Goal: Task Accomplishment & Management: Manage account settings

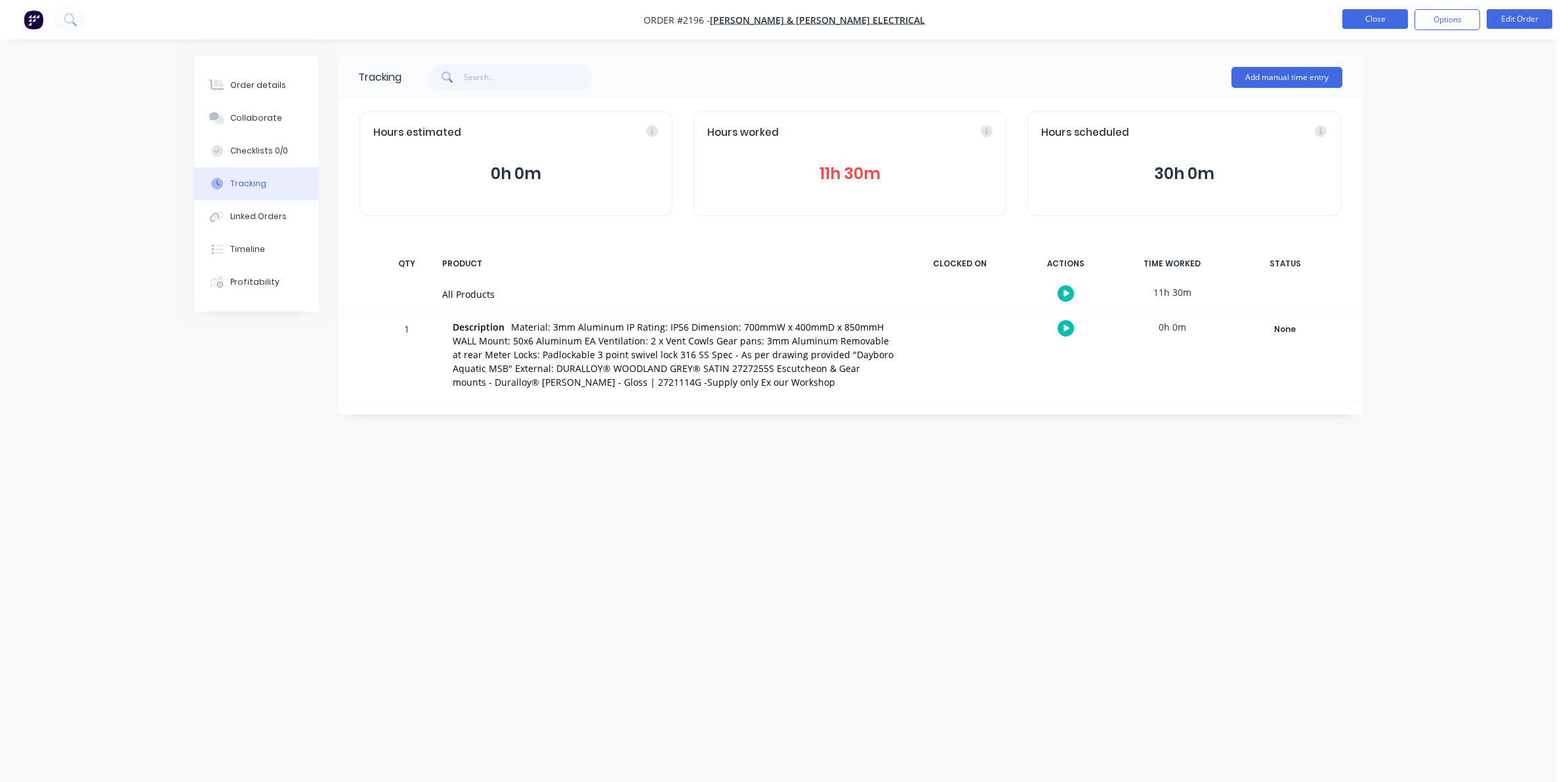
click at [1360, 18] on button "Close" at bounding box center [1374, 19] width 66 height 19
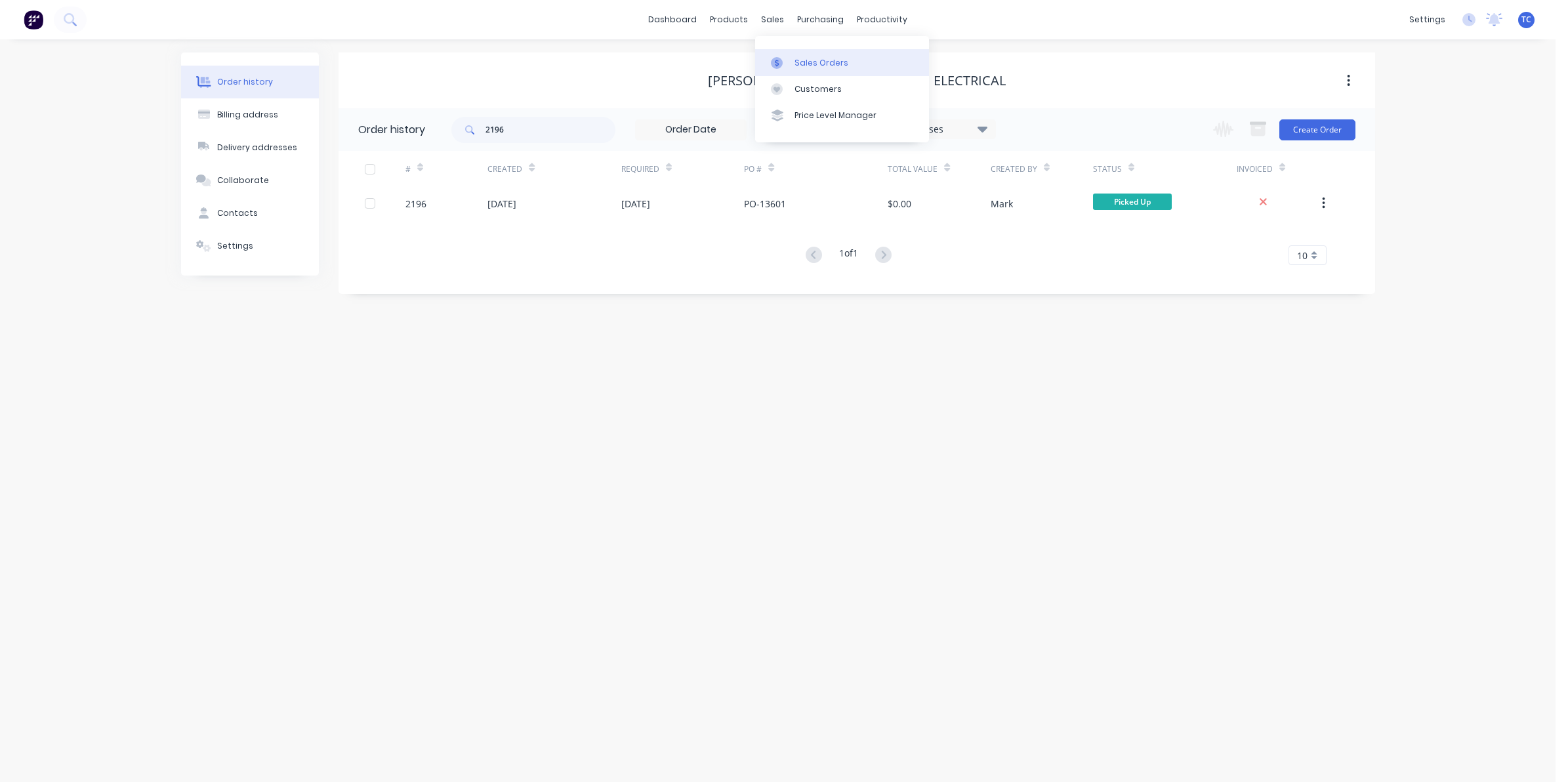
click at [806, 60] on div "Sales Orders" at bounding box center [822, 63] width 54 height 12
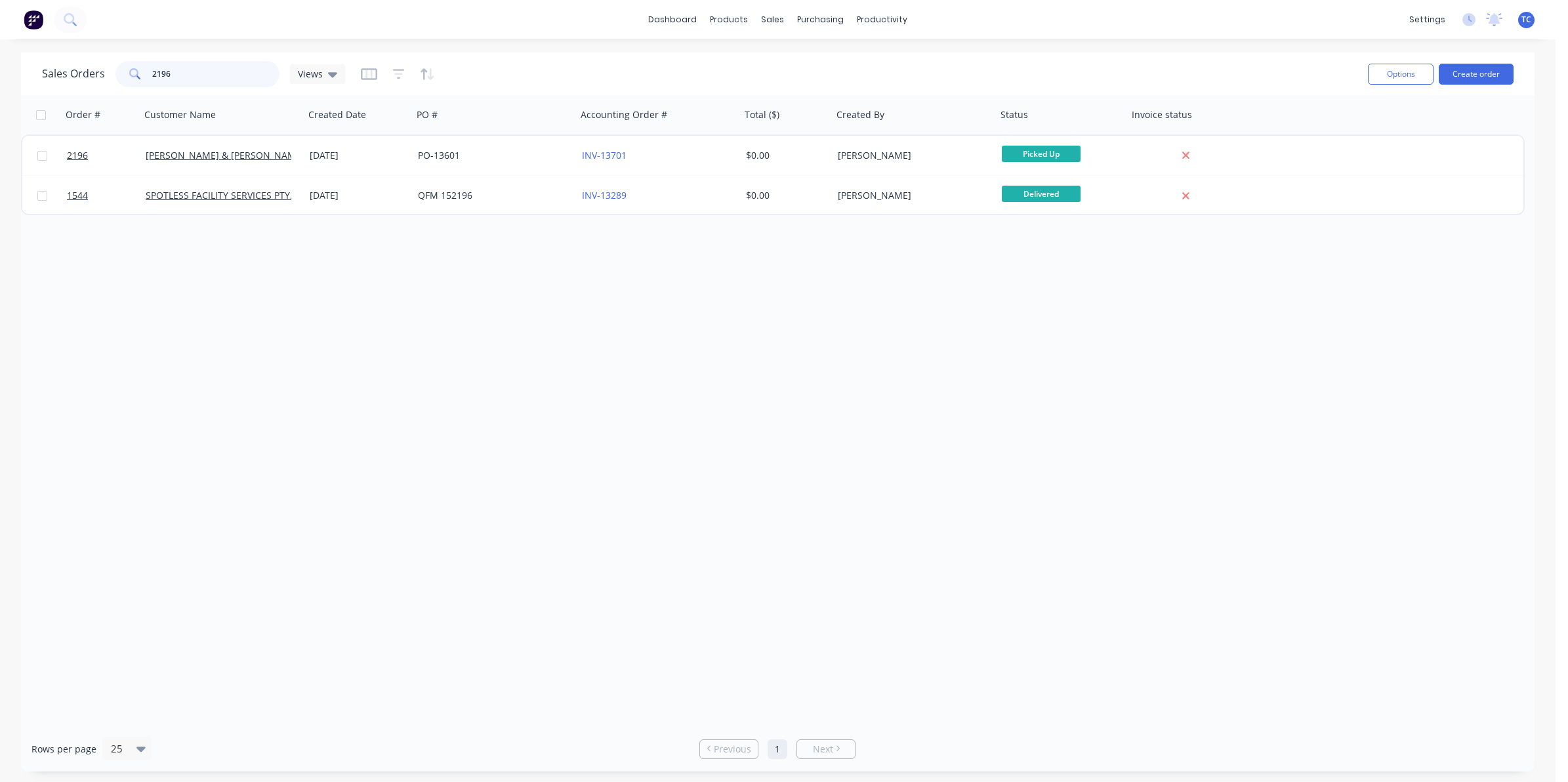
drag, startPoint x: 168, startPoint y: 73, endPoint x: 152, endPoint y: 73, distance: 16.0
click at [152, 73] on input "2196" at bounding box center [216, 74] width 128 height 26
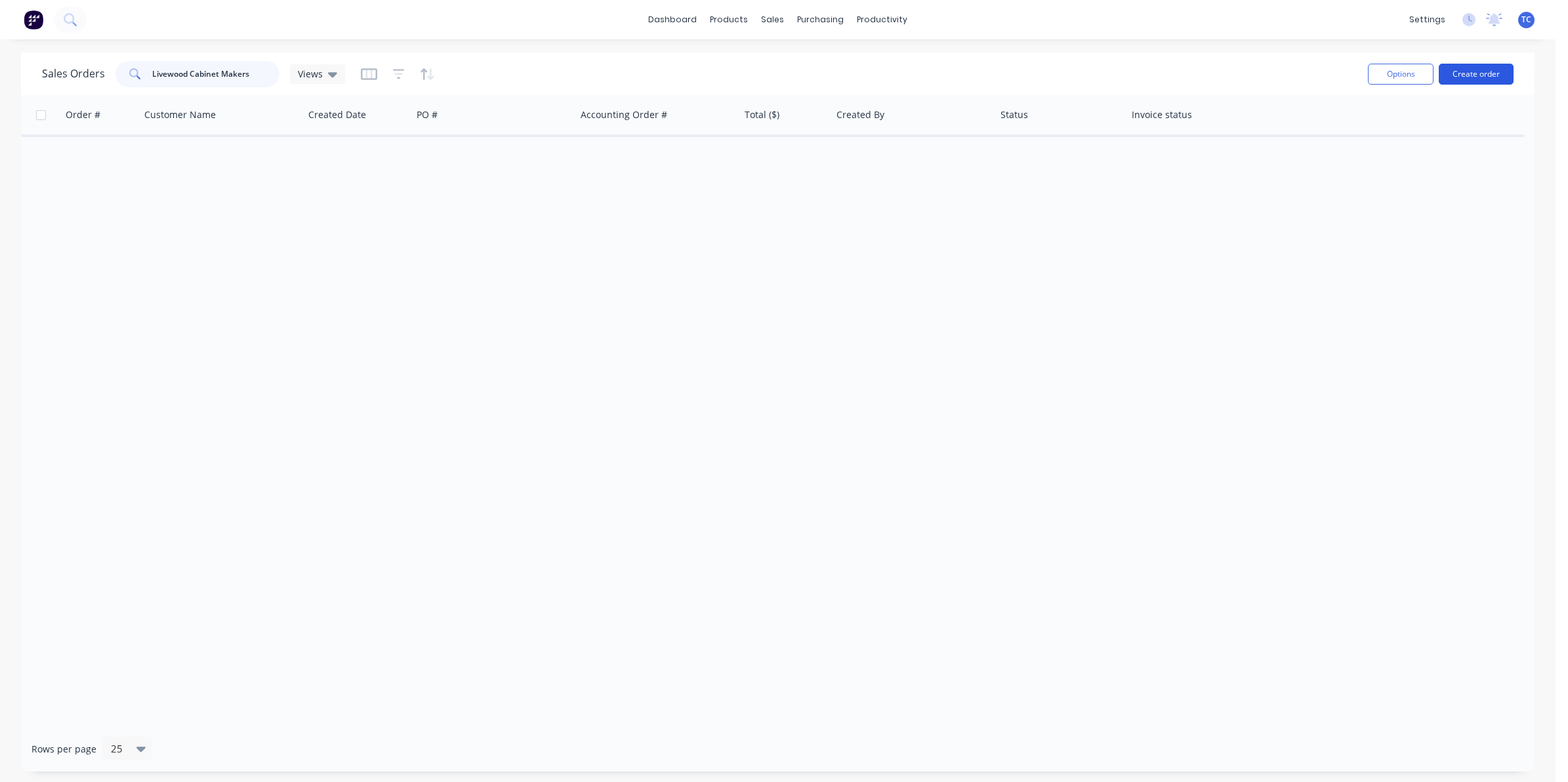
type input "Livewood Cabinet Makers"
click at [1480, 70] on button "Create order" at bounding box center [1475, 74] width 75 height 21
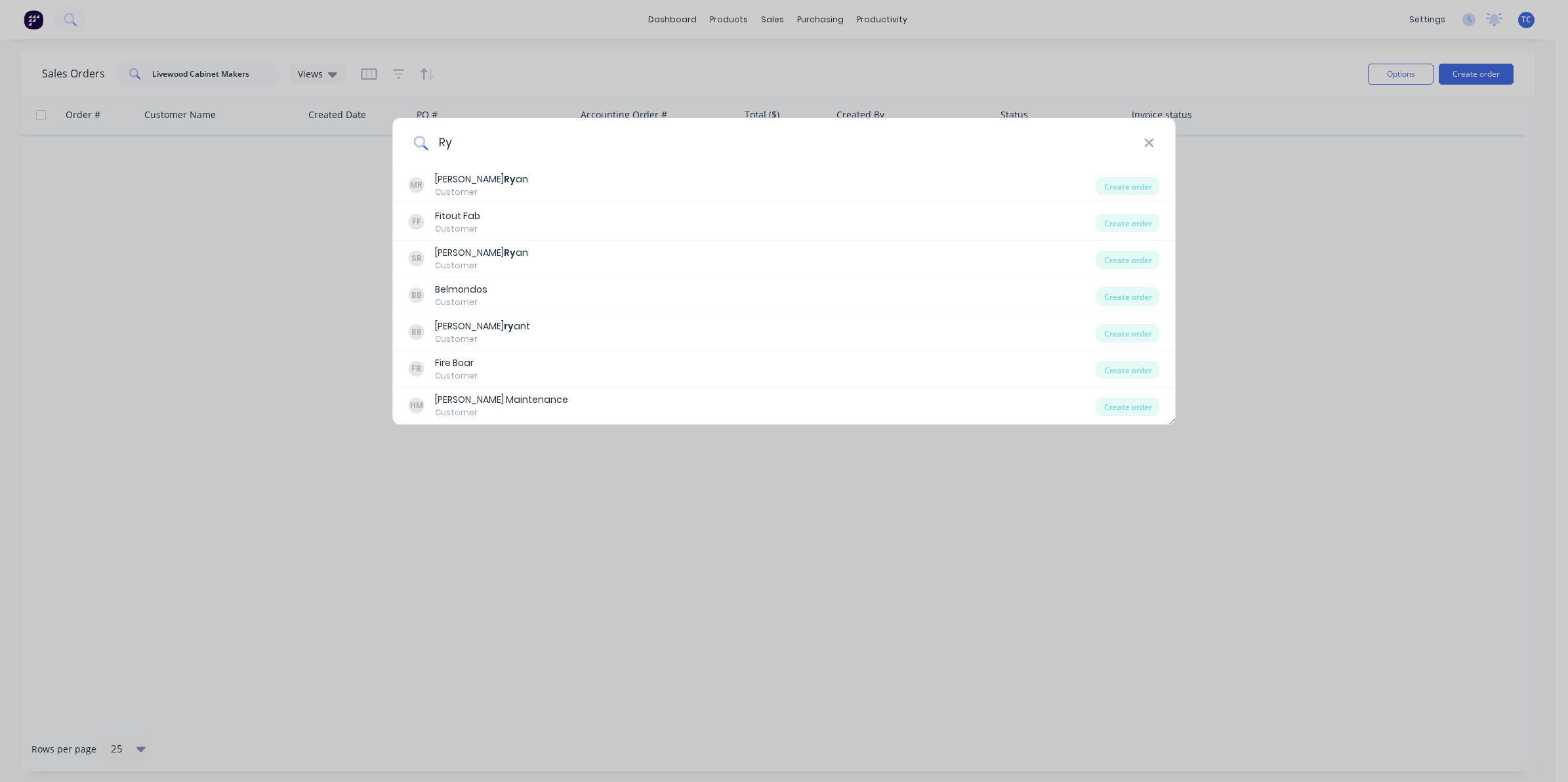
type input "R"
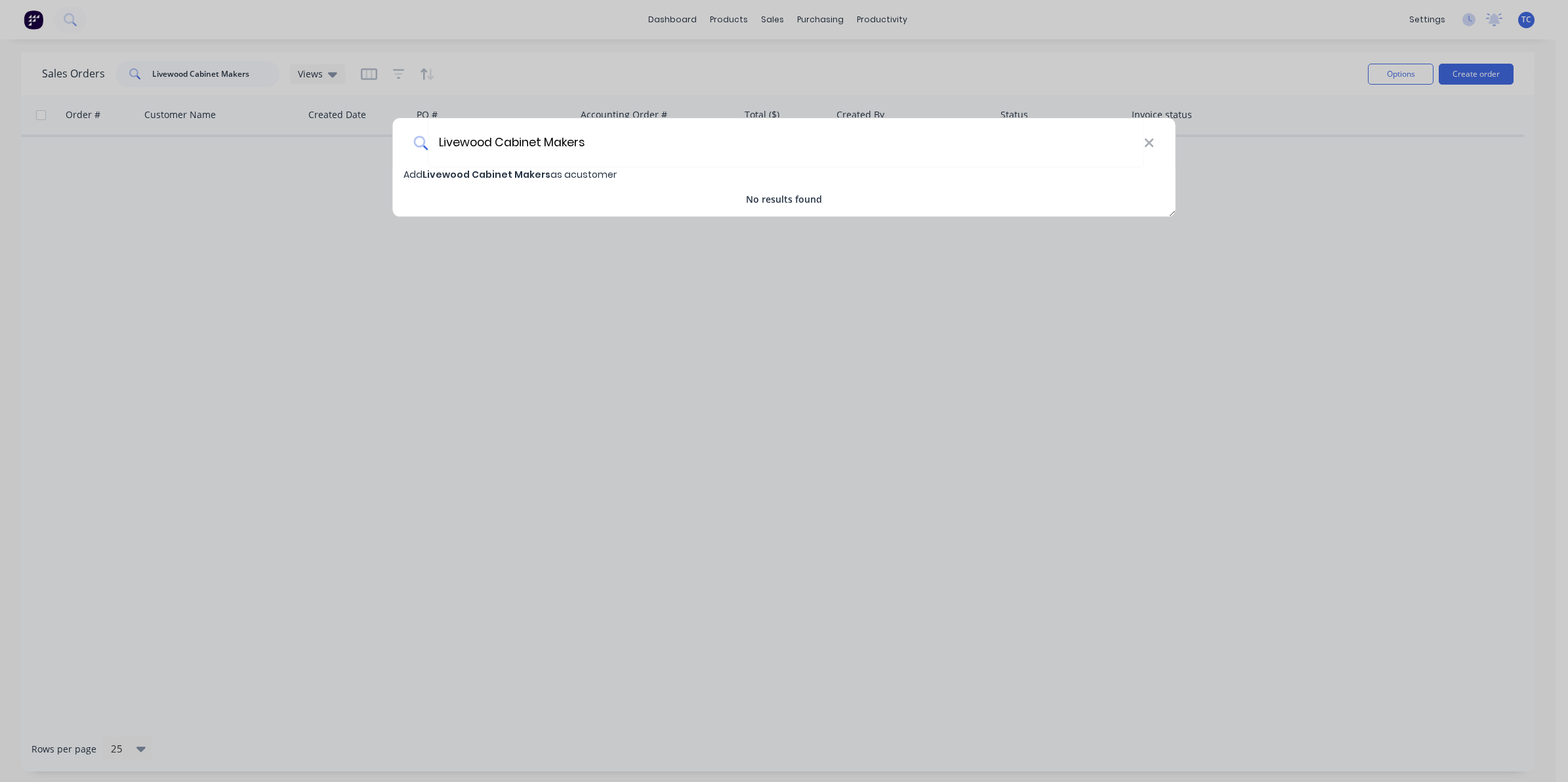
type input "Livewood Cabinet Makers"
click at [491, 174] on span "Livewood Cabinet Makers" at bounding box center [486, 174] width 128 height 13
select select "AU"
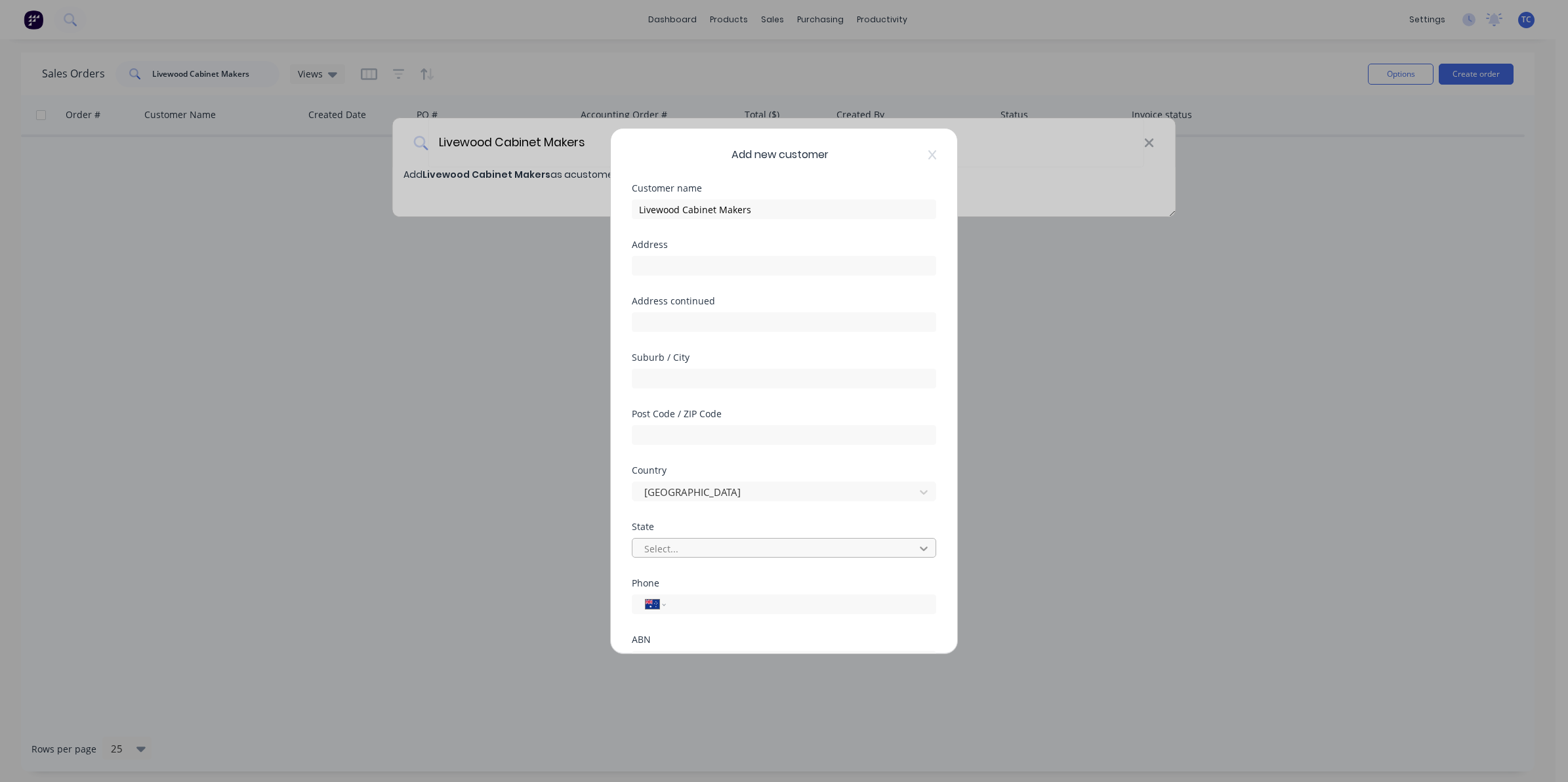
click at [917, 546] on icon at bounding box center [923, 549] width 13 height 13
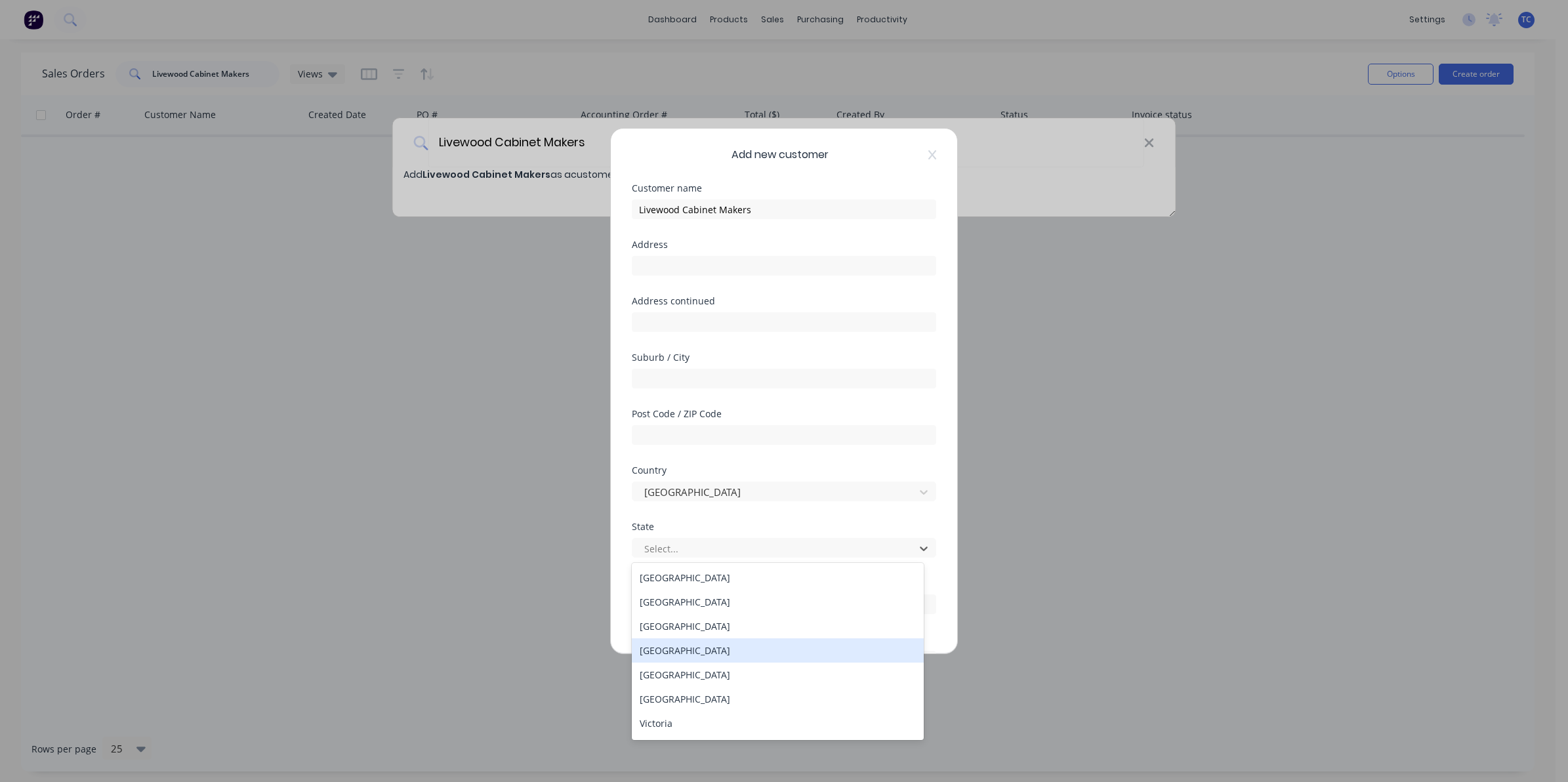
click at [691, 649] on div "Queensland" at bounding box center [777, 650] width 292 height 24
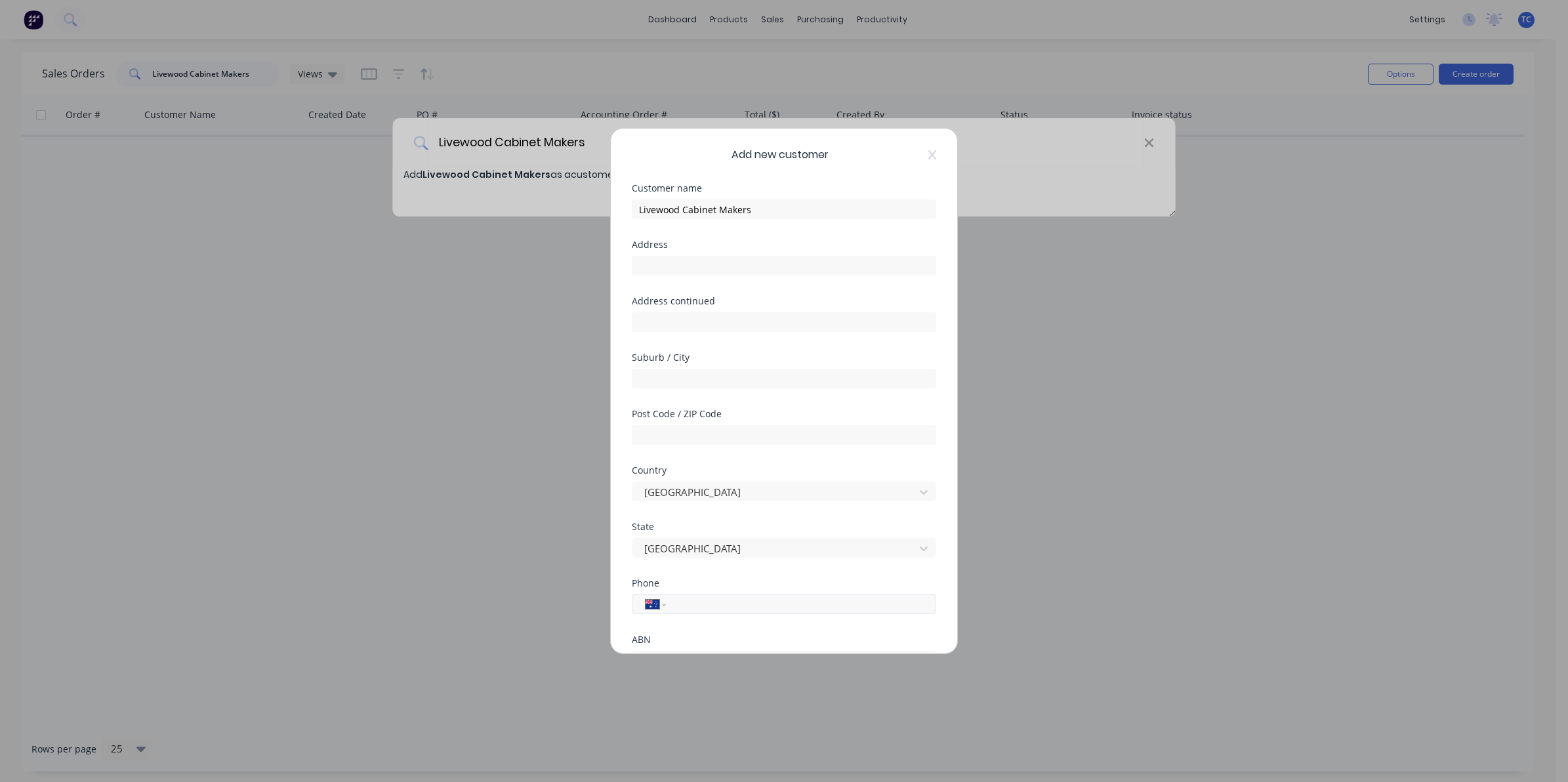
click at [678, 601] on input "tel" at bounding box center [798, 604] width 247 height 15
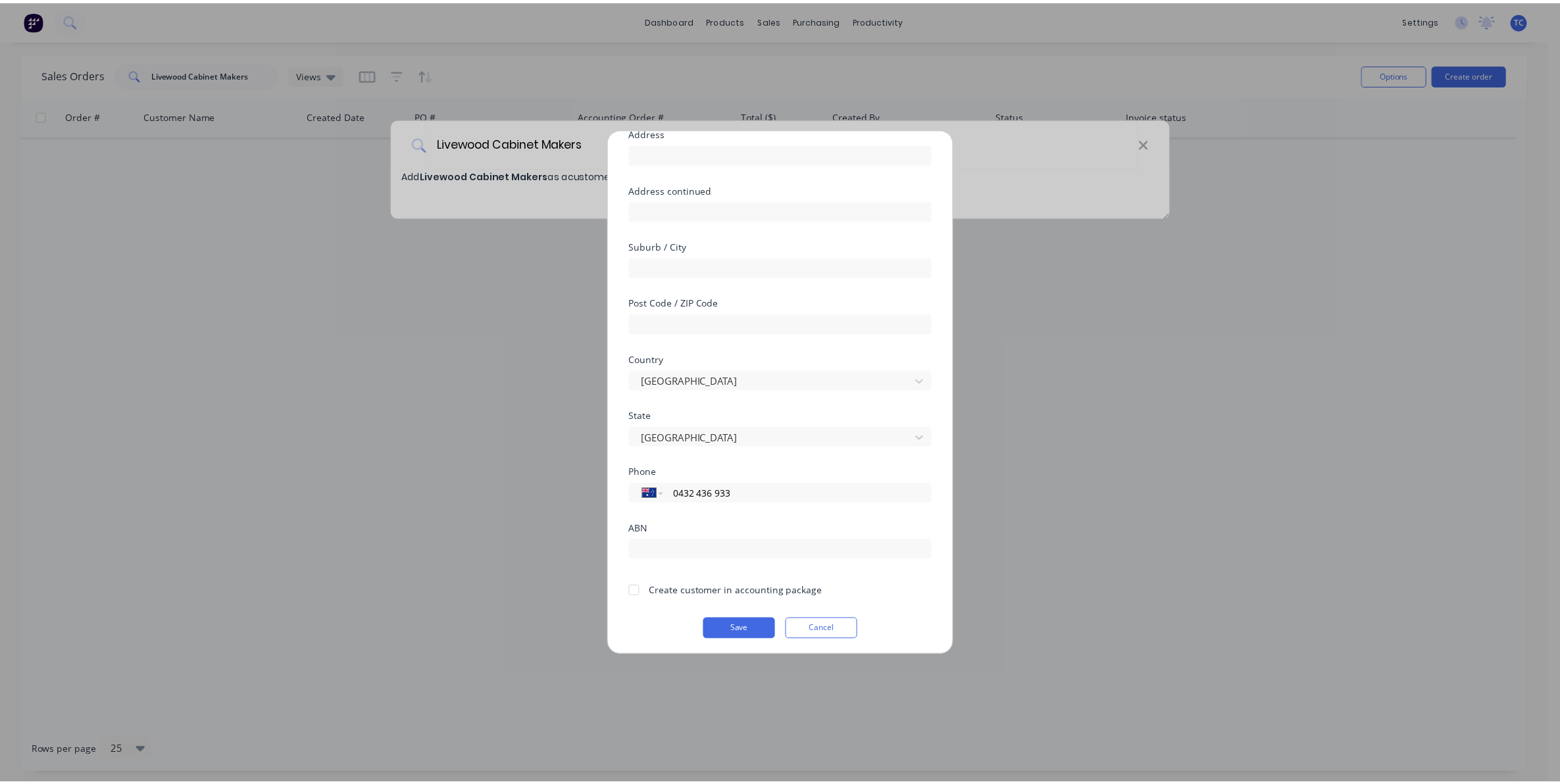
scroll to position [116, 0]
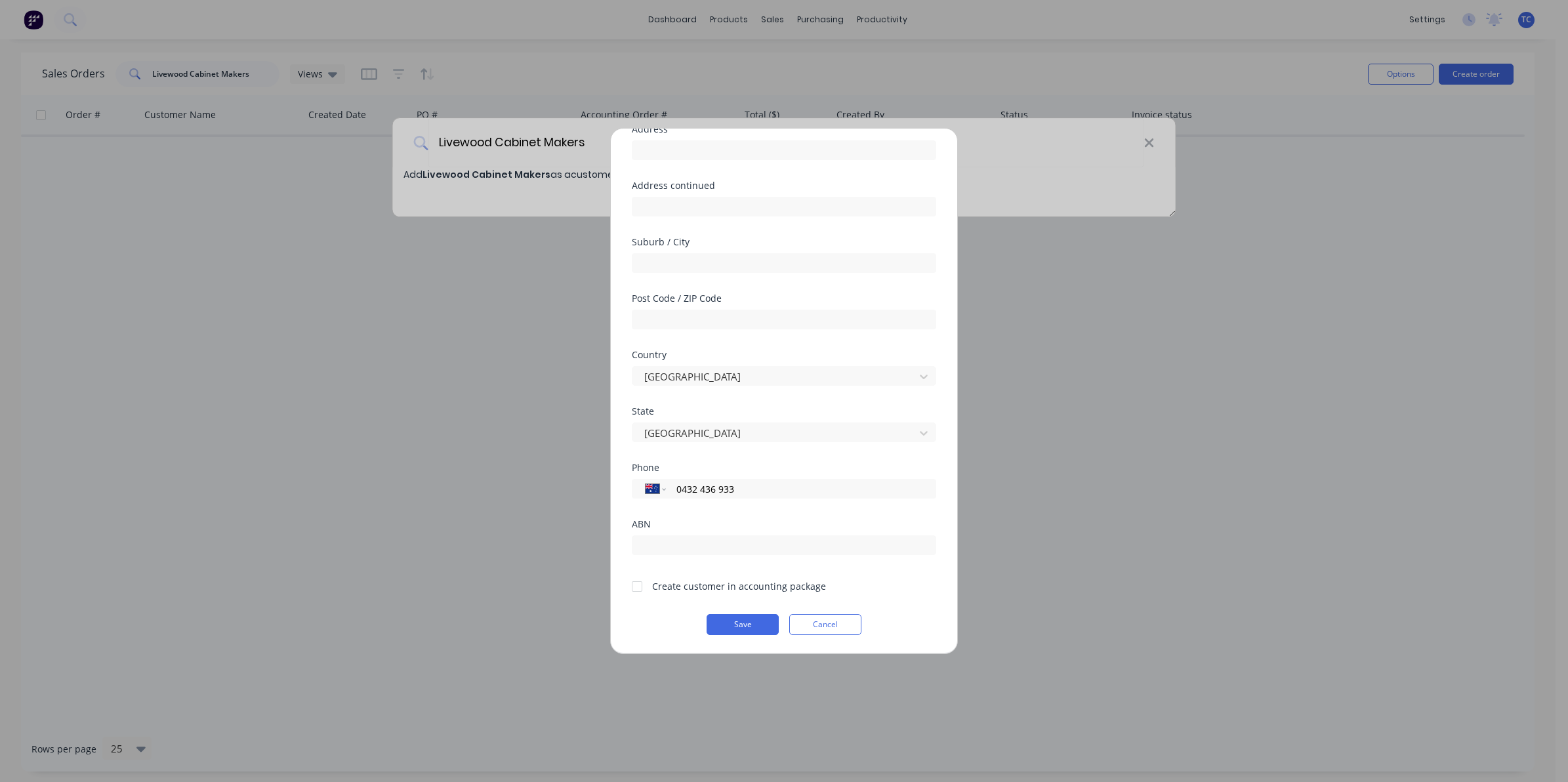
type input "0432 436 933"
click at [637, 584] on div at bounding box center [636, 586] width 26 height 26
click at [733, 622] on button "Save" at bounding box center [743, 624] width 72 height 21
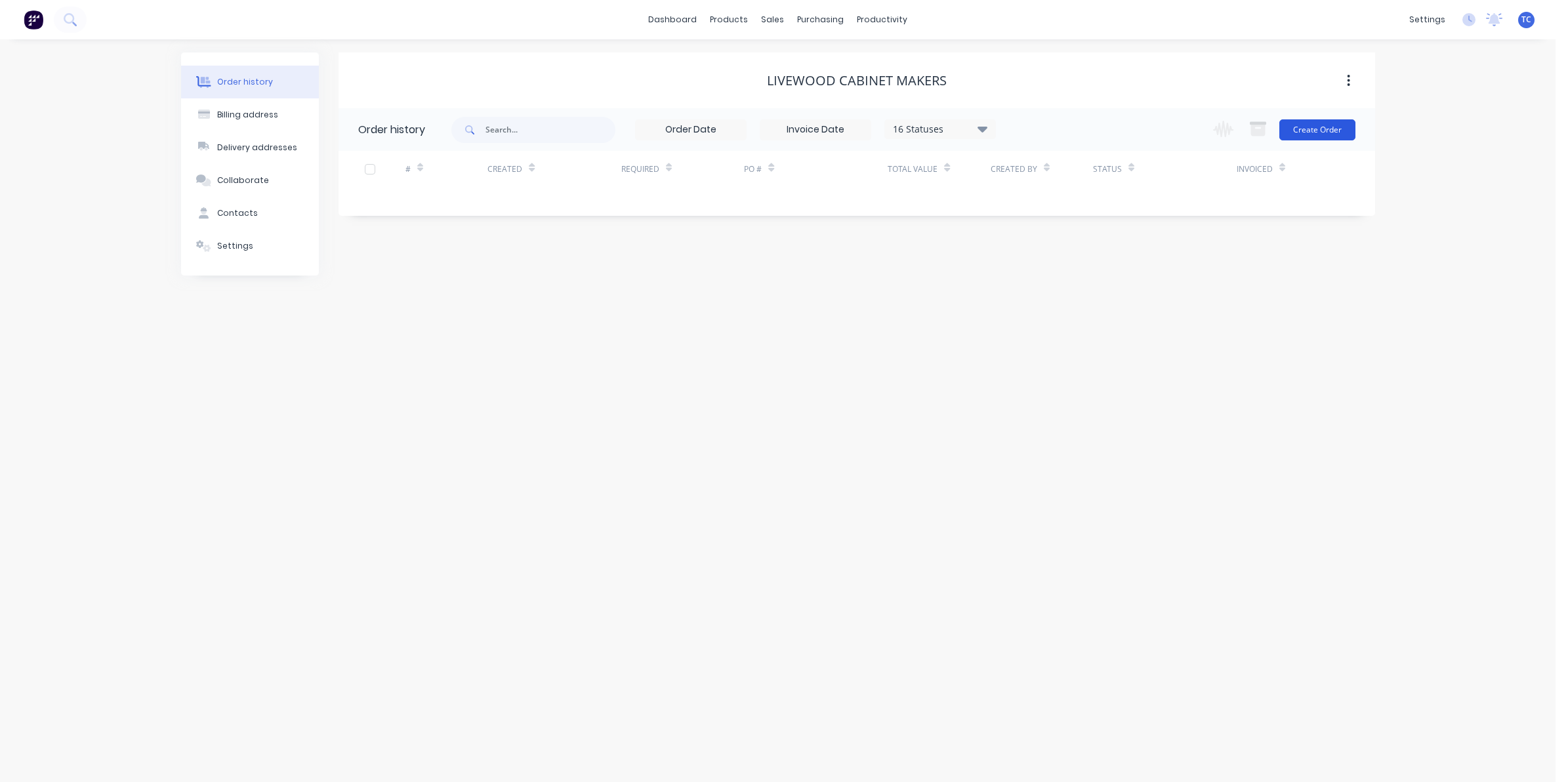
click at [1315, 125] on button "Create Order" at bounding box center [1317, 130] width 76 height 21
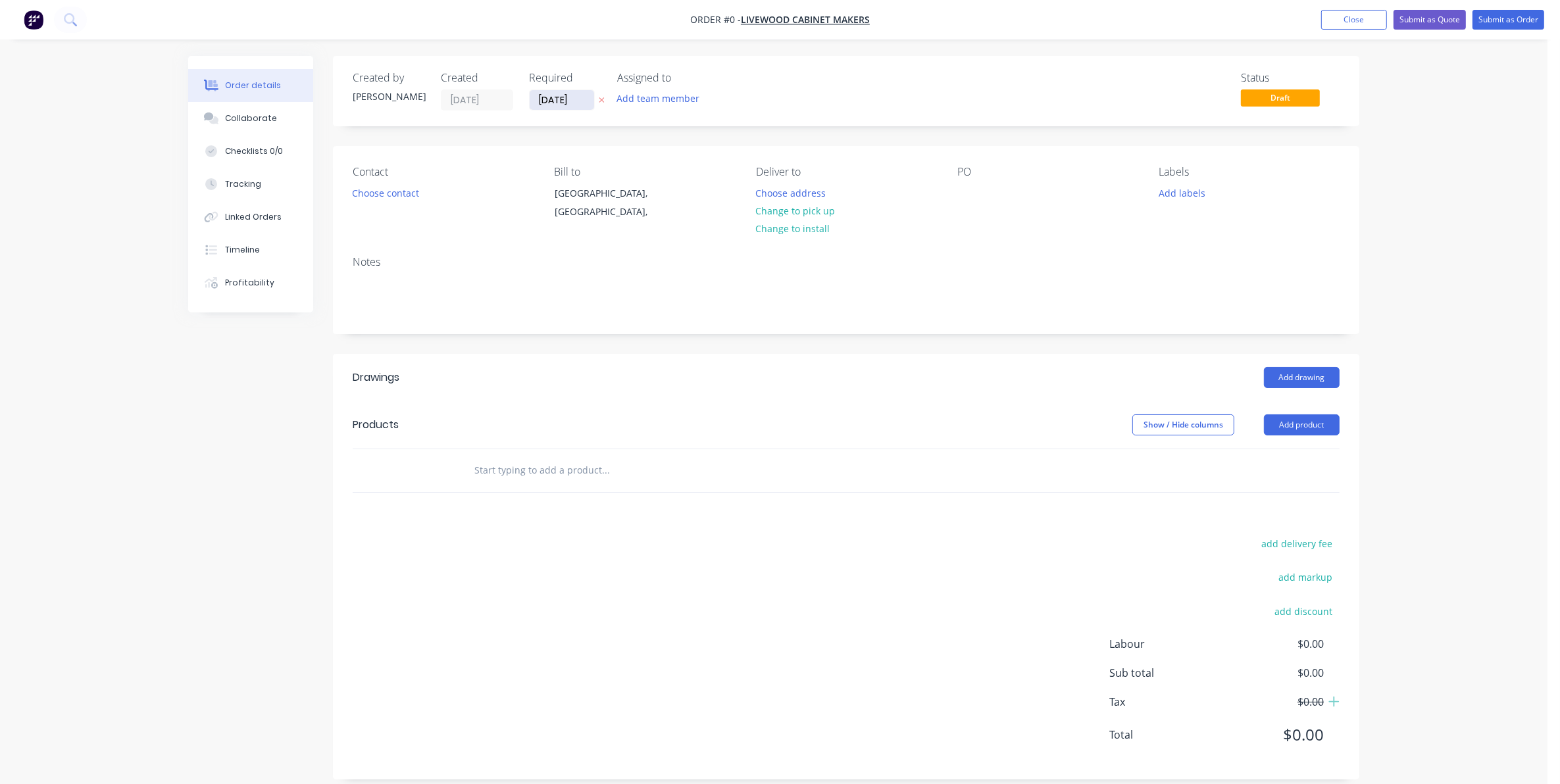
click at [556, 98] on input "[DATE]" at bounding box center [561, 99] width 64 height 20
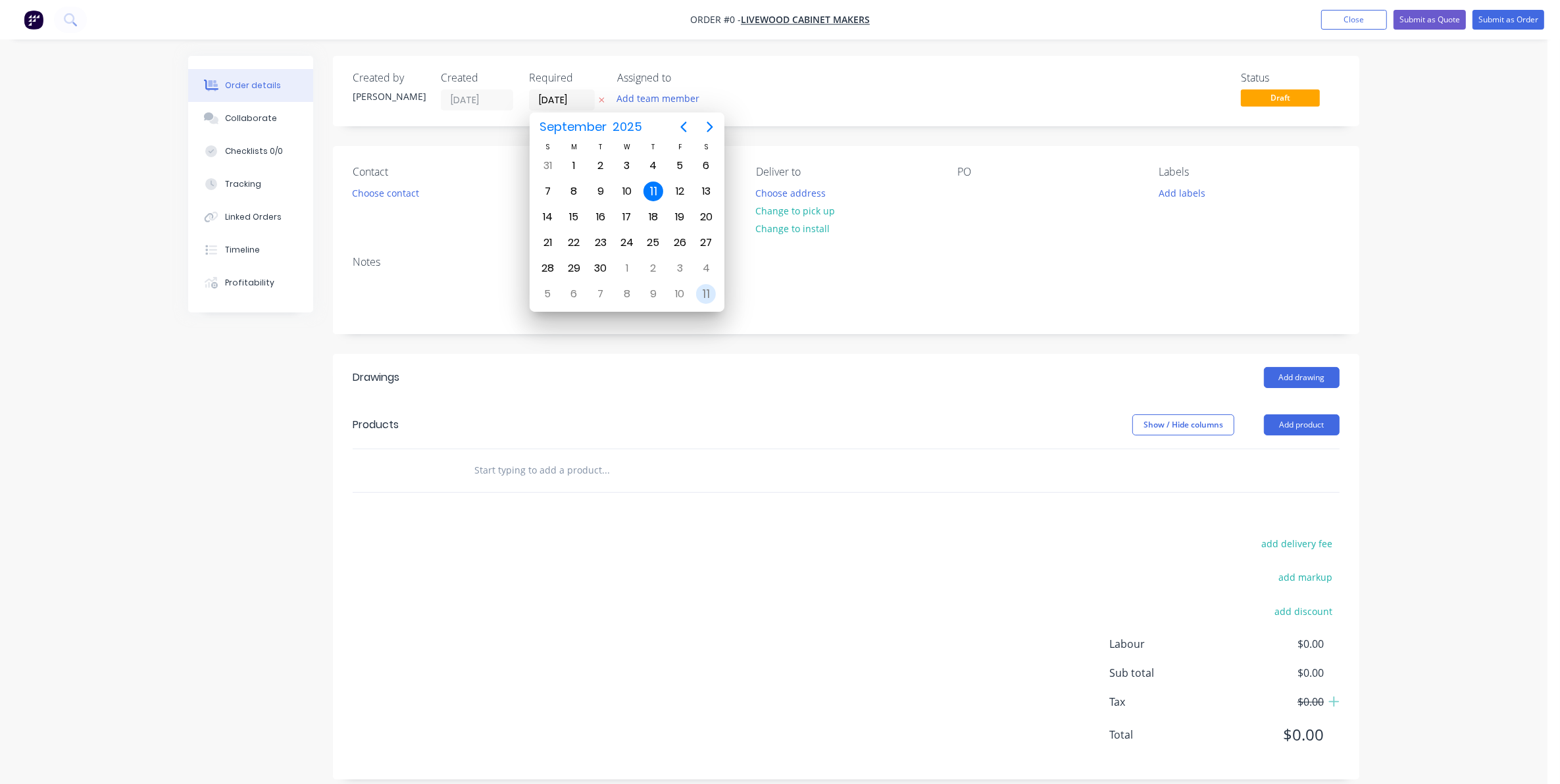
click at [704, 292] on div "11" at bounding box center [705, 294] width 20 height 20
type input "11/10/25"
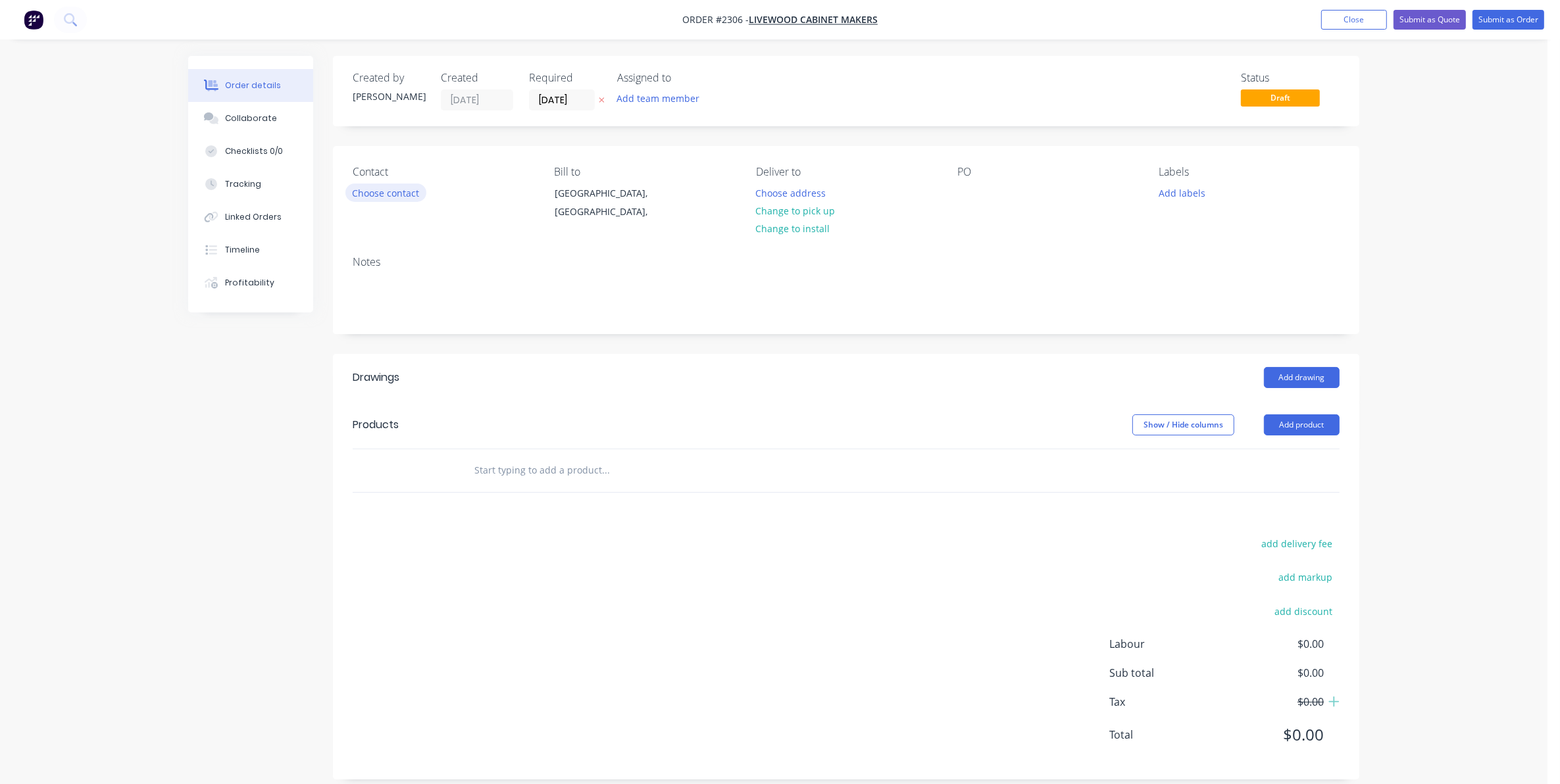
click at [393, 194] on button "Choose contact" at bounding box center [386, 192] width 81 height 18
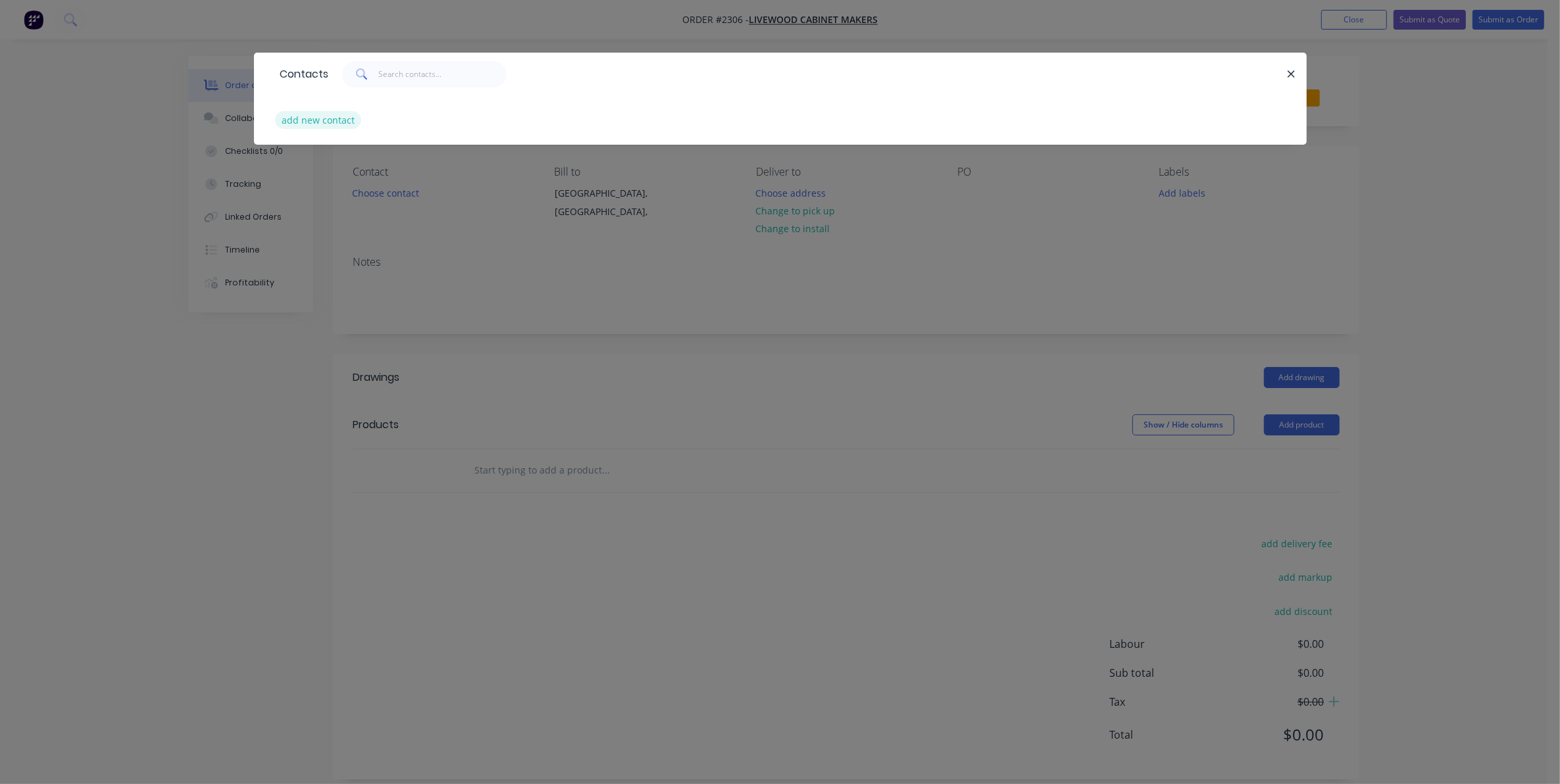
click at [308, 117] on button "add new contact" at bounding box center [318, 120] width 86 height 18
select select "AU"
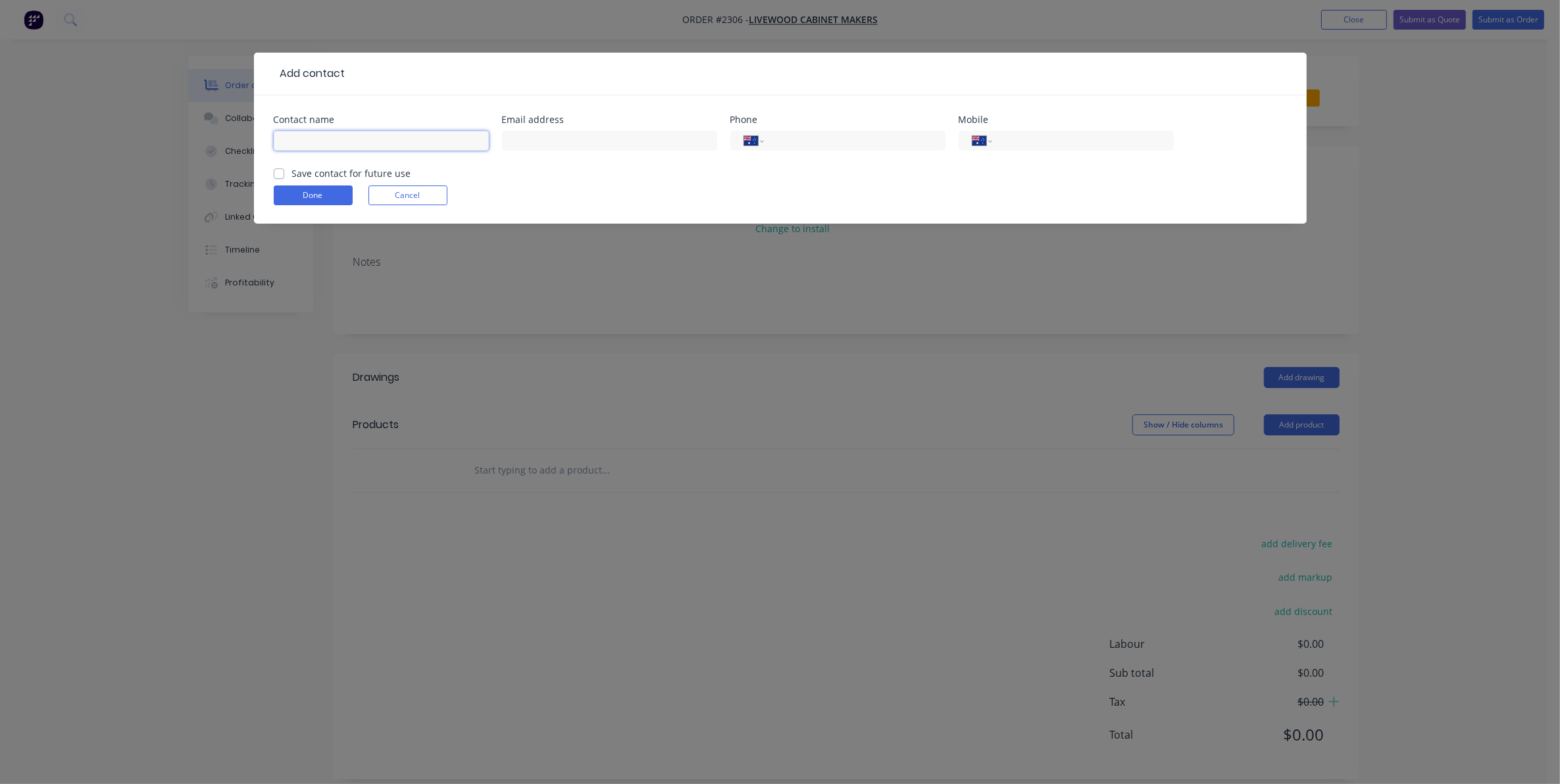
click at [296, 136] on input "text" at bounding box center [382, 140] width 216 height 20
type input "Y"
type input "Ryan Livesey"
click at [533, 140] on input "text" at bounding box center [610, 140] width 216 height 20
paste input "livewoodcabinetmakers.com.au"
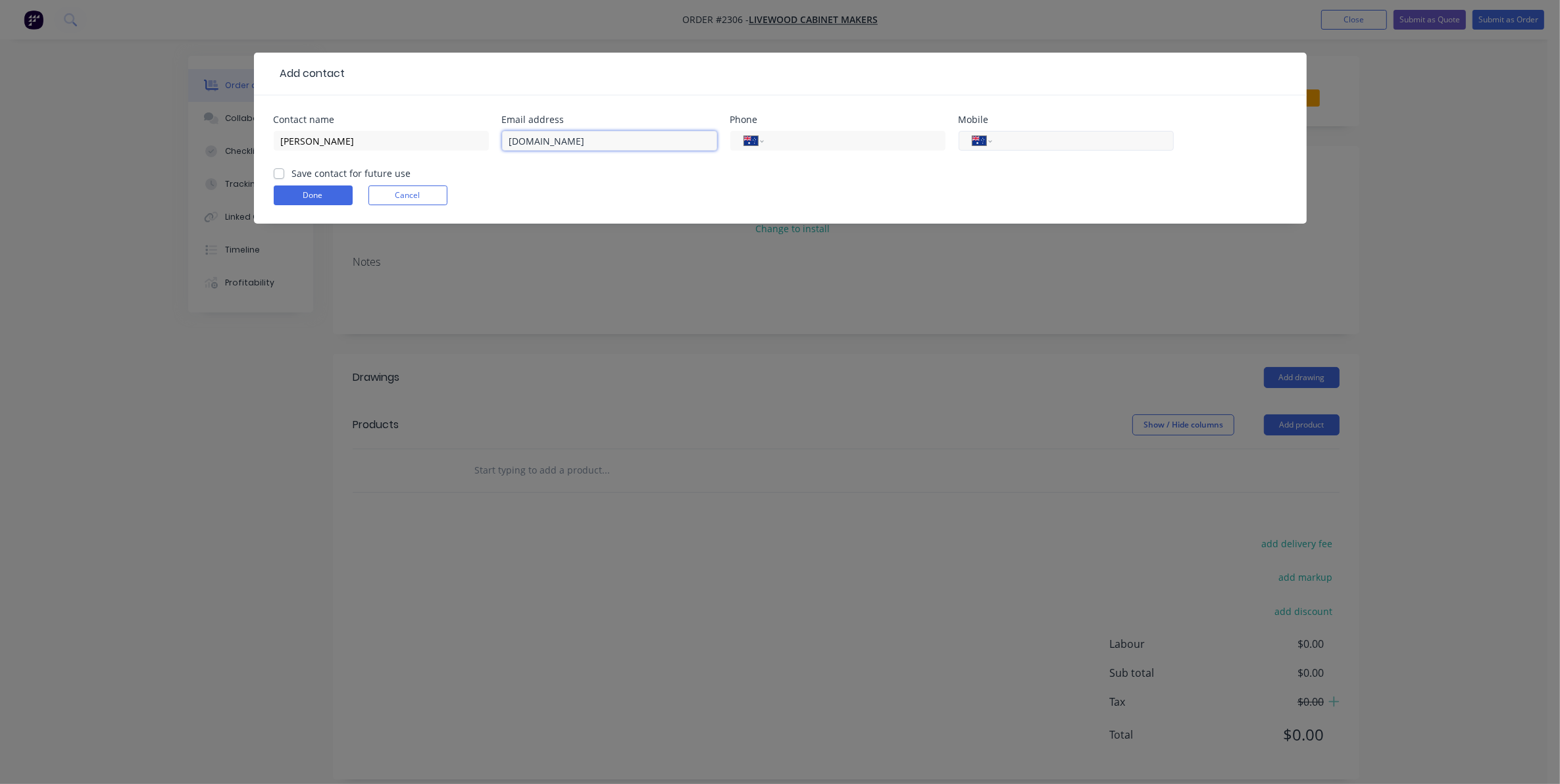
type input "livewoodcabinetmakers.com.au"
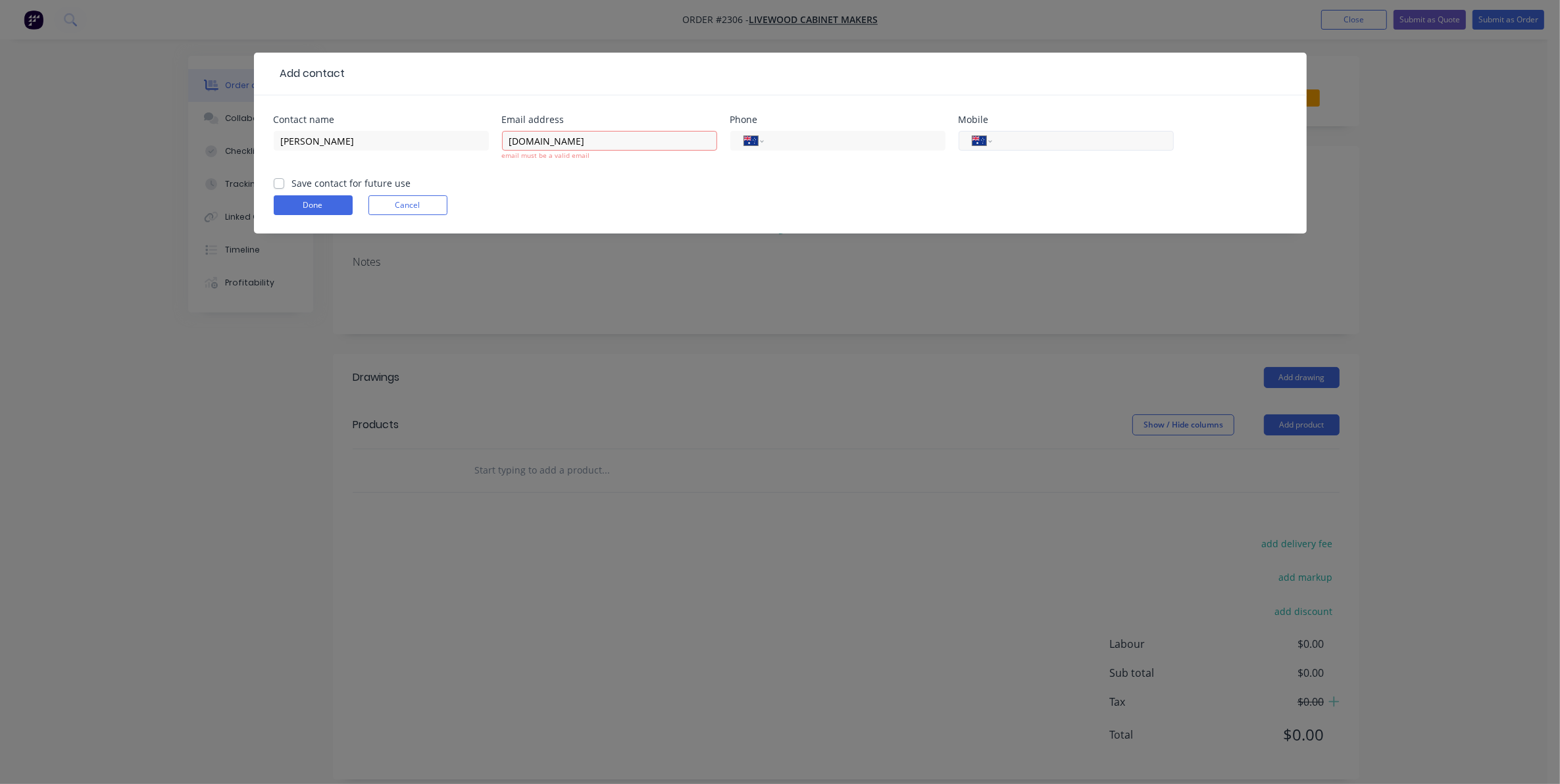
click at [1004, 141] on input "tel" at bounding box center [1081, 141] width 158 height 15
paste input "0432 436 933"
type input "0432 436 933"
click at [292, 181] on label "Save contact for future use" at bounding box center [351, 183] width 119 height 14
click at [279, 181] on input "Save contact for future use" at bounding box center [279, 182] width 10 height 12
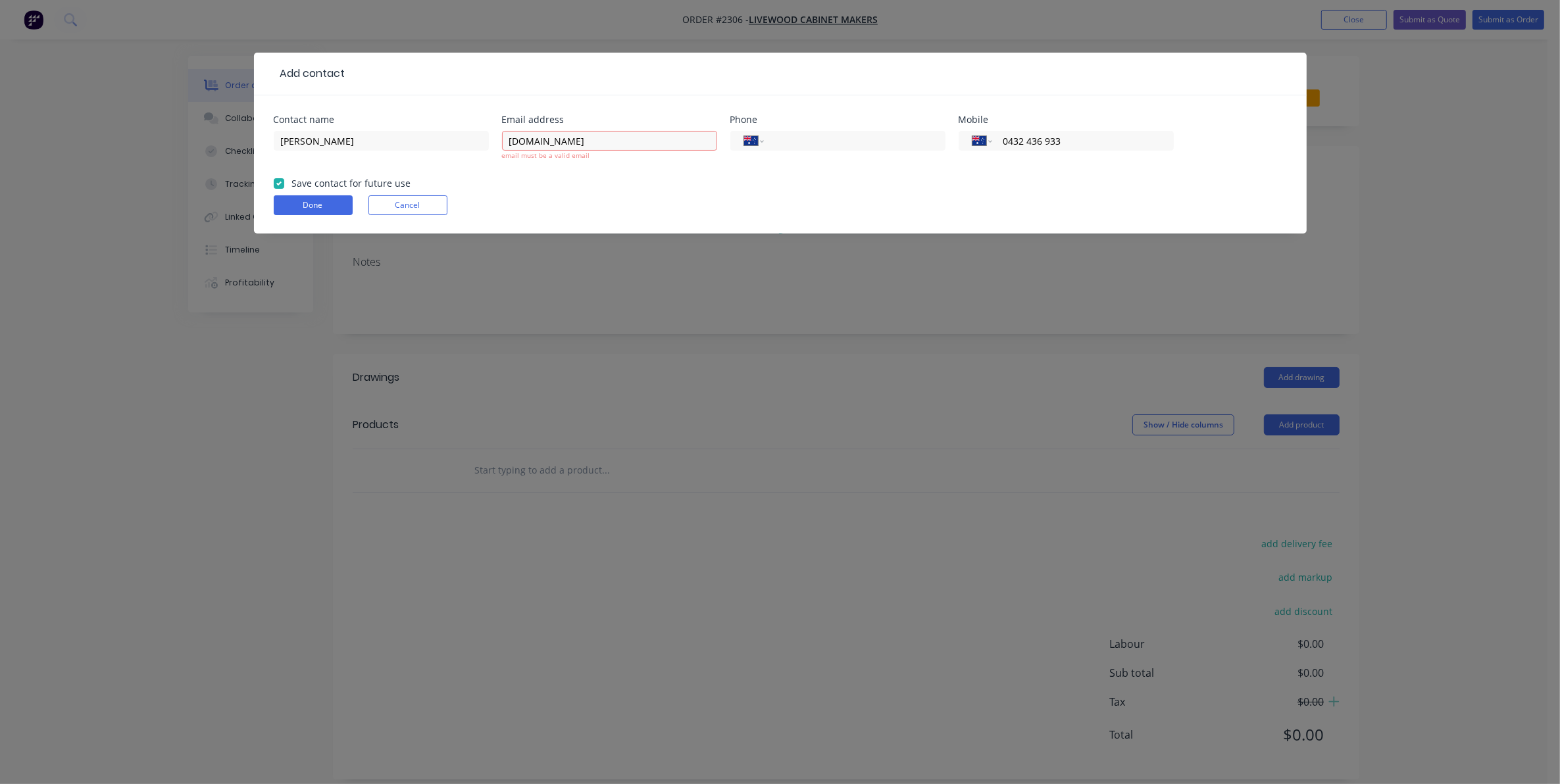
checkbox input "true"
click at [301, 203] on button "Done" at bounding box center [313, 204] width 79 height 20
click at [506, 138] on input "livewoodcabinetmakers.com.au" at bounding box center [610, 140] width 216 height 20
drag, startPoint x: 649, startPoint y: 143, endPoint x: 501, endPoint y: 142, distance: 148.0
click at [501, 142] on div "Contact name Ryan Livesey Email address livewoodcabinetmakers.com.au email must…" at bounding box center [780, 146] width 1014 height 61
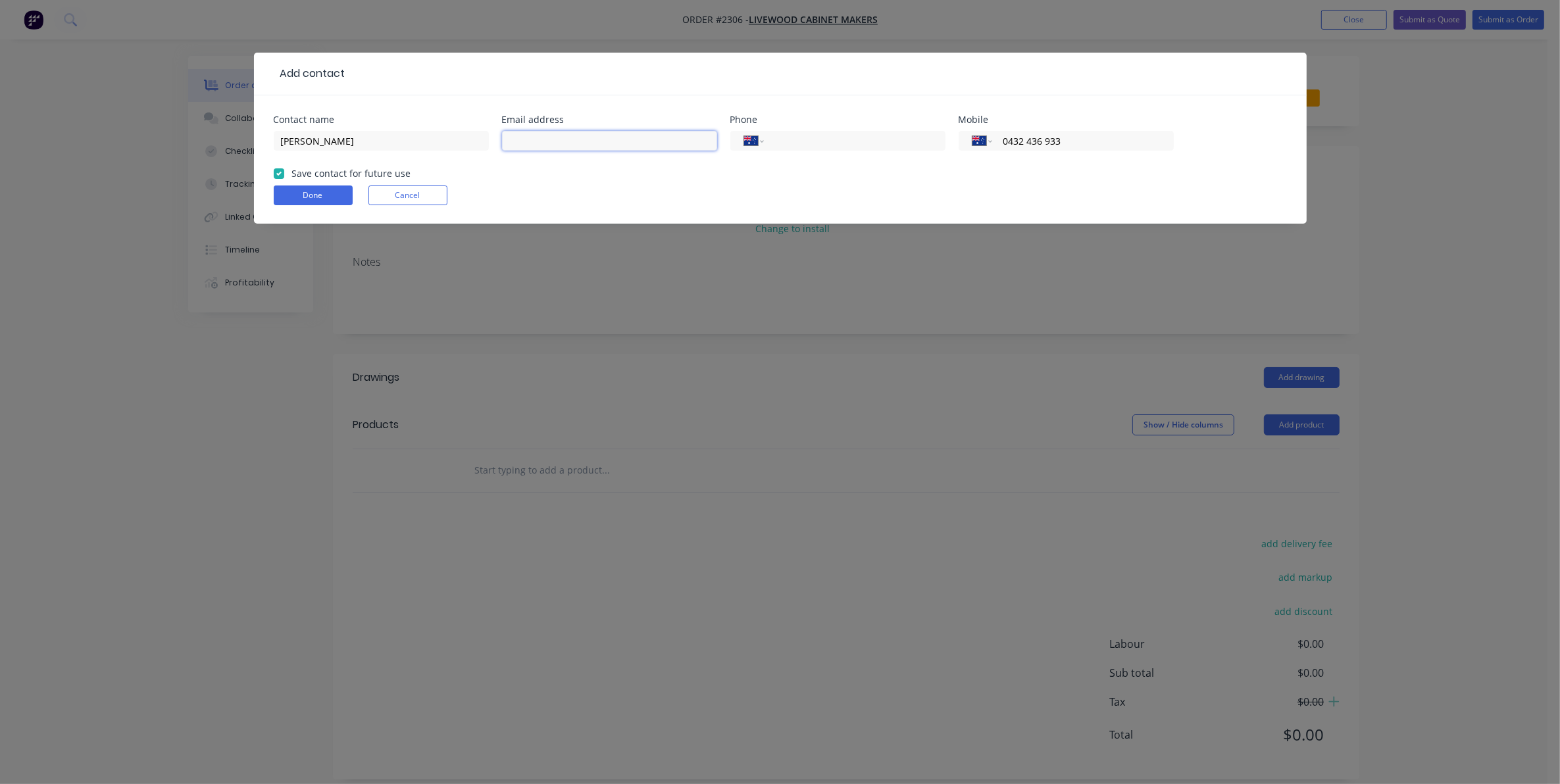
click at [538, 142] on input "text" at bounding box center [610, 140] width 216 height 20
paste input "admin@livewoodcabinetmakers.com.au"
type input "admin@livewoodcabinetmakers.com.au"
click at [308, 195] on button "Done" at bounding box center [313, 195] width 79 height 20
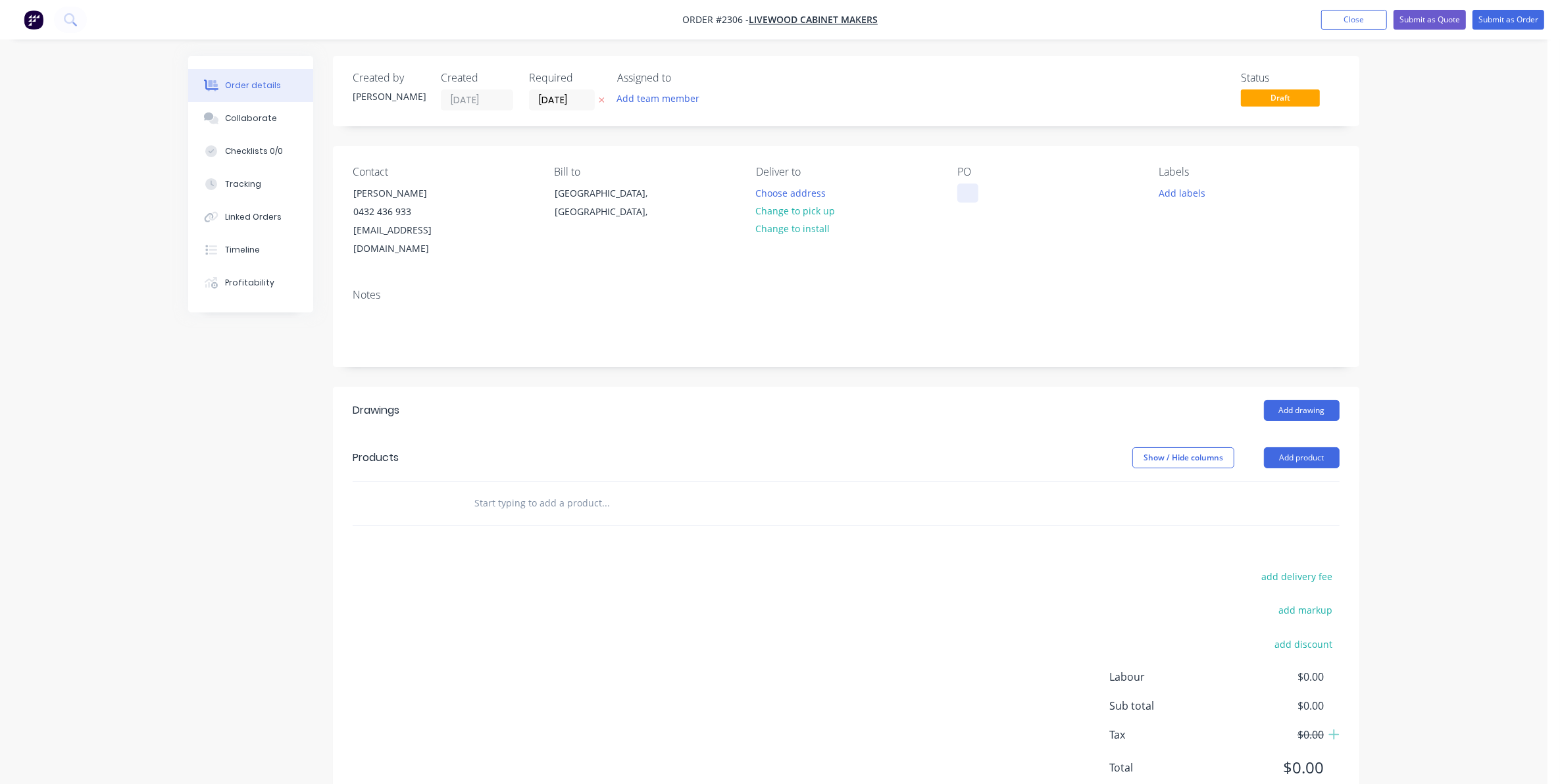
click at [965, 196] on div at bounding box center [967, 193] width 21 height 20
click at [1186, 190] on button "Add labels" at bounding box center [1181, 192] width 60 height 18
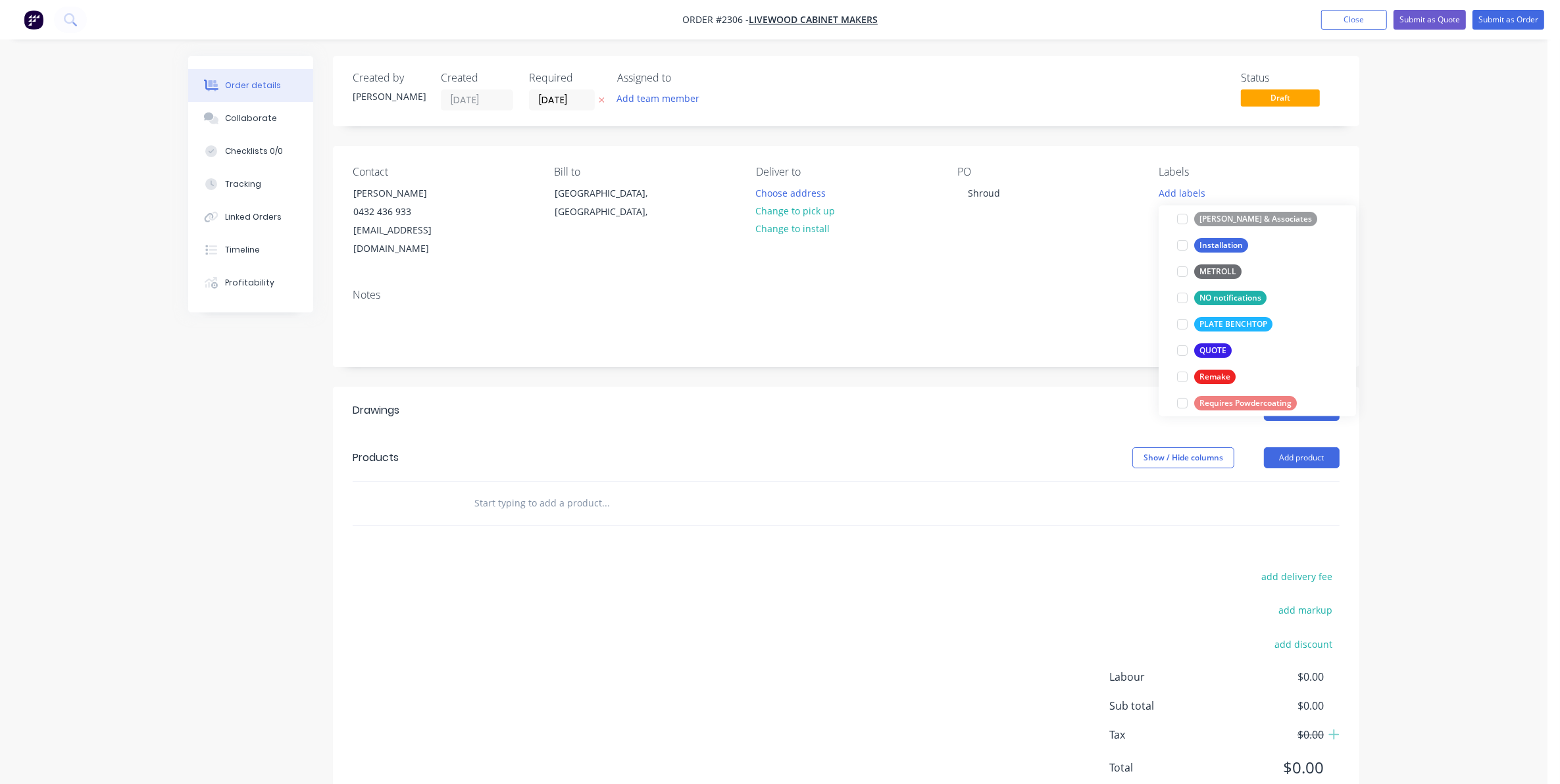
scroll to position [412, 0]
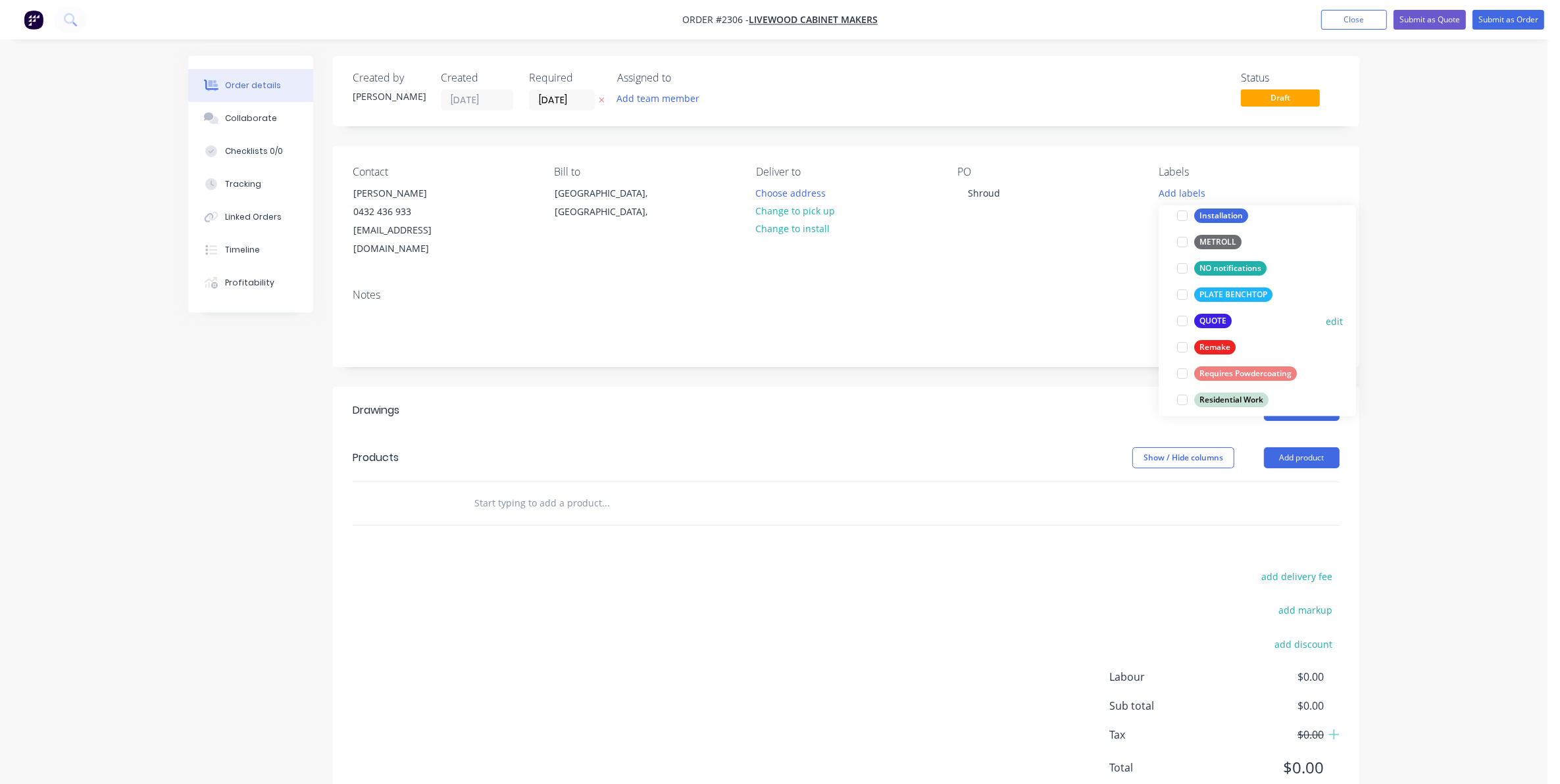
click at [1180, 321] on div at bounding box center [1182, 320] width 26 height 26
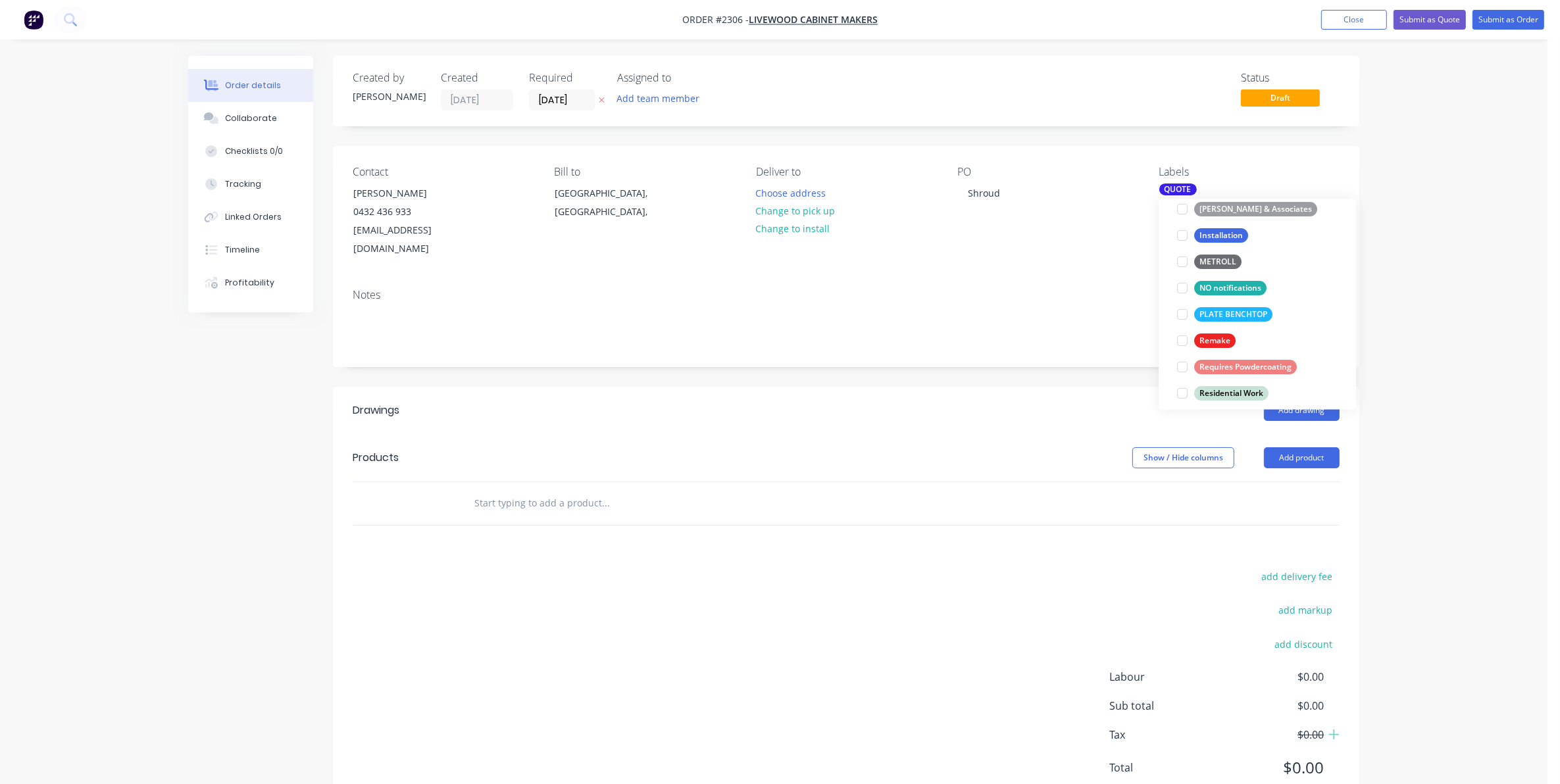
scroll to position [493, 0]
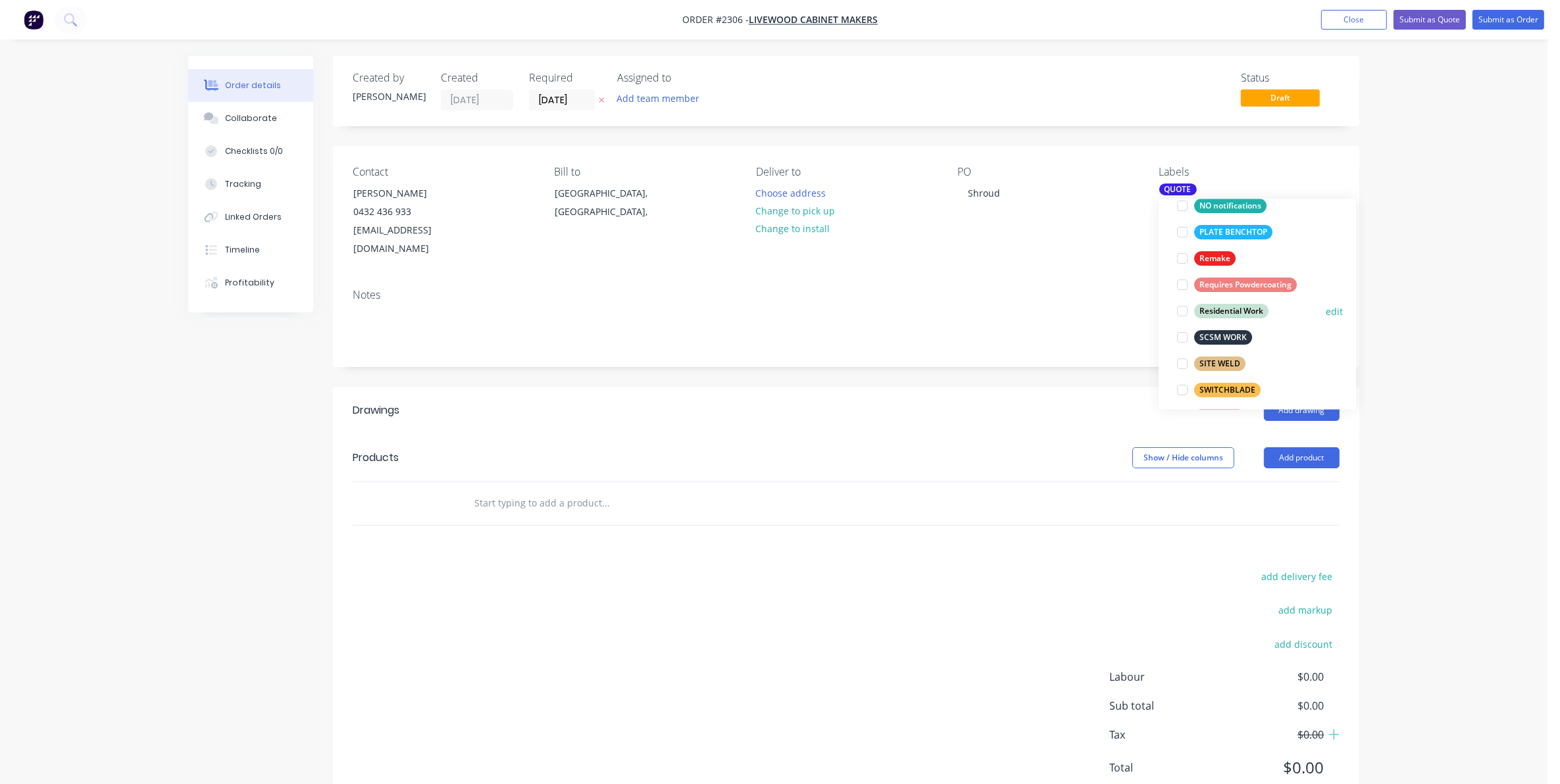
click at [1182, 310] on div at bounding box center [1182, 311] width 26 height 26
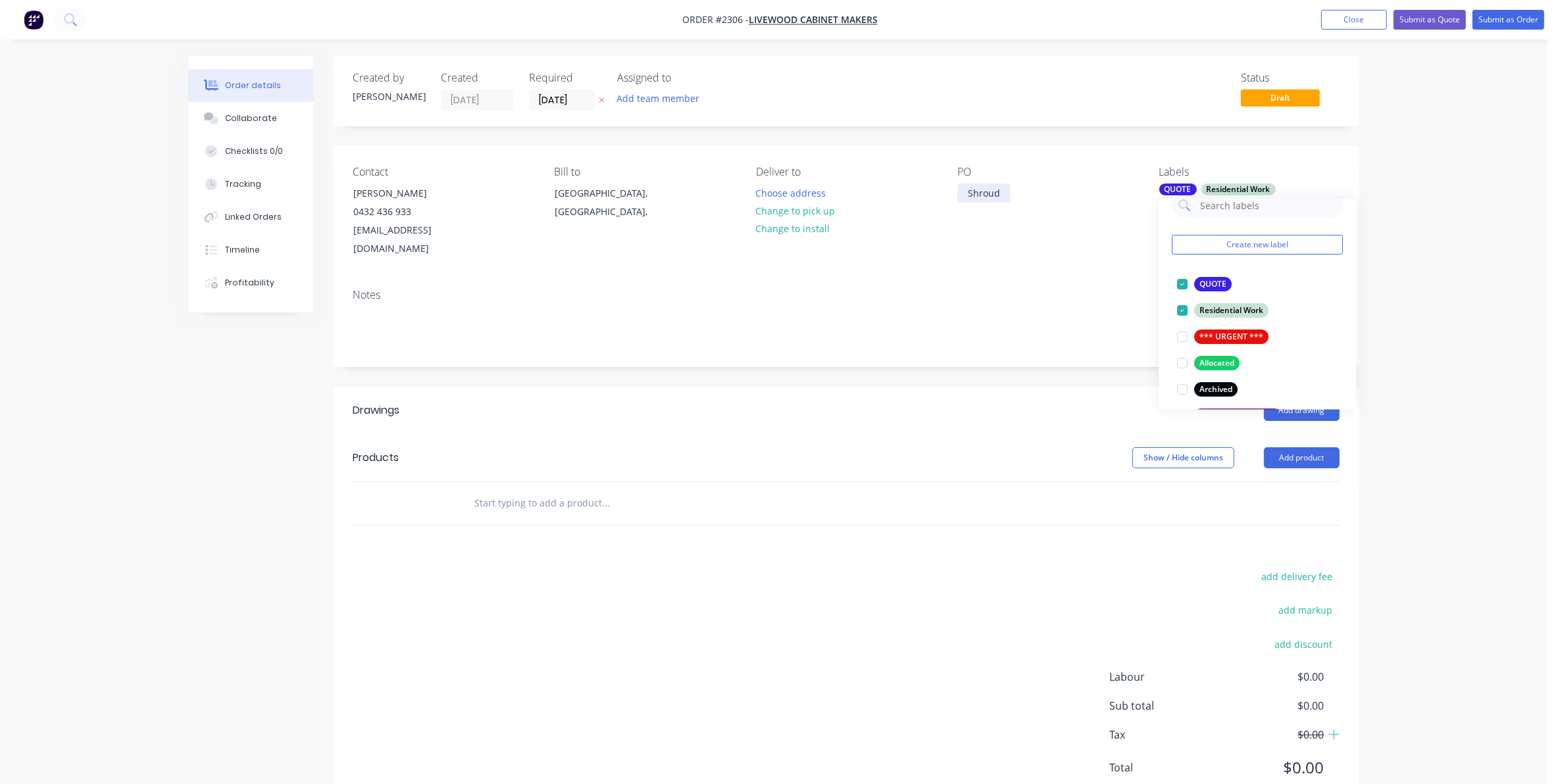
click at [965, 191] on div "Shroud" at bounding box center [983, 193] width 53 height 20
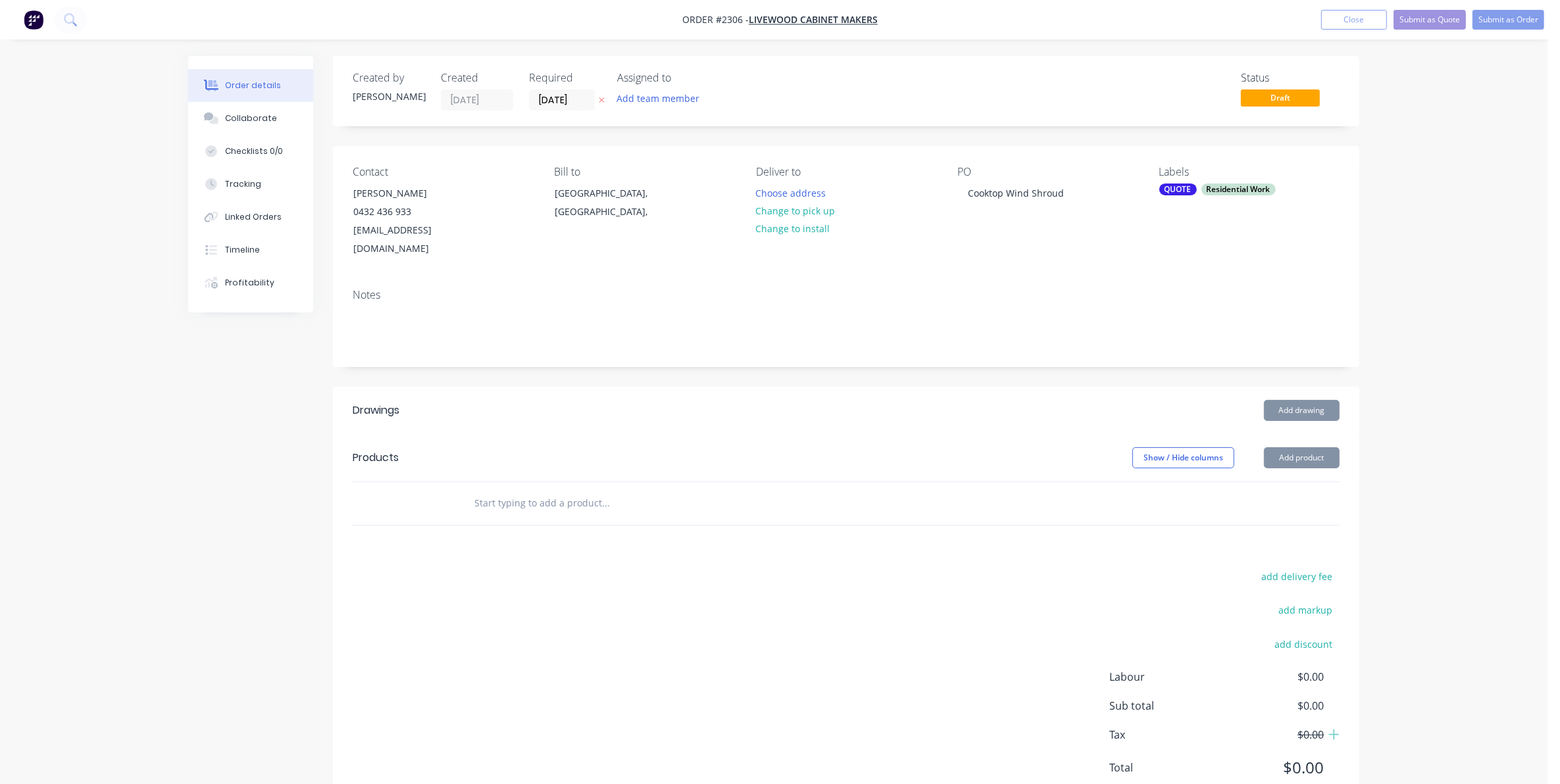
click at [502, 490] on input "text" at bounding box center [605, 503] width 263 height 26
paste input "Looking for a quote for a cooktop wind shroud for an alfresco kitchen. Job deta…"
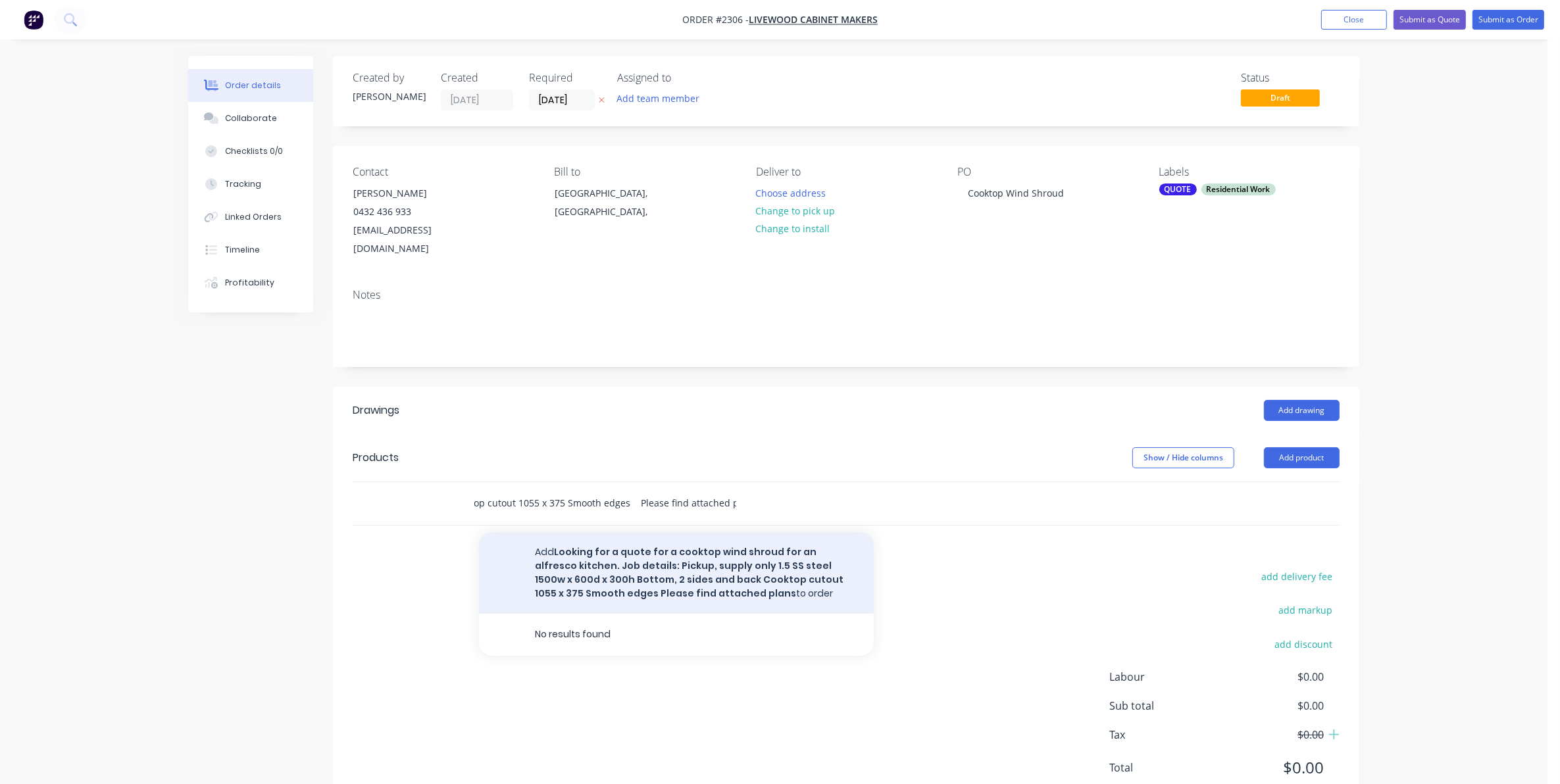
type input "Looking for a quote for a cooktop wind shroud for an alfresco kitchen. Job deta…"
click at [641, 542] on button "Add Looking for a quote for a cooktop wind shroud for an alfresco kitchen. Job …" at bounding box center [676, 573] width 395 height 82
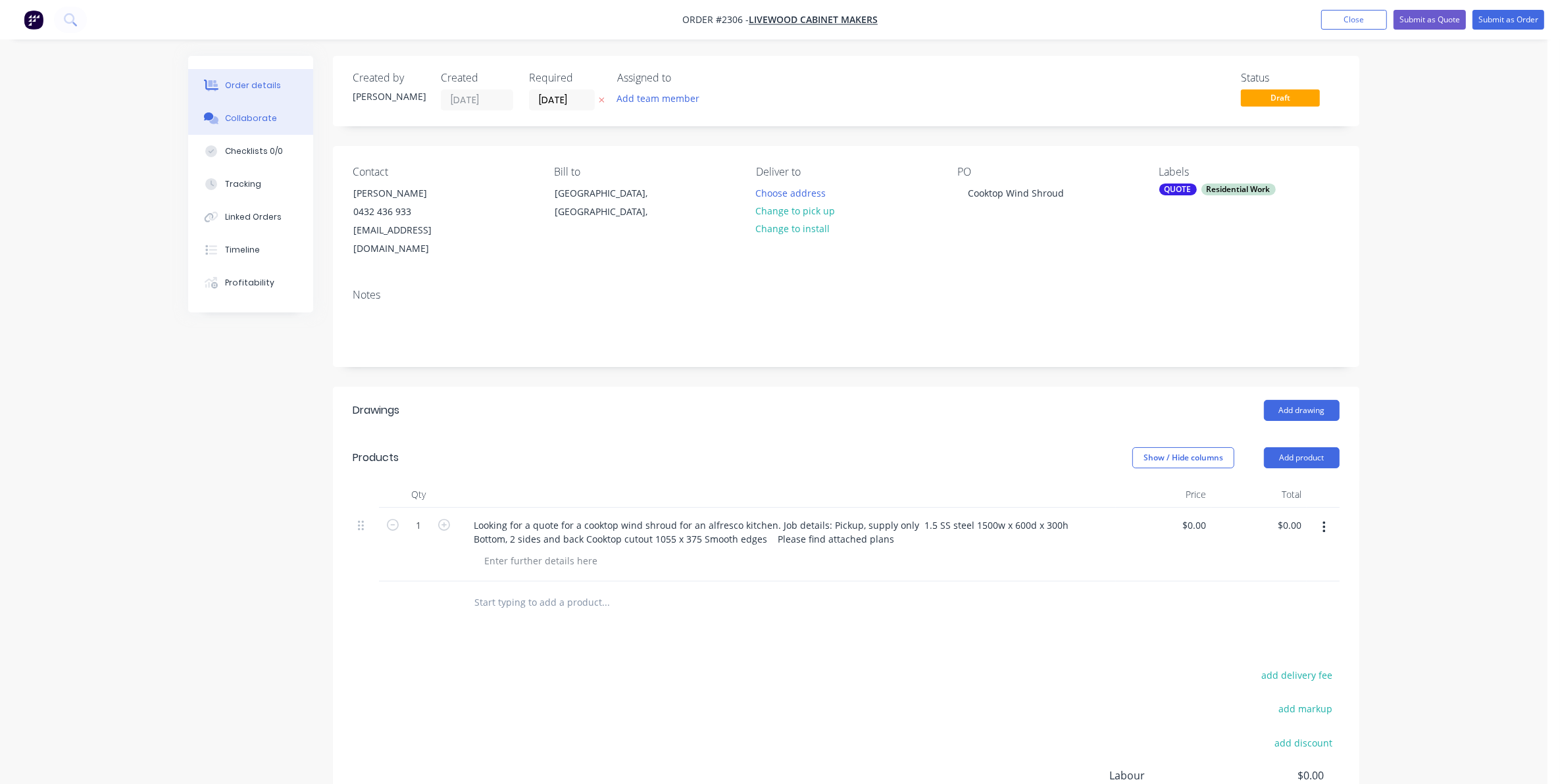
click at [254, 116] on div "Collaborate" at bounding box center [251, 118] width 52 height 12
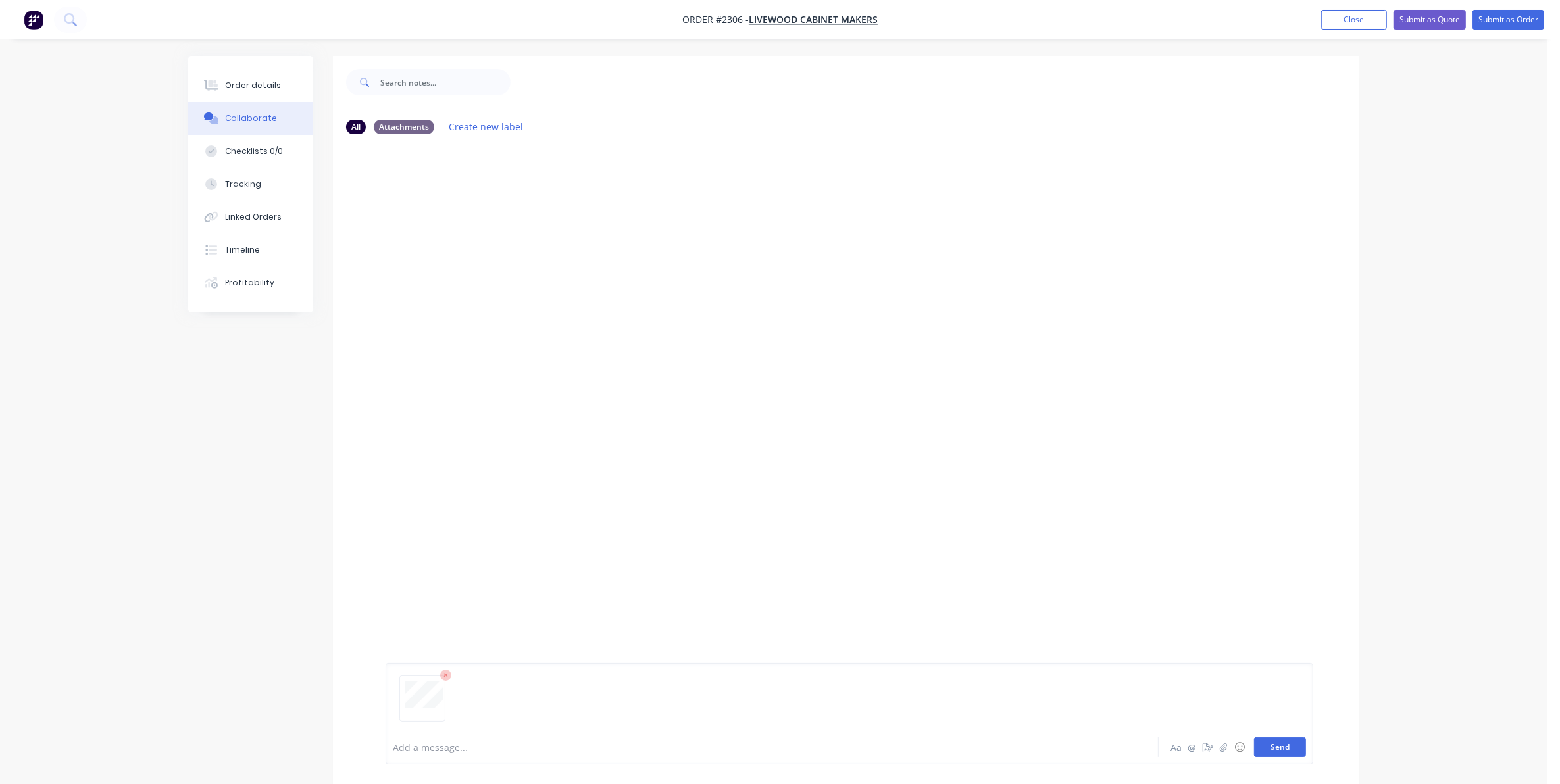
click at [1281, 749] on button "Send" at bounding box center [1280, 747] width 52 height 20
click at [248, 85] on div "Order details" at bounding box center [253, 85] width 56 height 12
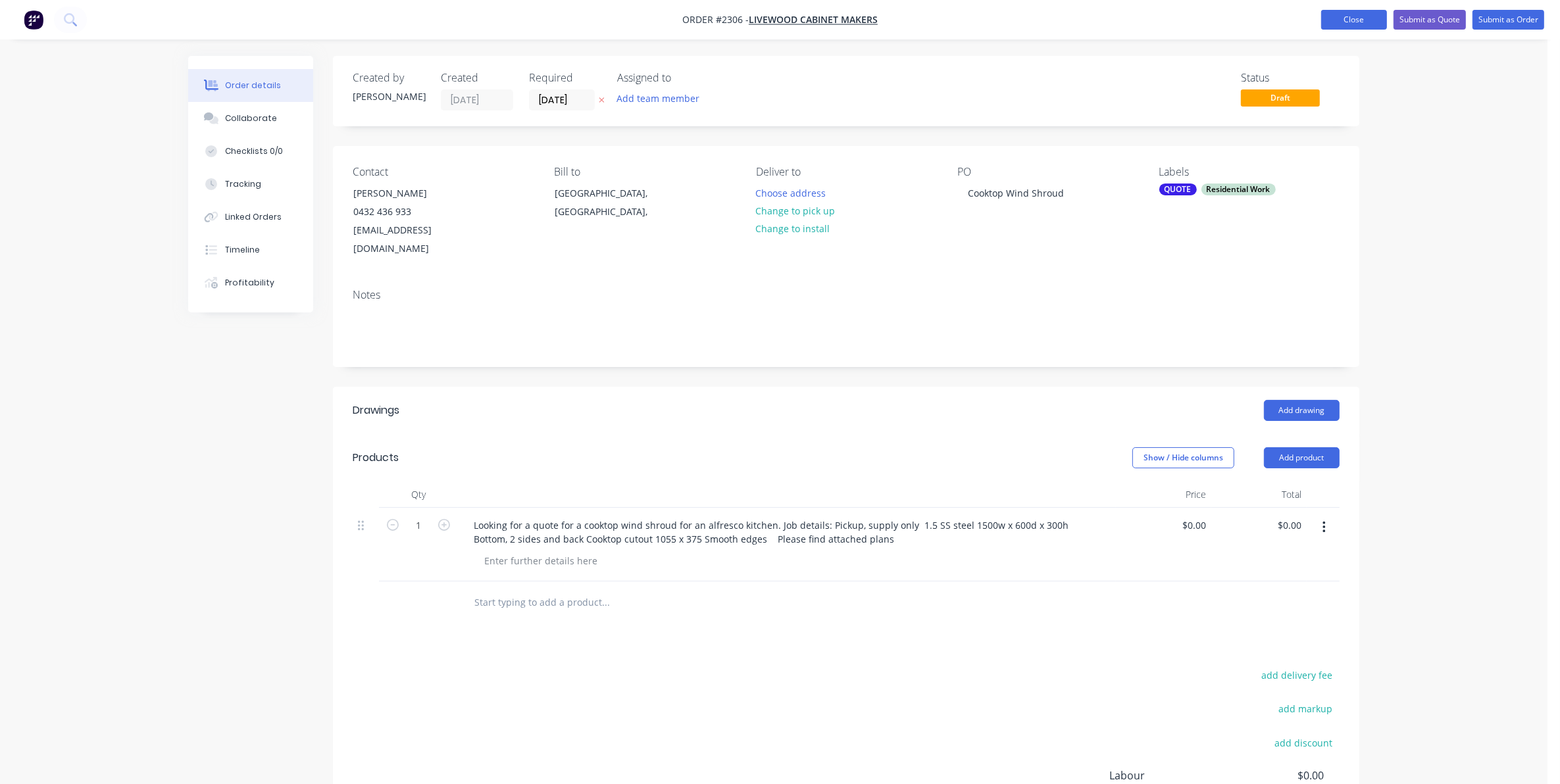
click at [1341, 19] on button "Close" at bounding box center [1354, 20] width 66 height 20
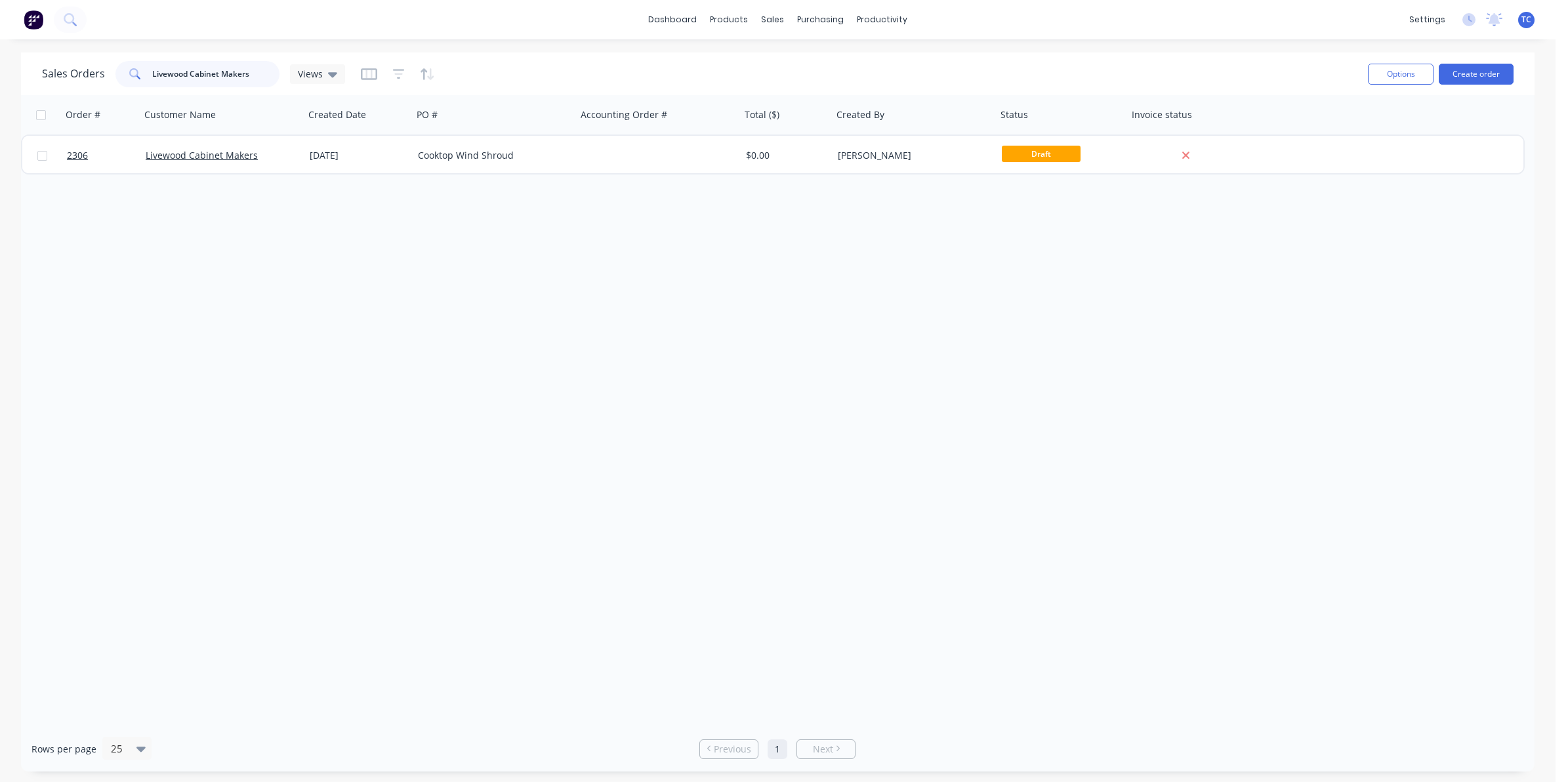
drag, startPoint x: 253, startPoint y: 70, endPoint x: 149, endPoint y: 72, distance: 104.0
click at [149, 72] on div "Livewood Cabinet Makers" at bounding box center [197, 74] width 164 height 26
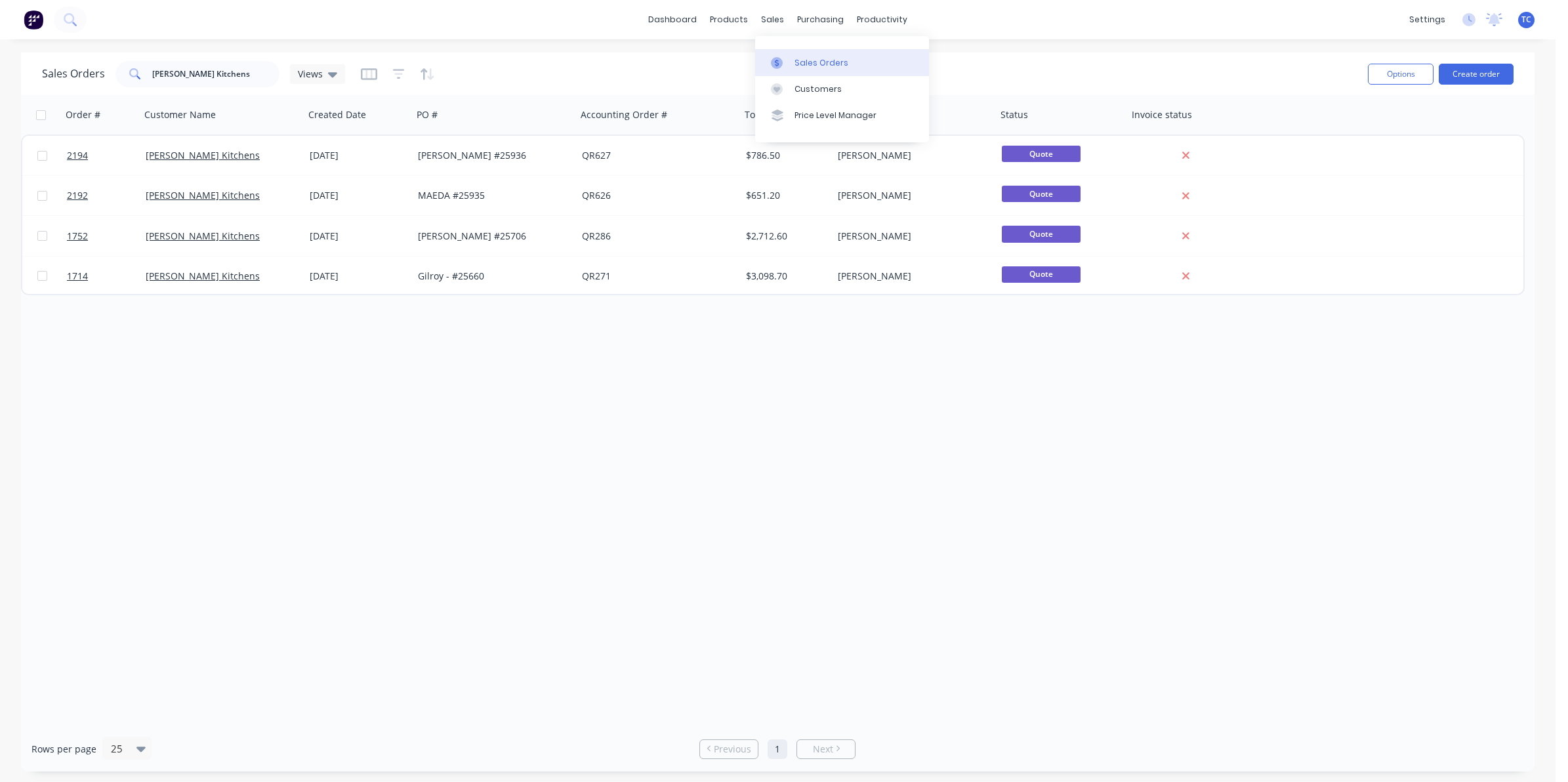
click at [792, 60] on link "Sales Orders" at bounding box center [842, 62] width 174 height 26
drag, startPoint x: 215, startPoint y: 73, endPoint x: 152, endPoint y: 73, distance: 63.0
click at [152, 73] on input "[PERSON_NAME] Kitchens" at bounding box center [216, 74] width 128 height 26
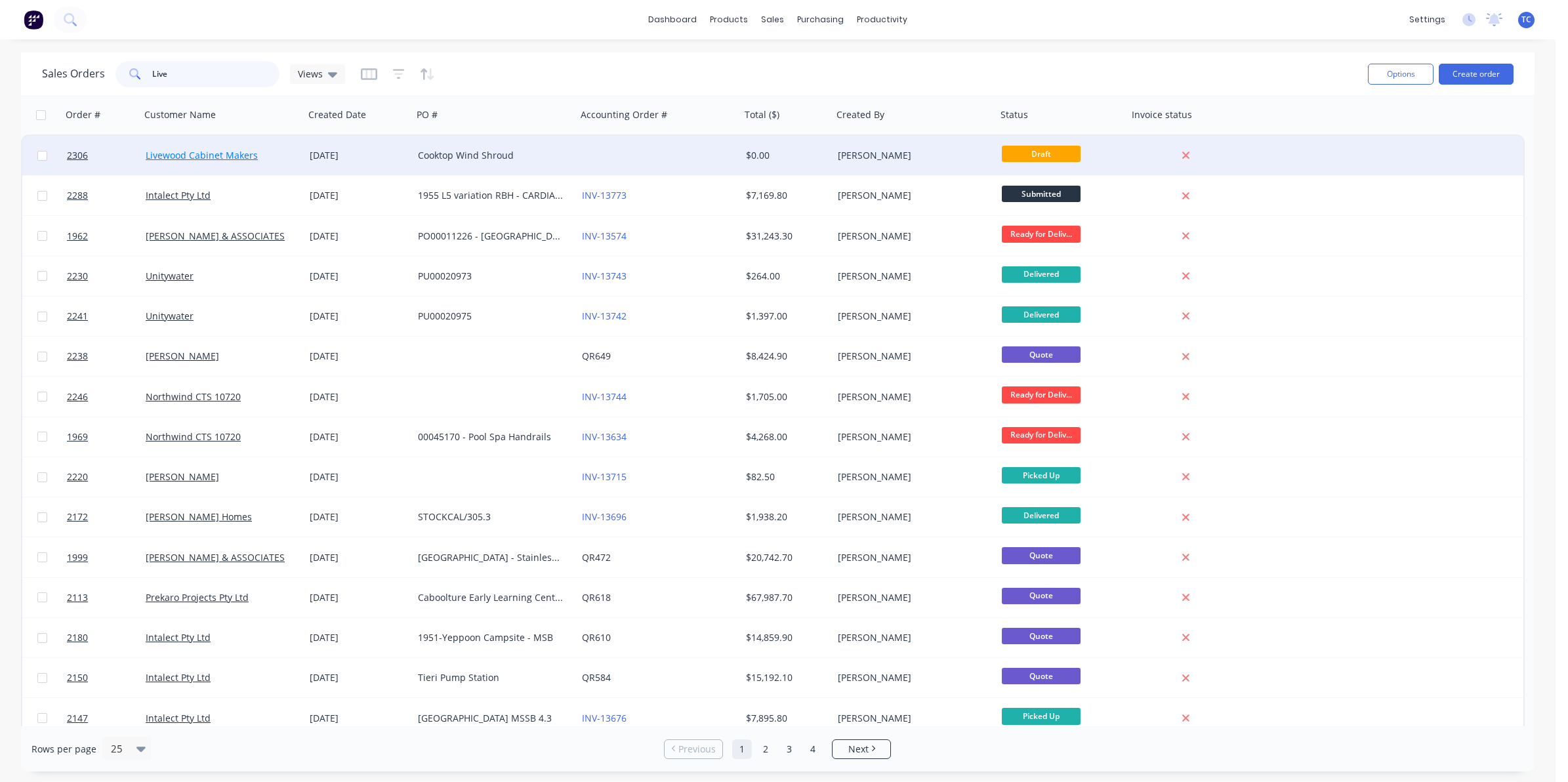
type input "Live"
click at [197, 158] on link "Livewood Cabinet Makers" at bounding box center [201, 155] width 112 height 12
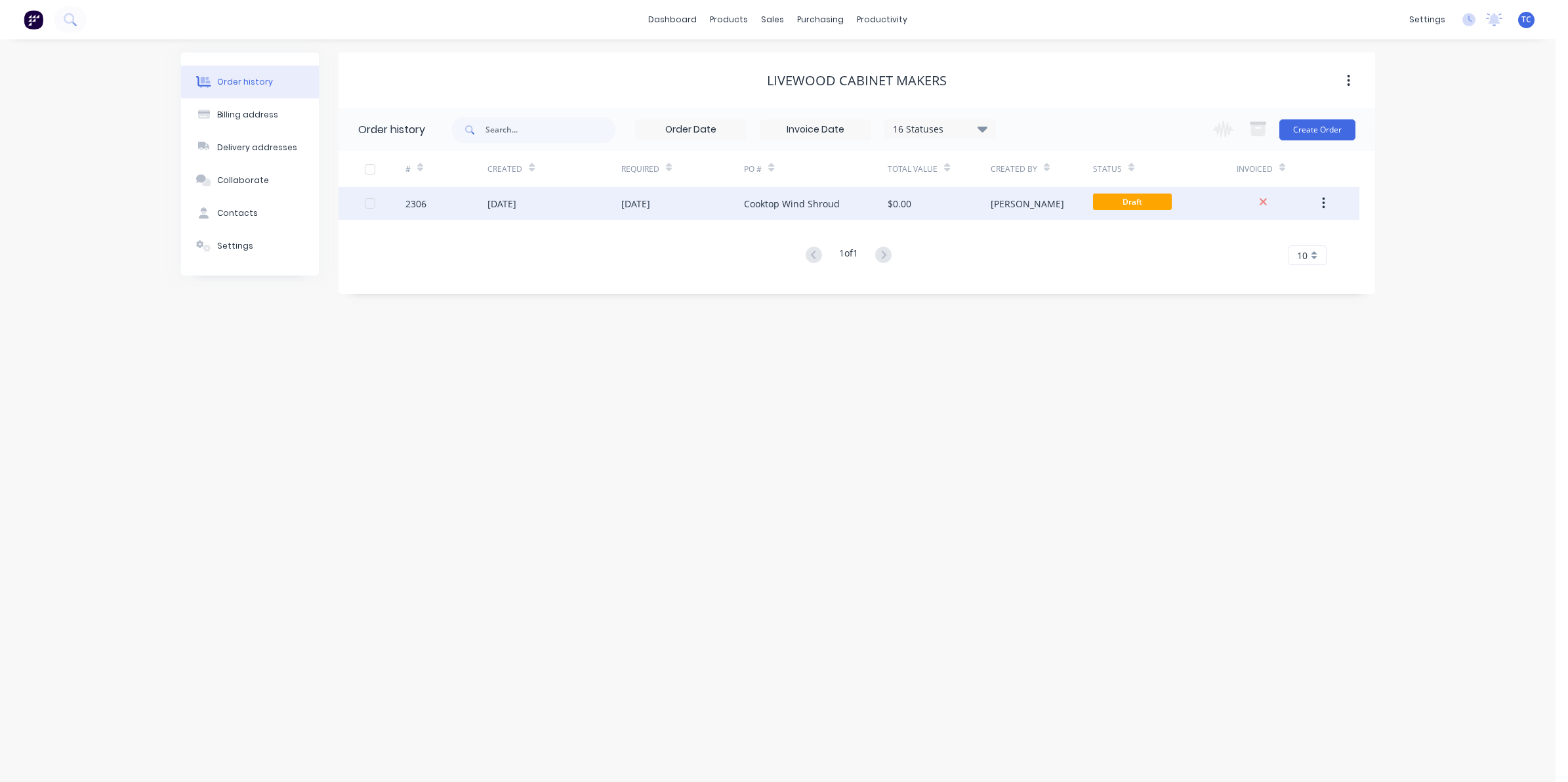
click at [633, 202] on div "11 Oct 2025" at bounding box center [635, 203] width 29 height 14
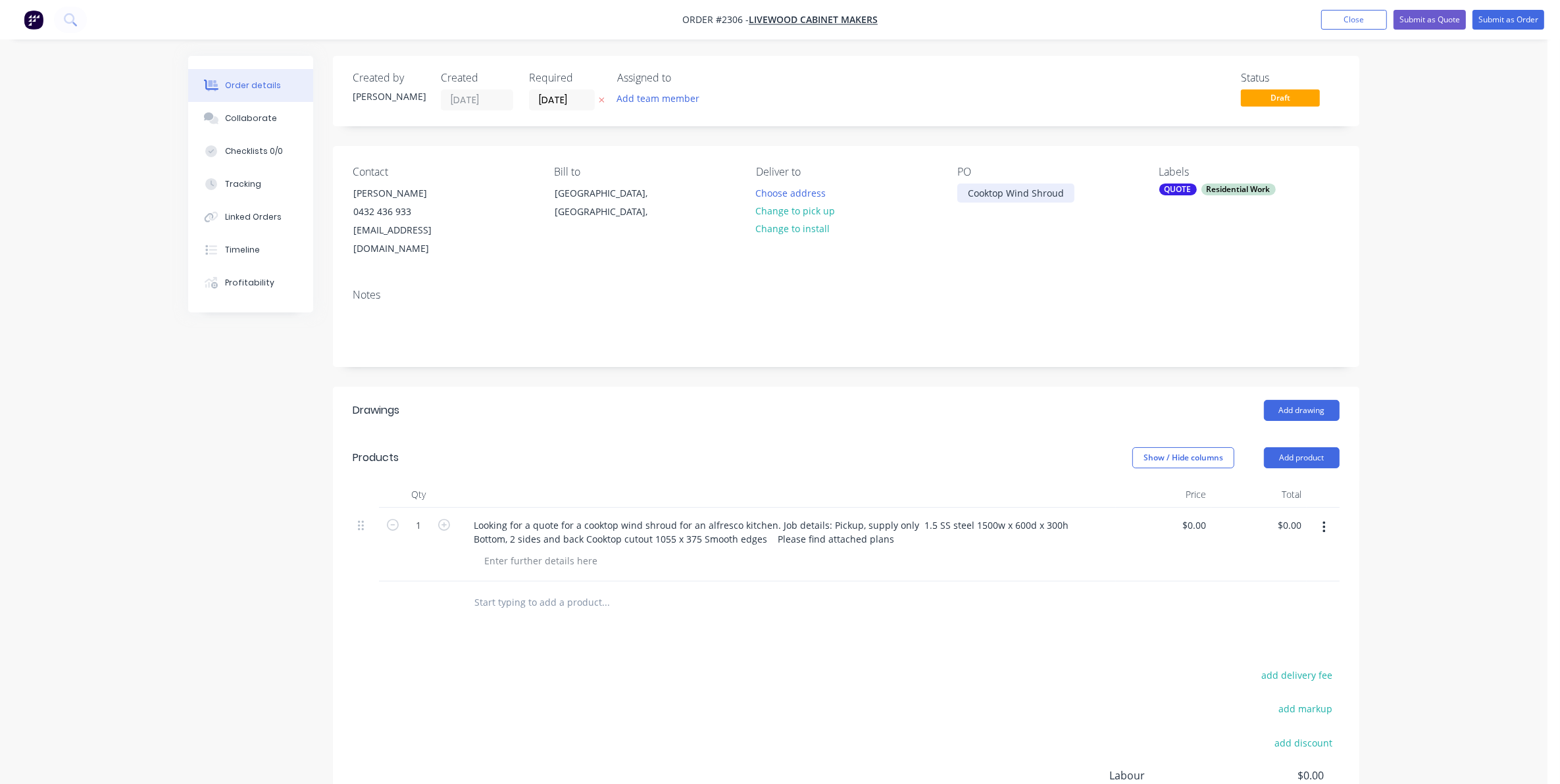
click at [966, 189] on div "Cooktop Wind Shroud" at bounding box center [1016, 193] width 117 height 20
click at [1016, 192] on div "10 Kalamonn Crt Cooktop Wind Shroud" at bounding box center [1016, 200] width 117 height 33
click at [1029, 279] on div "Notes" at bounding box center [846, 322] width 1027 height 88
click at [1349, 17] on button "Close" at bounding box center [1354, 20] width 66 height 20
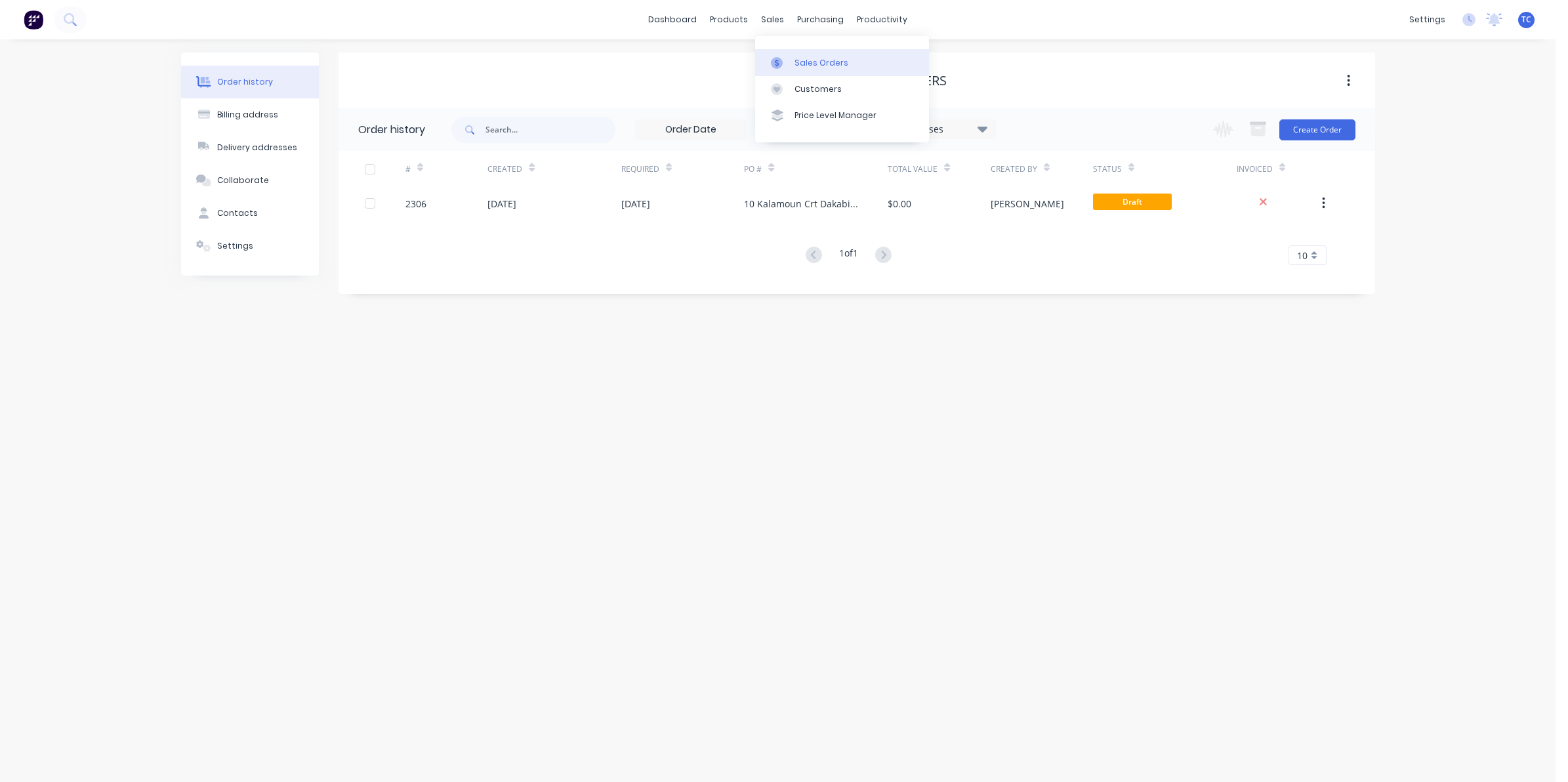
click at [799, 57] on div "Sales Orders" at bounding box center [822, 63] width 54 height 12
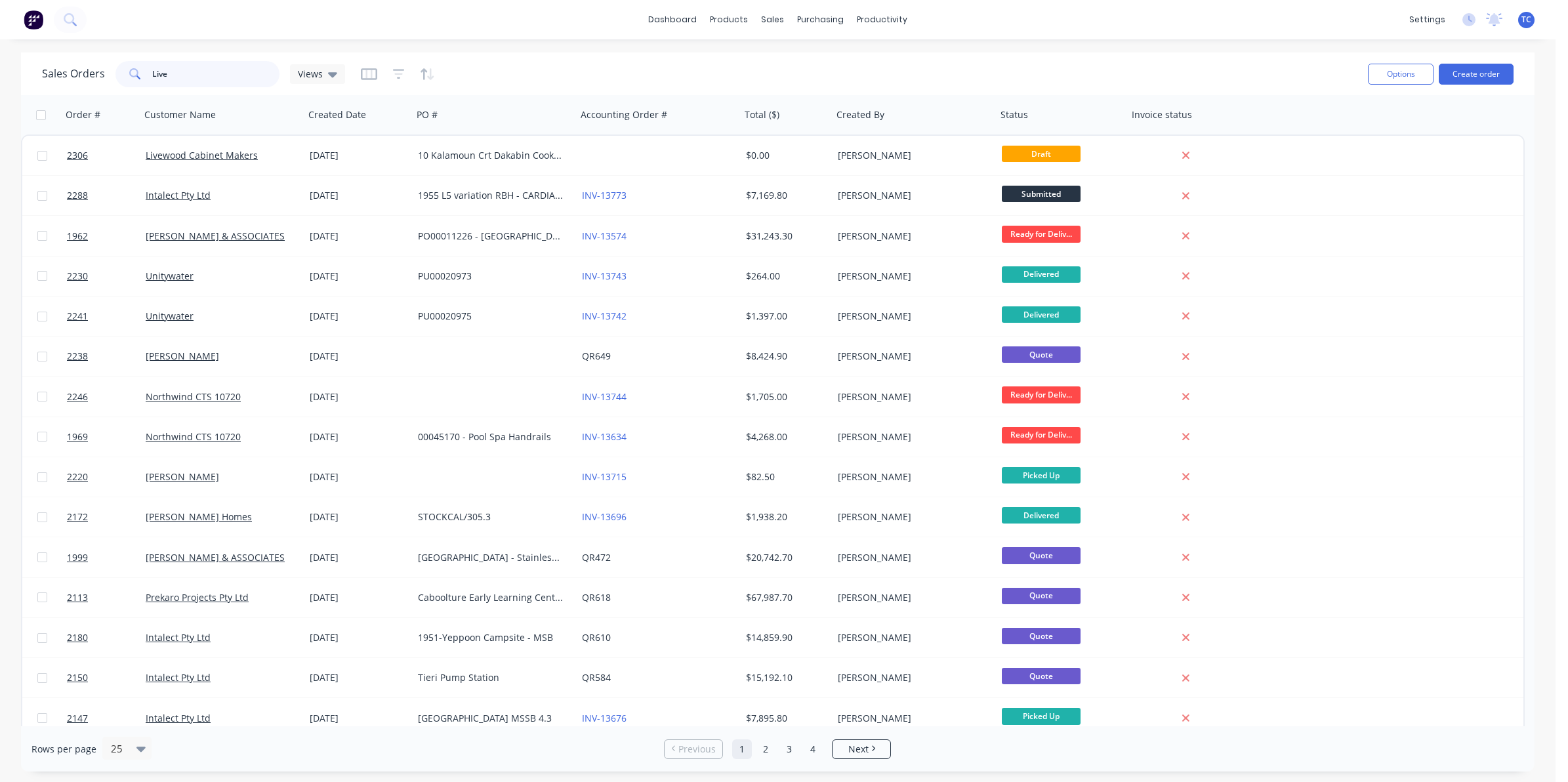
drag, startPoint x: 176, startPoint y: 69, endPoint x: 149, endPoint y: 69, distance: 27.0
click at [149, 69] on div "Live" at bounding box center [197, 74] width 164 height 26
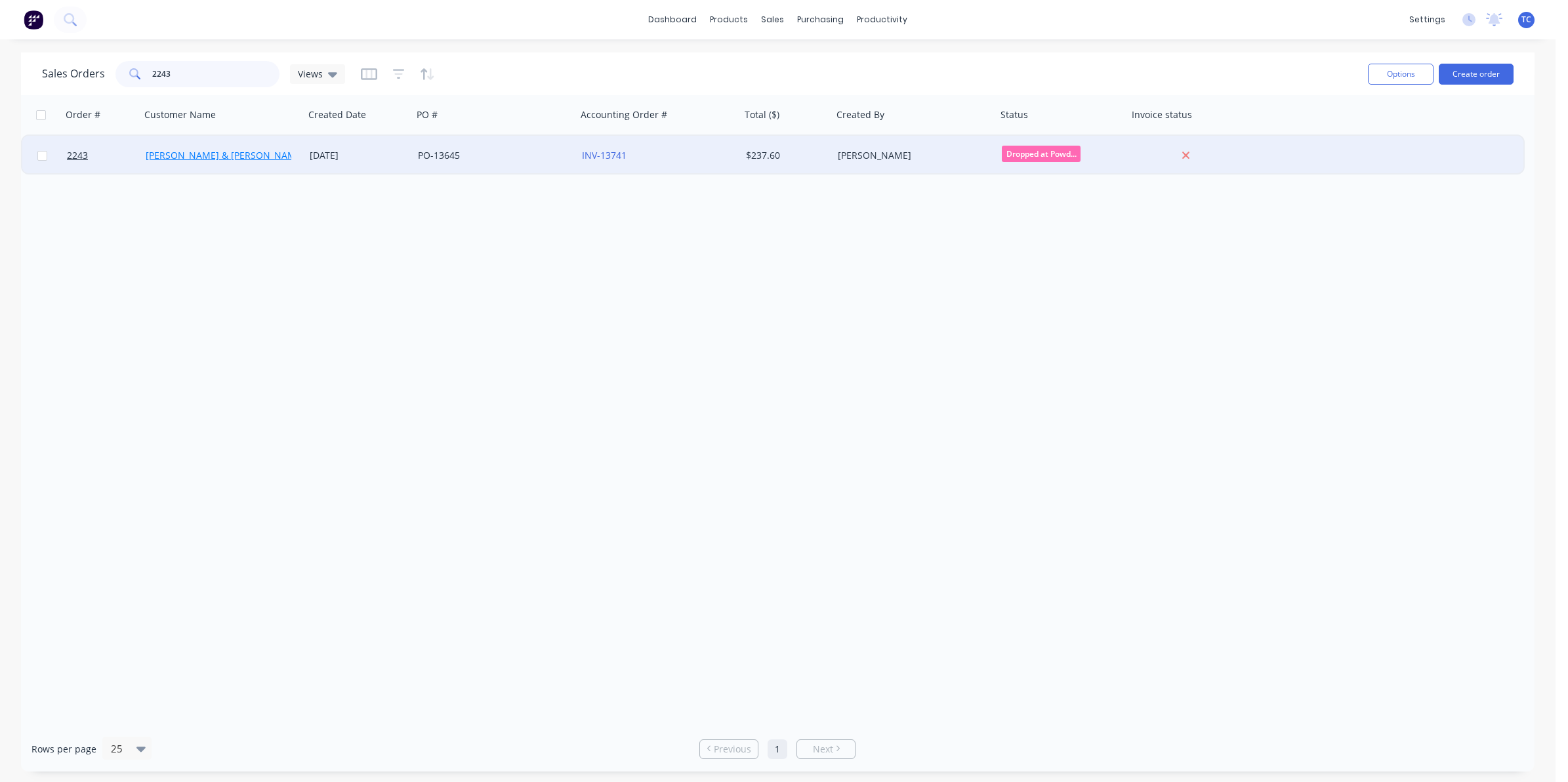
type input "2243"
click at [200, 155] on link "[PERSON_NAME] & [PERSON_NAME] Electrical" at bounding box center [245, 155] width 201 height 12
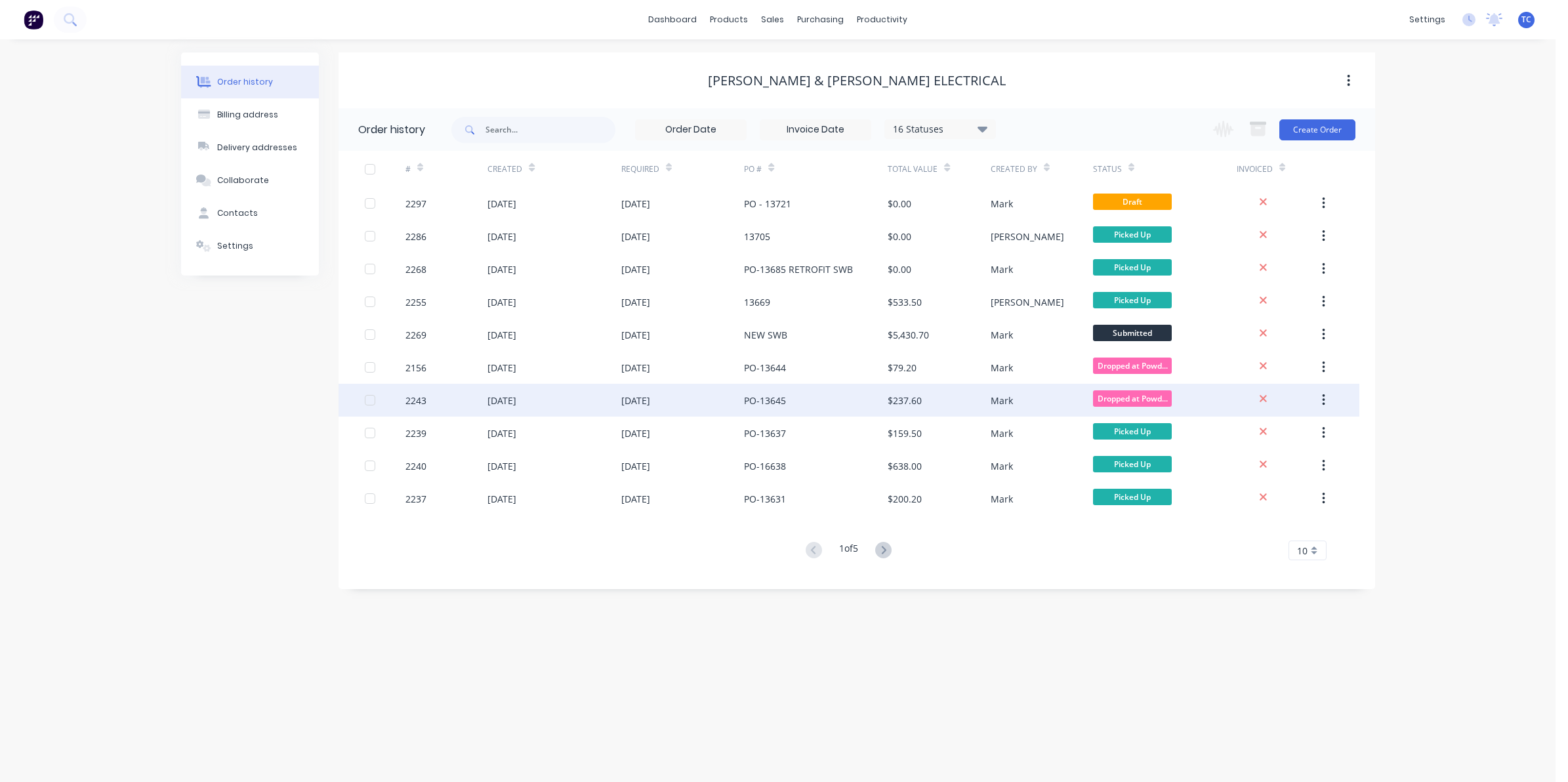
click at [516, 398] on div "[DATE]" at bounding box center [501, 400] width 29 height 14
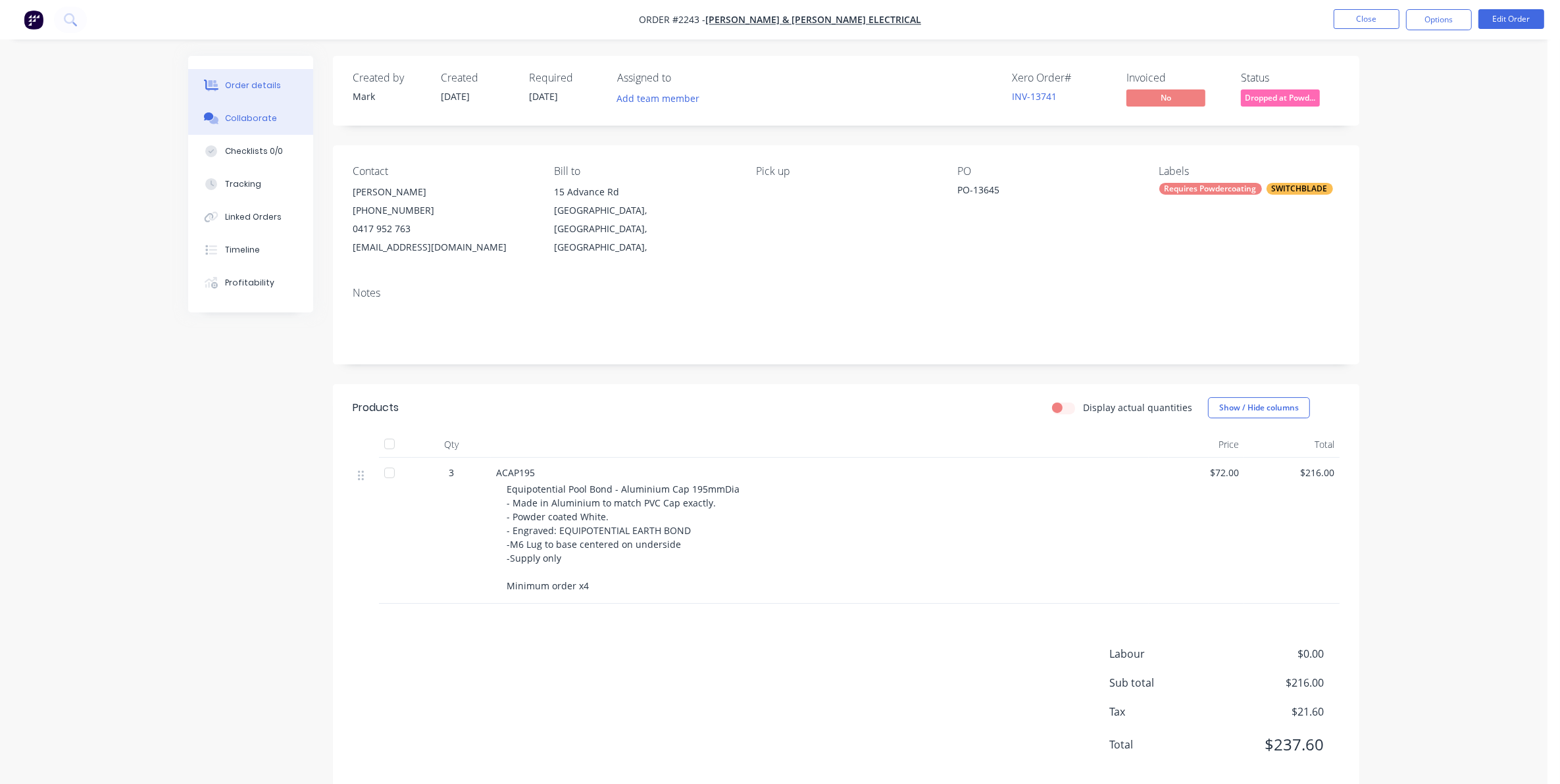
click at [244, 115] on div "Collaborate" at bounding box center [251, 118] width 52 height 12
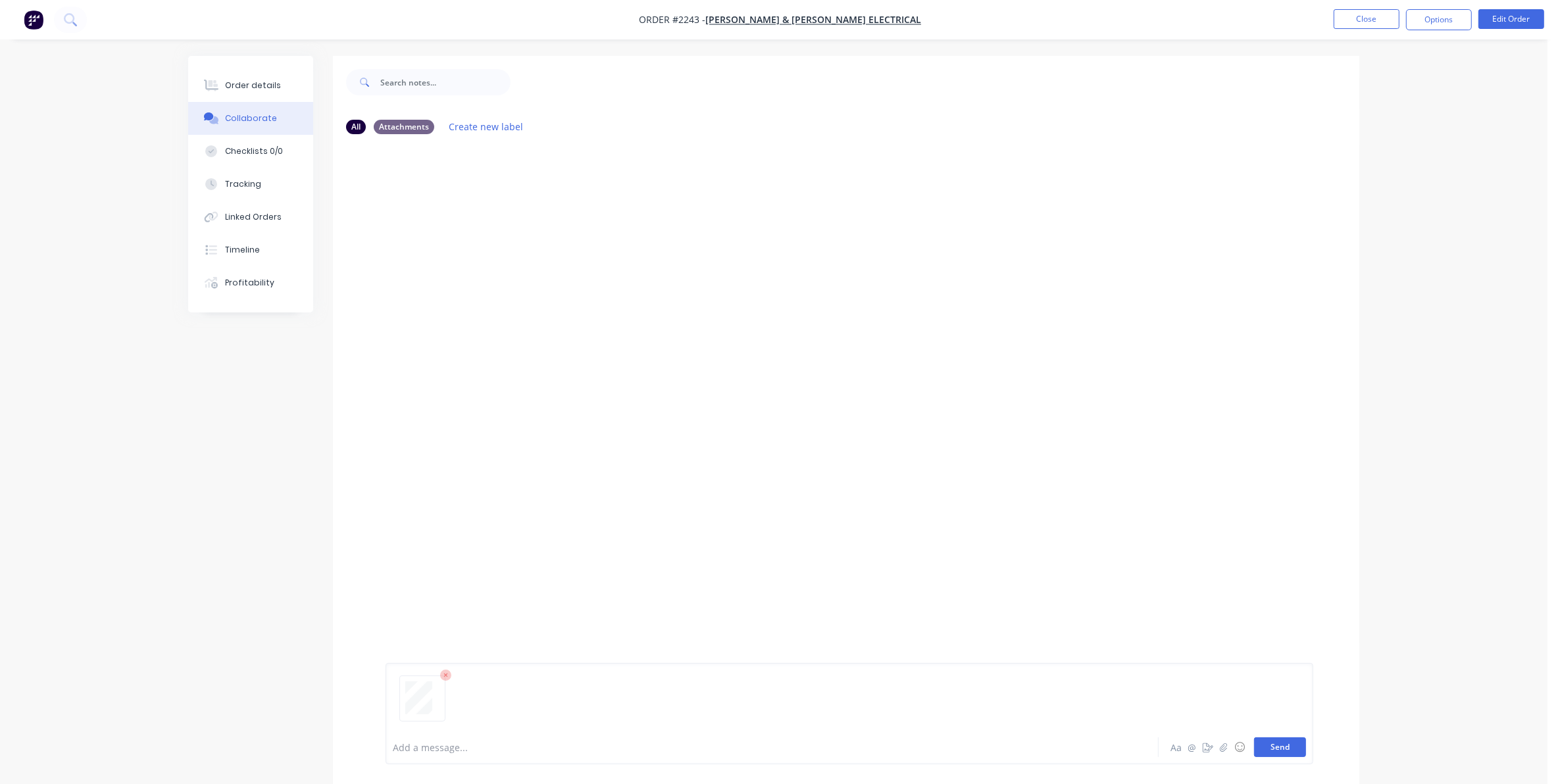
click at [1284, 744] on button "Send" at bounding box center [1280, 747] width 52 height 20
click at [1363, 17] on button "Close" at bounding box center [1366, 19] width 66 height 20
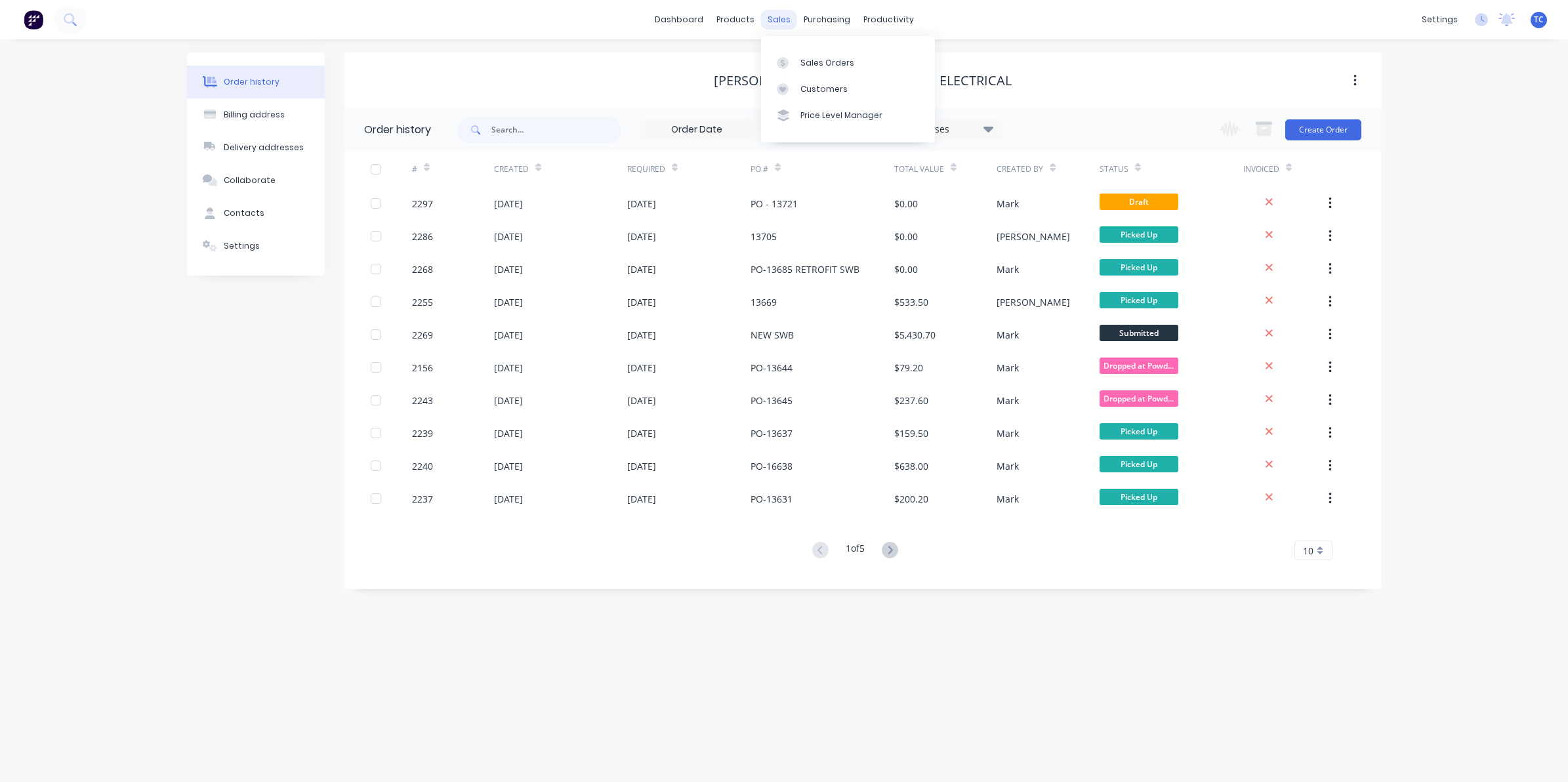
click at [779, 17] on div "sales" at bounding box center [778, 19] width 36 height 19
click at [810, 57] on div "Sales Orders" at bounding box center [827, 63] width 54 height 12
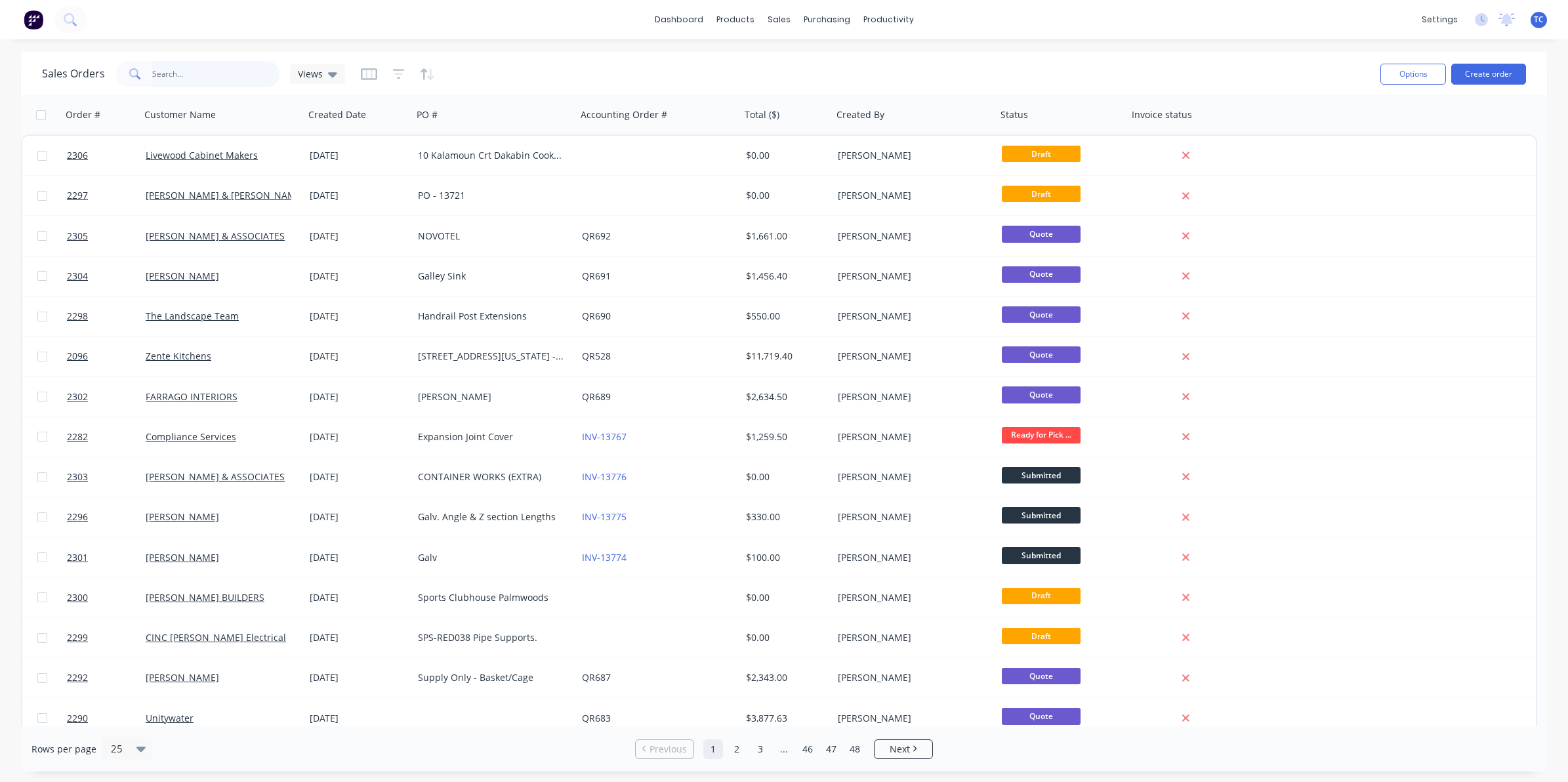
click at [164, 67] on input "text" at bounding box center [216, 74] width 128 height 26
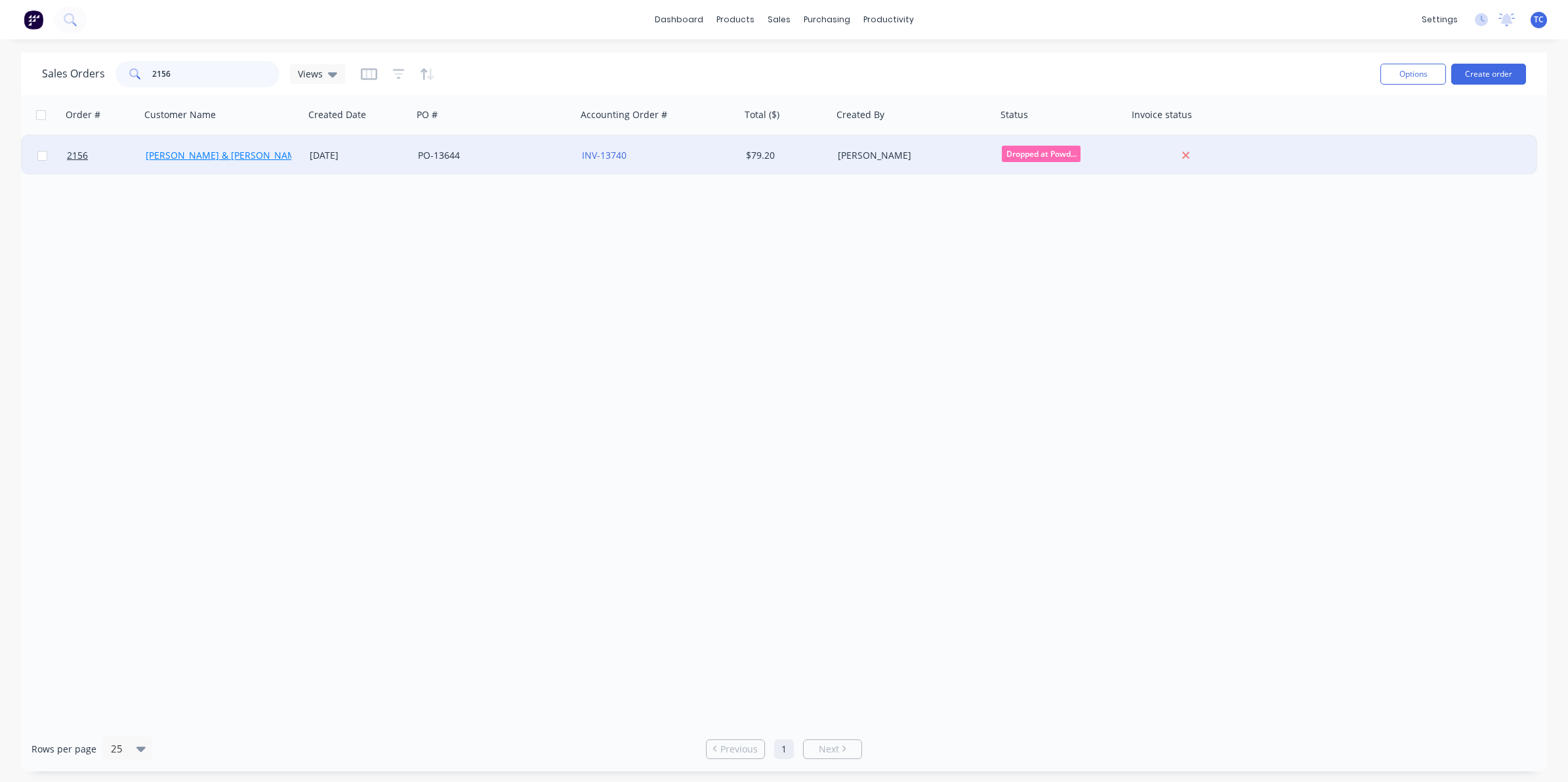
type input "2156"
click at [195, 153] on link "[PERSON_NAME] & [PERSON_NAME] Electrical" at bounding box center [245, 155] width 201 height 12
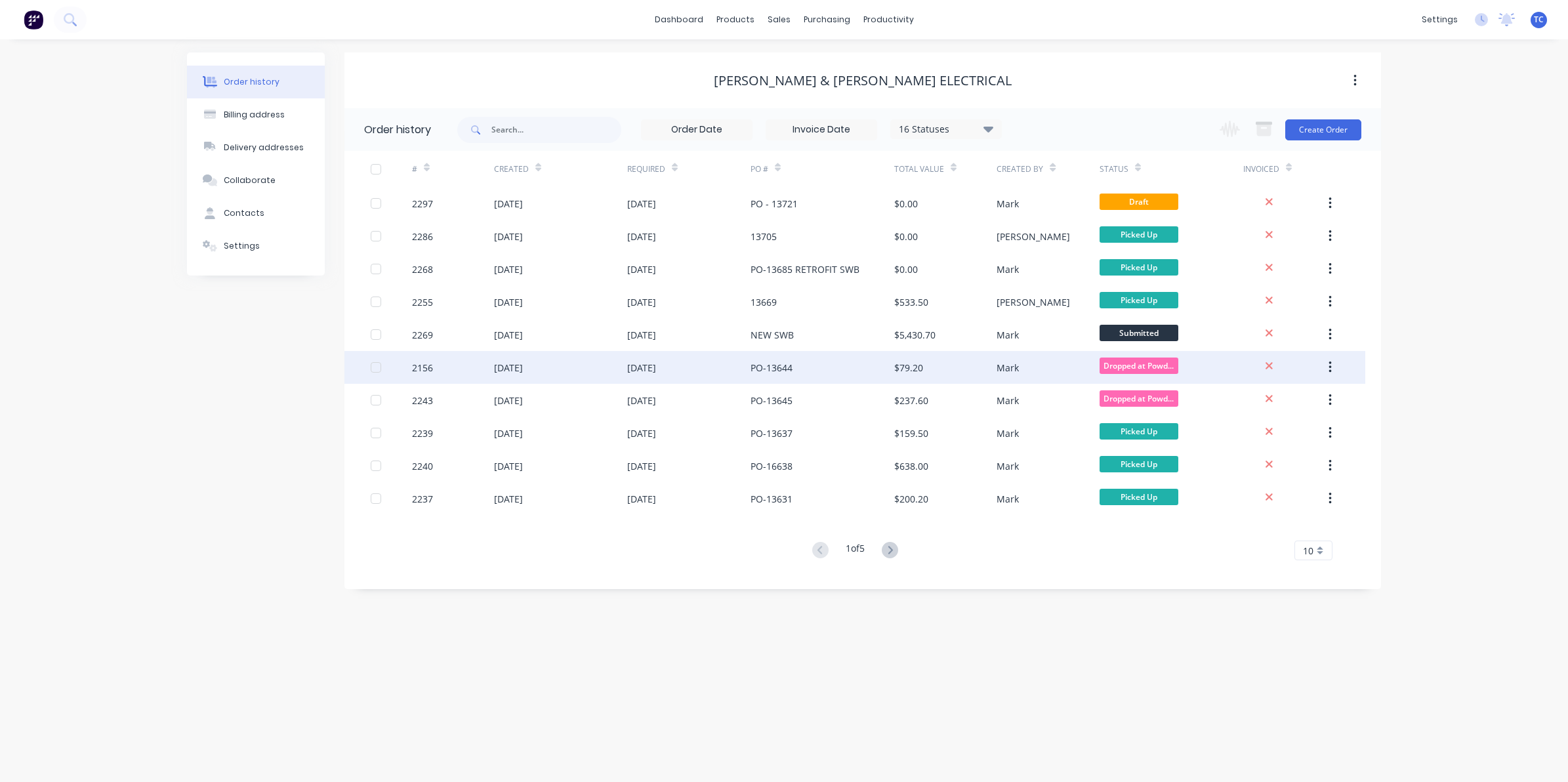
click at [552, 366] on div "[DATE]" at bounding box center [560, 367] width 133 height 32
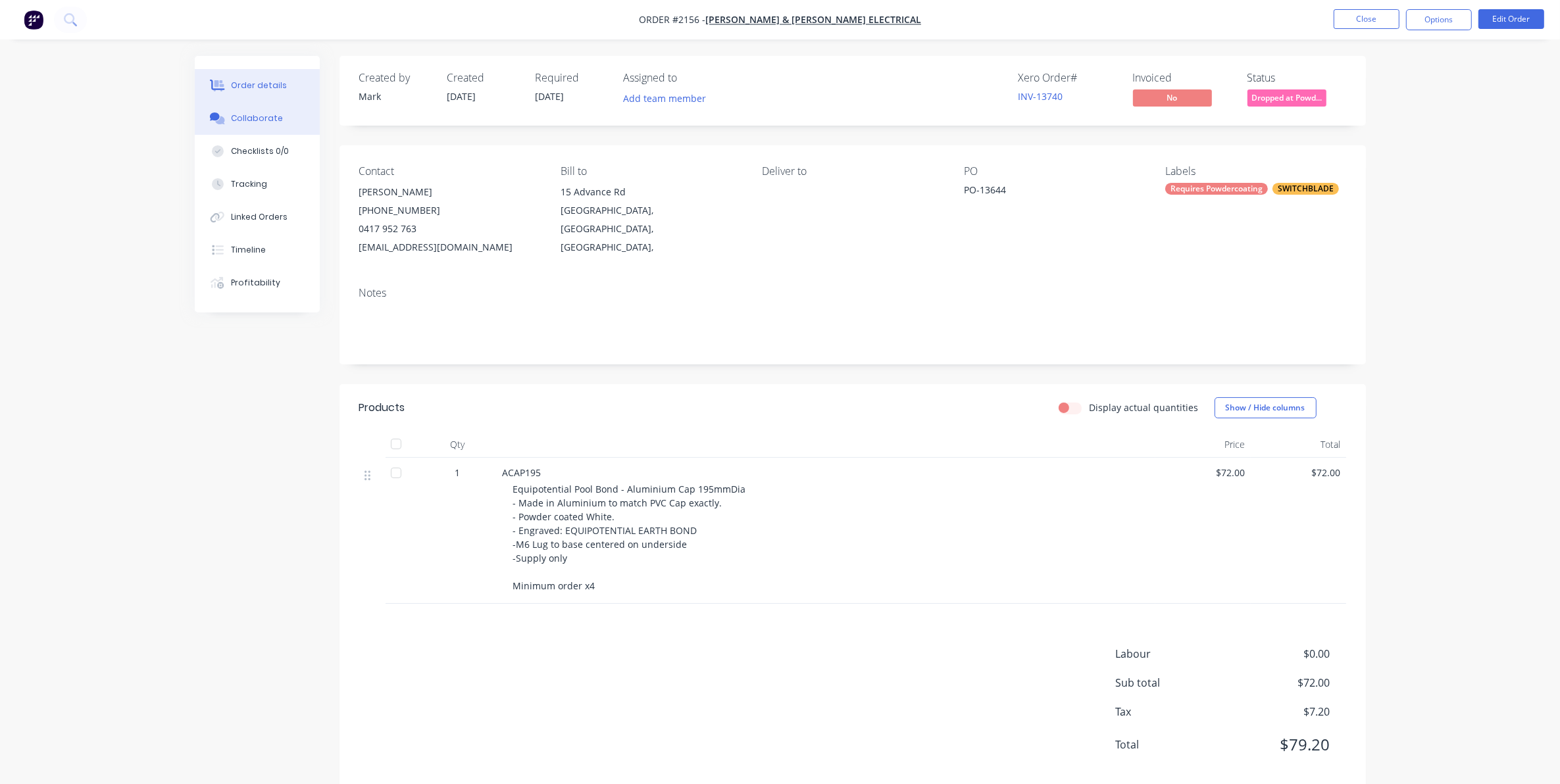
click at [265, 113] on div "Collaborate" at bounding box center [257, 118] width 52 height 12
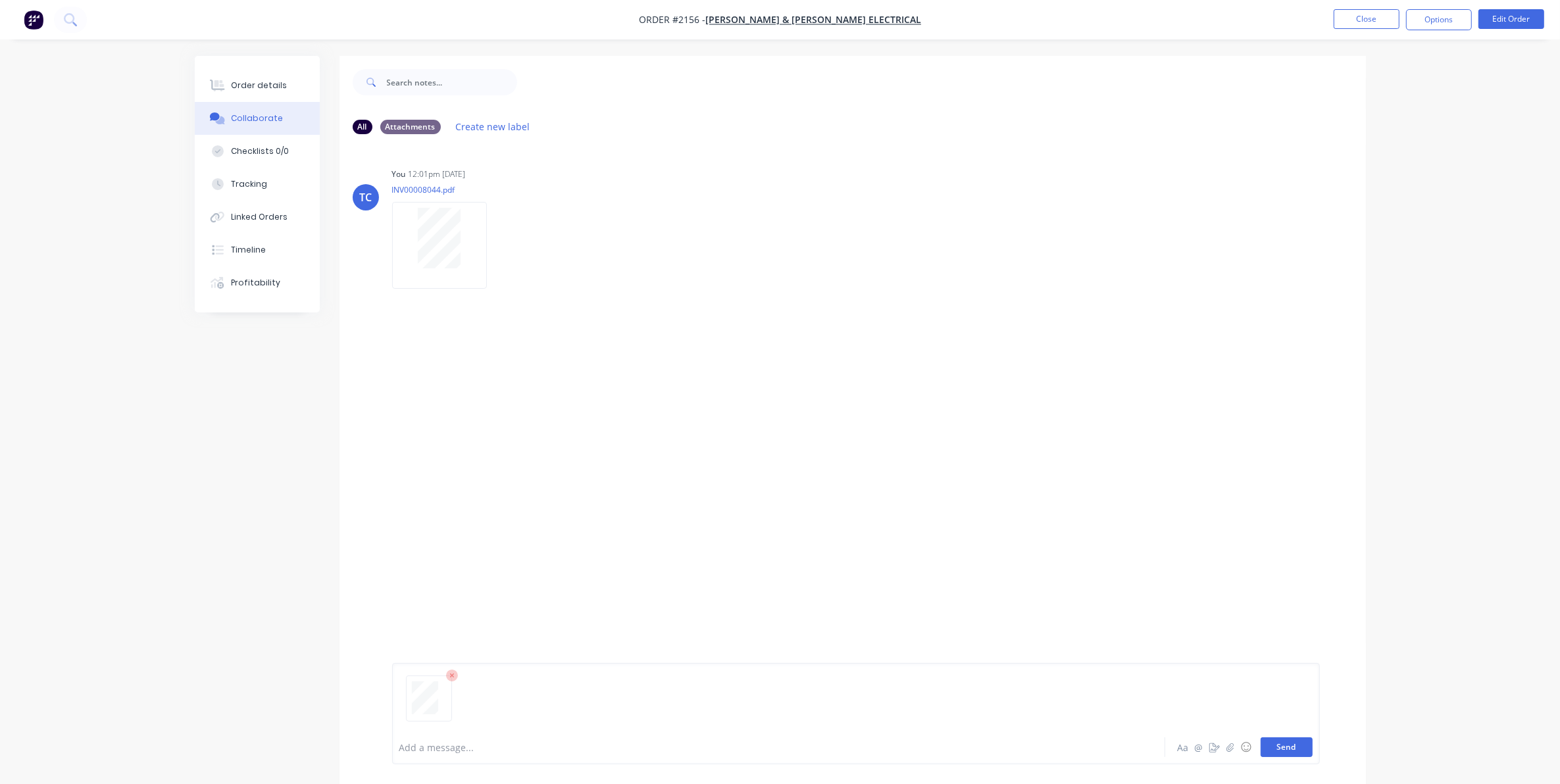
click at [1284, 747] on button "Send" at bounding box center [1287, 747] width 52 height 20
click at [1369, 19] on button "Close" at bounding box center [1366, 19] width 66 height 20
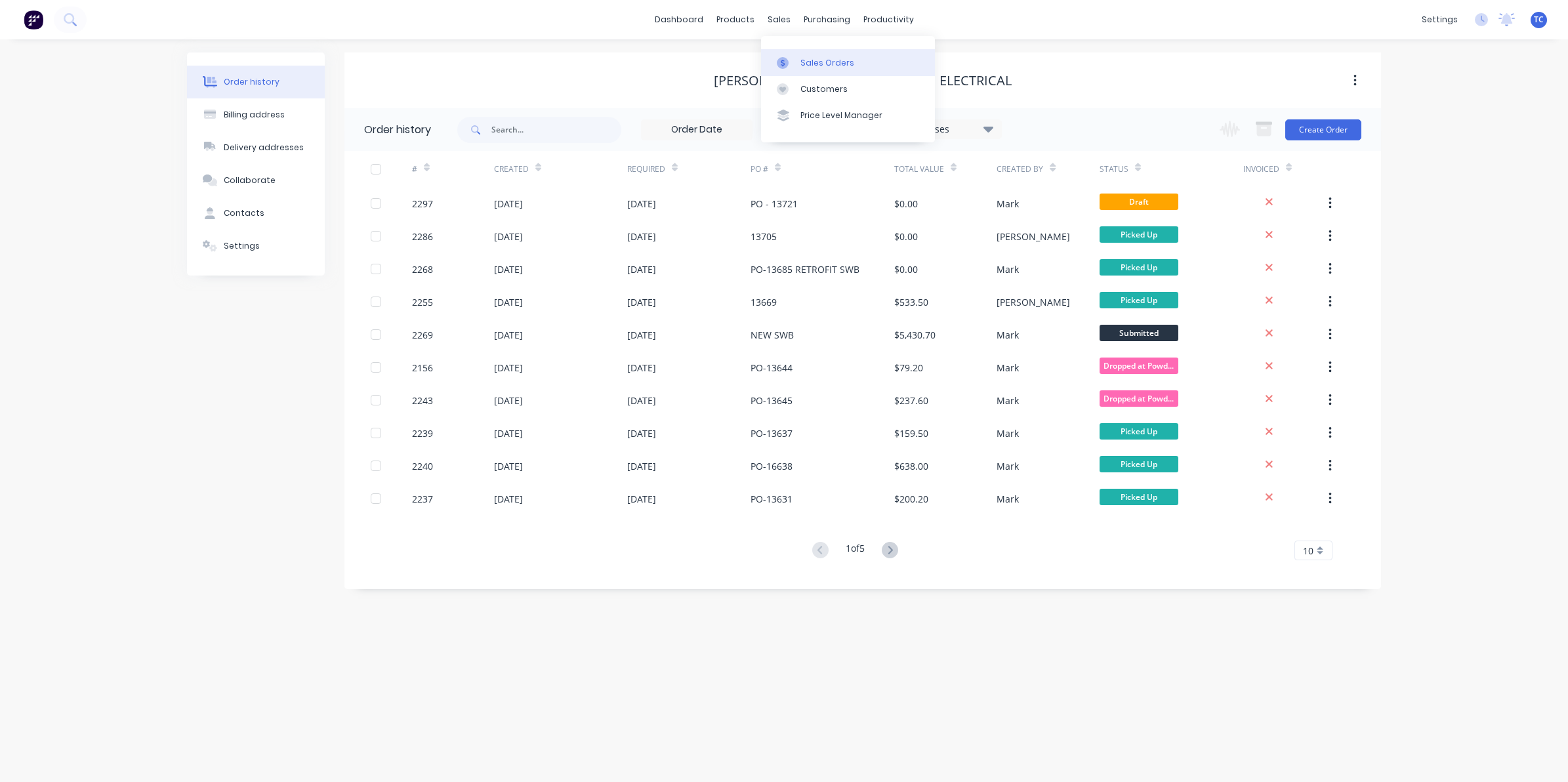
click at [810, 59] on div "Sales Orders" at bounding box center [827, 63] width 54 height 12
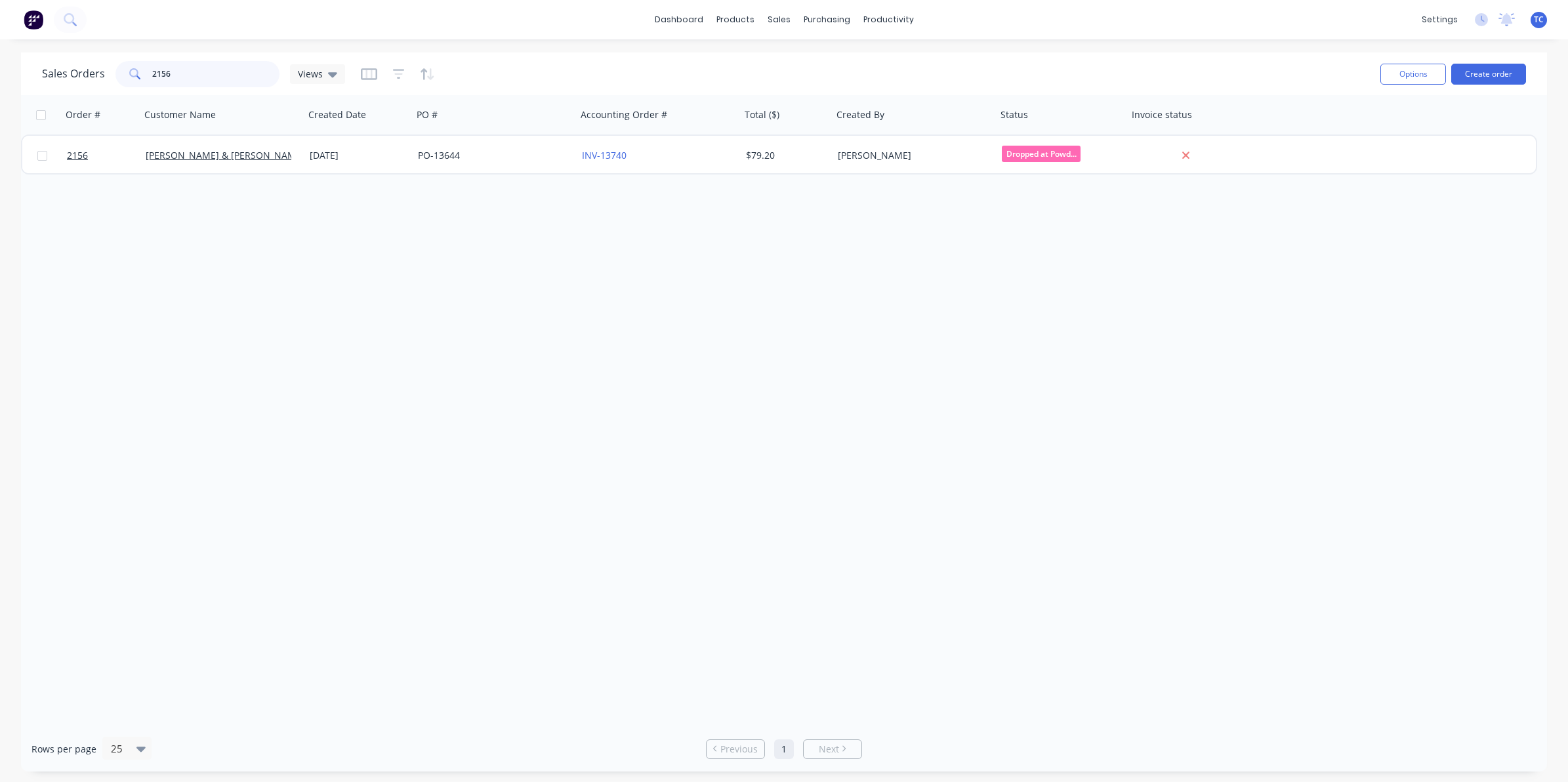
drag, startPoint x: 170, startPoint y: 75, endPoint x: 149, endPoint y: 73, distance: 21.1
click at [149, 73] on div "2156" at bounding box center [197, 74] width 164 height 26
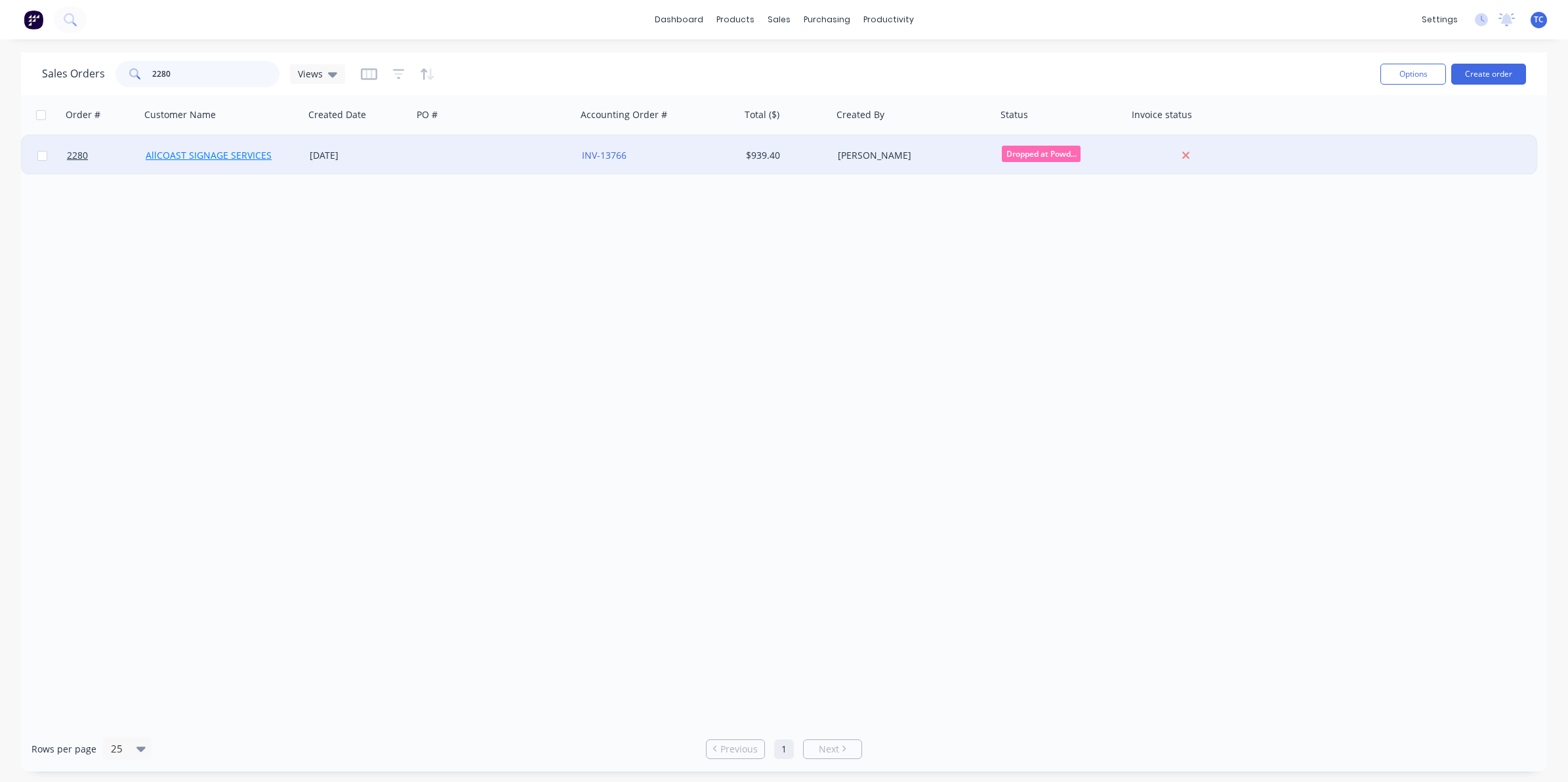
type input "2280"
click at [221, 152] on link "AllCOAST SIGNAGE SERVICES" at bounding box center [208, 155] width 126 height 12
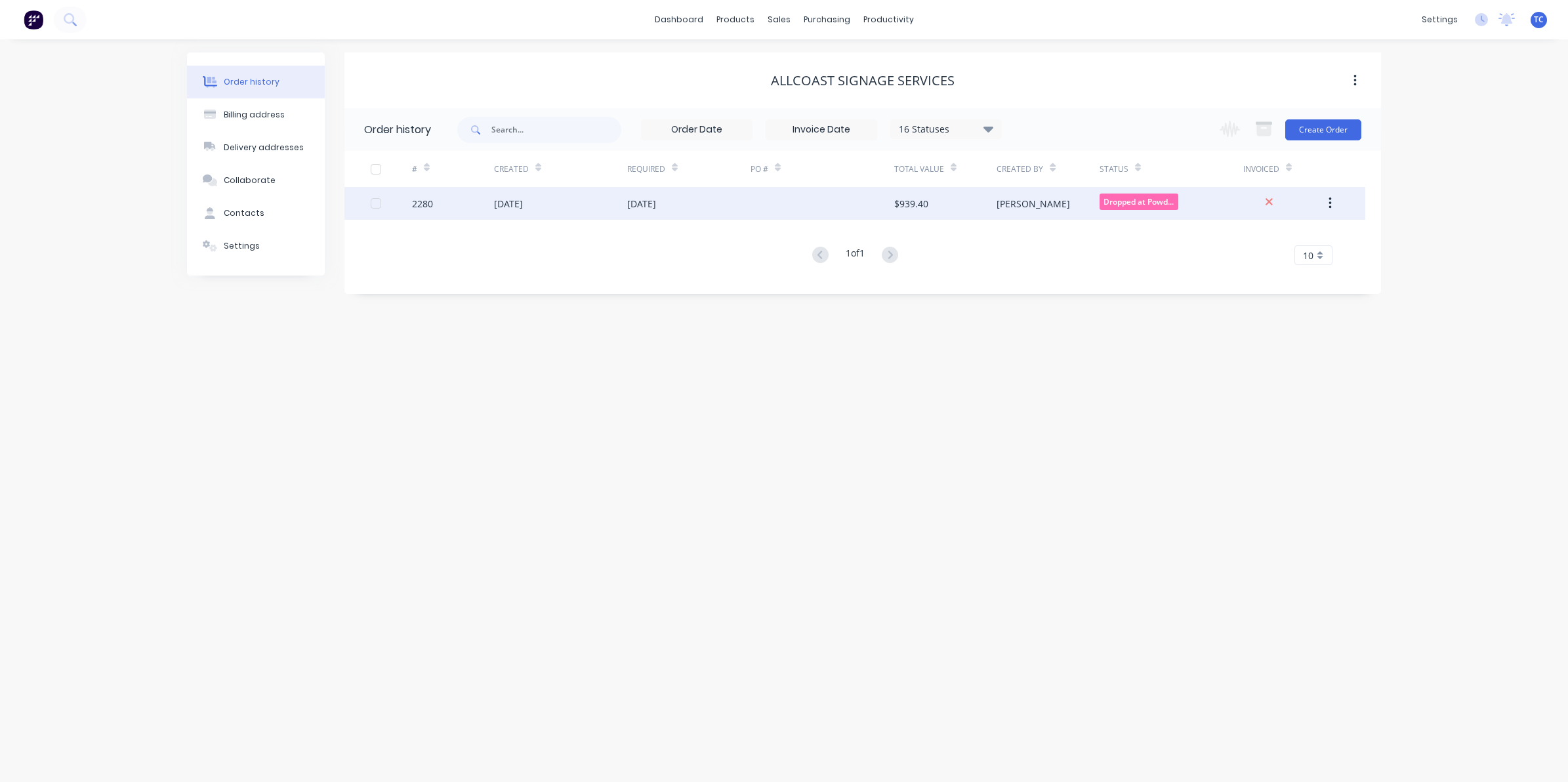
click at [513, 201] on div "[DATE]" at bounding box center [508, 203] width 29 height 14
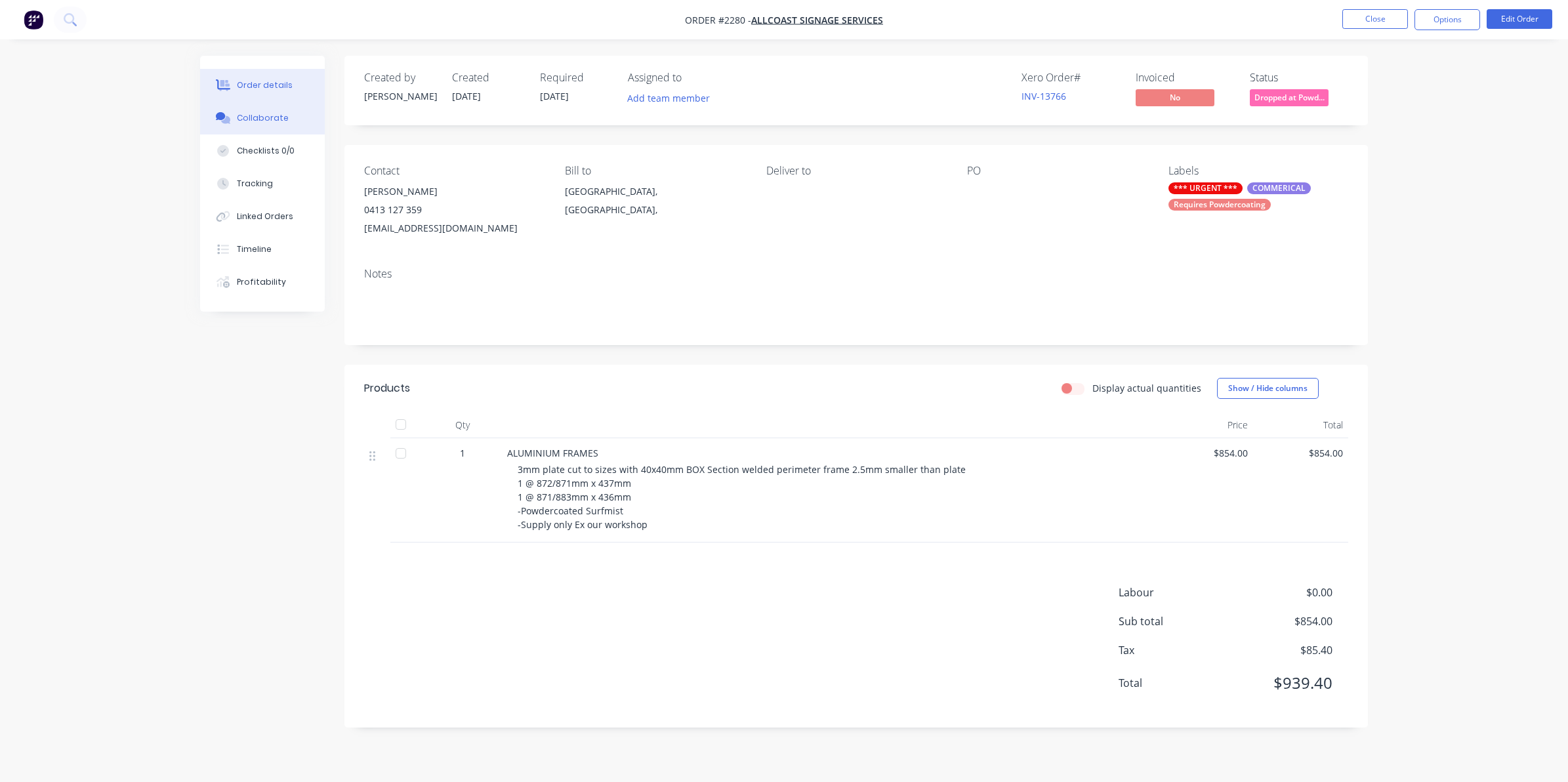
click at [264, 112] on div "Collaborate" at bounding box center [263, 118] width 52 height 12
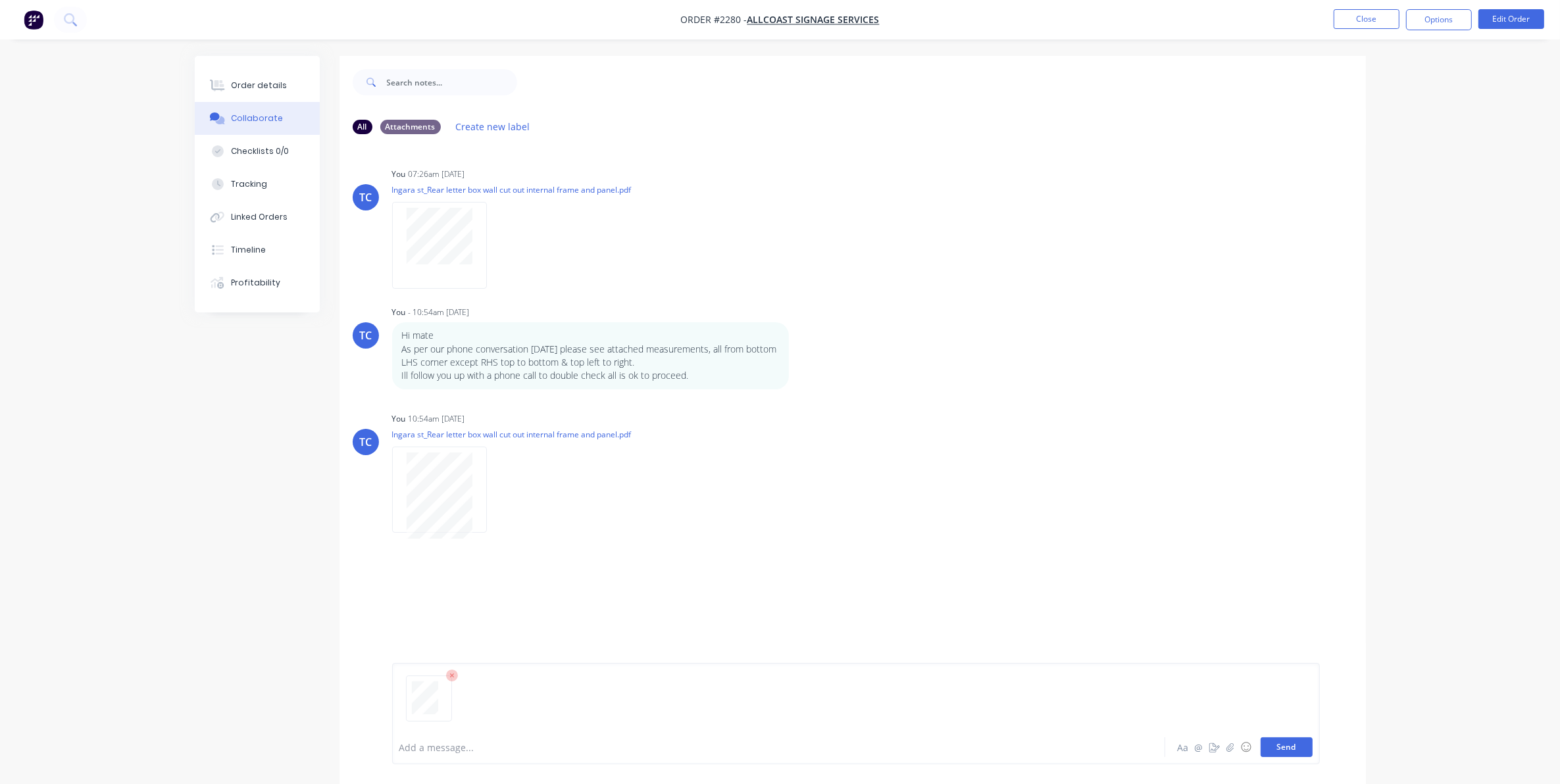
click at [1288, 750] on button "Send" at bounding box center [1287, 747] width 52 height 20
click at [1356, 15] on button "Close" at bounding box center [1366, 19] width 66 height 20
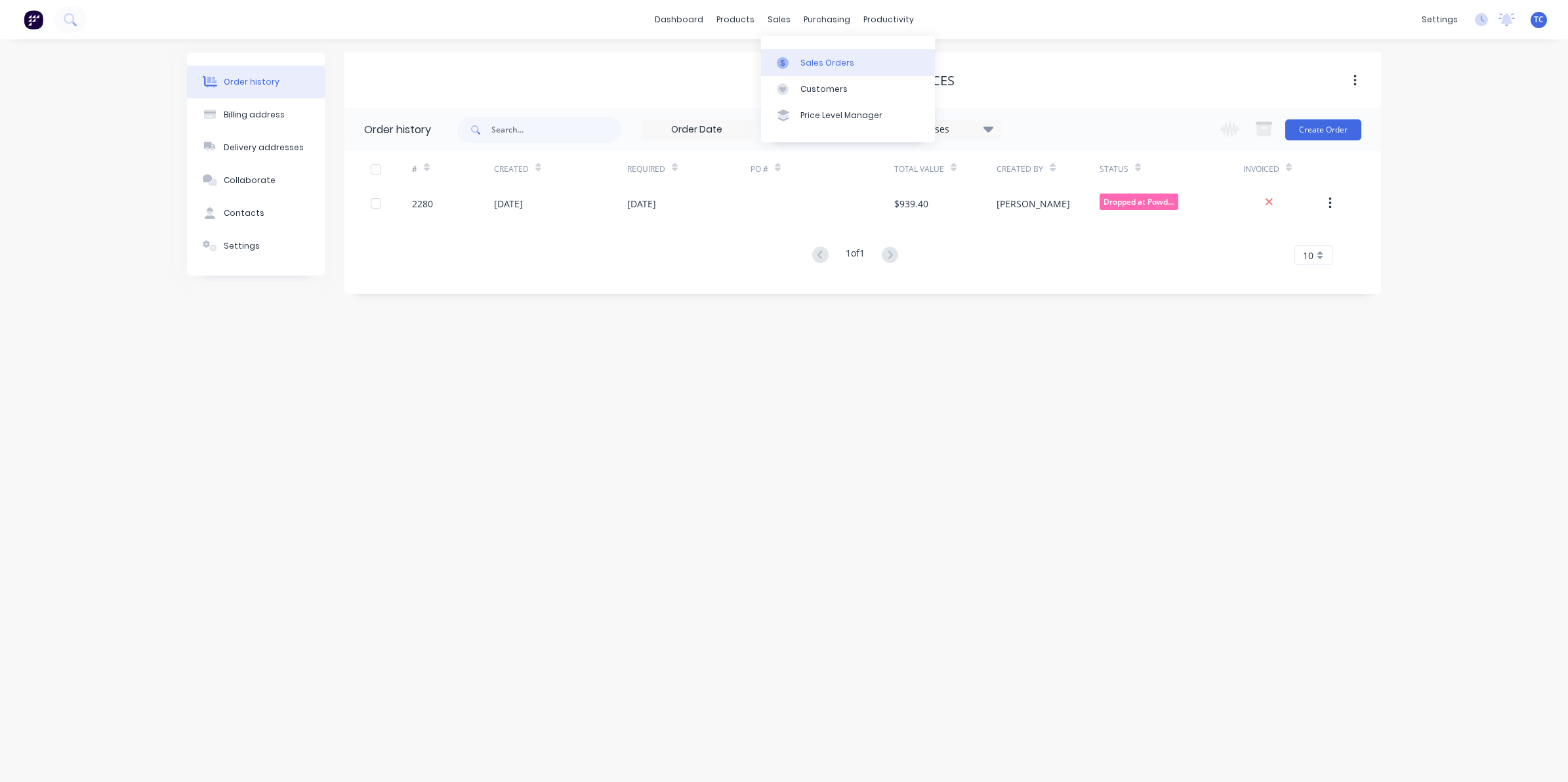
click at [817, 59] on div "Sales Orders" at bounding box center [827, 63] width 54 height 12
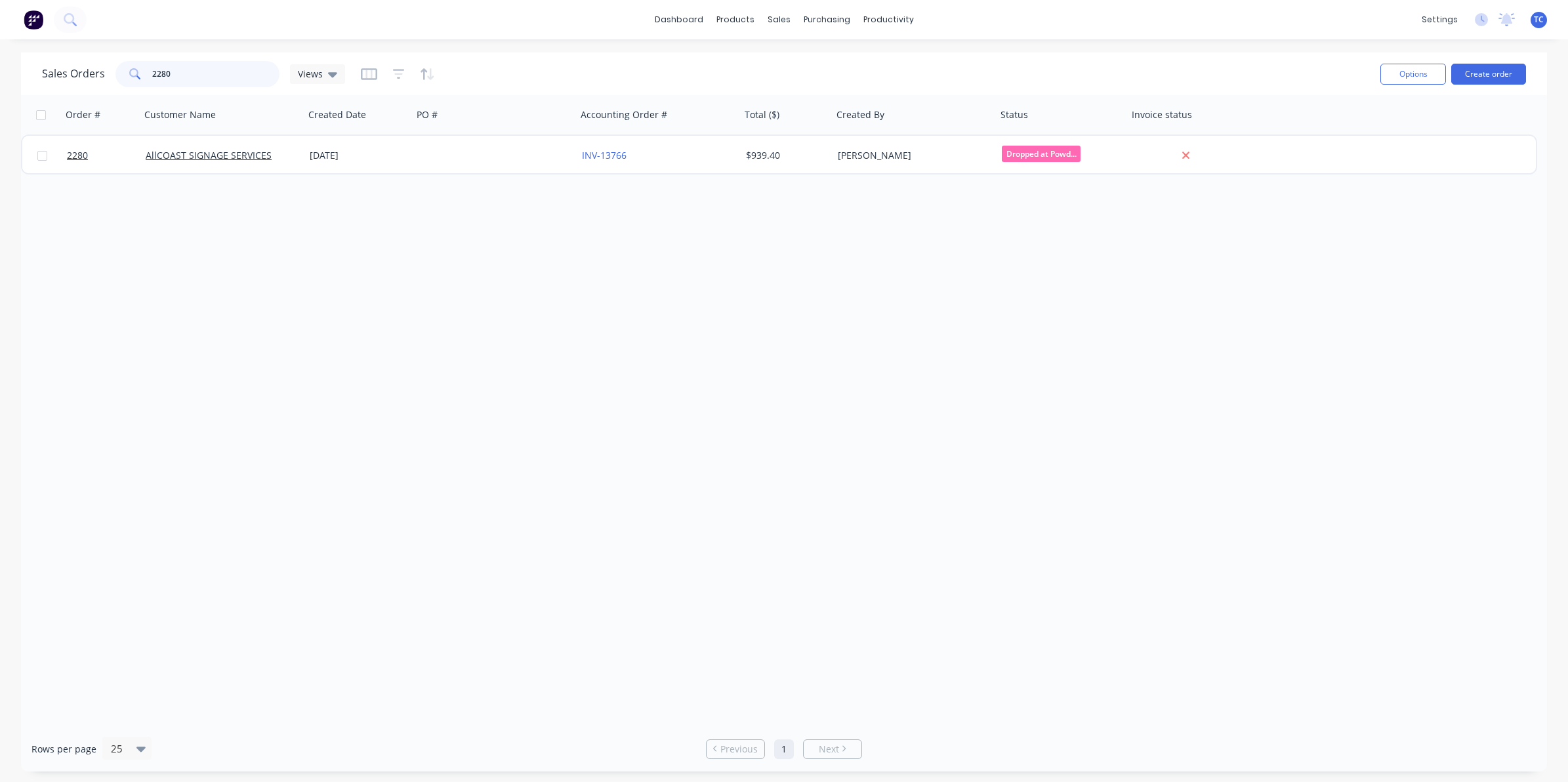
drag, startPoint x: 181, startPoint y: 75, endPoint x: 145, endPoint y: 74, distance: 36.0
click at [145, 74] on div "2280" at bounding box center [197, 74] width 164 height 26
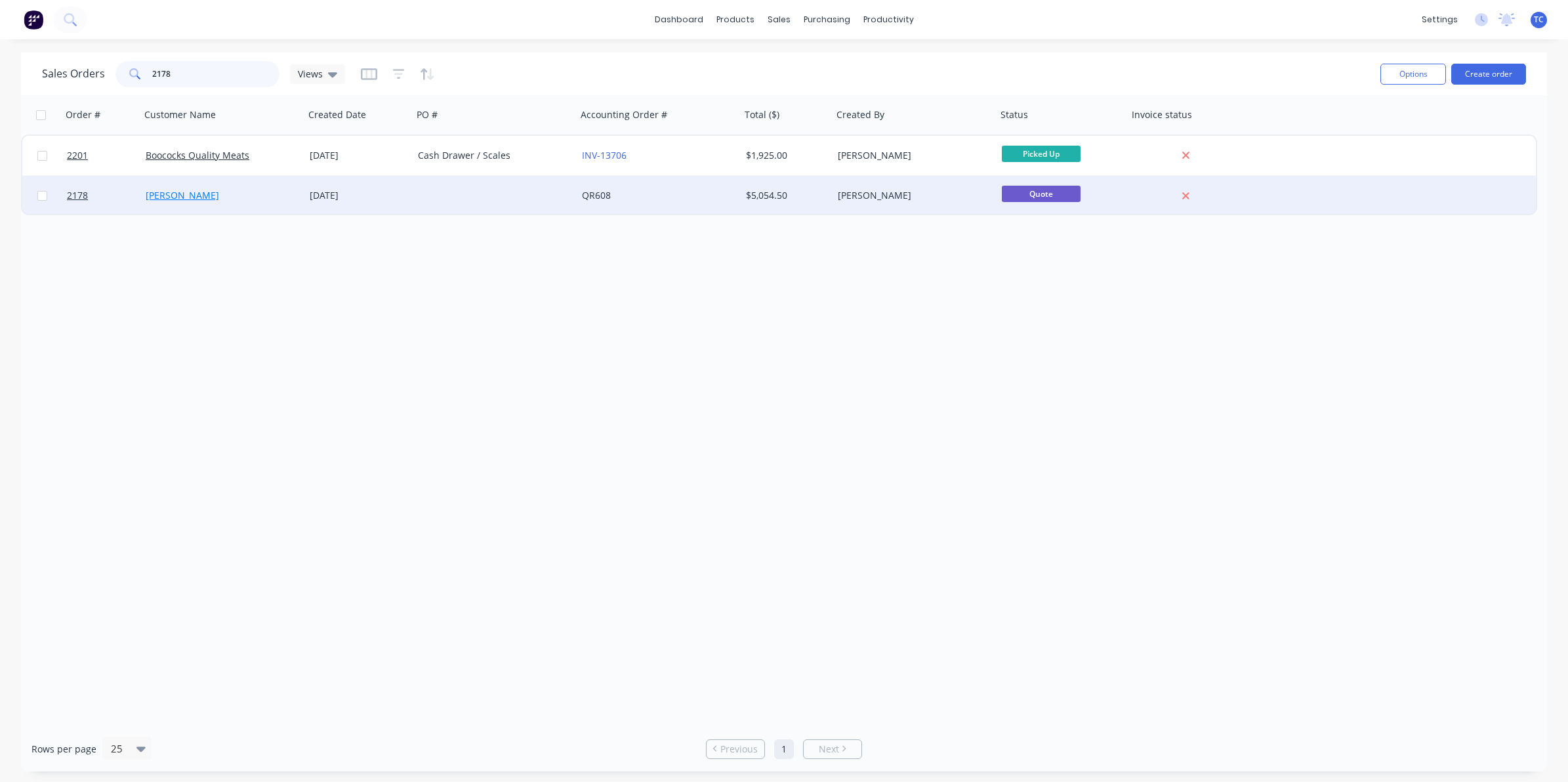
type input "2178"
click at [174, 195] on link "[PERSON_NAME]" at bounding box center [182, 195] width 73 height 12
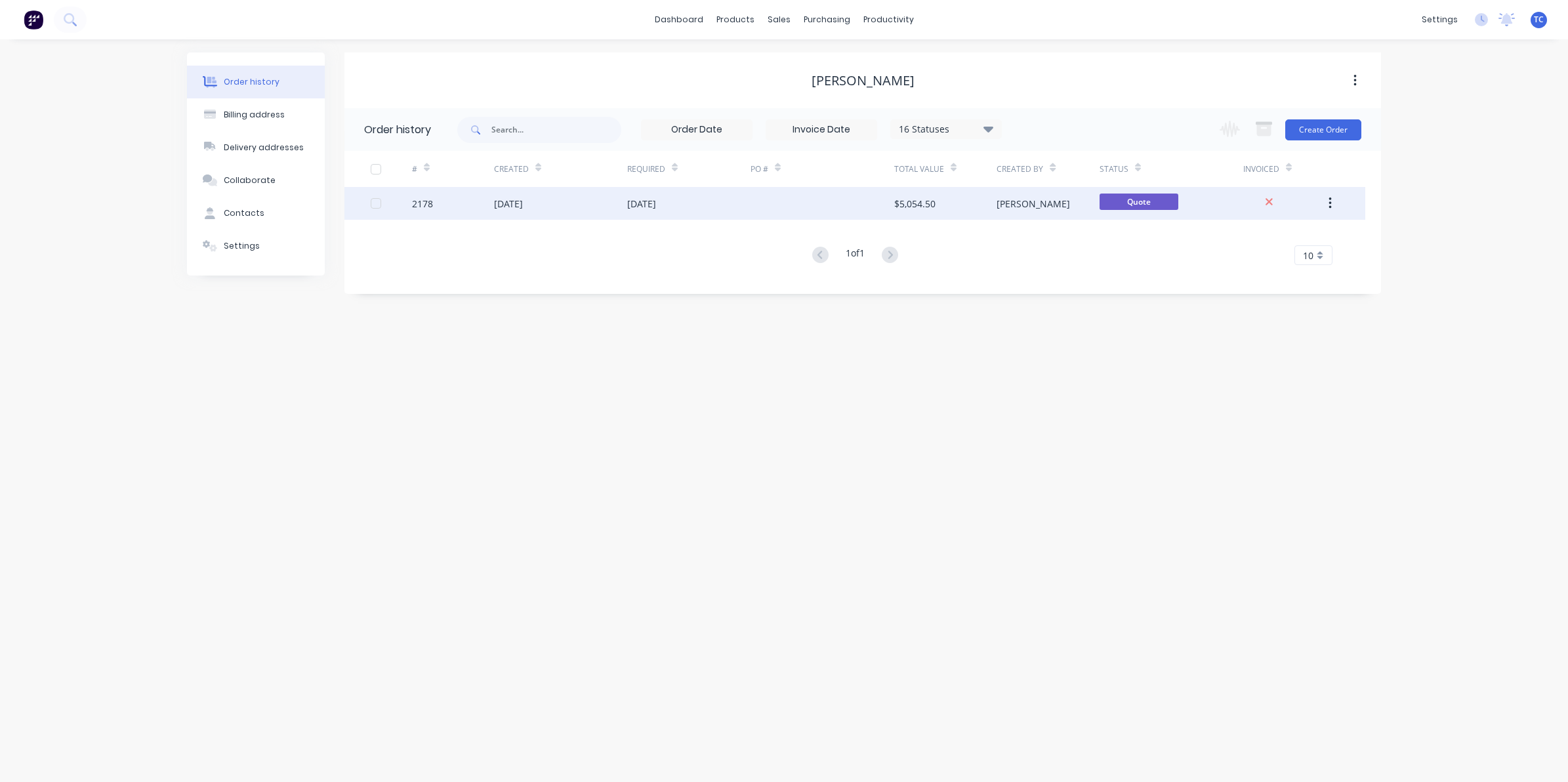
click at [509, 204] on div "[DATE]" at bounding box center [508, 203] width 29 height 14
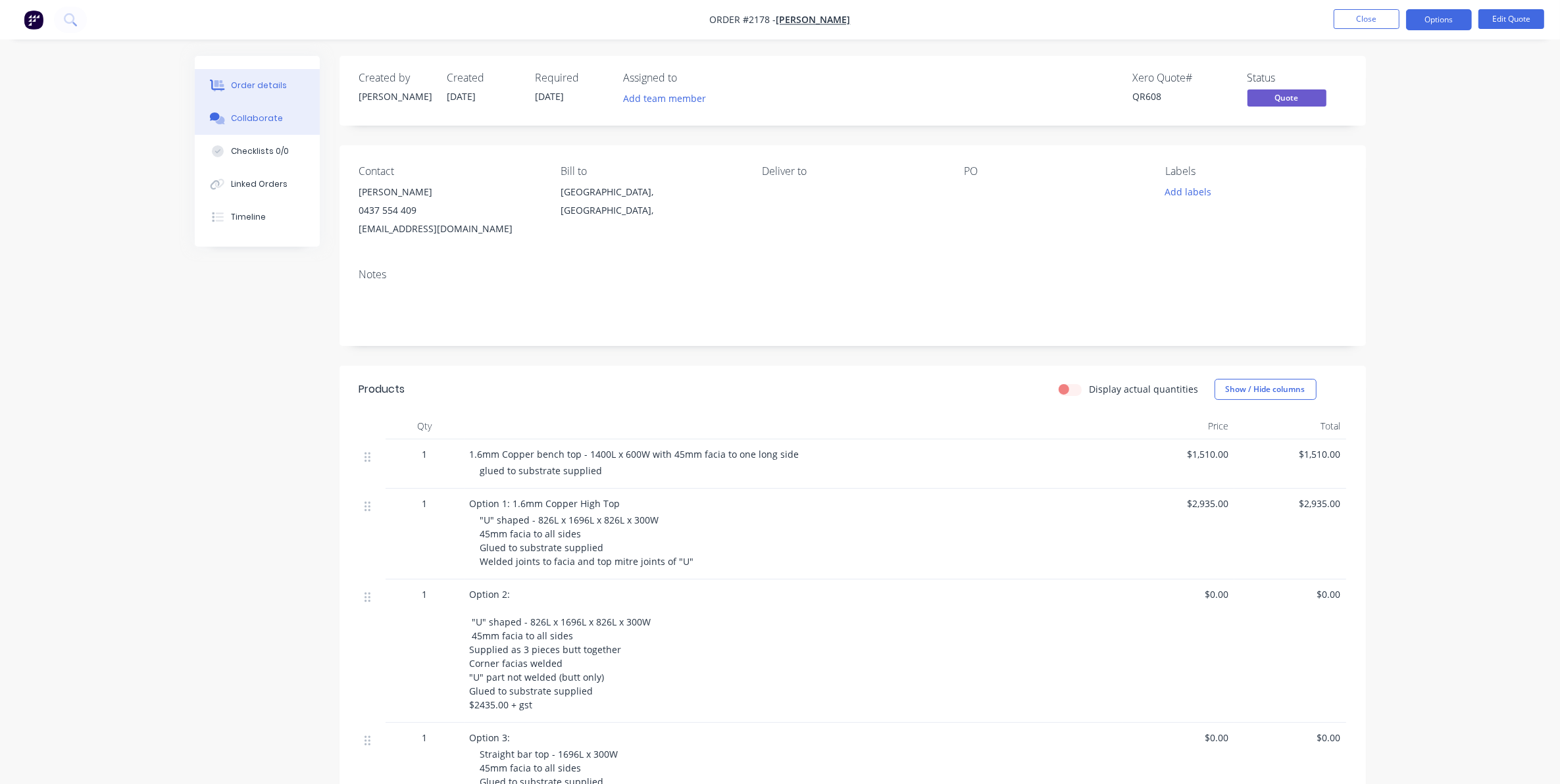
click at [252, 116] on div "Collaborate" at bounding box center [257, 118] width 52 height 12
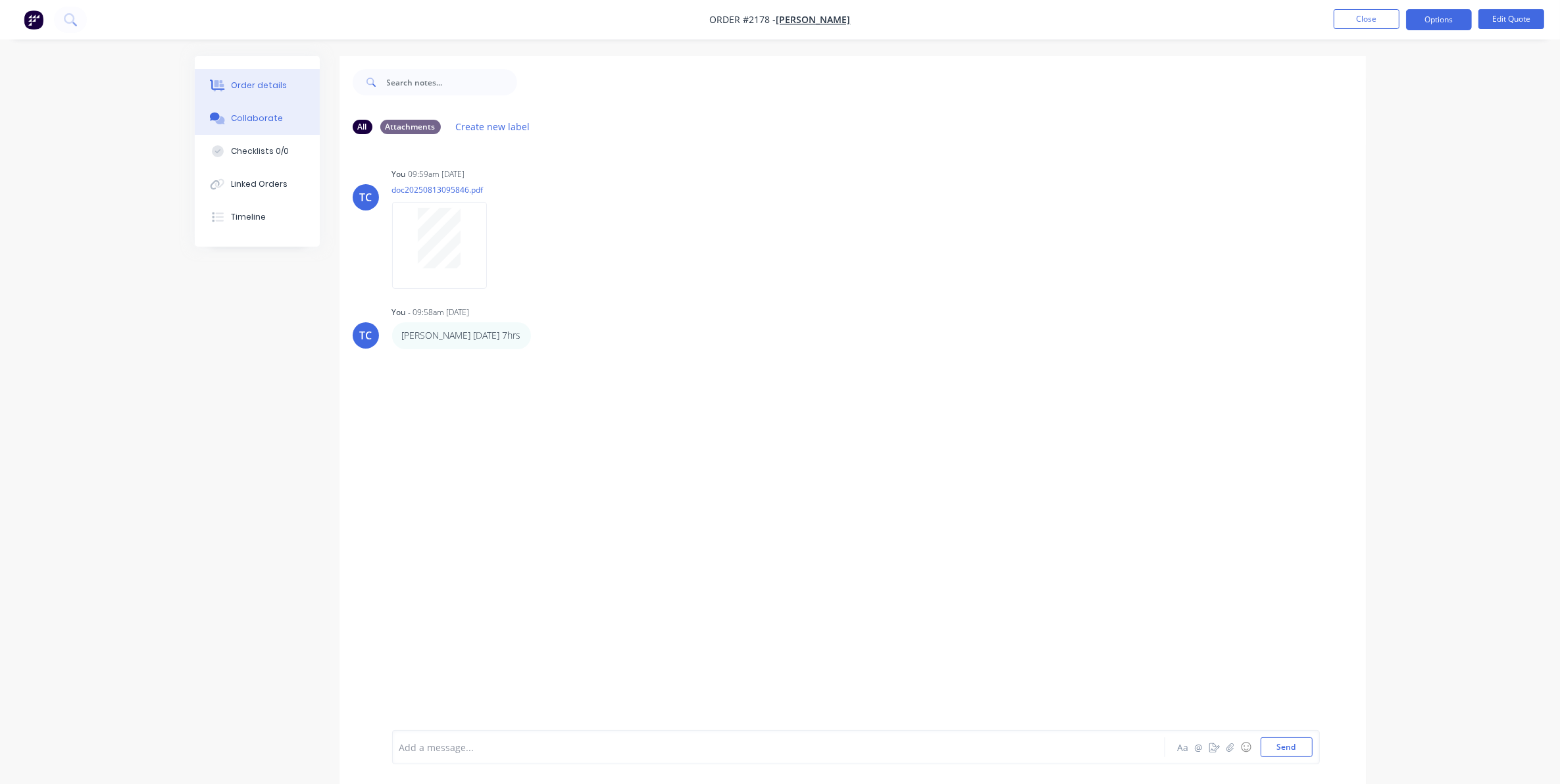
click at [254, 83] on div "Order details" at bounding box center [259, 85] width 56 height 12
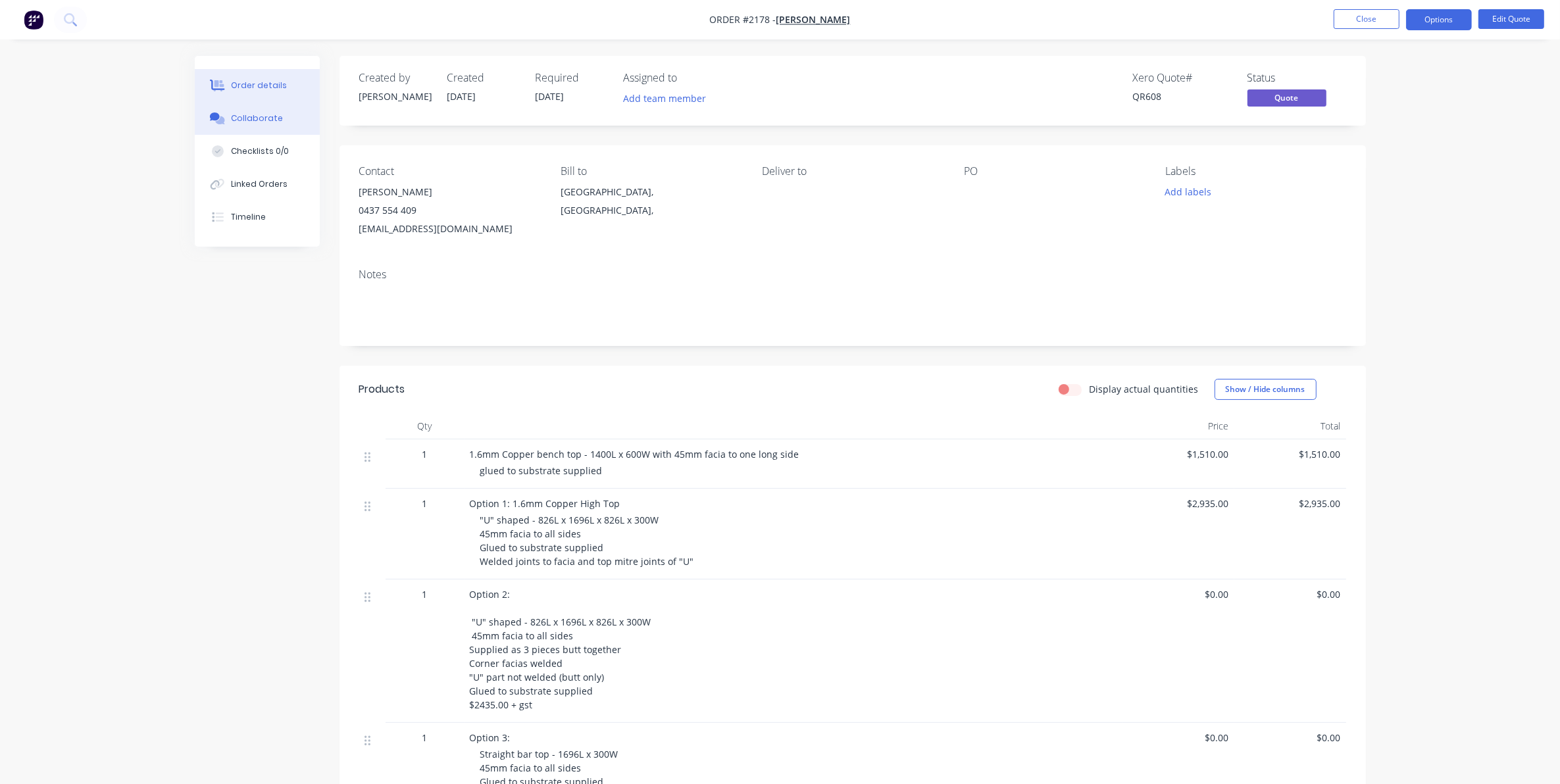
click at [260, 114] on div "Collaborate" at bounding box center [257, 118] width 52 height 12
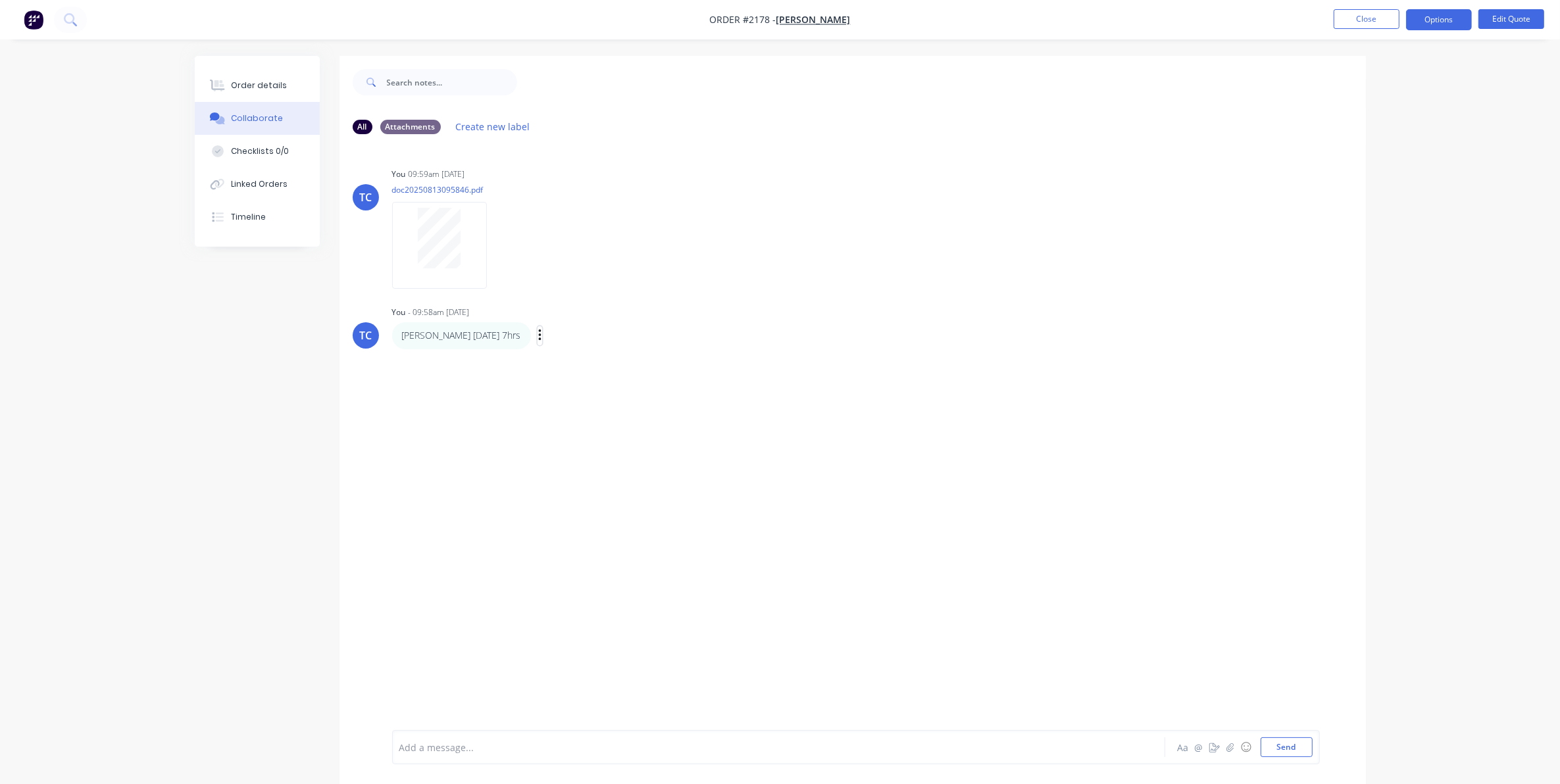
click at [538, 334] on icon "button" at bounding box center [539, 335] width 3 height 12
click at [547, 380] on button "Delete" at bounding box center [588, 381] width 83 height 21
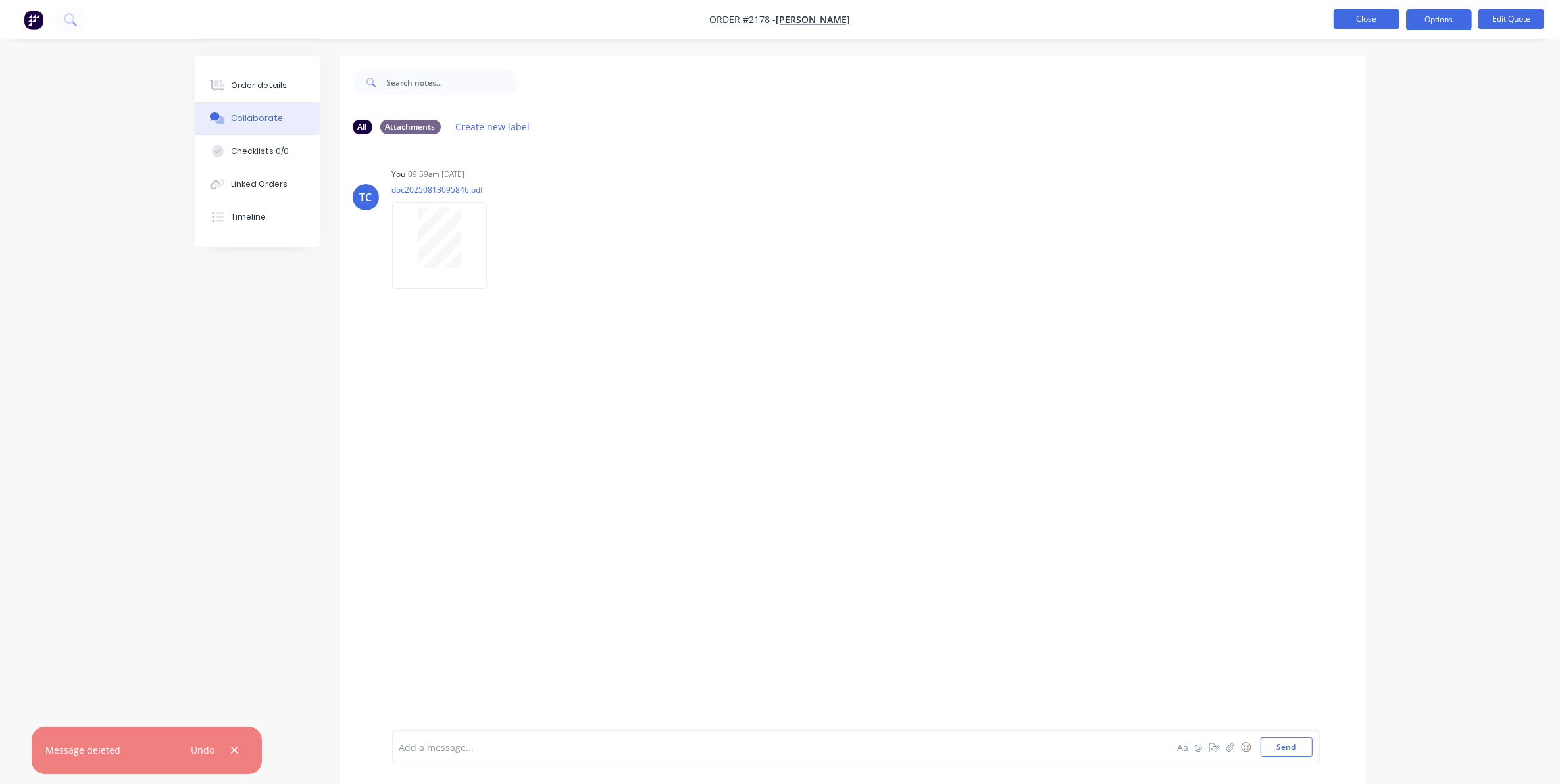
click at [1352, 17] on button "Close" at bounding box center [1366, 19] width 66 height 20
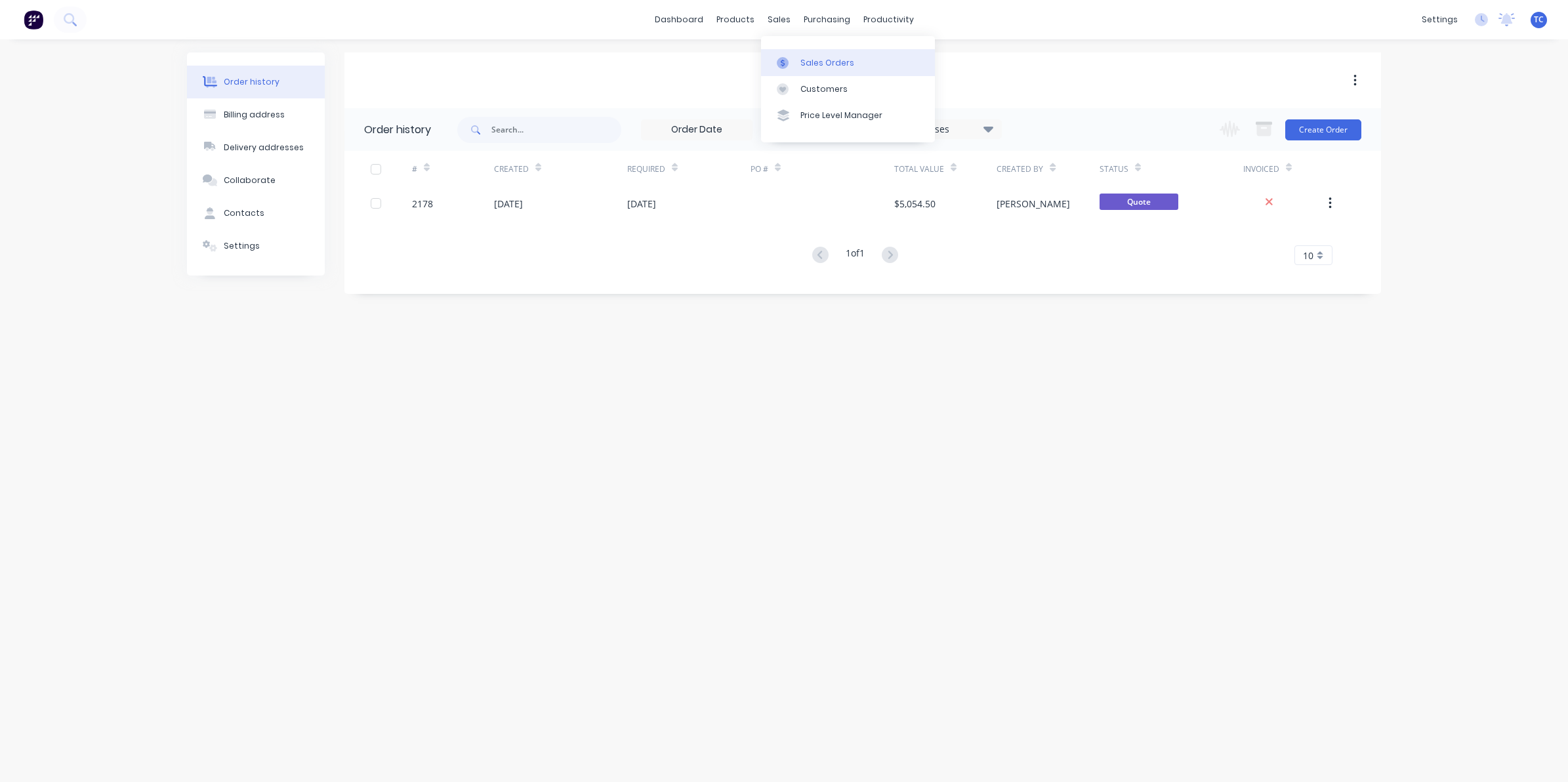
click at [808, 57] on div "Sales Orders" at bounding box center [827, 63] width 54 height 12
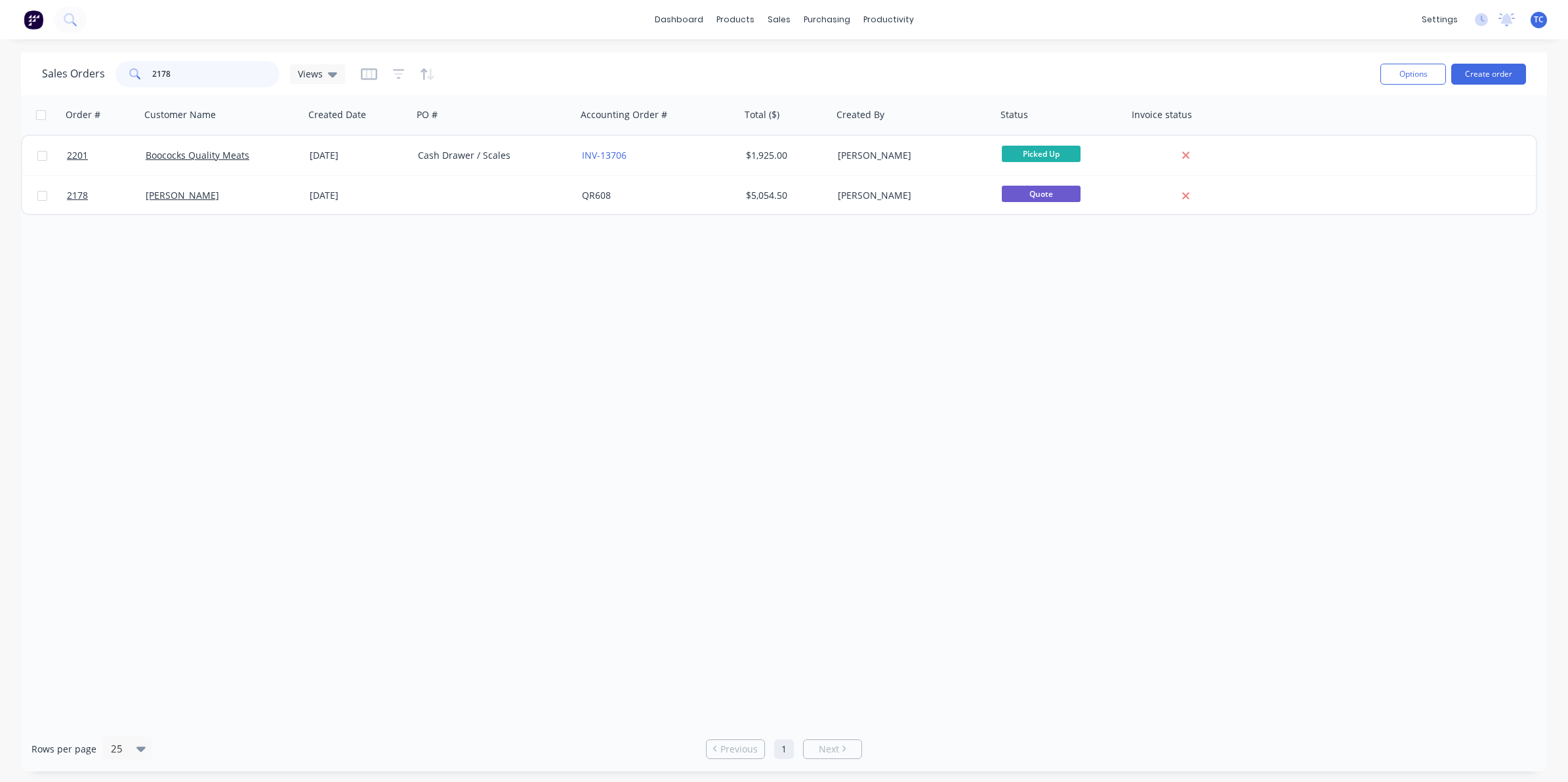
drag, startPoint x: 174, startPoint y: 70, endPoint x: 148, endPoint y: 68, distance: 26.1
click at [148, 68] on div "2178" at bounding box center [197, 74] width 164 height 26
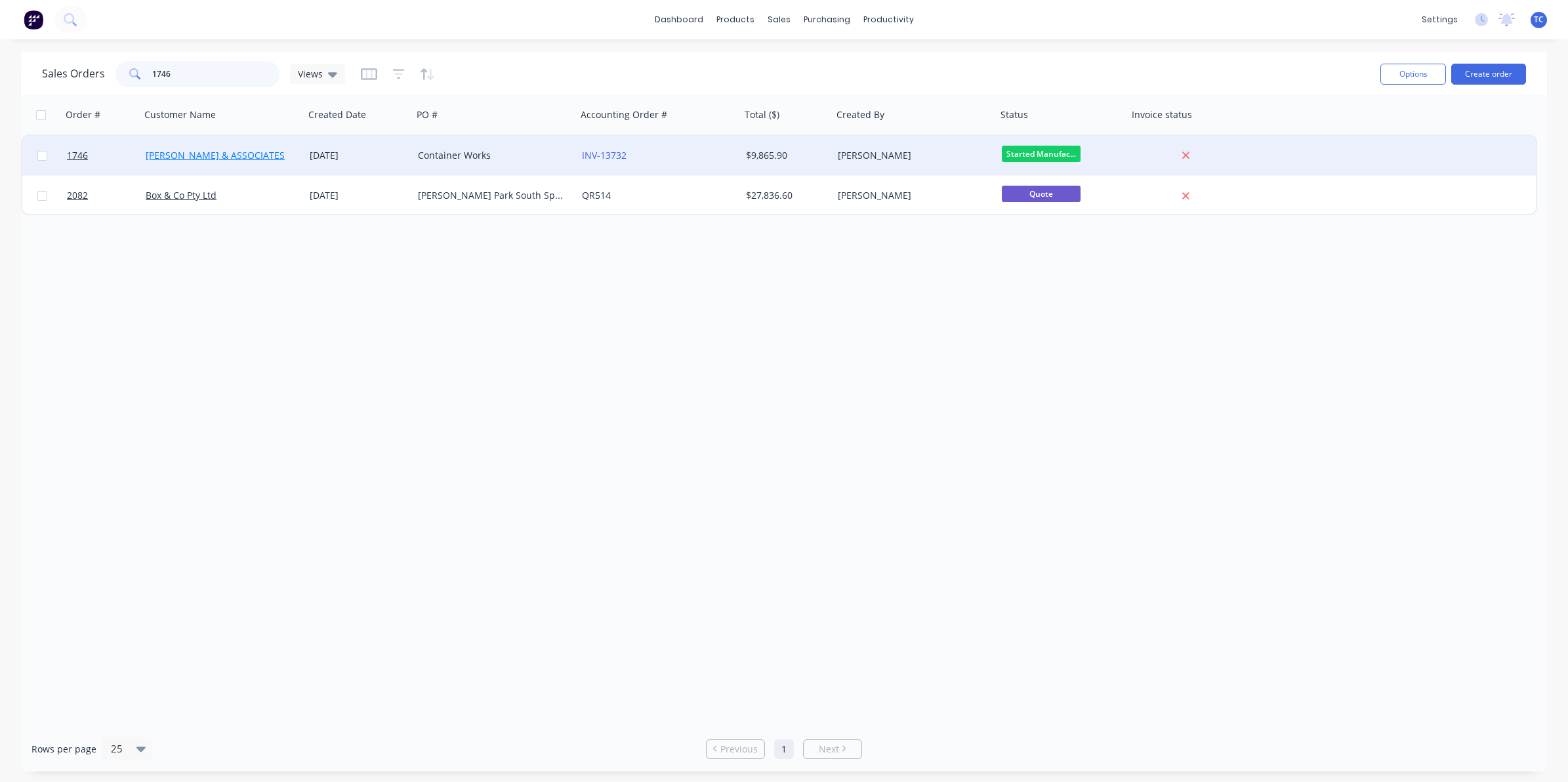
type input "1746"
click at [202, 152] on link "[PERSON_NAME] & ASSOCIATES" at bounding box center [215, 155] width 139 height 12
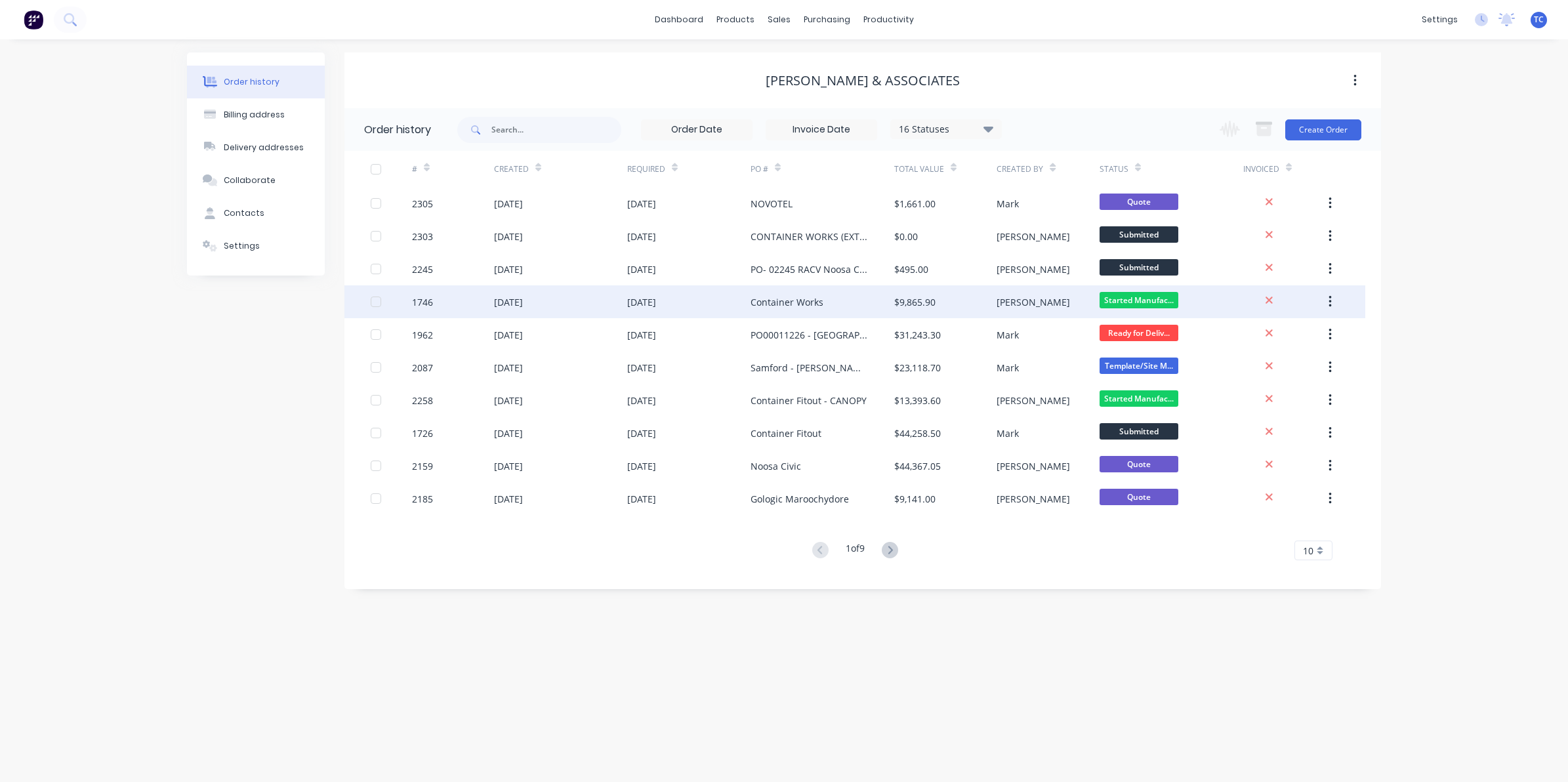
click at [521, 300] on div "[DATE]" at bounding box center [508, 302] width 29 height 14
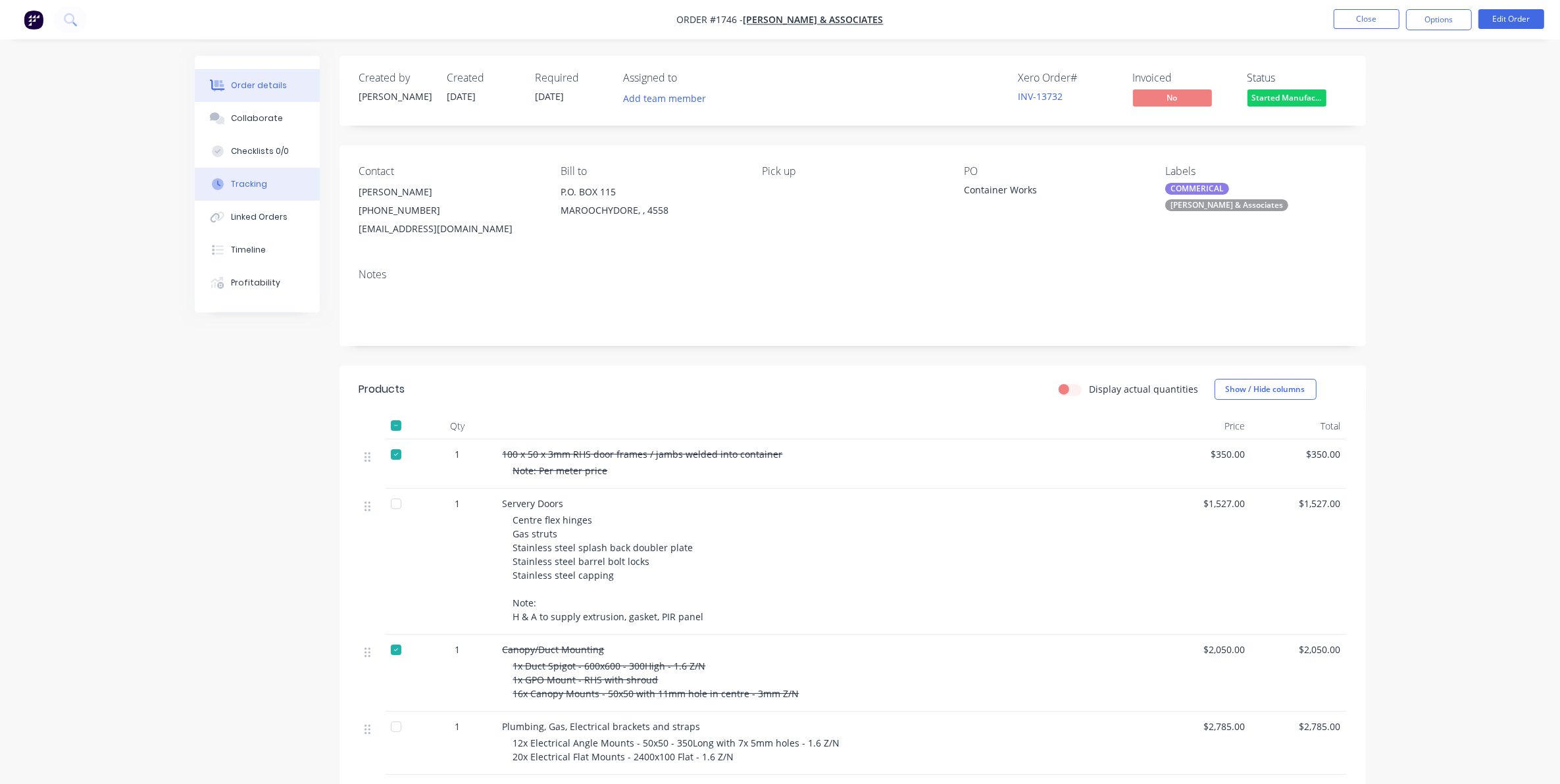
click at [248, 179] on div "Tracking" at bounding box center [249, 184] width 36 height 12
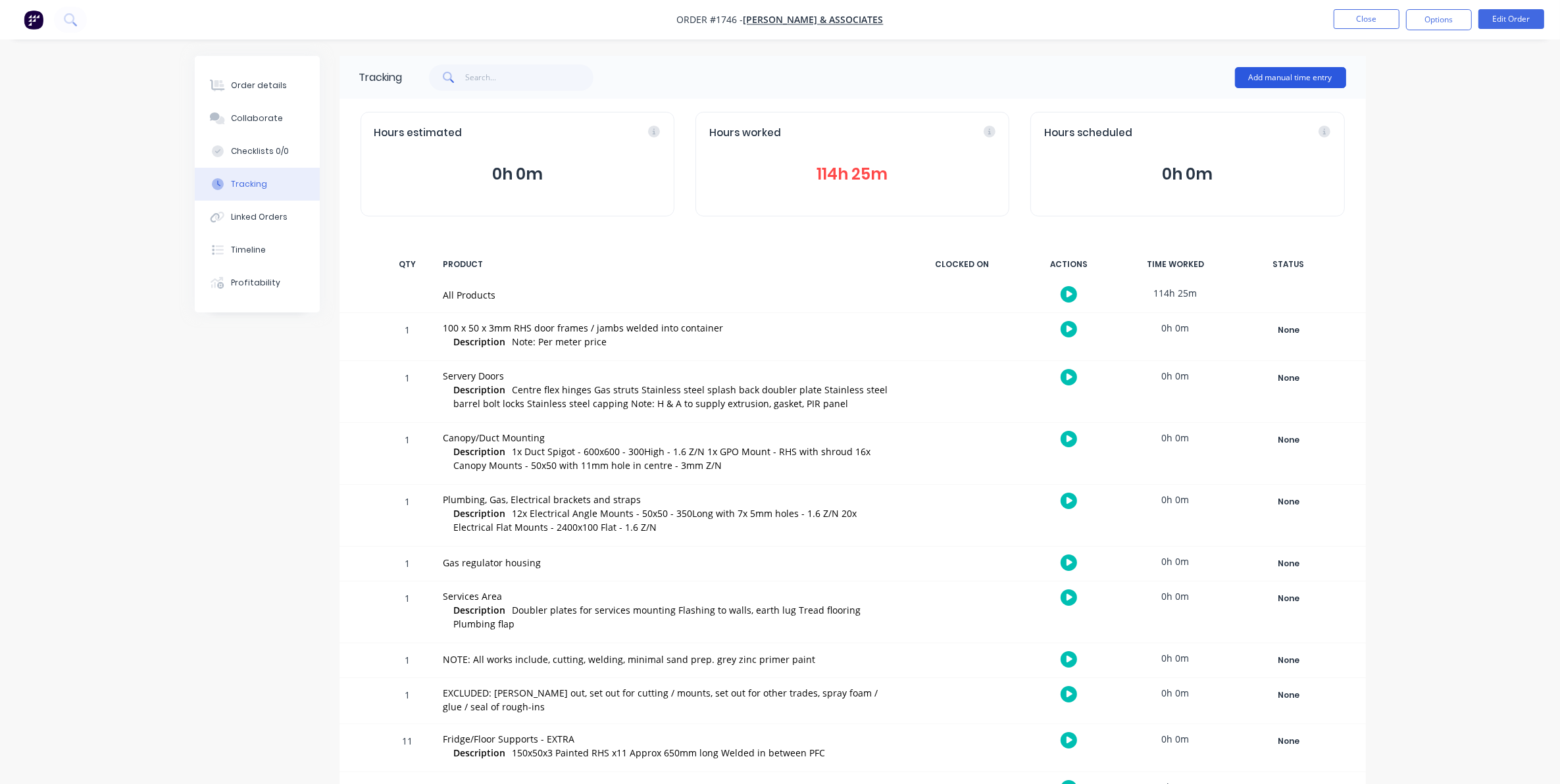
click at [1274, 73] on button "Add manual time entry" at bounding box center [1291, 77] width 111 height 21
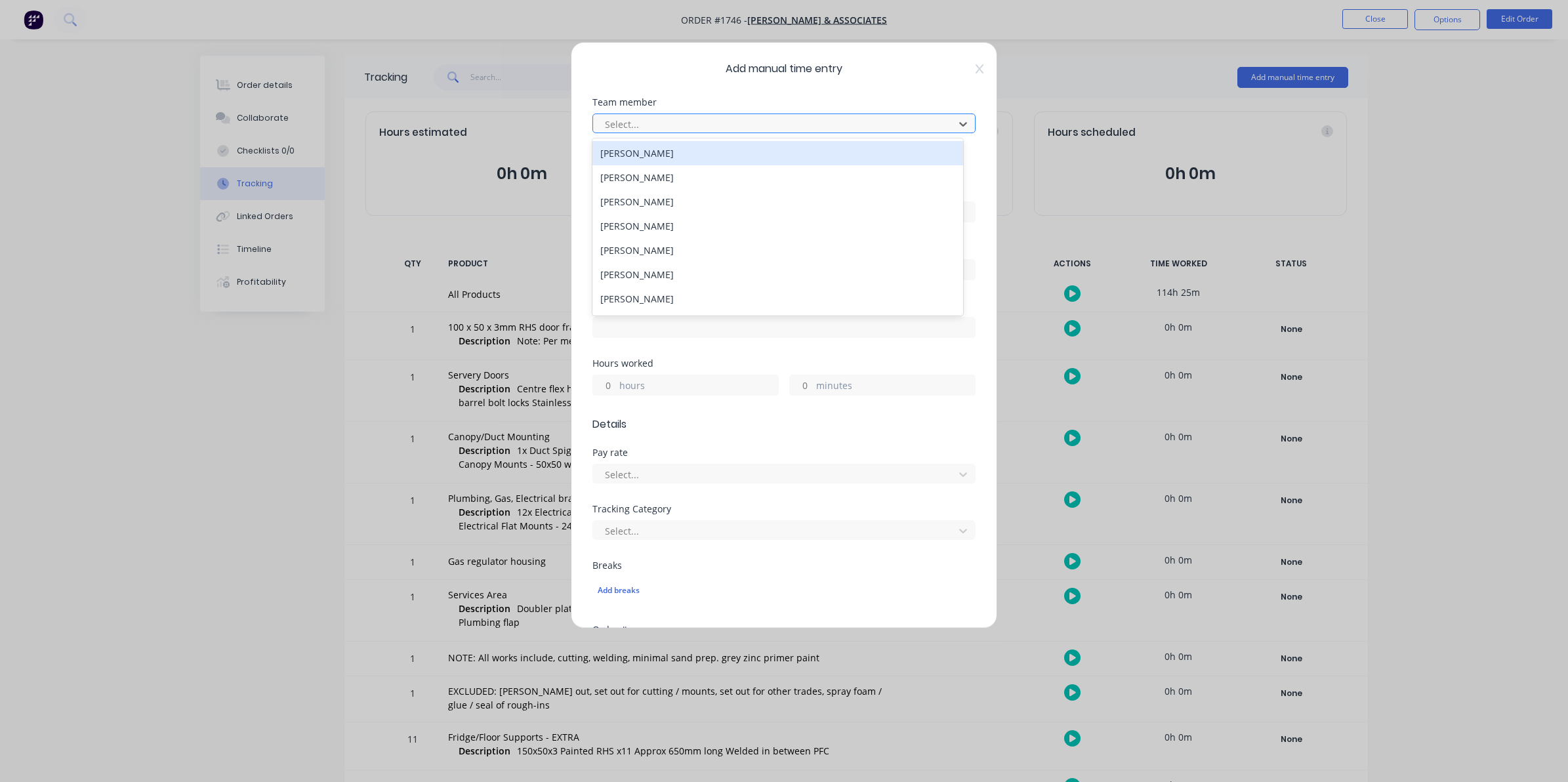
click at [626, 122] on div at bounding box center [775, 124] width 344 height 17
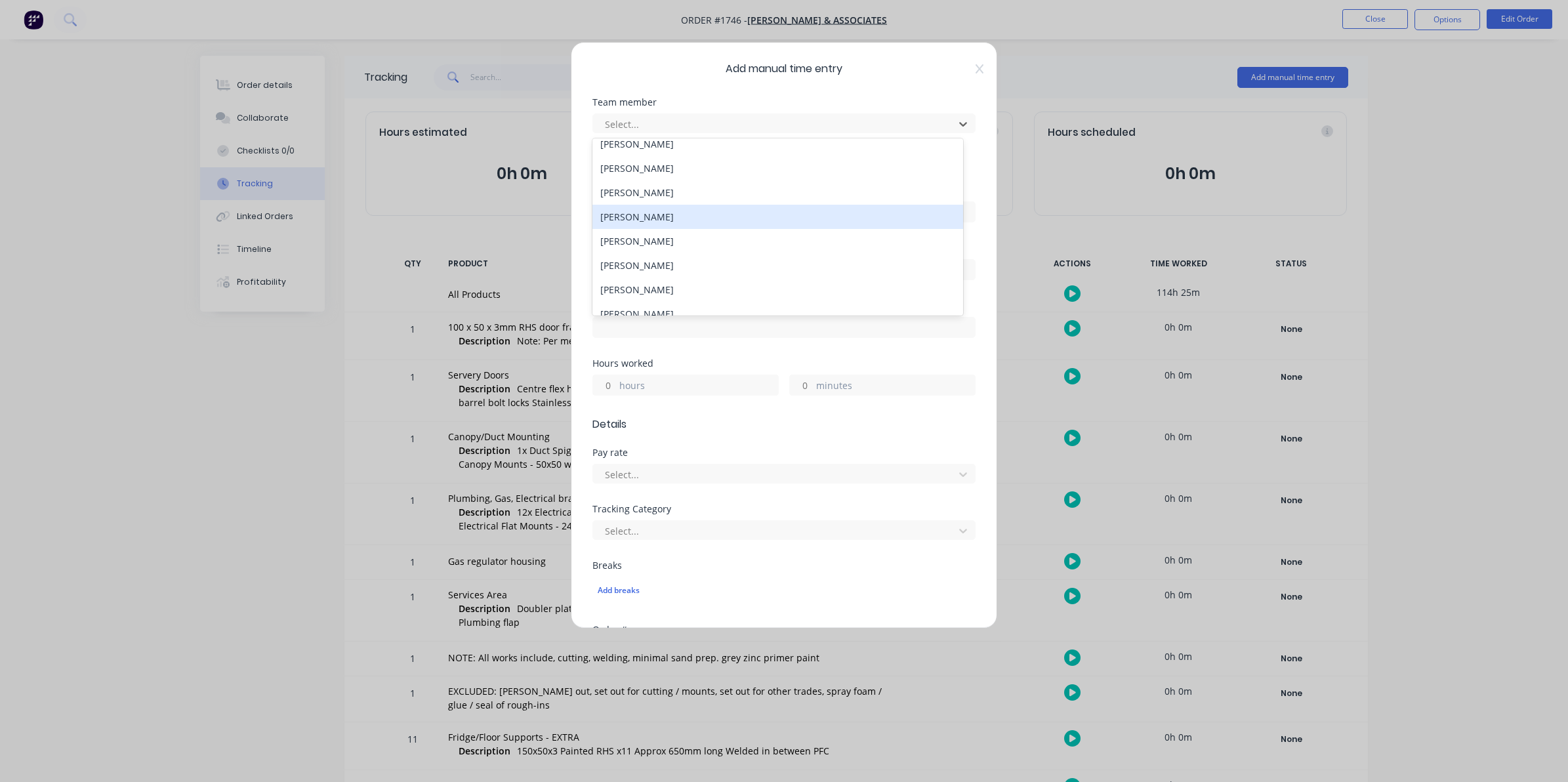
scroll to position [164, 0]
click at [621, 206] on div "[PERSON_NAME]" at bounding box center [777, 208] width 370 height 24
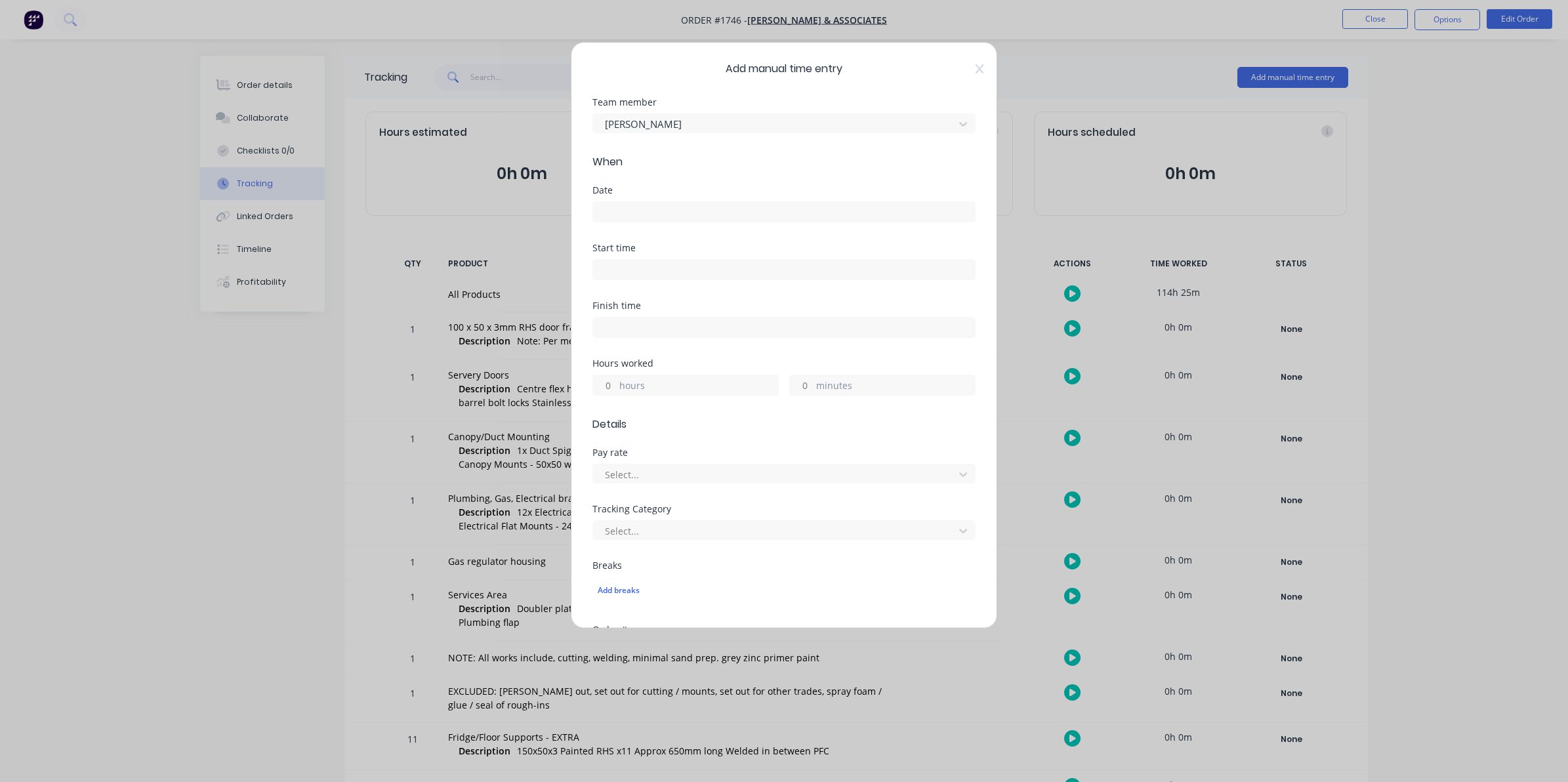
click at [619, 208] on input at bounding box center [784, 211] width 382 height 19
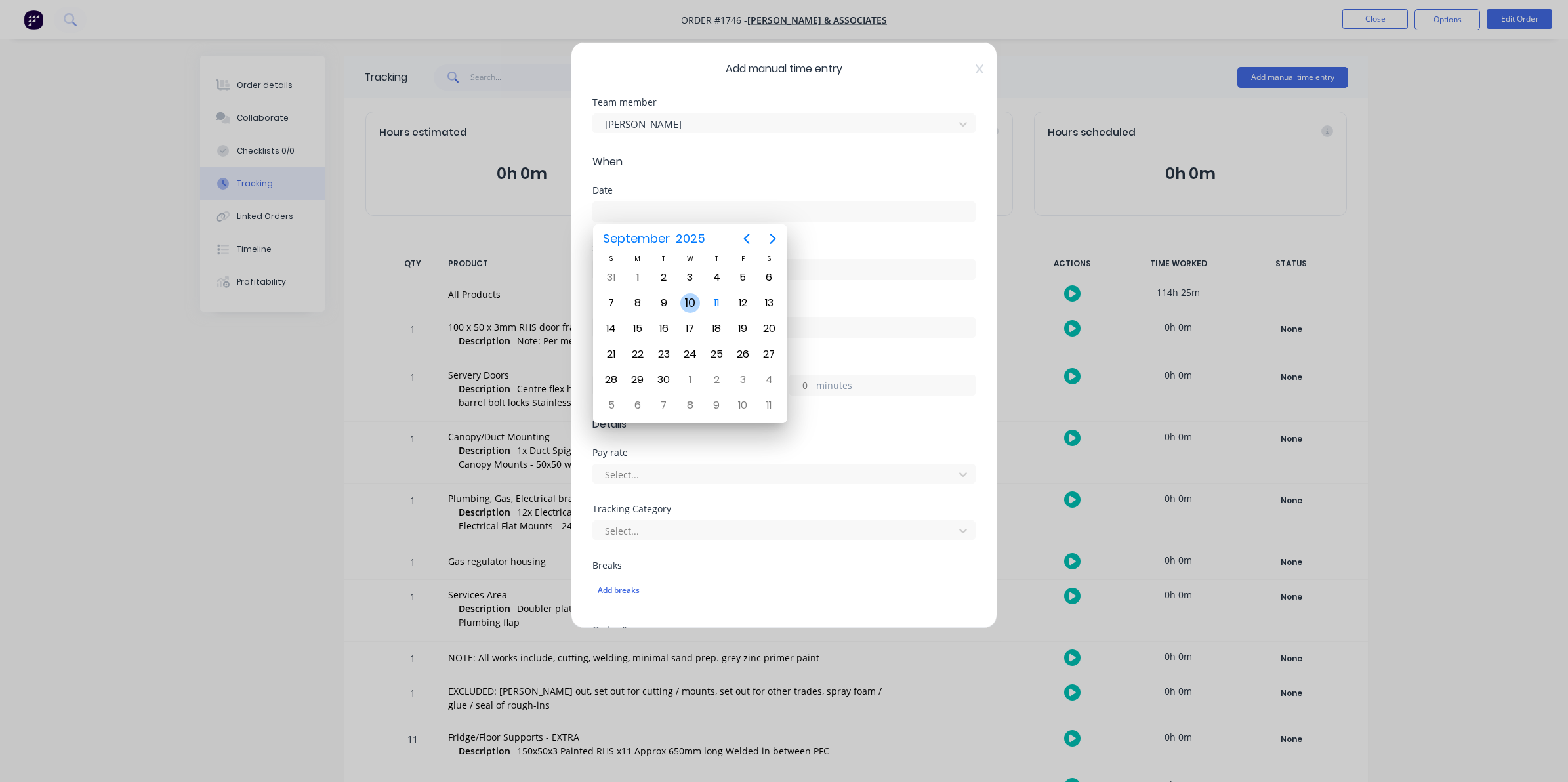
click at [689, 300] on div "10" at bounding box center [689, 303] width 19 height 19
type input "[DATE]"
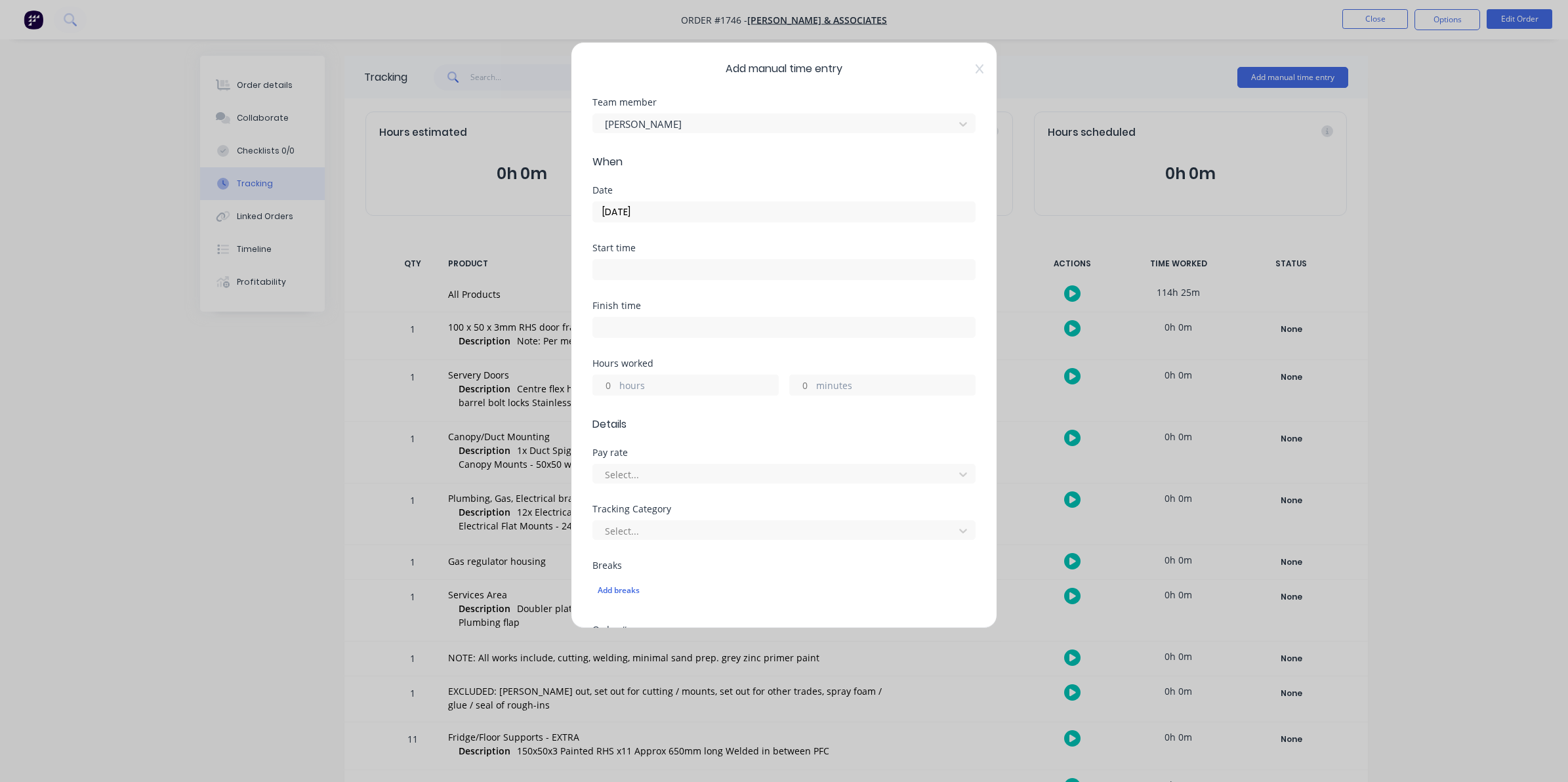
click at [613, 388] on input "hours" at bounding box center [604, 385] width 23 height 19
type input "7"
click at [795, 387] on input "minutes" at bounding box center [801, 385] width 23 height 19
type input "30"
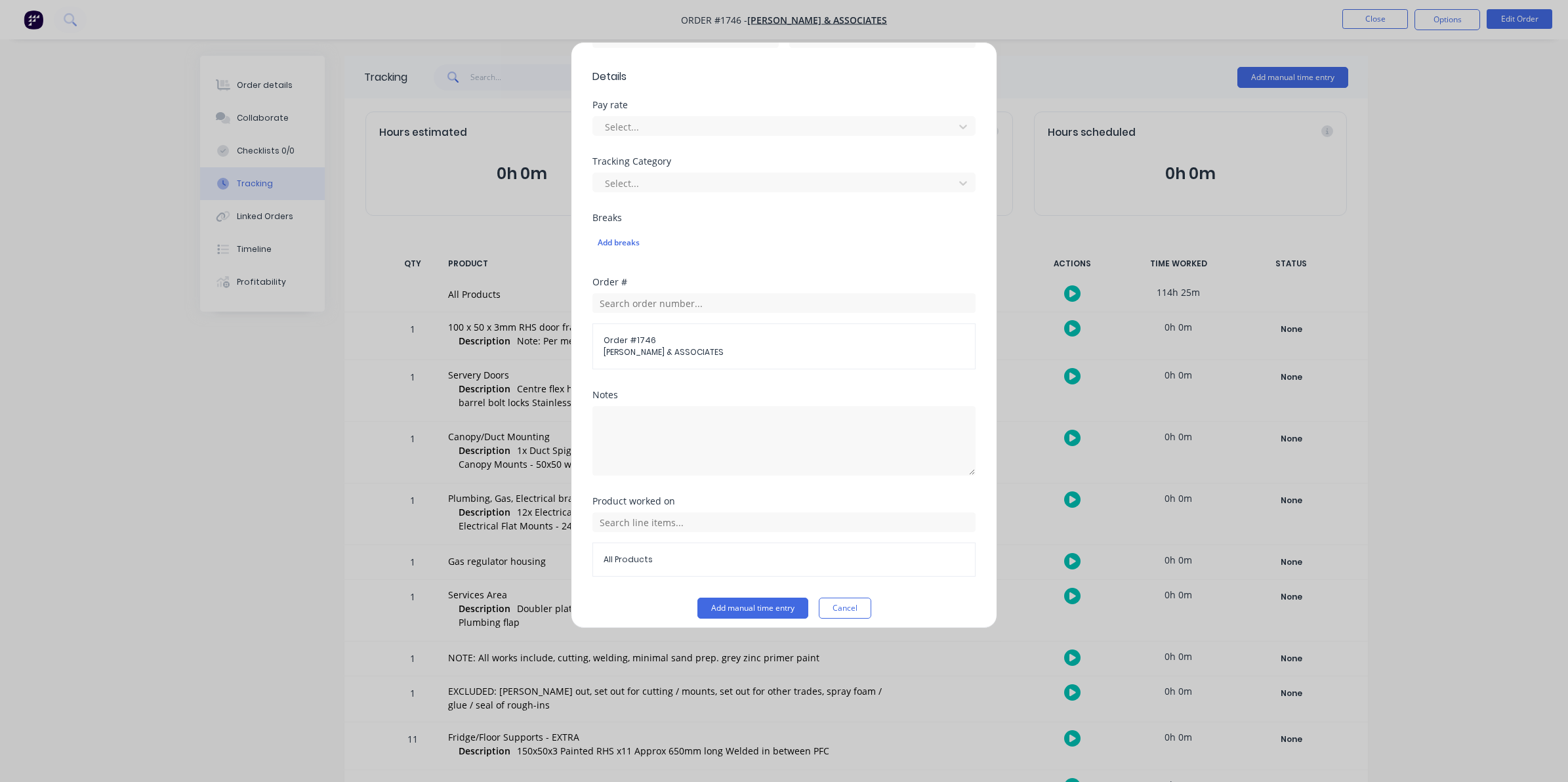
scroll to position [359, 0]
click at [729, 599] on button "Add manual time entry" at bounding box center [753, 599] width 111 height 21
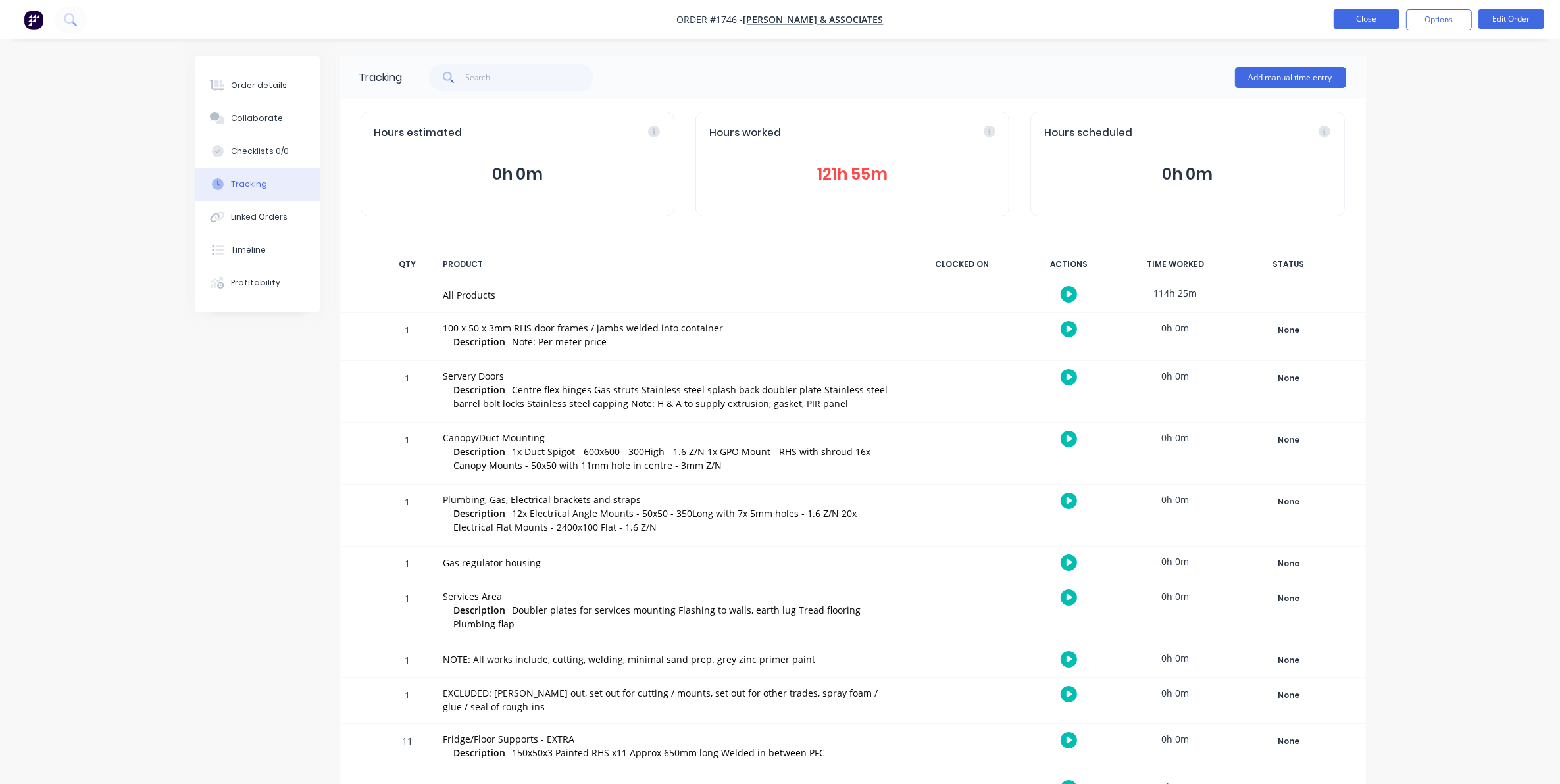
click at [1349, 18] on button "Close" at bounding box center [1366, 19] width 66 height 20
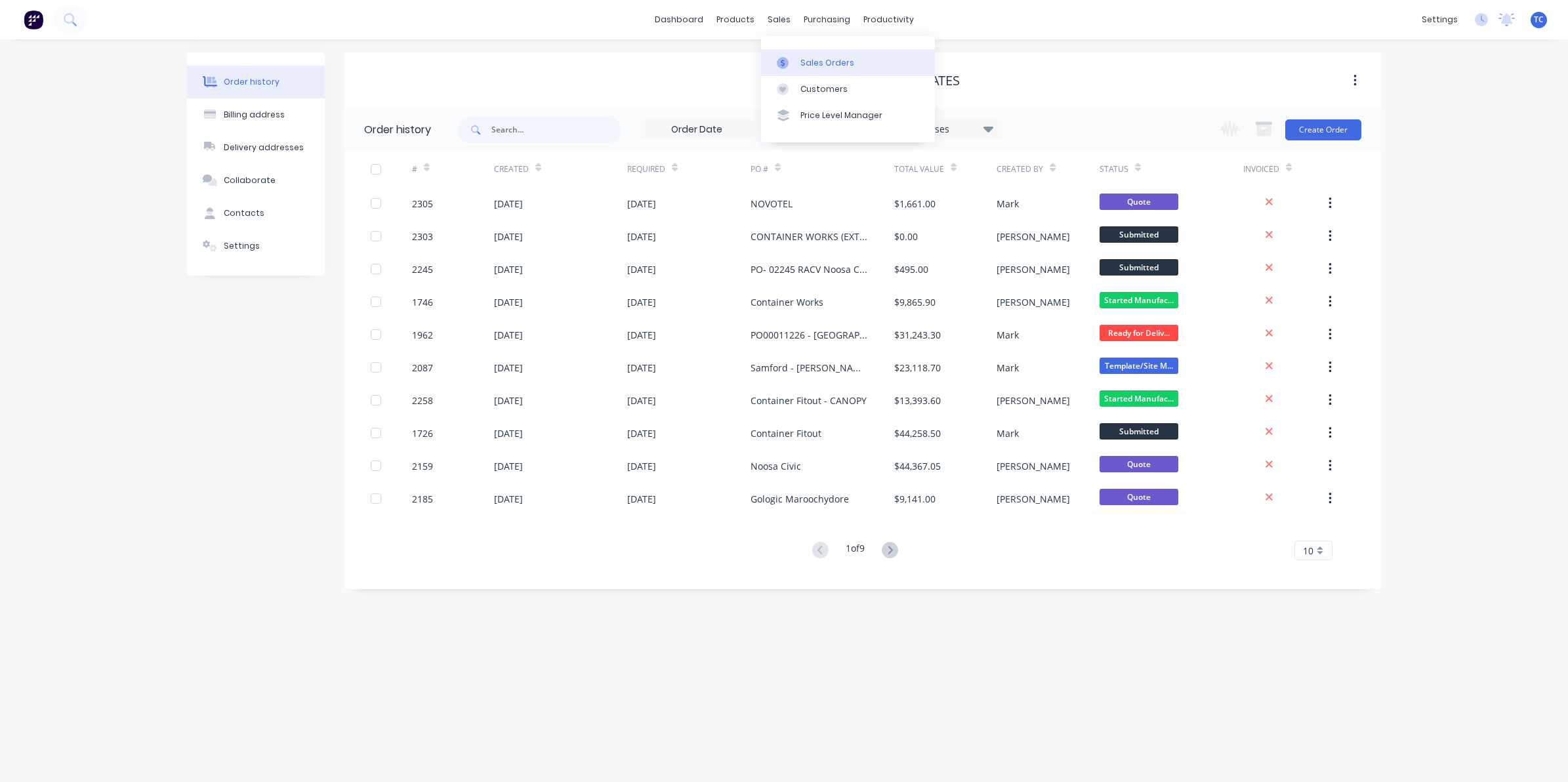
click at [815, 59] on div "Sales Orders" at bounding box center [827, 63] width 54 height 12
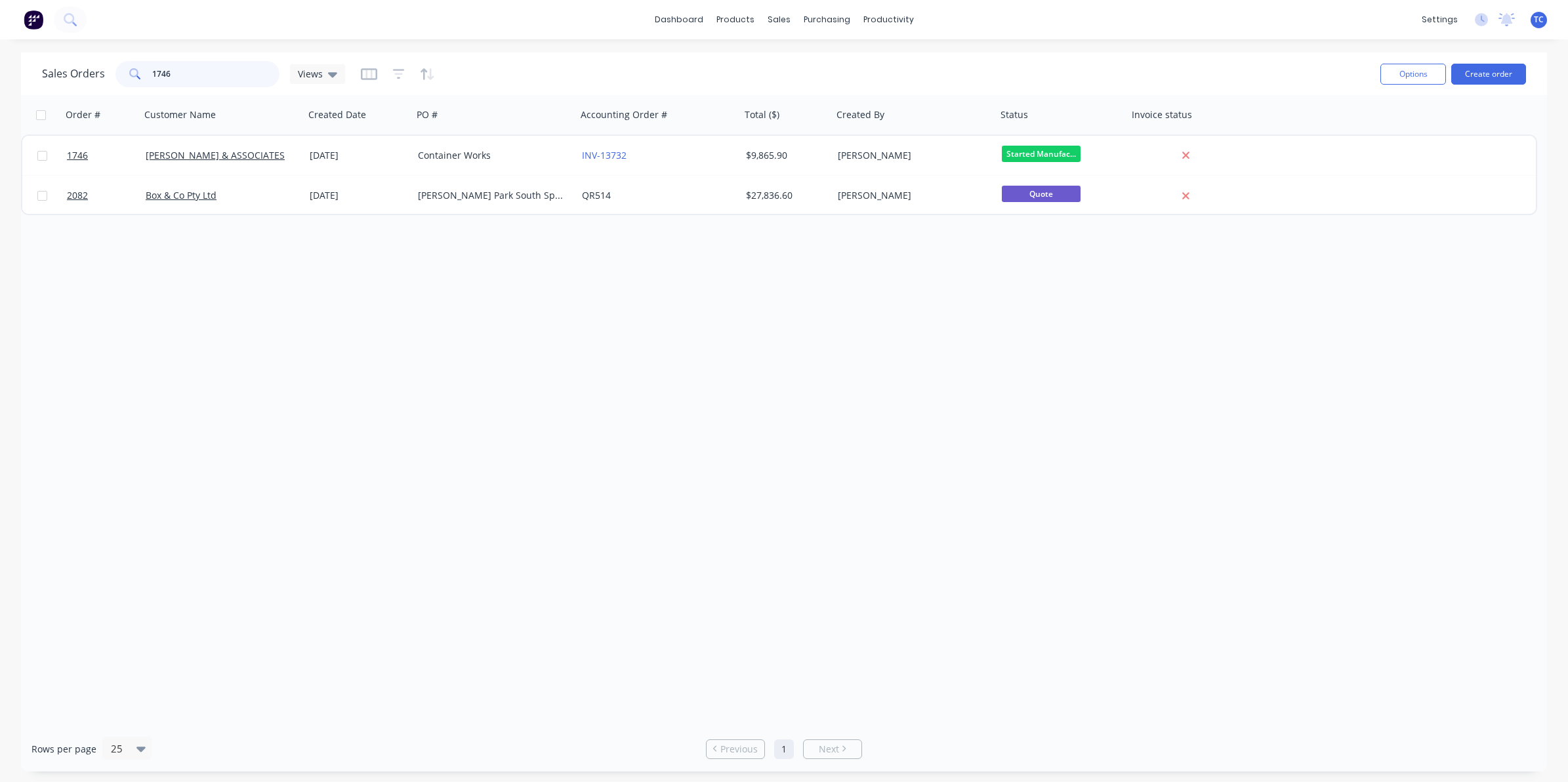
drag, startPoint x: 177, startPoint y: 74, endPoint x: 152, endPoint y: 69, distance: 25.5
click at [152, 69] on input "1746" at bounding box center [216, 74] width 128 height 26
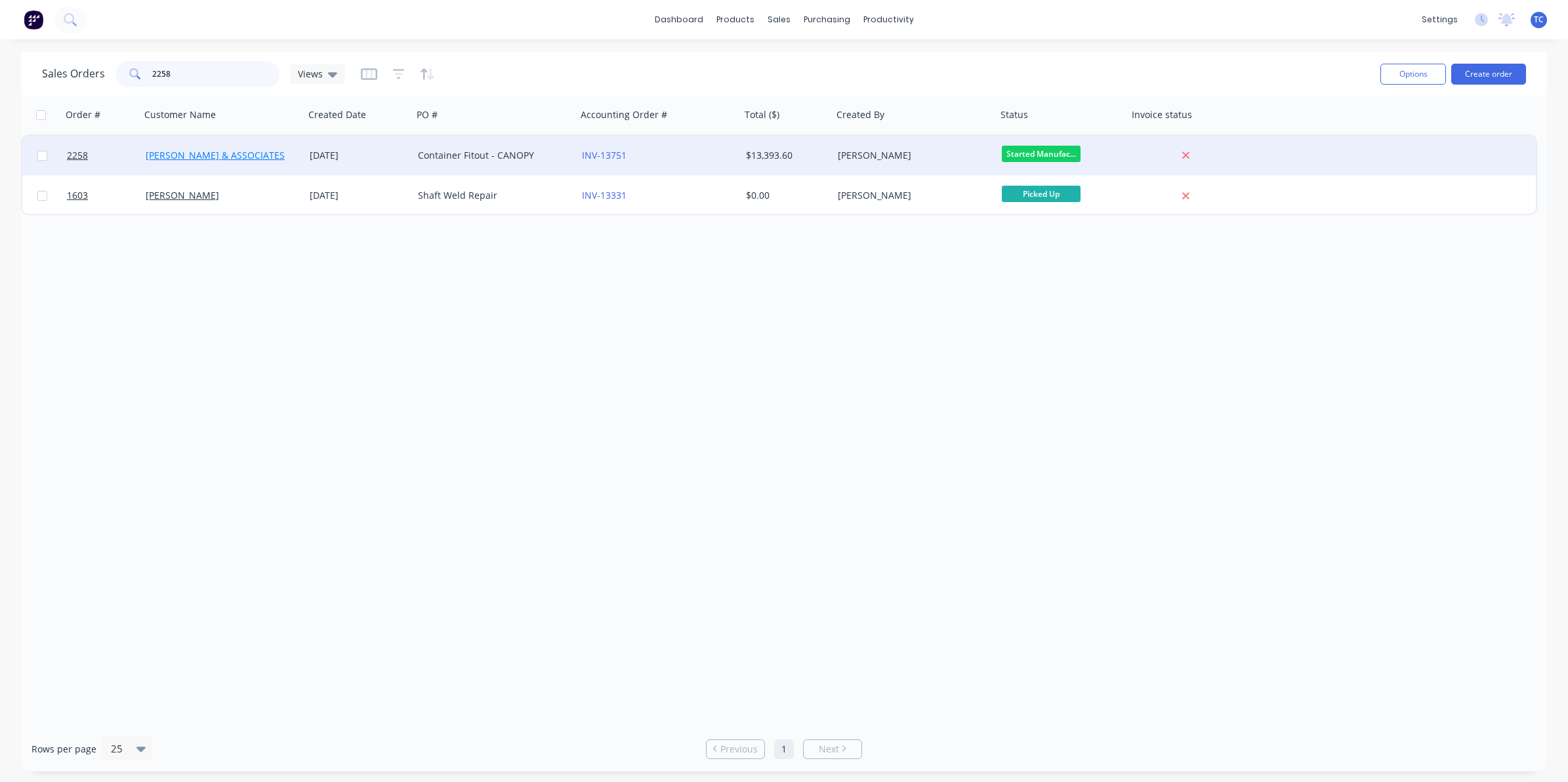
type input "2258"
click at [192, 152] on link "[PERSON_NAME] & ASSOCIATES" at bounding box center [215, 155] width 139 height 12
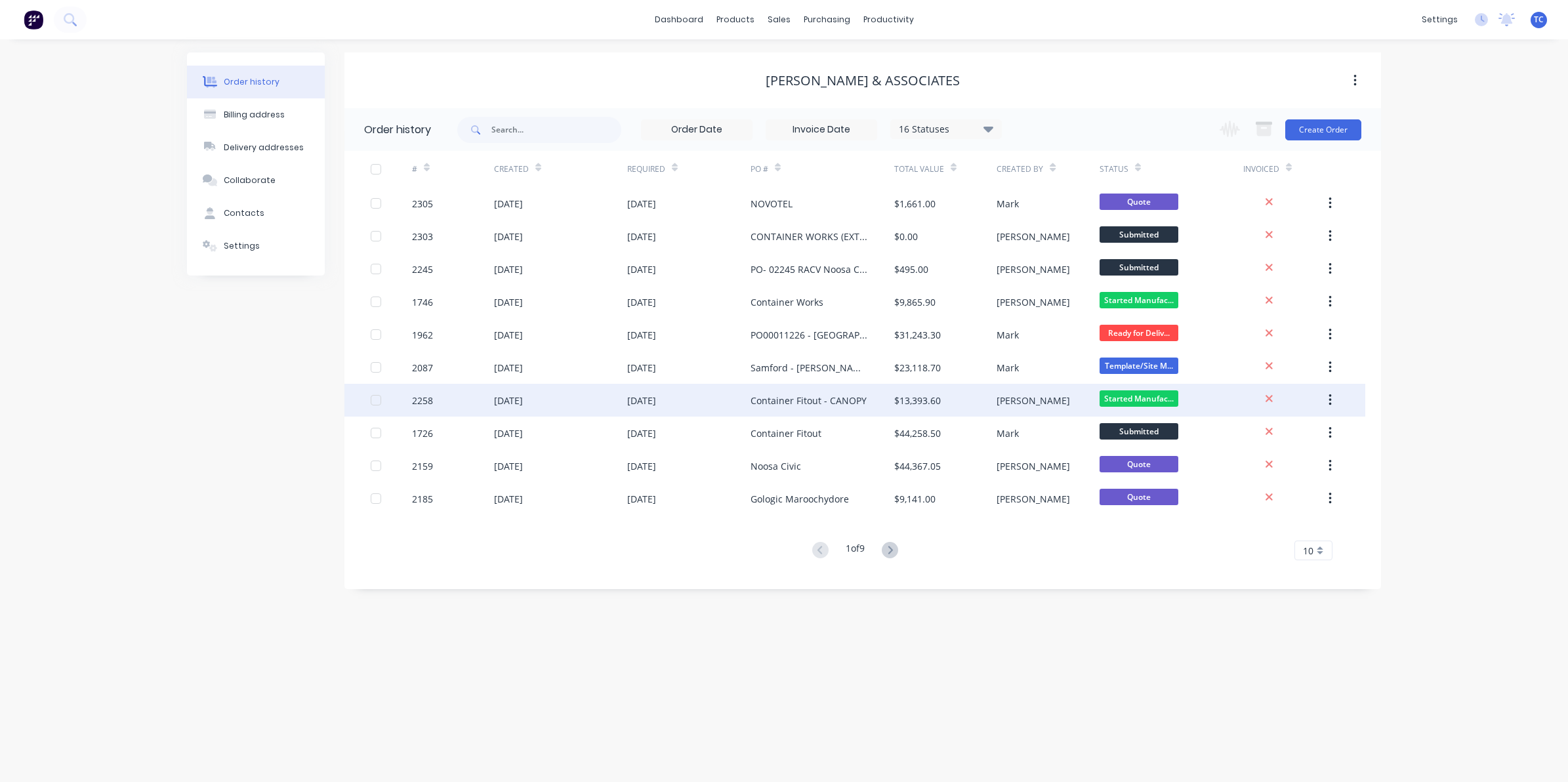
click at [518, 400] on div "[DATE]" at bounding box center [508, 400] width 29 height 14
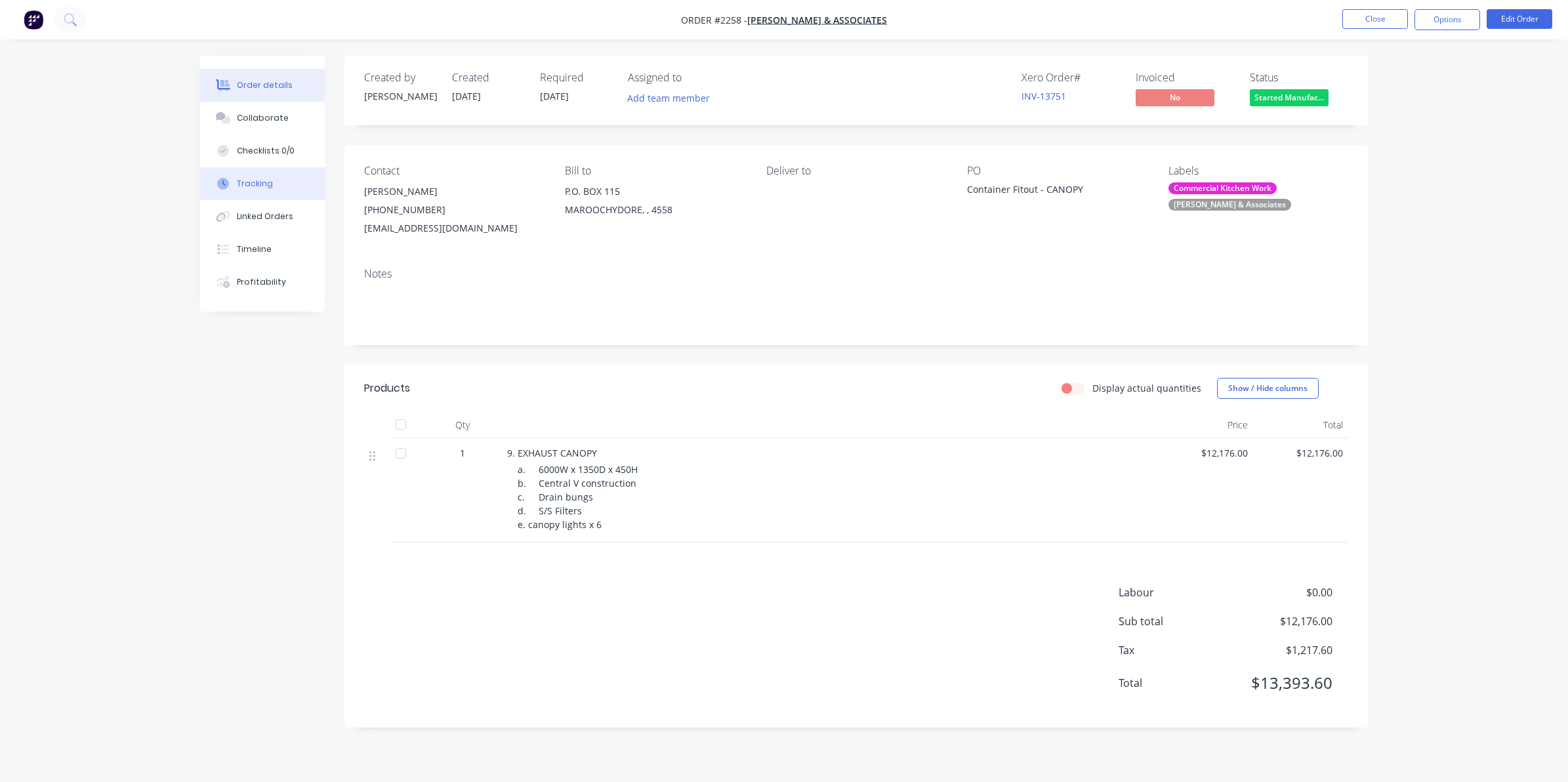
click at [257, 182] on div "Tracking" at bounding box center [255, 183] width 36 height 12
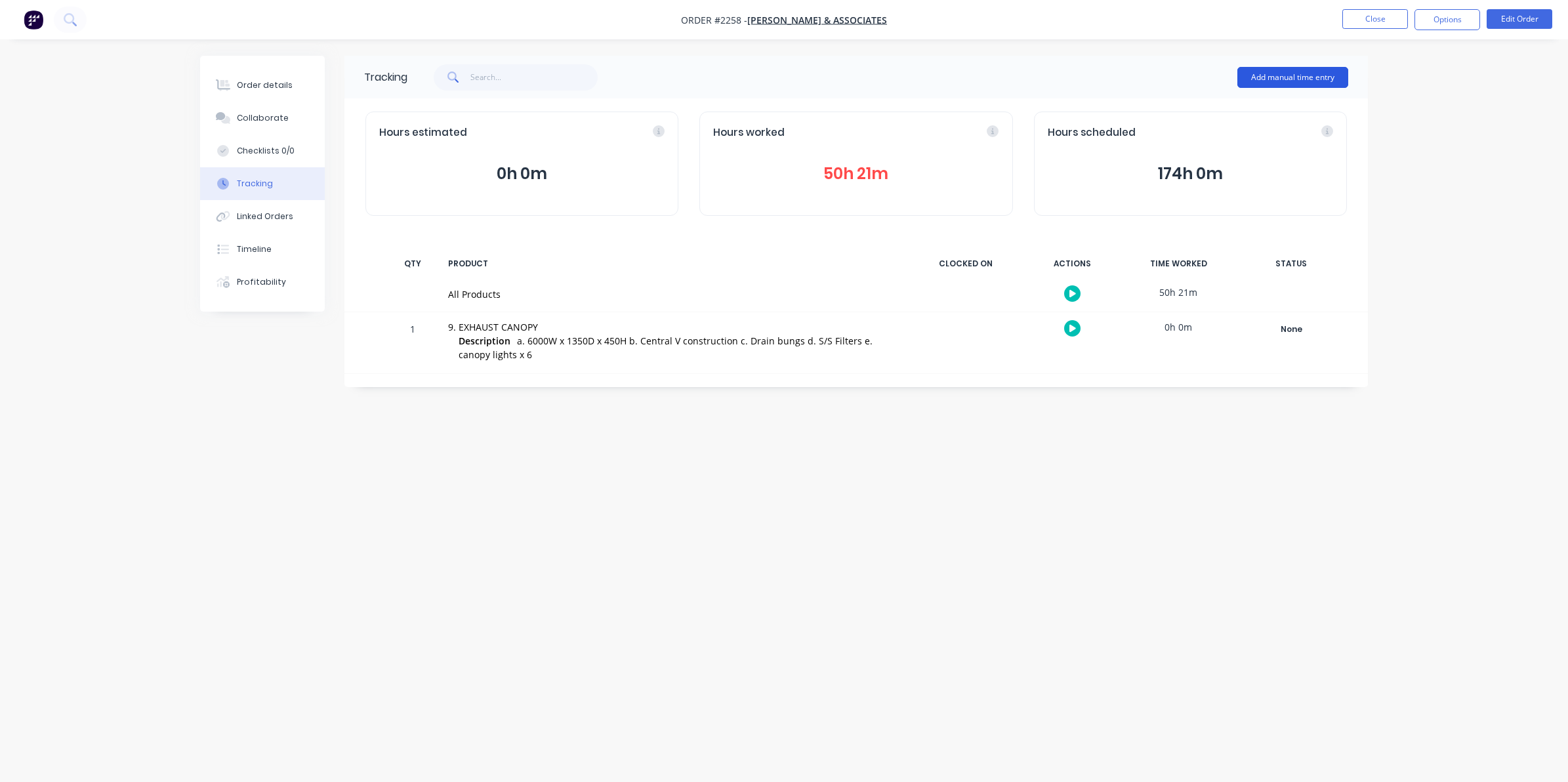
click at [1280, 70] on button "Add manual time entry" at bounding box center [1293, 77] width 111 height 21
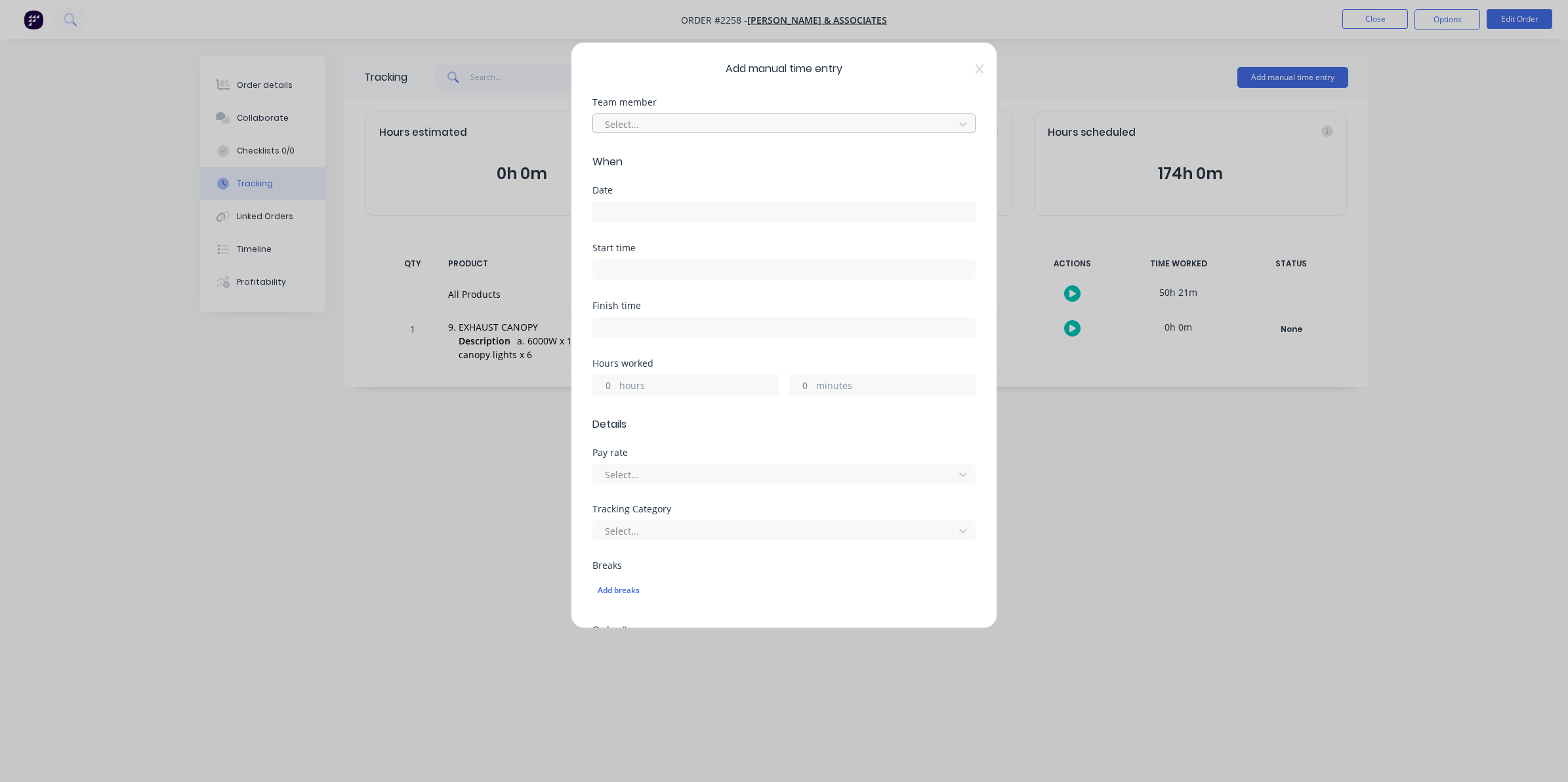
click at [623, 120] on div at bounding box center [775, 124] width 344 height 17
click at [633, 205] on div "[PERSON_NAME]" at bounding box center [777, 208] width 370 height 24
click at [631, 210] on input at bounding box center [784, 211] width 382 height 19
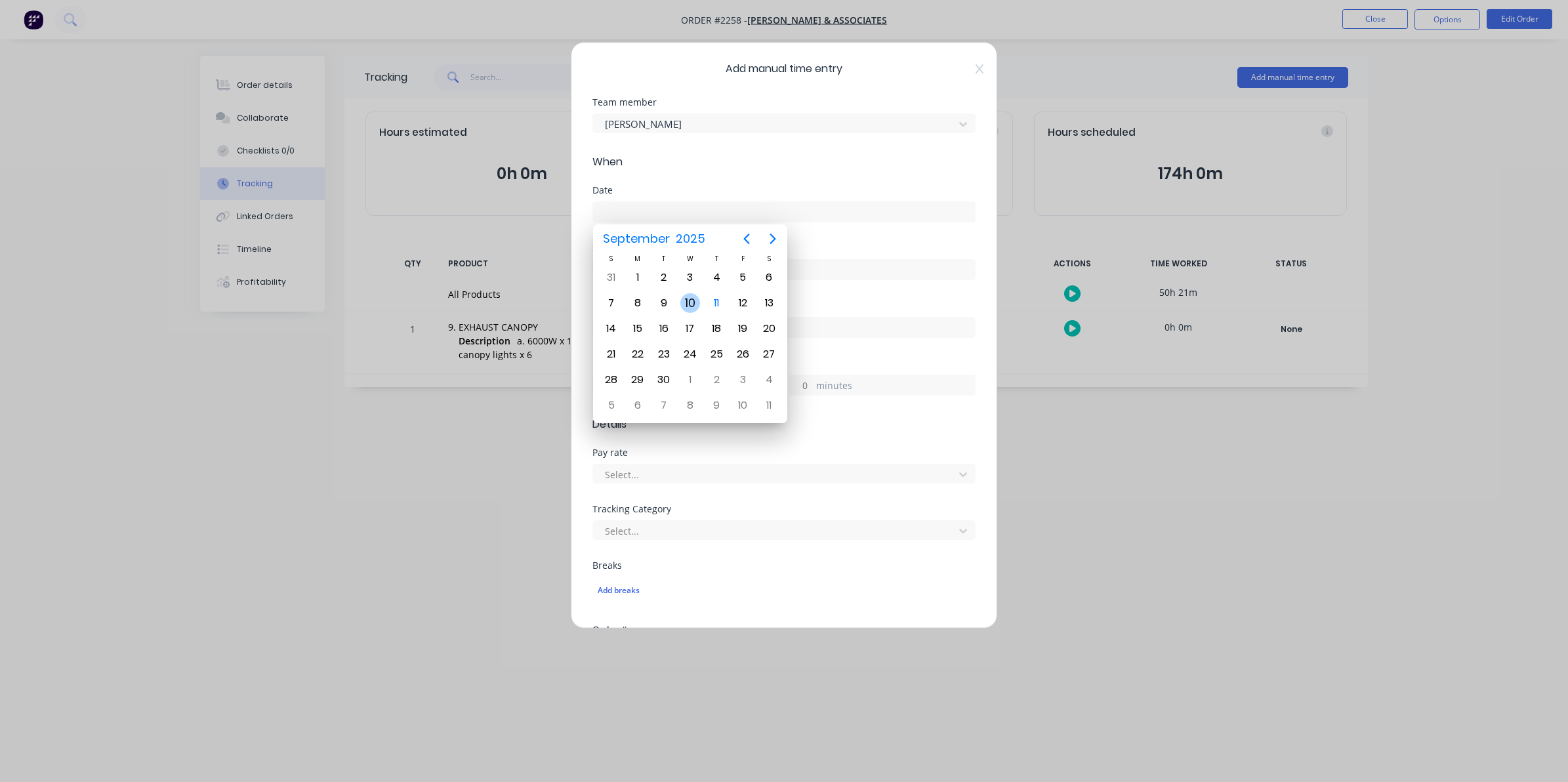
click at [689, 302] on div "10" at bounding box center [689, 303] width 19 height 19
type input "[DATE]"
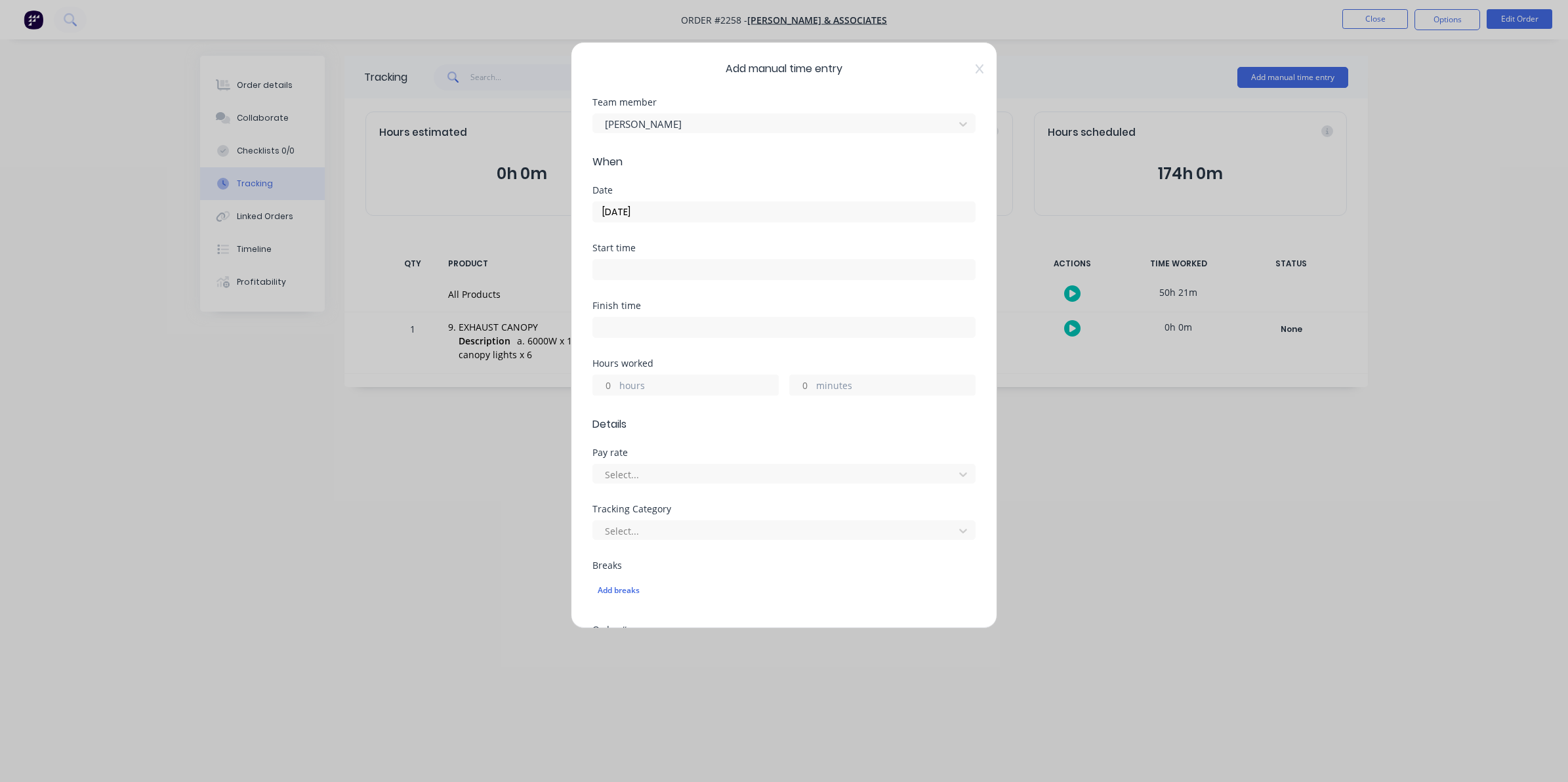
click at [799, 385] on input "minutes" at bounding box center [801, 385] width 23 height 19
type input "45"
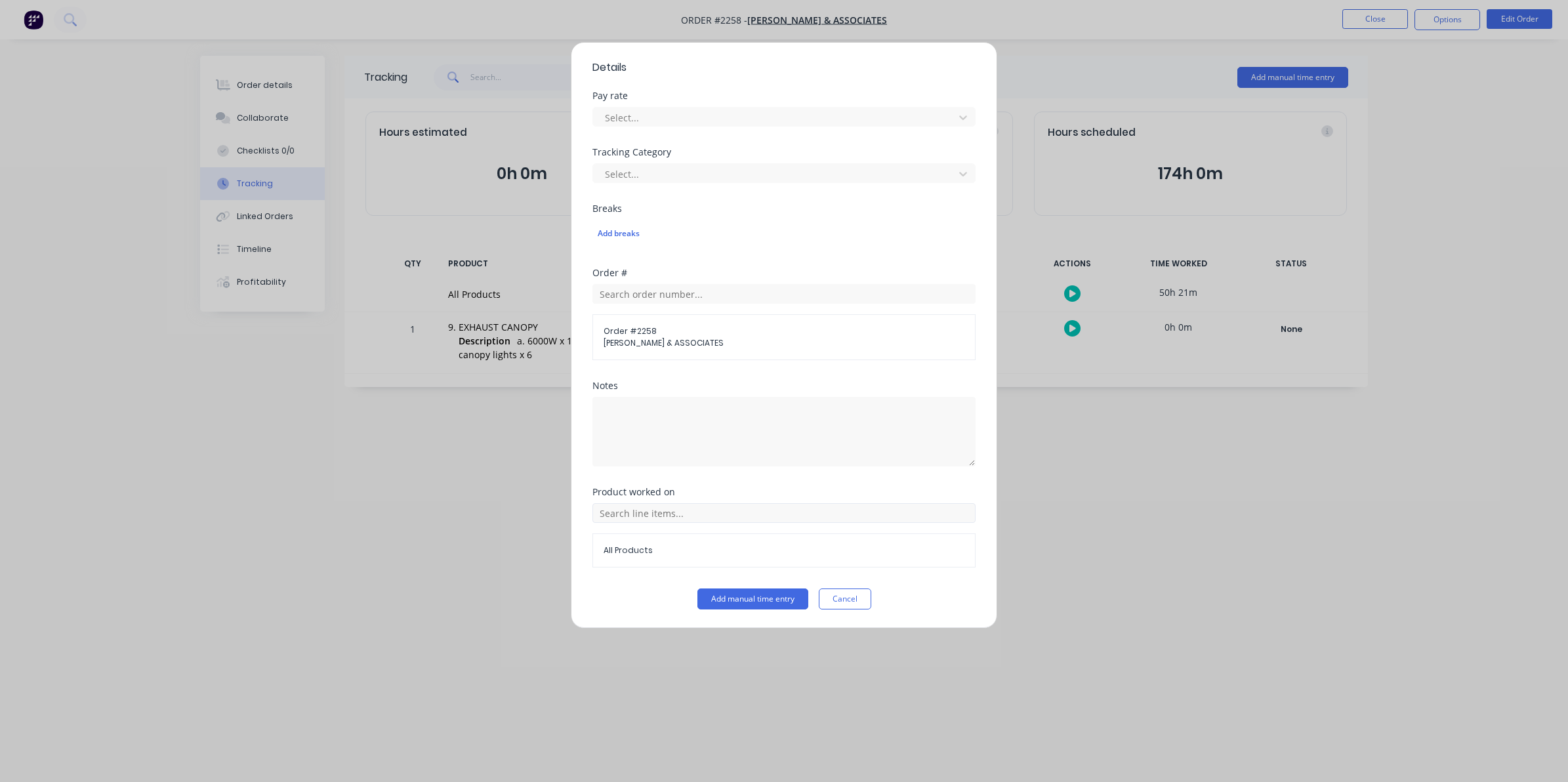
scroll to position [359, 0]
click at [746, 599] on button "Add manual time entry" at bounding box center [753, 599] width 111 height 21
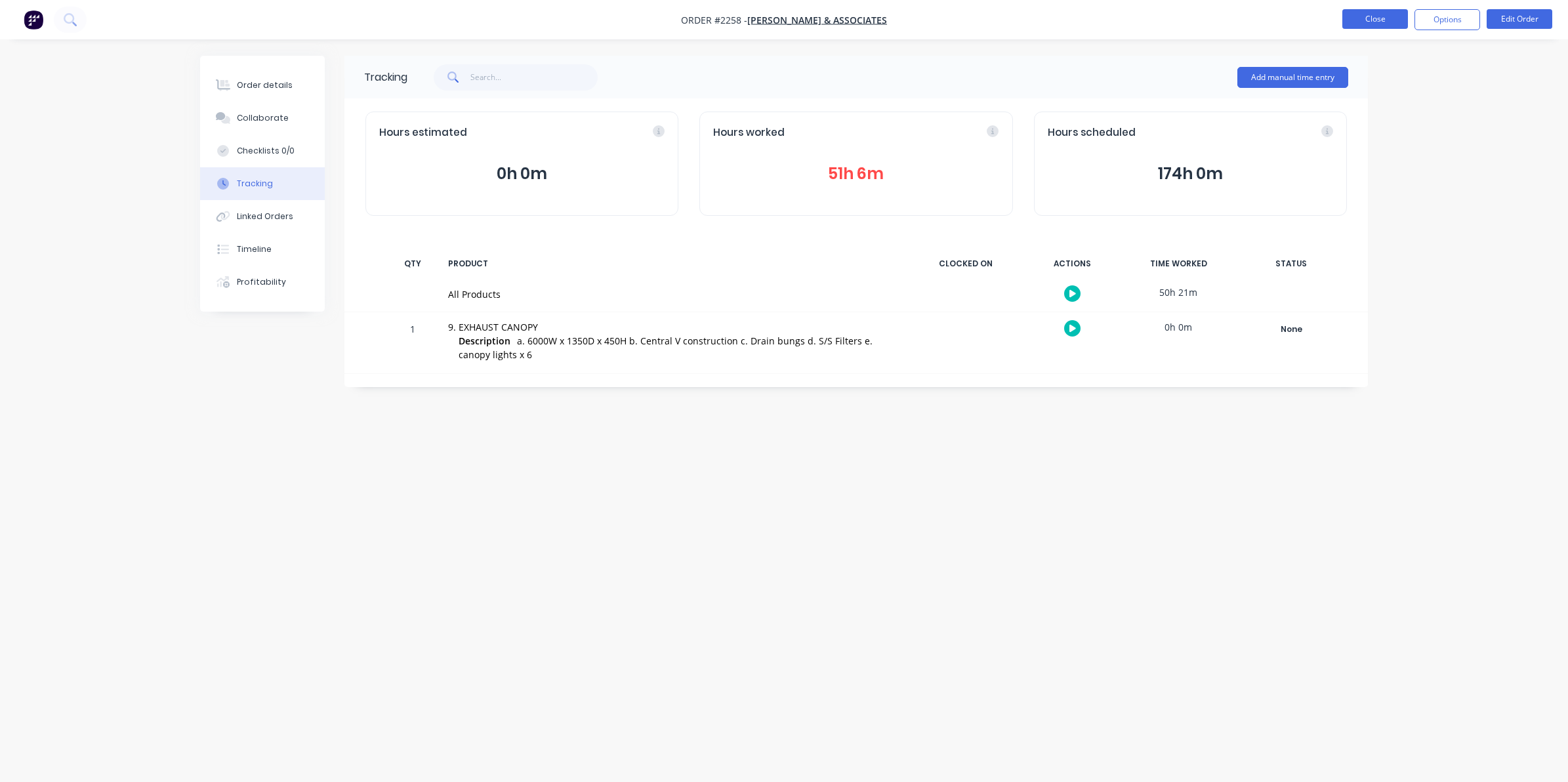
click at [1363, 20] on button "Close" at bounding box center [1374, 19] width 66 height 19
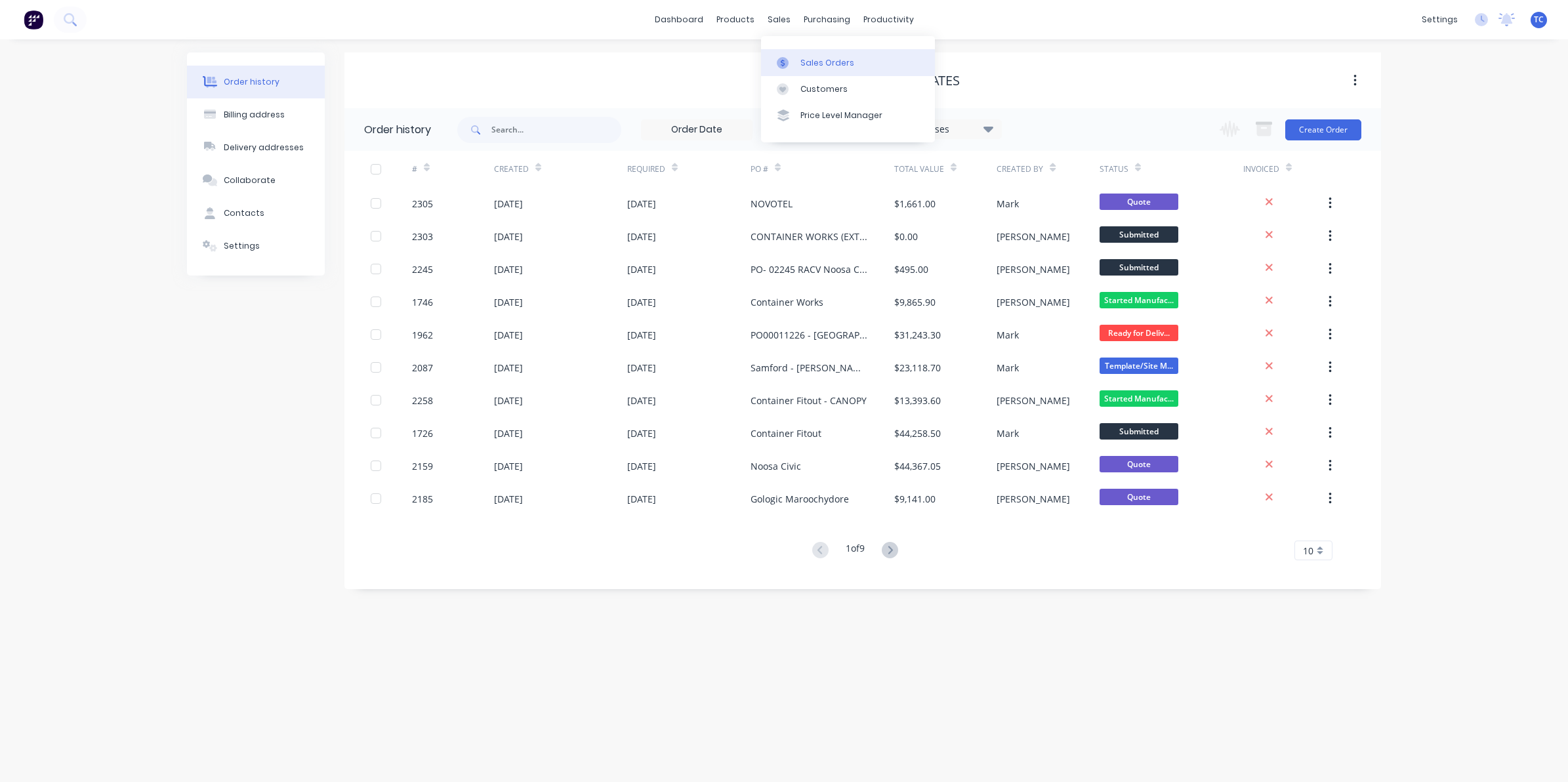
click at [810, 61] on div "Sales Orders" at bounding box center [827, 63] width 54 height 12
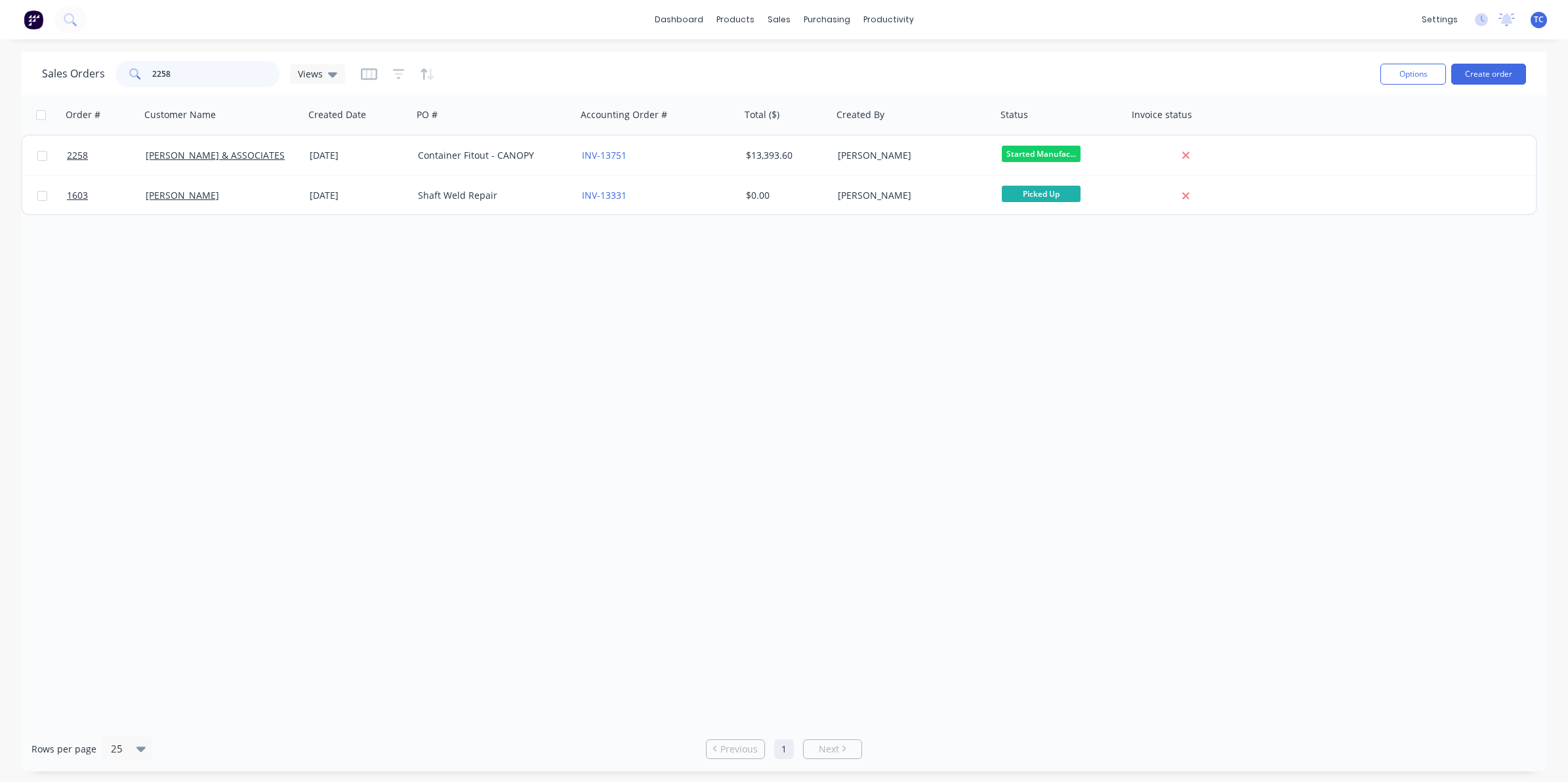
drag, startPoint x: 171, startPoint y: 75, endPoint x: 151, endPoint y: 70, distance: 20.6
click at [152, 70] on input "2258" at bounding box center [216, 74] width 128 height 26
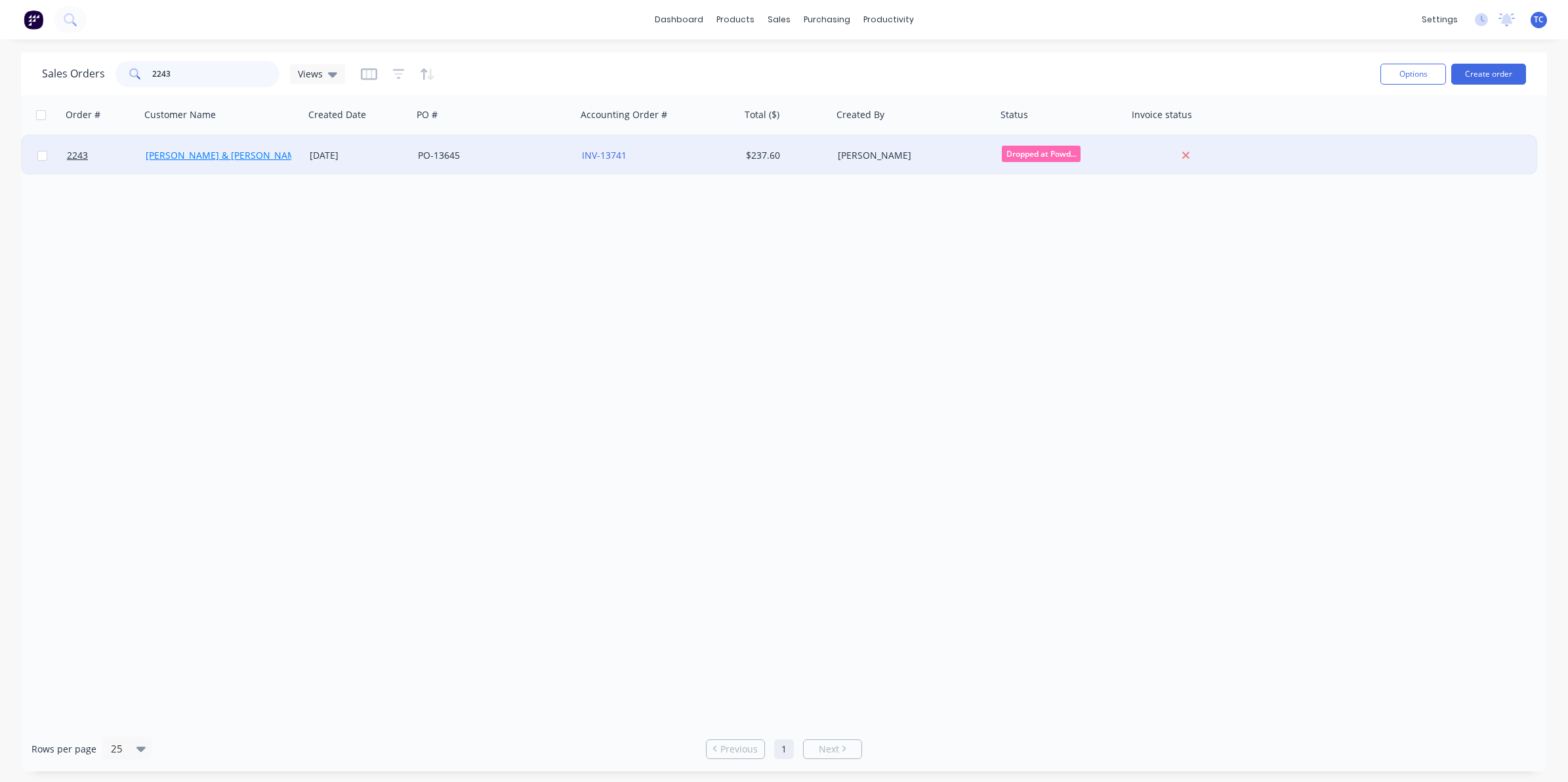
type input "2243"
click at [207, 154] on link "[PERSON_NAME] & [PERSON_NAME] Electrical" at bounding box center [245, 155] width 201 height 12
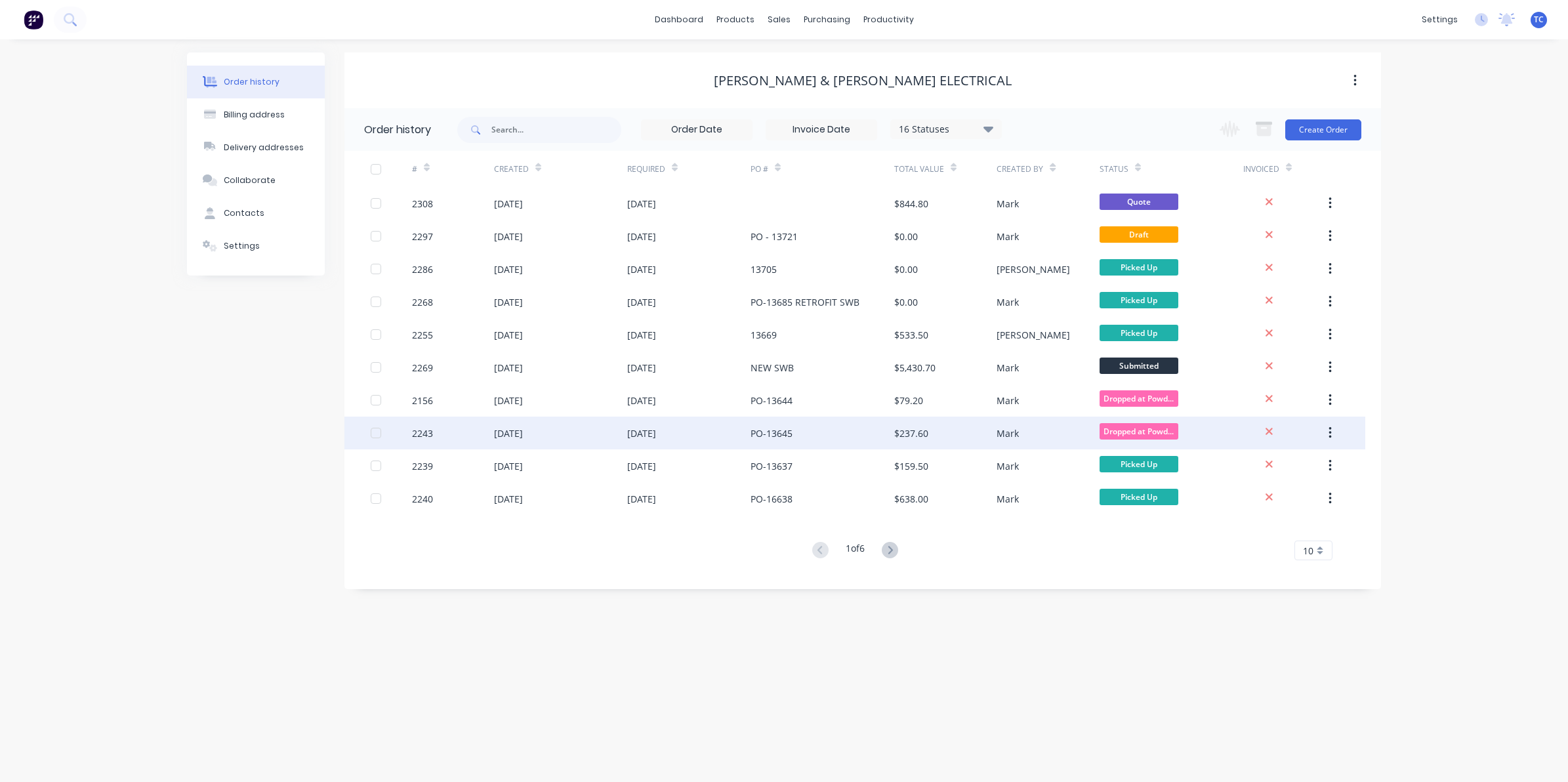
click at [522, 428] on div "[DATE]" at bounding box center [508, 433] width 29 height 14
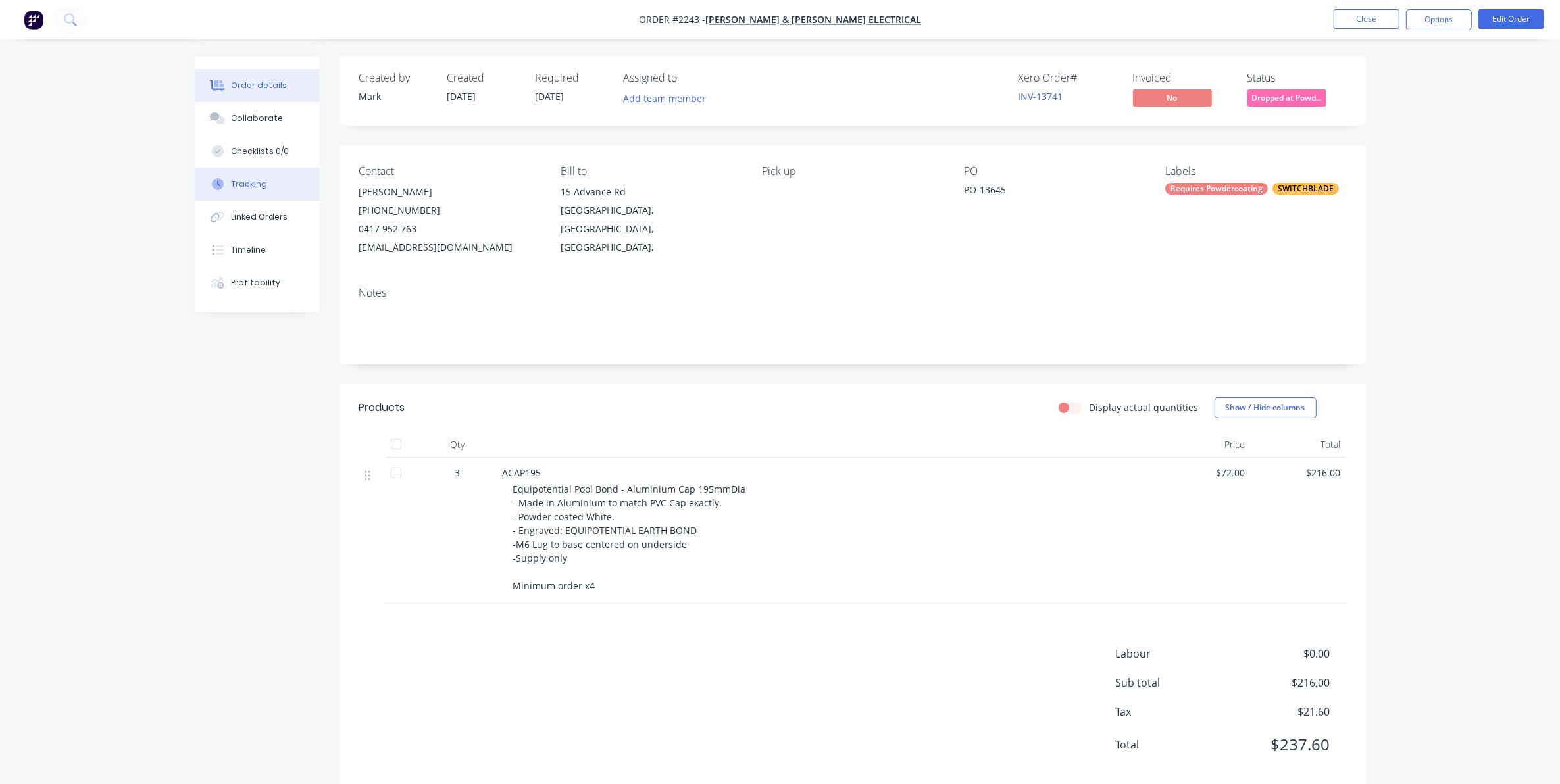
click at [244, 181] on div "Tracking" at bounding box center [249, 184] width 36 height 12
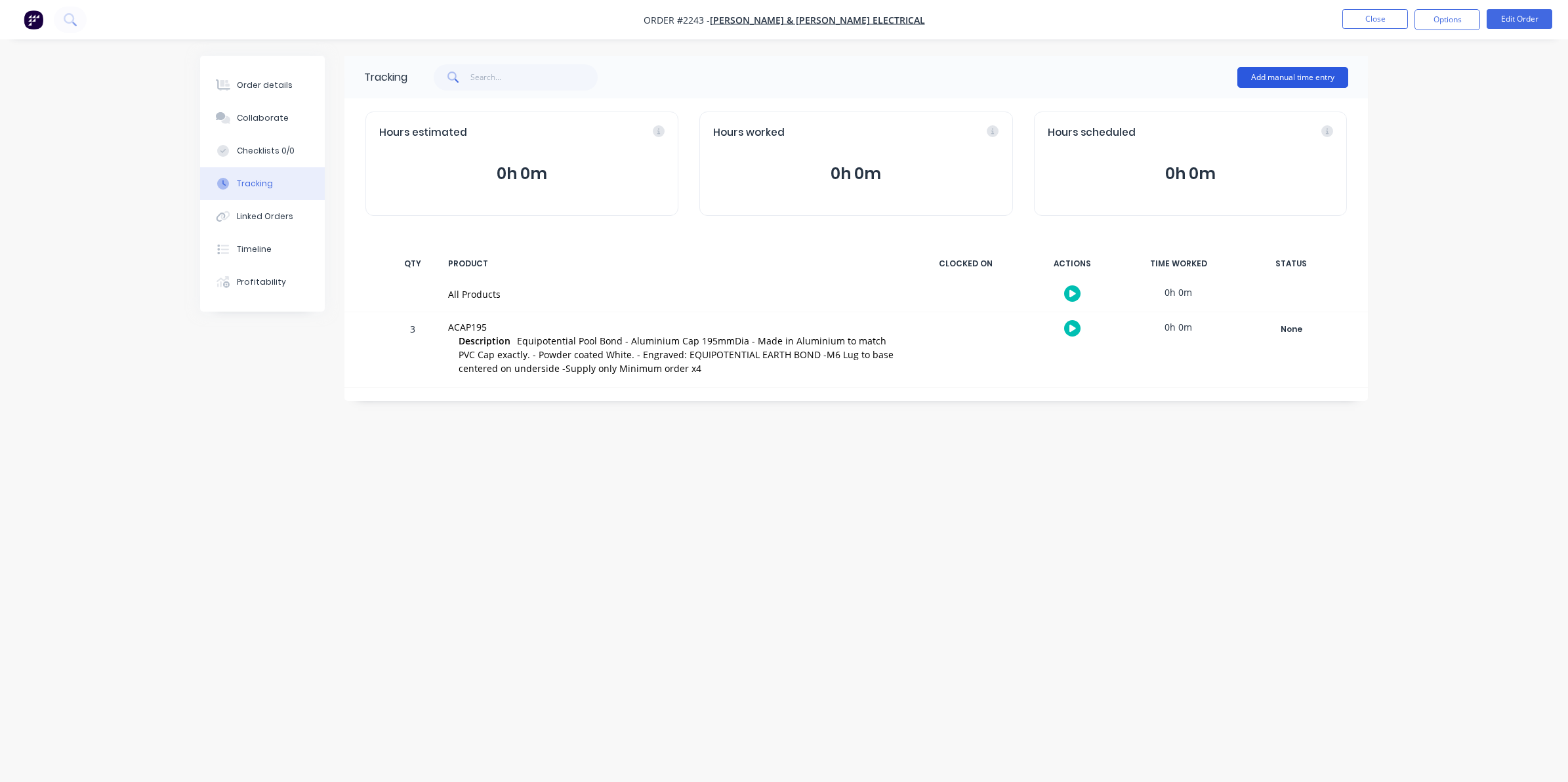
click at [1281, 70] on button "Add manual time entry" at bounding box center [1293, 77] width 111 height 21
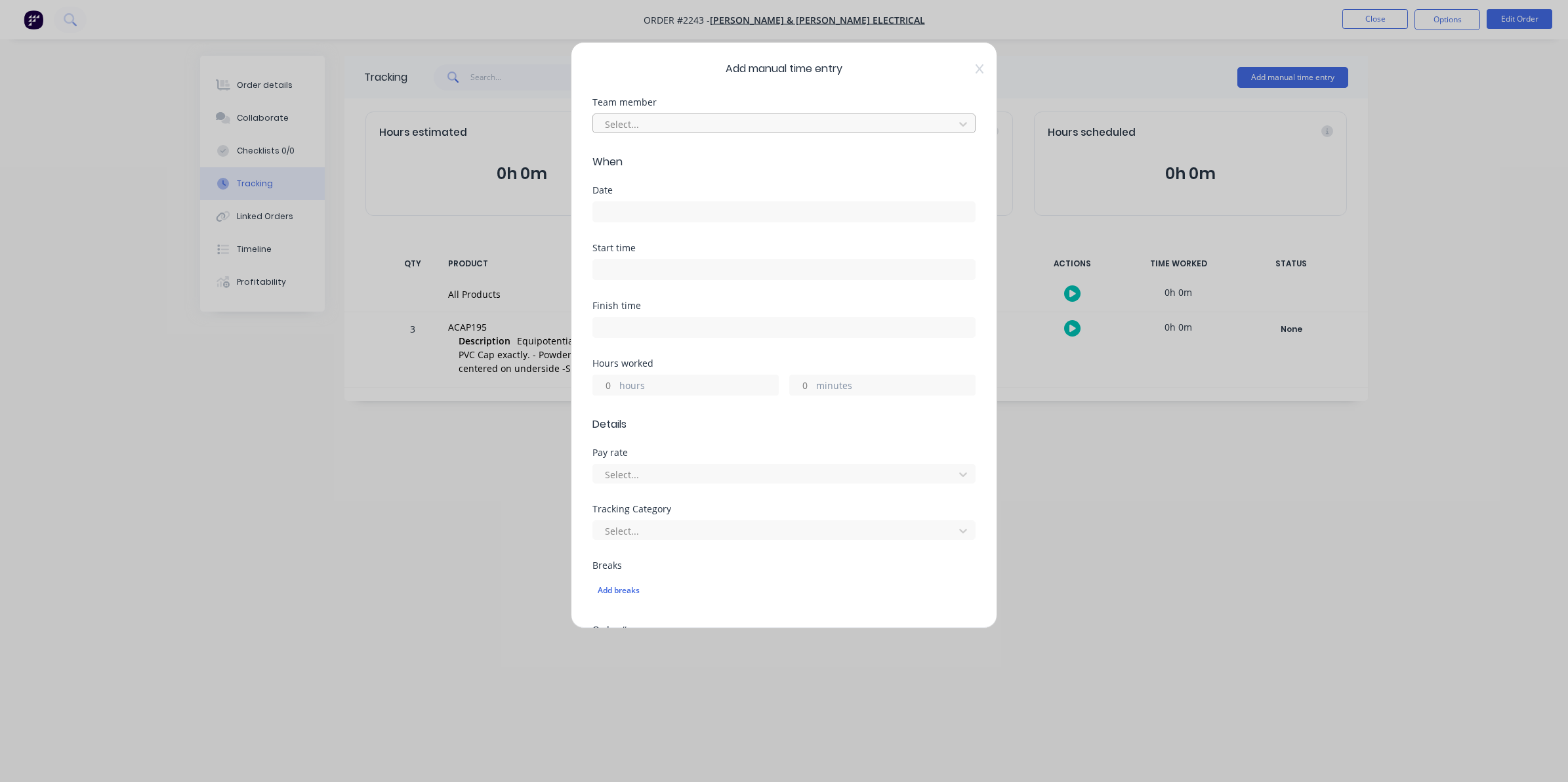
click at [619, 122] on div at bounding box center [775, 124] width 344 height 17
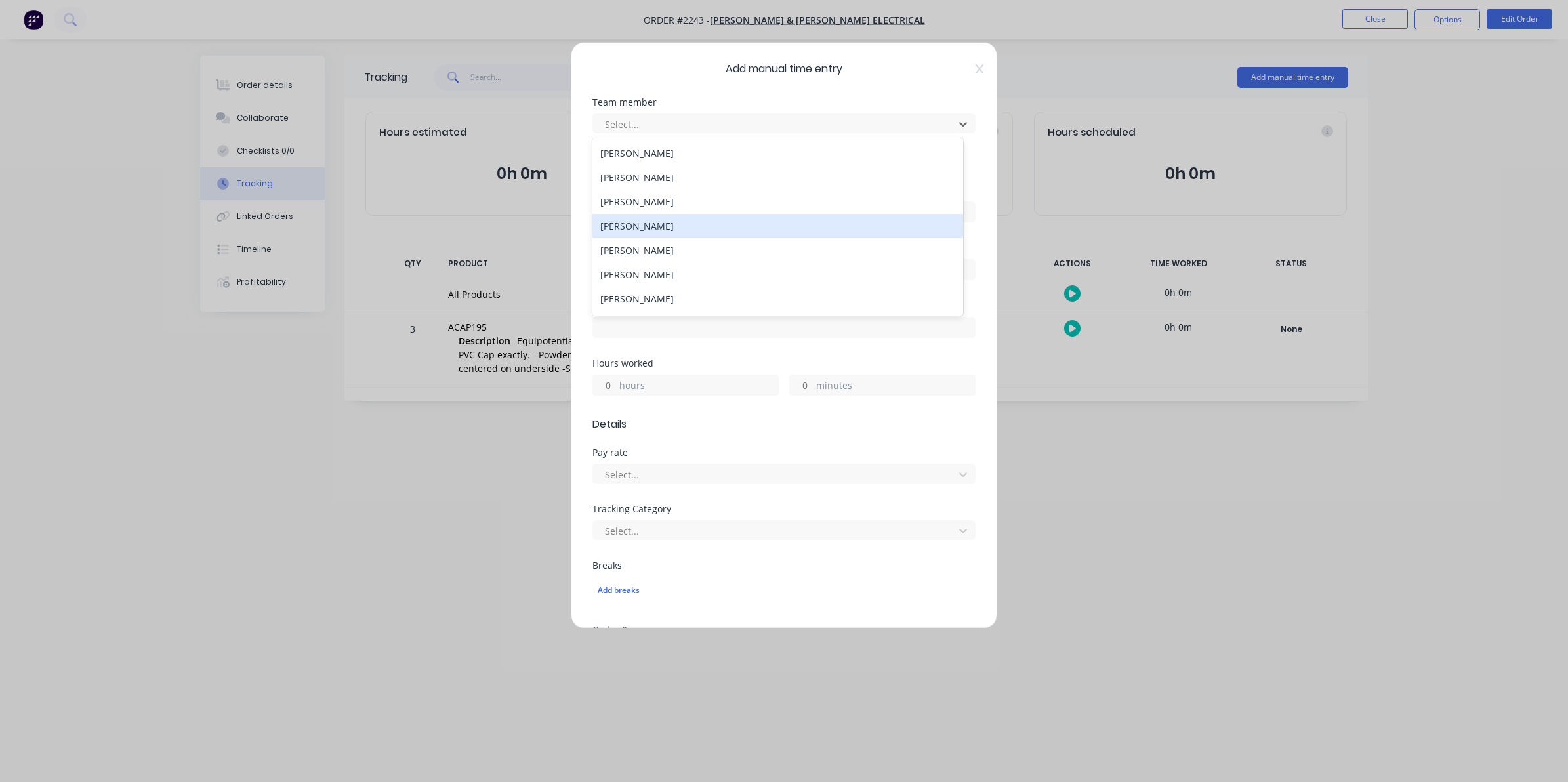
click at [631, 224] on div "[PERSON_NAME]" at bounding box center [777, 226] width 370 height 24
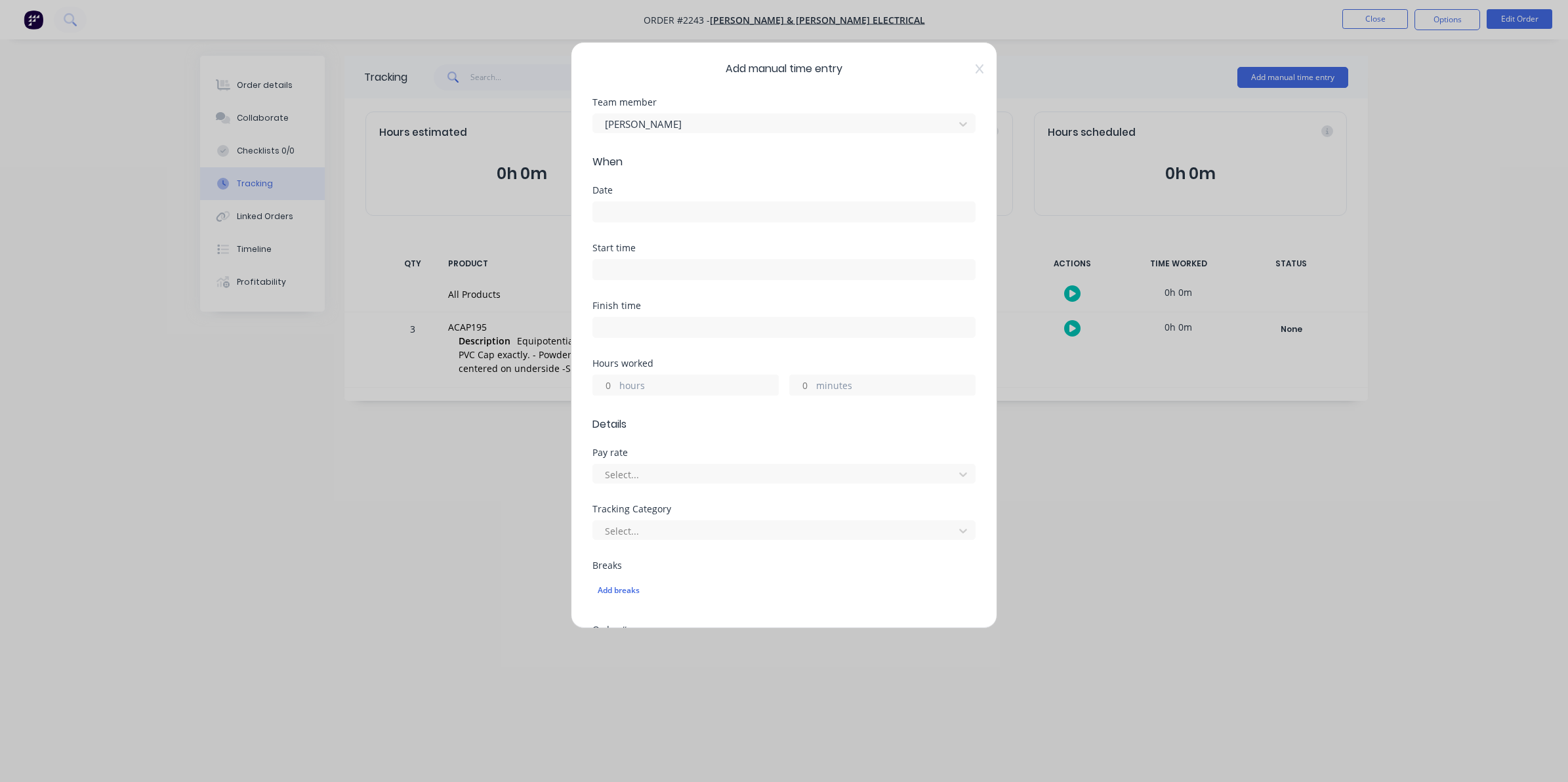
click at [628, 210] on input at bounding box center [784, 211] width 382 height 19
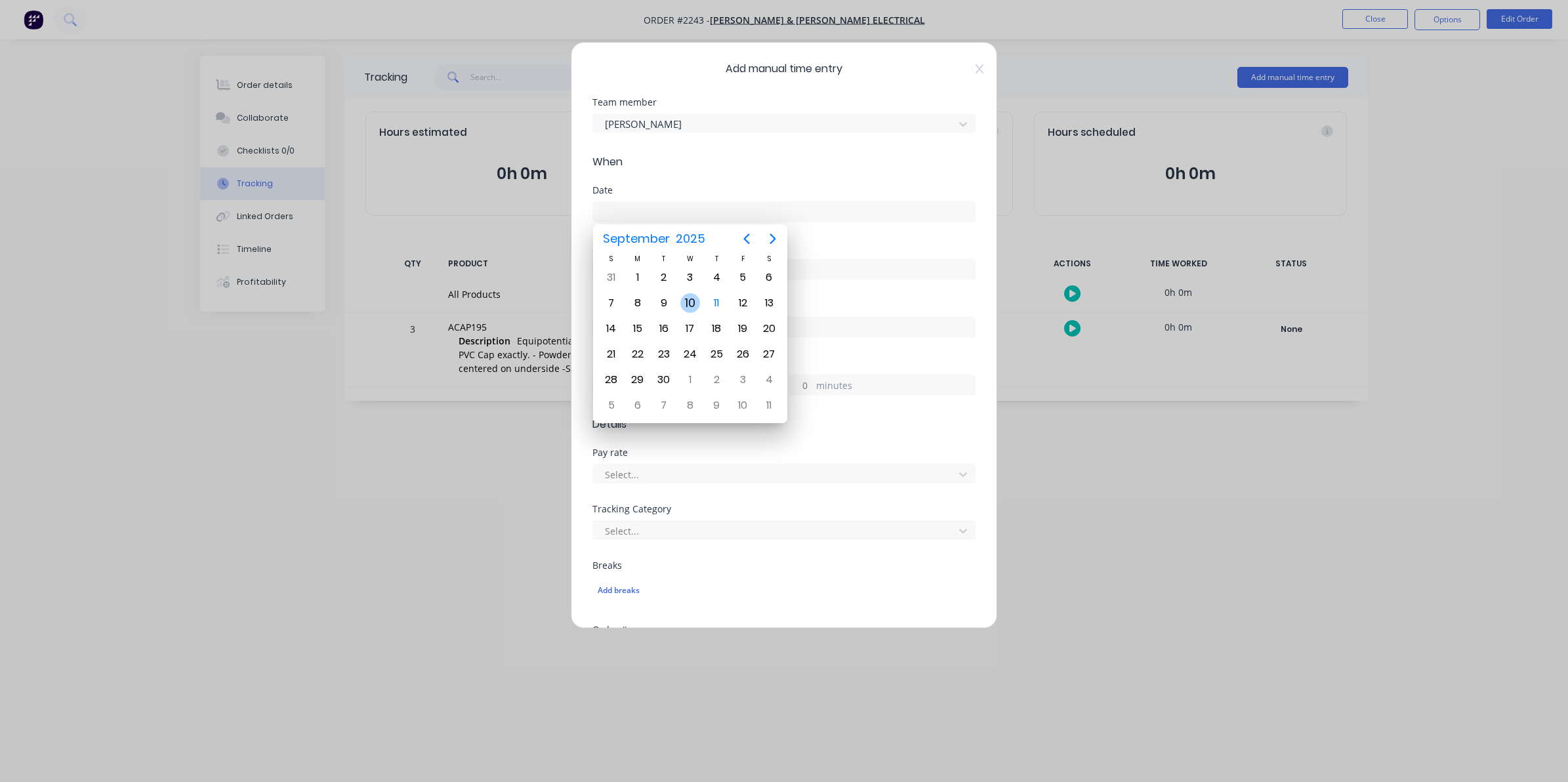
click at [690, 298] on div "10" at bounding box center [689, 303] width 19 height 19
type input "[DATE]"
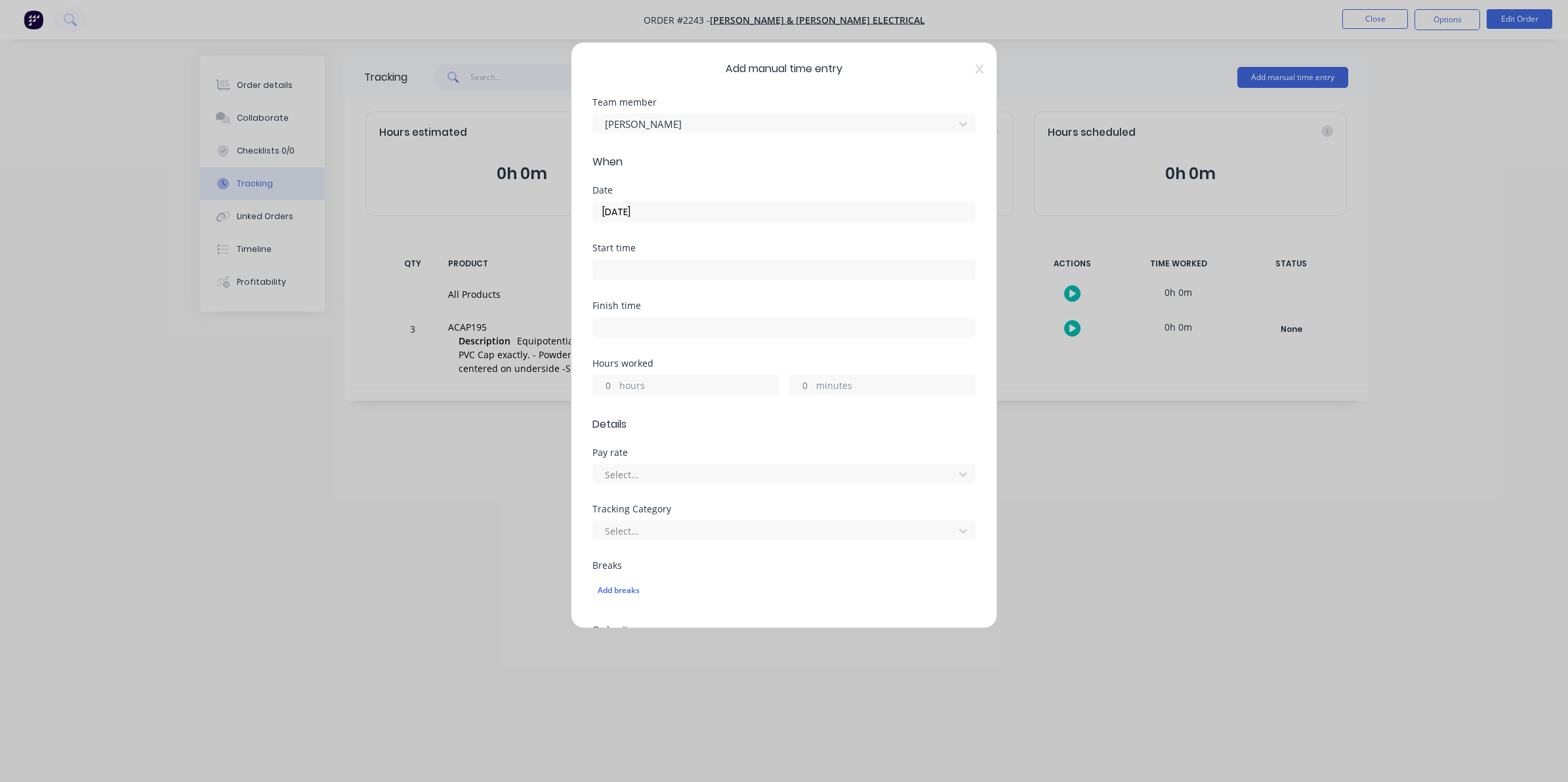
click at [608, 384] on input "hours" at bounding box center [604, 385] width 23 height 19
type input "2"
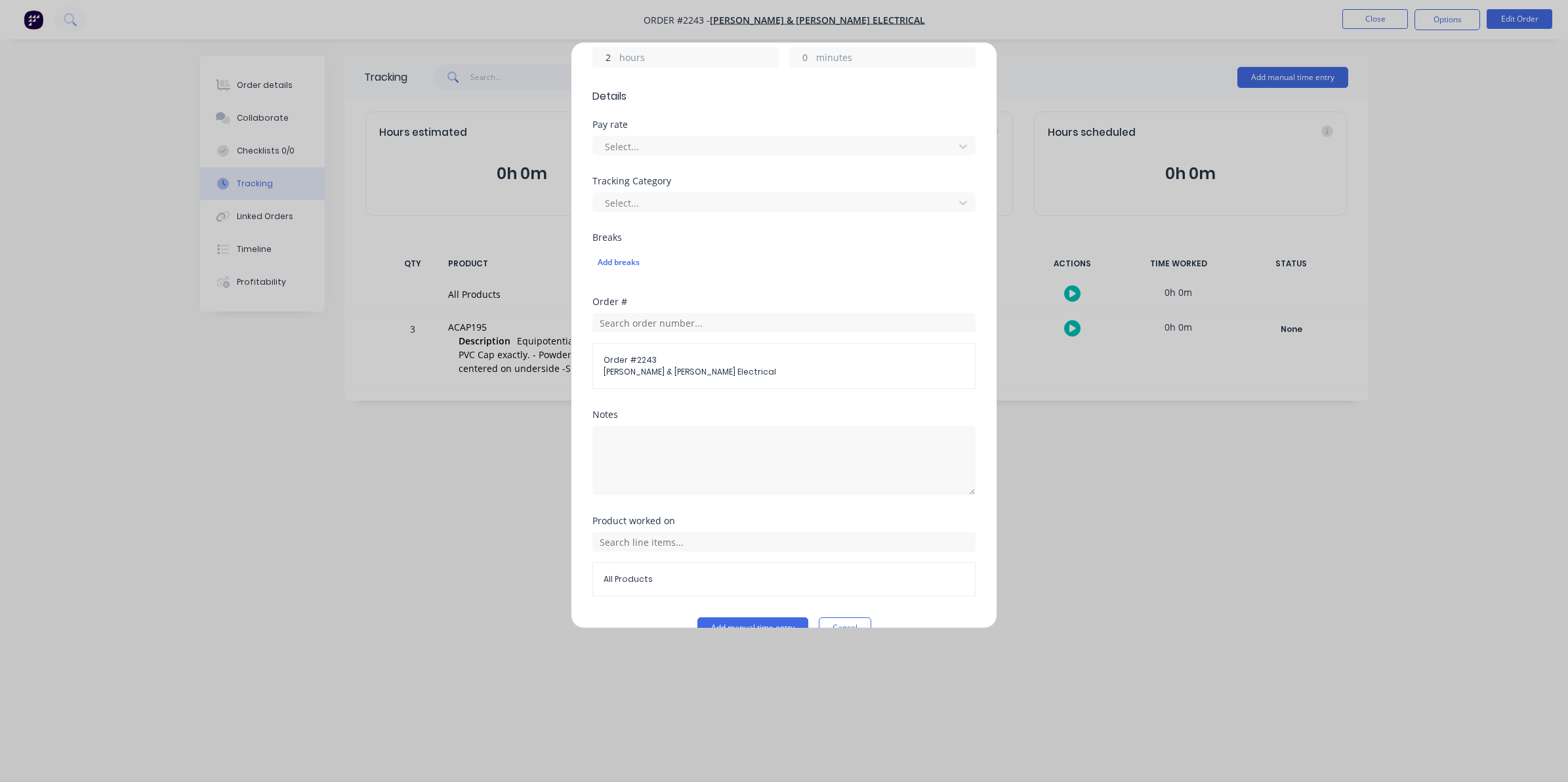
scroll to position [359, 0]
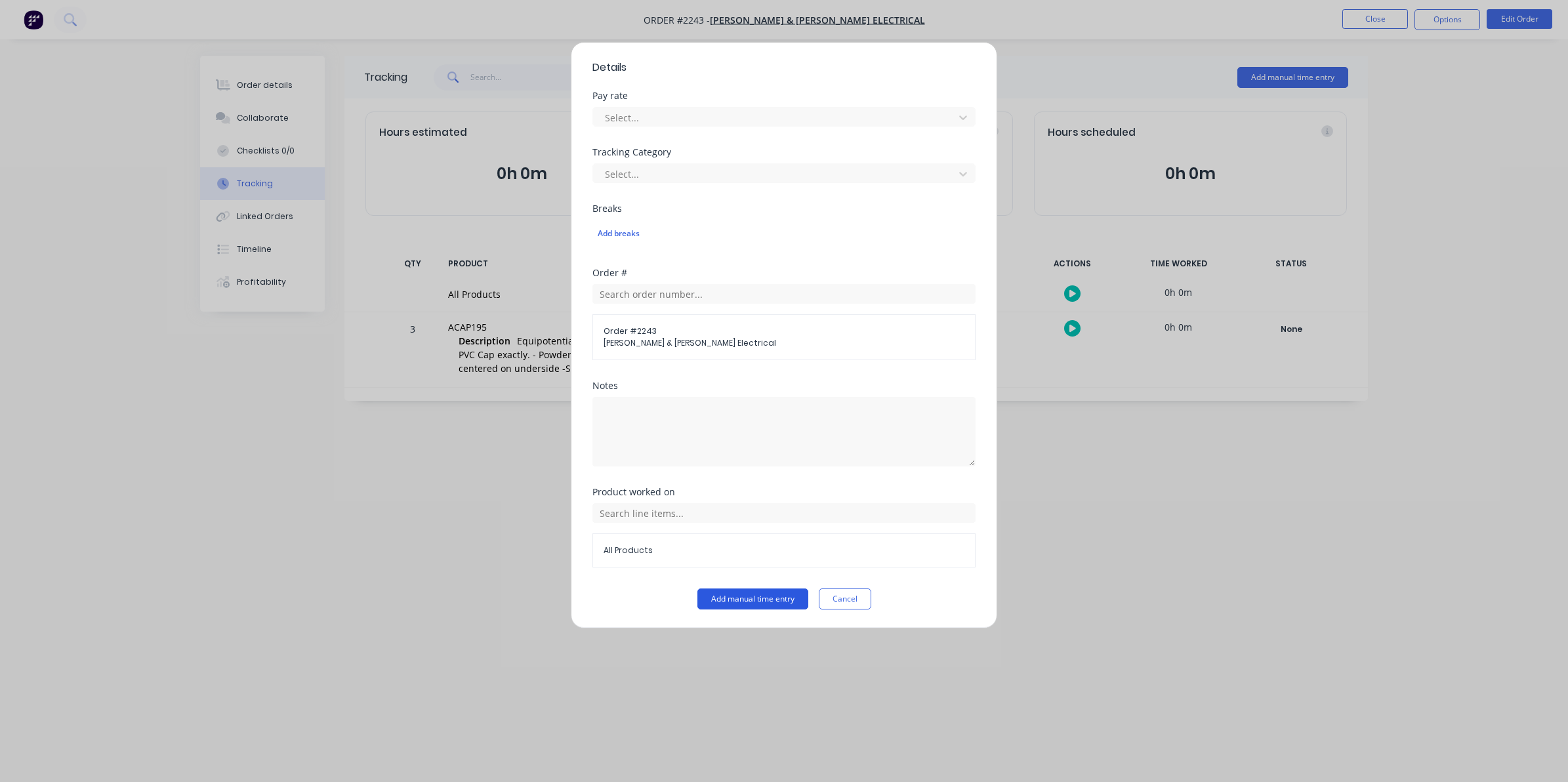
click at [733, 596] on button "Add manual time entry" at bounding box center [753, 599] width 111 height 21
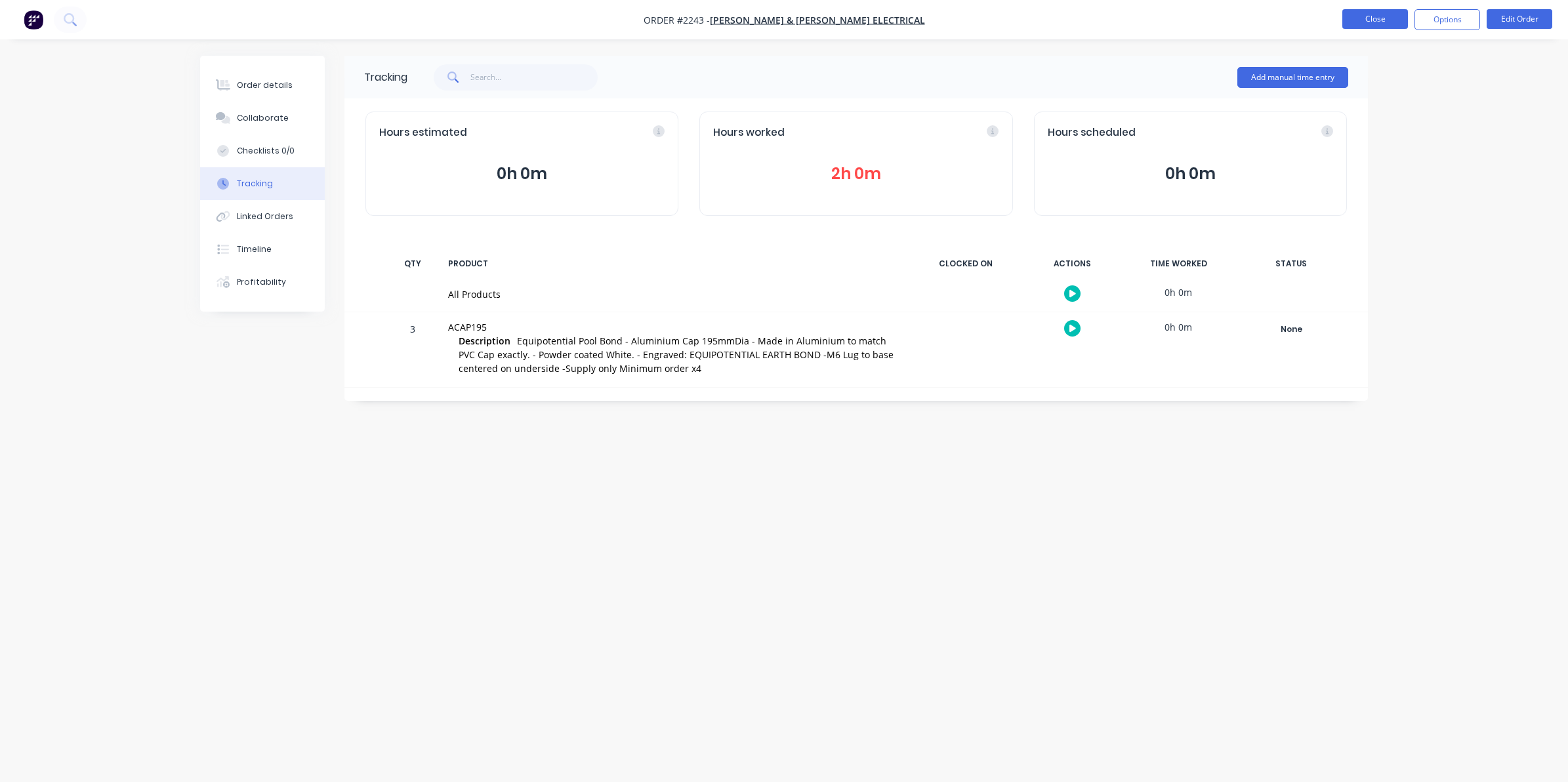
click at [1375, 19] on button "Close" at bounding box center [1374, 19] width 66 height 19
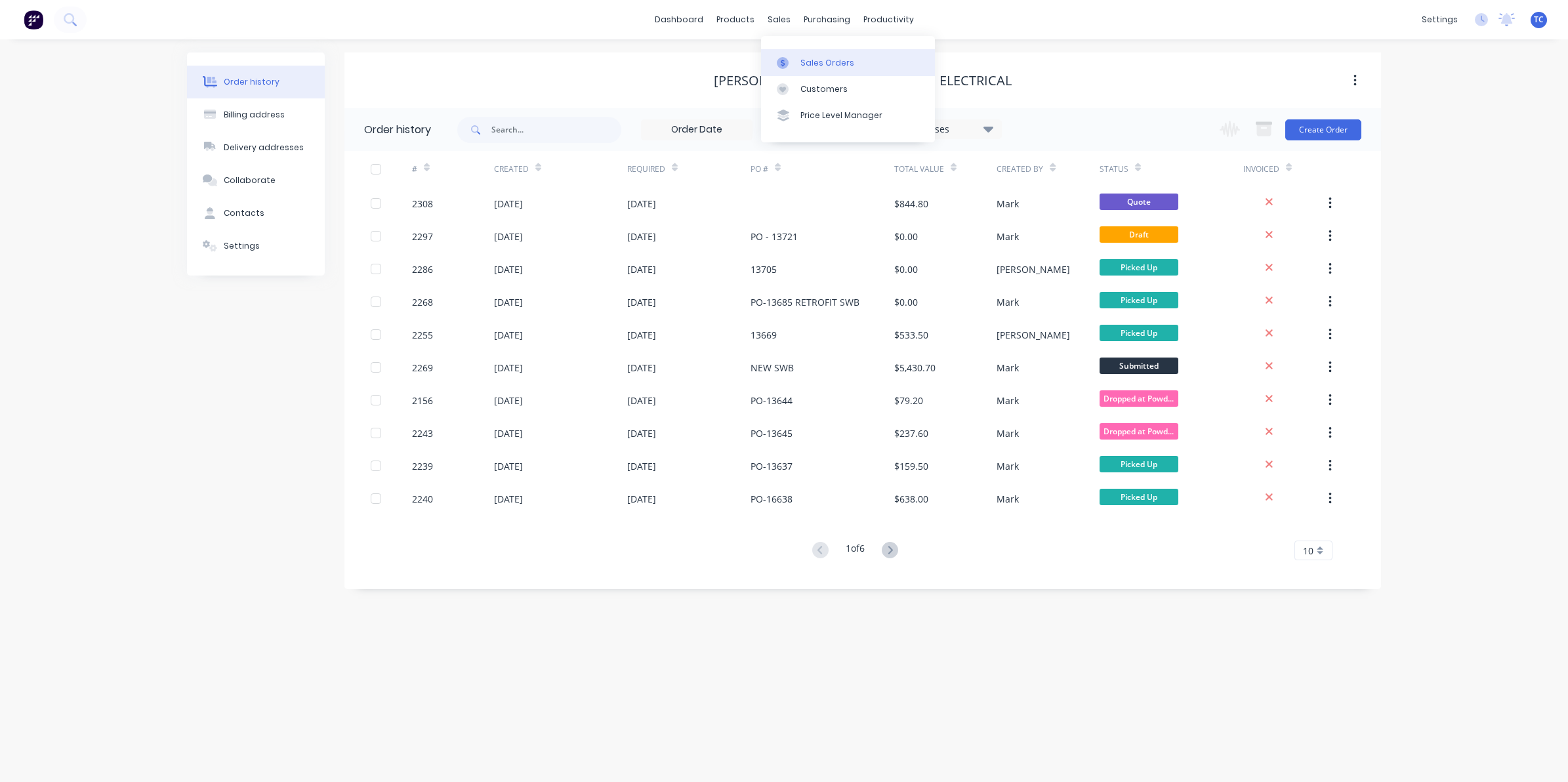
click at [815, 57] on div "Sales Orders" at bounding box center [827, 63] width 54 height 12
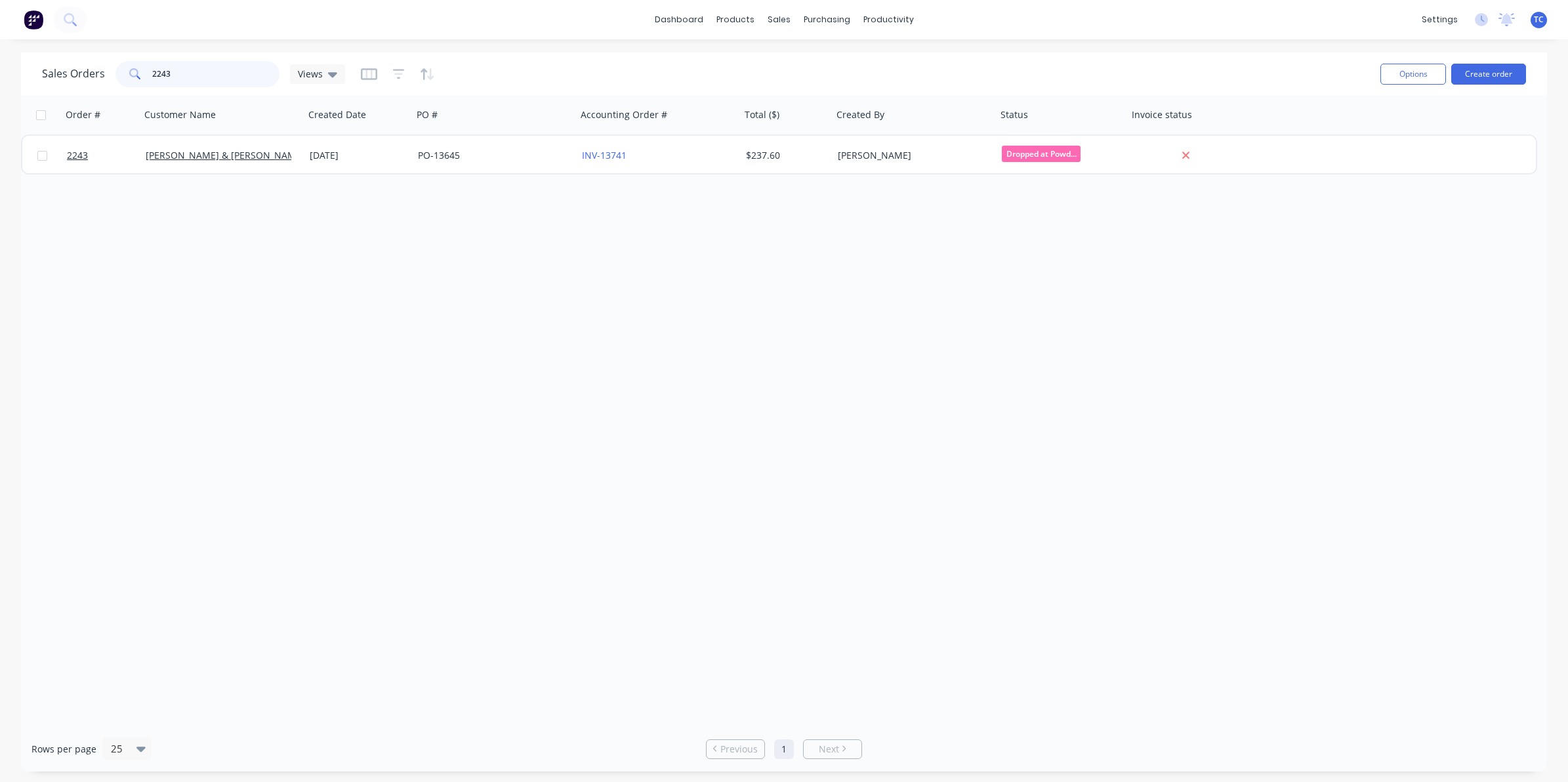
drag, startPoint x: 175, startPoint y: 76, endPoint x: 151, endPoint y: 70, distance: 24.7
click at [152, 70] on input "2243" at bounding box center [216, 74] width 128 height 26
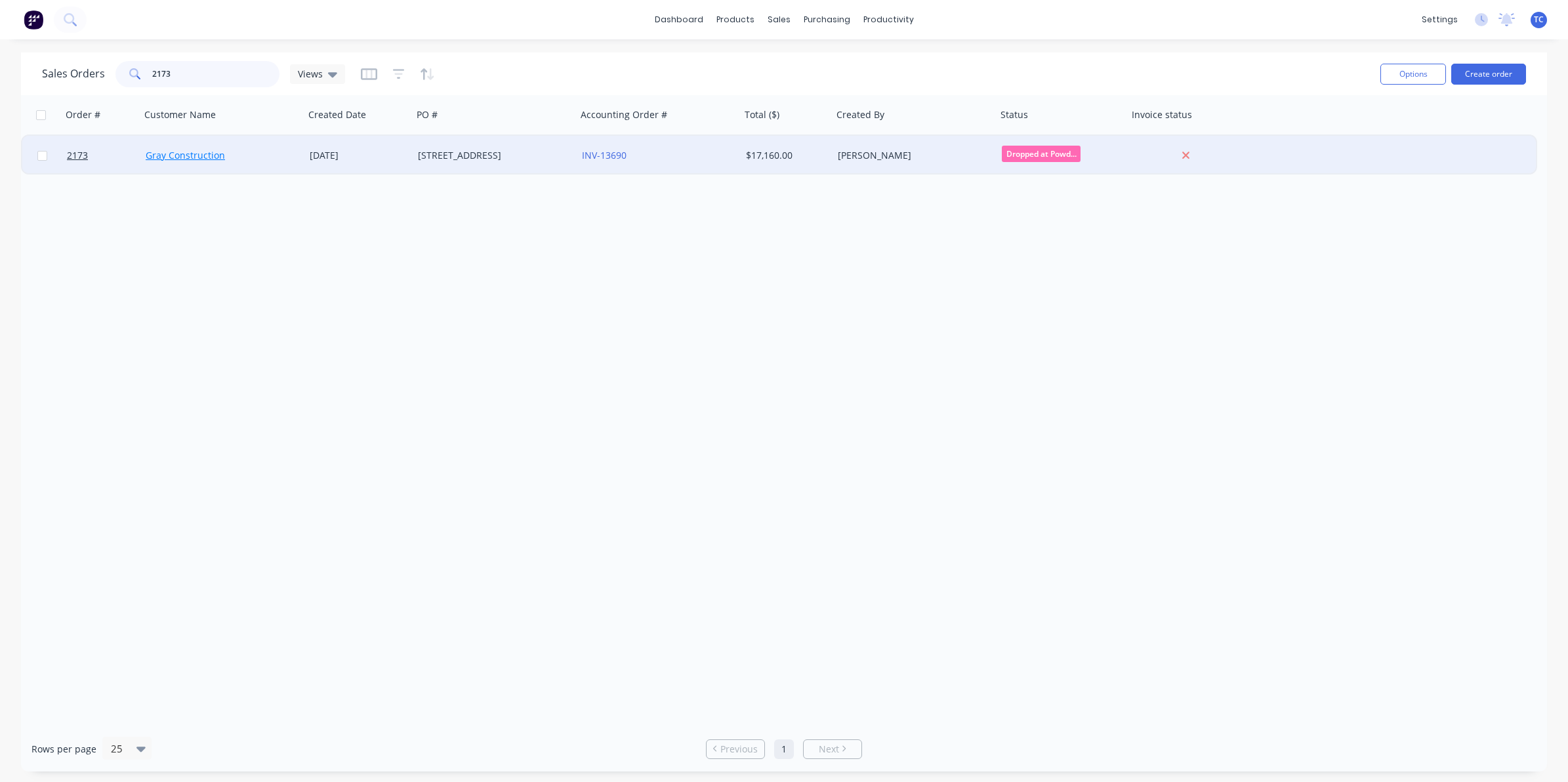
type input "2173"
click at [195, 154] on link "Gray Construction" at bounding box center [185, 155] width 80 height 12
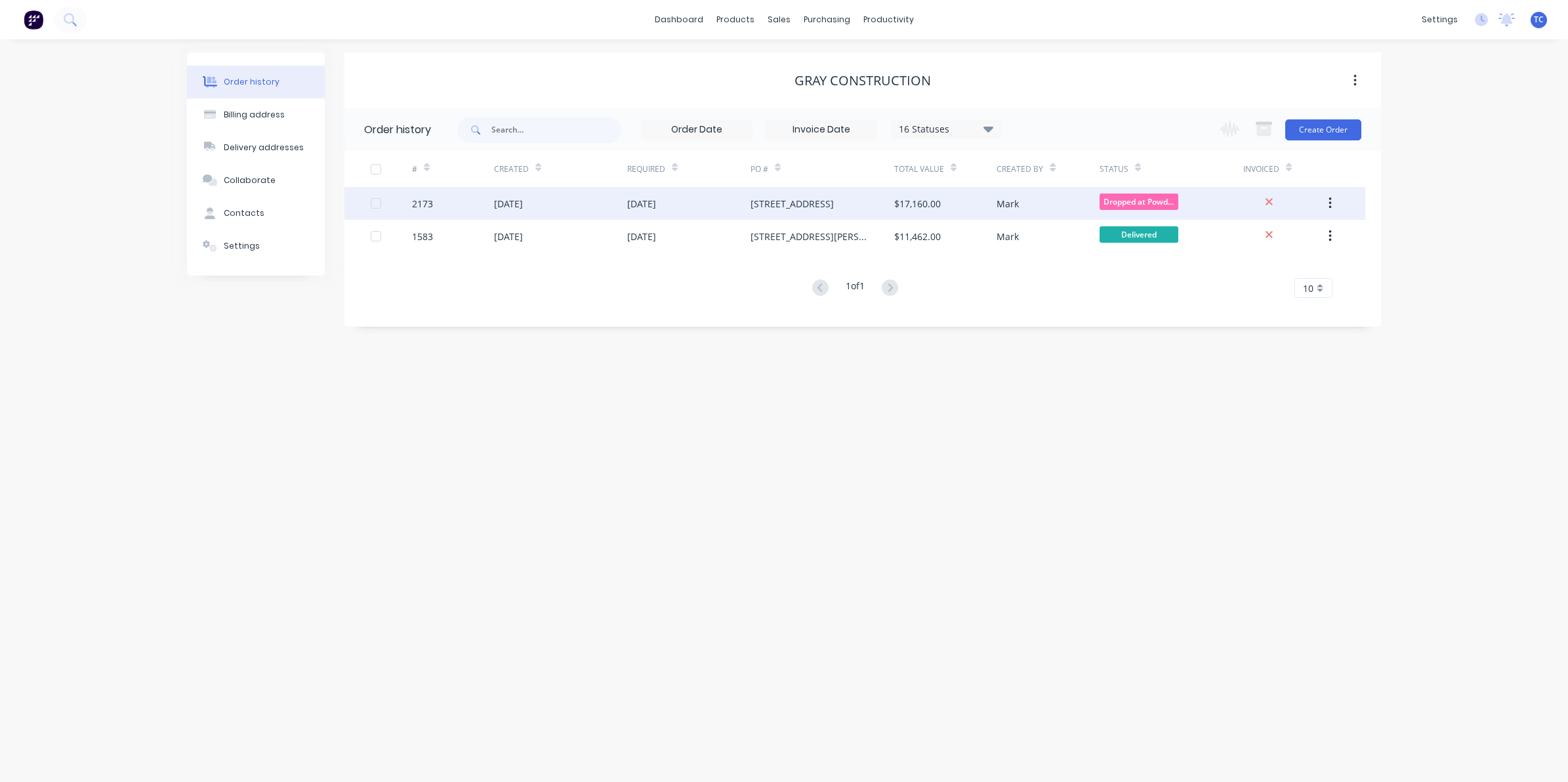
click at [522, 201] on div "[DATE]" at bounding box center [508, 203] width 29 height 14
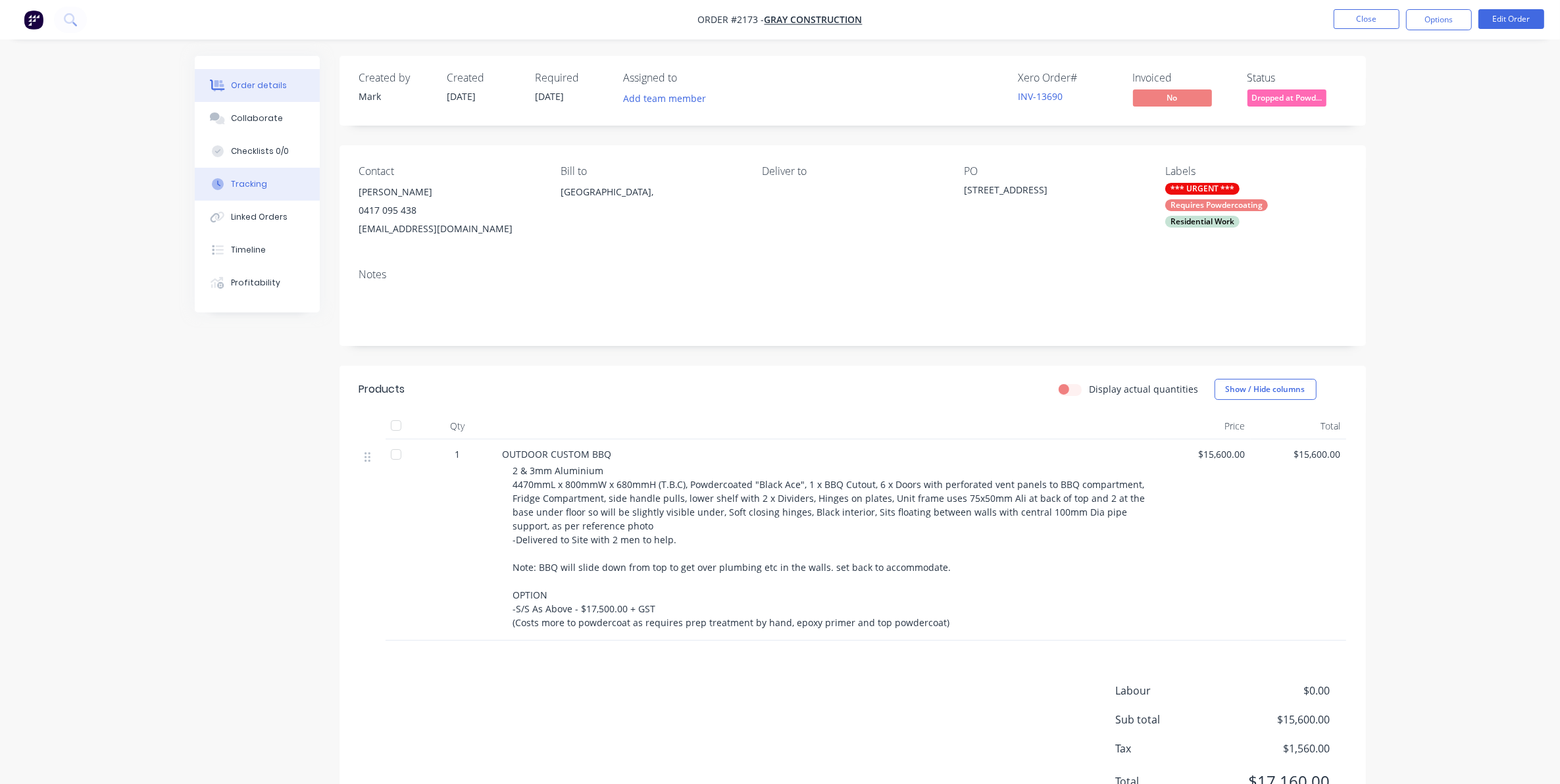
click at [249, 181] on div "Tracking" at bounding box center [249, 184] width 36 height 12
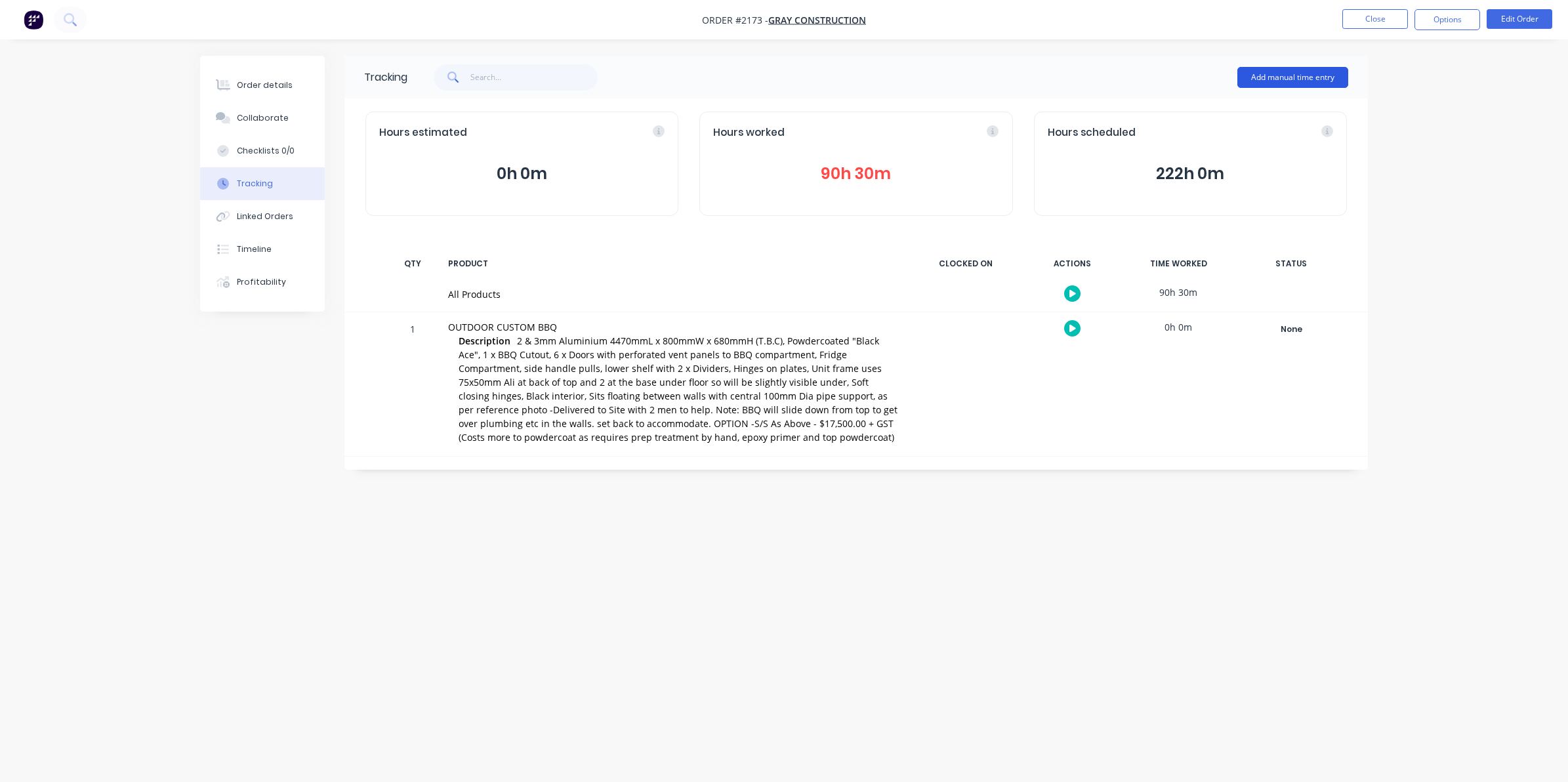
click at [1274, 73] on button "Add manual time entry" at bounding box center [1293, 77] width 111 height 21
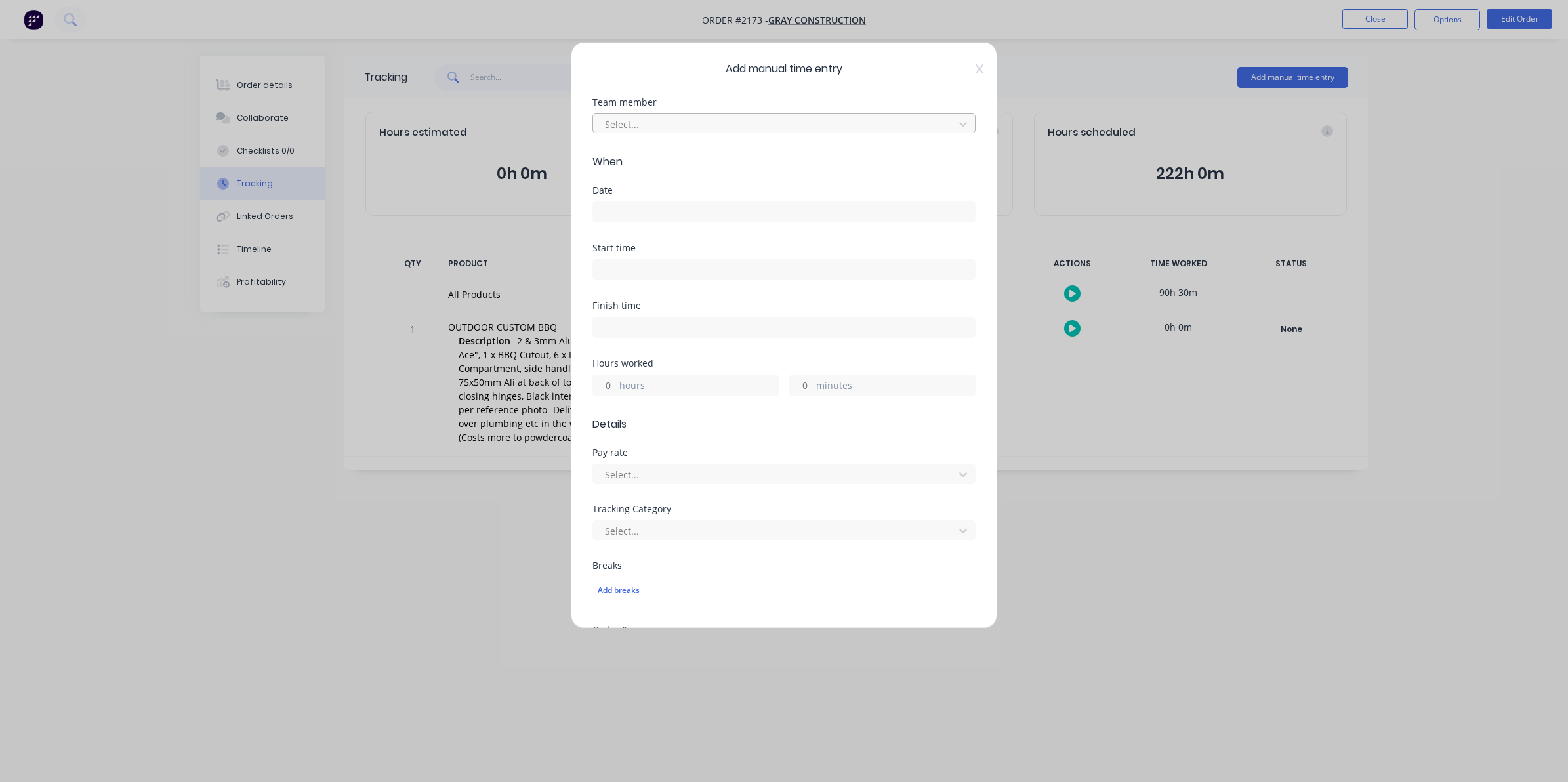
click at [631, 122] on div at bounding box center [775, 124] width 344 height 17
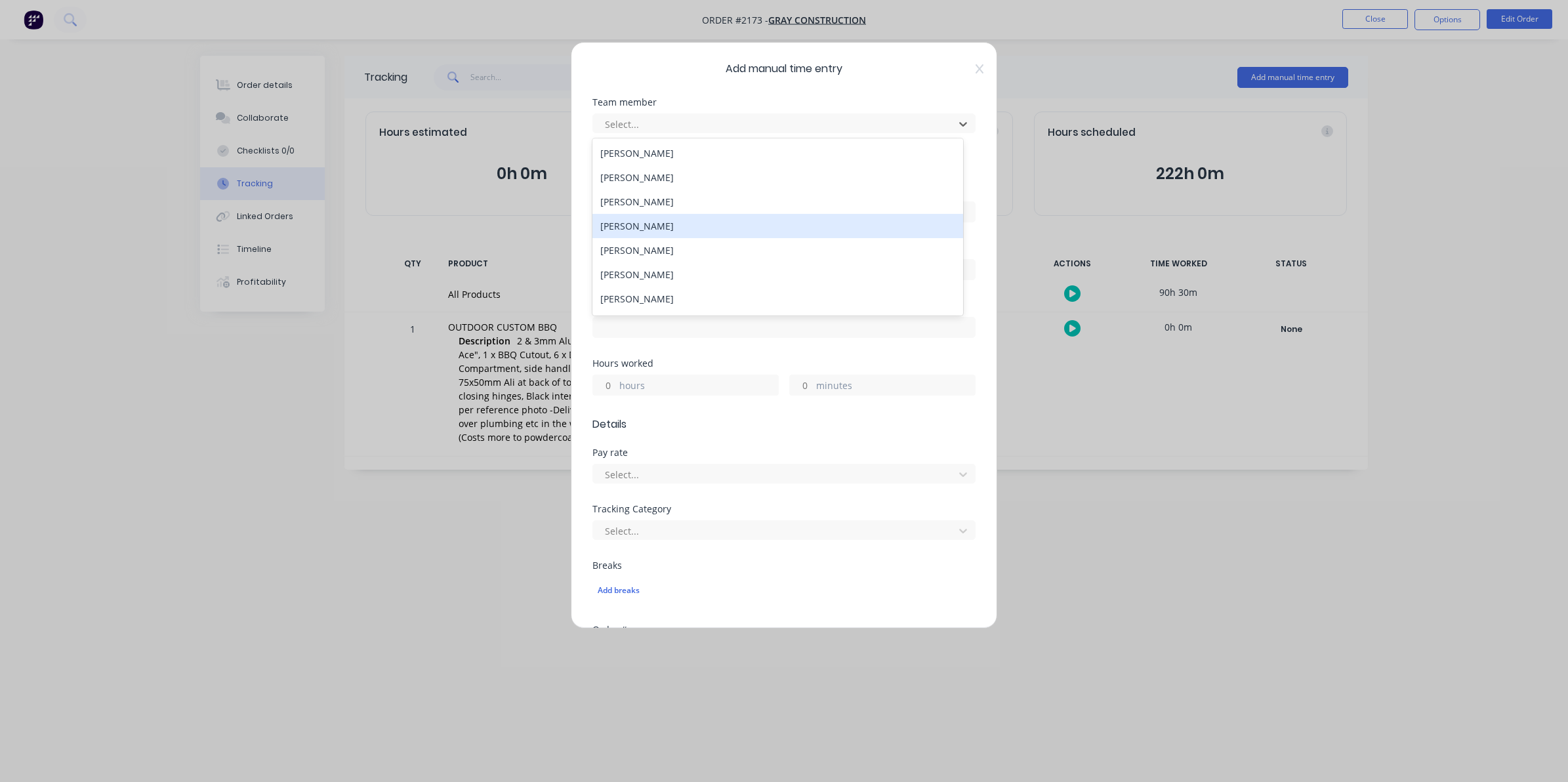
click at [624, 227] on div "[PERSON_NAME]" at bounding box center [777, 226] width 370 height 24
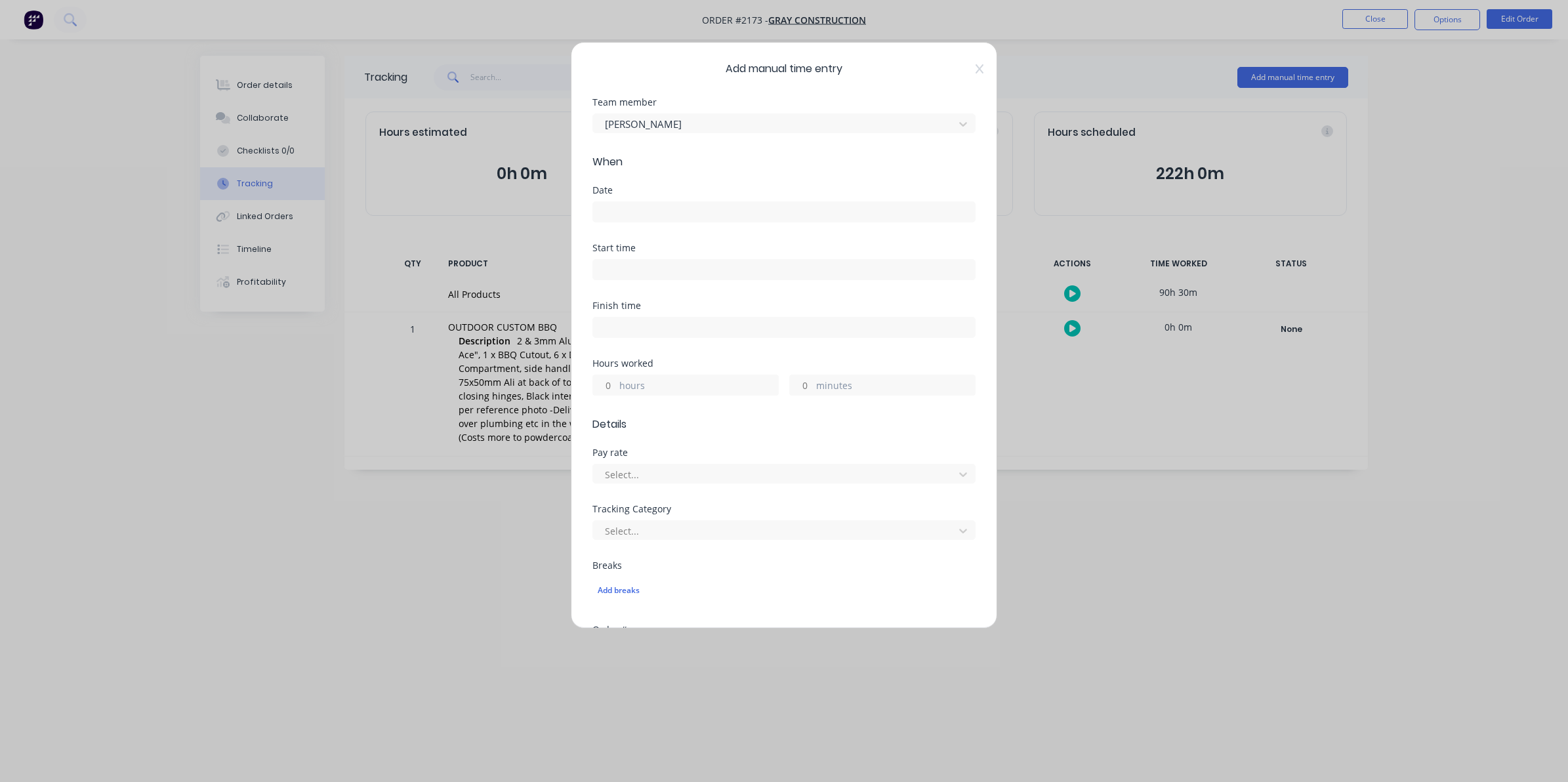
click at [611, 206] on input at bounding box center [784, 211] width 382 height 19
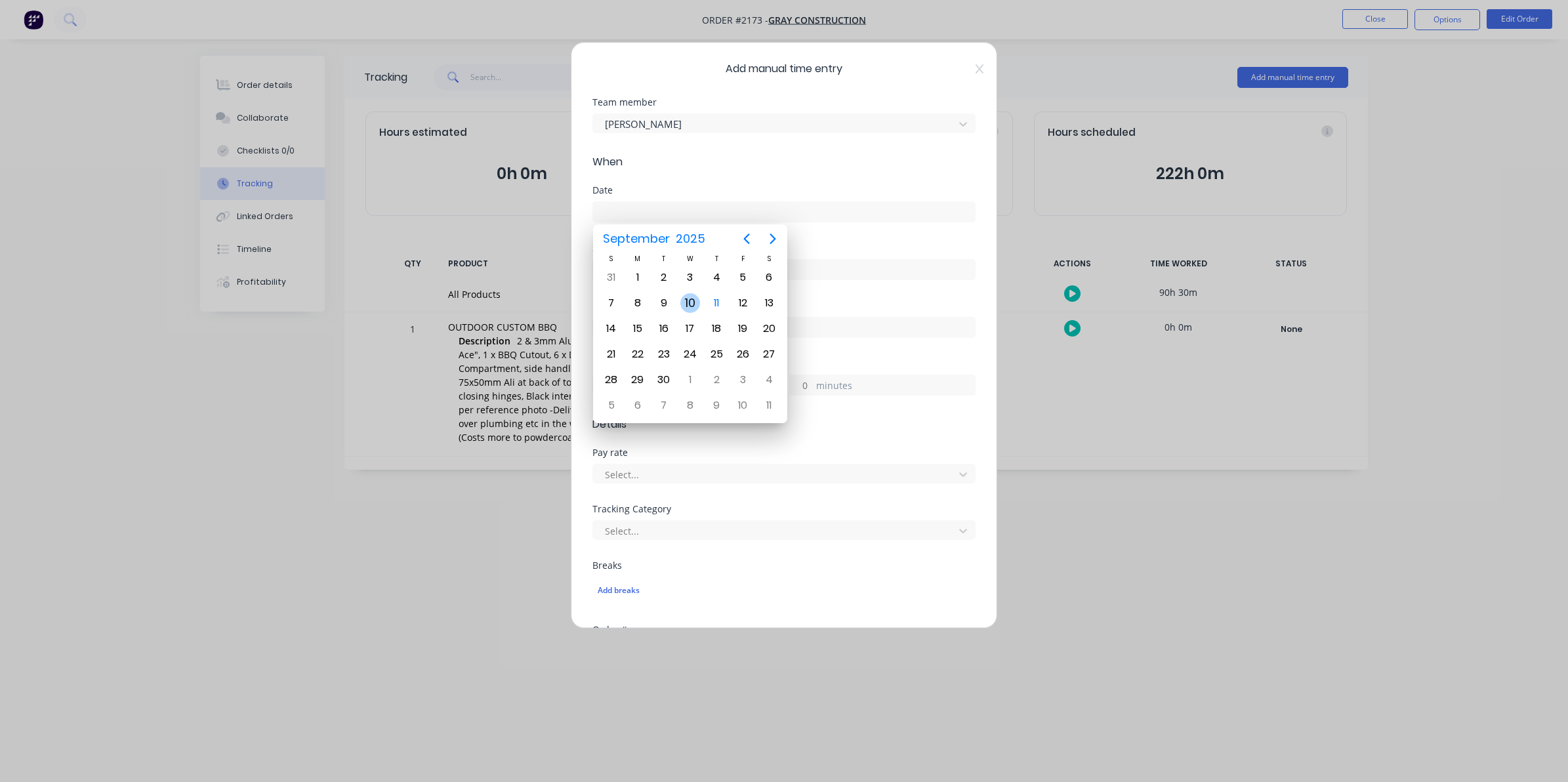
click at [690, 299] on div "10" at bounding box center [689, 303] width 19 height 19
type input "[DATE]"
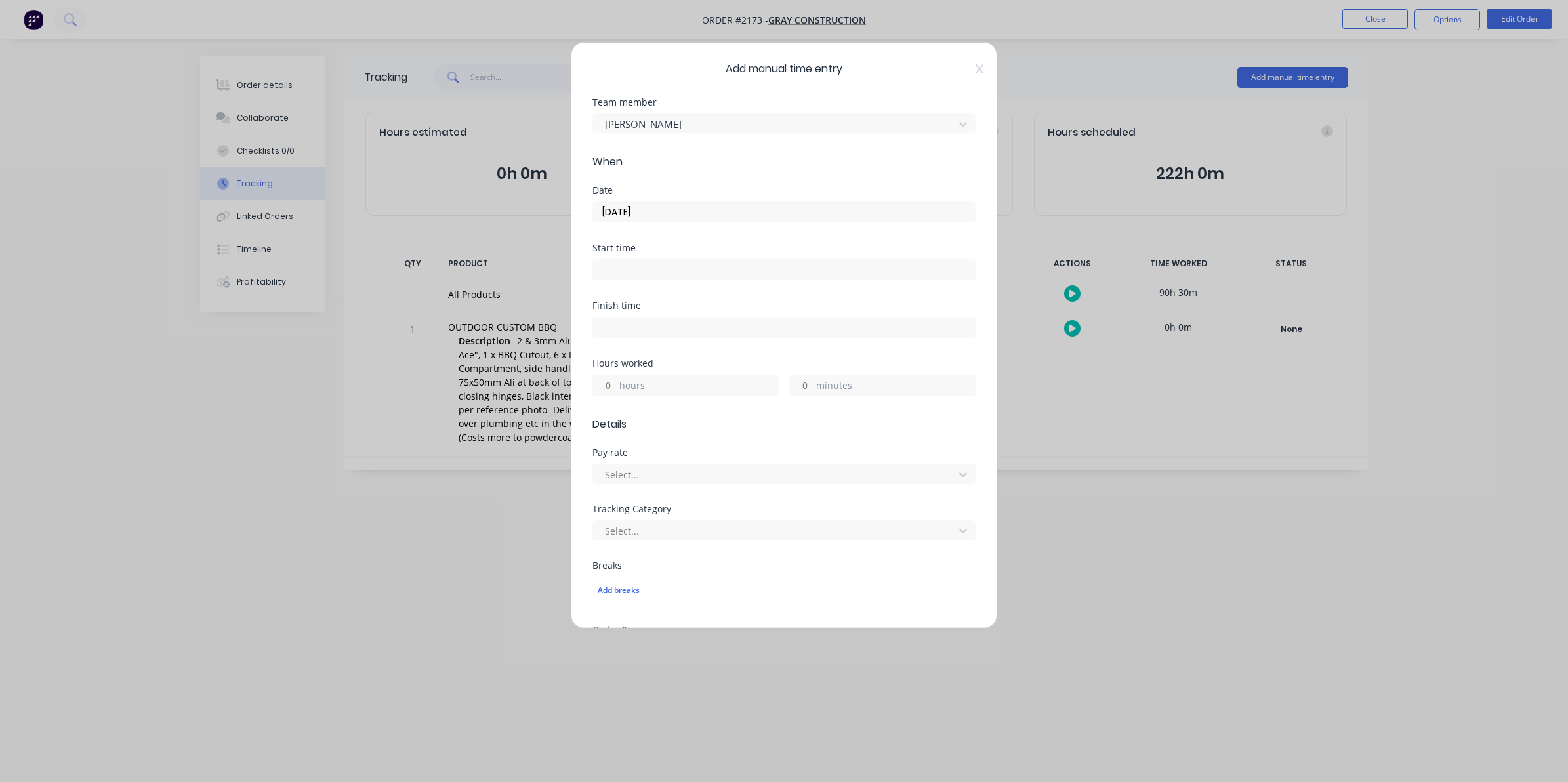
click at [610, 388] on input "hours" at bounding box center [604, 385] width 23 height 19
type input "1"
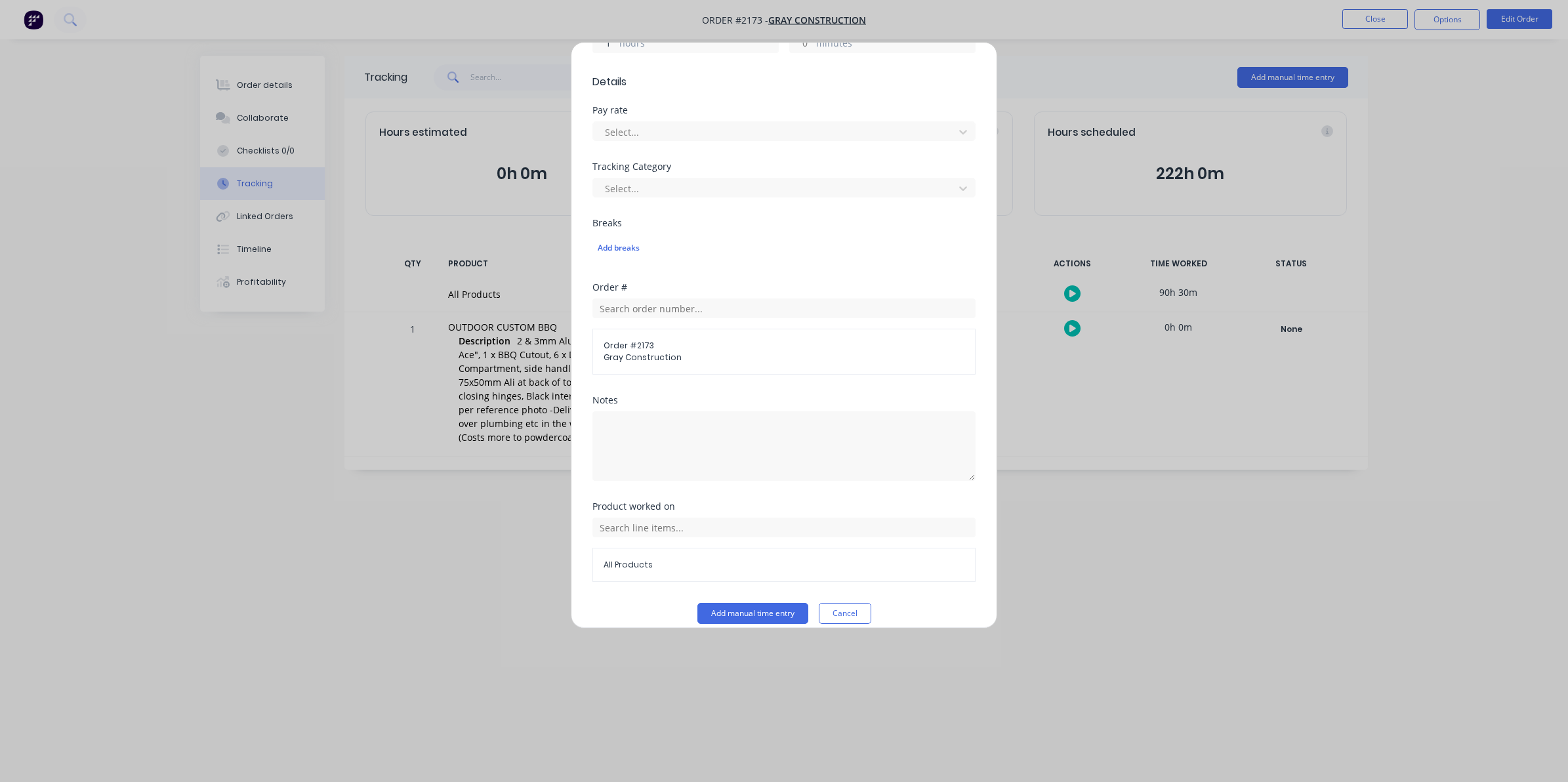
scroll to position [359, 0]
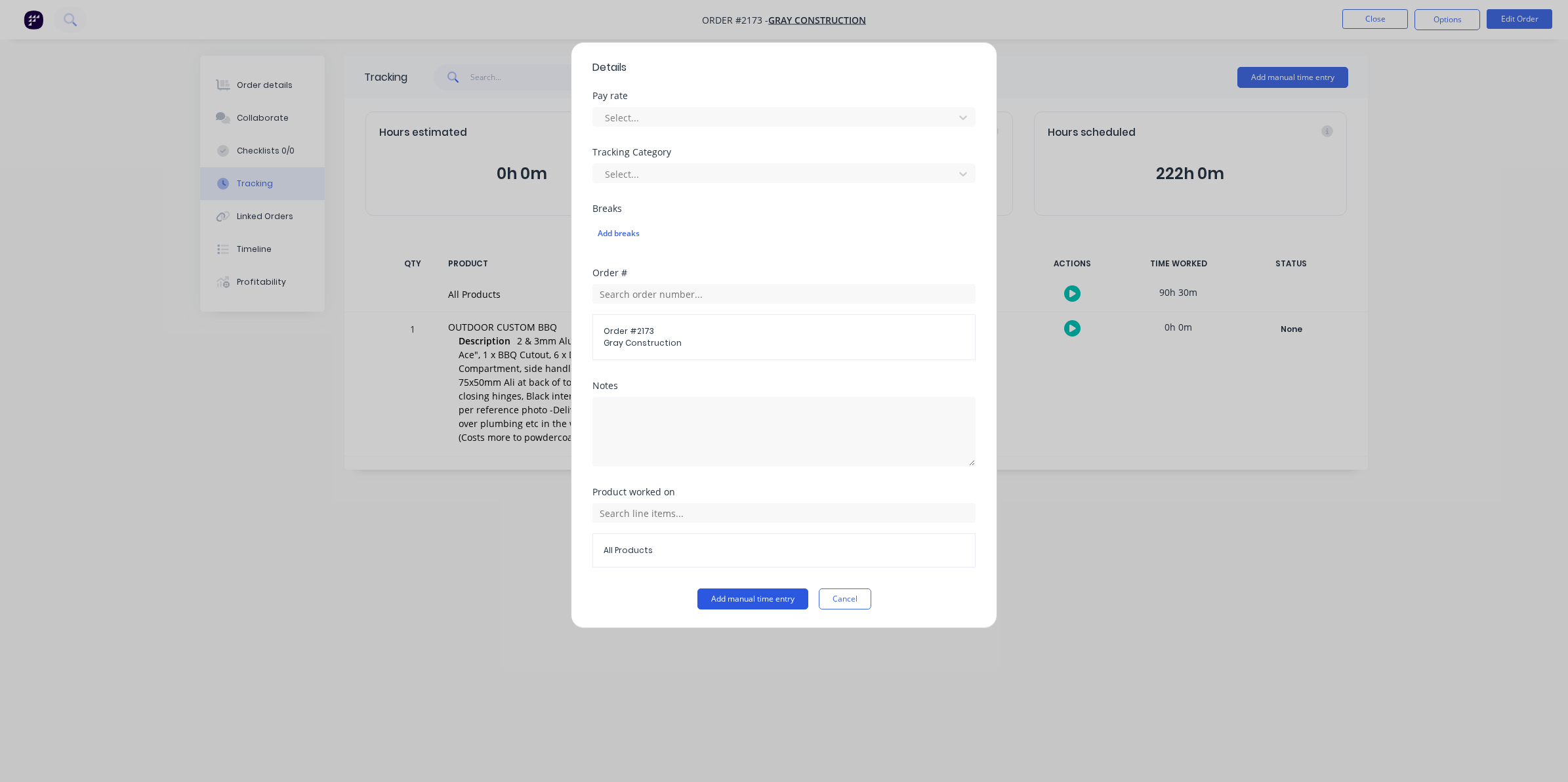
click at [736, 597] on button "Add manual time entry" at bounding box center [753, 599] width 111 height 21
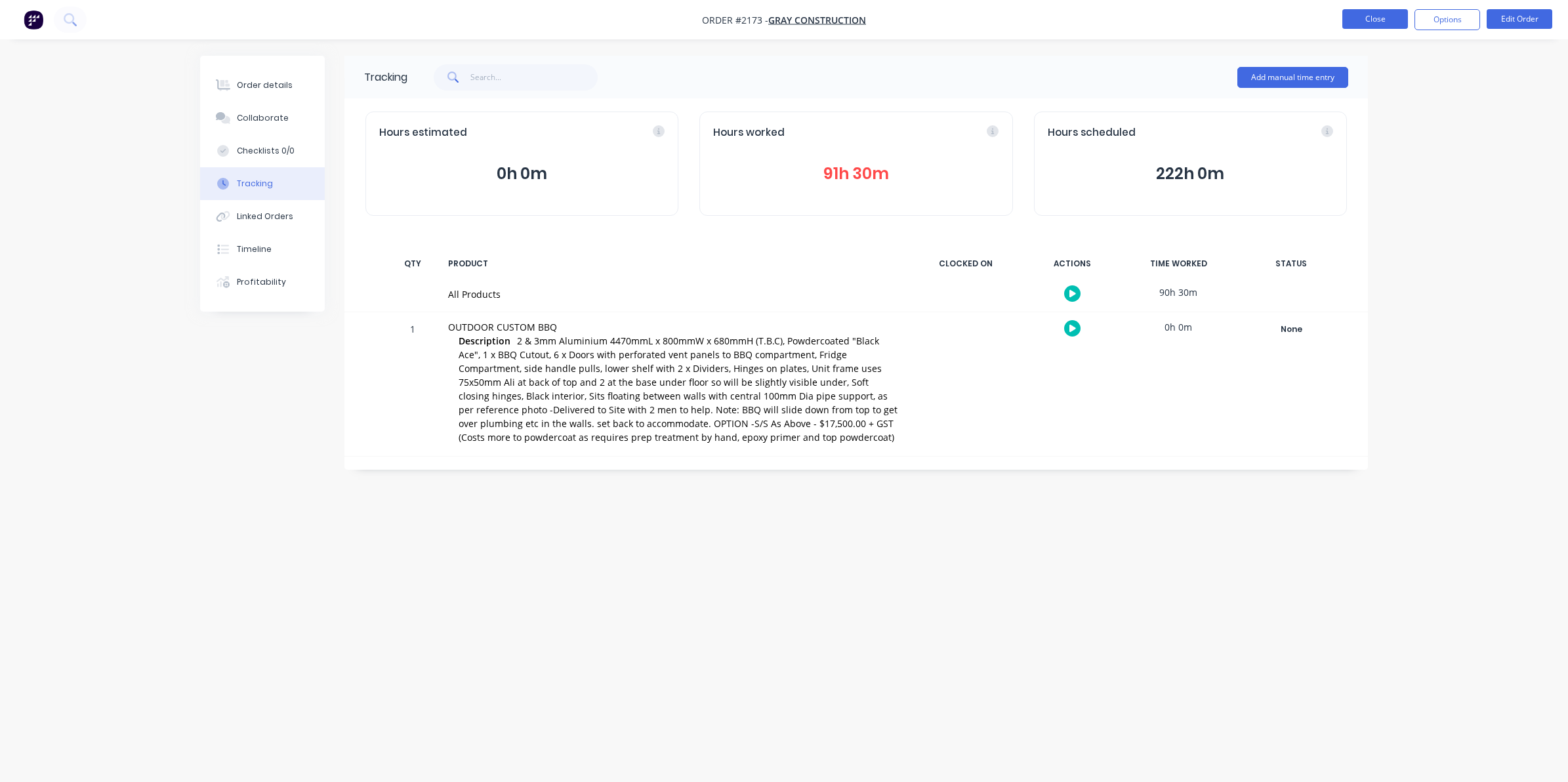
click at [1374, 17] on button "Close" at bounding box center [1374, 19] width 66 height 19
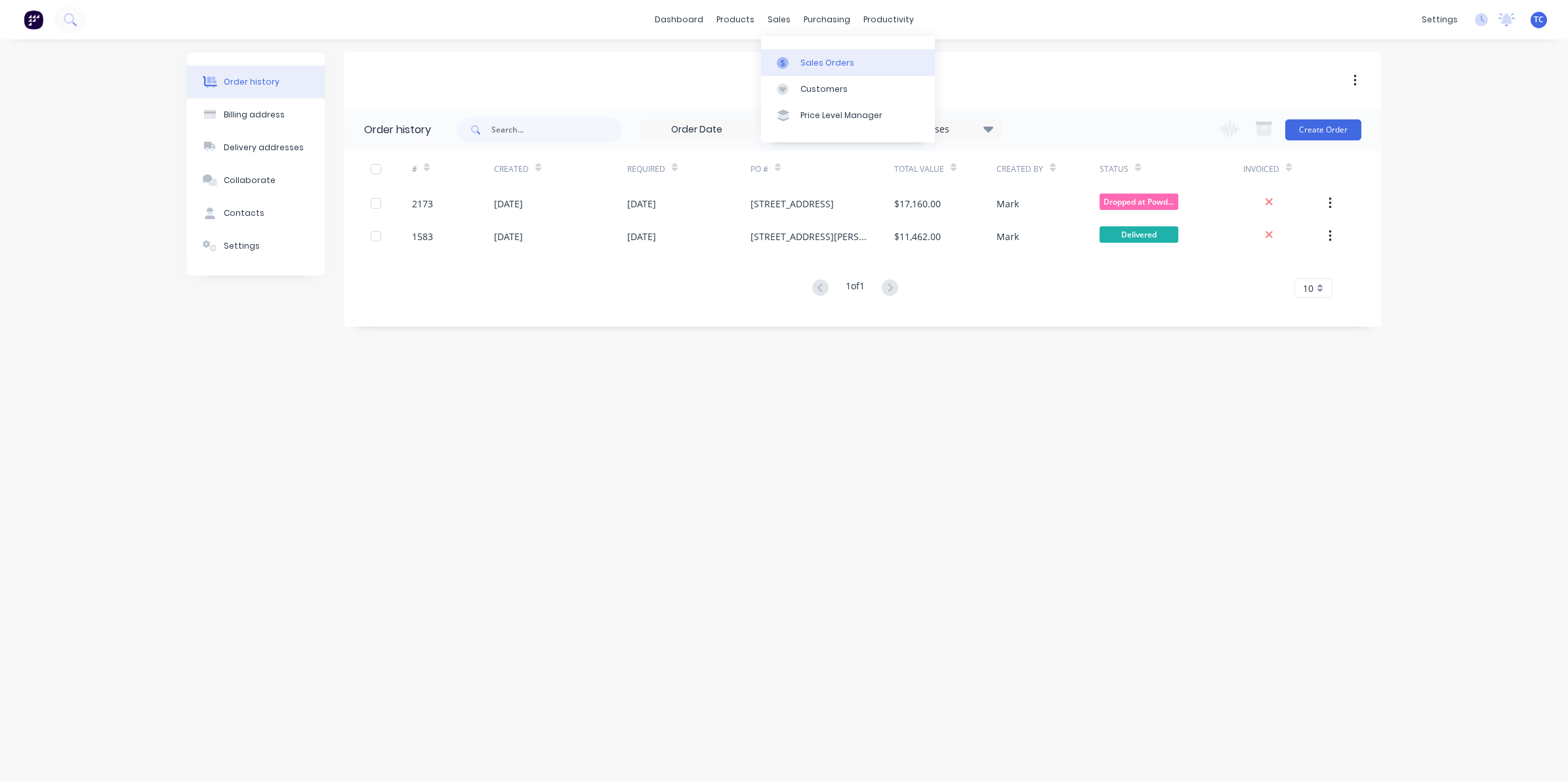
click at [822, 64] on div "Sales Orders" at bounding box center [827, 63] width 54 height 12
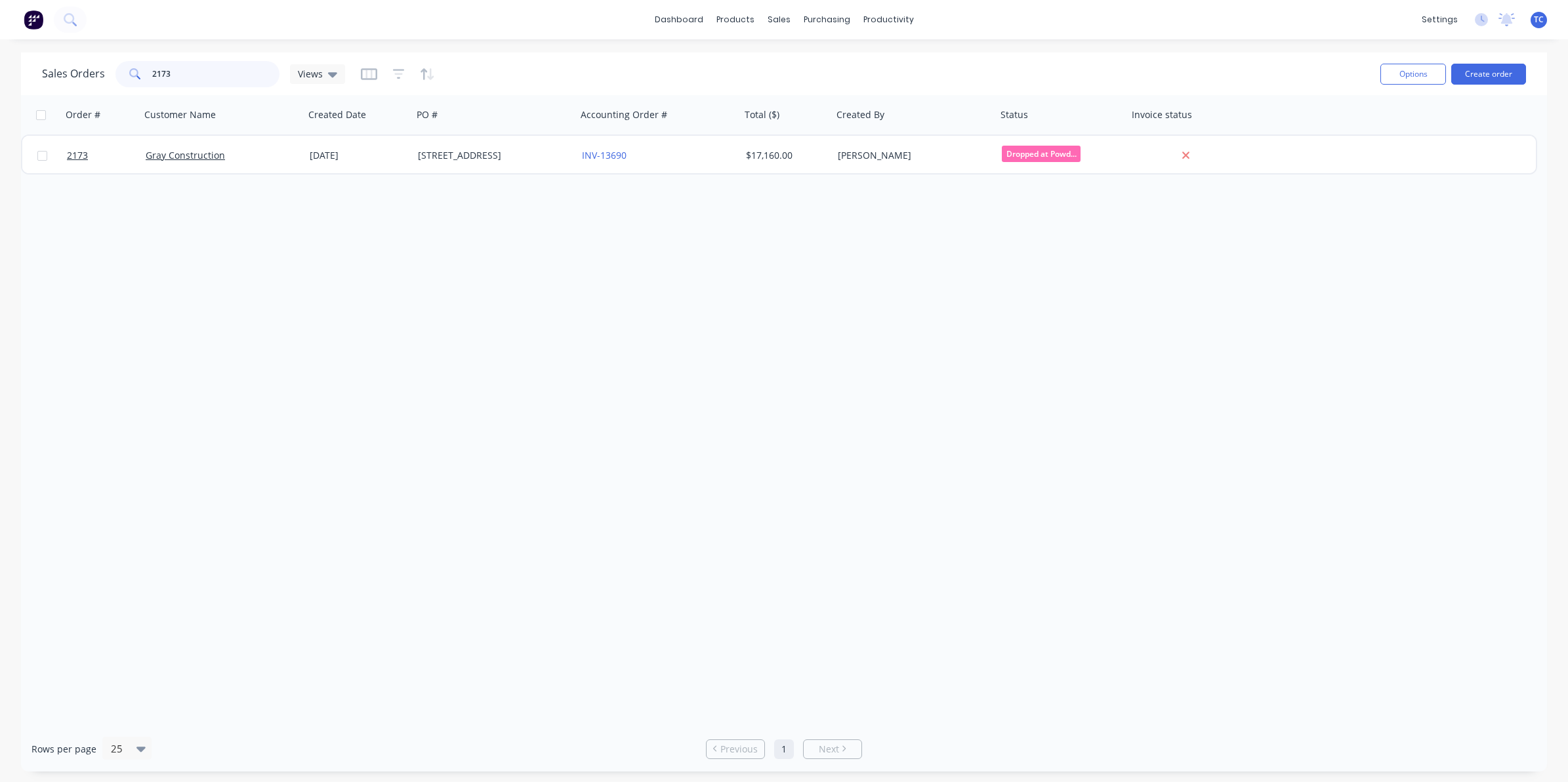
drag, startPoint x: 170, startPoint y: 70, endPoint x: 147, endPoint y: 70, distance: 23.0
click at [147, 70] on div "2173" at bounding box center [197, 74] width 164 height 26
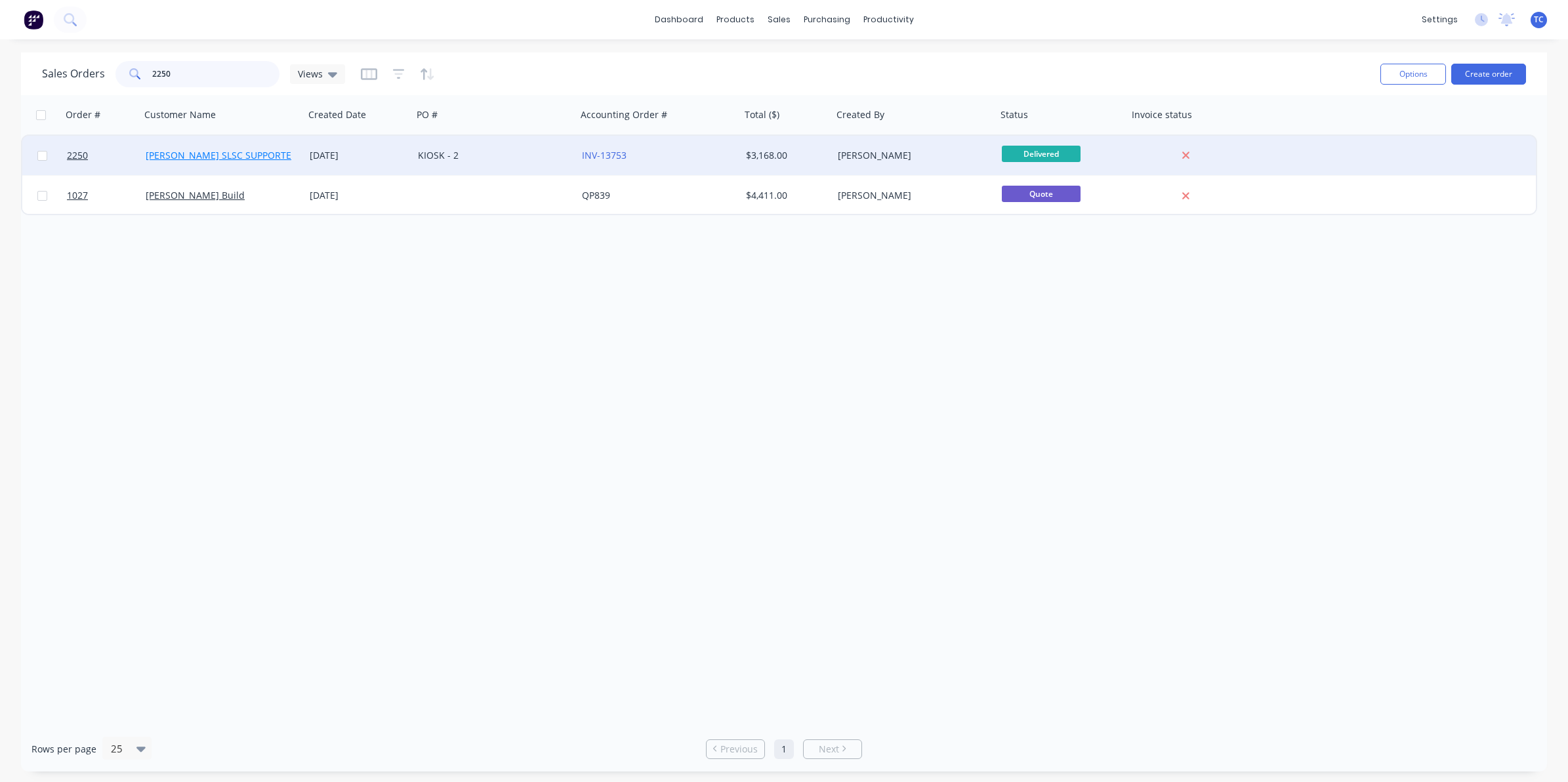
type input "2250"
click at [219, 152] on link "[PERSON_NAME] SLSC SUPPORTERS" at bounding box center [223, 155] width 157 height 12
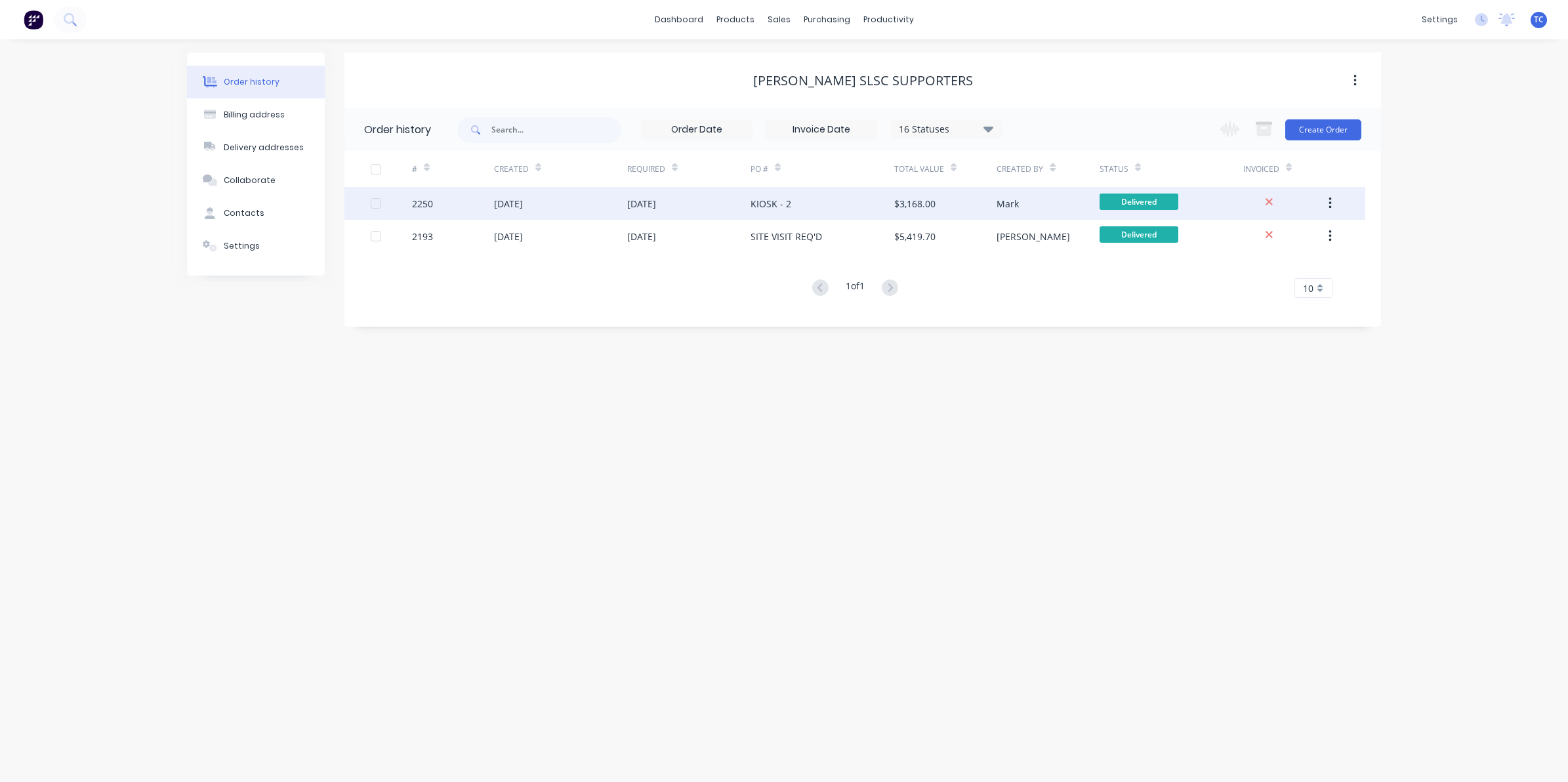
click at [515, 207] on div "[DATE]" at bounding box center [508, 203] width 29 height 14
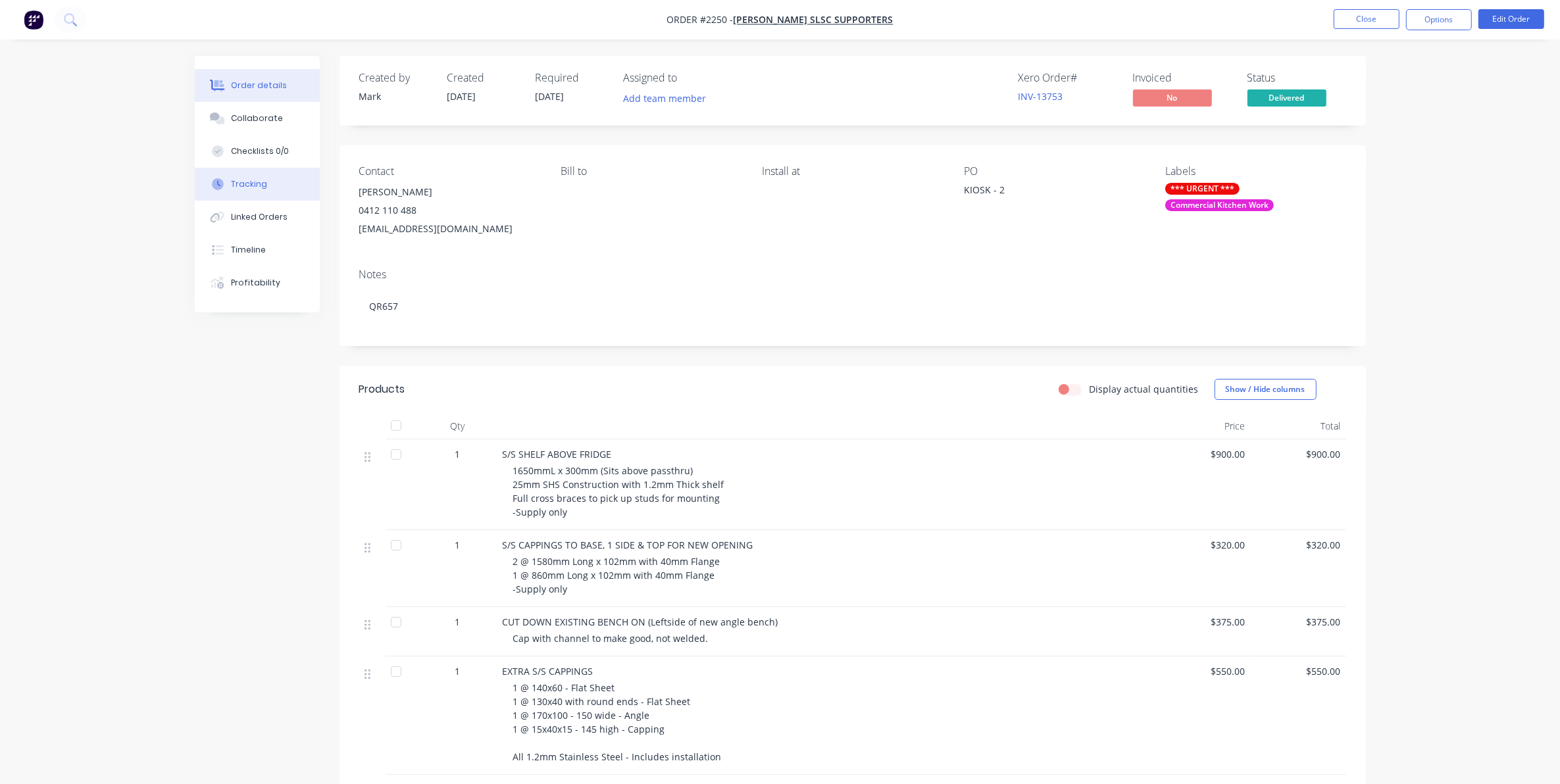
click at [244, 179] on div "Tracking" at bounding box center [249, 184] width 36 height 12
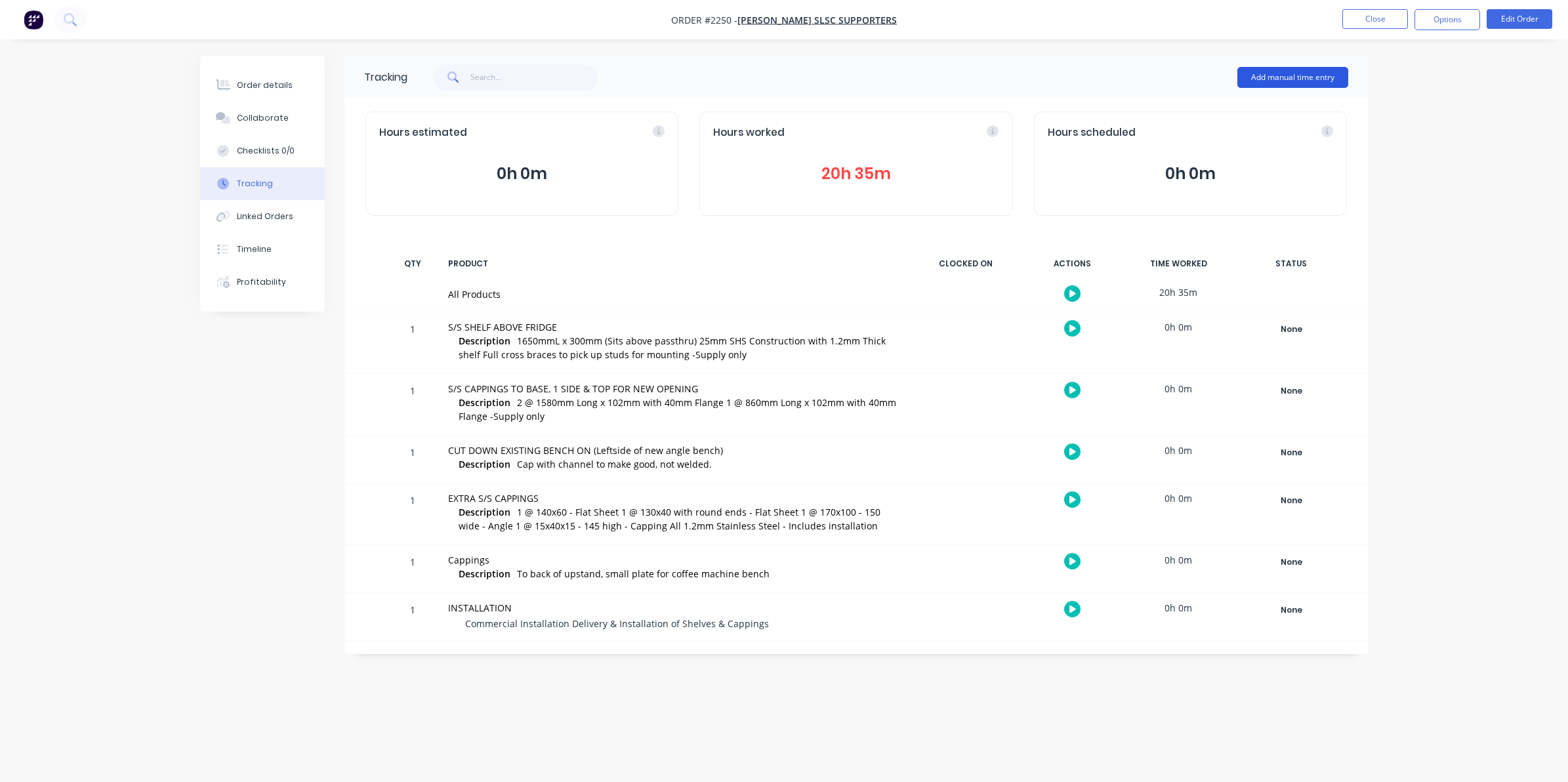
click at [1289, 72] on button "Add manual time entry" at bounding box center [1293, 77] width 111 height 21
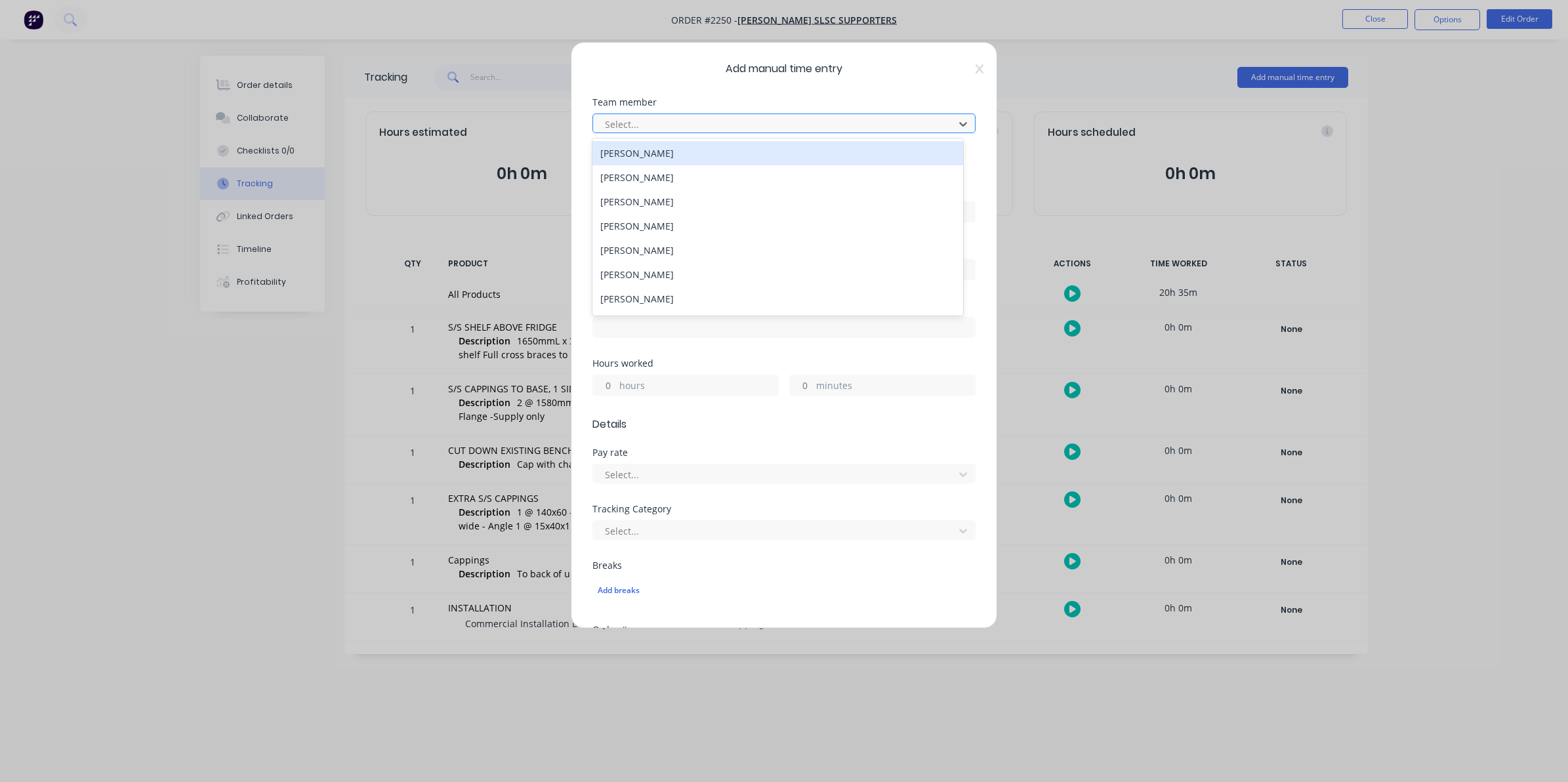
click at [628, 122] on div at bounding box center [775, 124] width 344 height 17
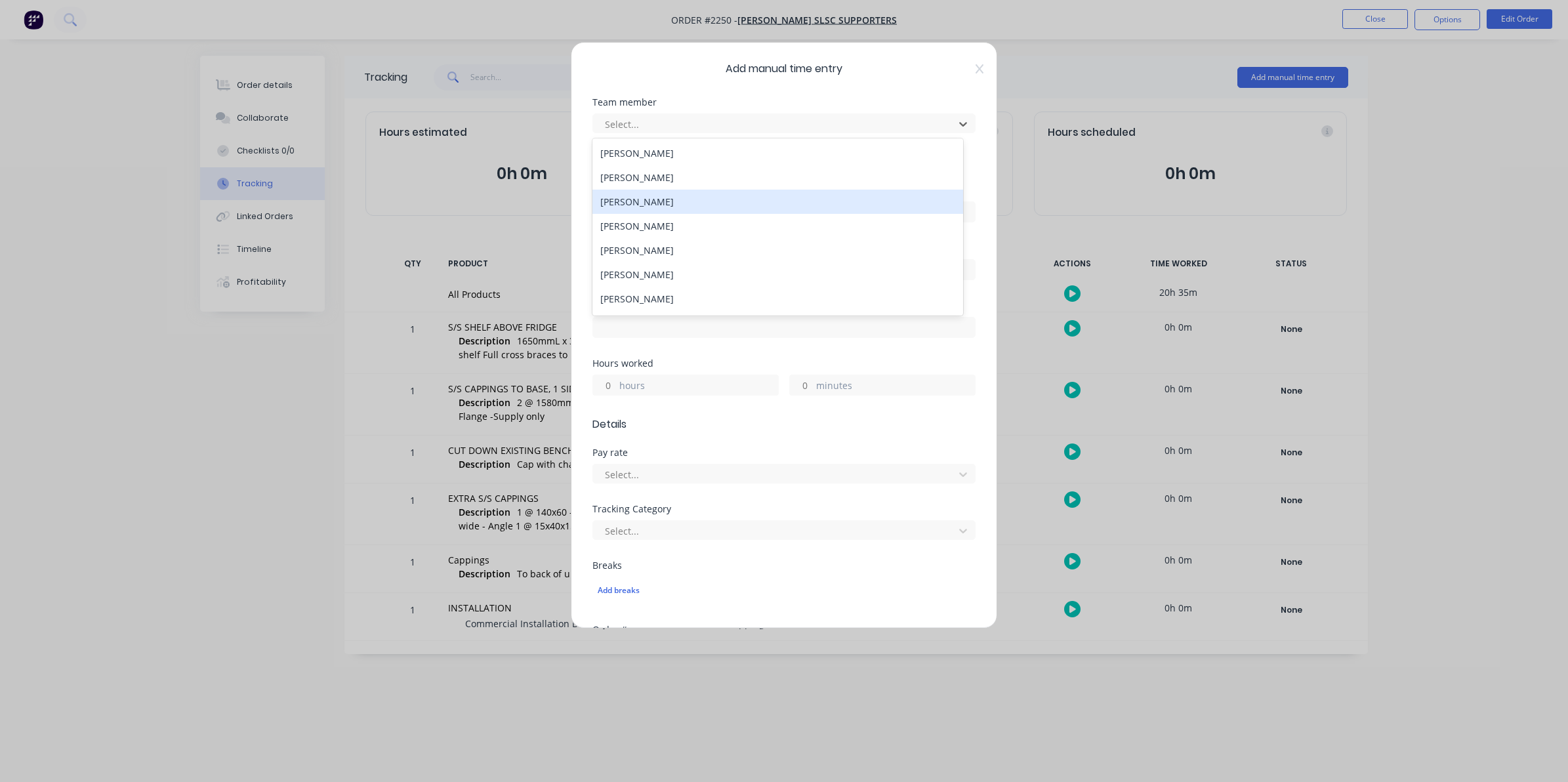
click at [642, 207] on div "[PERSON_NAME]" at bounding box center [777, 202] width 370 height 24
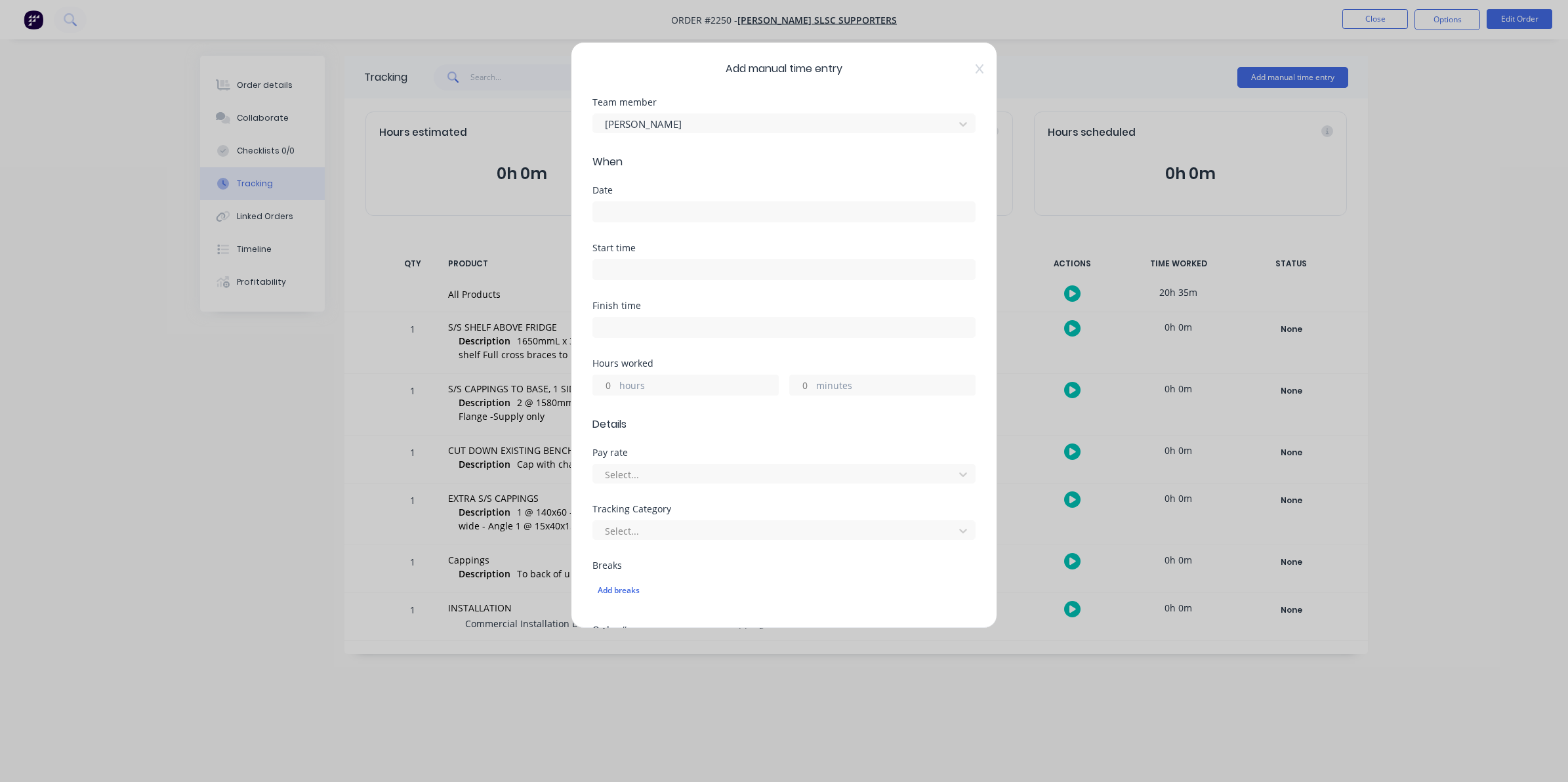
click at [606, 215] on input at bounding box center [784, 211] width 382 height 19
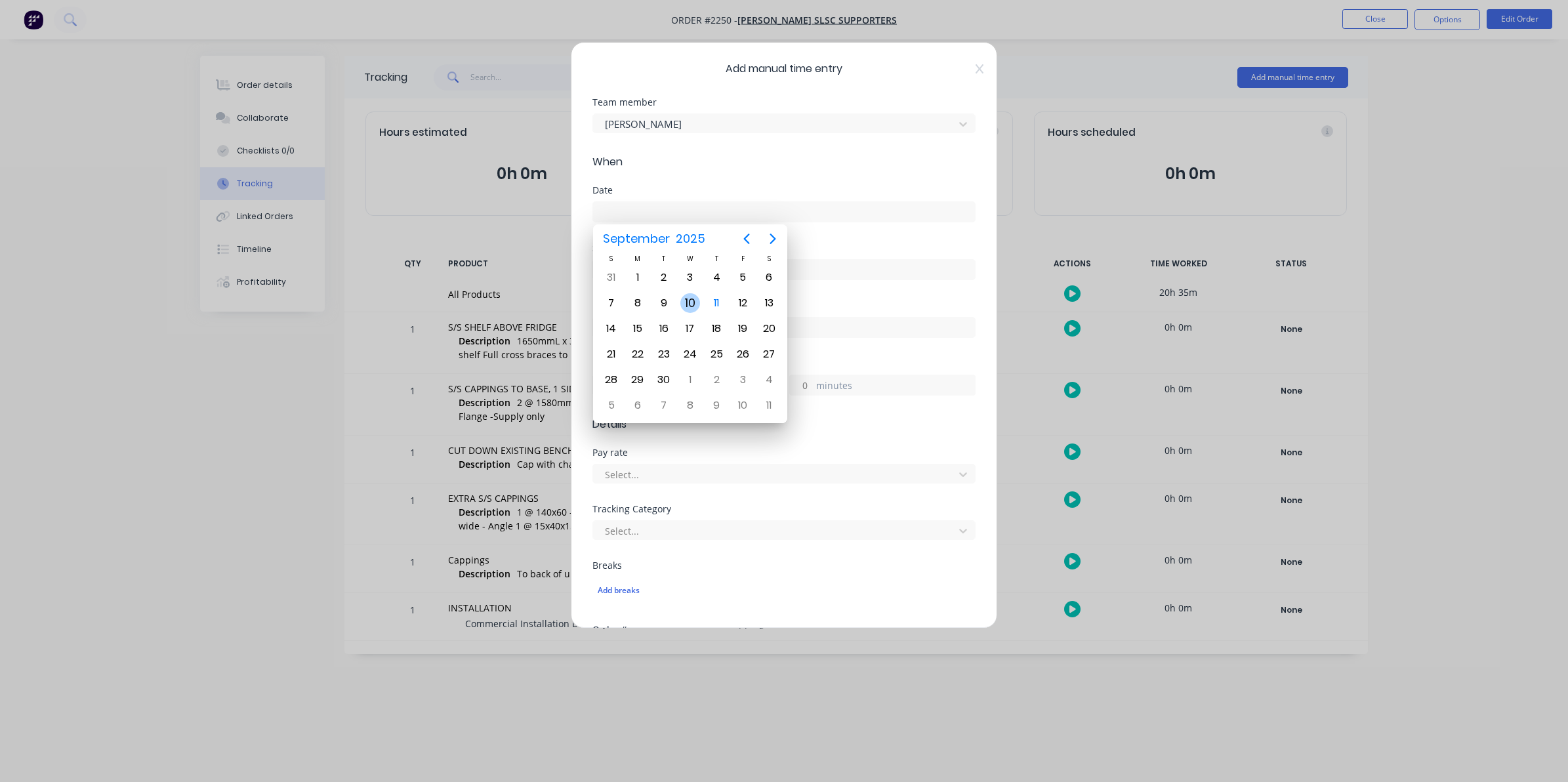
click at [689, 303] on div "10" at bounding box center [689, 303] width 19 height 19
type input "[DATE]"
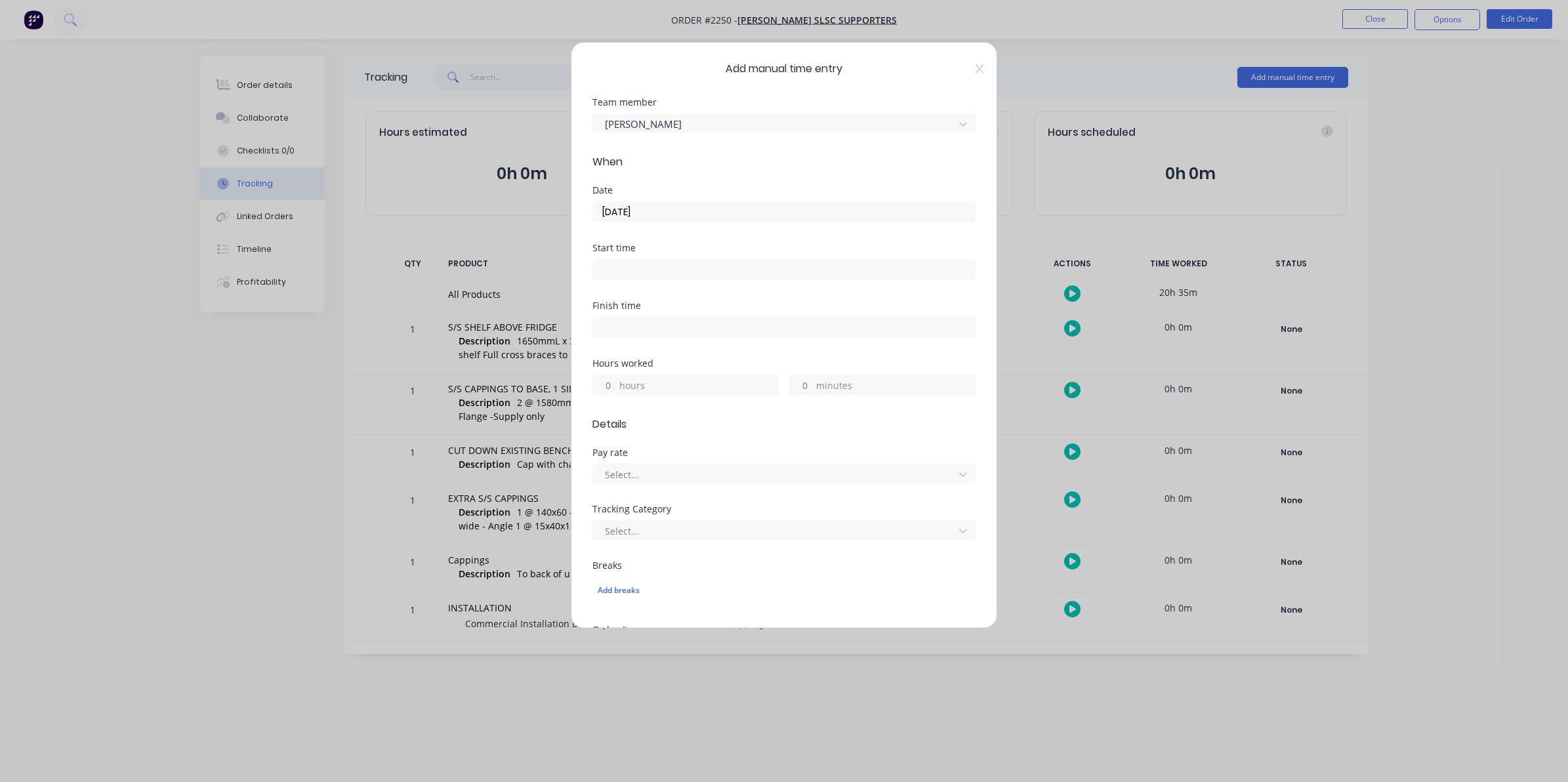
click at [797, 375] on div "minutes" at bounding box center [882, 385] width 186 height 21
type input "30"
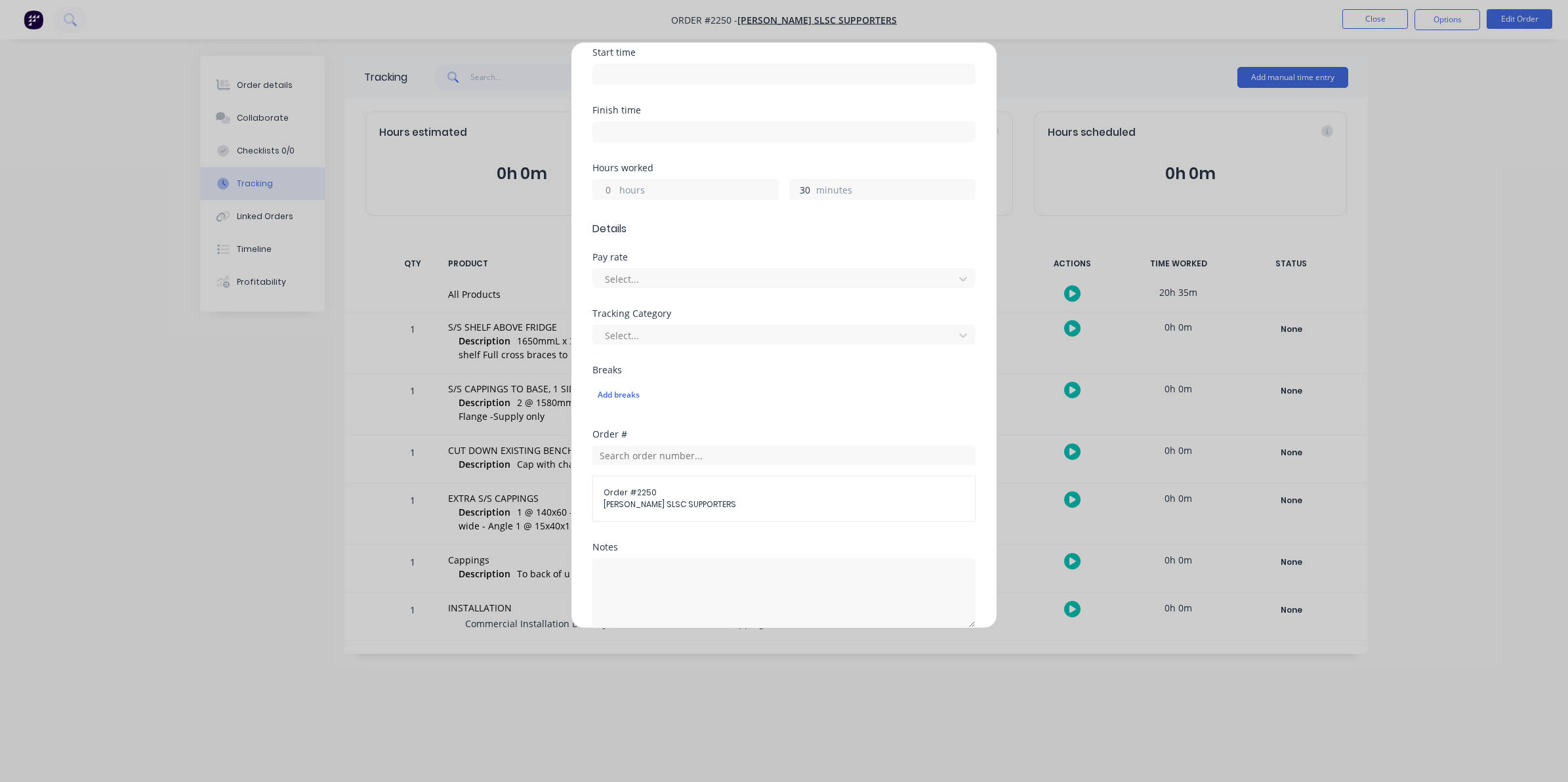
scroll to position [246, 0]
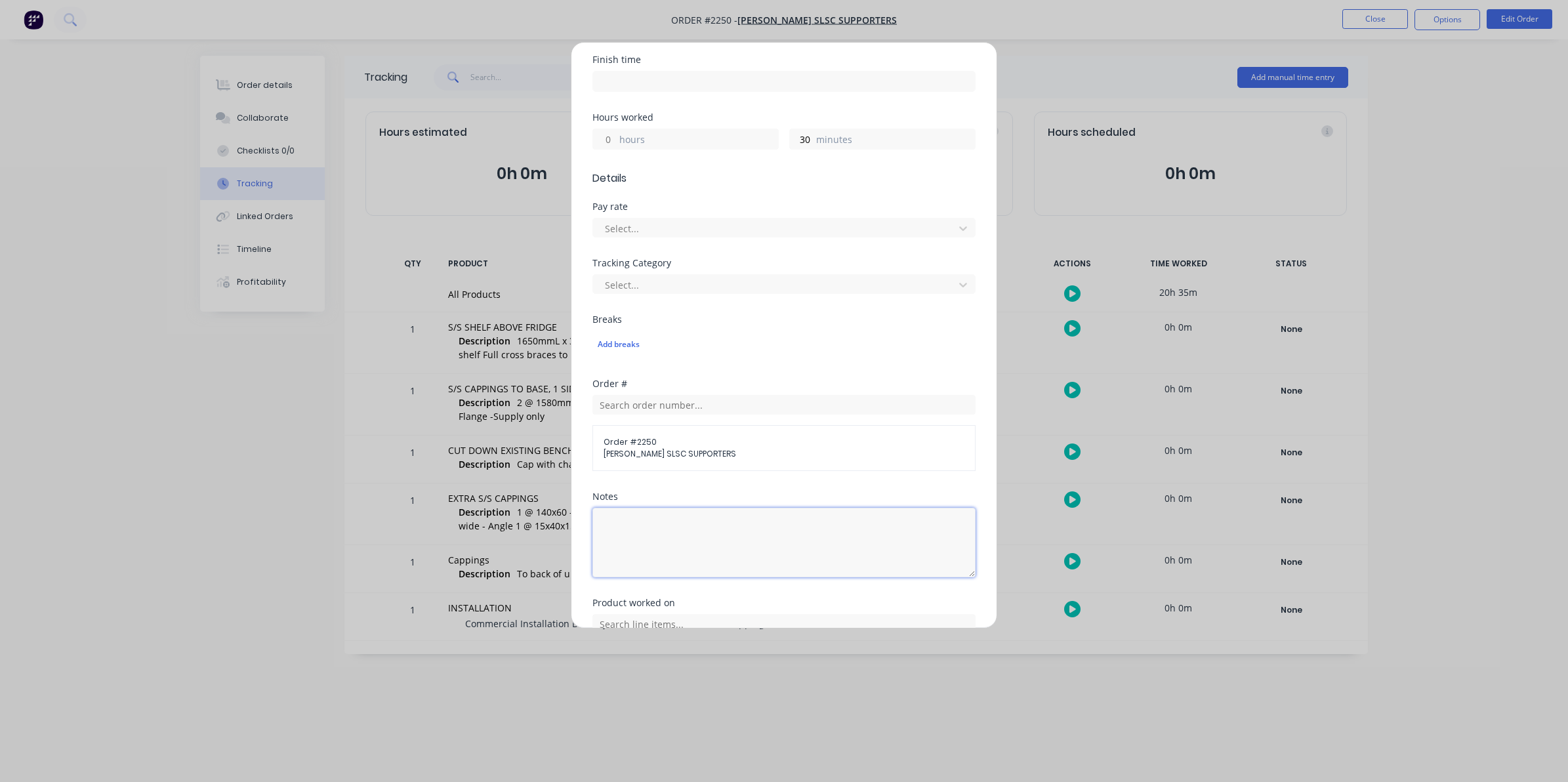
click at [610, 522] on textarea at bounding box center [784, 542] width 383 height 69
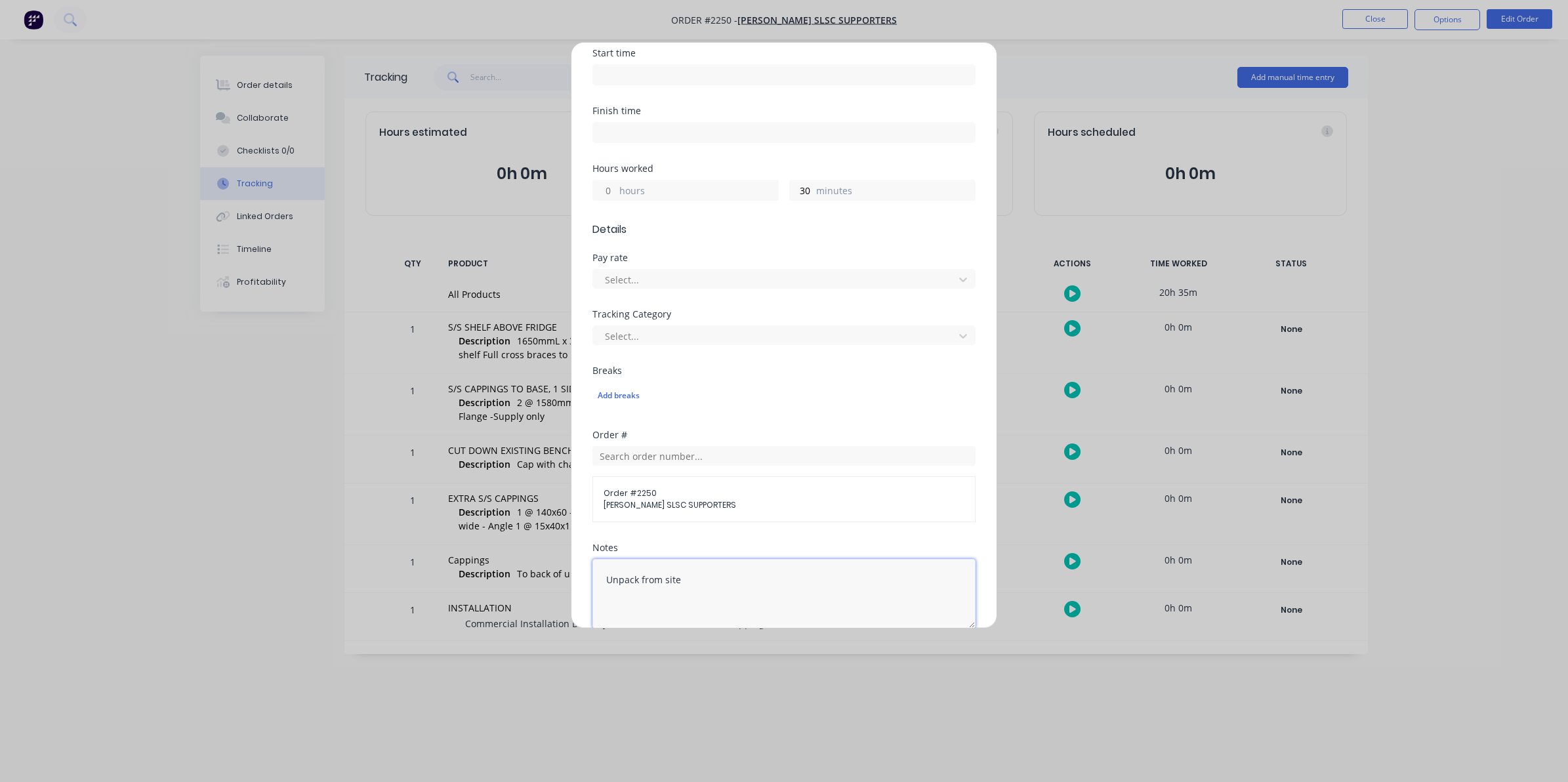
scroll to position [359, 0]
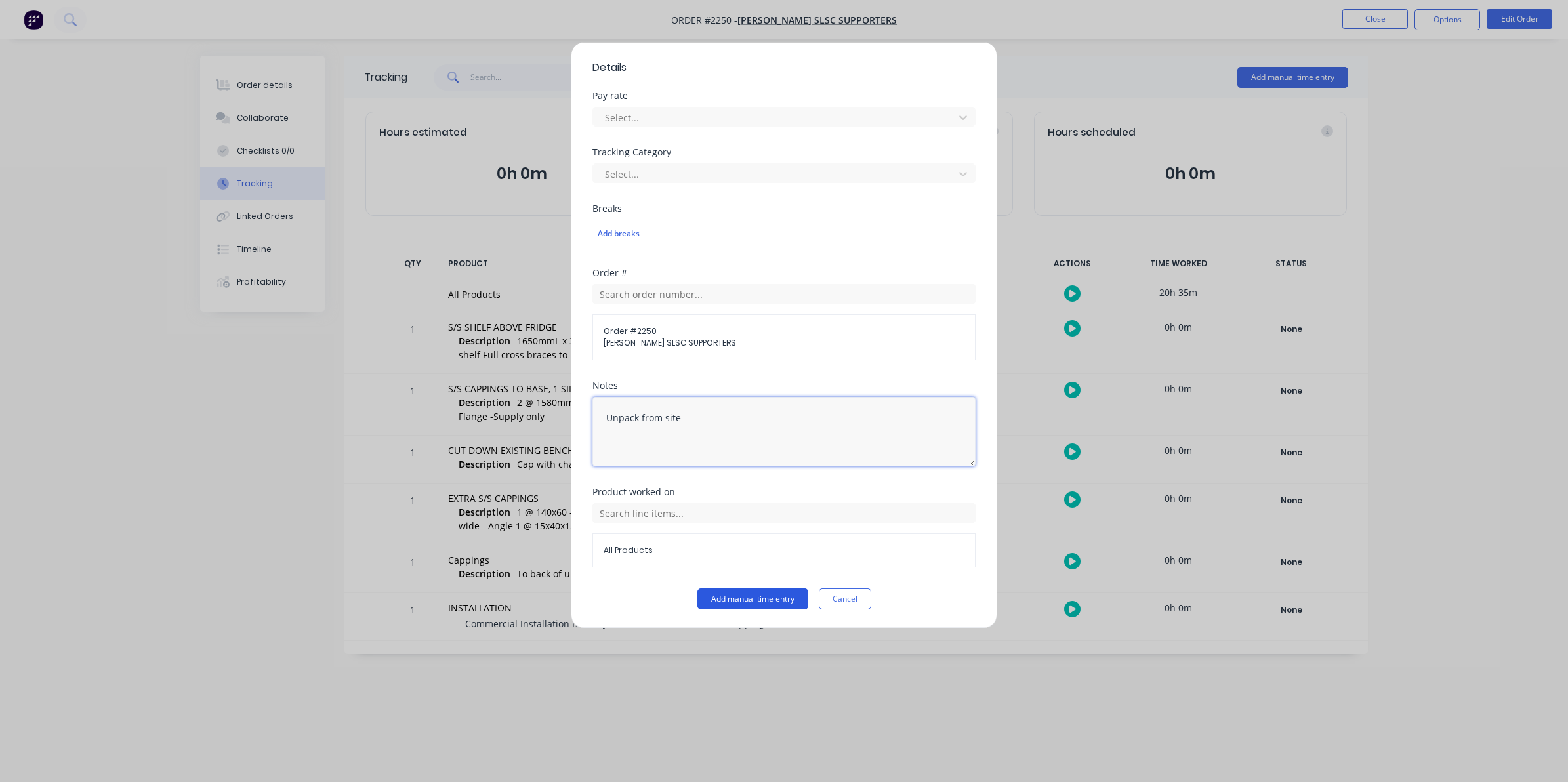
type textarea "Unpack from site"
click at [738, 595] on button "Add manual time entry" at bounding box center [753, 599] width 111 height 21
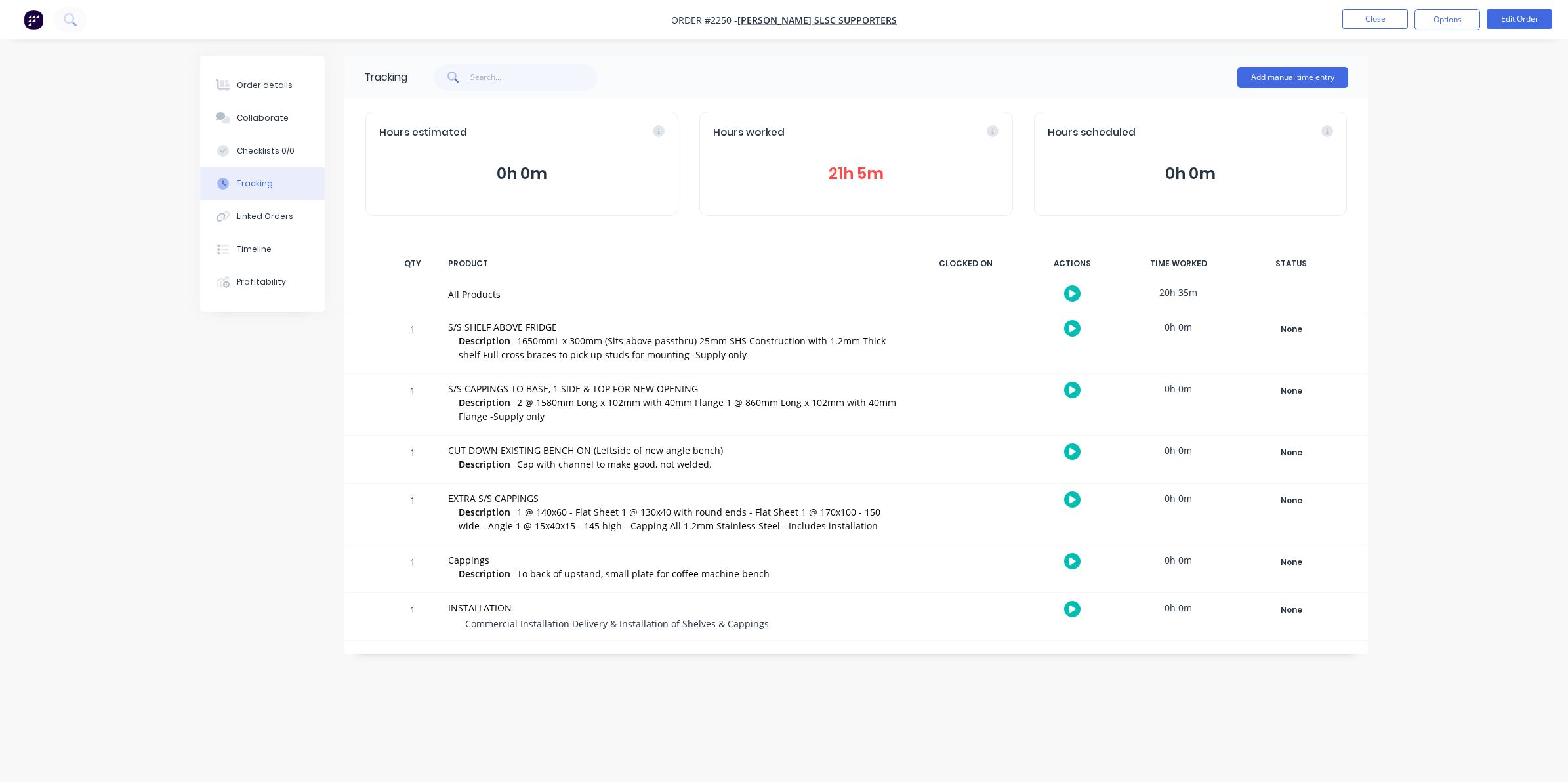
click at [844, 172] on button "21h 5m" at bounding box center [856, 173] width 285 height 25
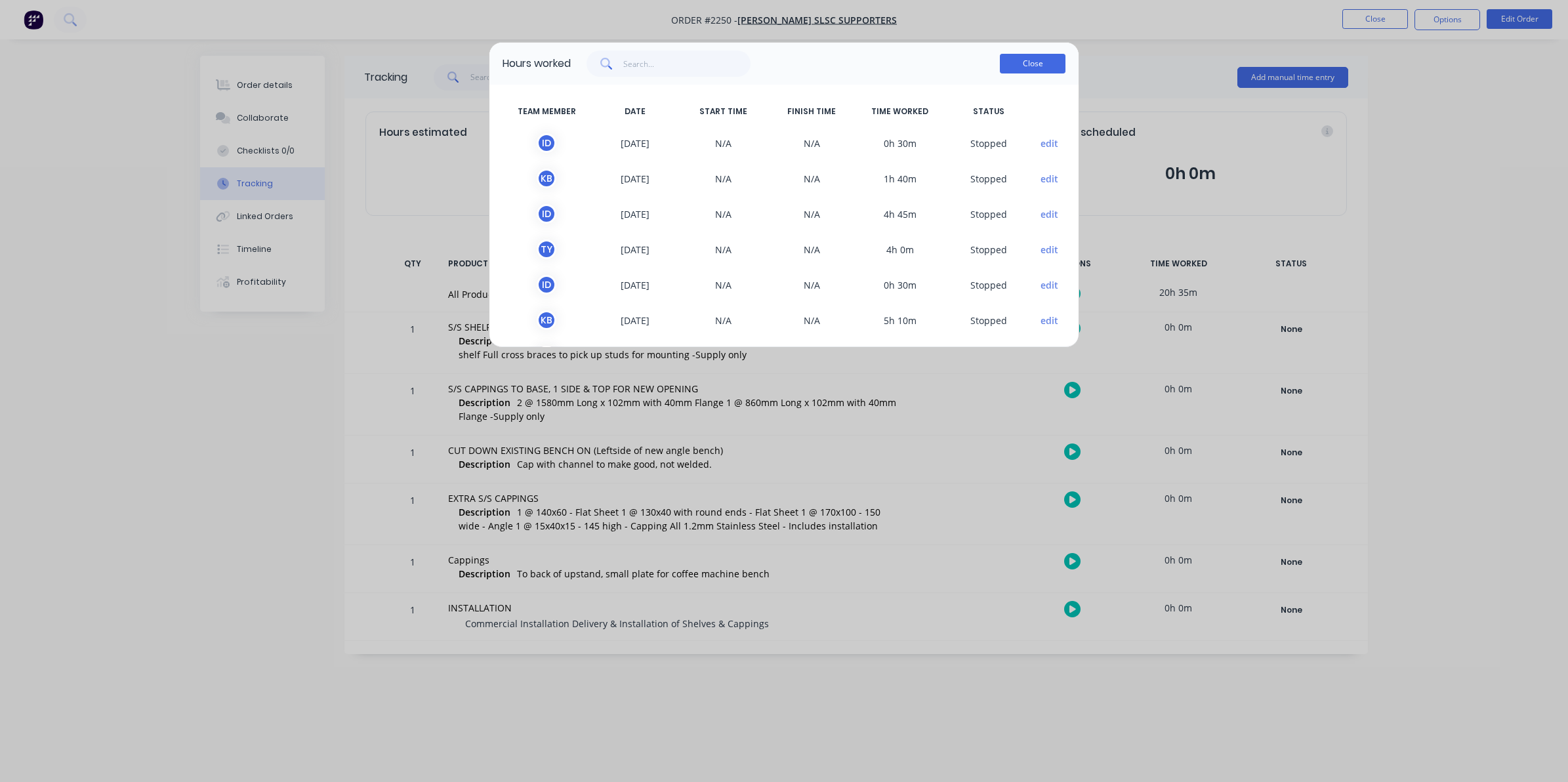
click at [1031, 61] on button "Close" at bounding box center [1032, 63] width 66 height 19
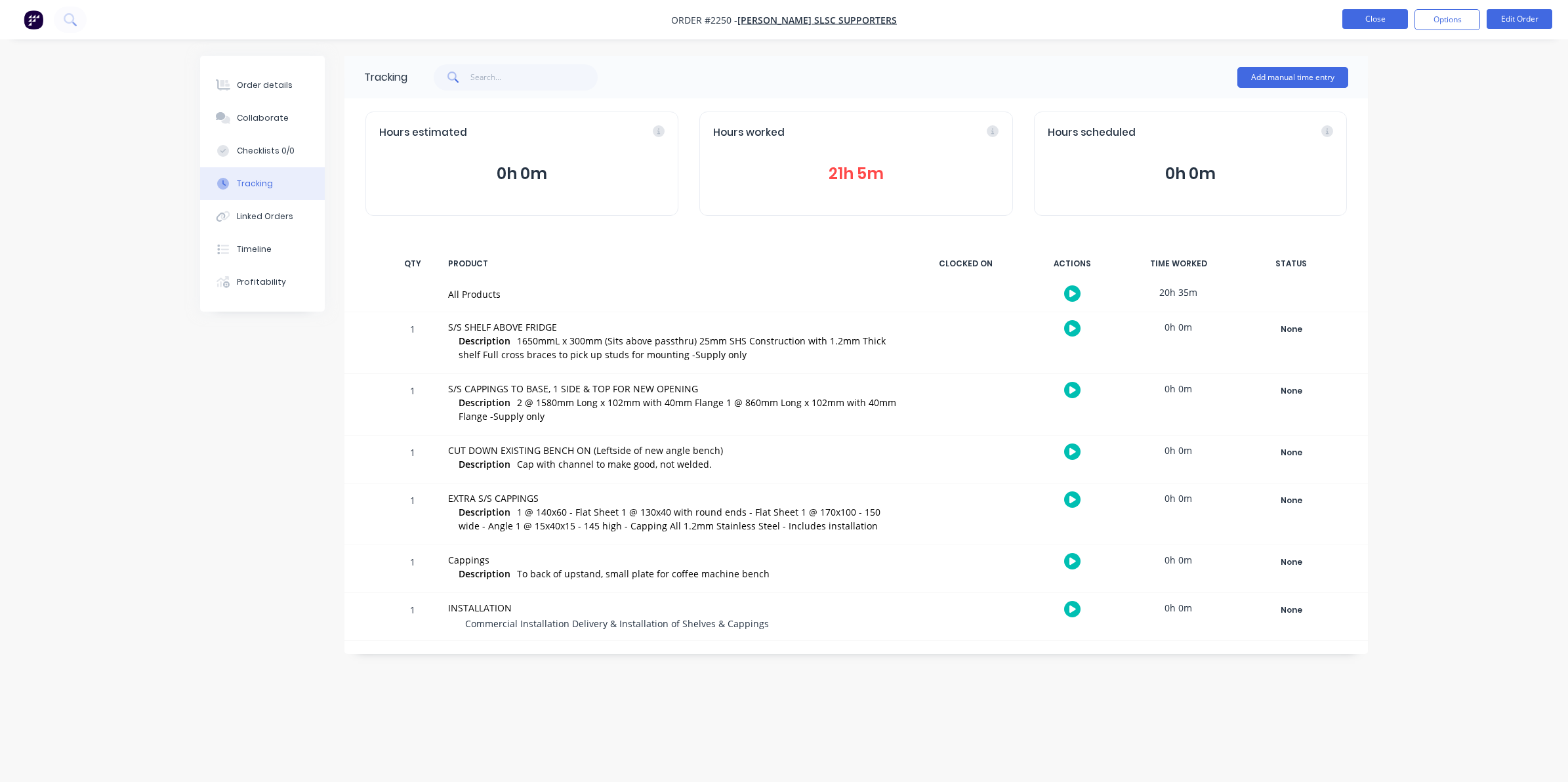
click at [1377, 15] on button "Close" at bounding box center [1374, 19] width 66 height 19
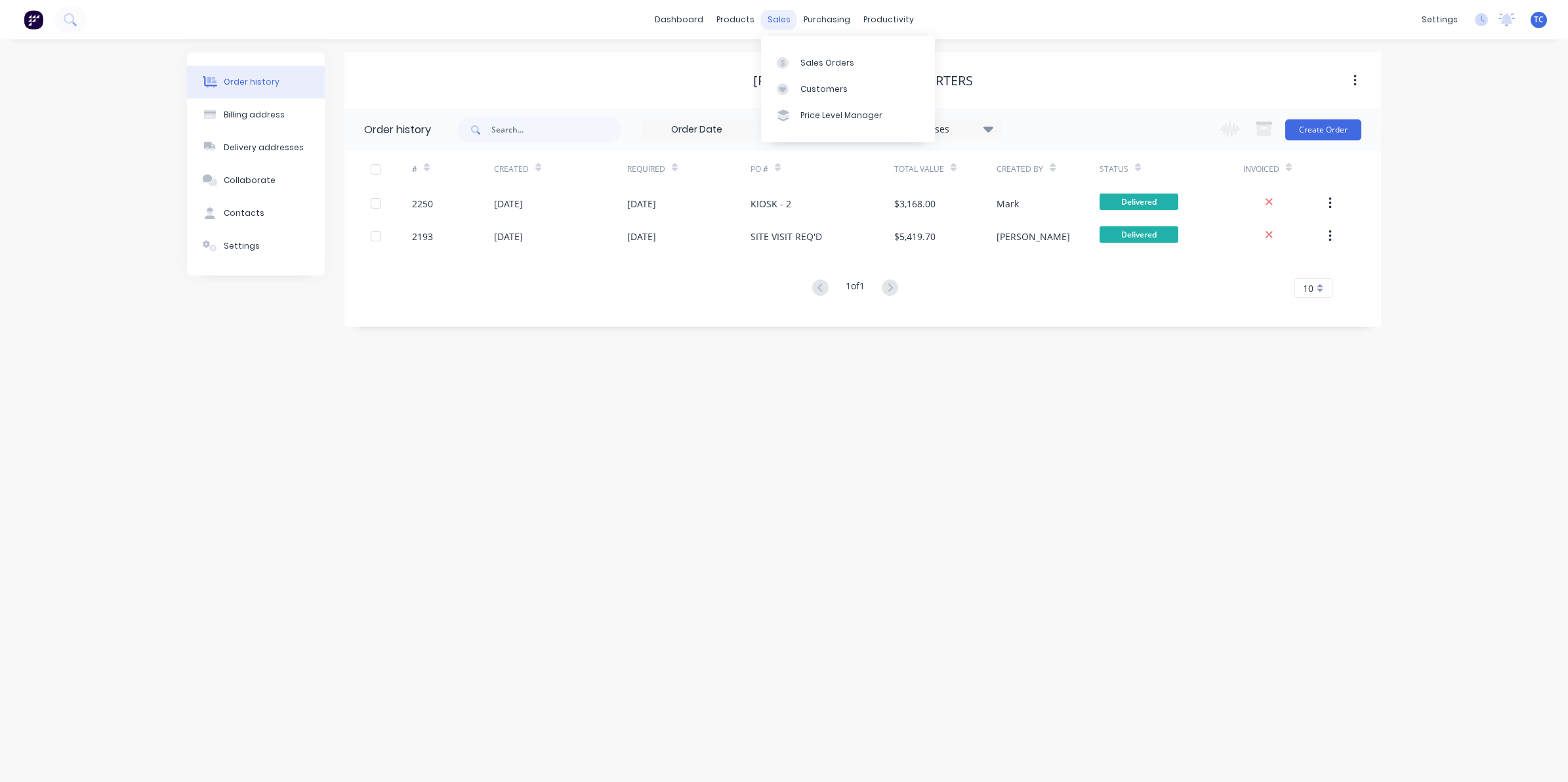
click at [781, 15] on div "sales" at bounding box center [778, 19] width 36 height 19
click at [810, 62] on div "Sales Orders" at bounding box center [827, 63] width 54 height 12
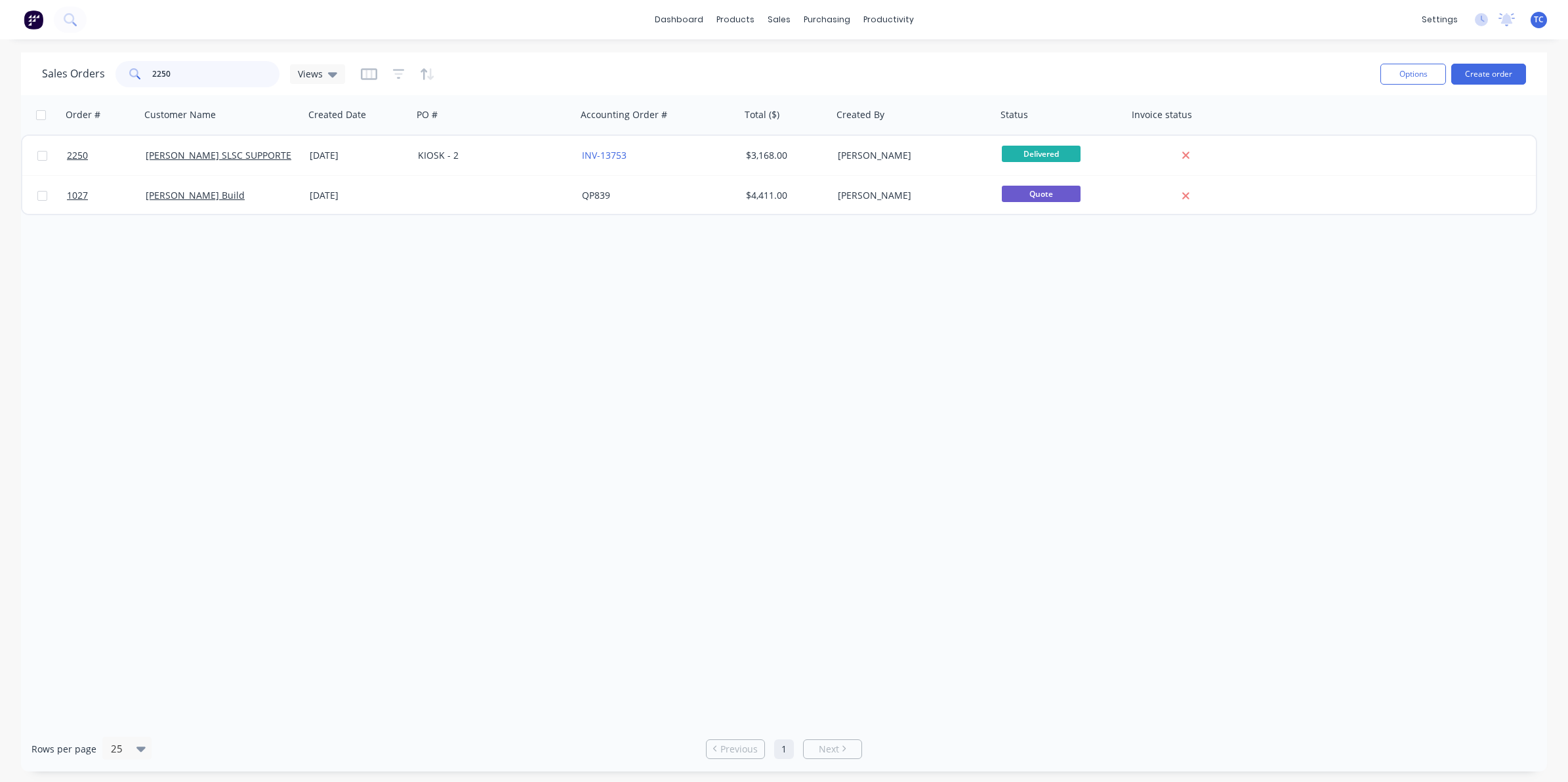
drag, startPoint x: 178, startPoint y: 74, endPoint x: 149, endPoint y: 73, distance: 29.0
click at [149, 73] on div "2250" at bounding box center [197, 74] width 164 height 26
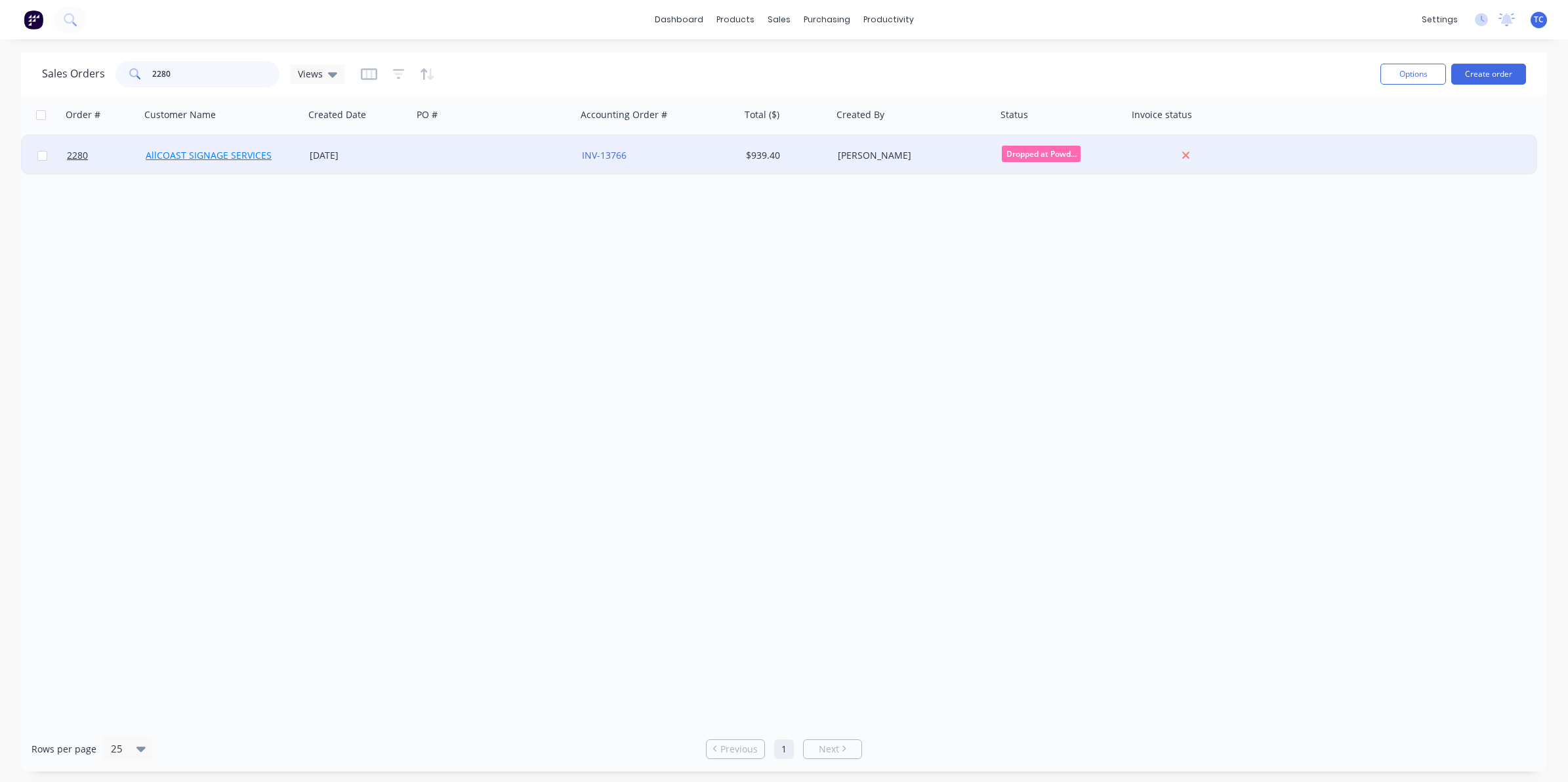
type input "2280"
click at [201, 158] on link "AllCOAST SIGNAGE SERVICES" at bounding box center [208, 155] width 126 height 12
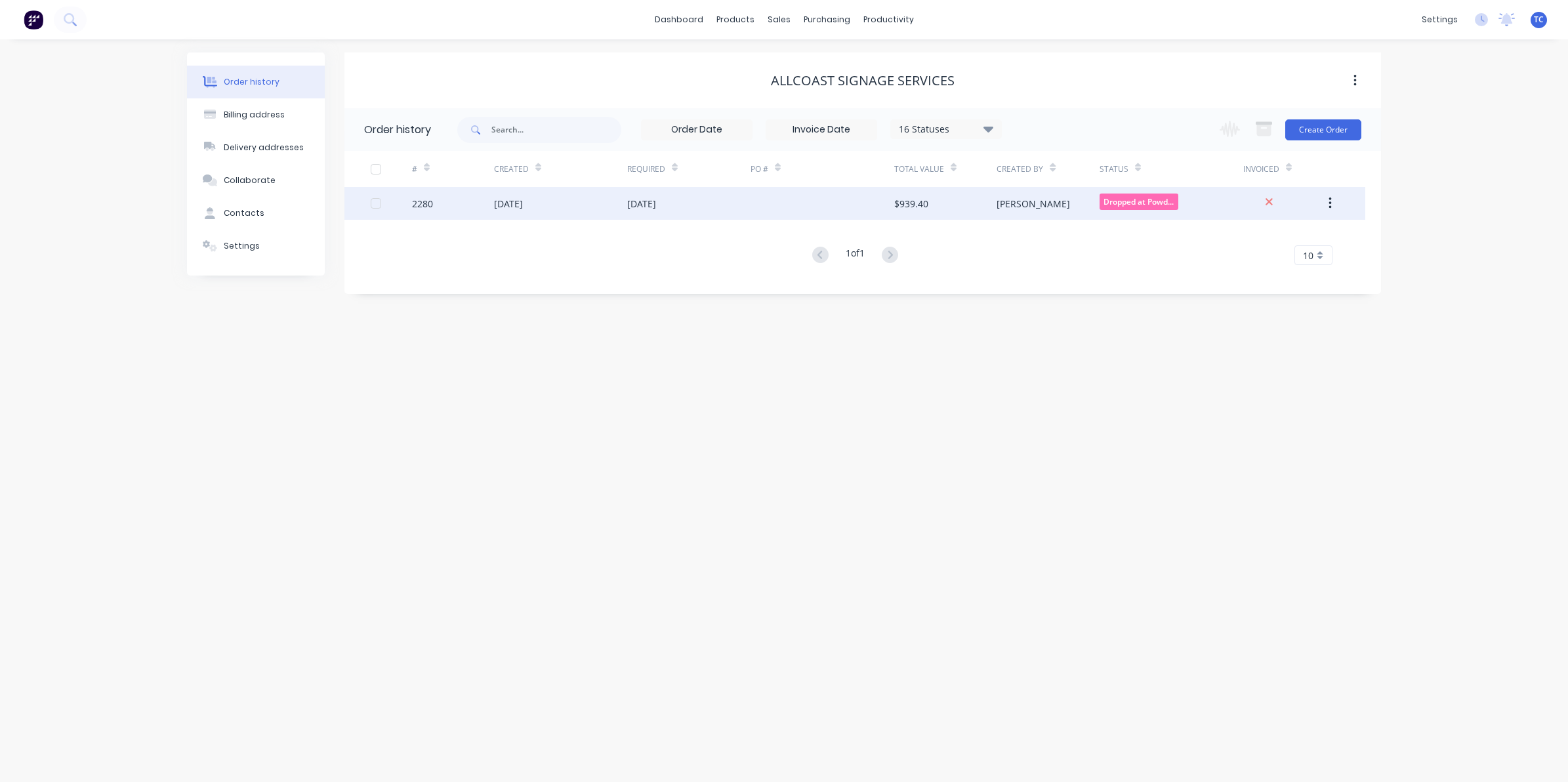
click at [519, 202] on div "[DATE]" at bounding box center [508, 203] width 29 height 14
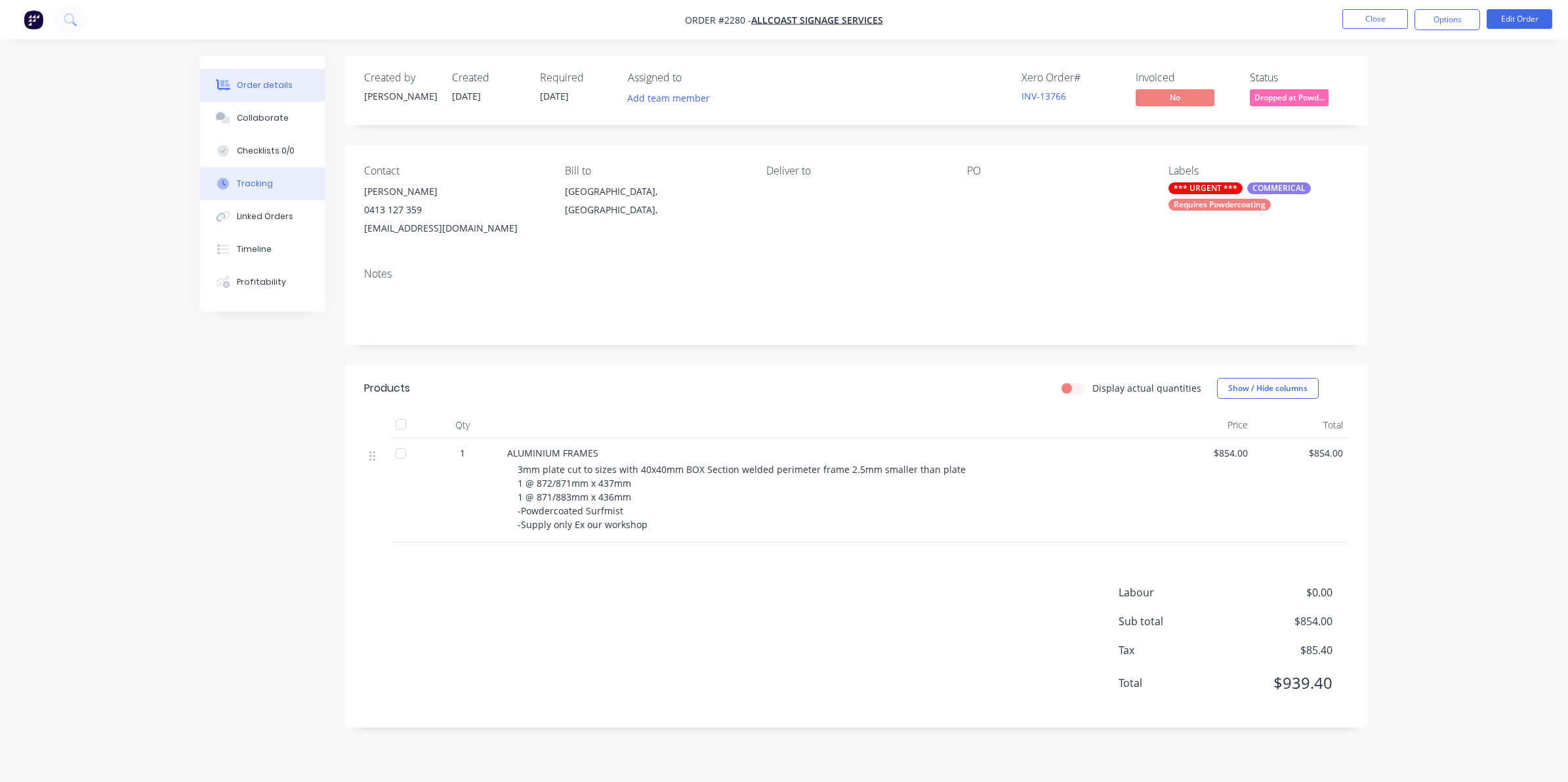
click at [249, 181] on div "Tracking" at bounding box center [255, 183] width 36 height 12
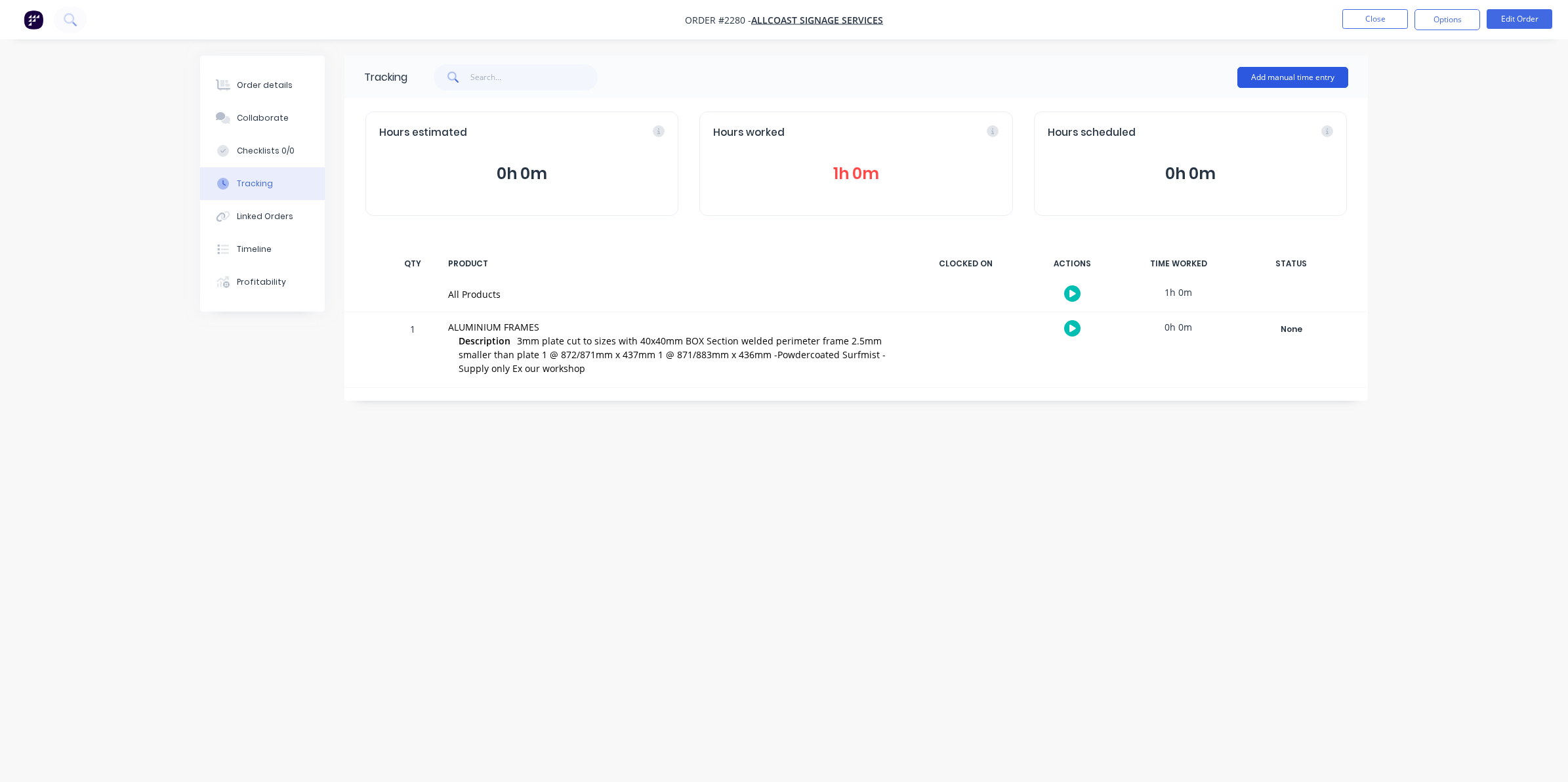
click at [1277, 76] on button "Add manual time entry" at bounding box center [1293, 77] width 111 height 21
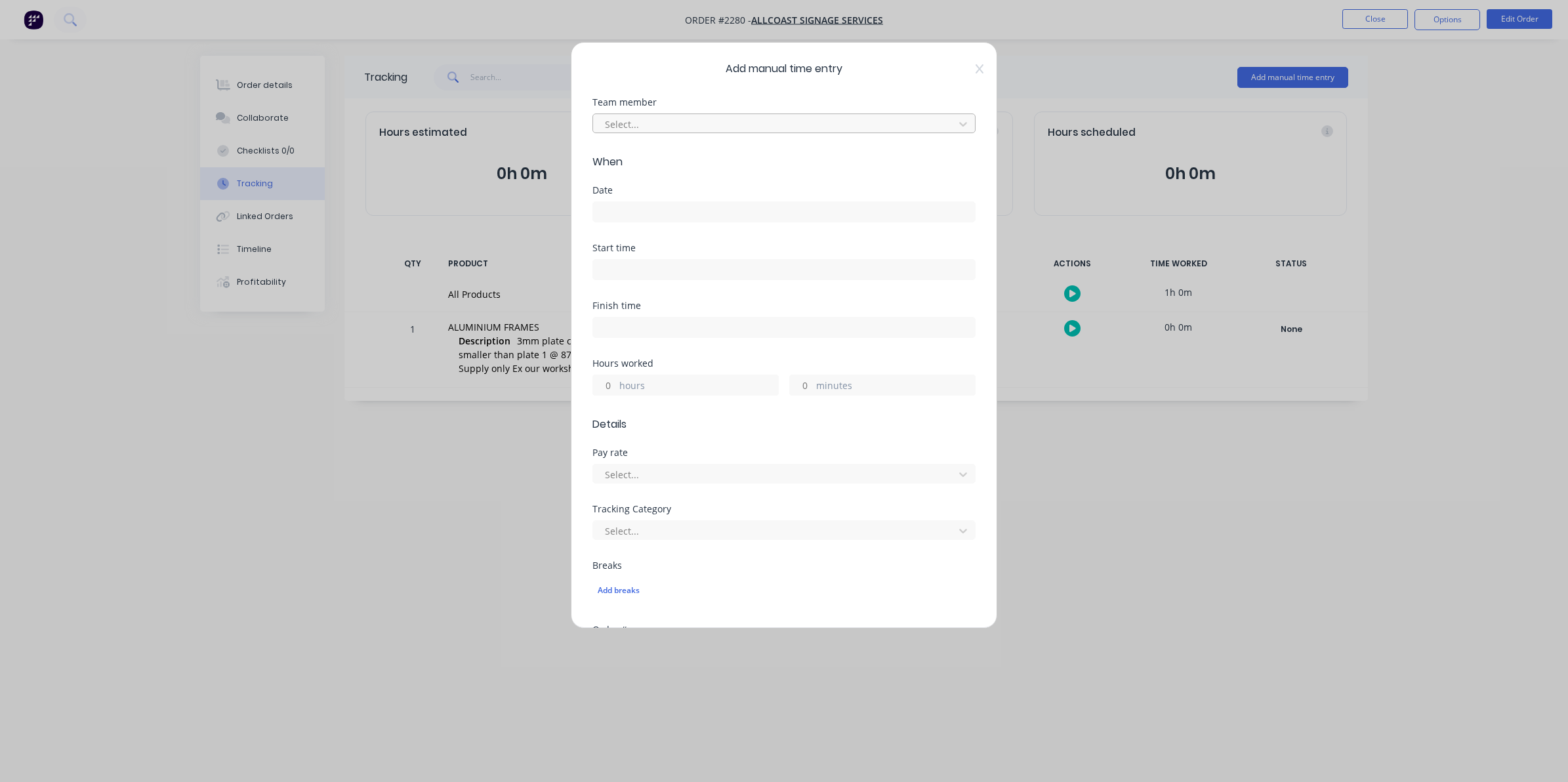
click at [623, 120] on div at bounding box center [775, 124] width 344 height 17
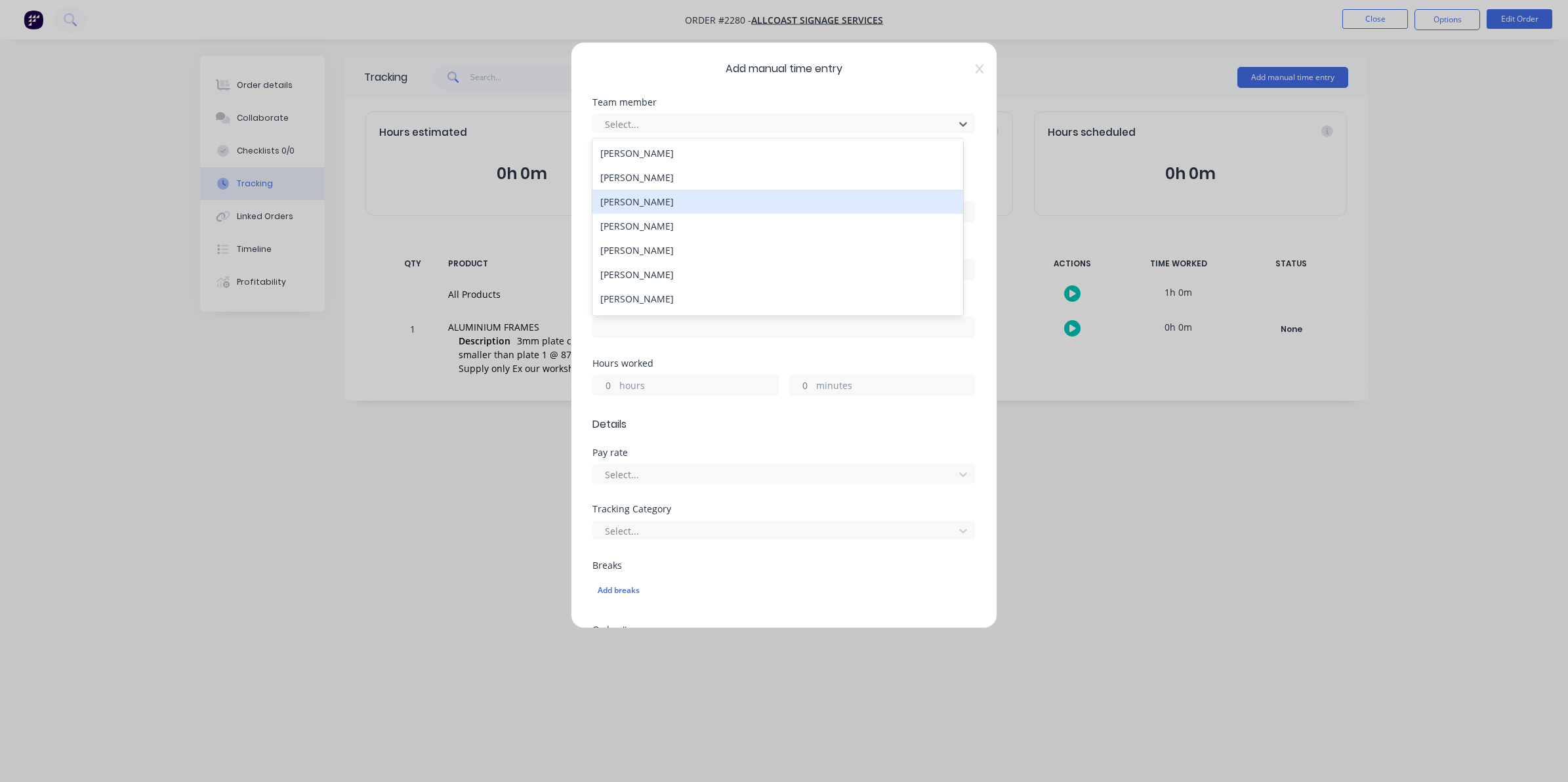
click at [640, 201] on div "[PERSON_NAME]" at bounding box center [777, 202] width 370 height 24
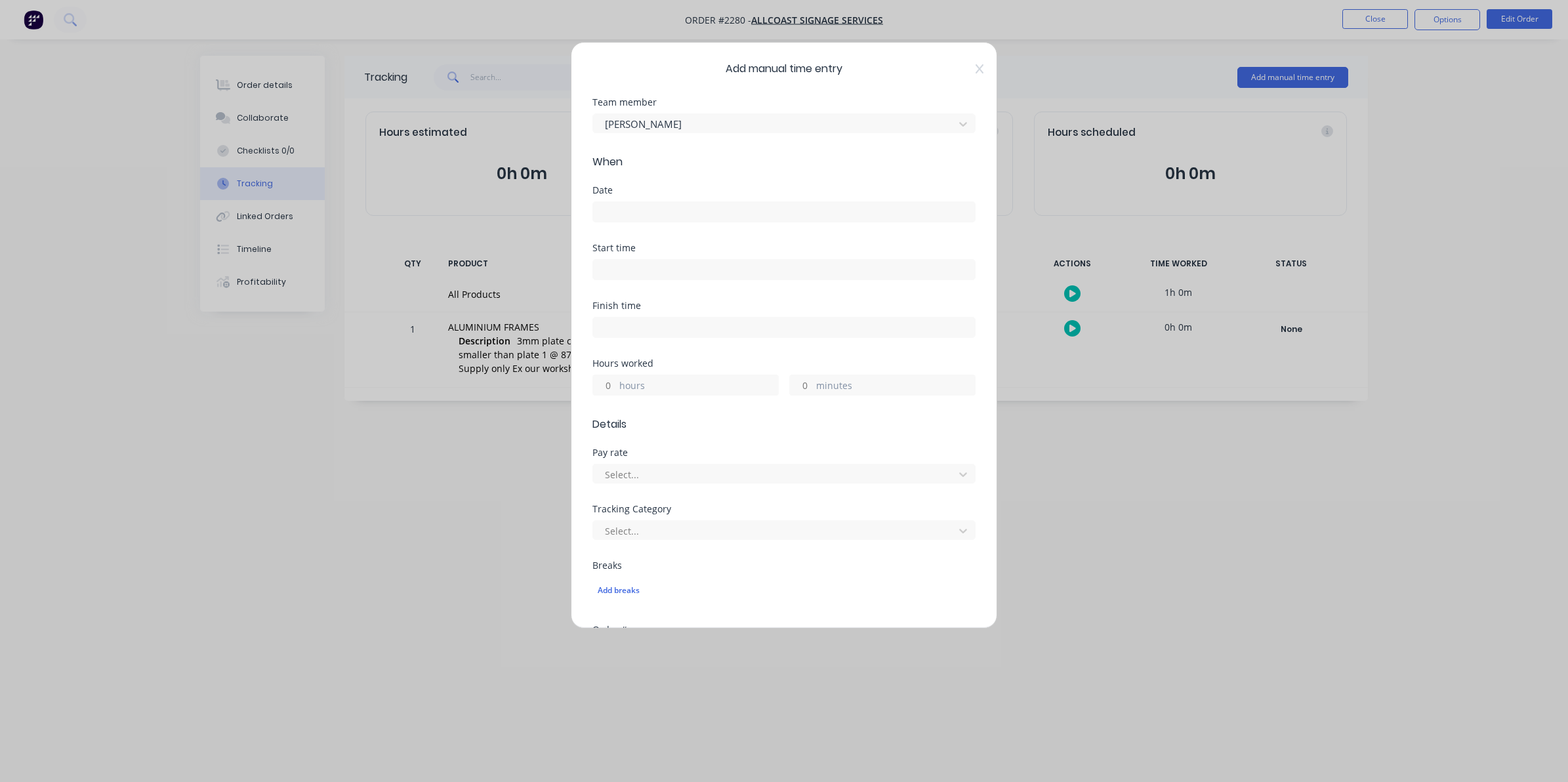
click at [610, 210] on input at bounding box center [784, 211] width 382 height 19
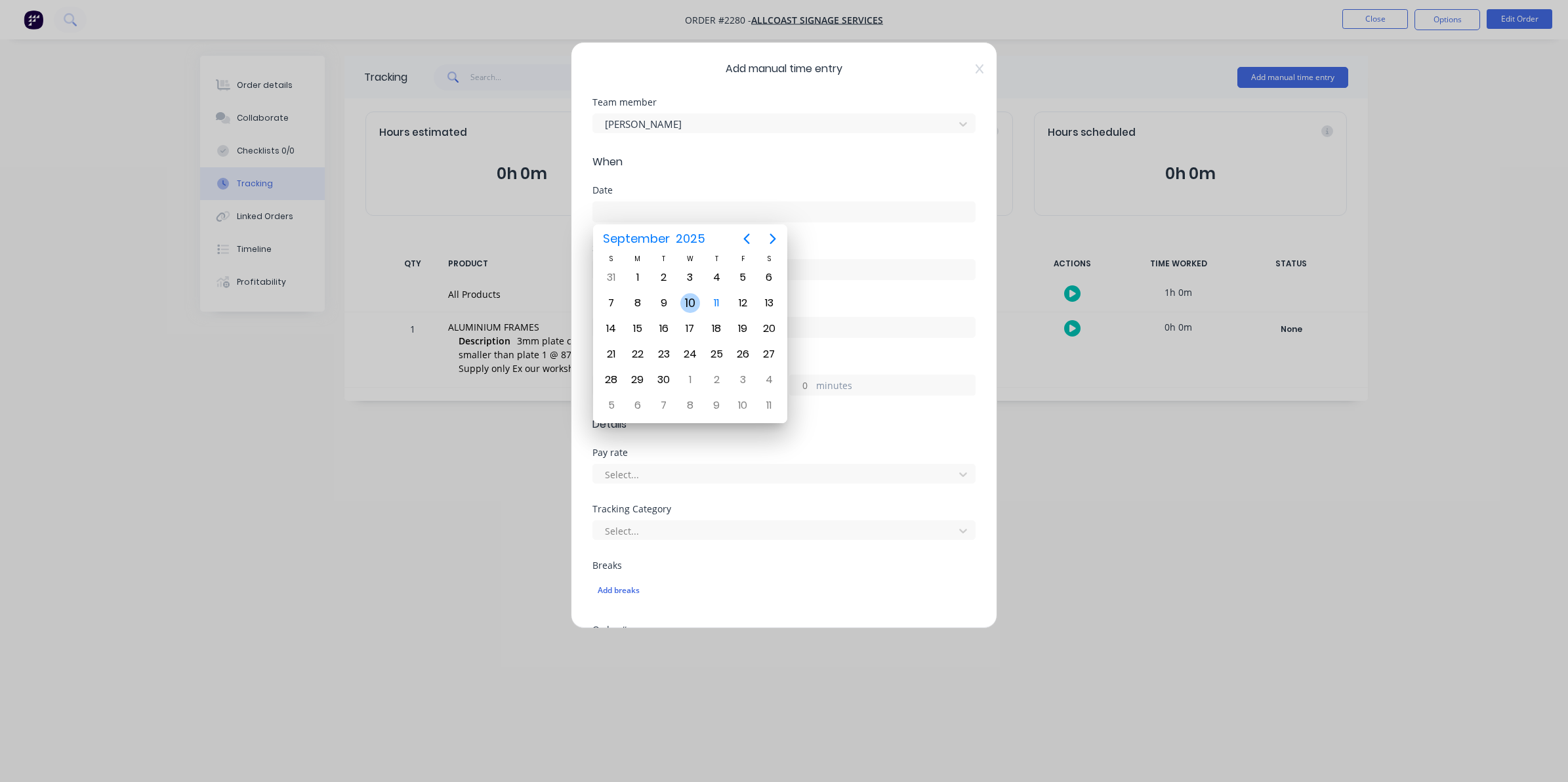
click at [690, 299] on div "10" at bounding box center [689, 303] width 19 height 19
type input "[DATE]"
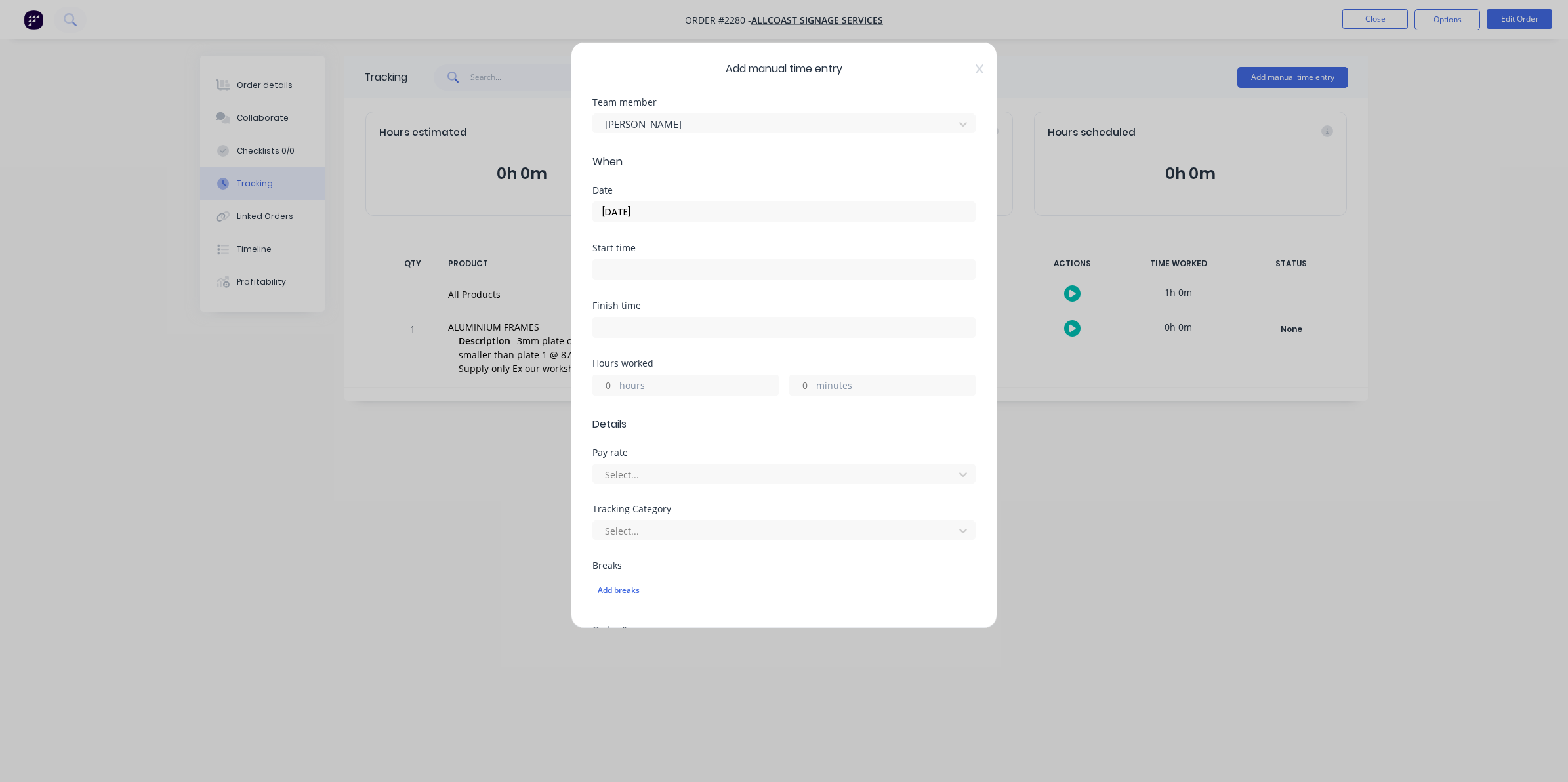
click at [608, 388] on input "hours" at bounding box center [604, 385] width 23 height 19
type input "3"
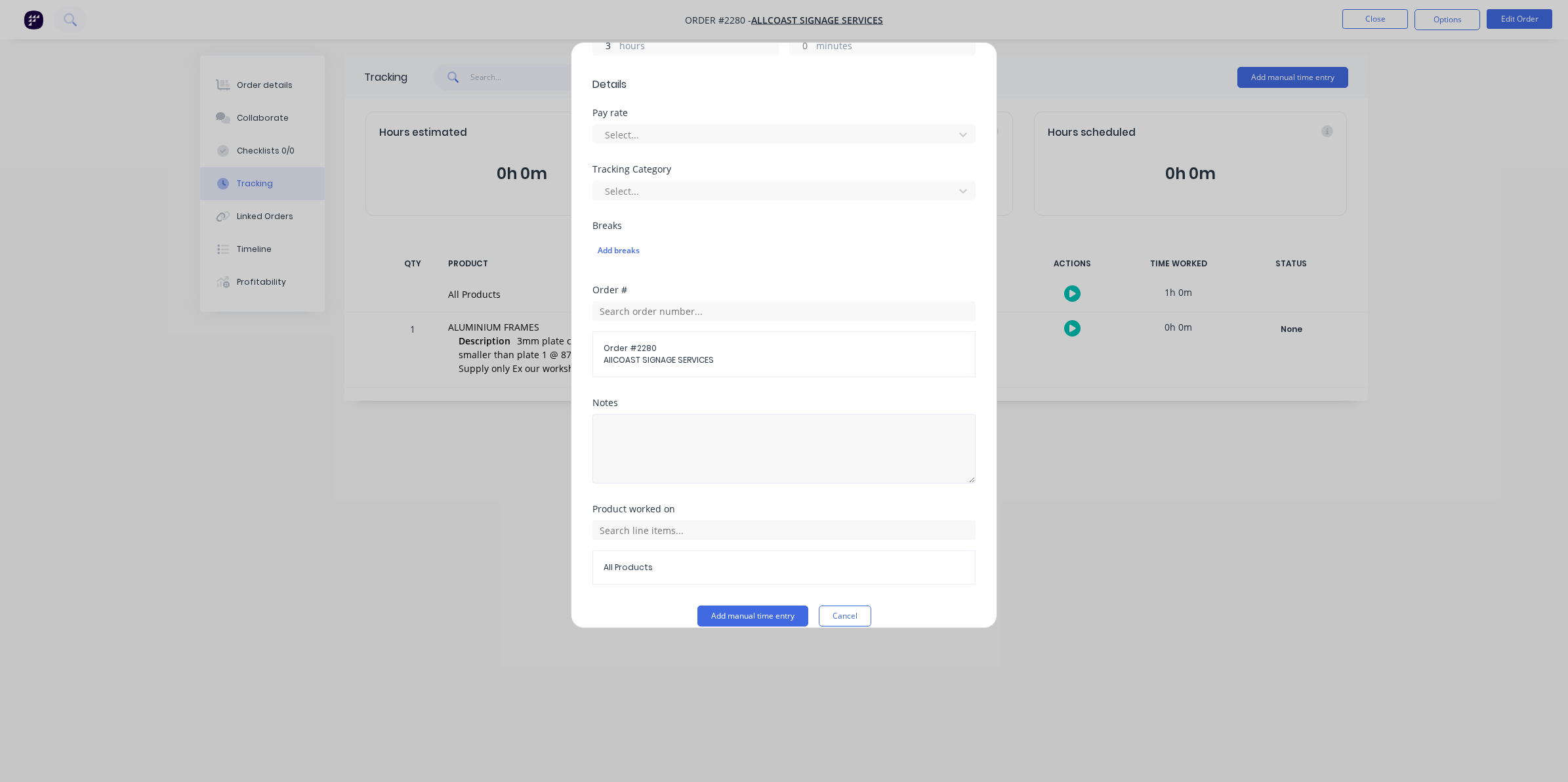
scroll to position [359, 0]
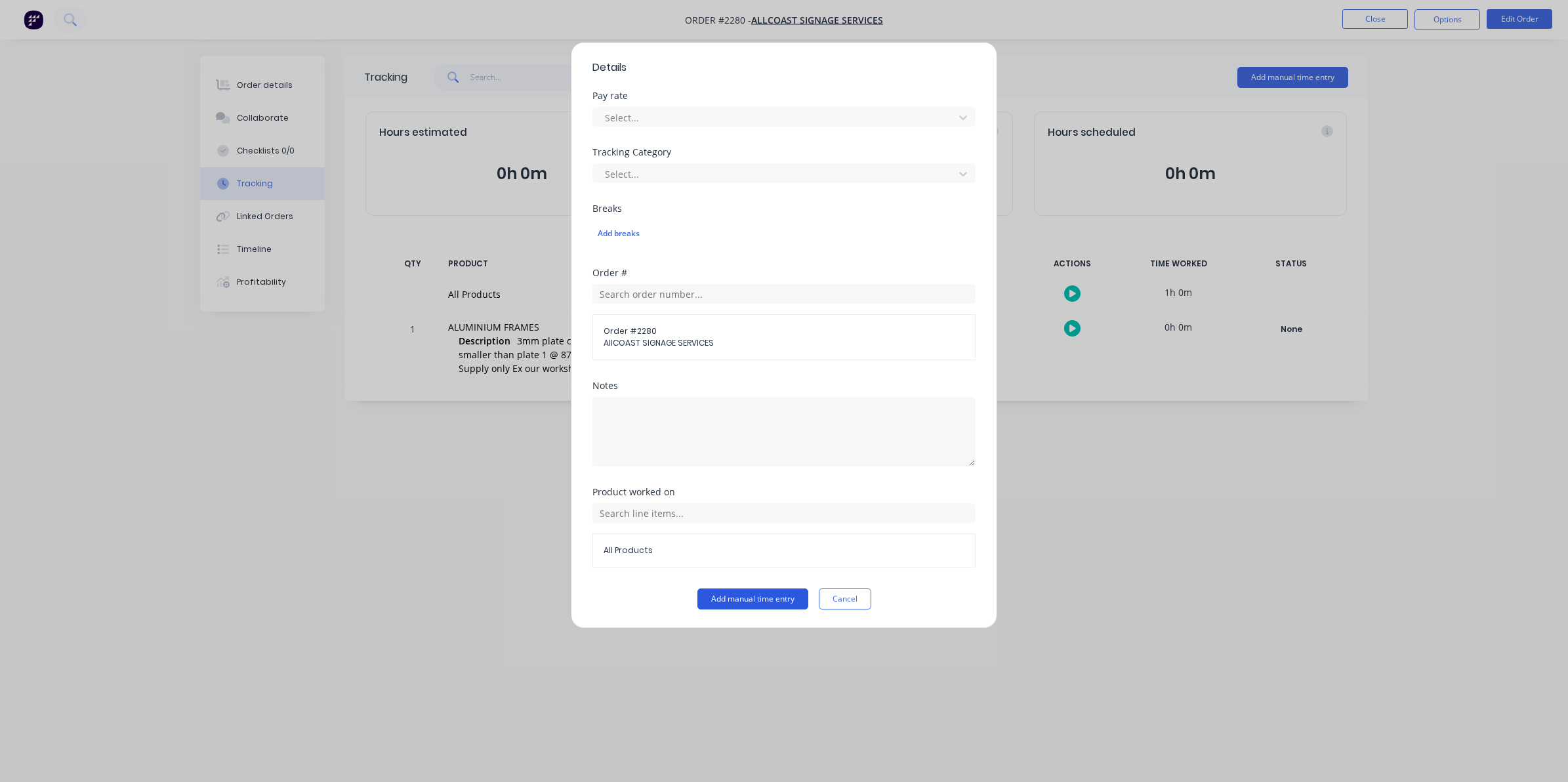
click at [738, 597] on button "Add manual time entry" at bounding box center [753, 599] width 111 height 21
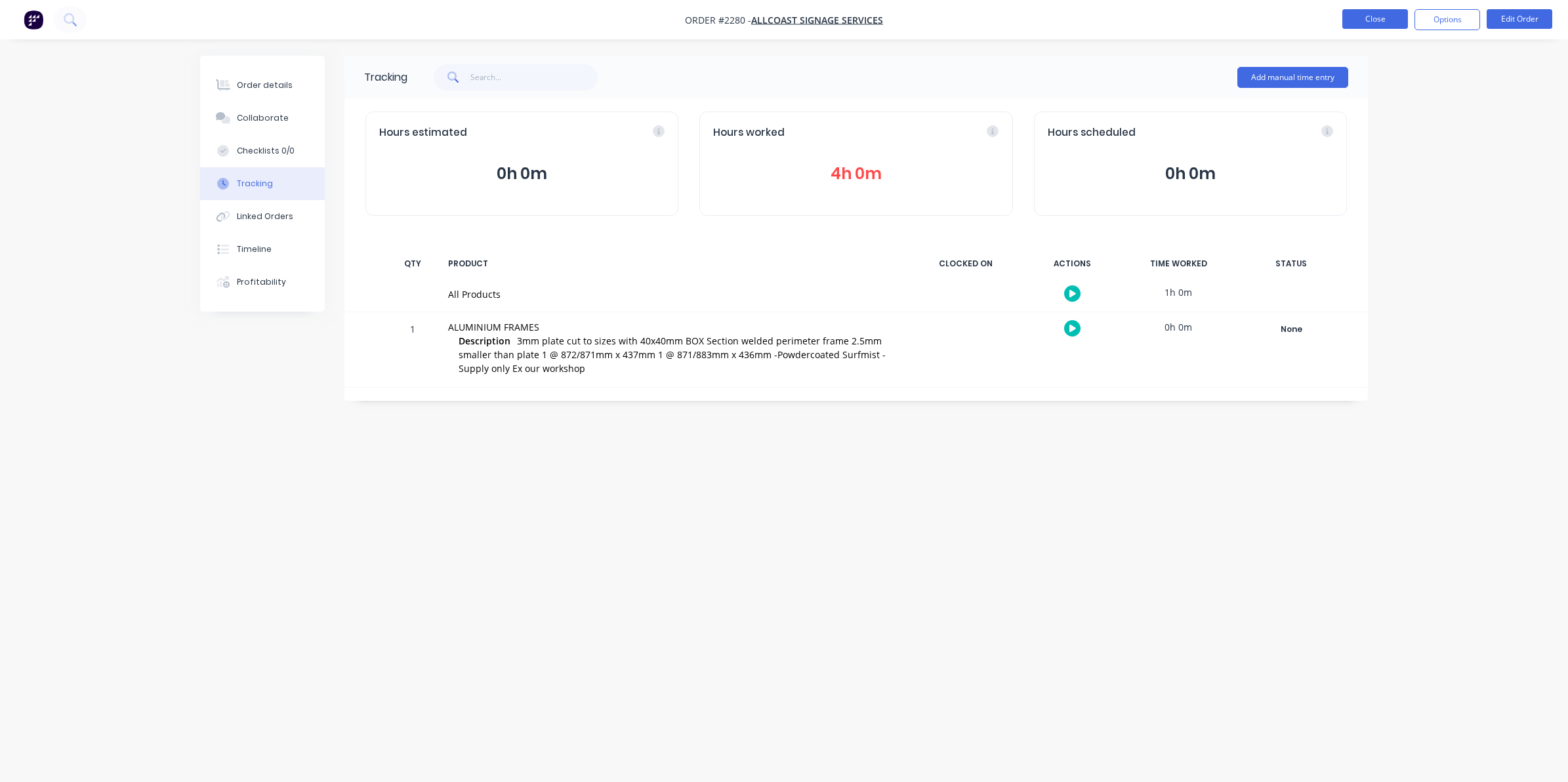
click at [1374, 20] on button "Close" at bounding box center [1374, 19] width 66 height 19
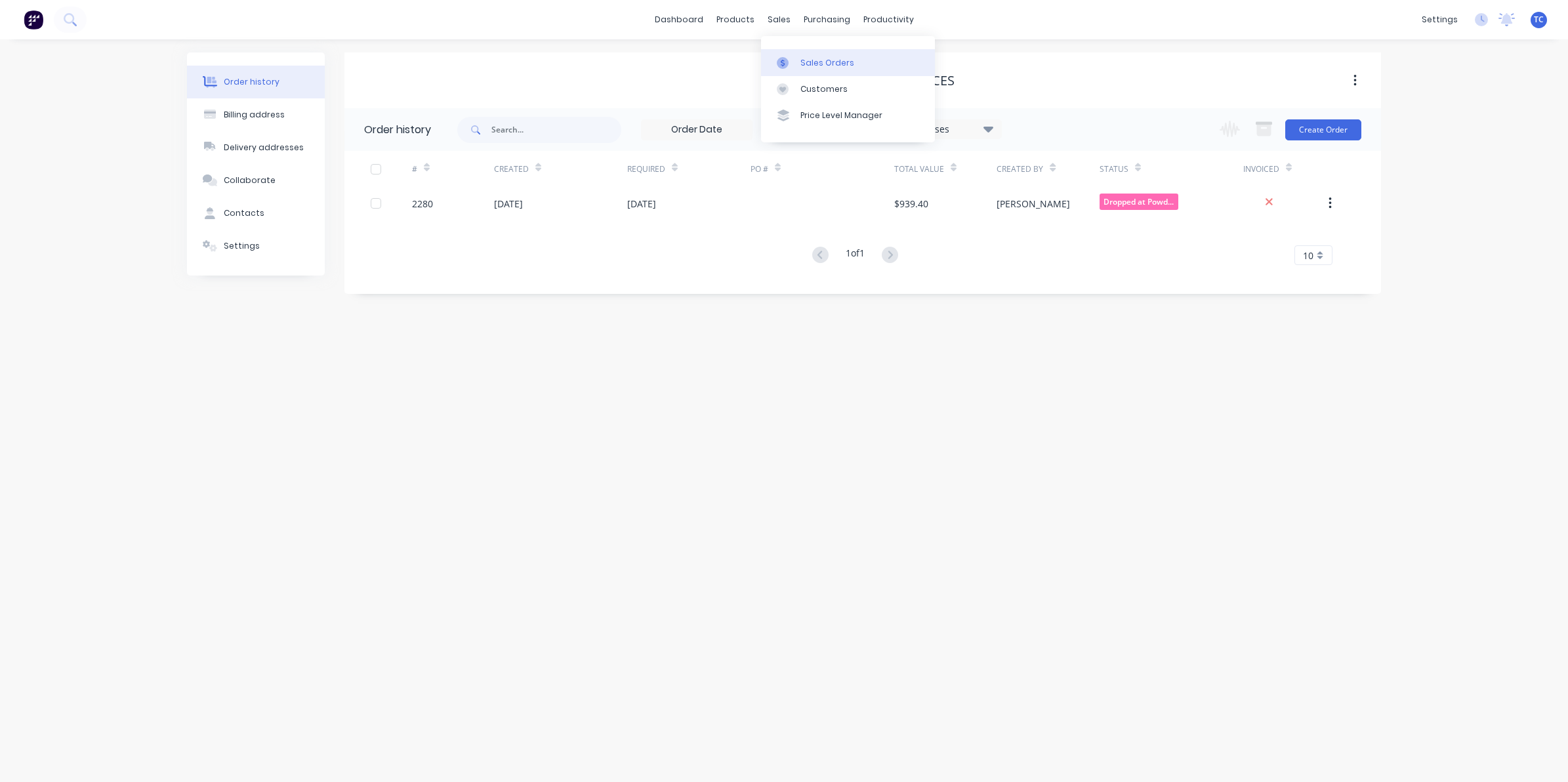
click at [800, 57] on div "Sales Orders" at bounding box center [827, 63] width 54 height 12
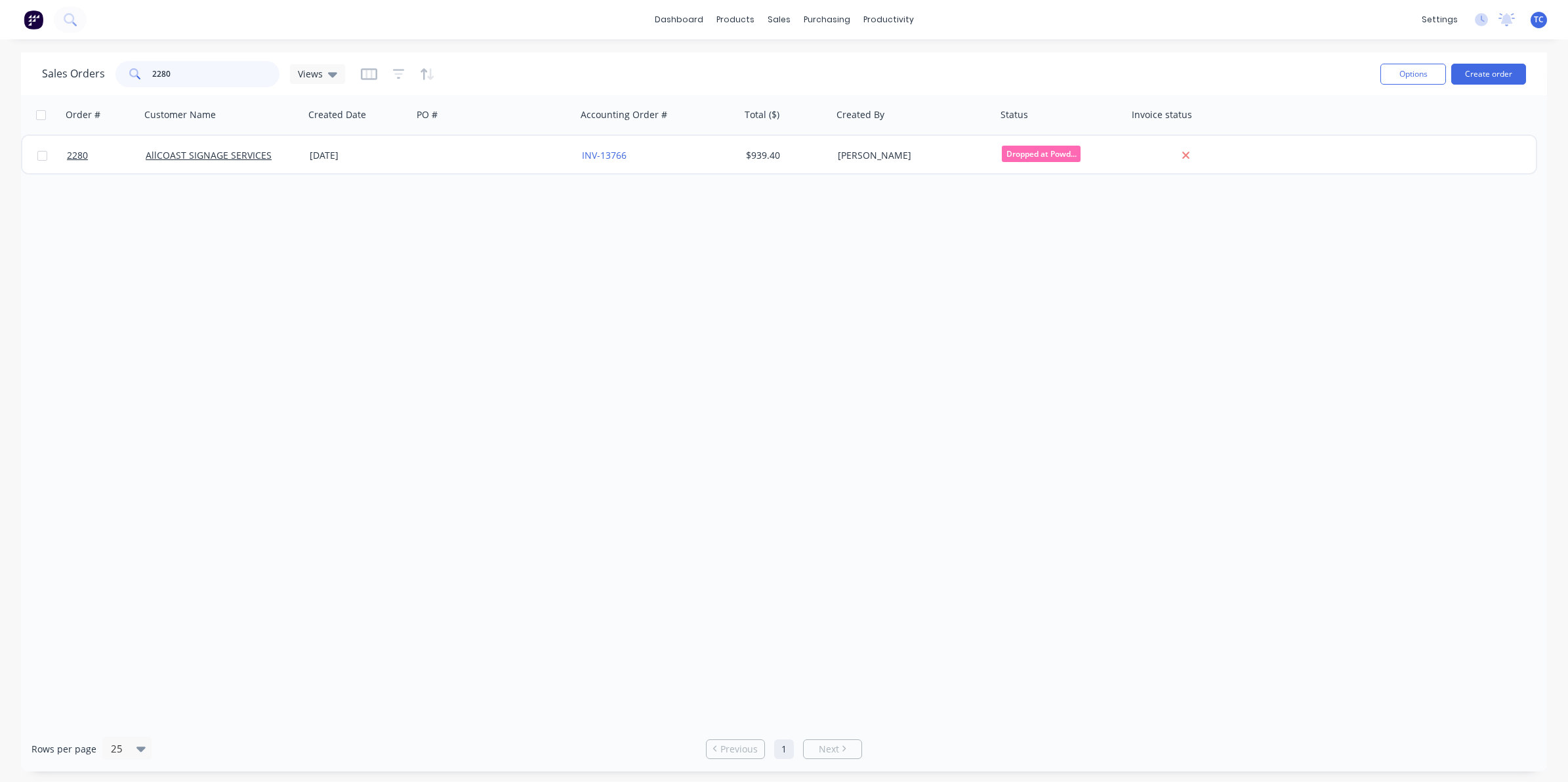
drag, startPoint x: 178, startPoint y: 73, endPoint x: 147, endPoint y: 69, distance: 31.3
click at [147, 69] on div "2280" at bounding box center [197, 74] width 164 height 26
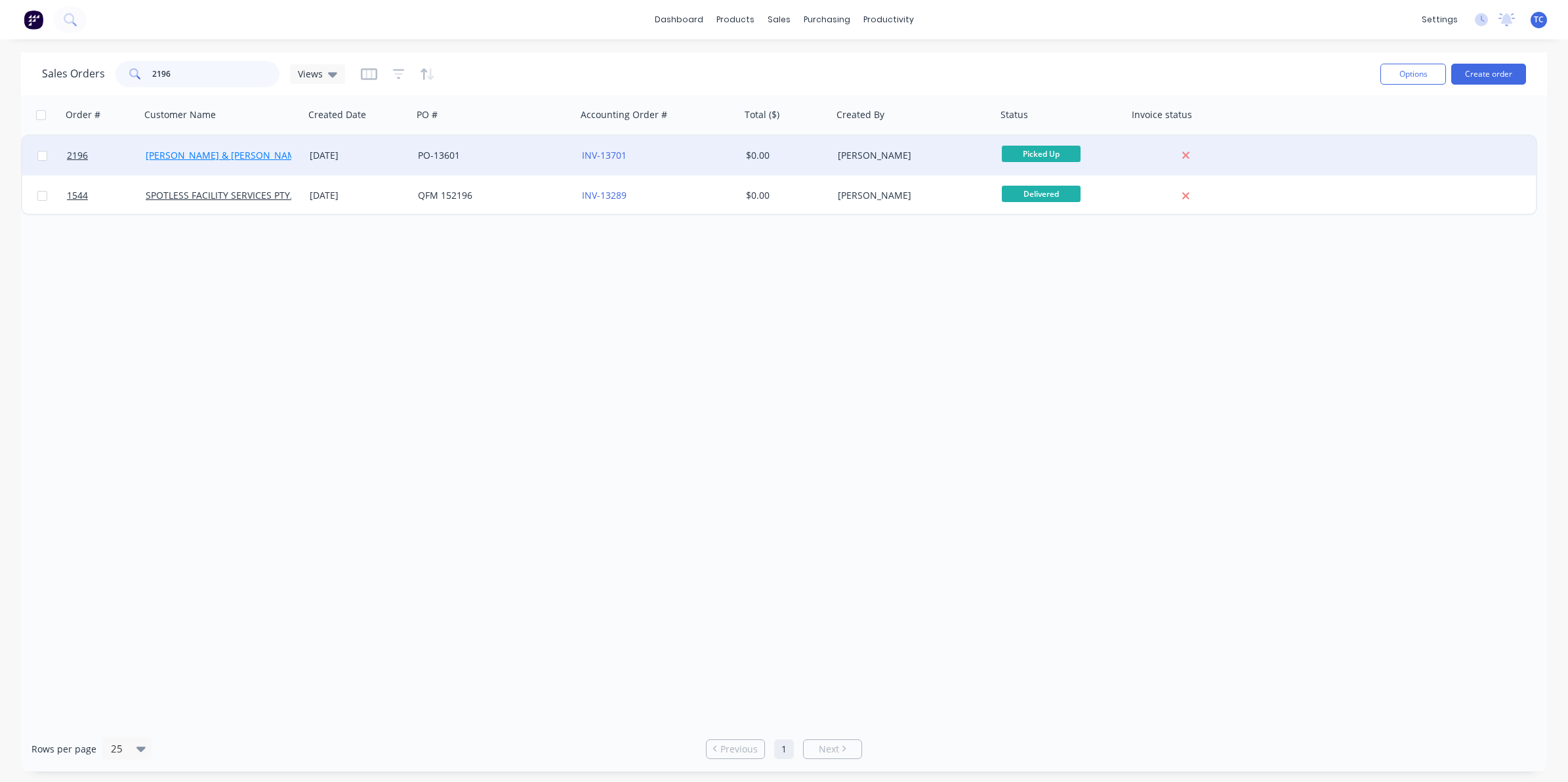
type input "2196"
click at [194, 153] on link "[PERSON_NAME] & [PERSON_NAME] Electrical" at bounding box center [245, 155] width 201 height 12
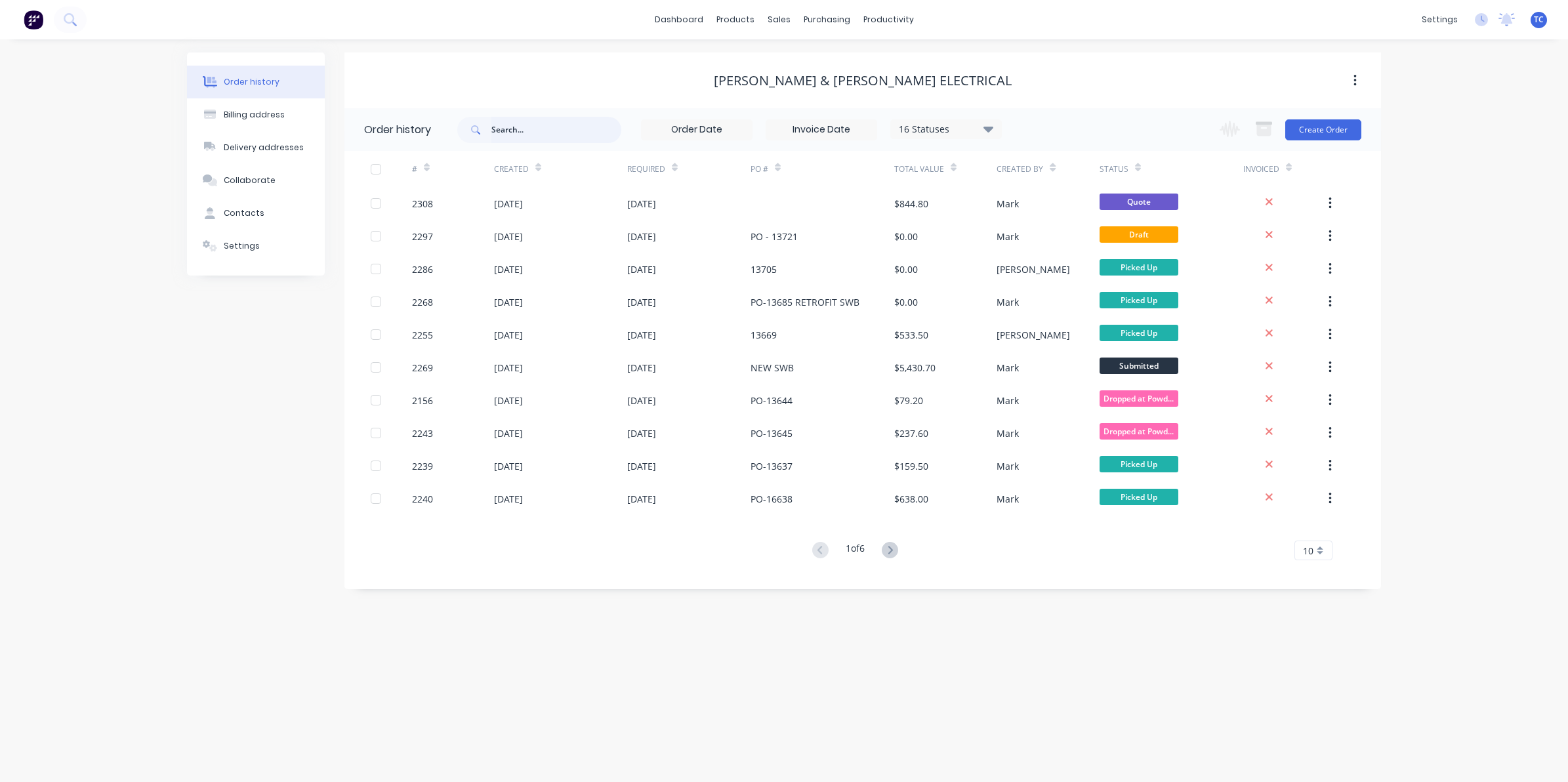
click at [498, 130] on input "text" at bounding box center [556, 130] width 130 height 26
type input "2196"
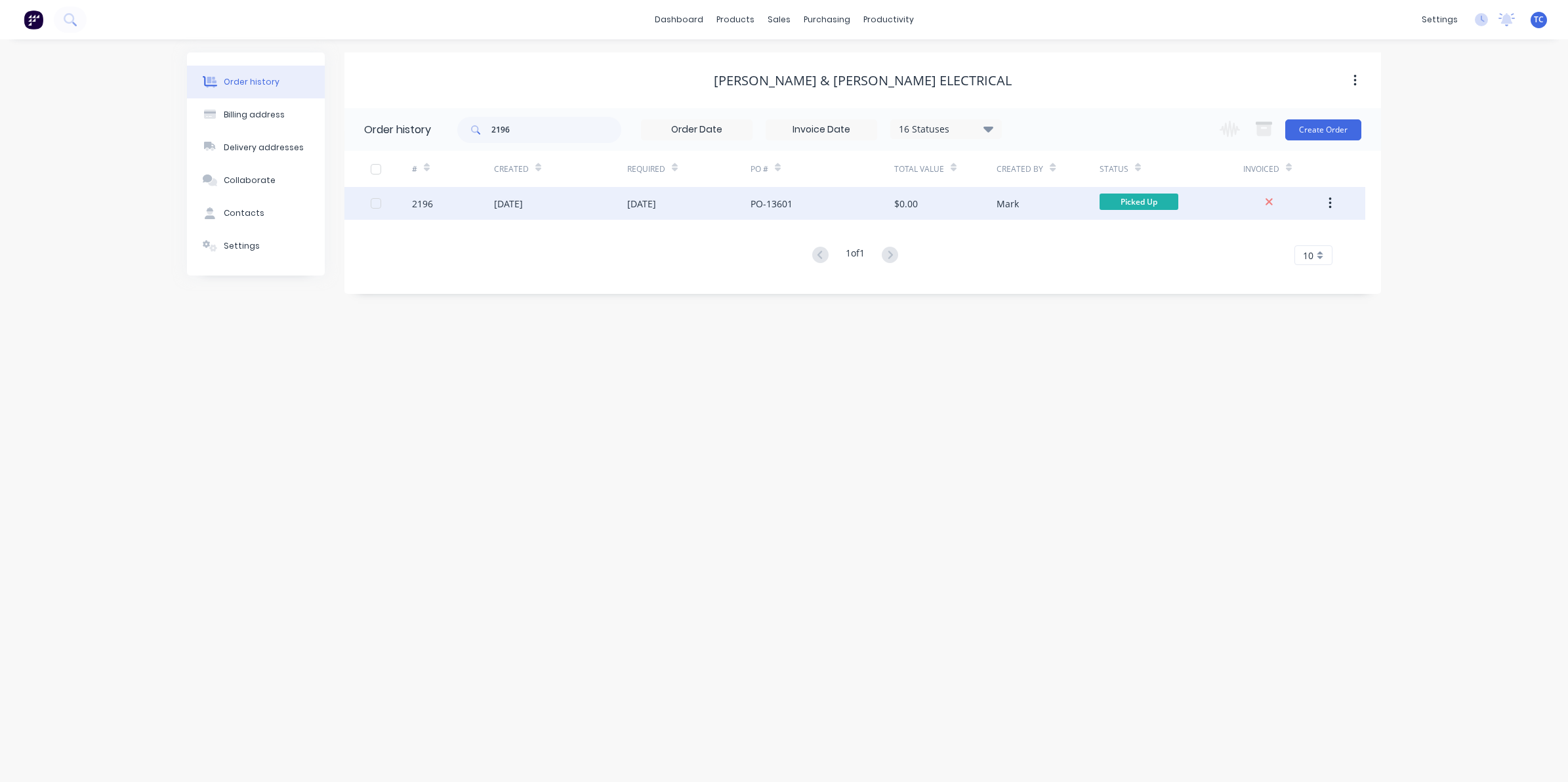
click at [522, 202] on div "[DATE]" at bounding box center [508, 203] width 29 height 14
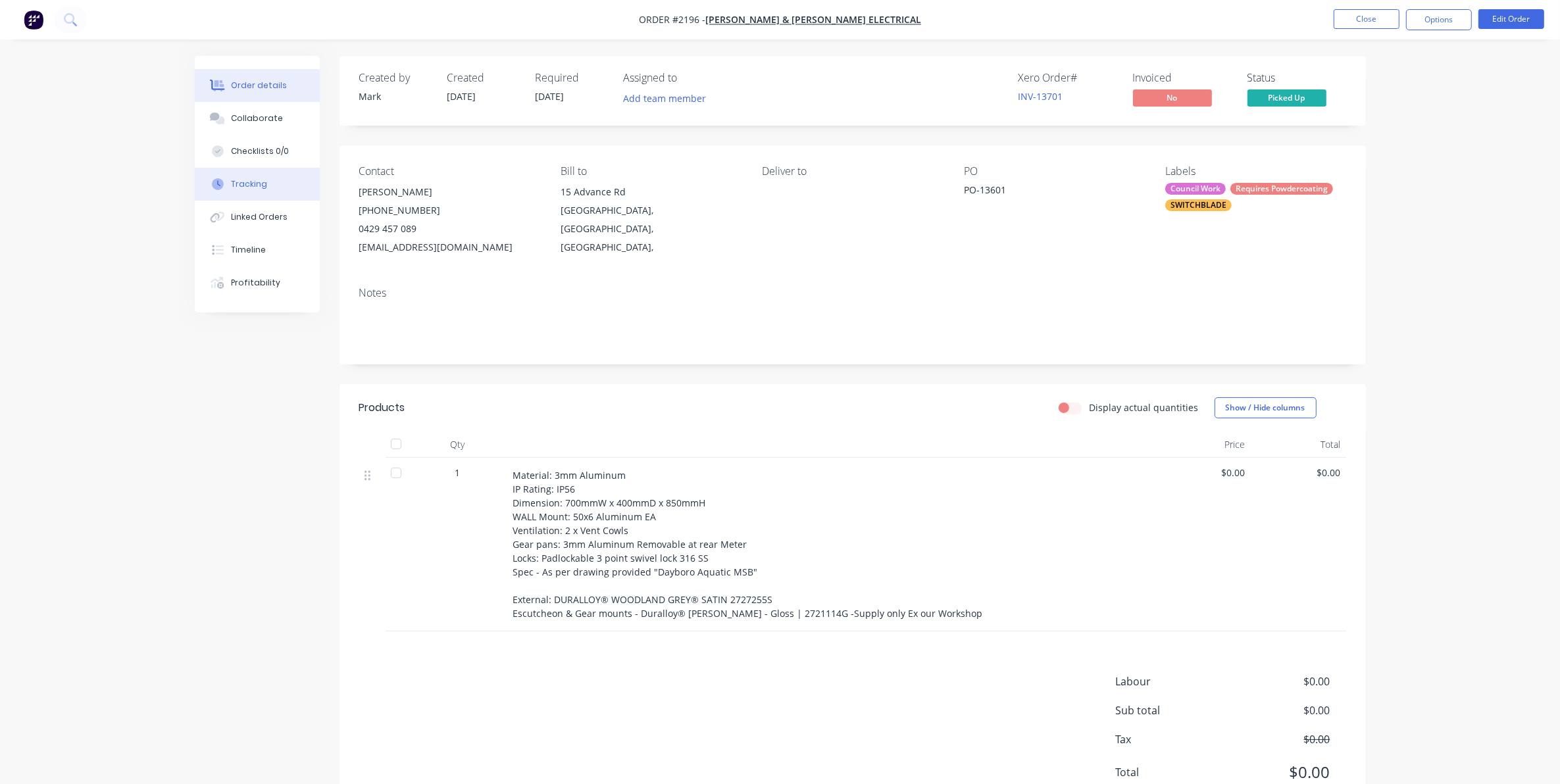
click at [244, 182] on div "Tracking" at bounding box center [249, 184] width 36 height 12
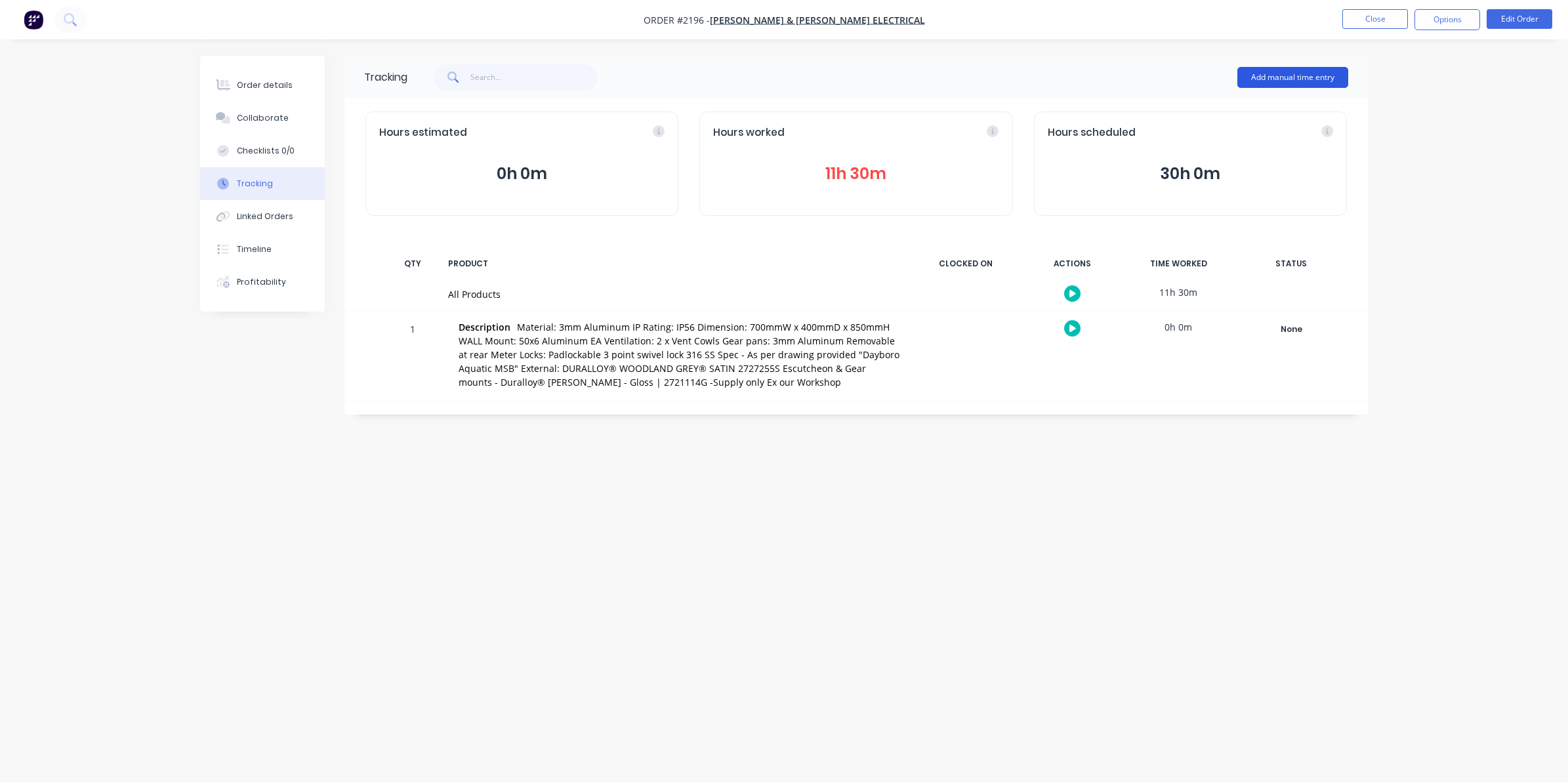
click at [1285, 73] on button "Add manual time entry" at bounding box center [1293, 77] width 111 height 21
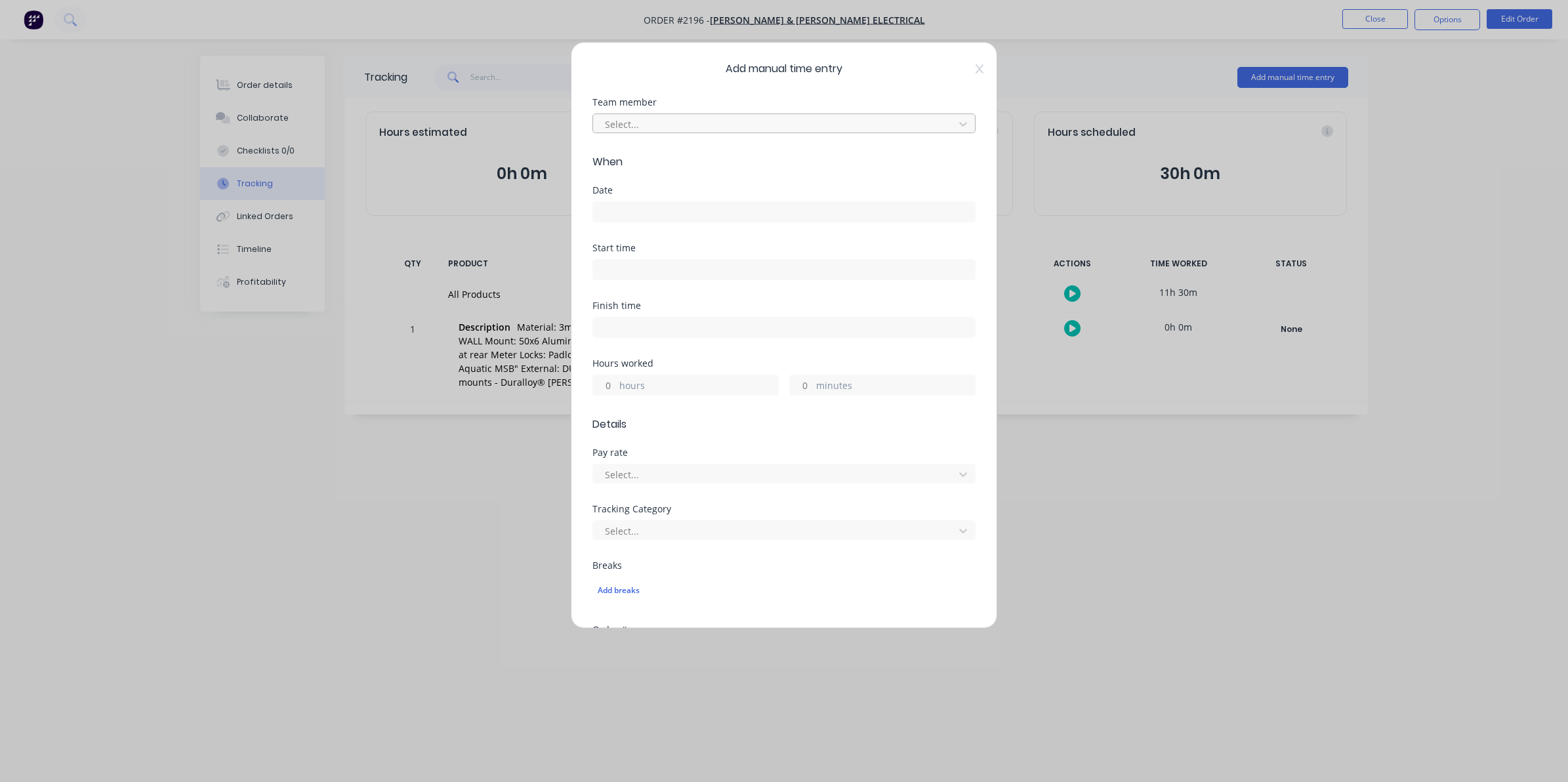
click at [637, 122] on div at bounding box center [775, 124] width 344 height 17
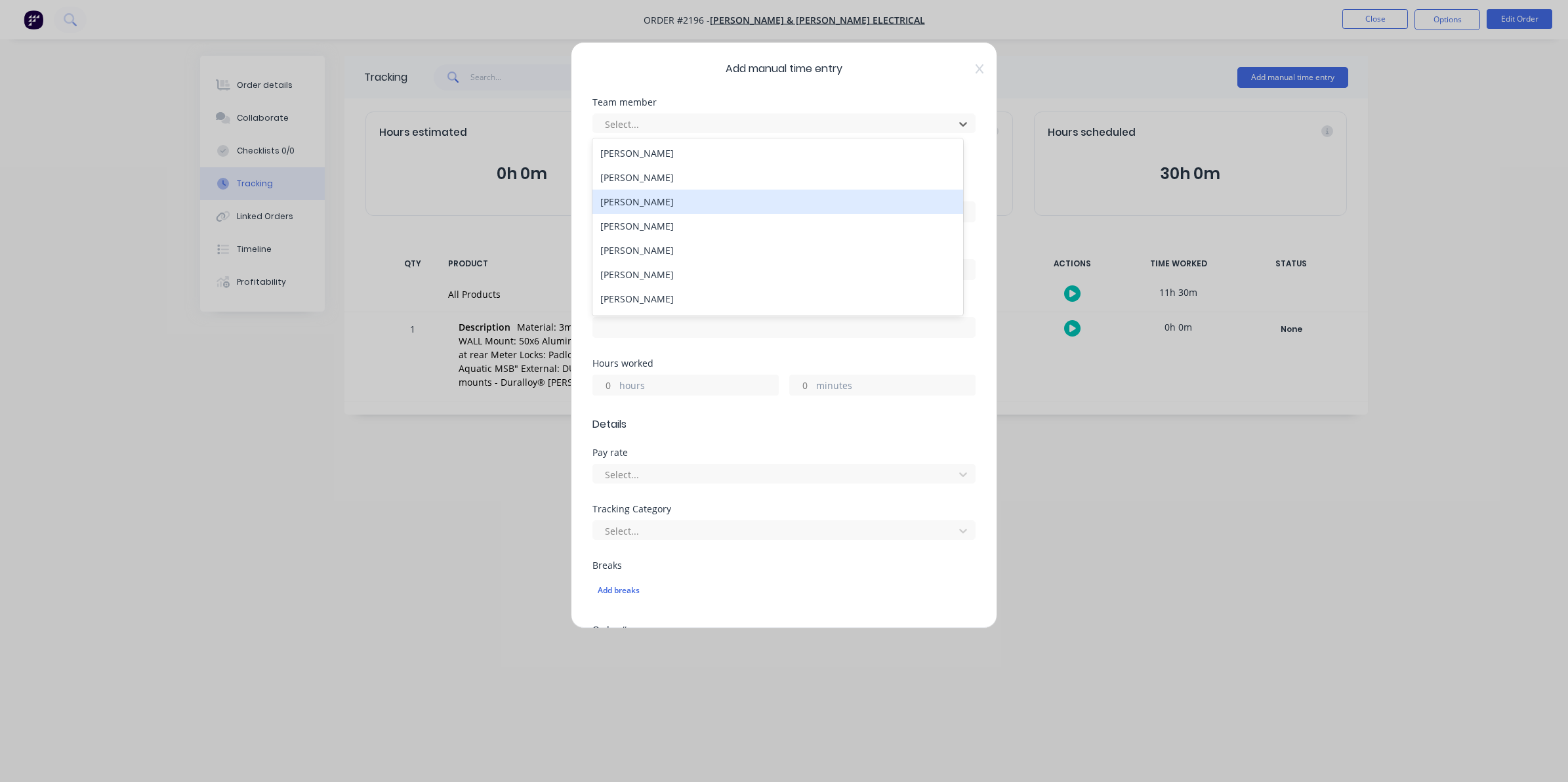
click at [640, 200] on div "[PERSON_NAME]" at bounding box center [777, 202] width 370 height 24
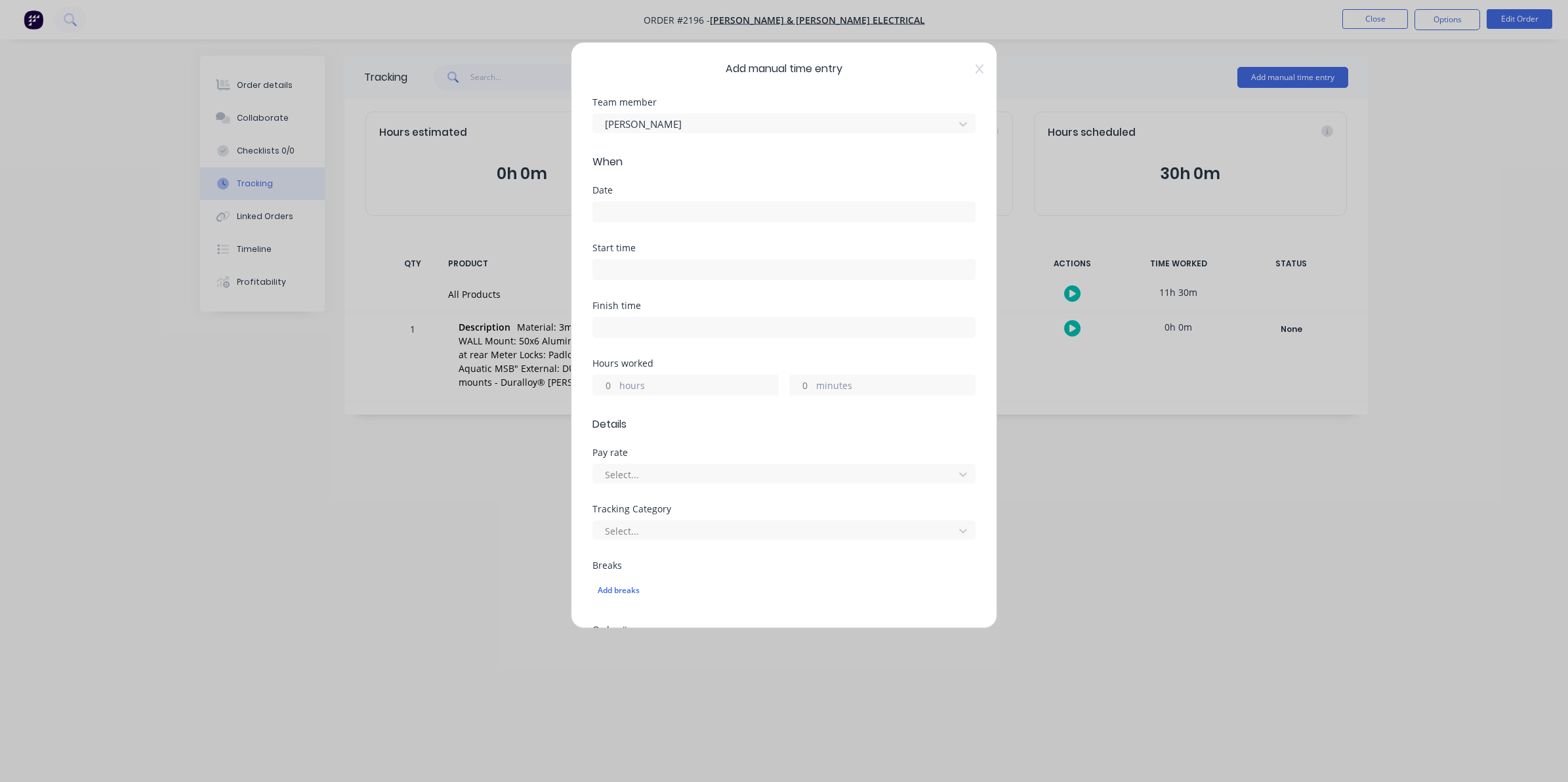
click at [608, 208] on input at bounding box center [784, 211] width 382 height 19
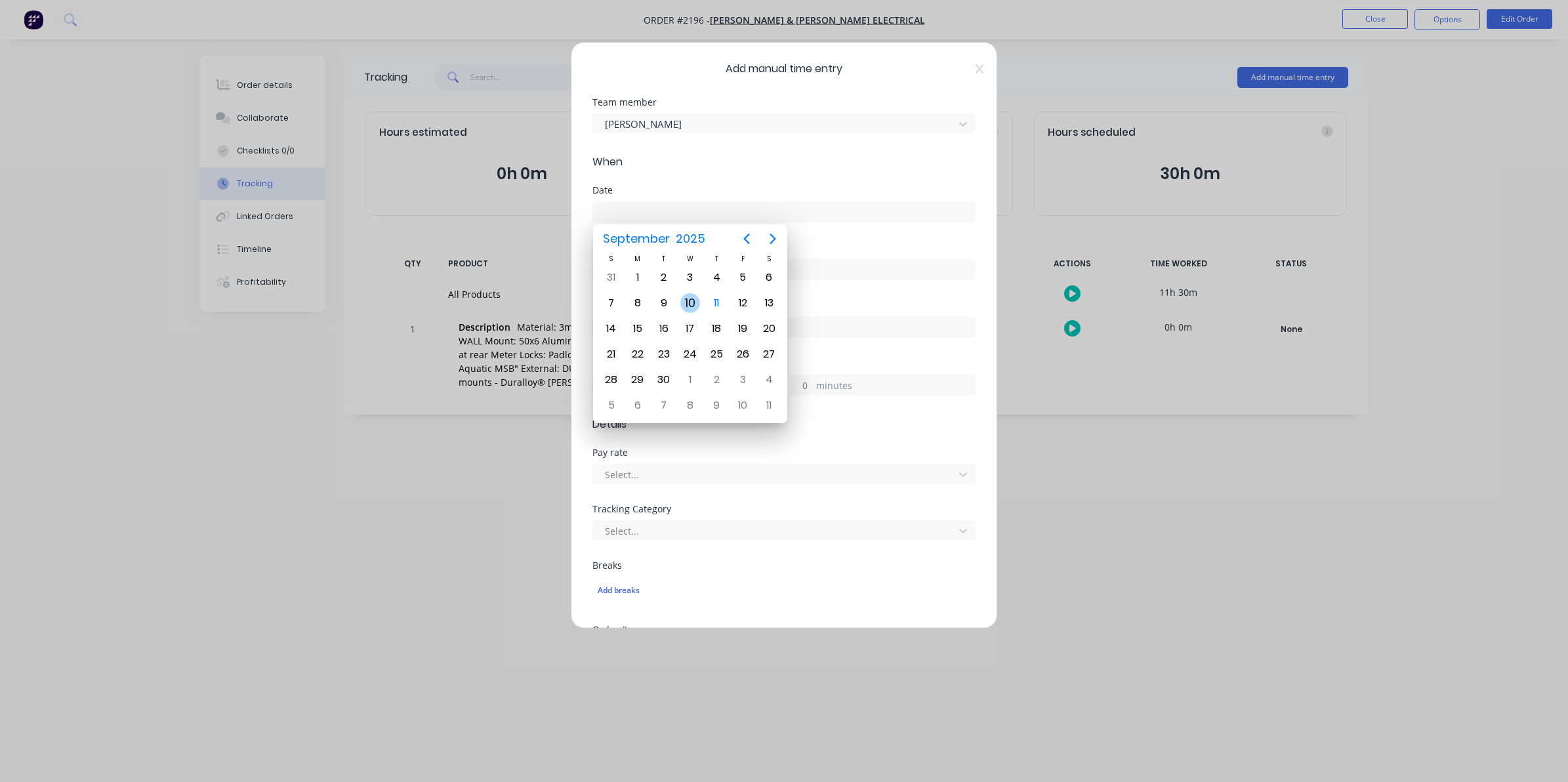
click at [694, 300] on div "10" at bounding box center [689, 303] width 19 height 19
type input "[DATE]"
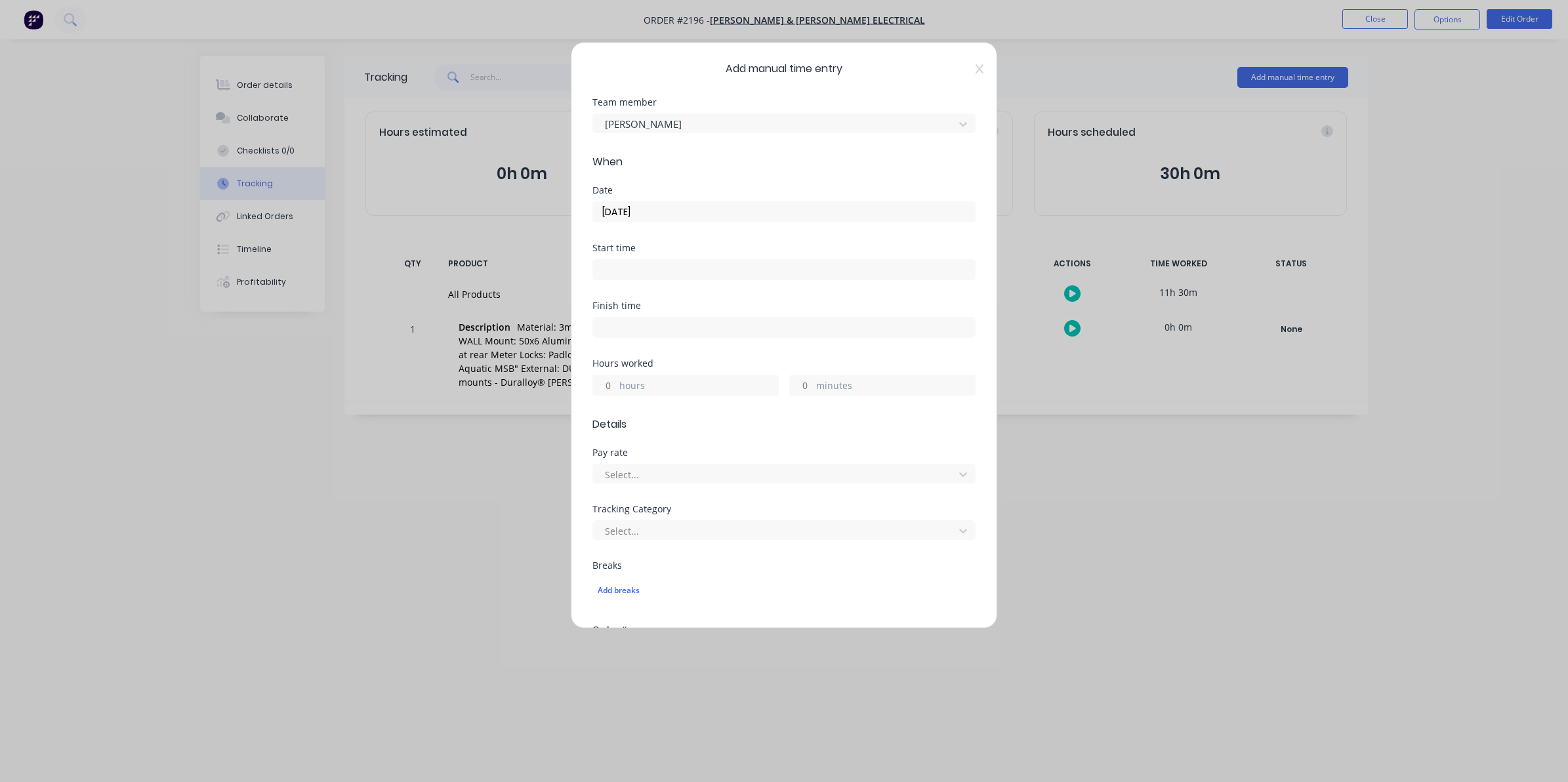
click at [608, 381] on input "hours" at bounding box center [604, 385] width 23 height 19
type input "3"
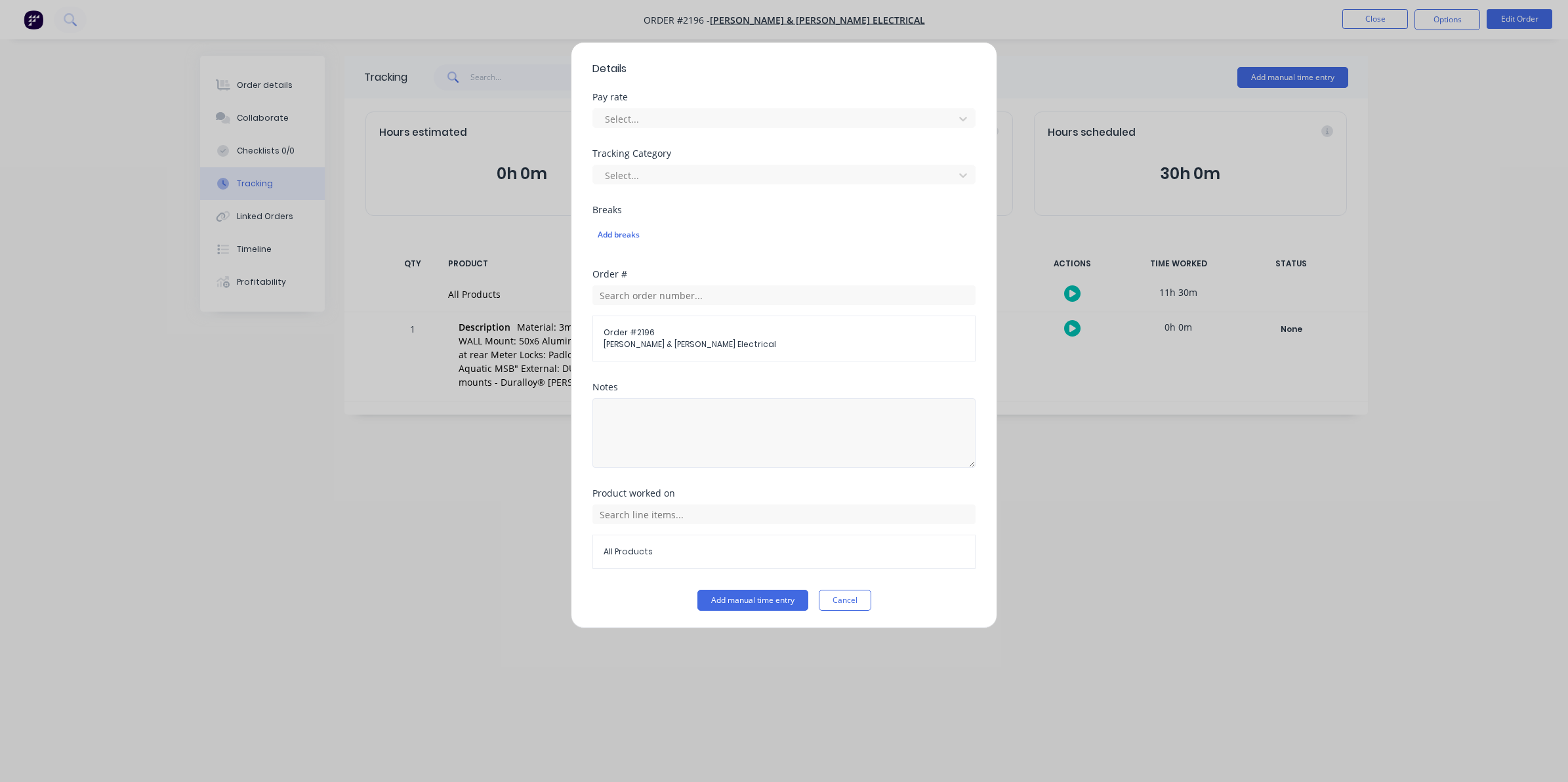
scroll to position [359, 0]
click at [735, 596] on button "Add manual time entry" at bounding box center [753, 599] width 111 height 21
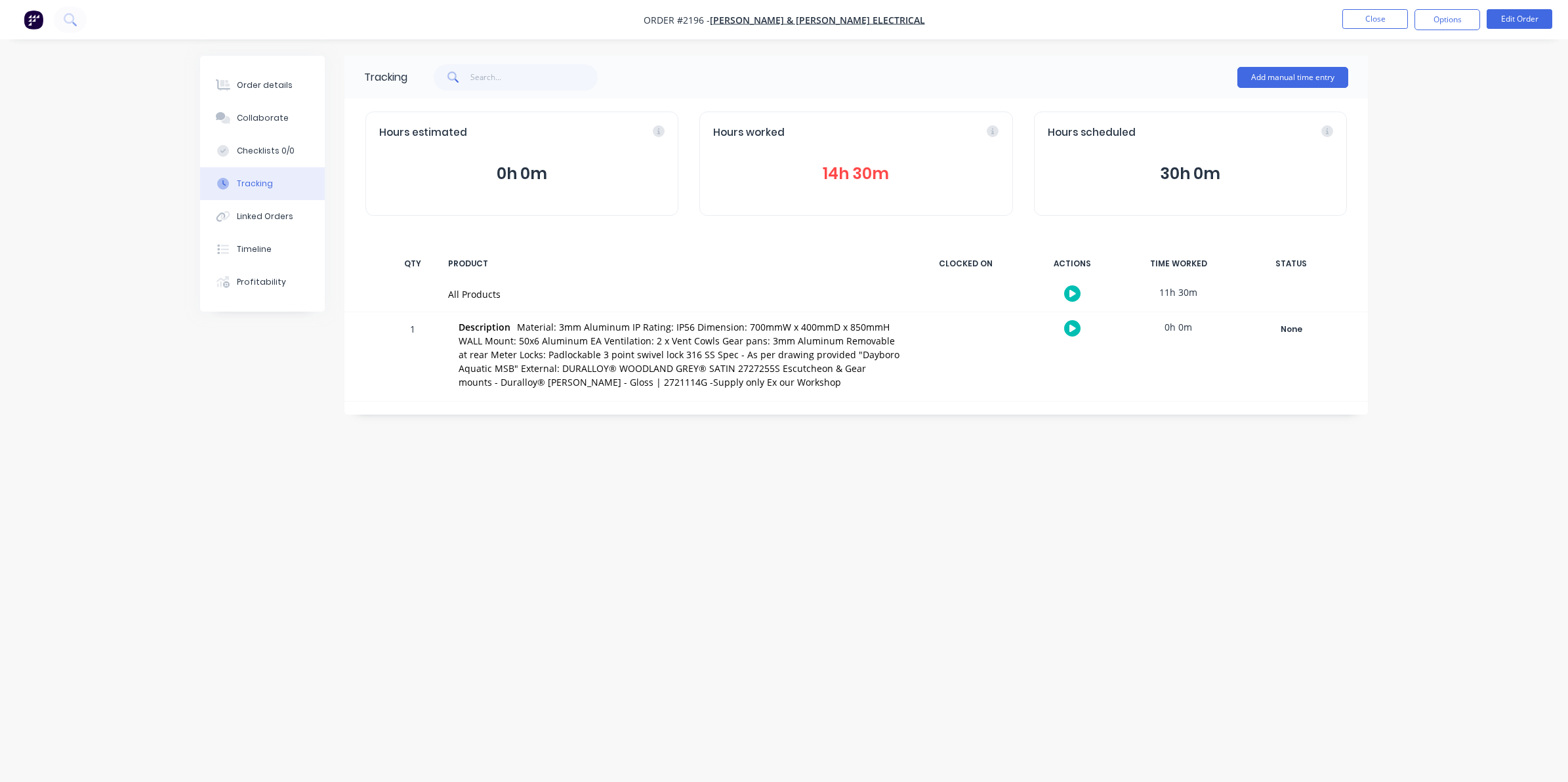
click at [851, 166] on button "14h 30m" at bounding box center [856, 173] width 285 height 25
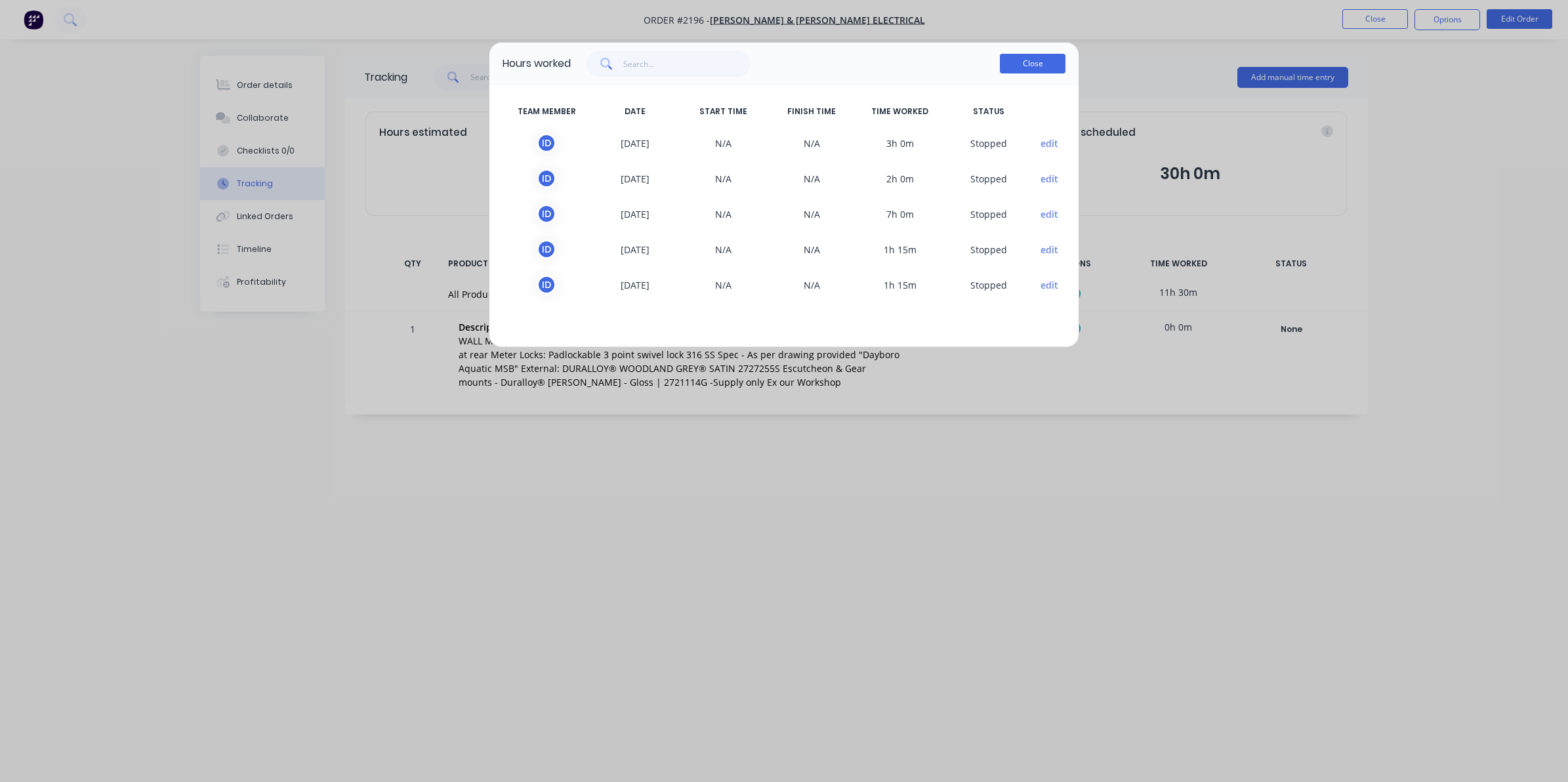
click at [1028, 60] on button "Close" at bounding box center [1032, 63] width 66 height 19
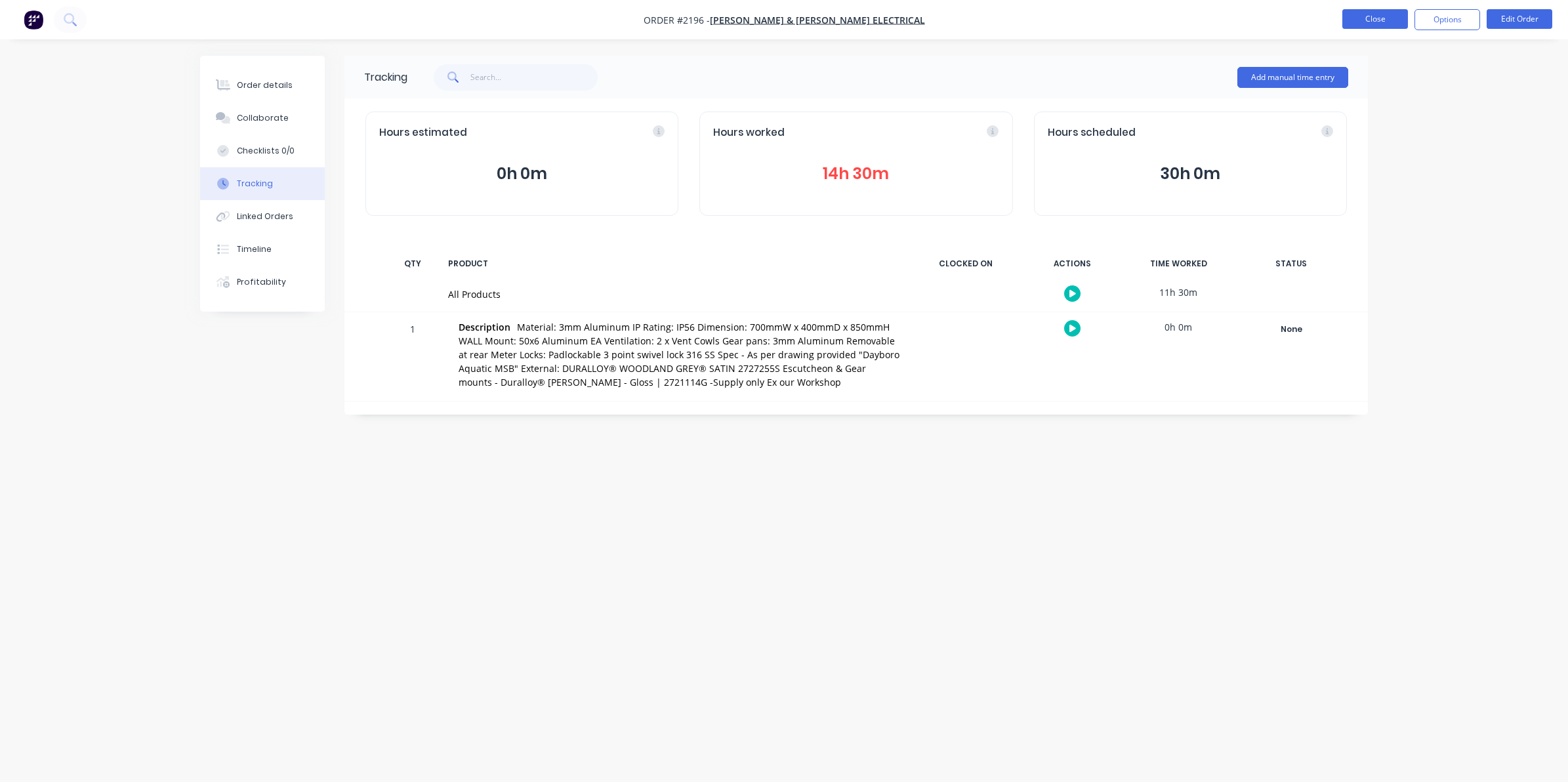
click at [1370, 17] on button "Close" at bounding box center [1374, 19] width 66 height 19
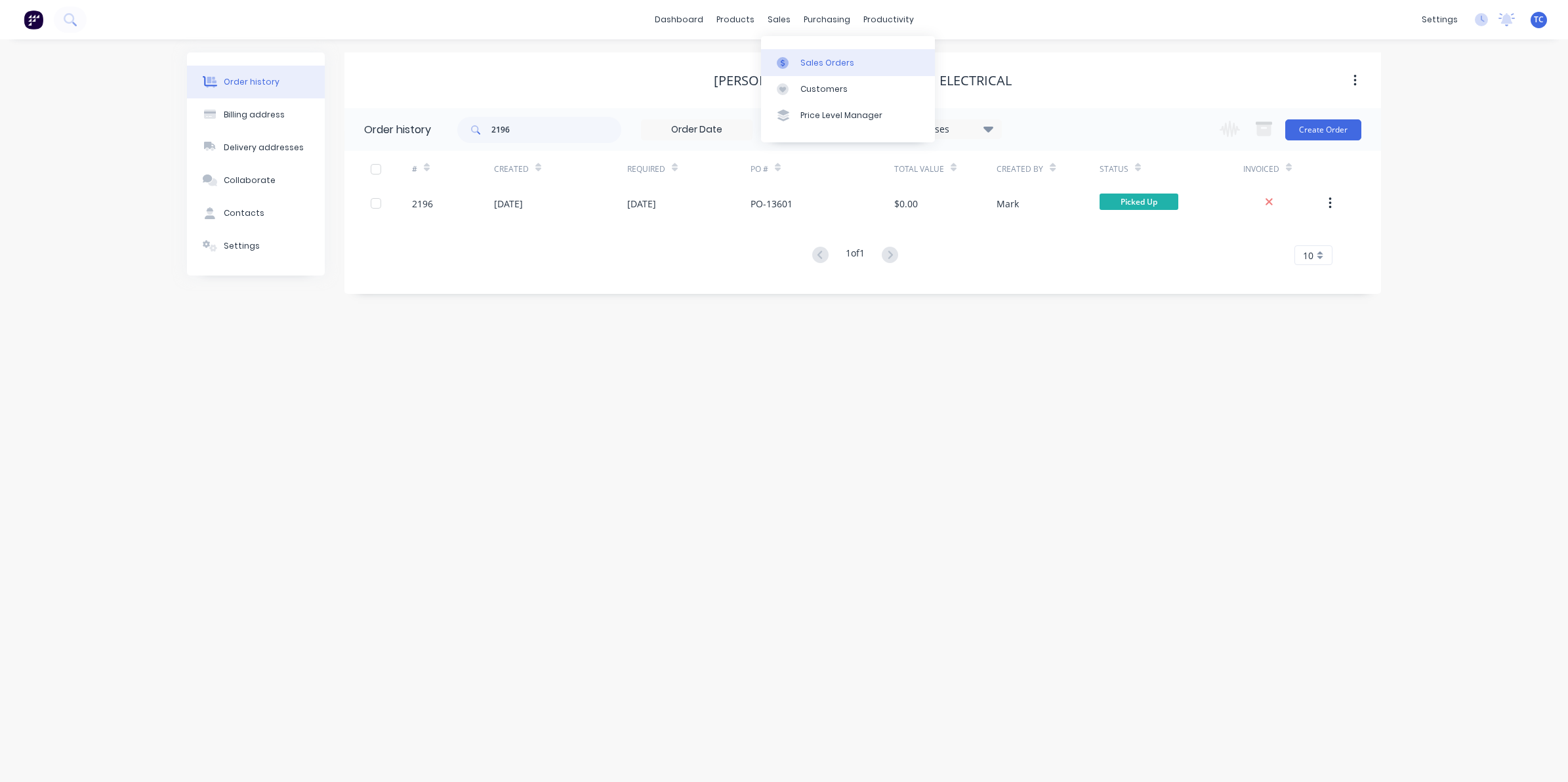
click at [805, 57] on div "Sales Orders" at bounding box center [827, 63] width 54 height 12
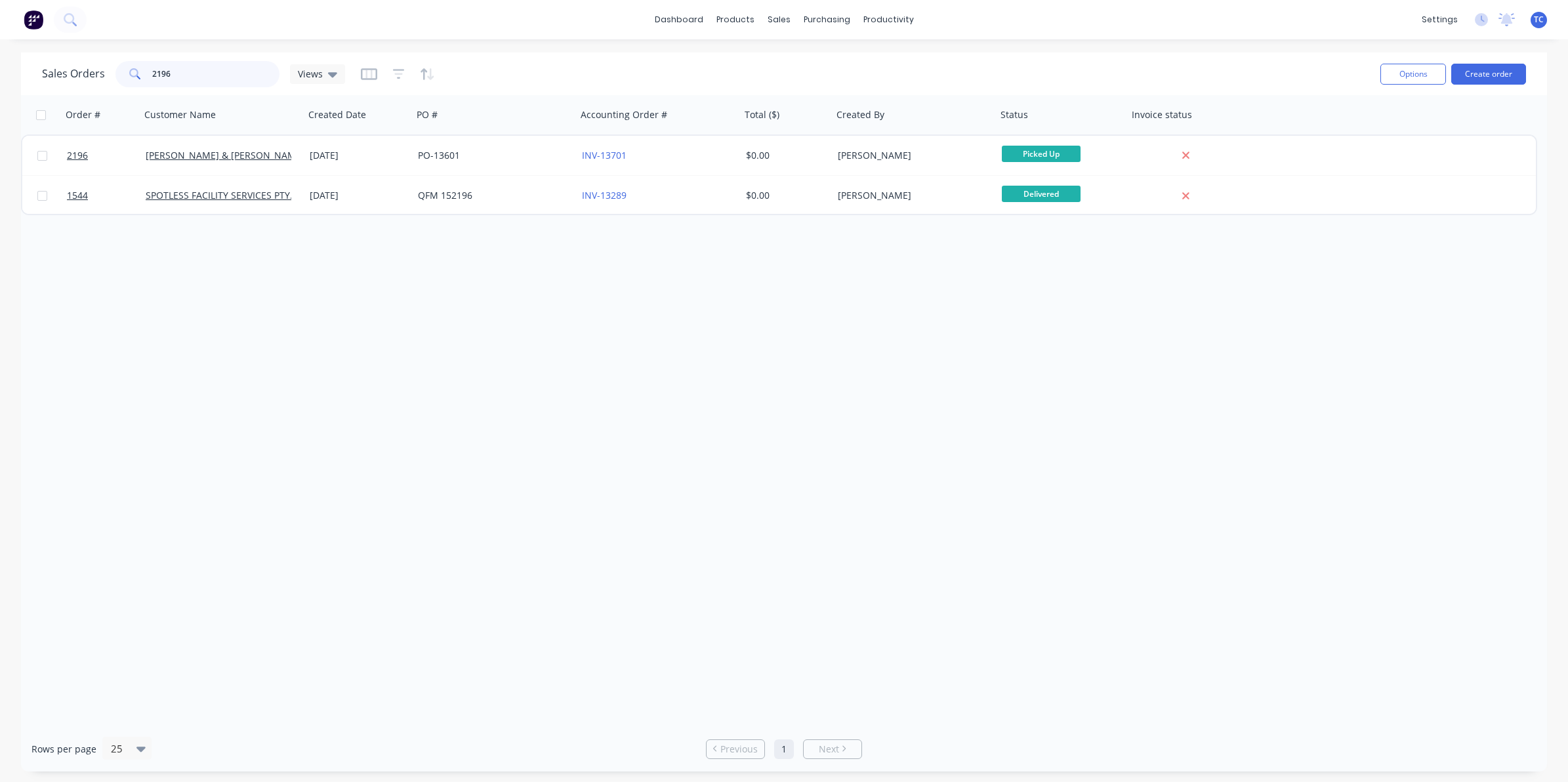
drag, startPoint x: 179, startPoint y: 73, endPoint x: 146, endPoint y: 70, distance: 33.1
click at [146, 70] on div "2196" at bounding box center [197, 74] width 164 height 26
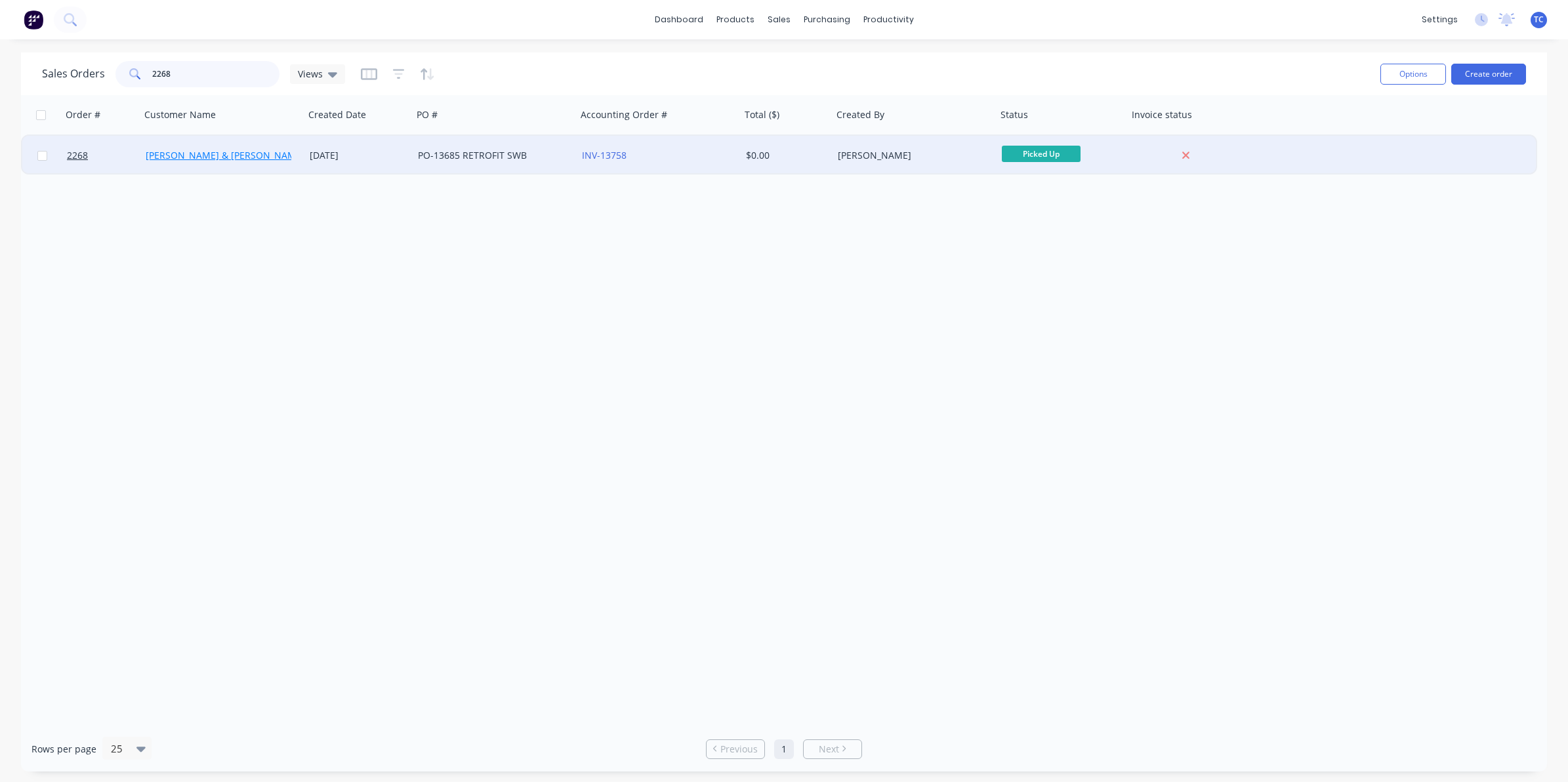
type input "2268"
click at [192, 156] on link "[PERSON_NAME] & [PERSON_NAME] Electrical" at bounding box center [245, 155] width 201 height 12
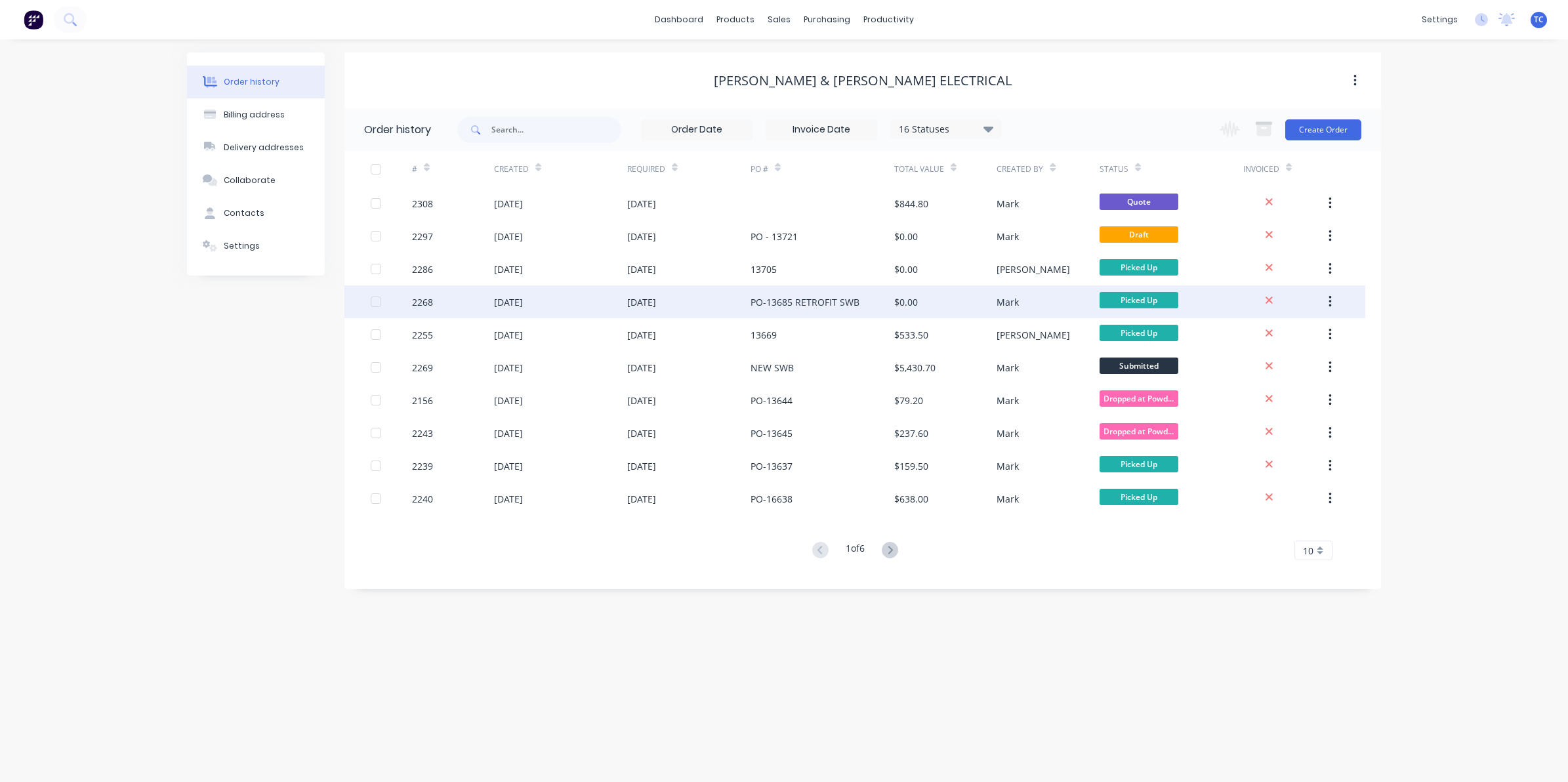
click at [510, 300] on div "[DATE]" at bounding box center [508, 302] width 29 height 14
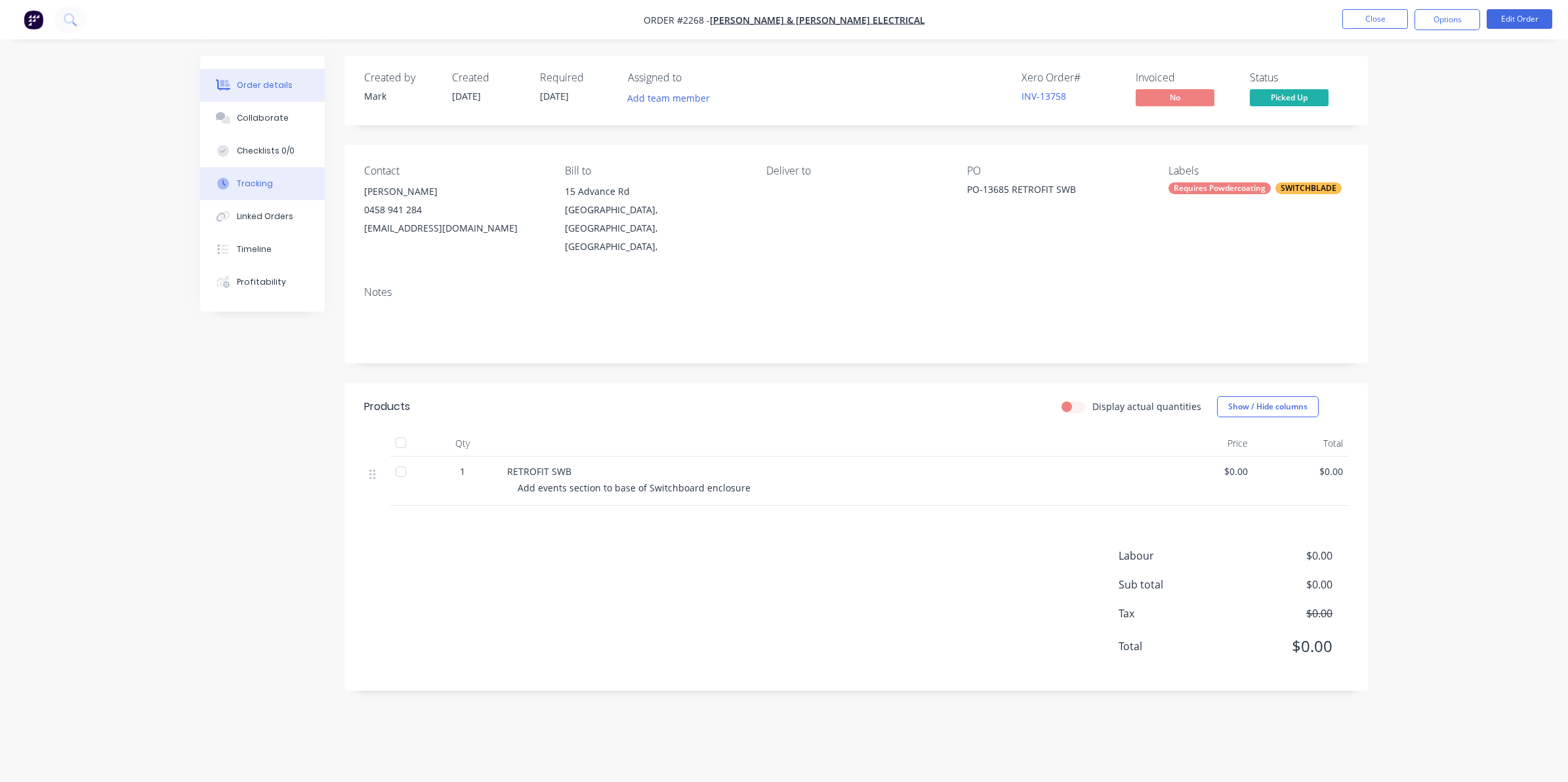
click at [259, 181] on div "Tracking" at bounding box center [255, 183] width 36 height 12
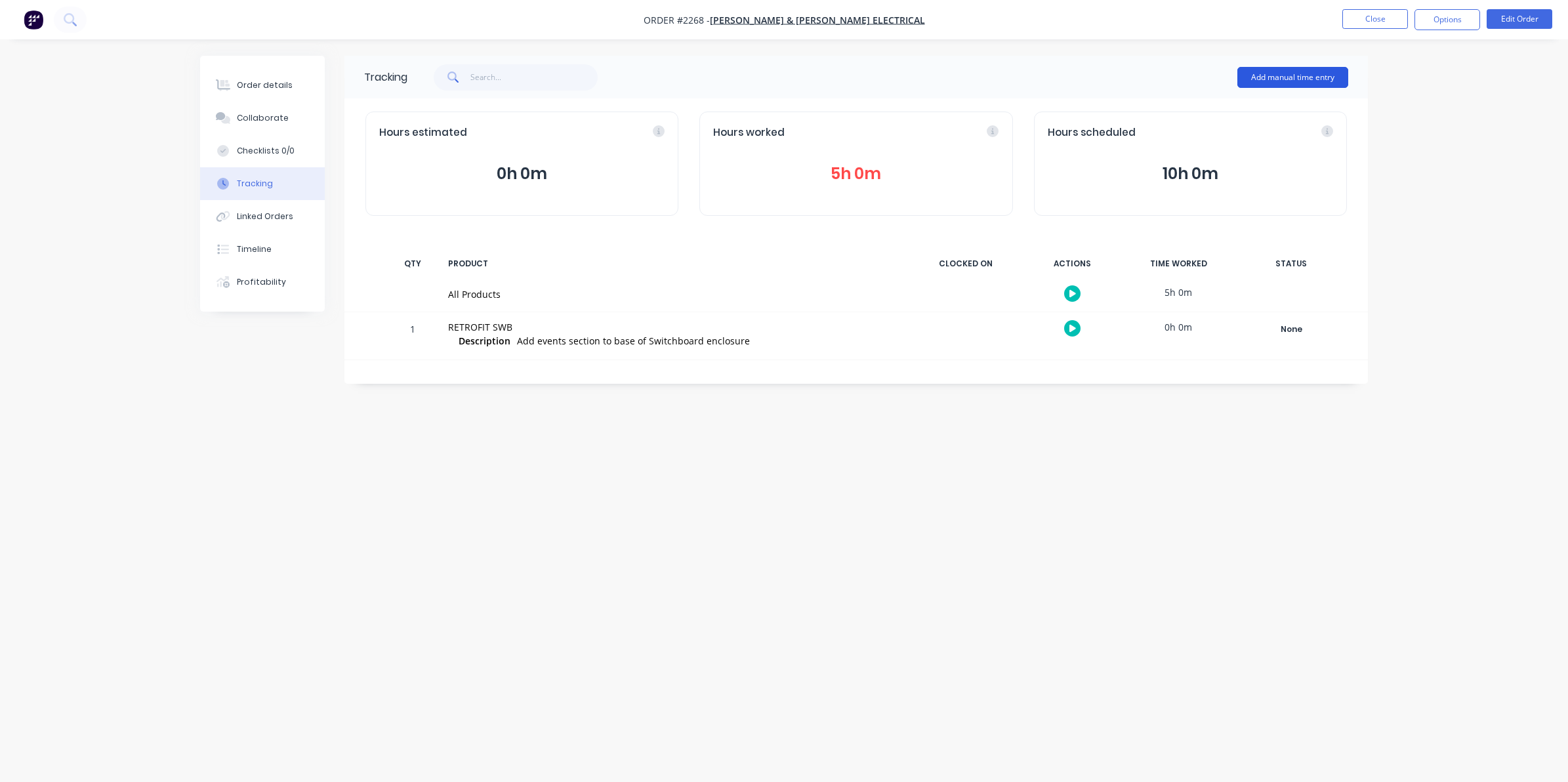
click at [1277, 70] on button "Add manual time entry" at bounding box center [1293, 77] width 111 height 21
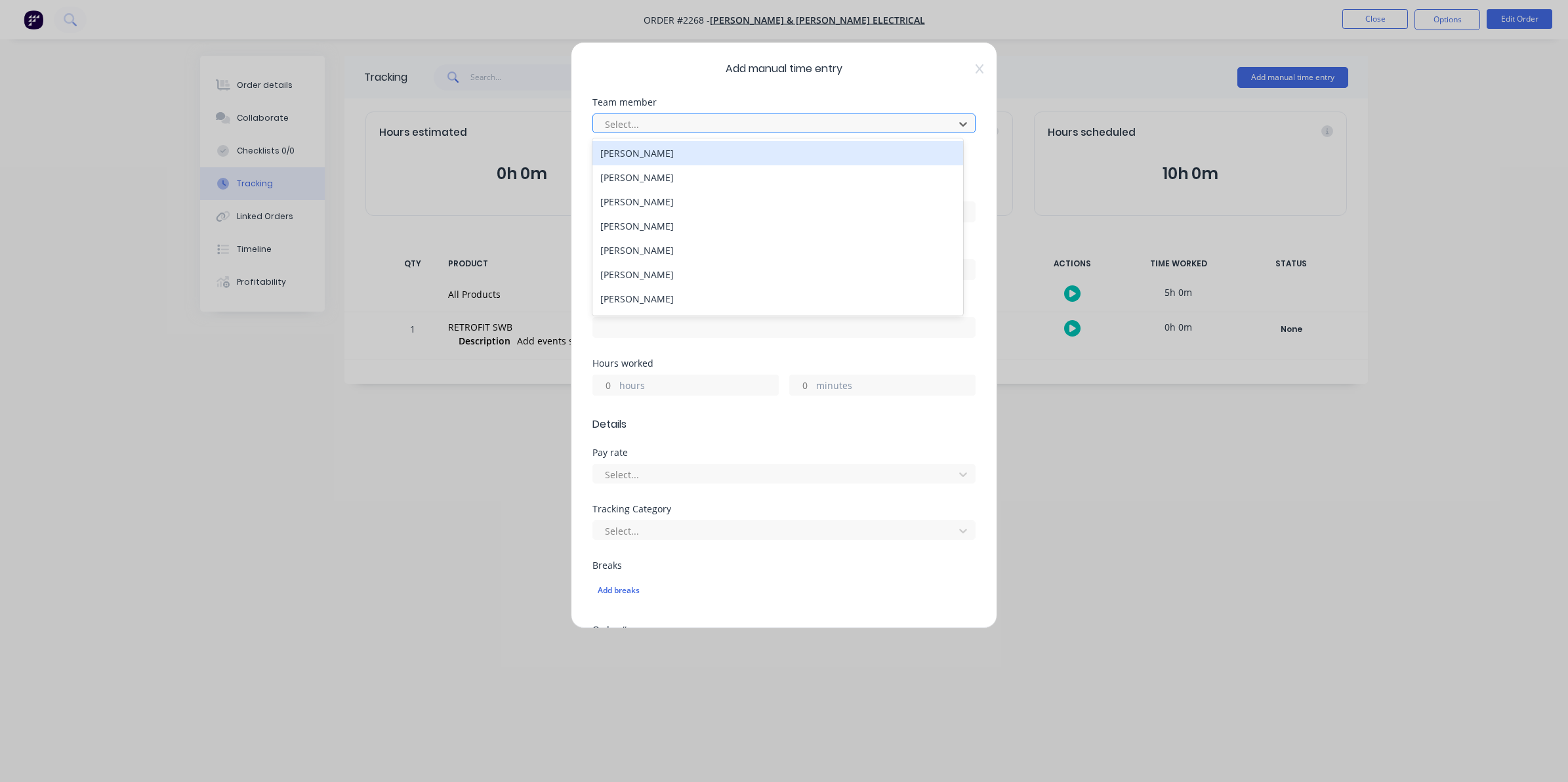
click at [623, 122] on div at bounding box center [775, 124] width 344 height 17
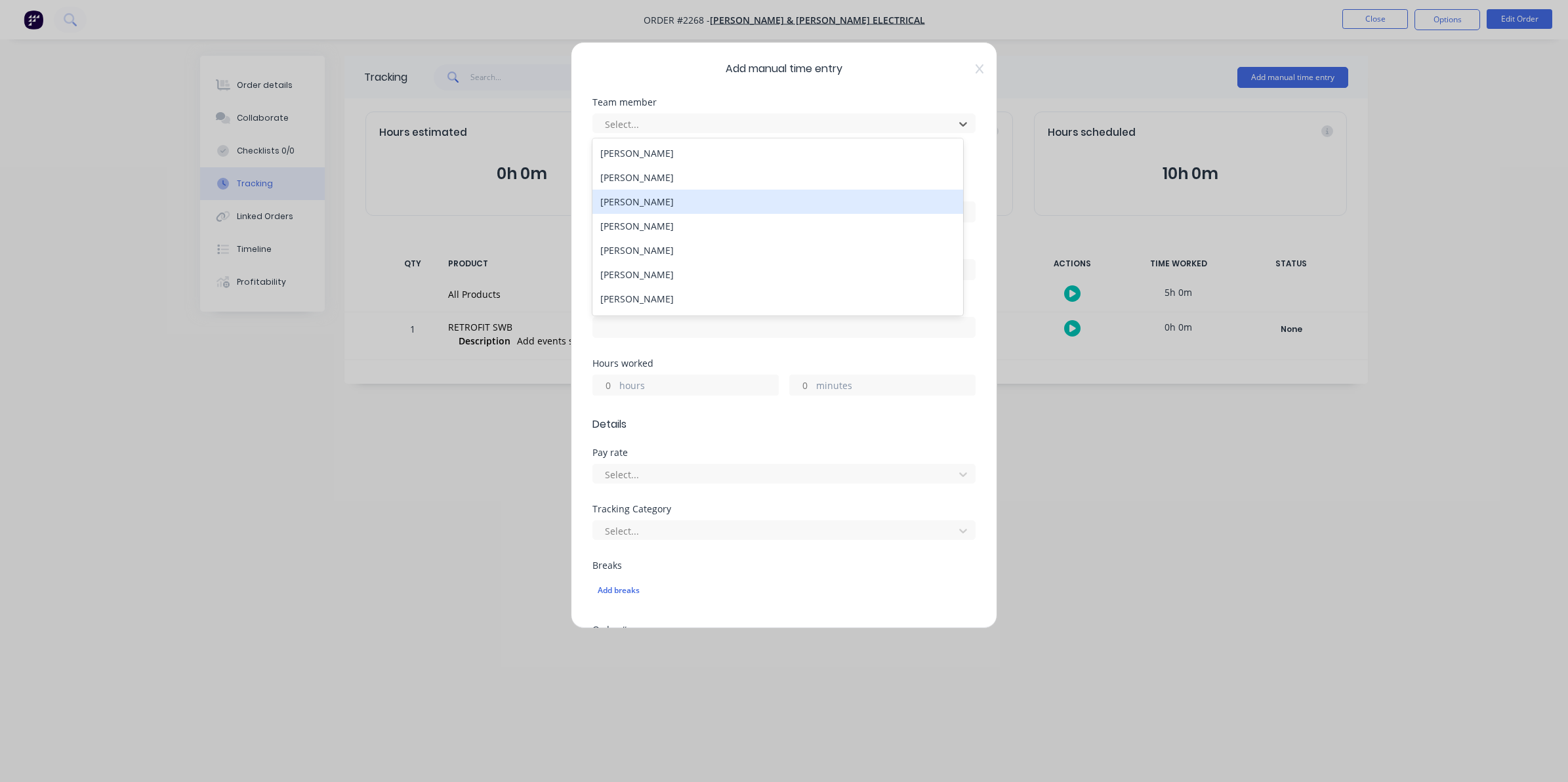
click at [633, 202] on div "[PERSON_NAME]" at bounding box center [777, 202] width 370 height 24
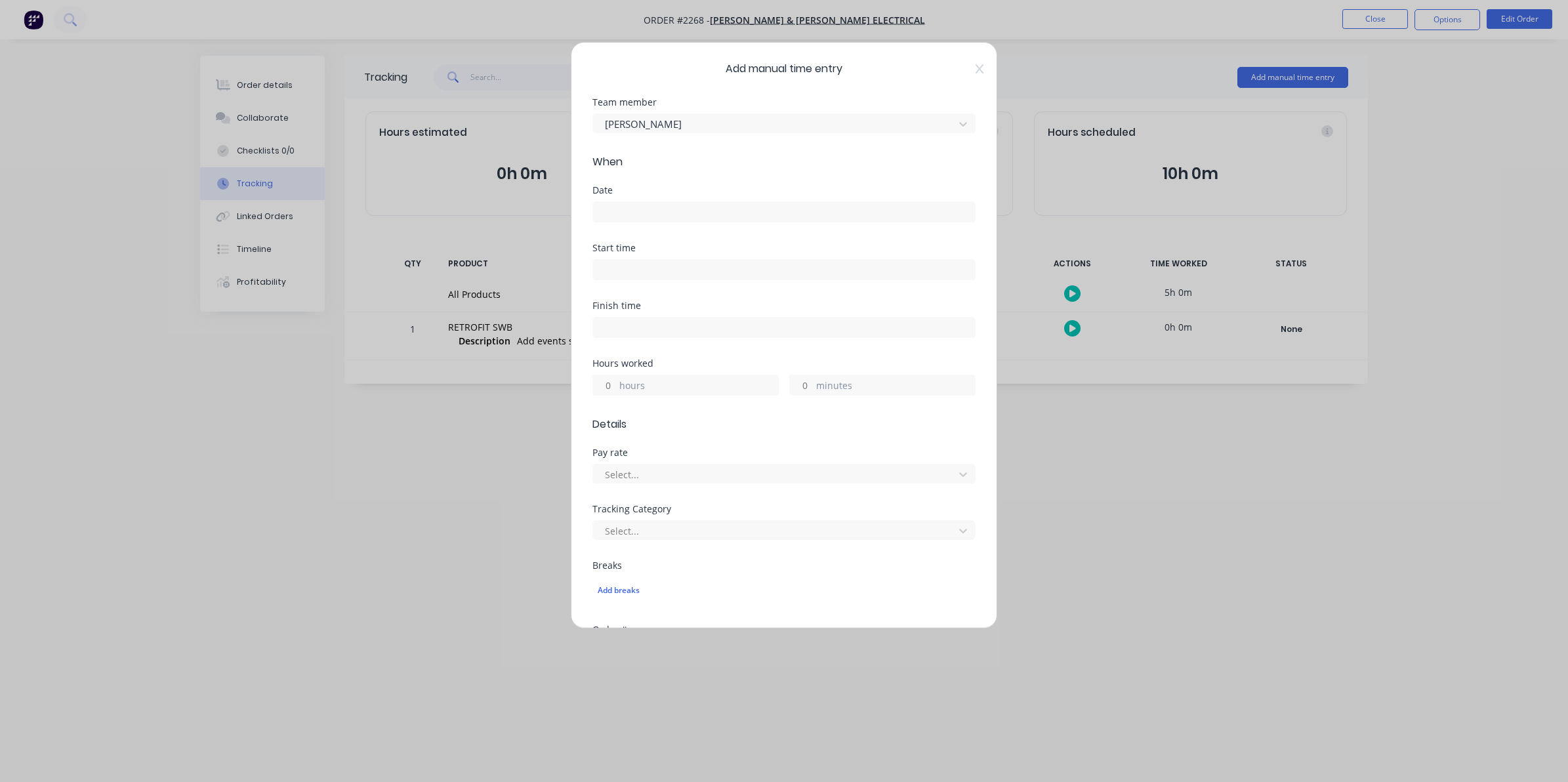
click at [608, 210] on input at bounding box center [784, 211] width 382 height 19
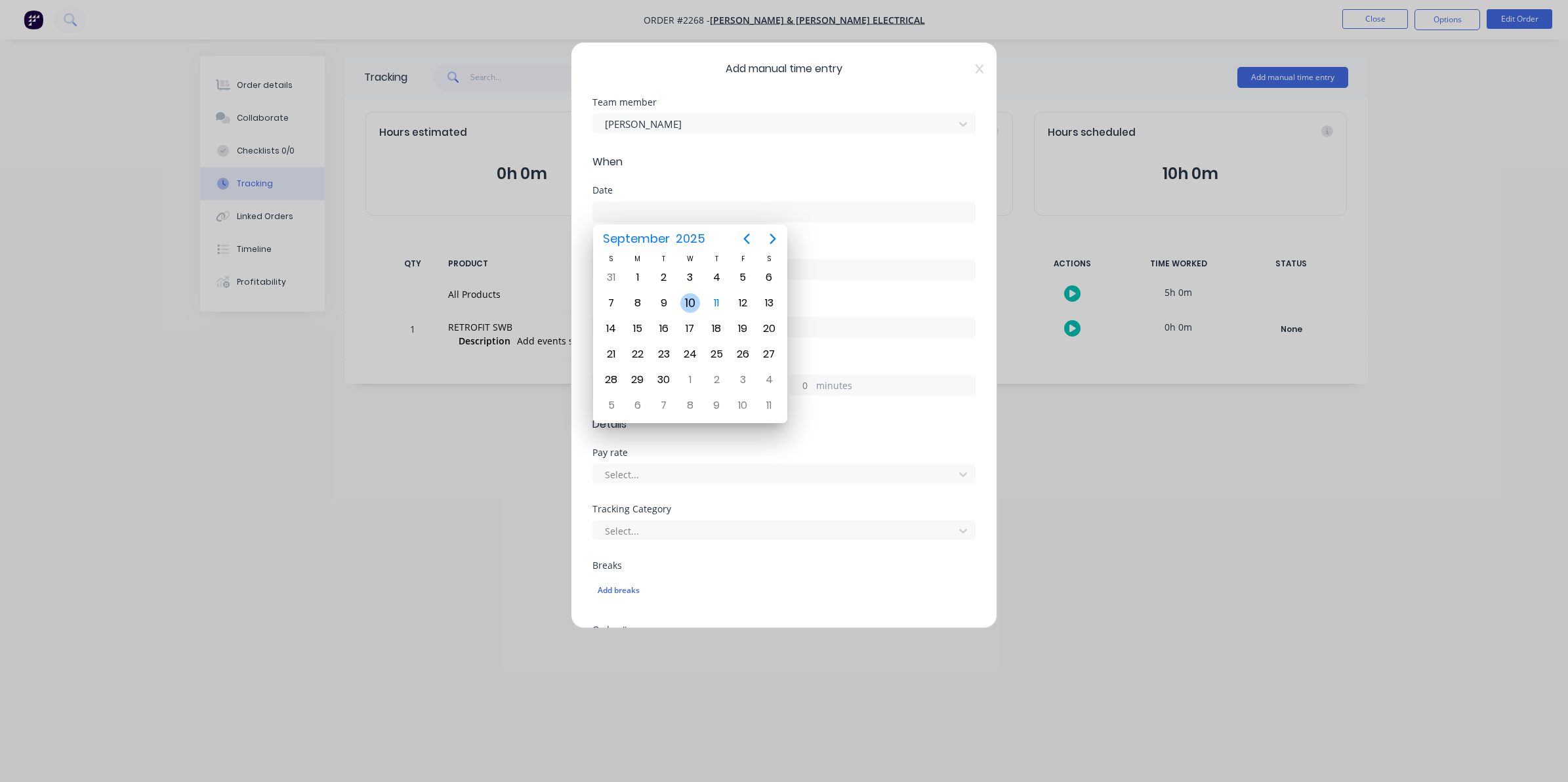
click at [691, 303] on div "10" at bounding box center [689, 303] width 19 height 19
type input "[DATE]"
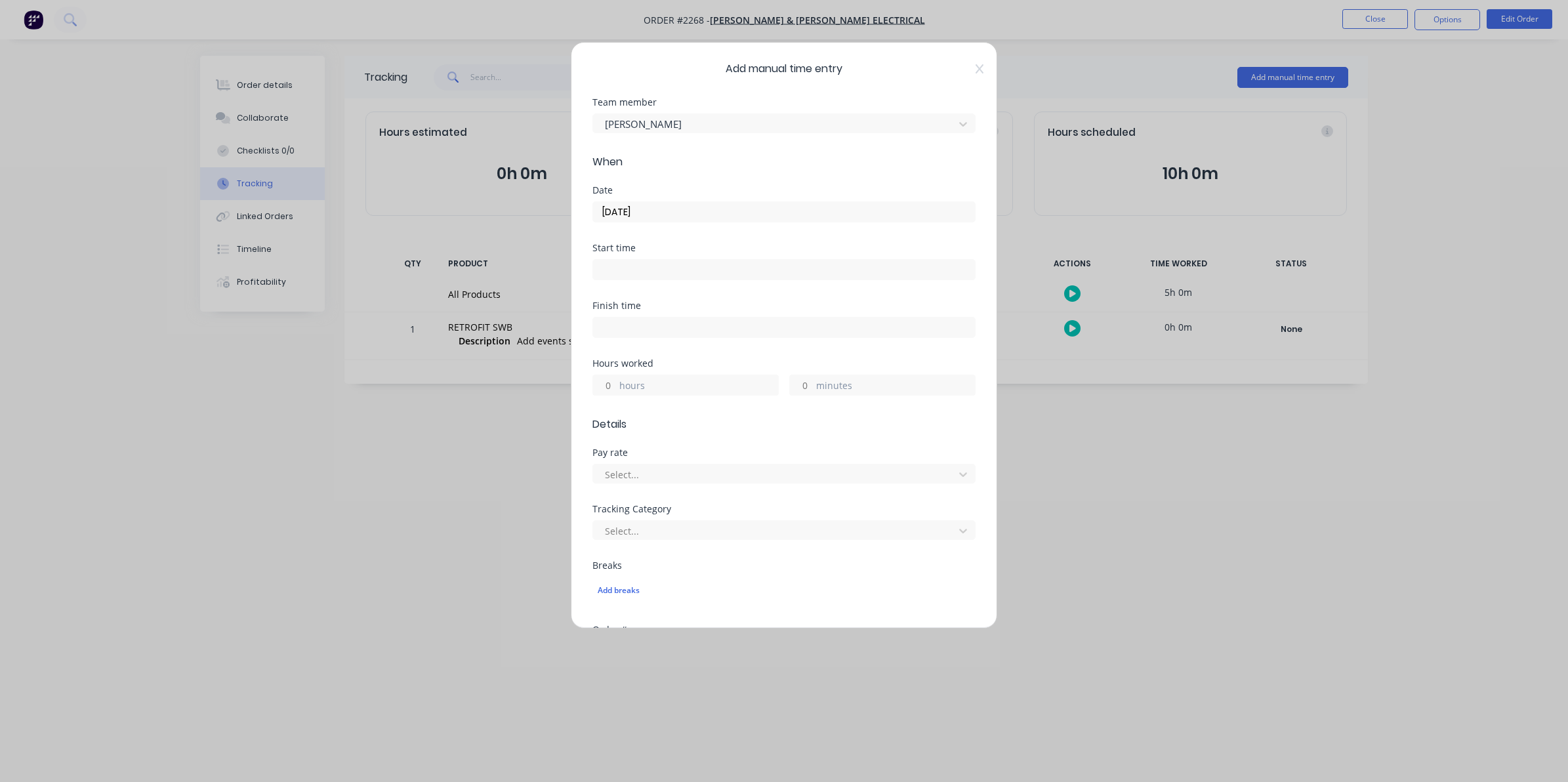
click at [613, 387] on input "hours" at bounding box center [604, 385] width 23 height 19
type input "1"
click at [816, 381] on label "minutes" at bounding box center [895, 387] width 158 height 17
click at [810, 381] on input "minutes" at bounding box center [801, 385] width 23 height 19
click at [804, 382] on input "minutes" at bounding box center [801, 385] width 23 height 19
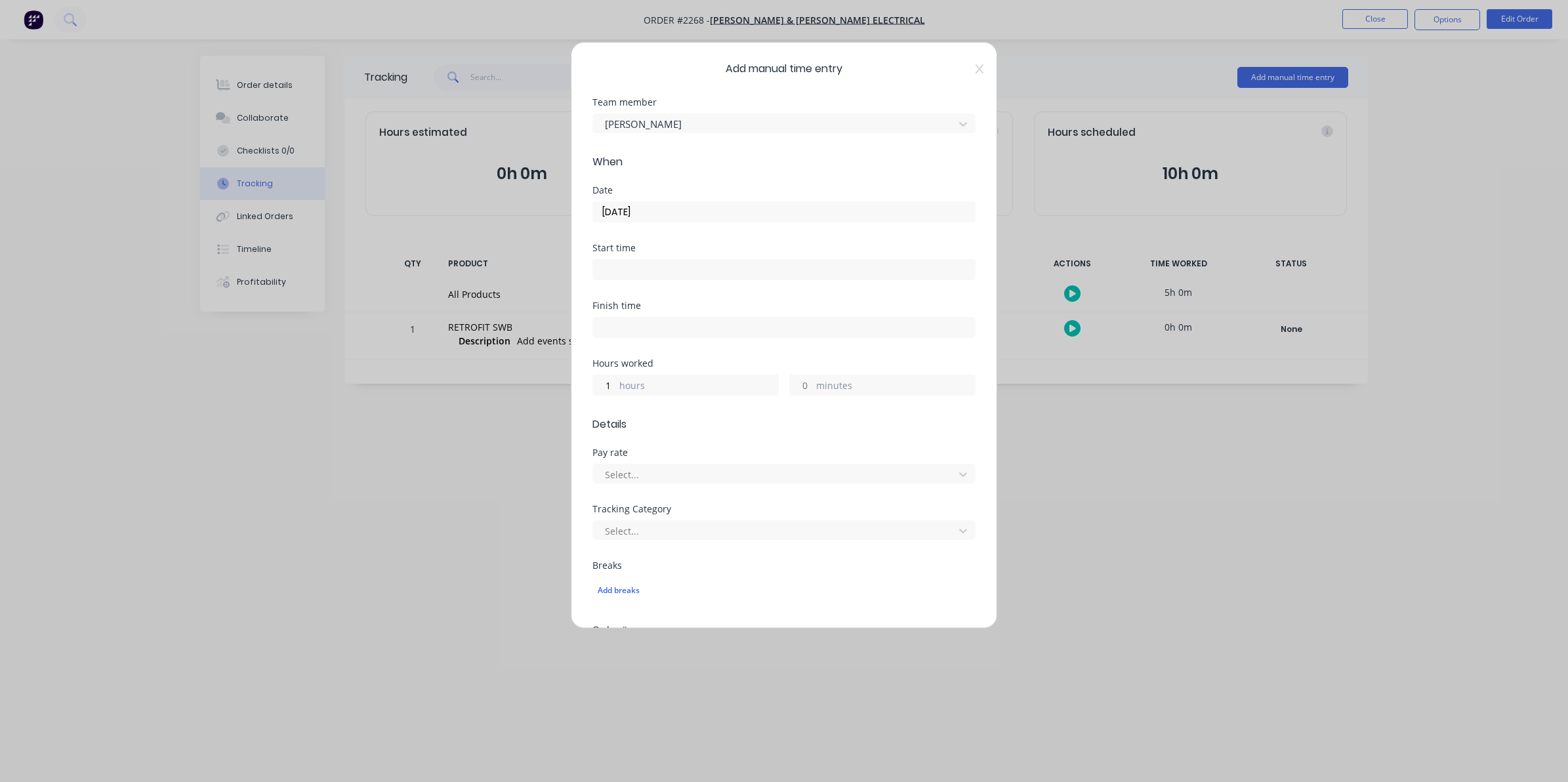
type input "30"
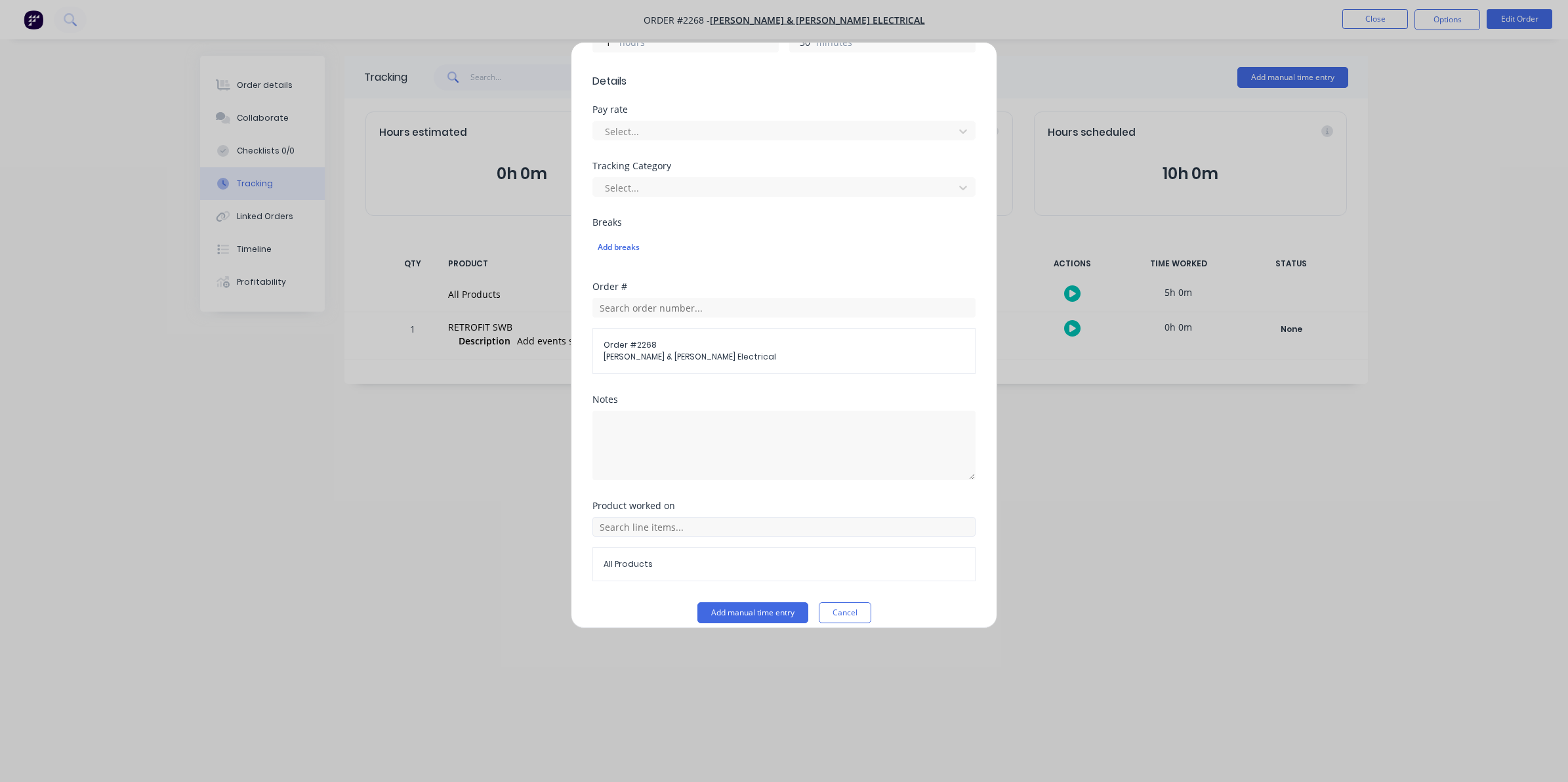
scroll to position [359, 0]
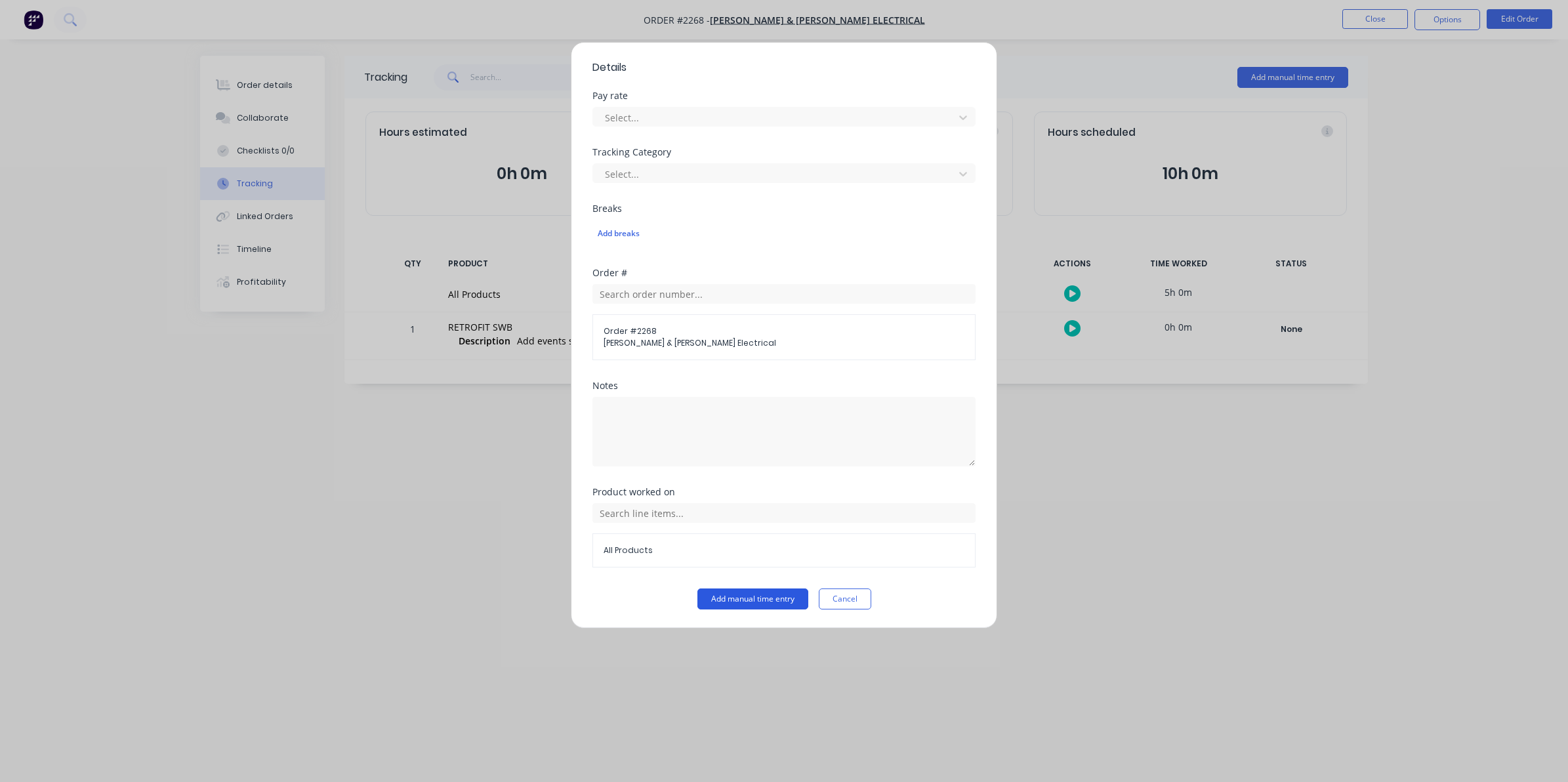
click at [736, 596] on button "Add manual time entry" at bounding box center [753, 599] width 111 height 21
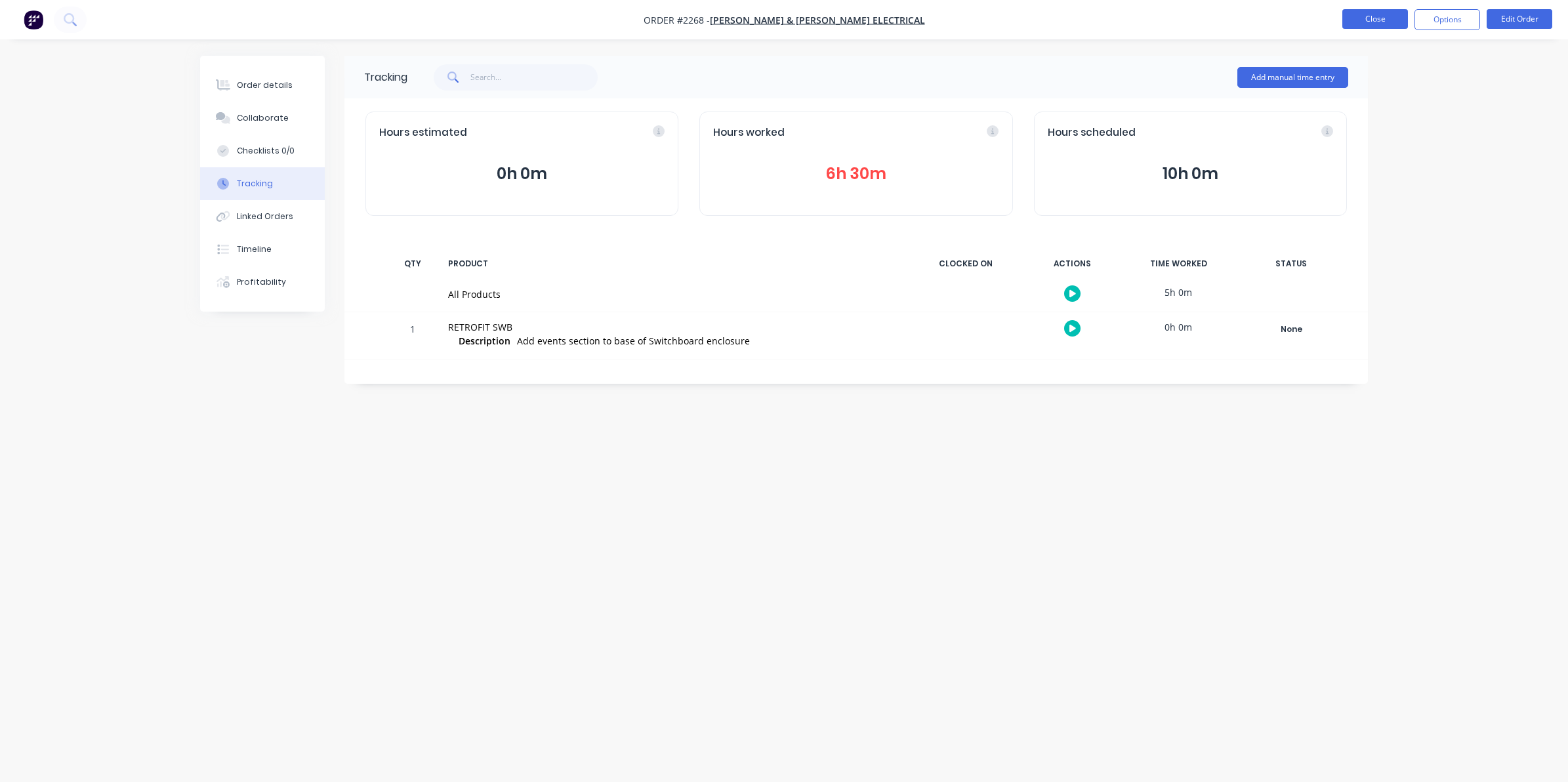
click at [1368, 18] on button "Close" at bounding box center [1374, 19] width 66 height 19
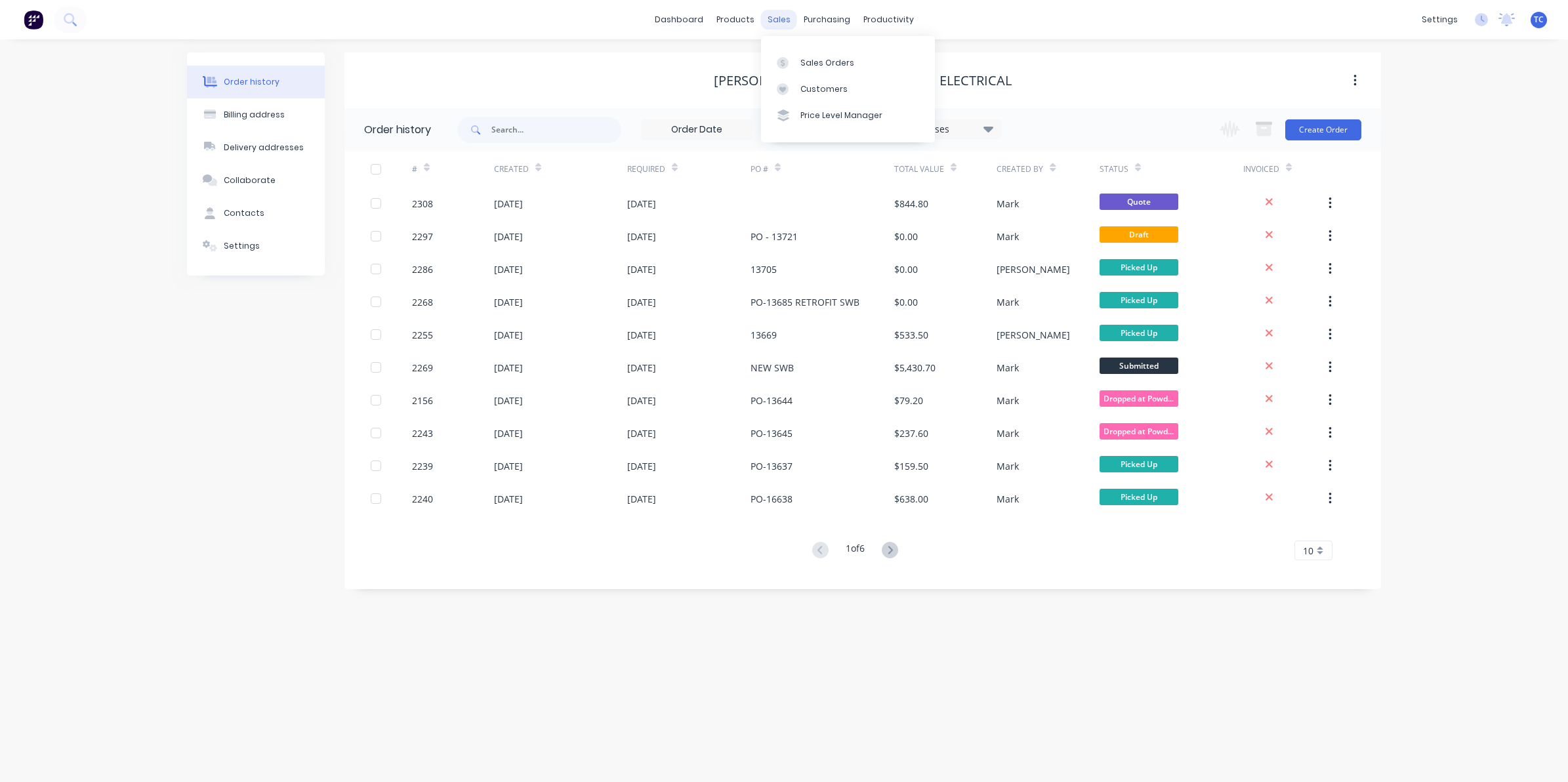
click at [774, 19] on div "sales" at bounding box center [778, 19] width 36 height 19
click at [804, 64] on div "Sales Orders" at bounding box center [827, 63] width 54 height 12
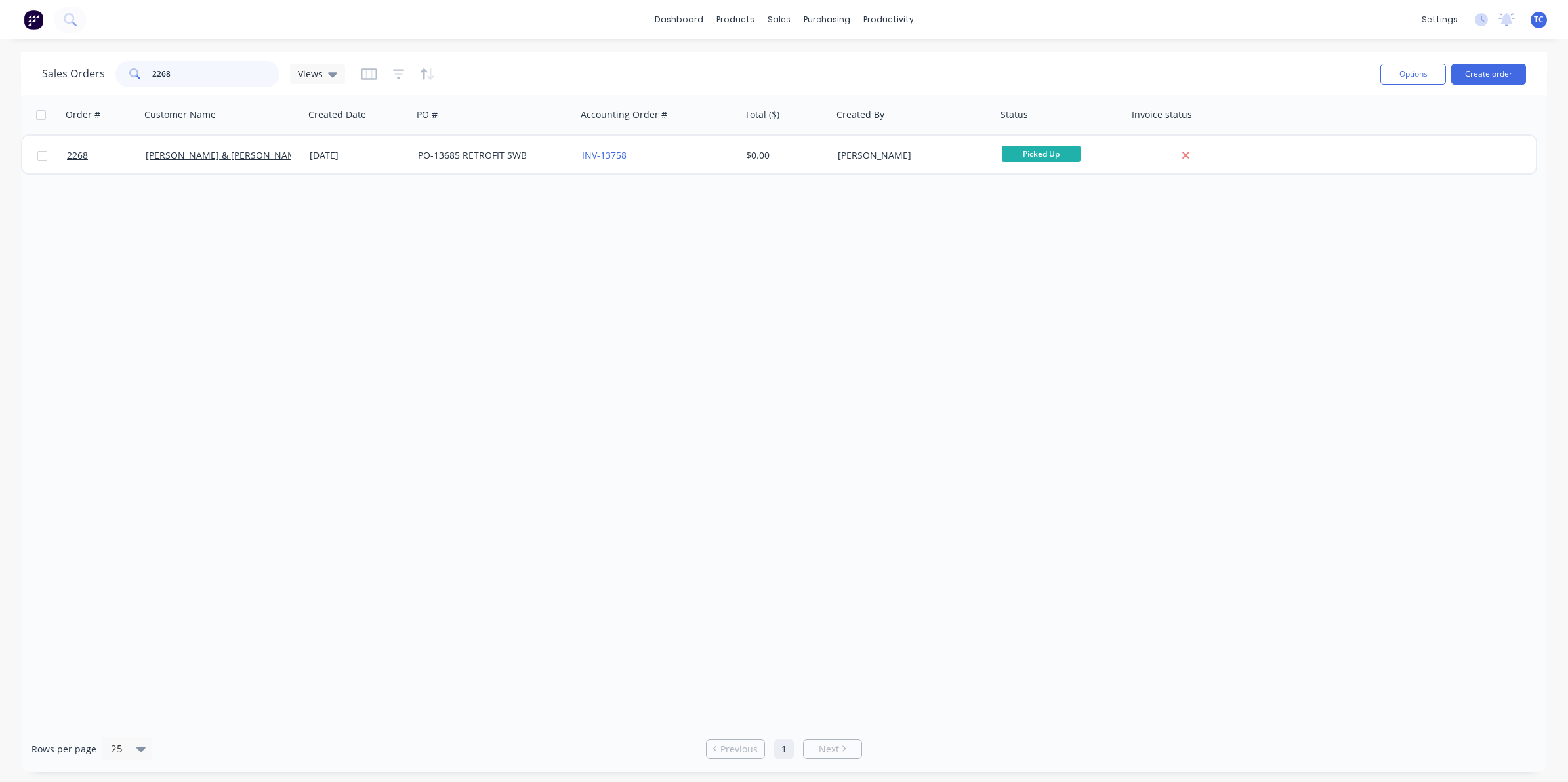
drag, startPoint x: 174, startPoint y: 72, endPoint x: 149, endPoint y: 69, distance: 25.2
click at [149, 69] on div "2268" at bounding box center [197, 74] width 164 height 26
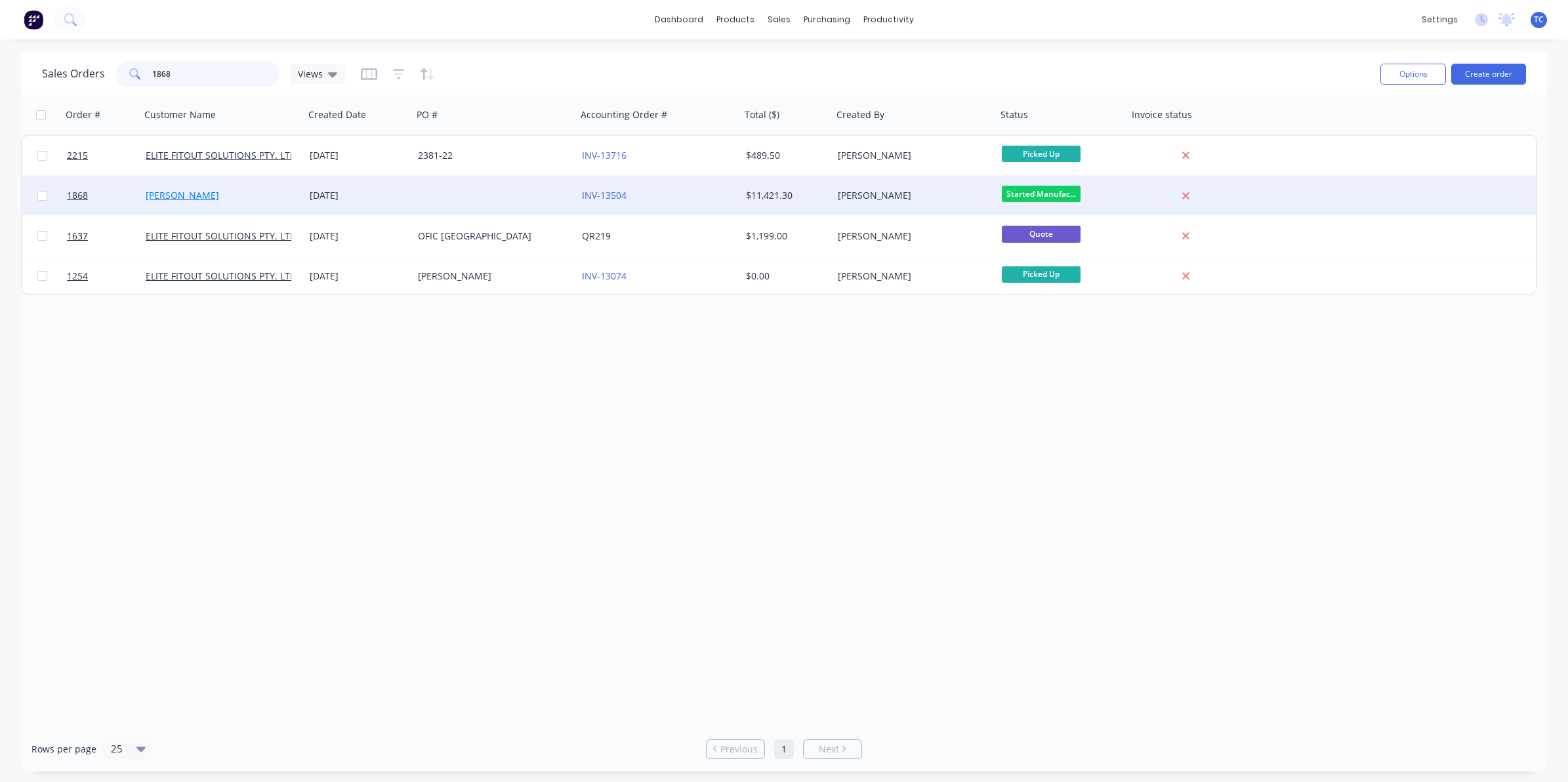
type input "1868"
click at [179, 198] on link "[PERSON_NAME]" at bounding box center [182, 195] width 73 height 12
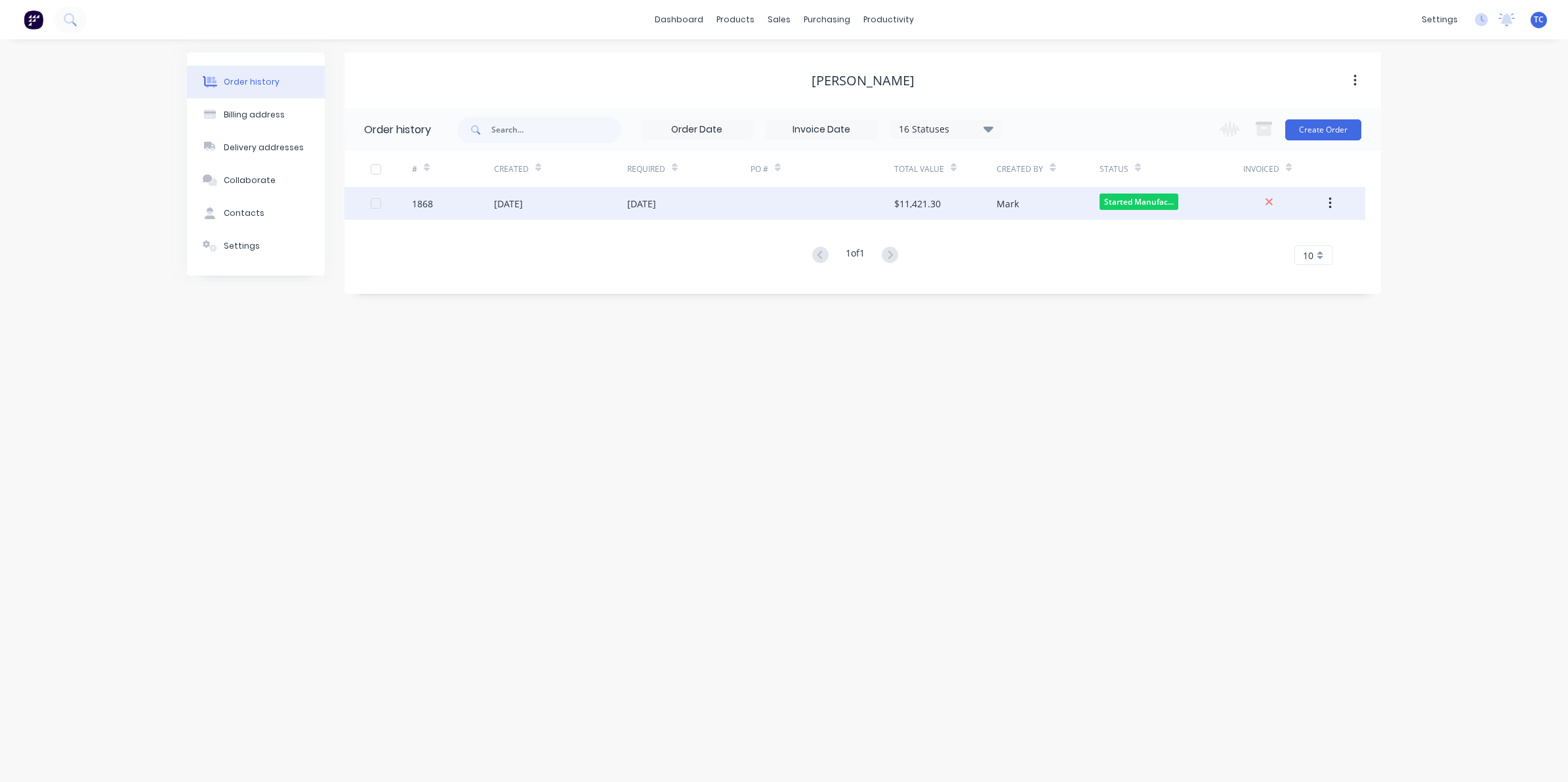
click at [522, 200] on div "[DATE]" at bounding box center [508, 203] width 29 height 14
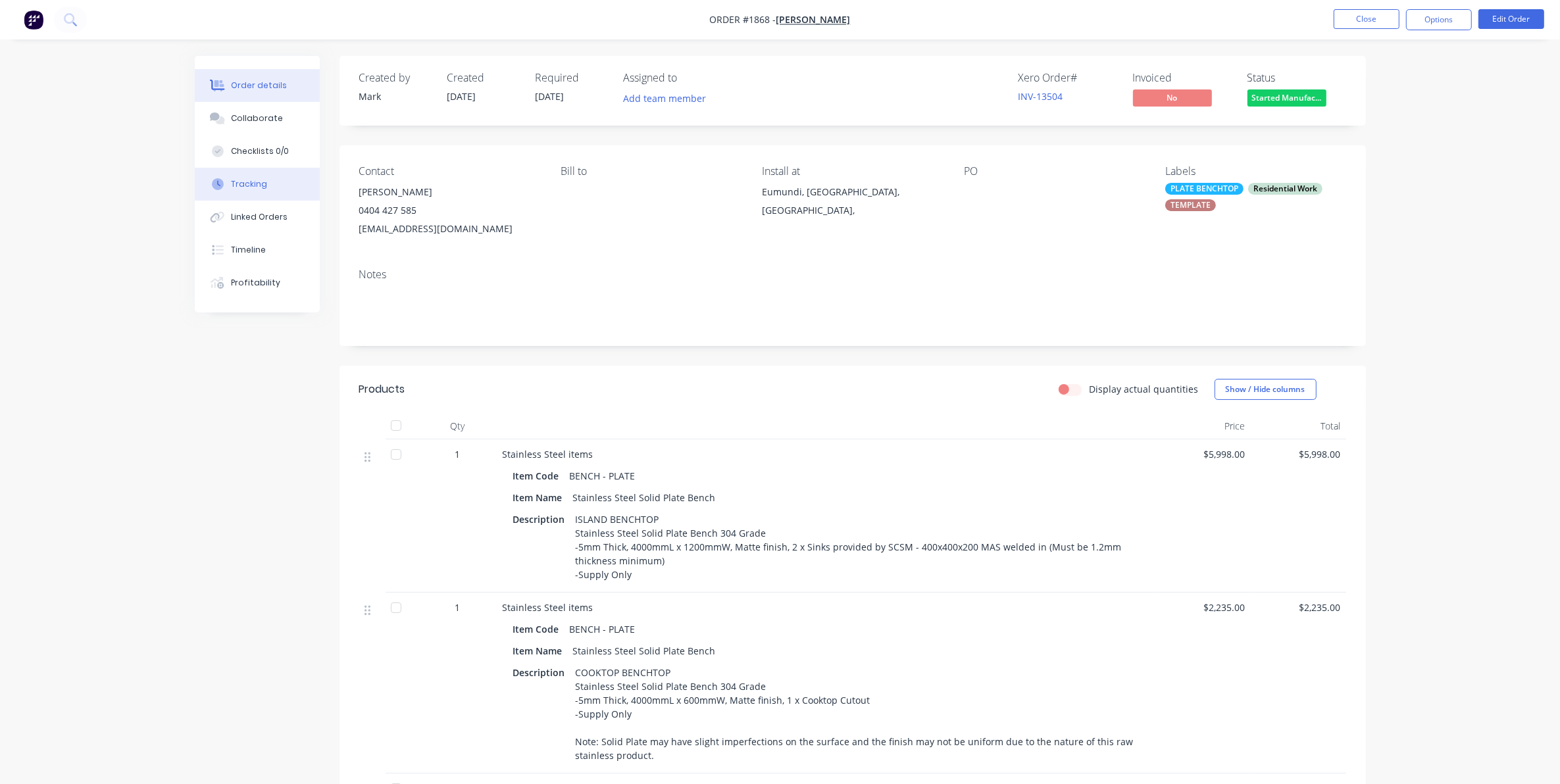
click at [256, 181] on div "Tracking" at bounding box center [249, 184] width 36 height 12
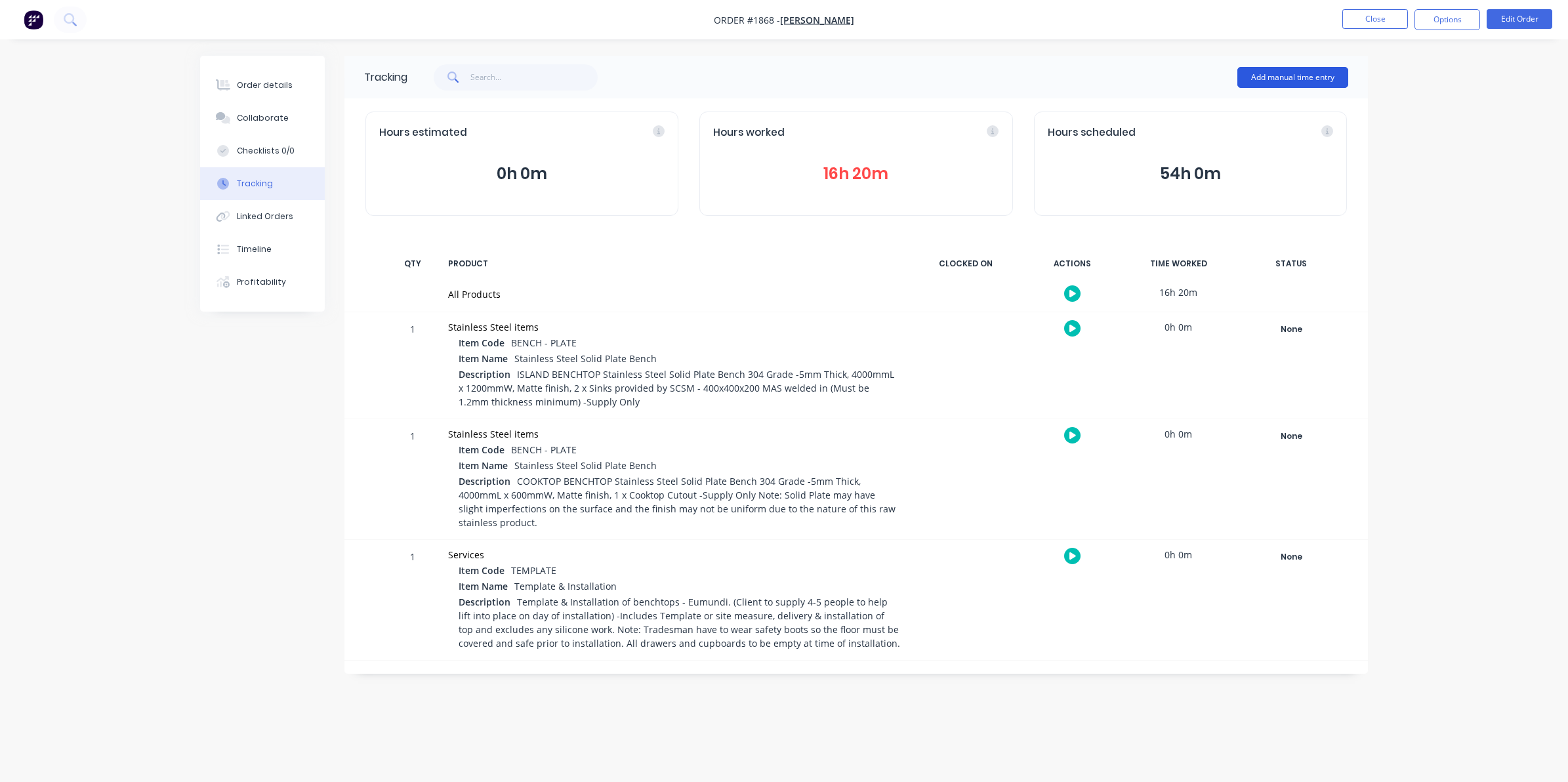
click at [1279, 73] on button "Add manual time entry" at bounding box center [1293, 77] width 111 height 21
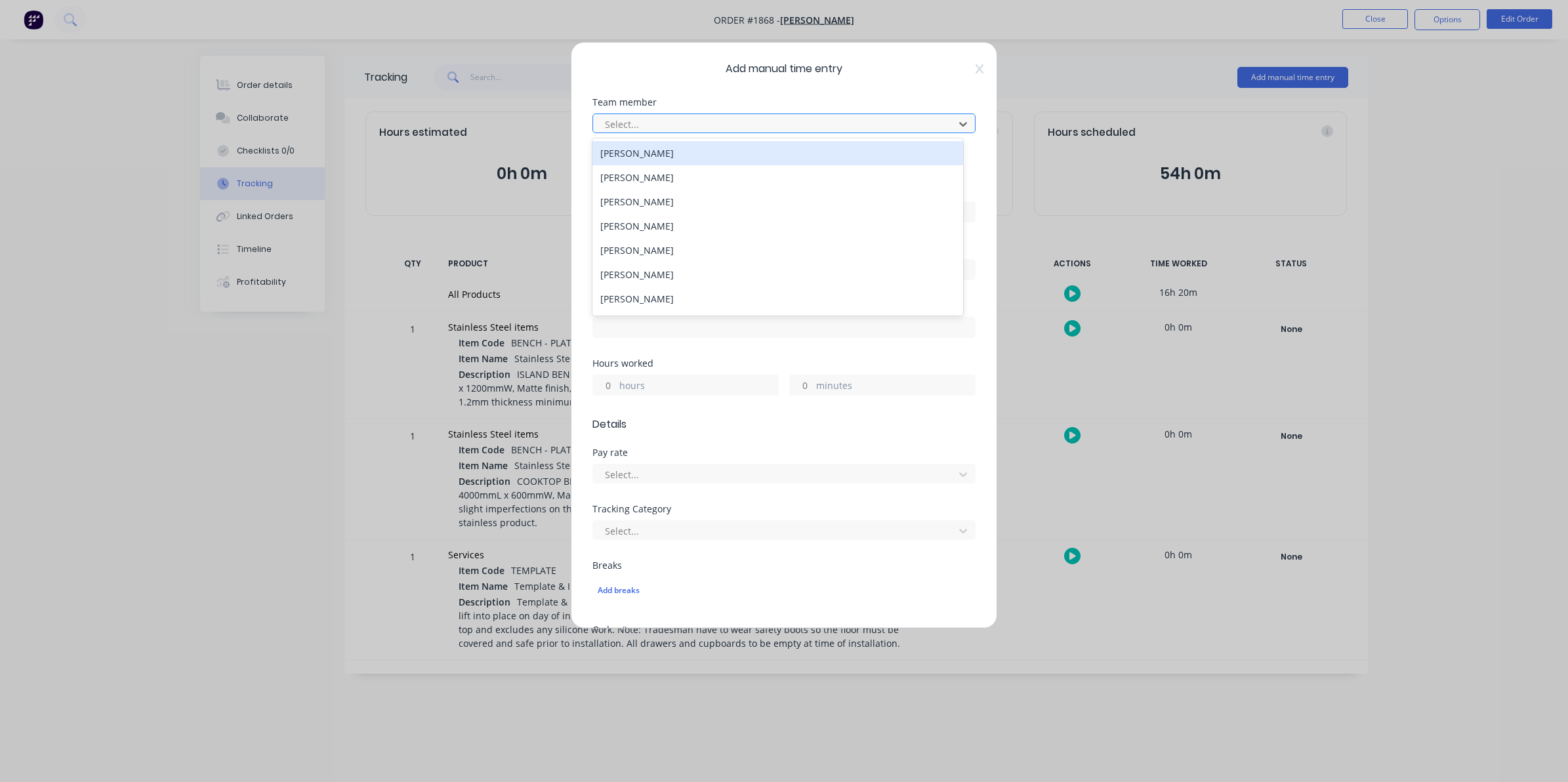
click at [615, 120] on div at bounding box center [775, 124] width 344 height 17
click at [639, 153] on div "[PERSON_NAME]" at bounding box center [777, 156] width 370 height 24
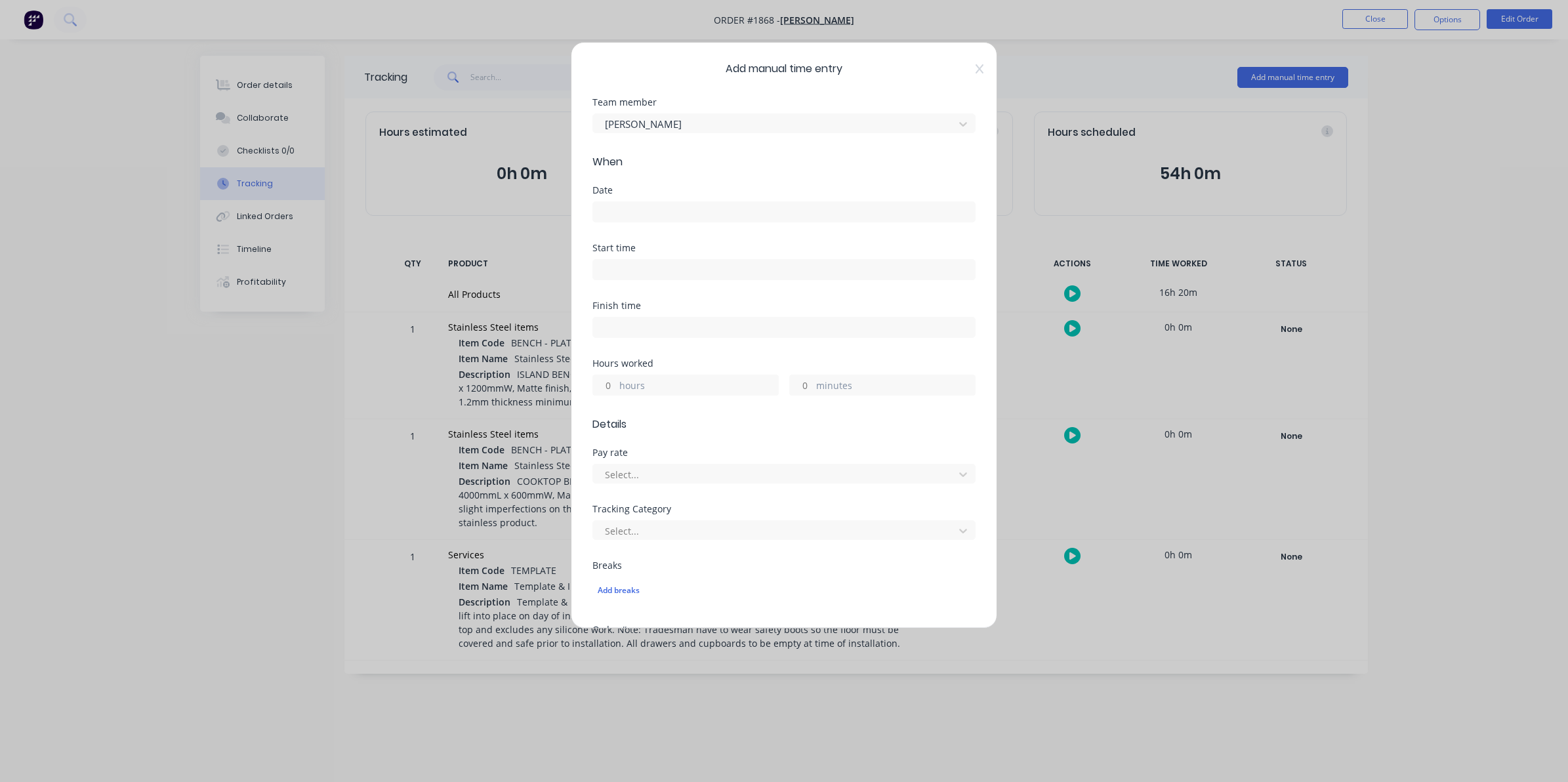
click at [607, 210] on input at bounding box center [784, 211] width 382 height 19
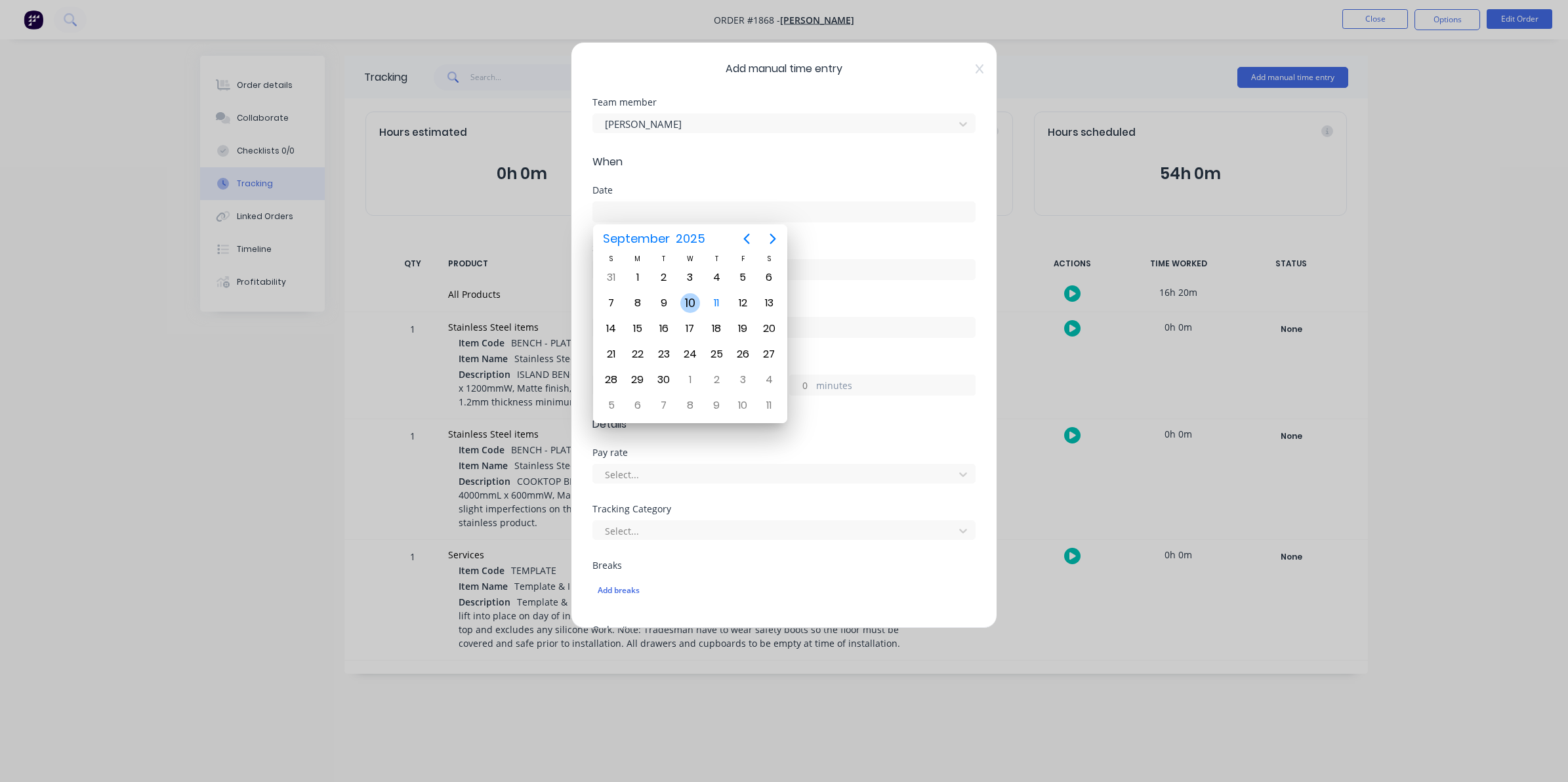
click at [694, 303] on div "10" at bounding box center [689, 303] width 19 height 19
type input "[DATE]"
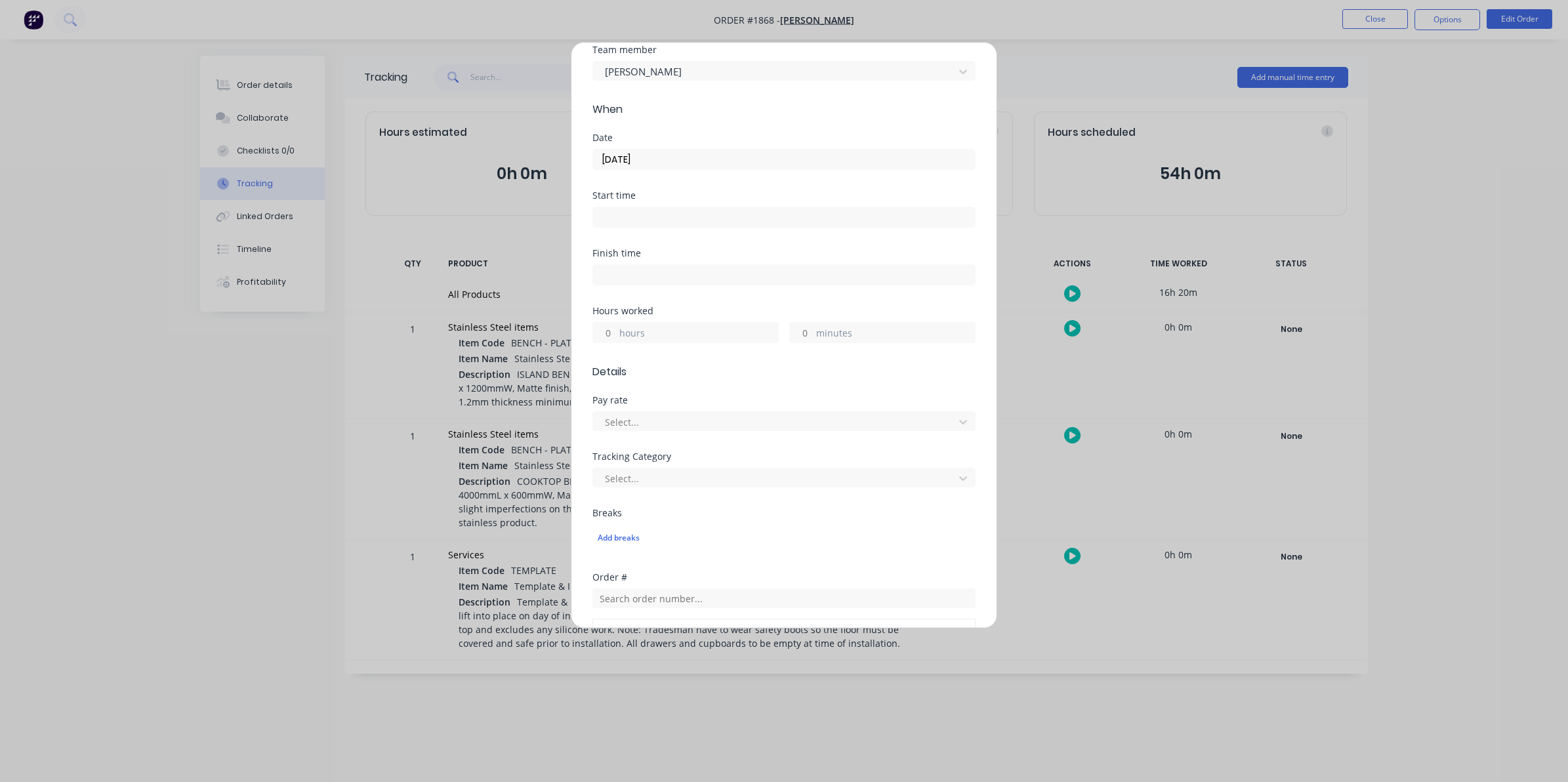
scroll to position [82, 0]
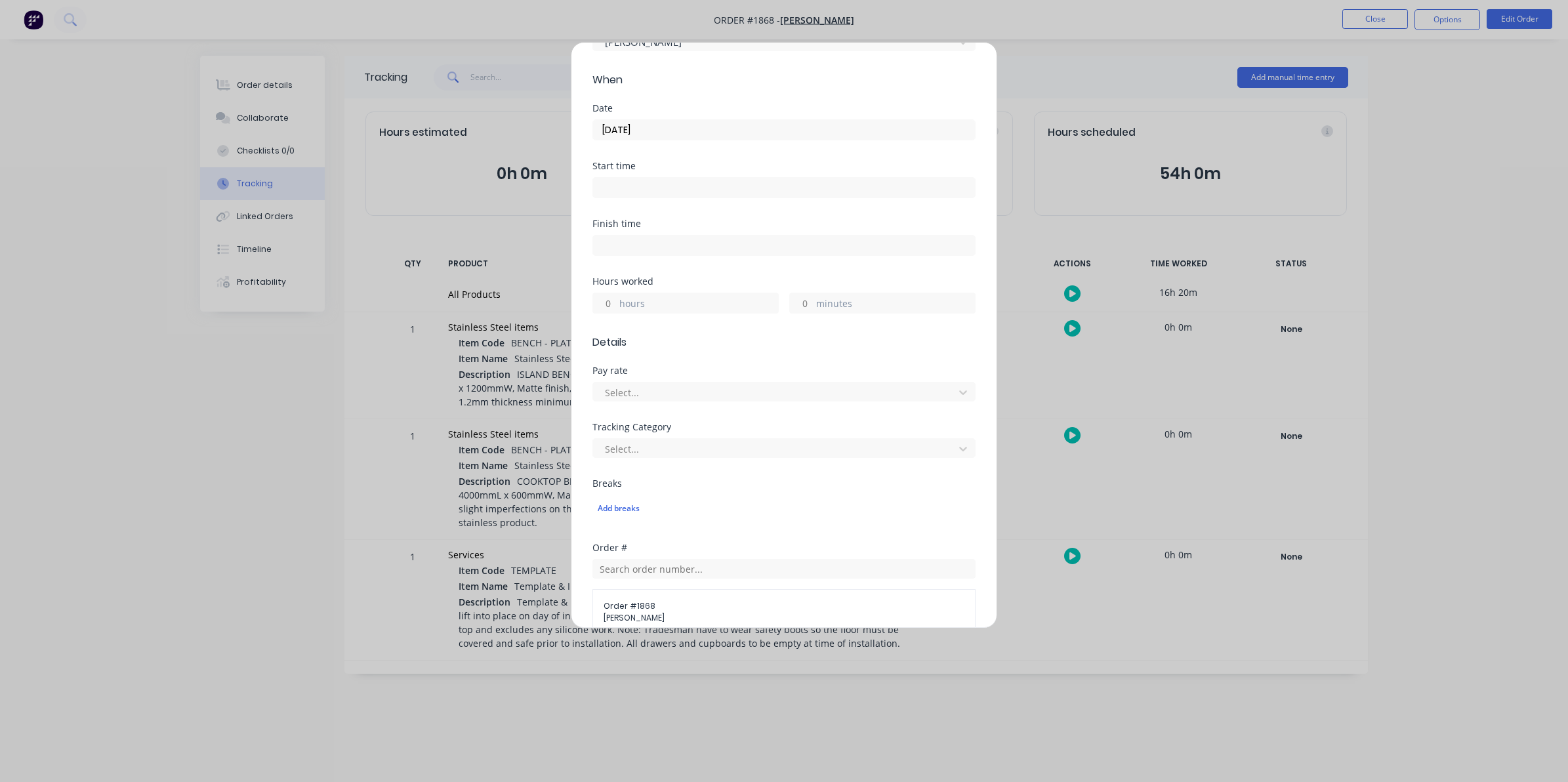
click at [612, 300] on input "hours" at bounding box center [604, 303] width 23 height 19
type input "5"
click at [801, 300] on input "minutes" at bounding box center [801, 303] width 23 height 19
type input "40"
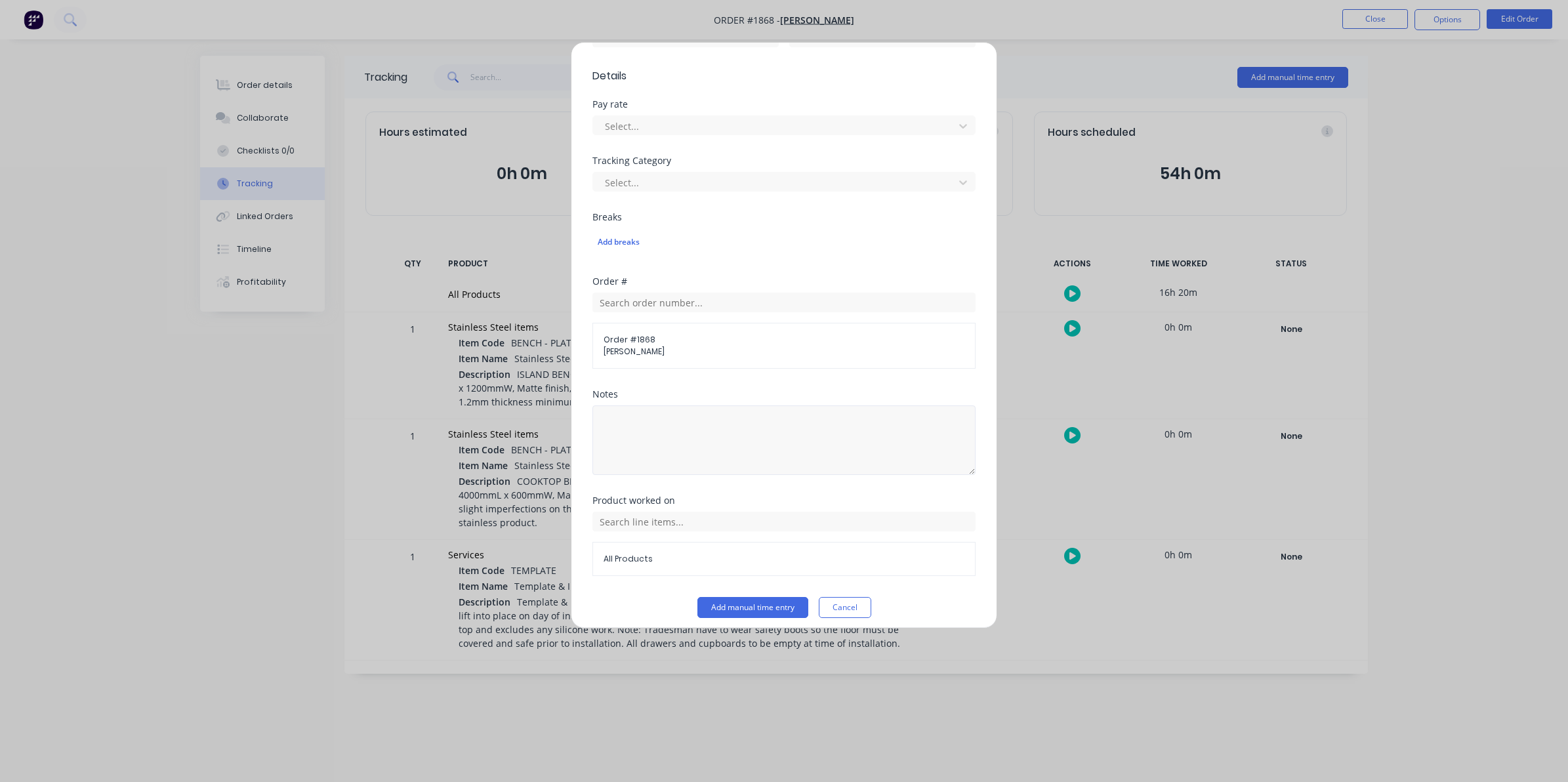
scroll to position [359, 0]
click at [755, 600] on button "Add manual time entry" at bounding box center [753, 599] width 111 height 21
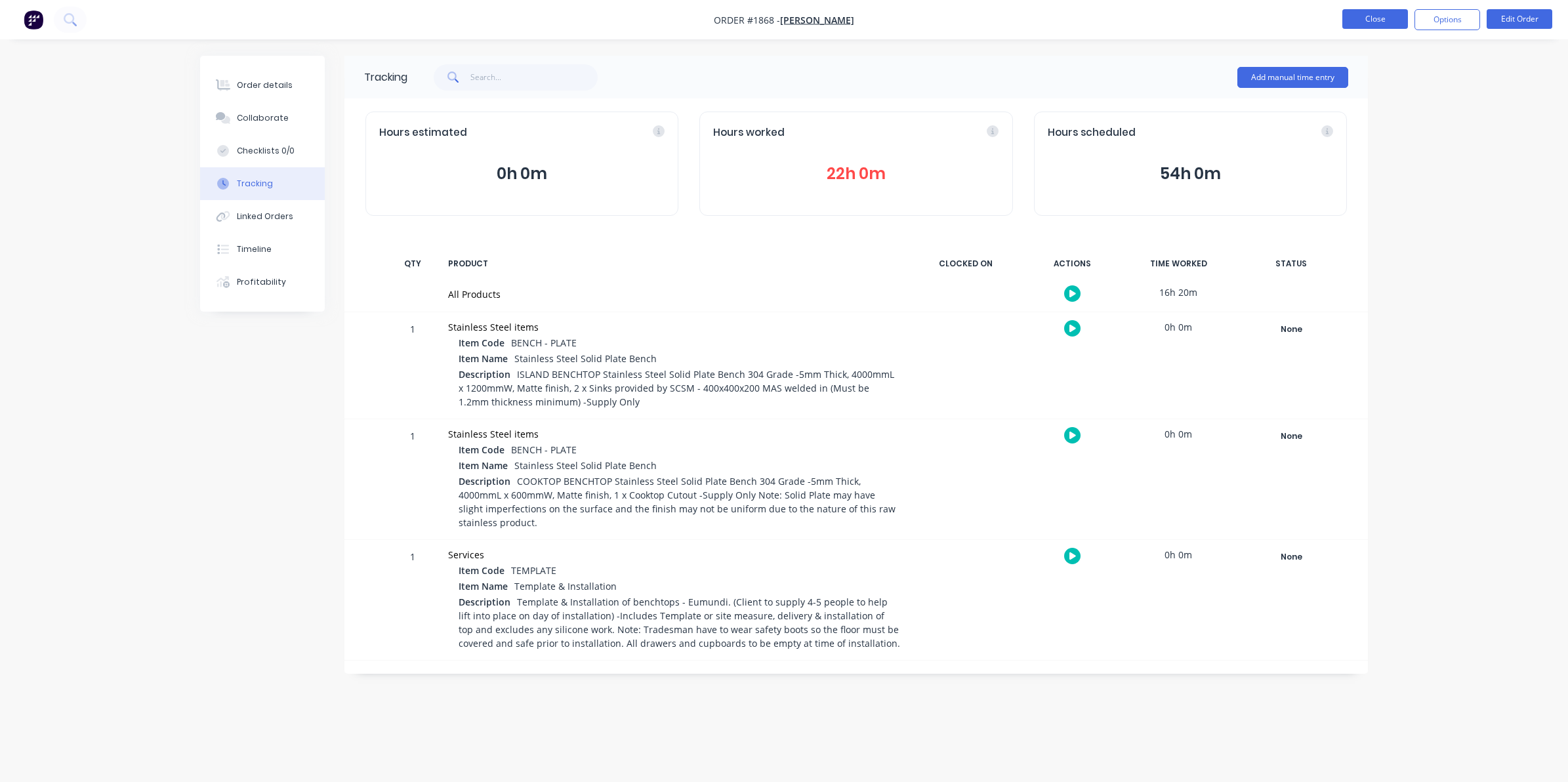
click at [1374, 17] on button "Close" at bounding box center [1374, 19] width 66 height 19
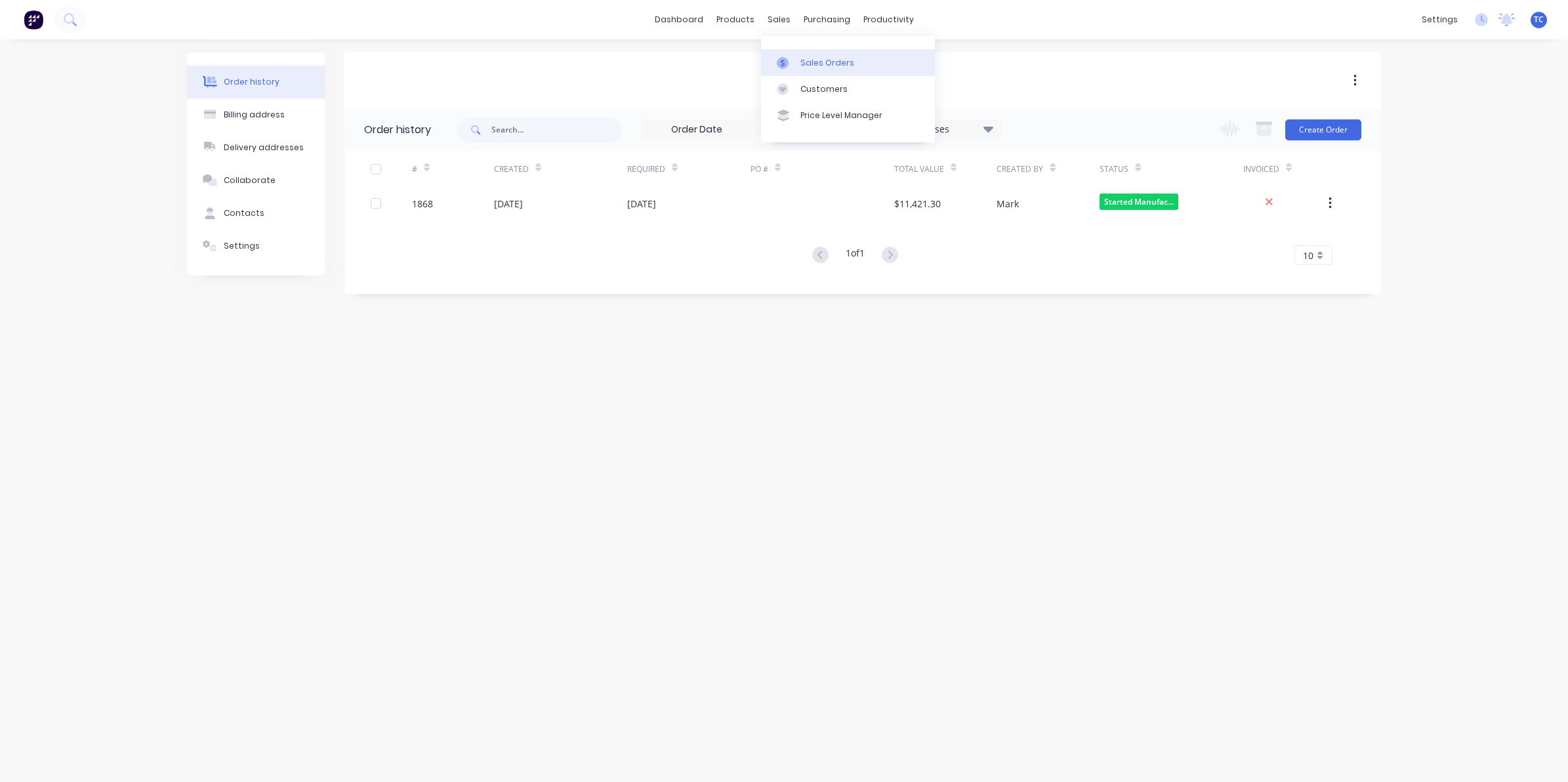
click at [806, 62] on div "Sales Orders" at bounding box center [827, 63] width 54 height 12
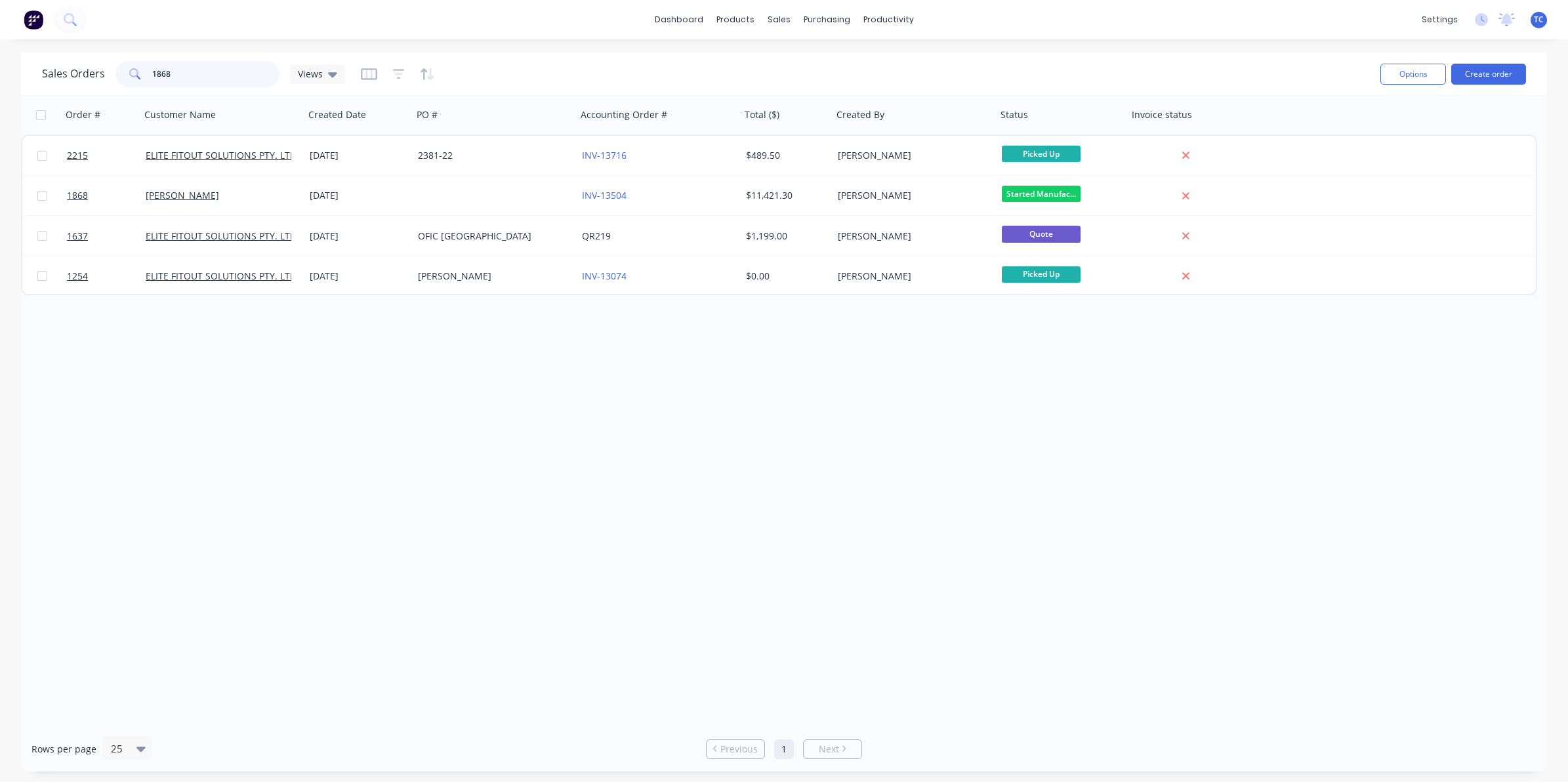
drag, startPoint x: 172, startPoint y: 69, endPoint x: 149, endPoint y: 69, distance: 23.0
click at [149, 69] on div "1868" at bounding box center [197, 74] width 164 height 26
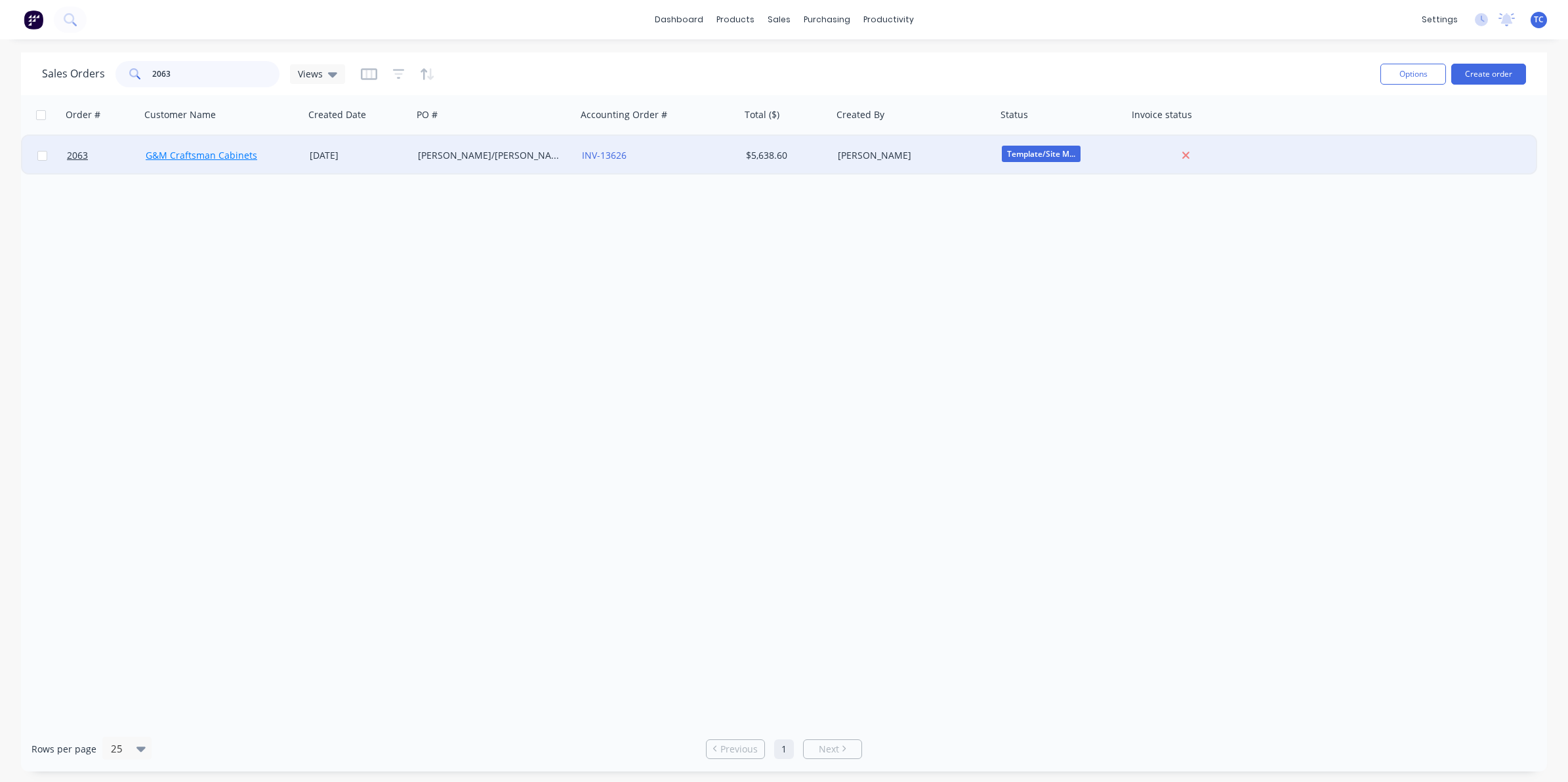
type input "2063"
click at [204, 153] on link "G&M Craftsman Cabinets" at bounding box center [201, 155] width 111 height 12
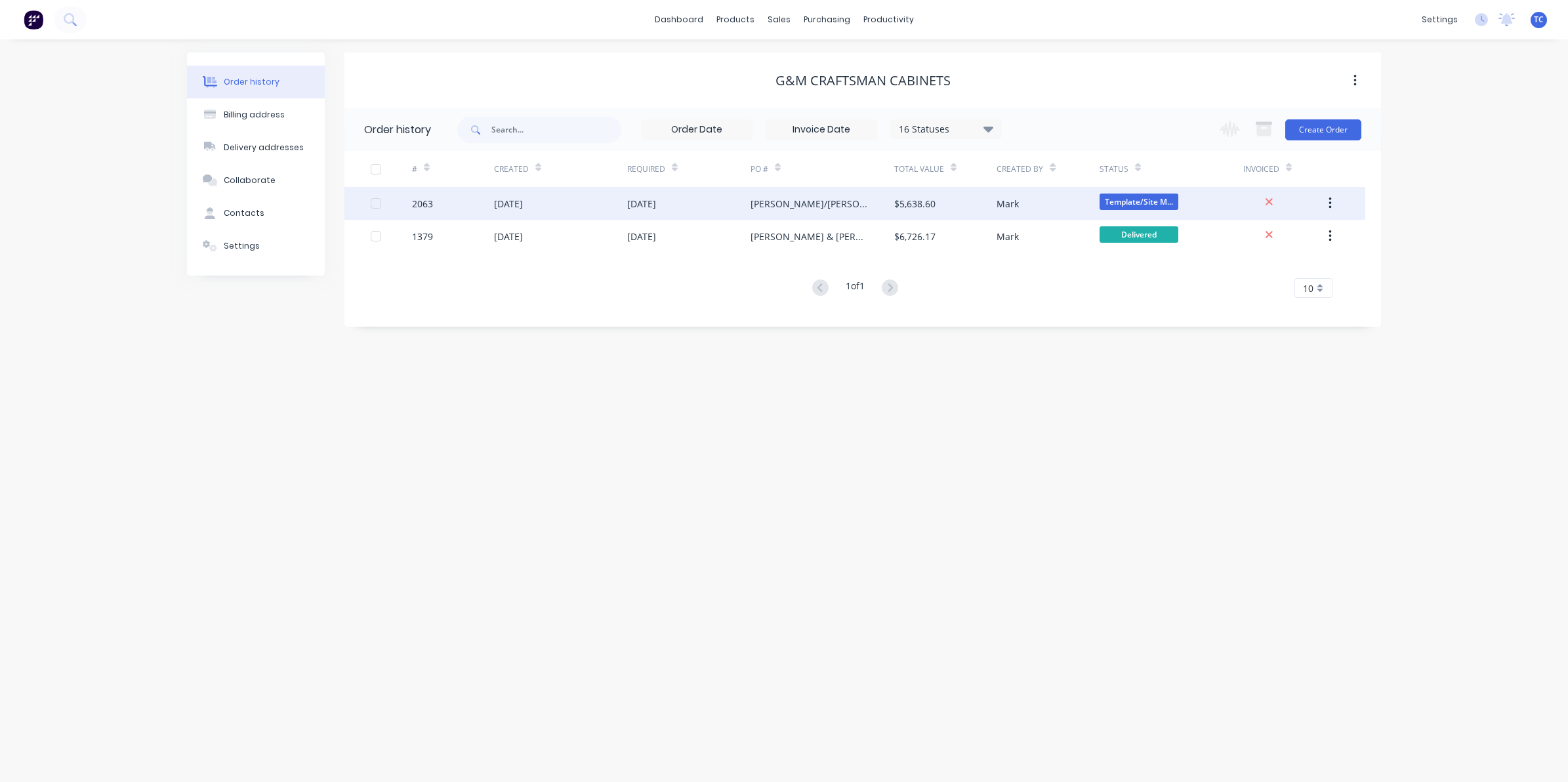
click at [518, 205] on div "[DATE]" at bounding box center [508, 203] width 29 height 14
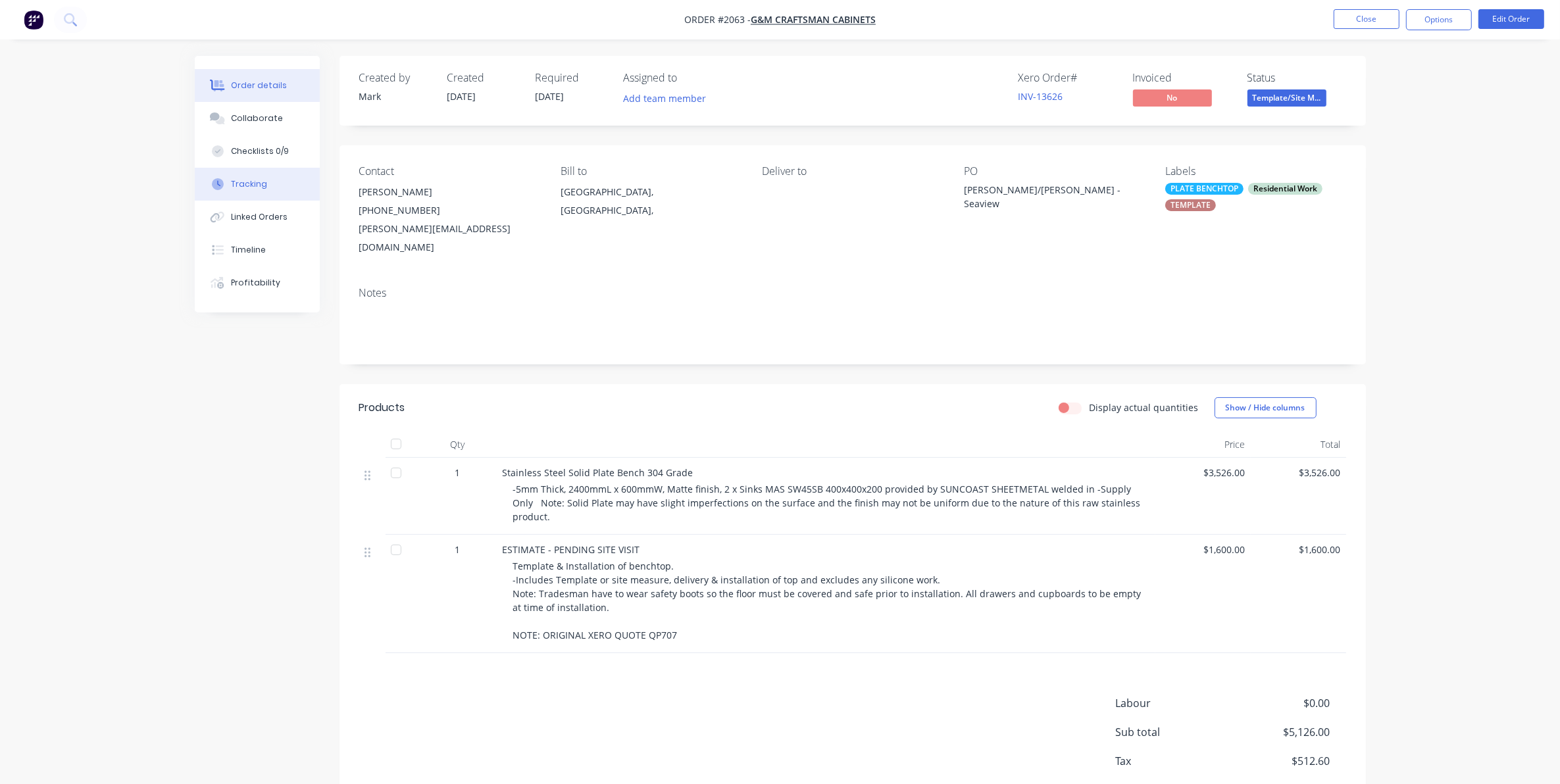
click at [247, 184] on div "Tracking" at bounding box center [249, 184] width 36 height 12
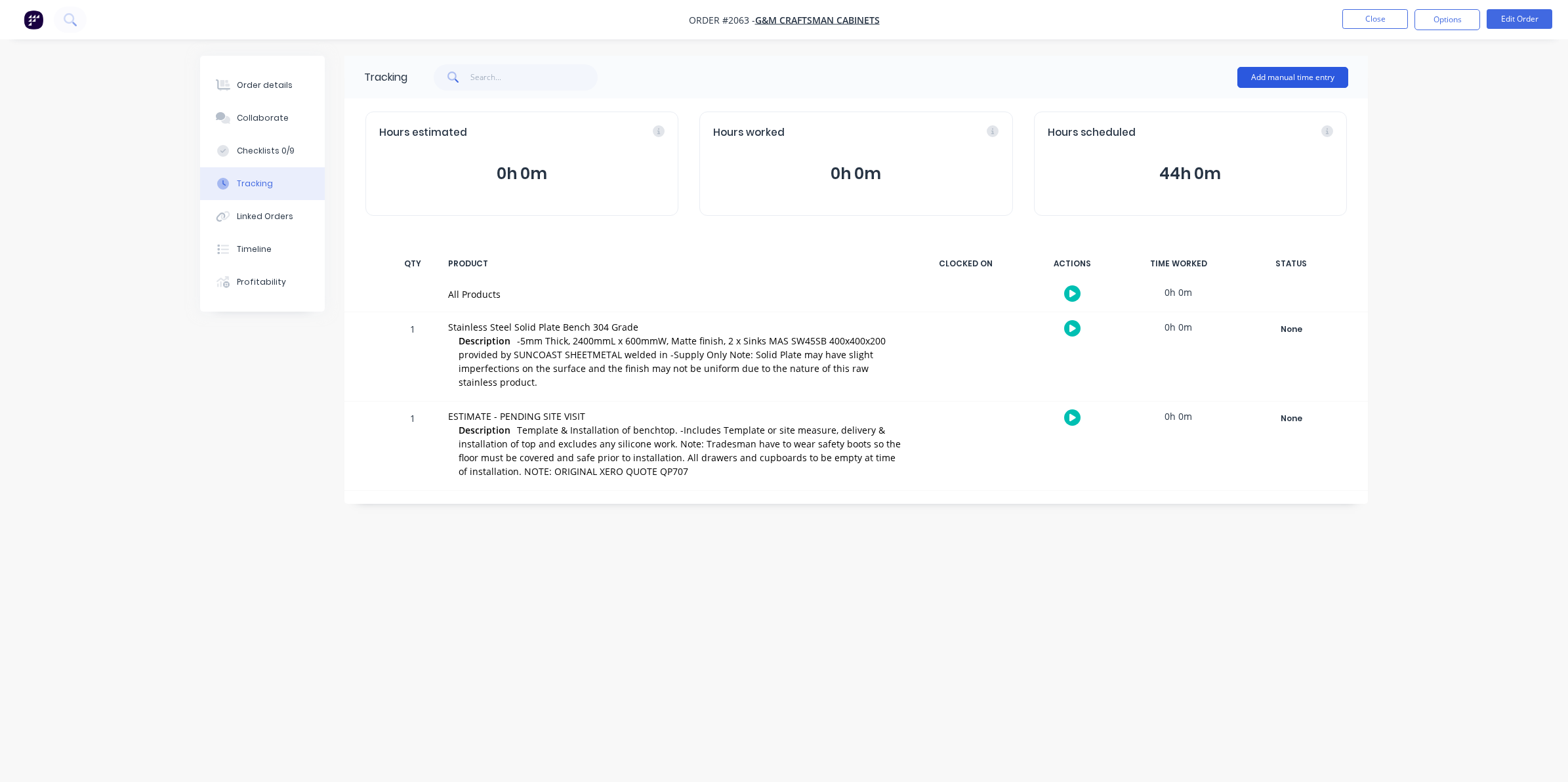
click at [1286, 76] on button "Add manual time entry" at bounding box center [1293, 77] width 111 height 21
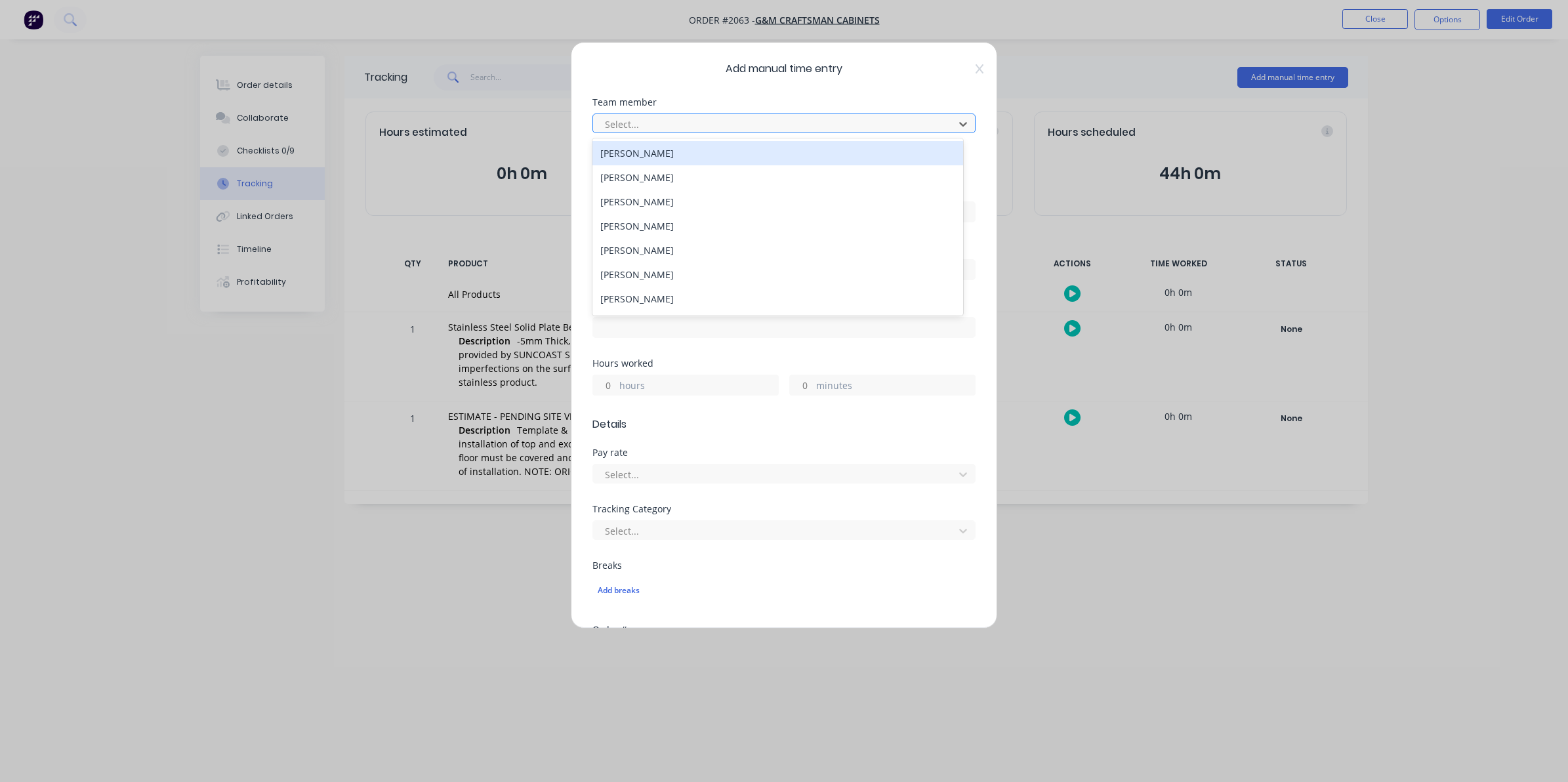
click at [628, 122] on div at bounding box center [775, 124] width 344 height 17
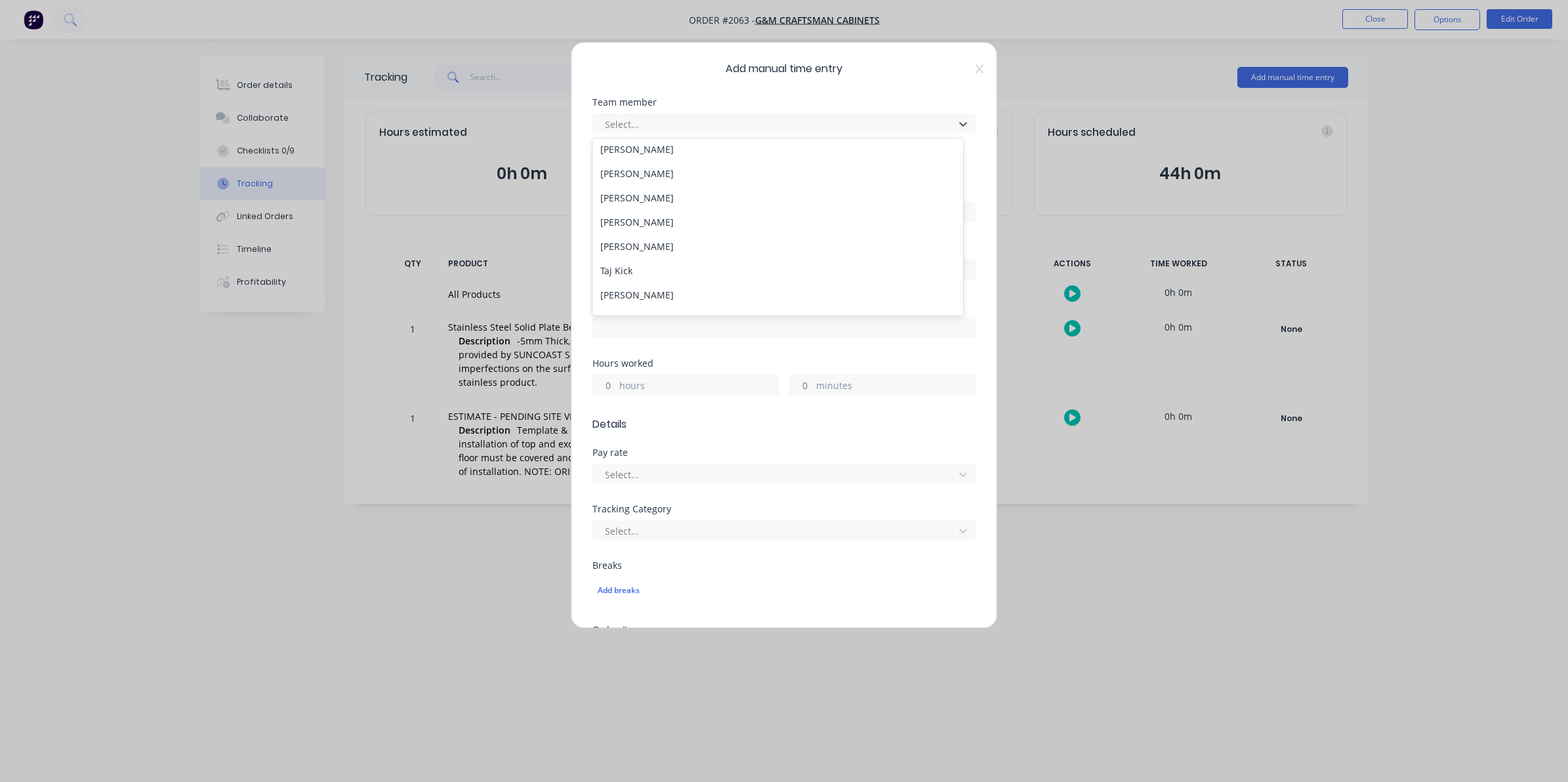
scroll to position [164, 0]
click at [637, 179] on div "[PERSON_NAME]" at bounding box center [777, 183] width 370 height 24
click at [620, 211] on input at bounding box center [784, 211] width 382 height 19
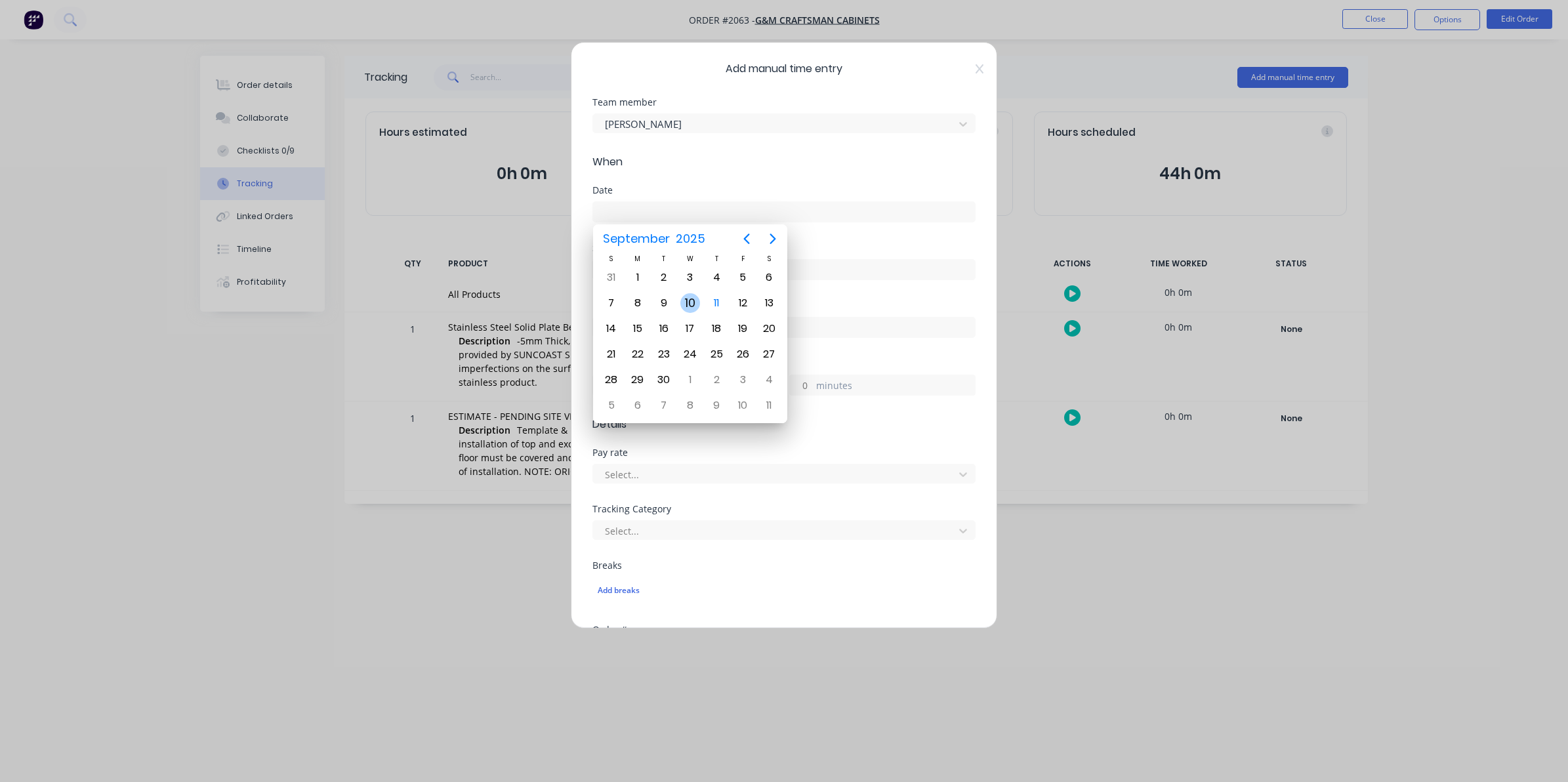
click at [693, 303] on div "10" at bounding box center [689, 303] width 19 height 19
type input "[DATE]"
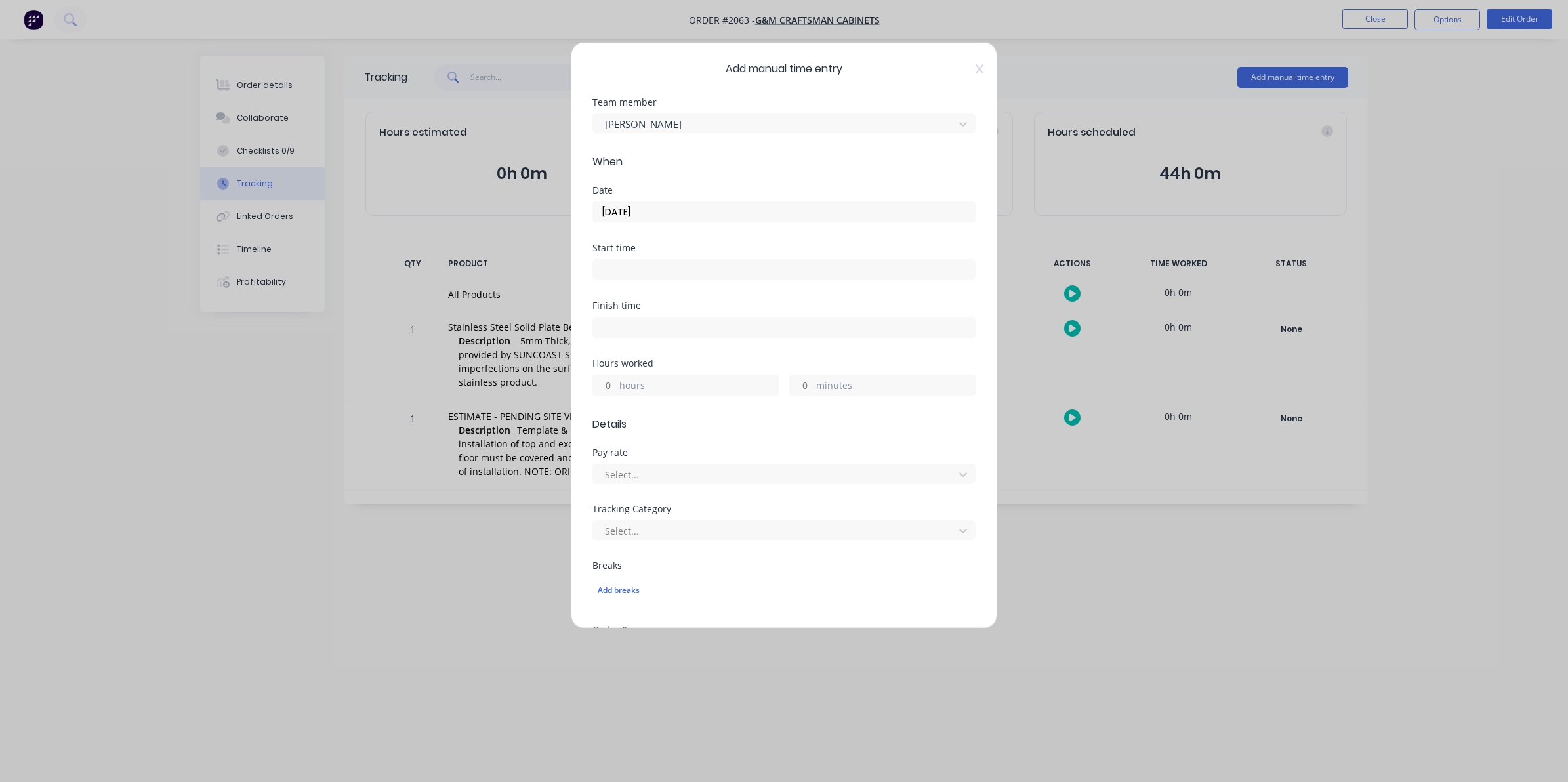
scroll to position [82, 0]
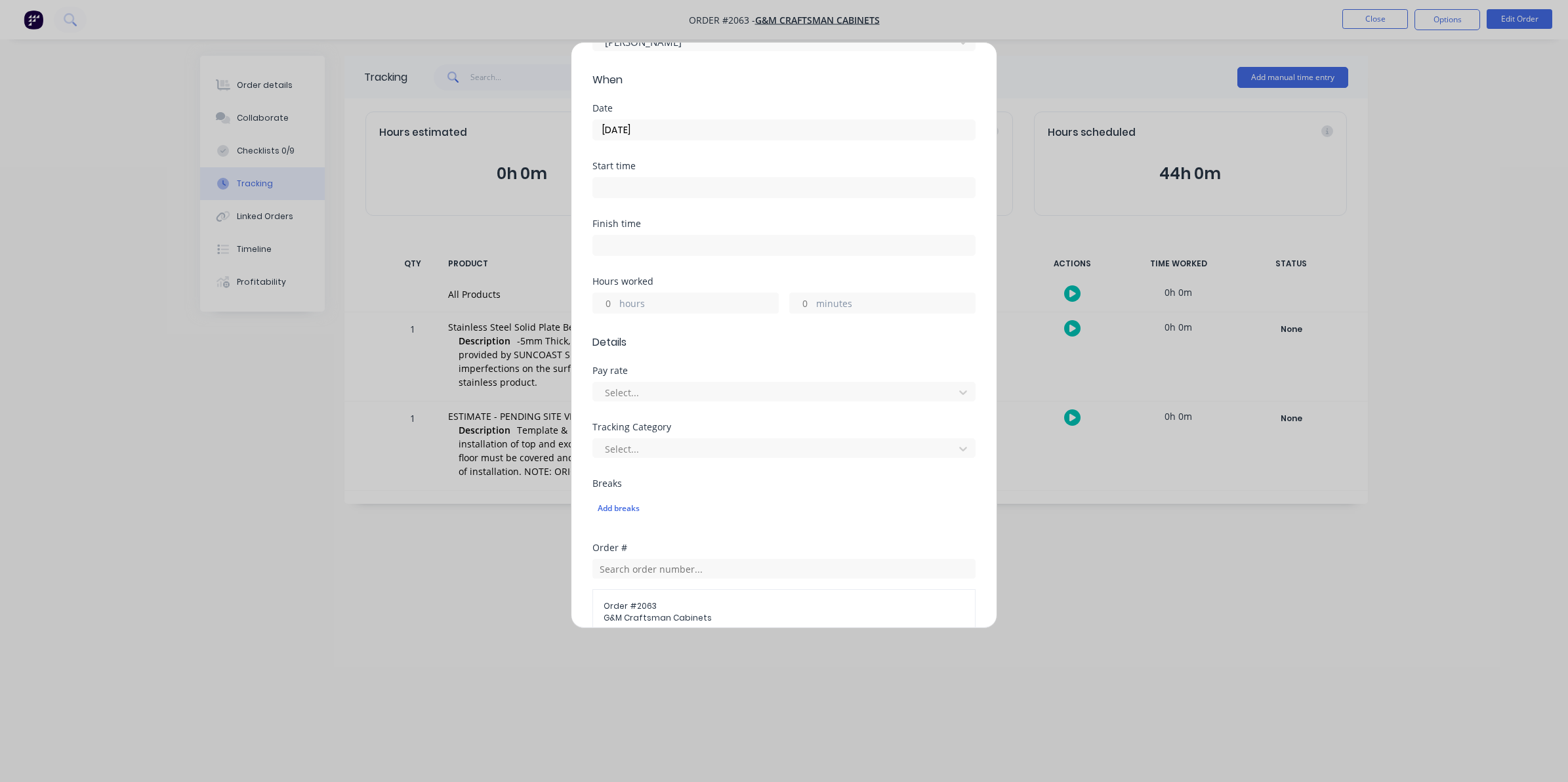
click at [610, 302] on input "hours" at bounding box center [604, 303] width 23 height 19
type input "3"
click at [795, 300] on input "minutes" at bounding box center [801, 303] width 23 height 19
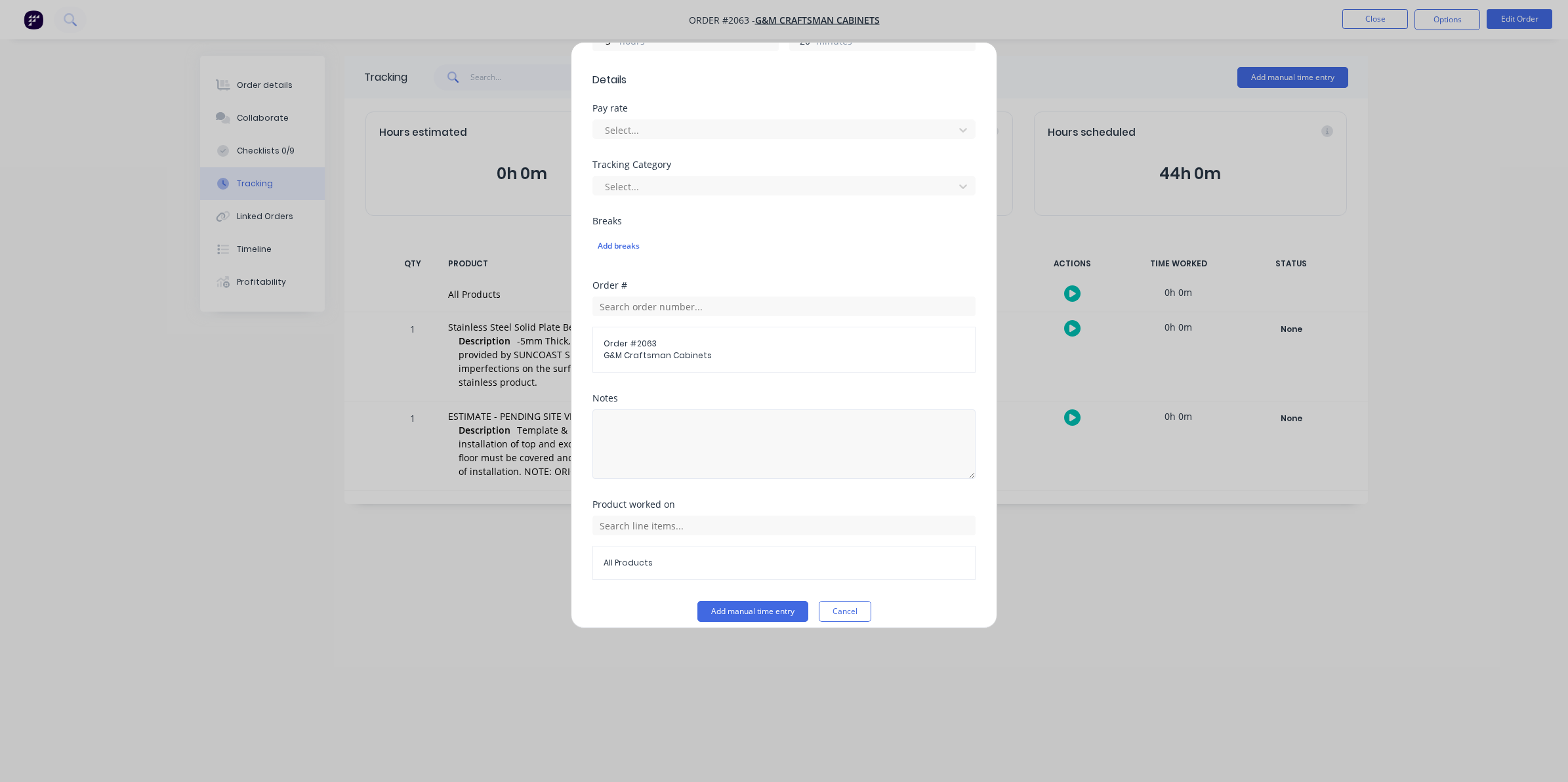
scroll to position [359, 0]
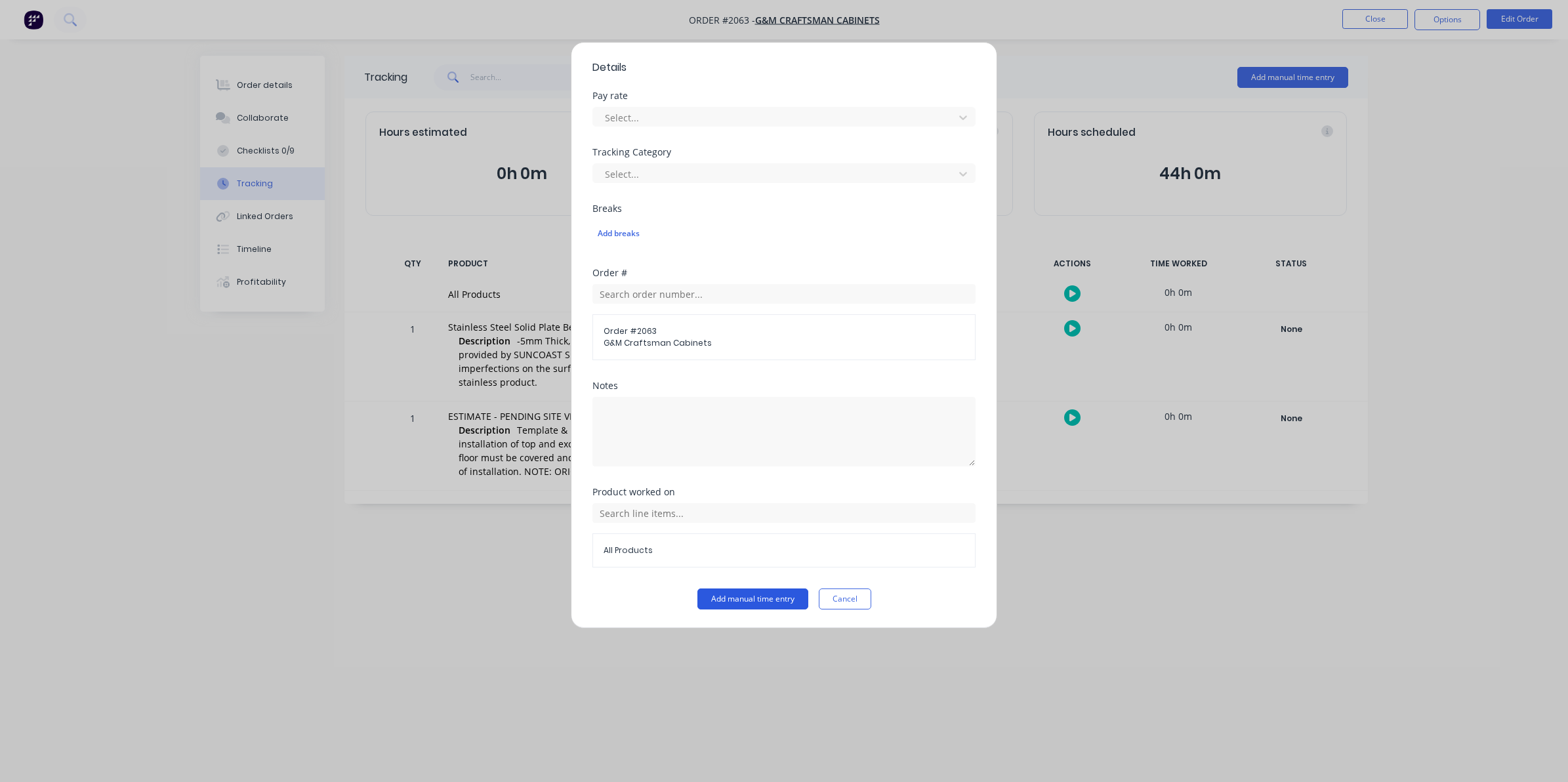
type input "20"
click at [739, 595] on button "Add manual time entry" at bounding box center [753, 599] width 111 height 21
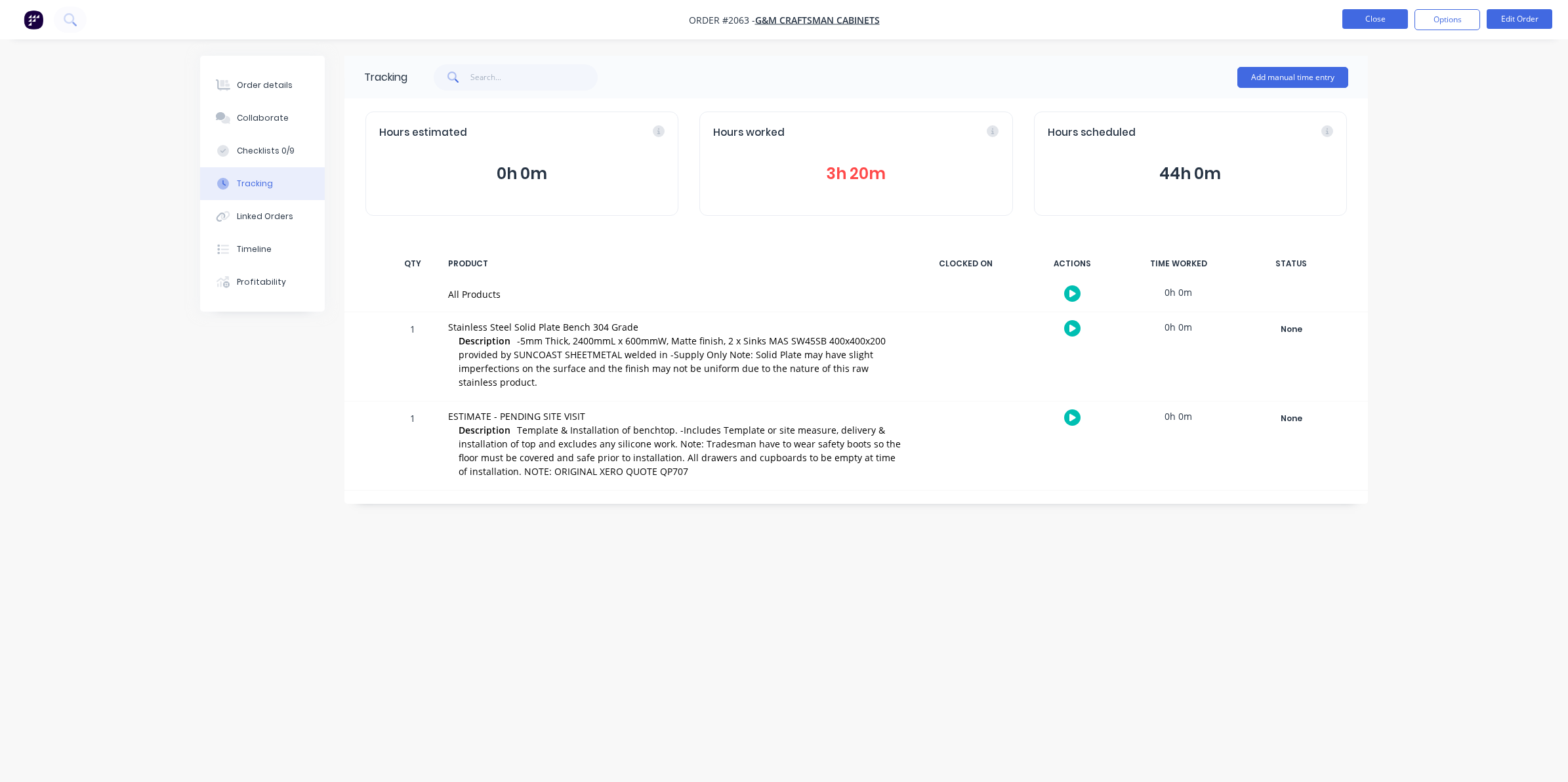
click at [1365, 13] on button "Close" at bounding box center [1374, 19] width 66 height 19
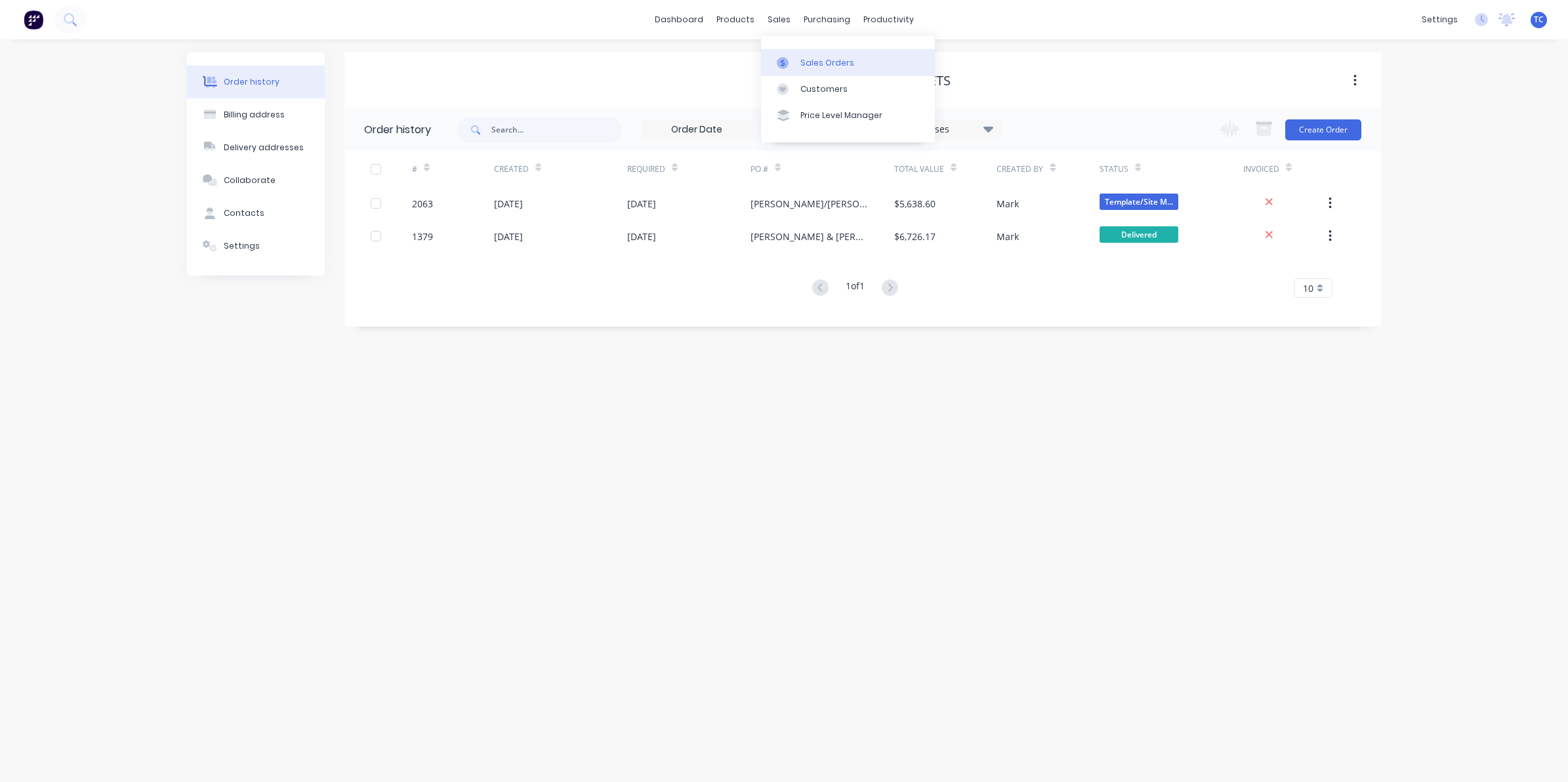
click at [809, 59] on div "Sales Orders" at bounding box center [827, 63] width 54 height 12
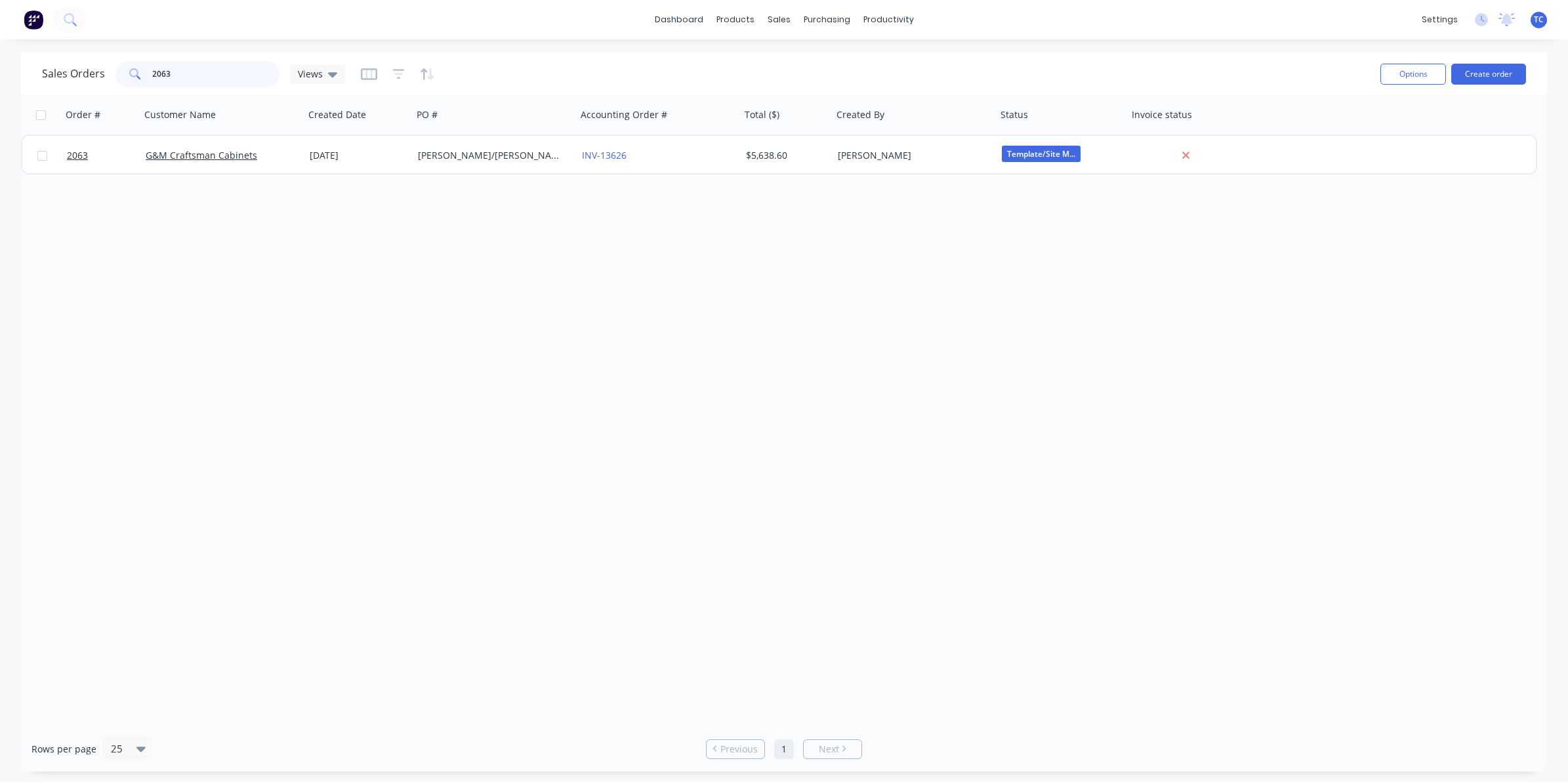
drag, startPoint x: 171, startPoint y: 76, endPoint x: 152, endPoint y: 72, distance: 19.4
click at [152, 72] on input "2063" at bounding box center [216, 74] width 128 height 26
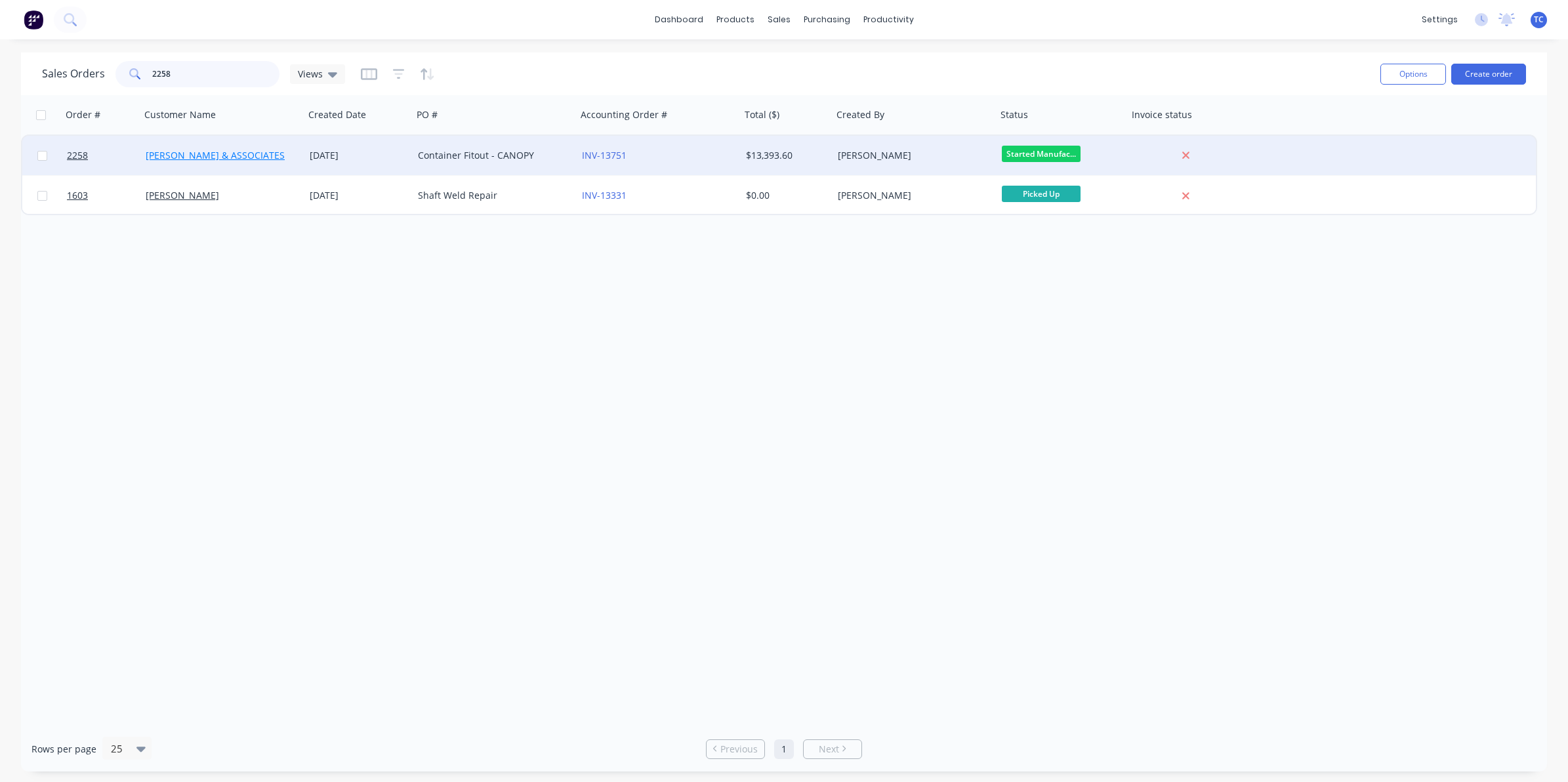
type input "2258"
click at [196, 153] on link "[PERSON_NAME] & ASSOCIATES" at bounding box center [215, 155] width 139 height 12
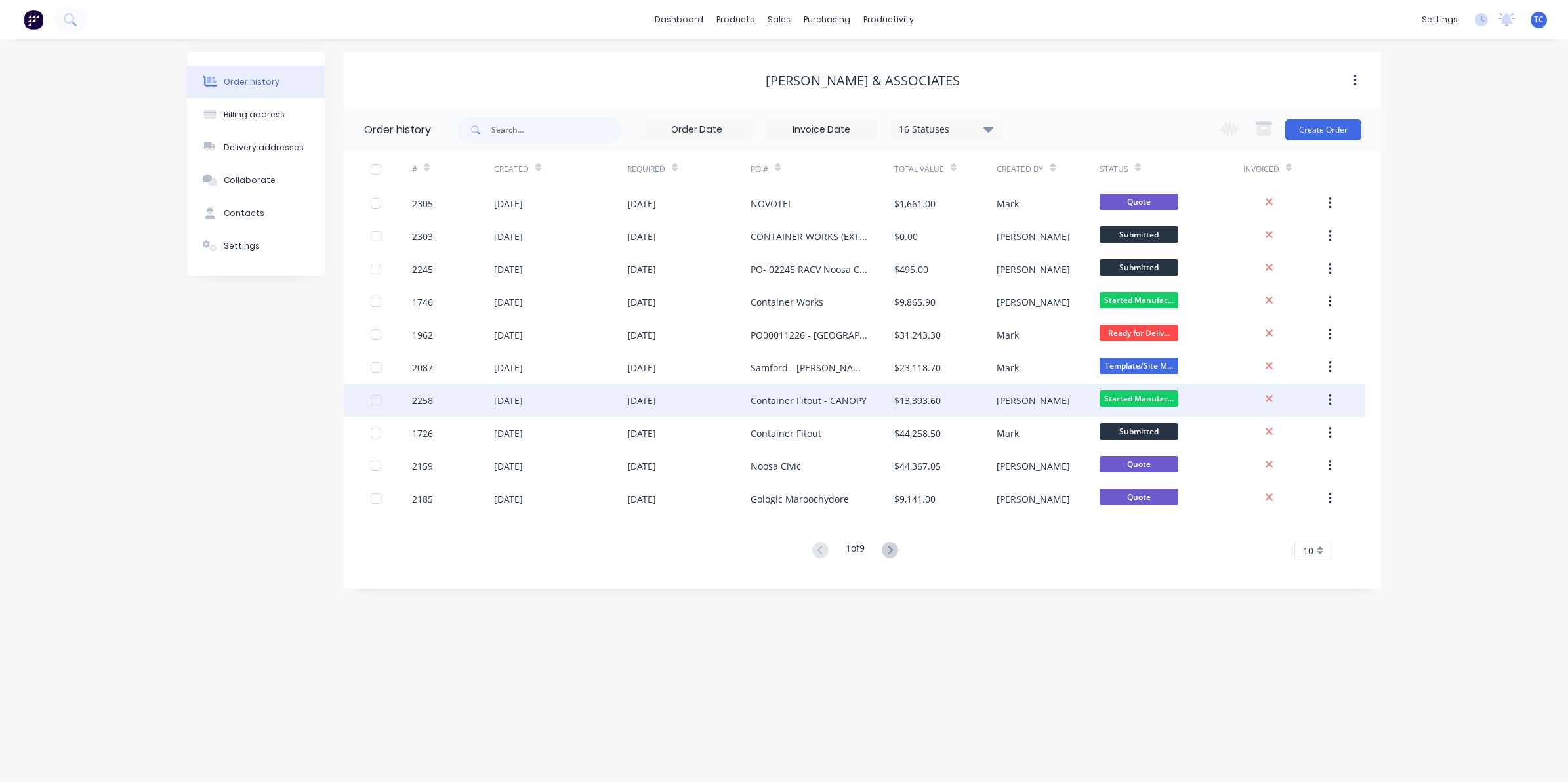
click at [522, 401] on div "[DATE]" at bounding box center [508, 400] width 29 height 14
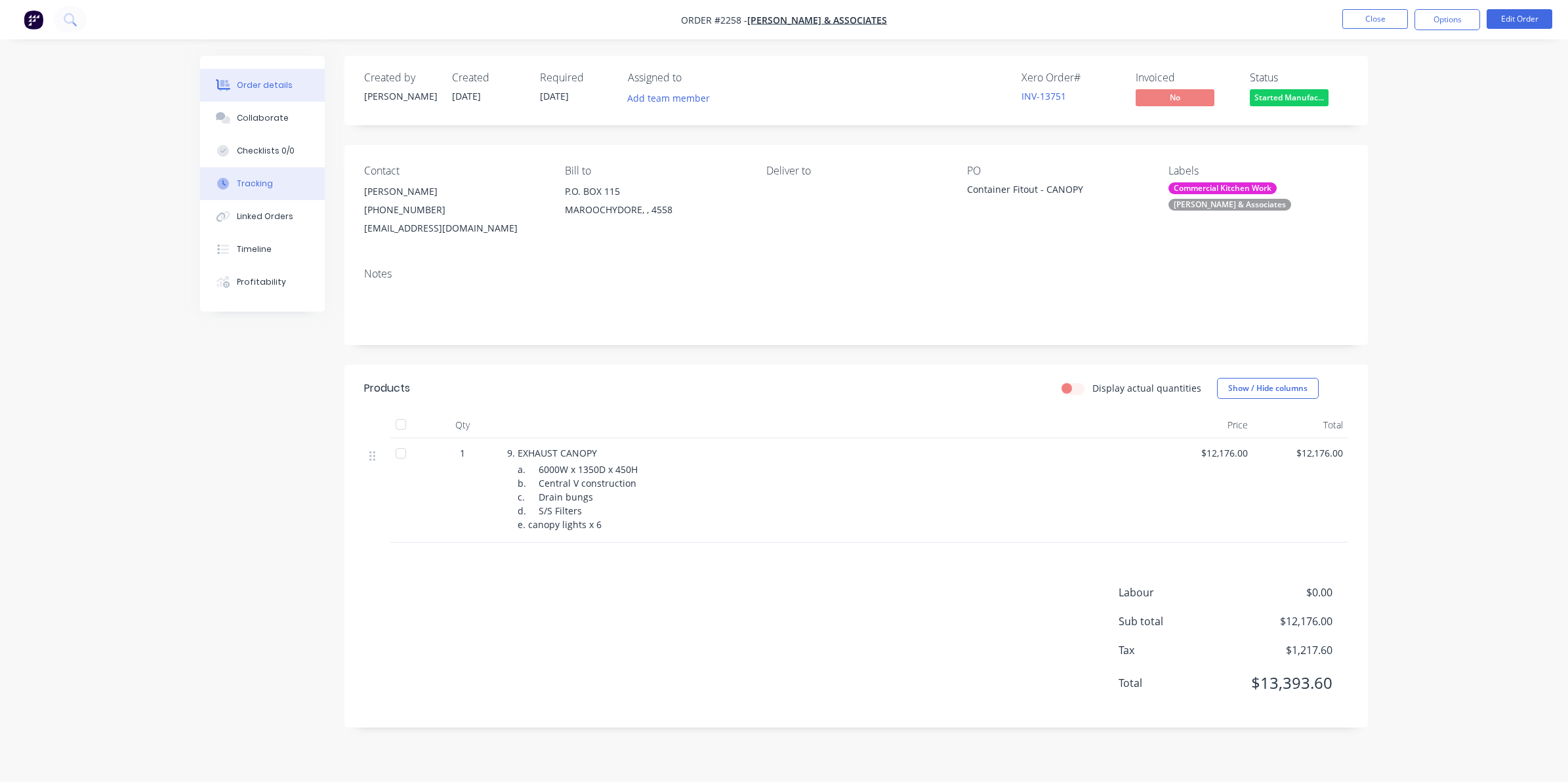
click at [248, 181] on div "Tracking" at bounding box center [255, 183] width 36 height 12
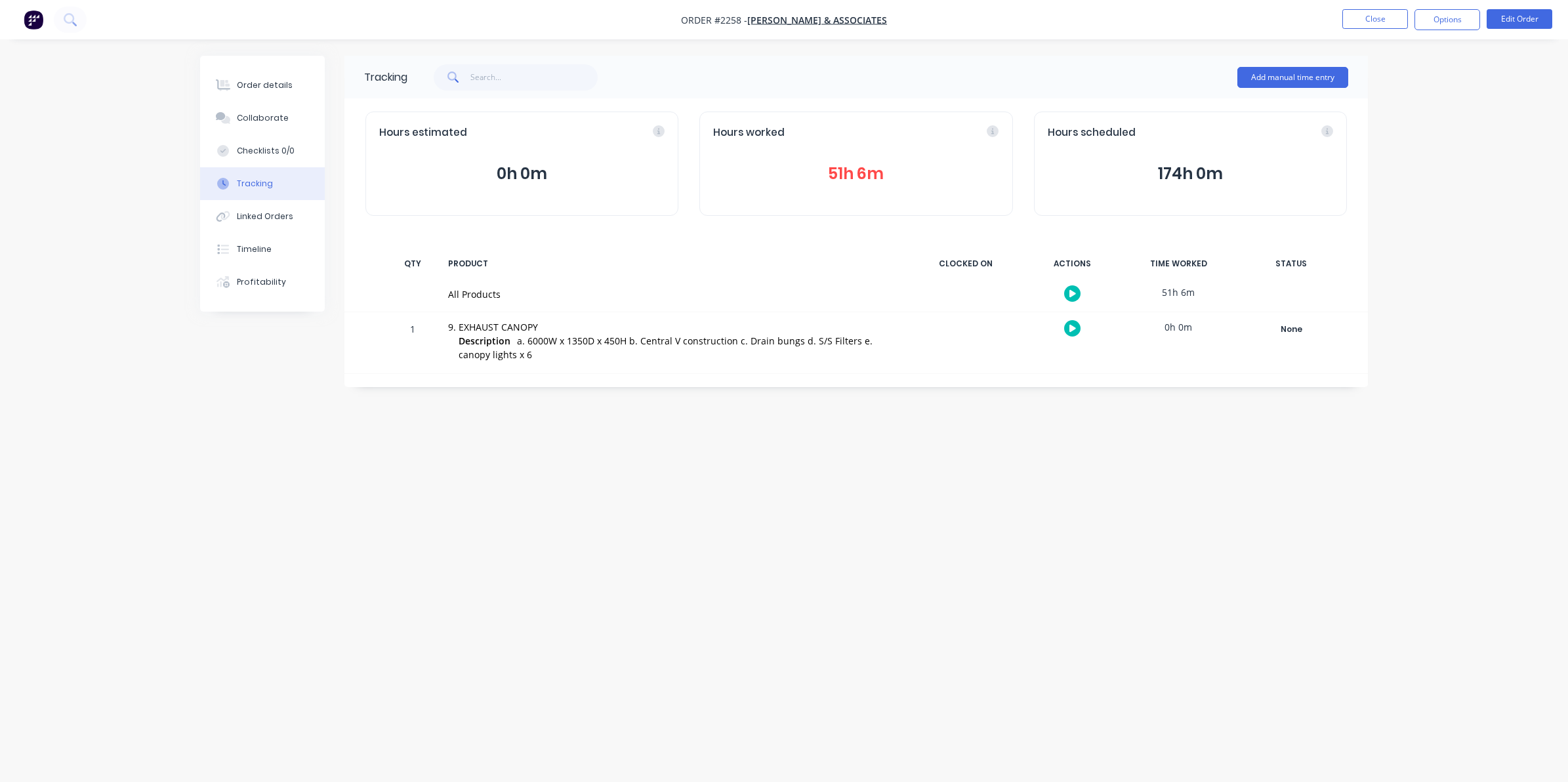
click at [847, 175] on button "51h 6m" at bounding box center [856, 173] width 285 height 25
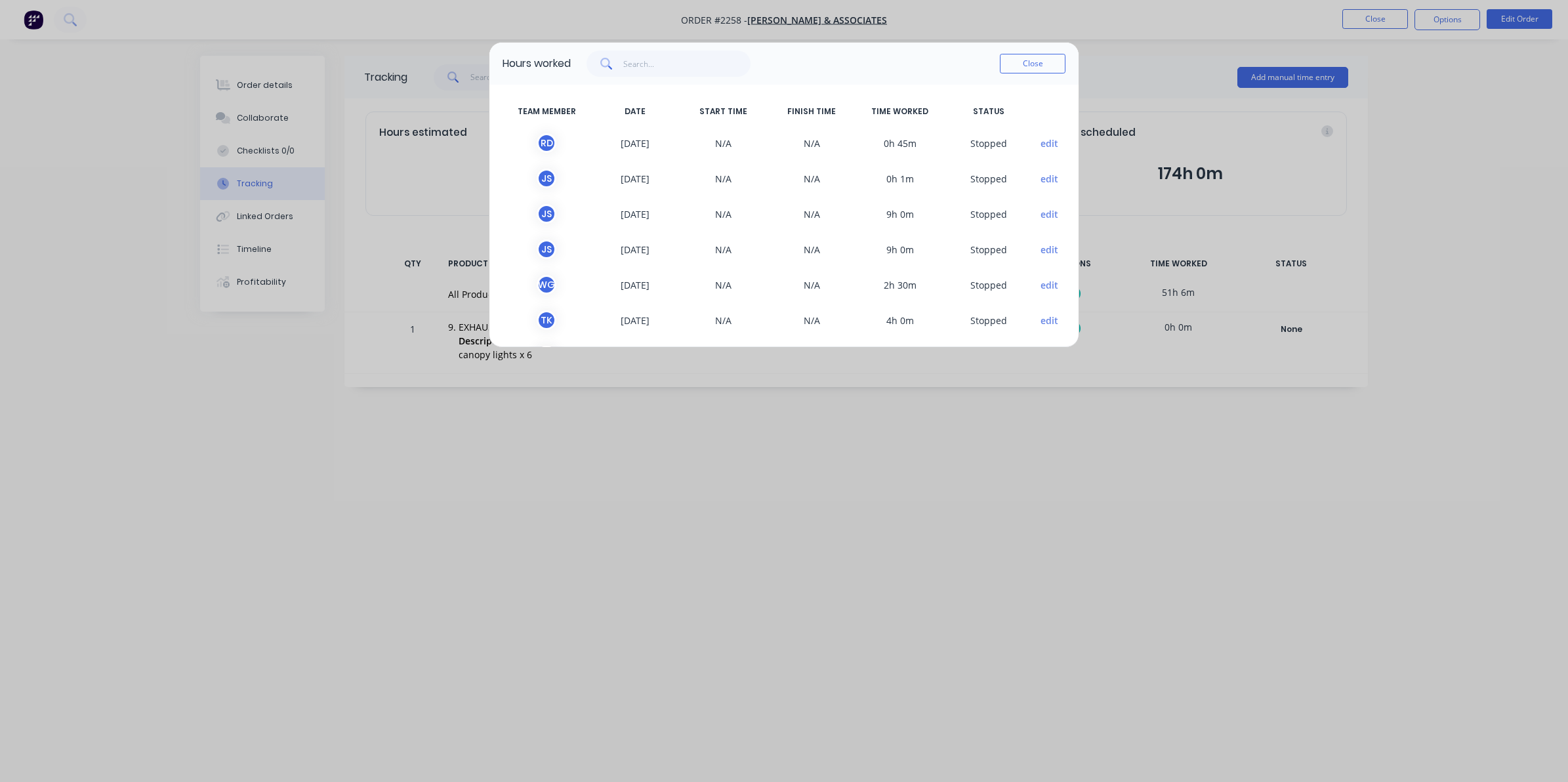
click at [1040, 177] on button "edit" at bounding box center [1048, 179] width 18 height 14
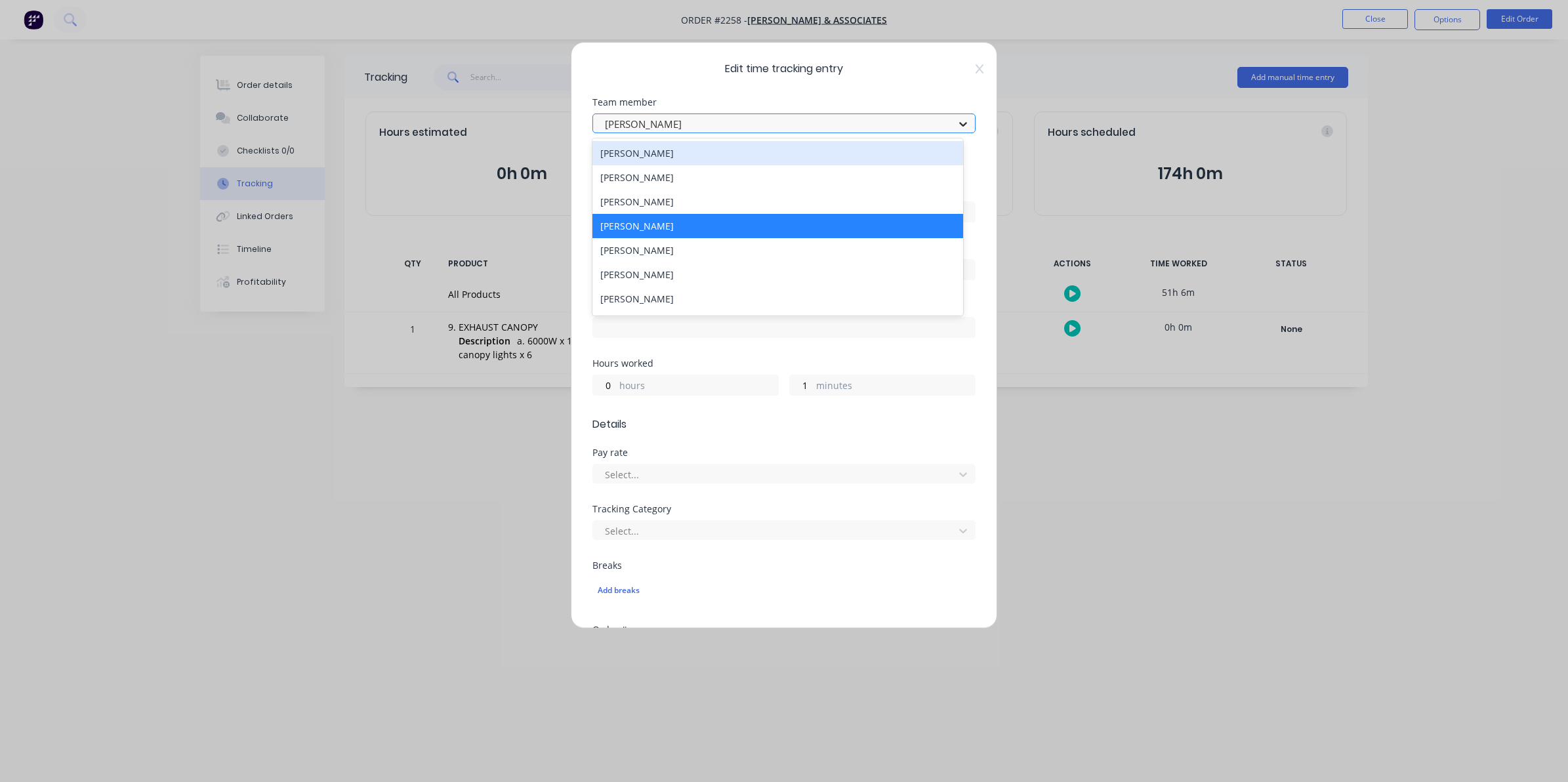
click at [959, 123] on icon at bounding box center [962, 124] width 7 height 5
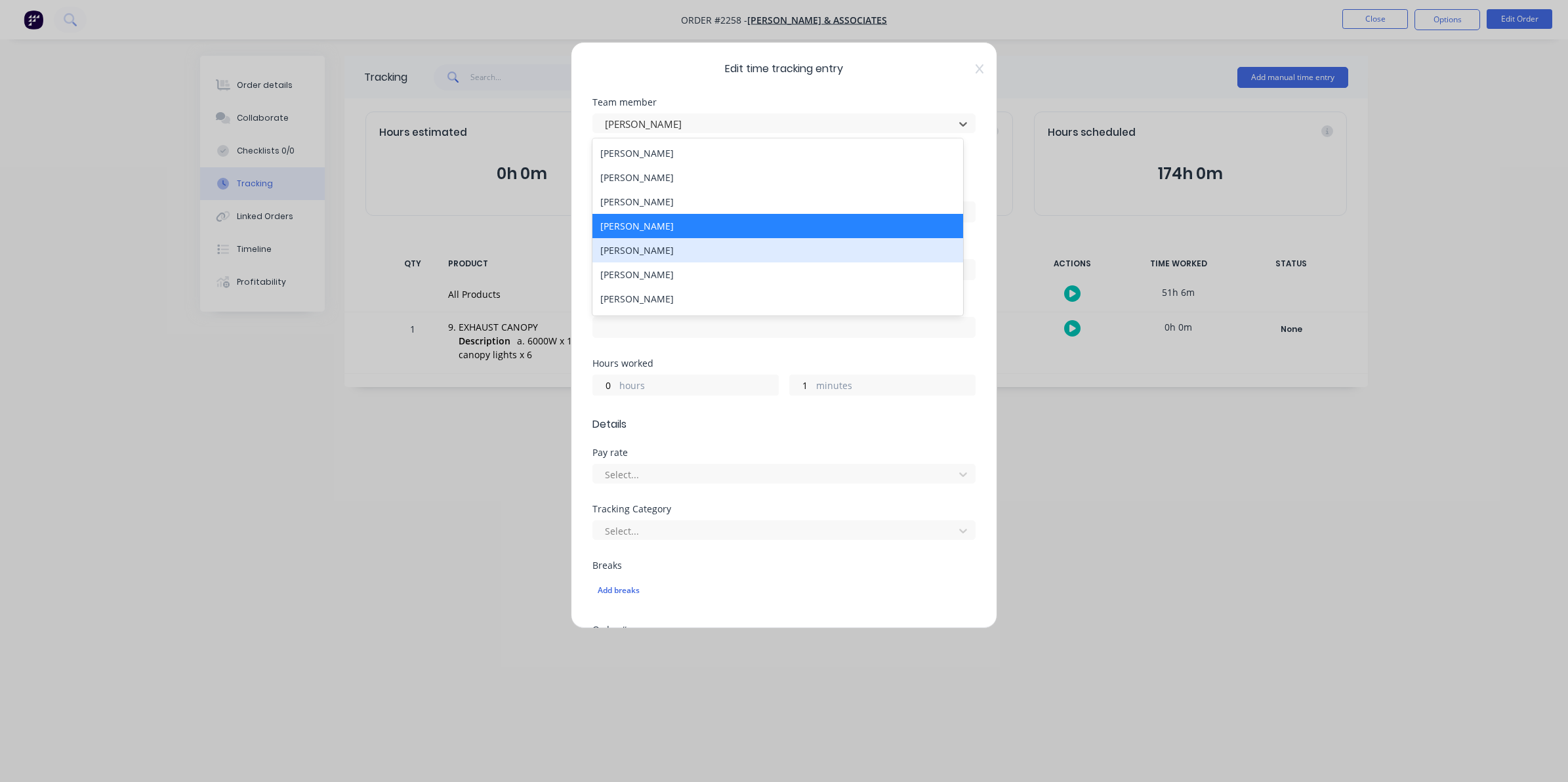
click at [651, 246] on div "[PERSON_NAME]" at bounding box center [777, 250] width 370 height 24
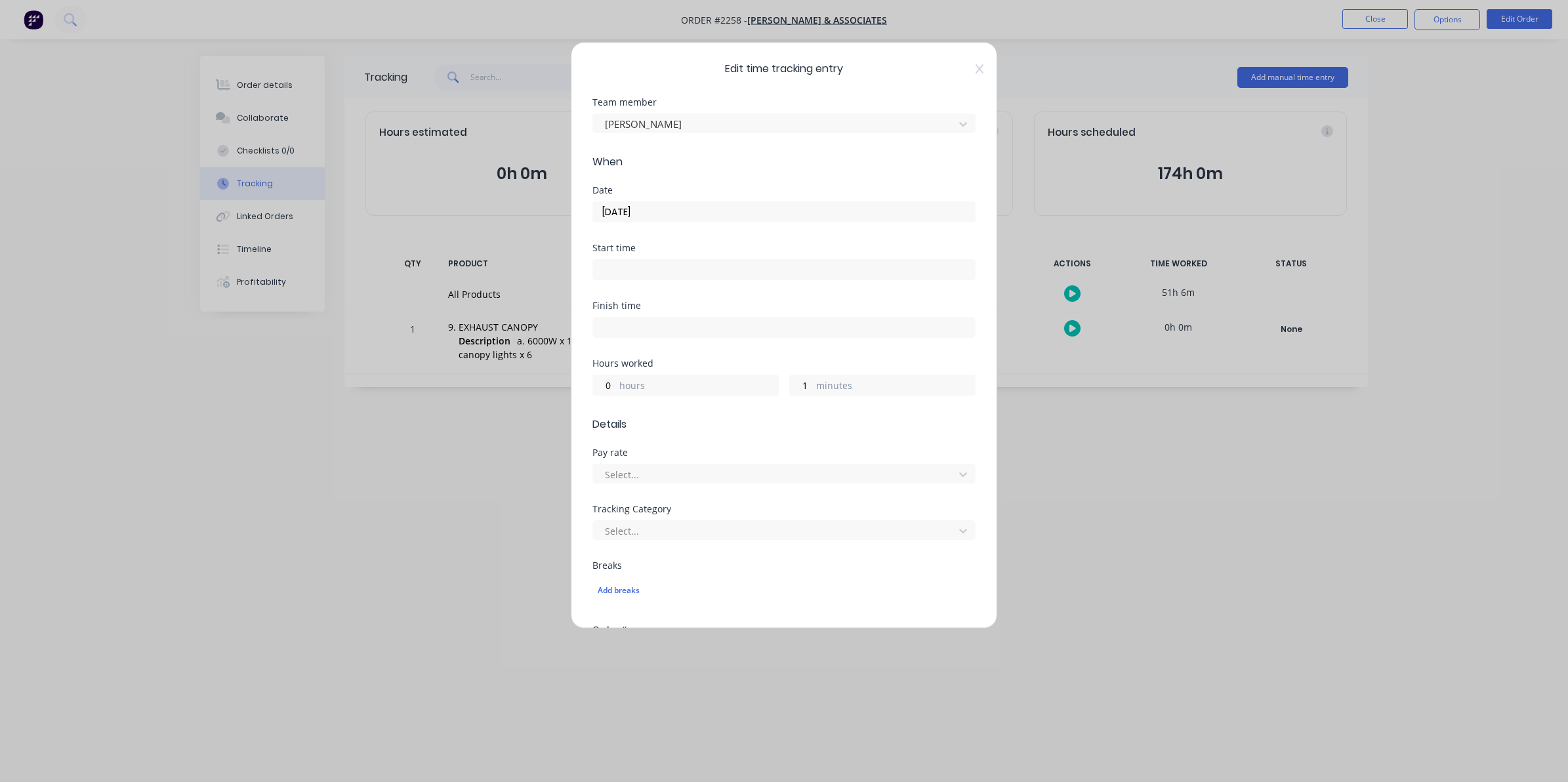
drag, startPoint x: 649, startPoint y: 208, endPoint x: 598, endPoint y: 207, distance: 51.0
click at [598, 207] on input "[DATE]" at bounding box center [784, 211] width 382 height 19
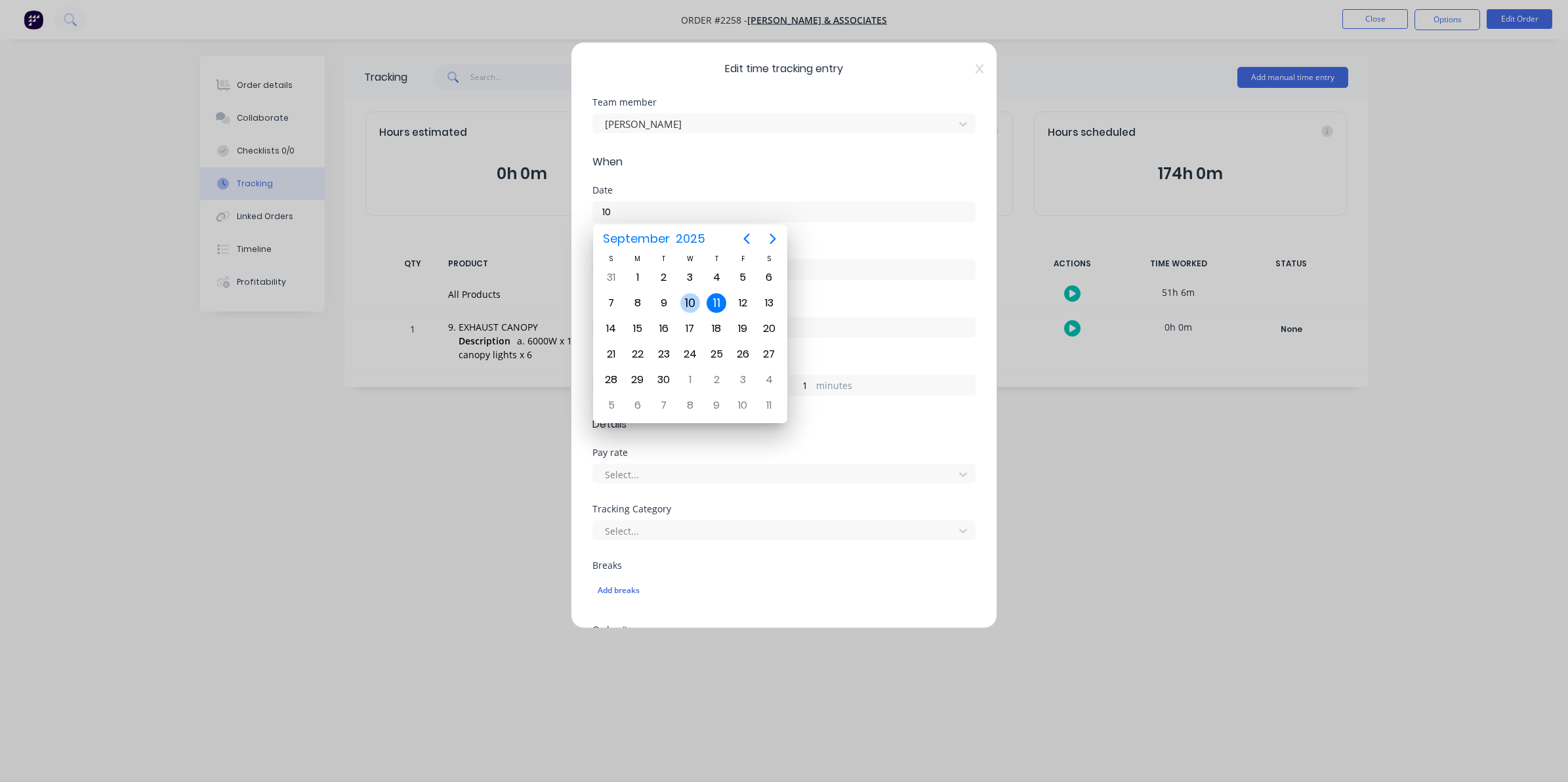
click at [689, 302] on div "10" at bounding box center [689, 303] width 19 height 19
type input "[DATE]"
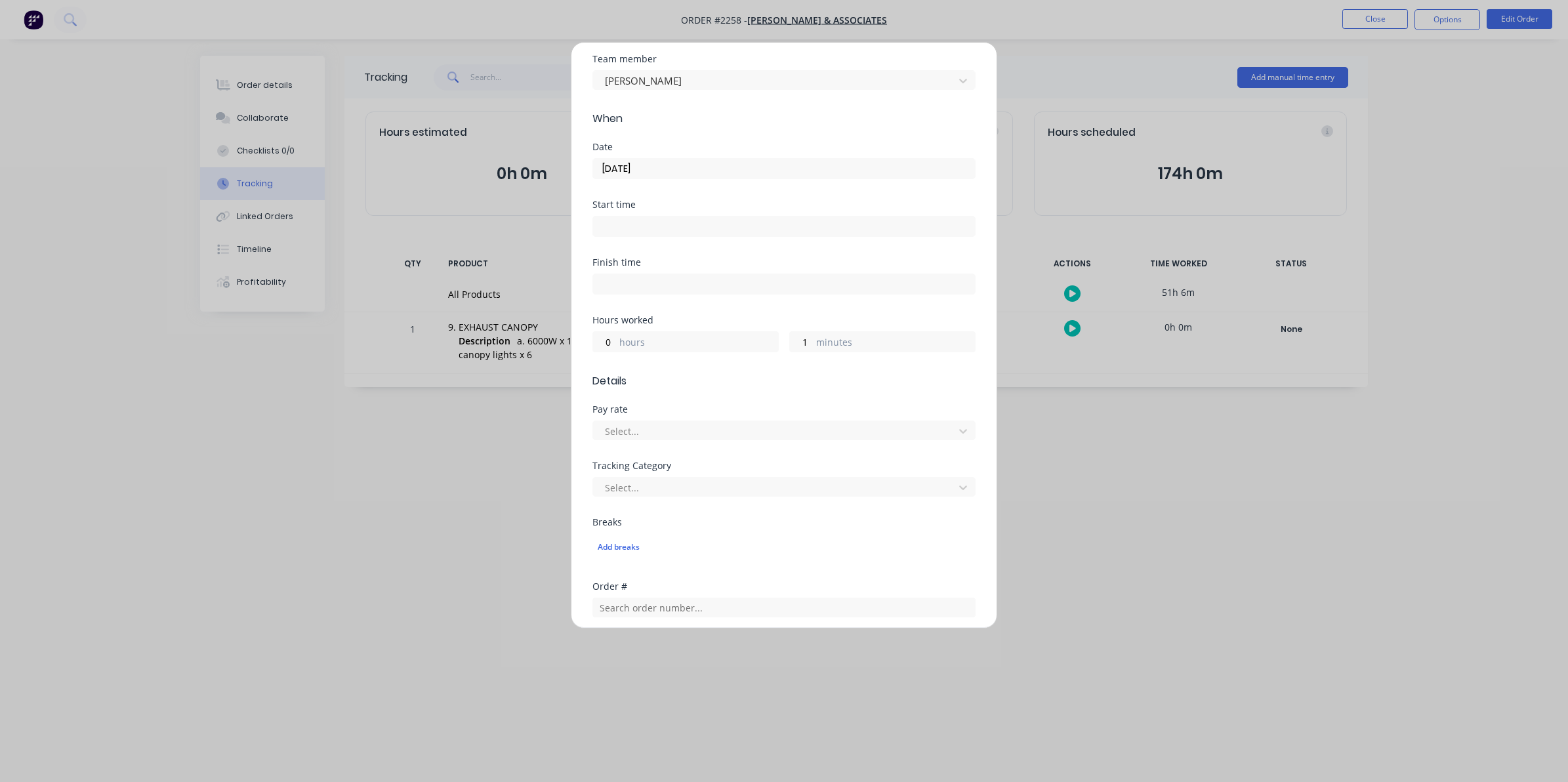
scroll to position [82, 0]
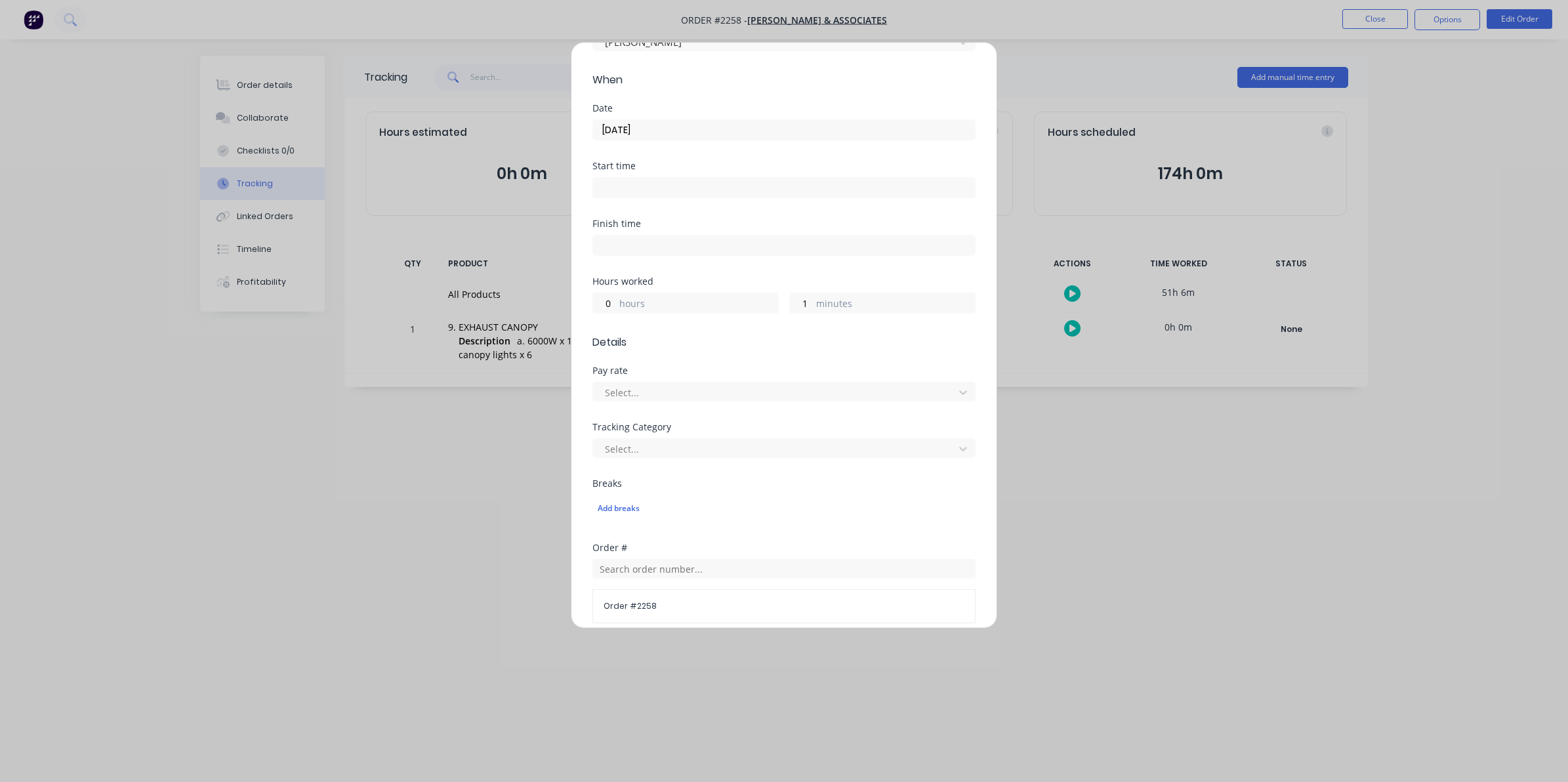
click at [617, 300] on div "0 hours" at bounding box center [684, 303] width 186 height 21
click at [604, 309] on input "0" at bounding box center [604, 303] width 23 height 19
type input "80"
drag, startPoint x: 615, startPoint y: 302, endPoint x: 601, endPoint y: 302, distance: 14.0
click at [601, 302] on input "80" at bounding box center [604, 303] width 23 height 19
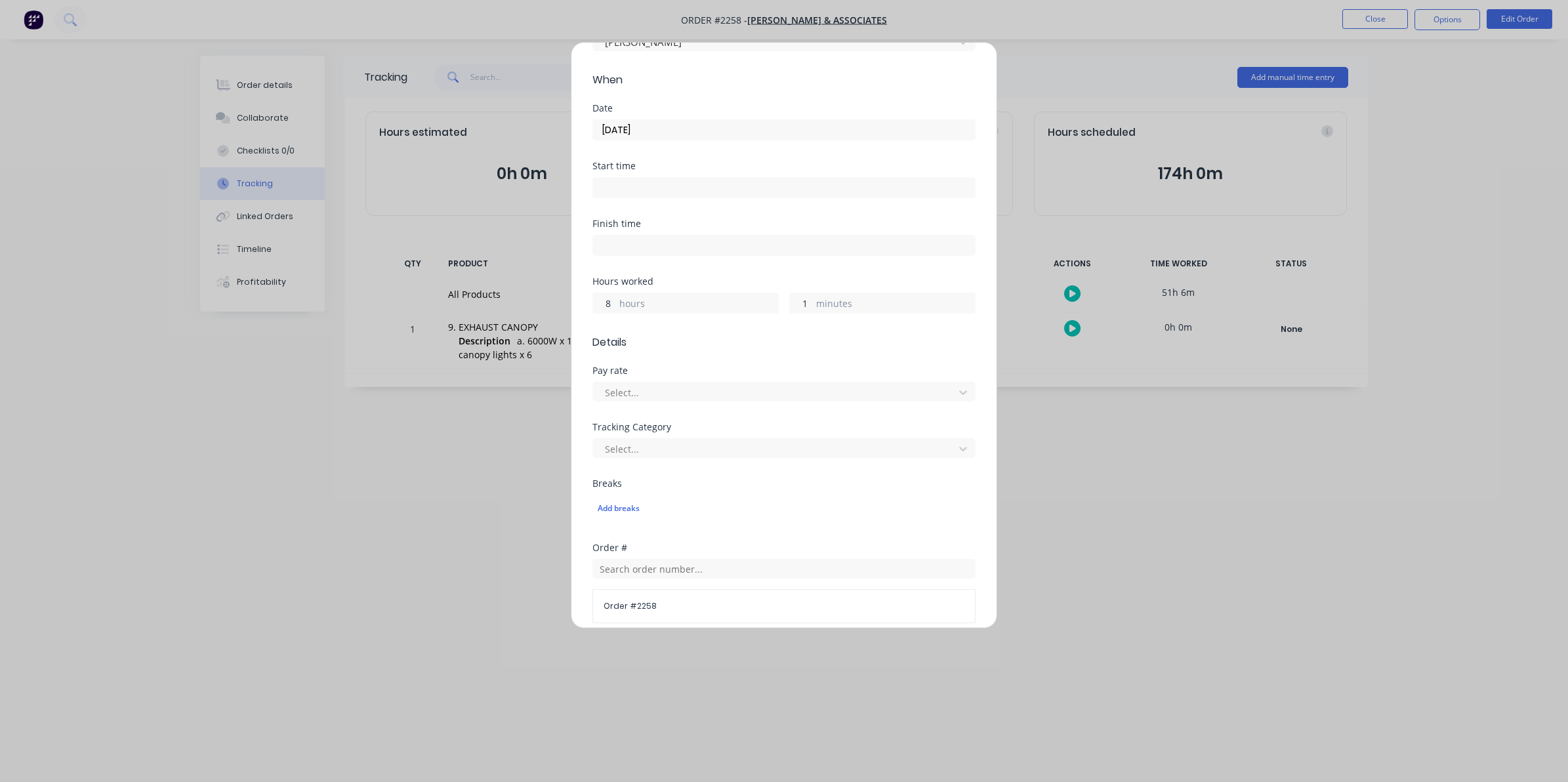
type input "8"
click at [792, 303] on input "1" at bounding box center [801, 303] width 23 height 19
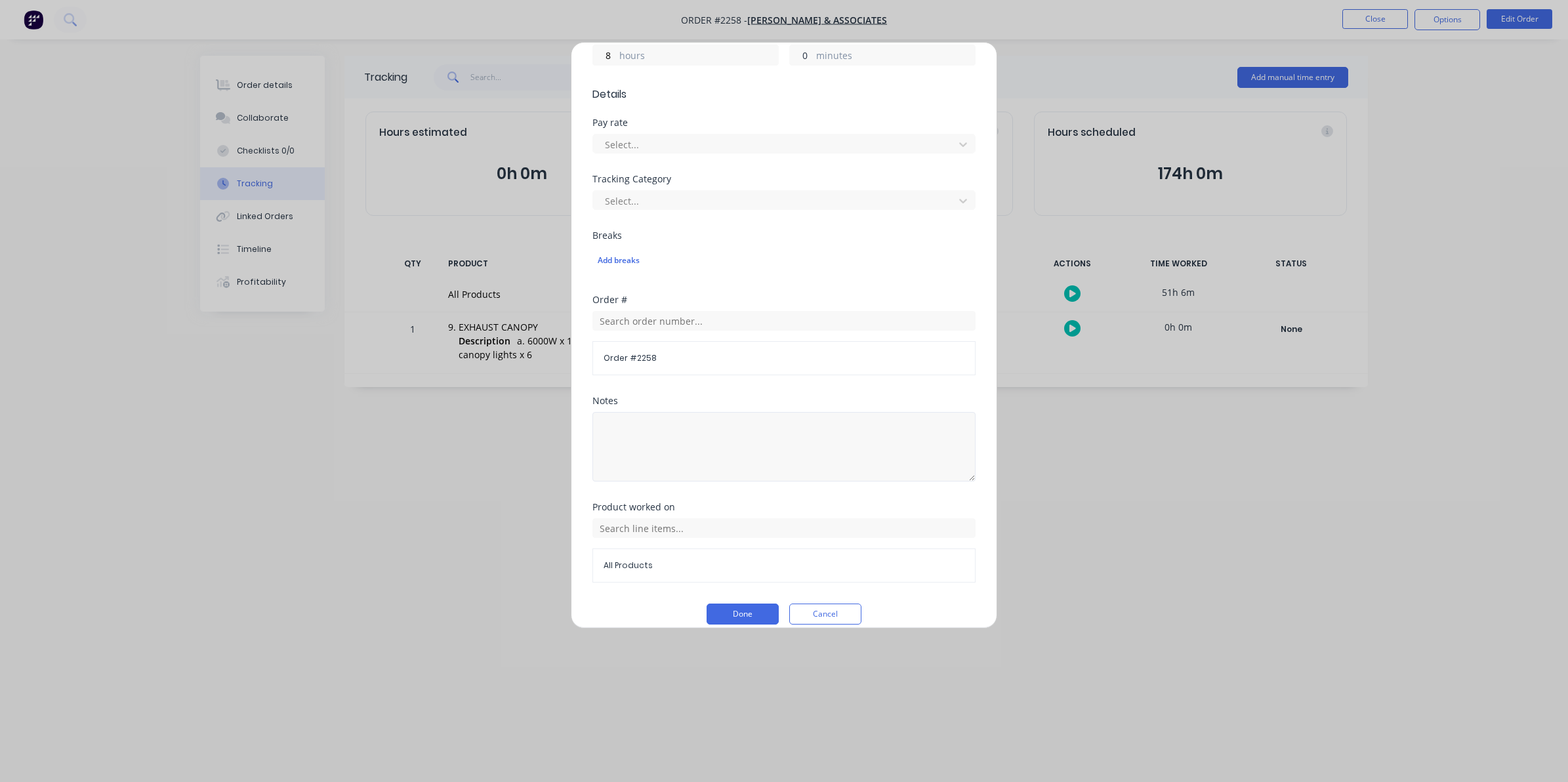
scroll to position [347, 0]
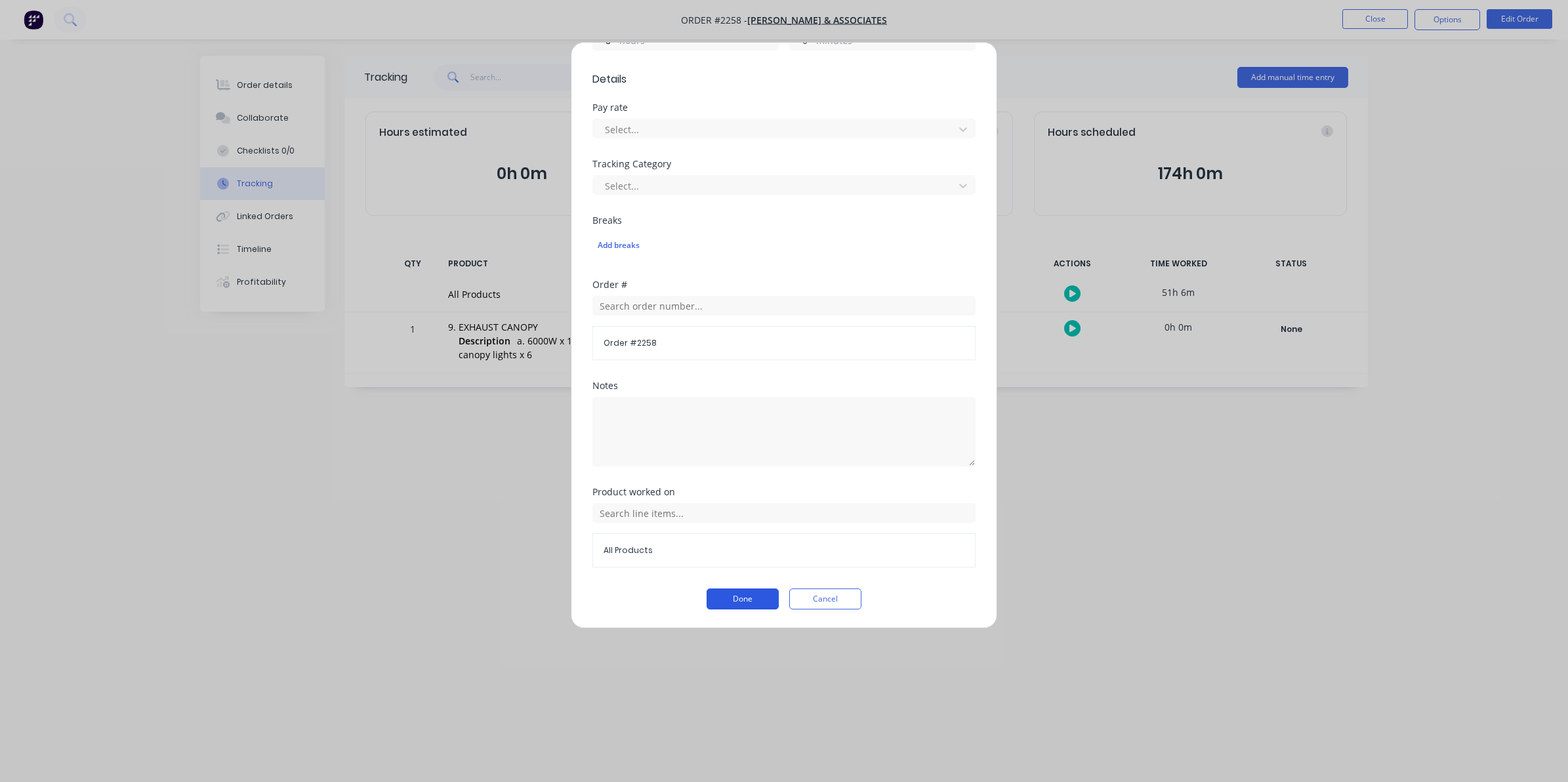
type input "0"
click at [736, 598] on button "Done" at bounding box center [743, 599] width 72 height 21
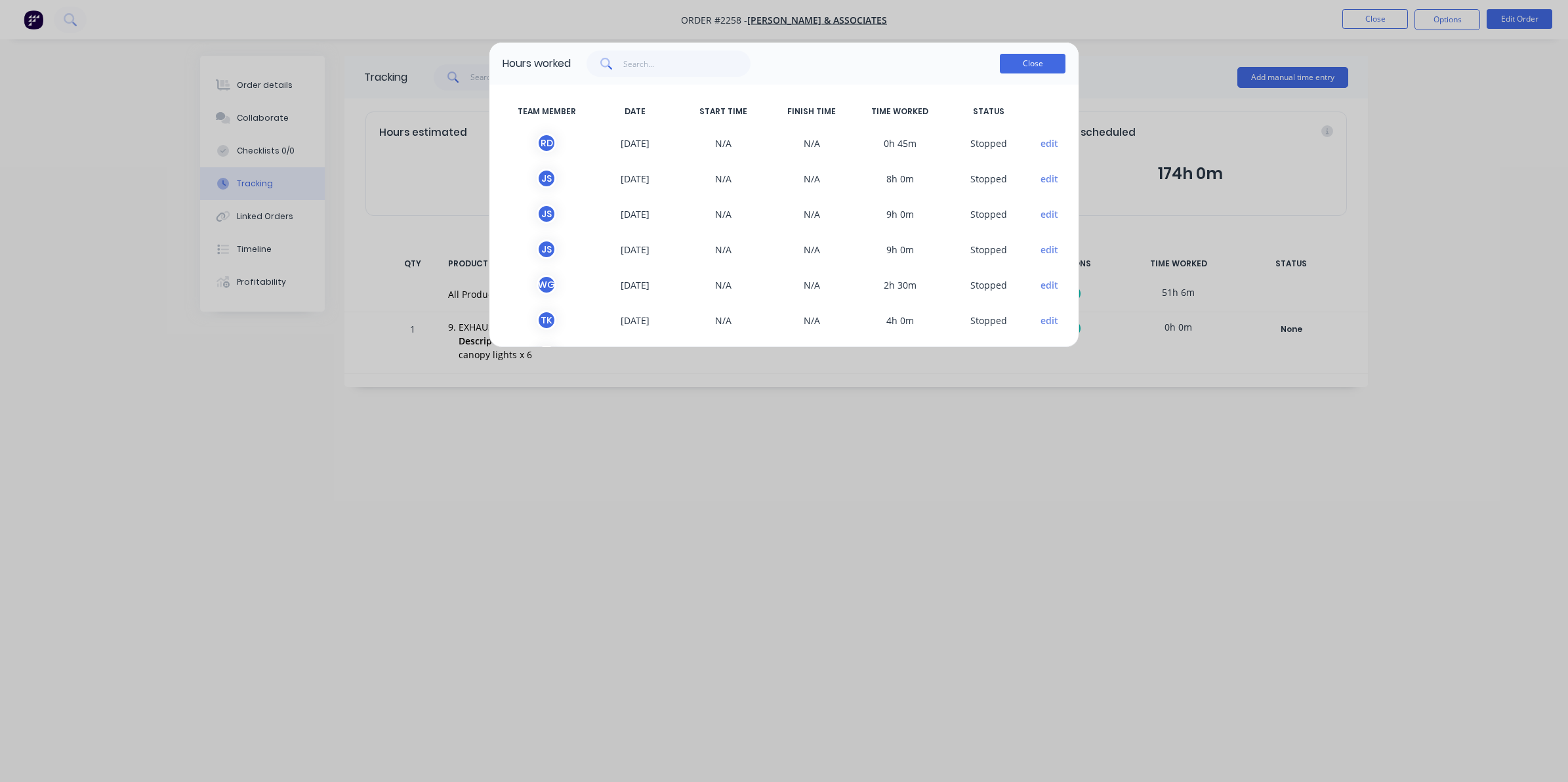
click at [1025, 64] on button "Close" at bounding box center [1032, 63] width 66 height 19
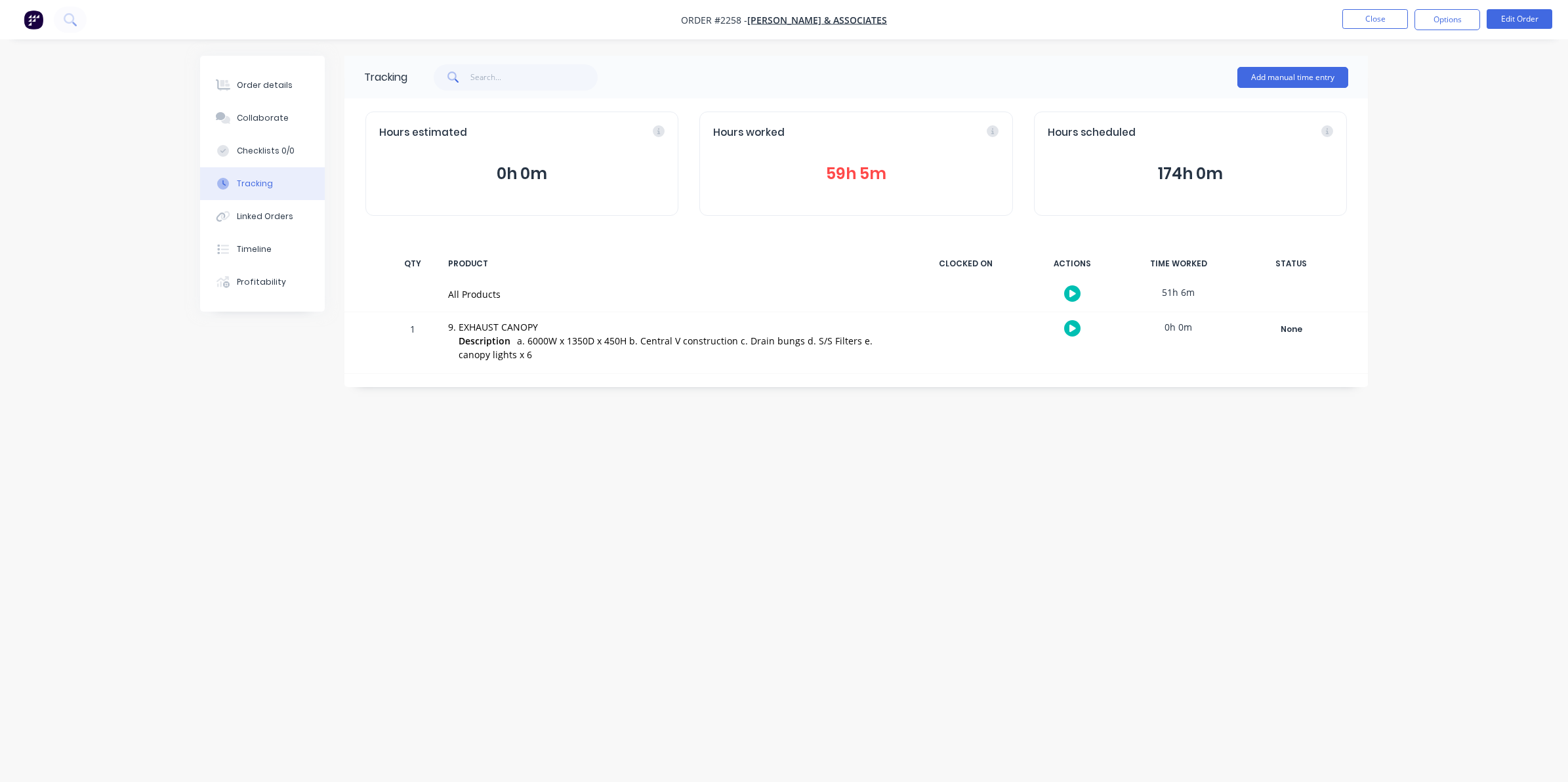
click at [837, 170] on button "59h 5m" at bounding box center [856, 173] width 285 height 25
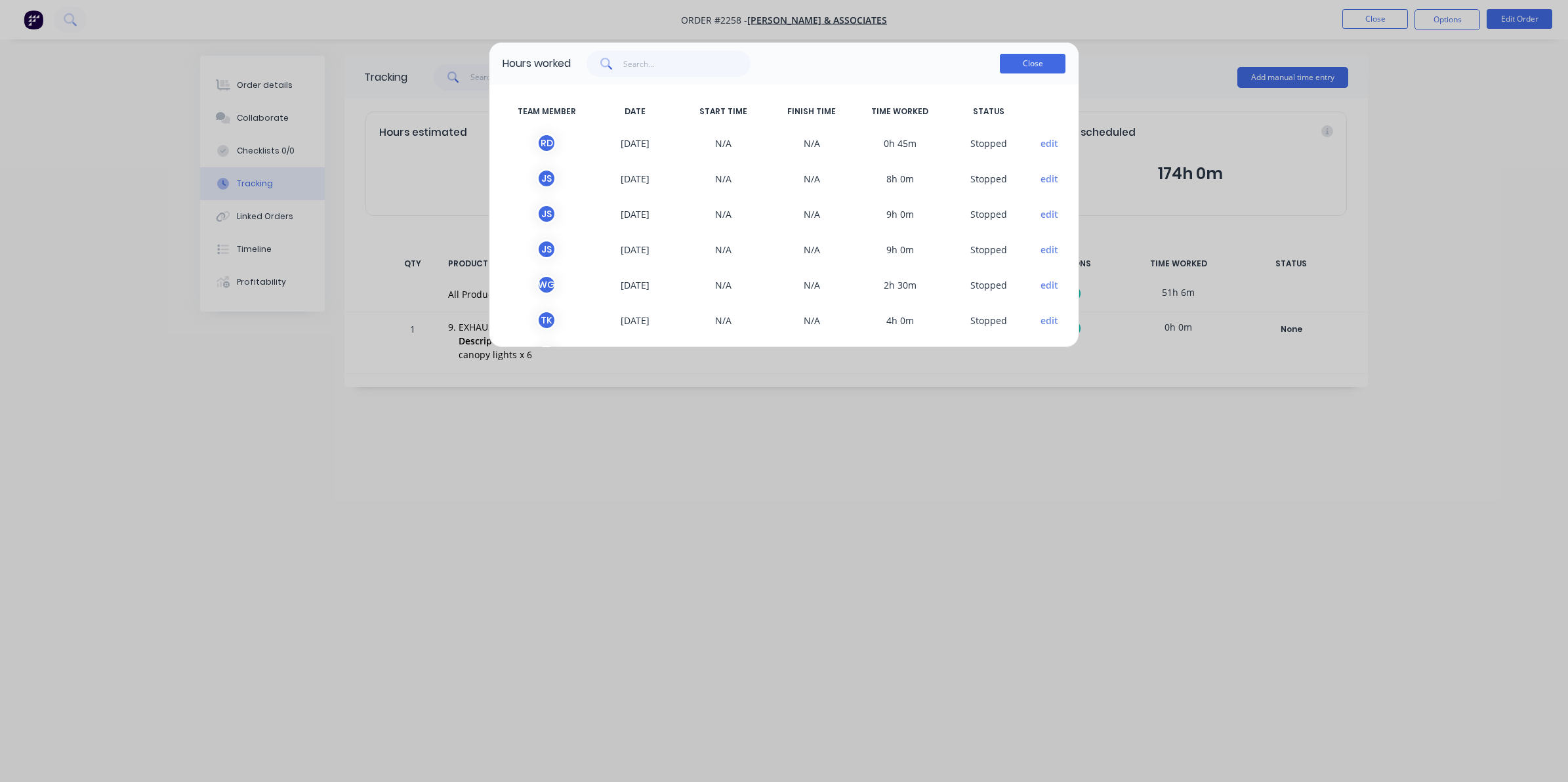
click at [1035, 61] on button "Close" at bounding box center [1032, 63] width 66 height 19
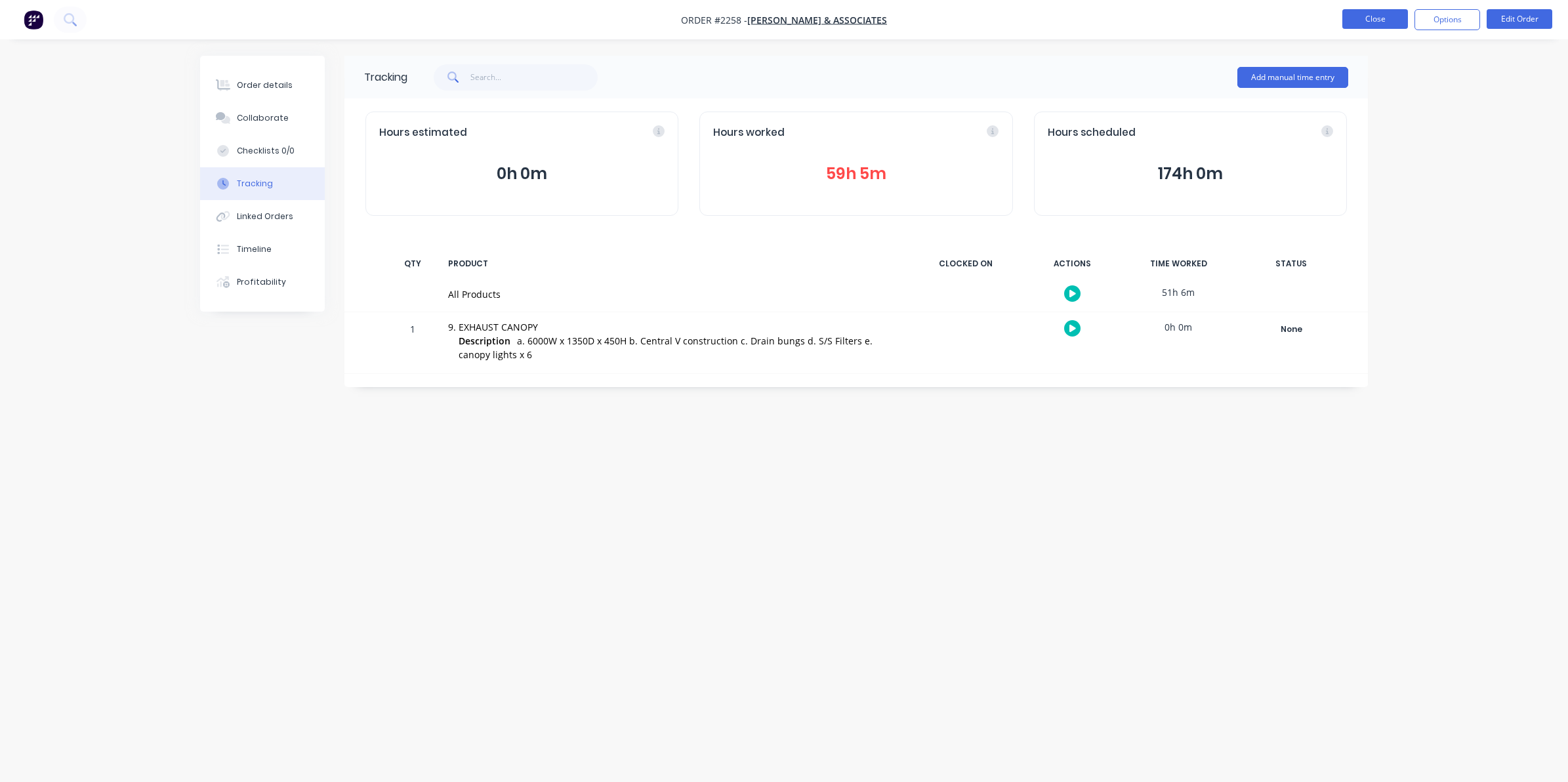
click at [1360, 13] on button "Close" at bounding box center [1374, 19] width 66 height 19
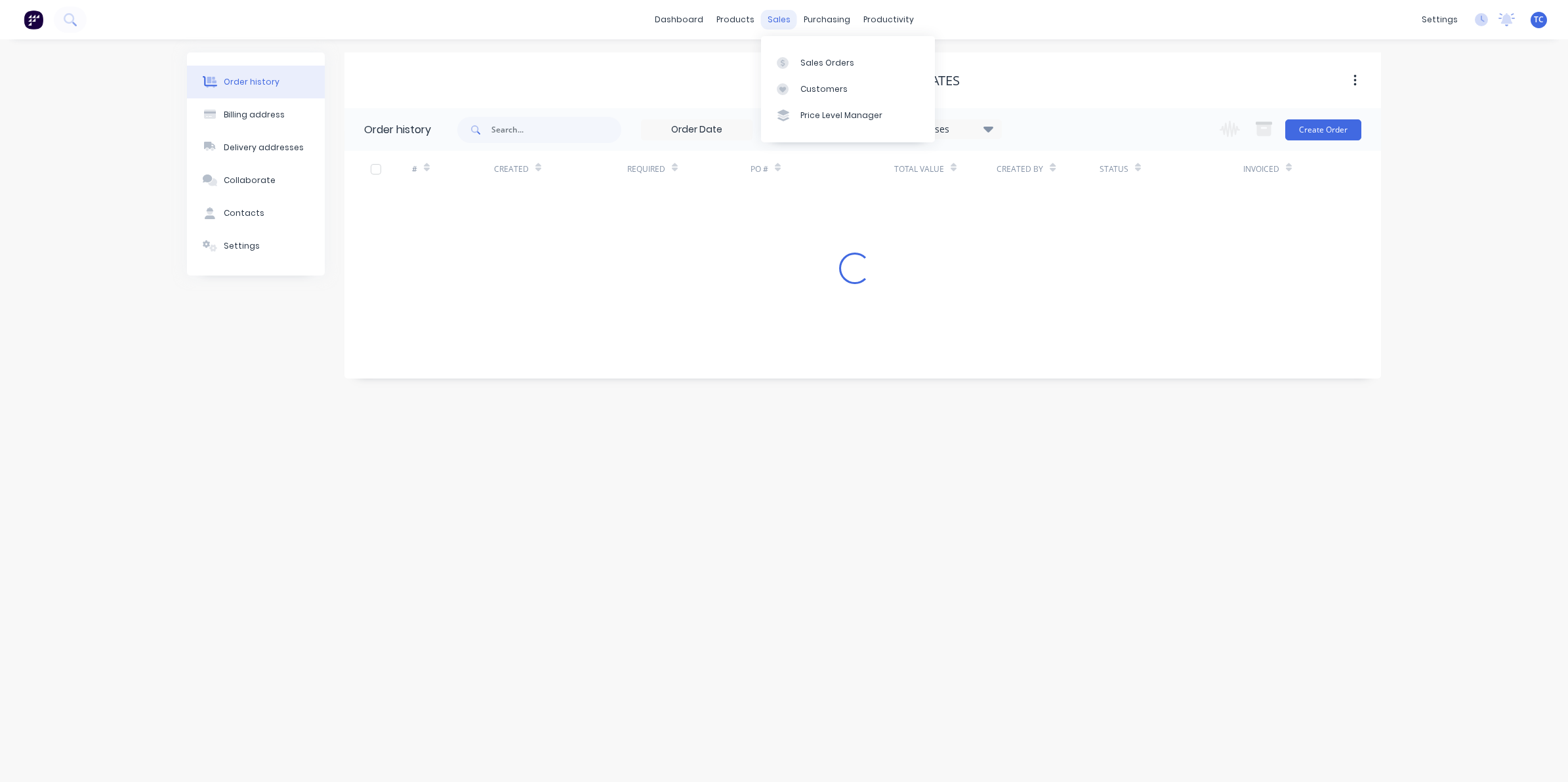
click at [776, 15] on div "sales" at bounding box center [778, 19] width 36 height 19
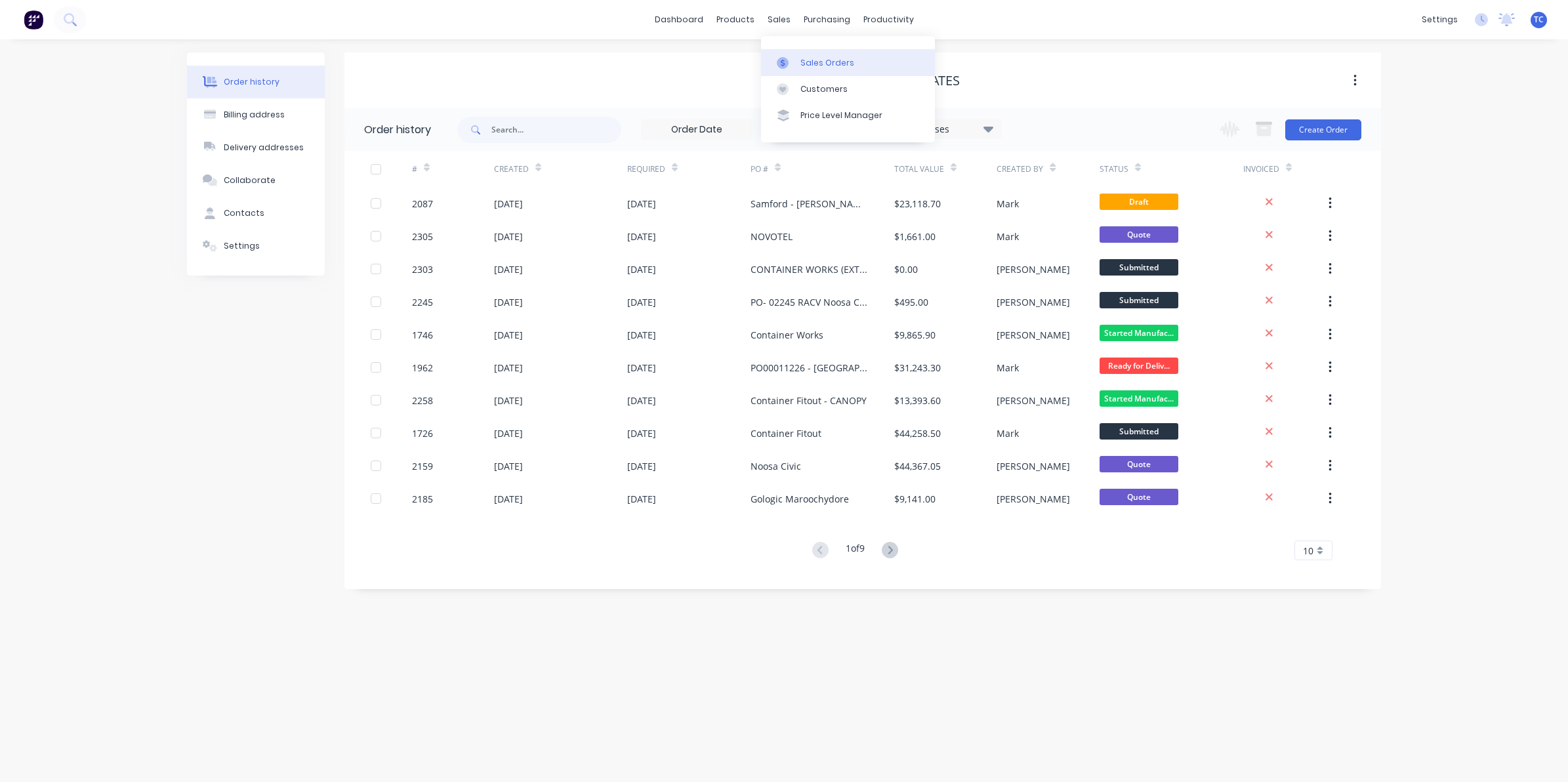
click at [808, 67] on div "Sales Orders" at bounding box center [827, 63] width 54 height 12
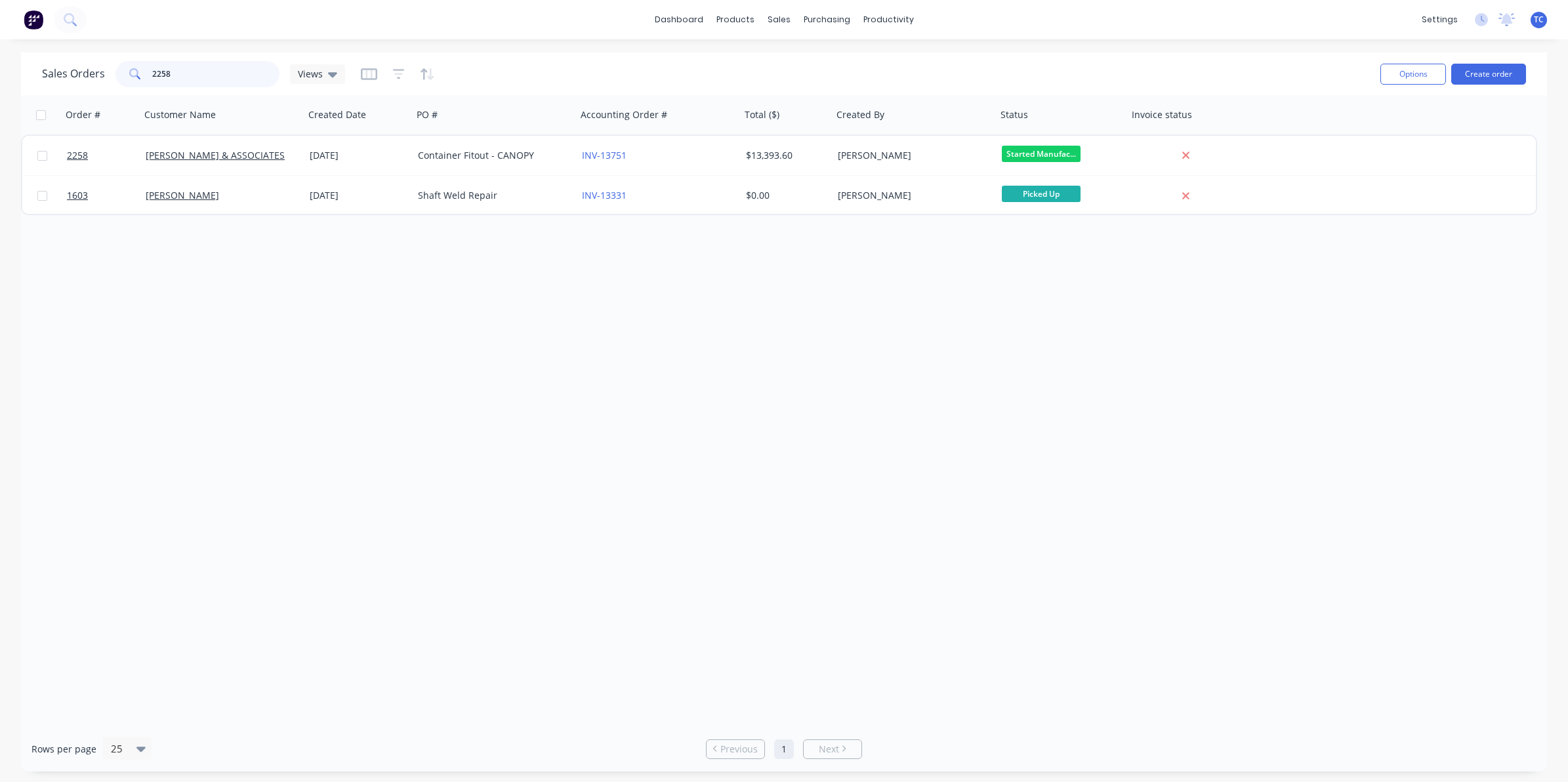
drag, startPoint x: 175, startPoint y: 72, endPoint x: 146, endPoint y: 72, distance: 29.0
click at [146, 72] on div "2258" at bounding box center [197, 74] width 164 height 26
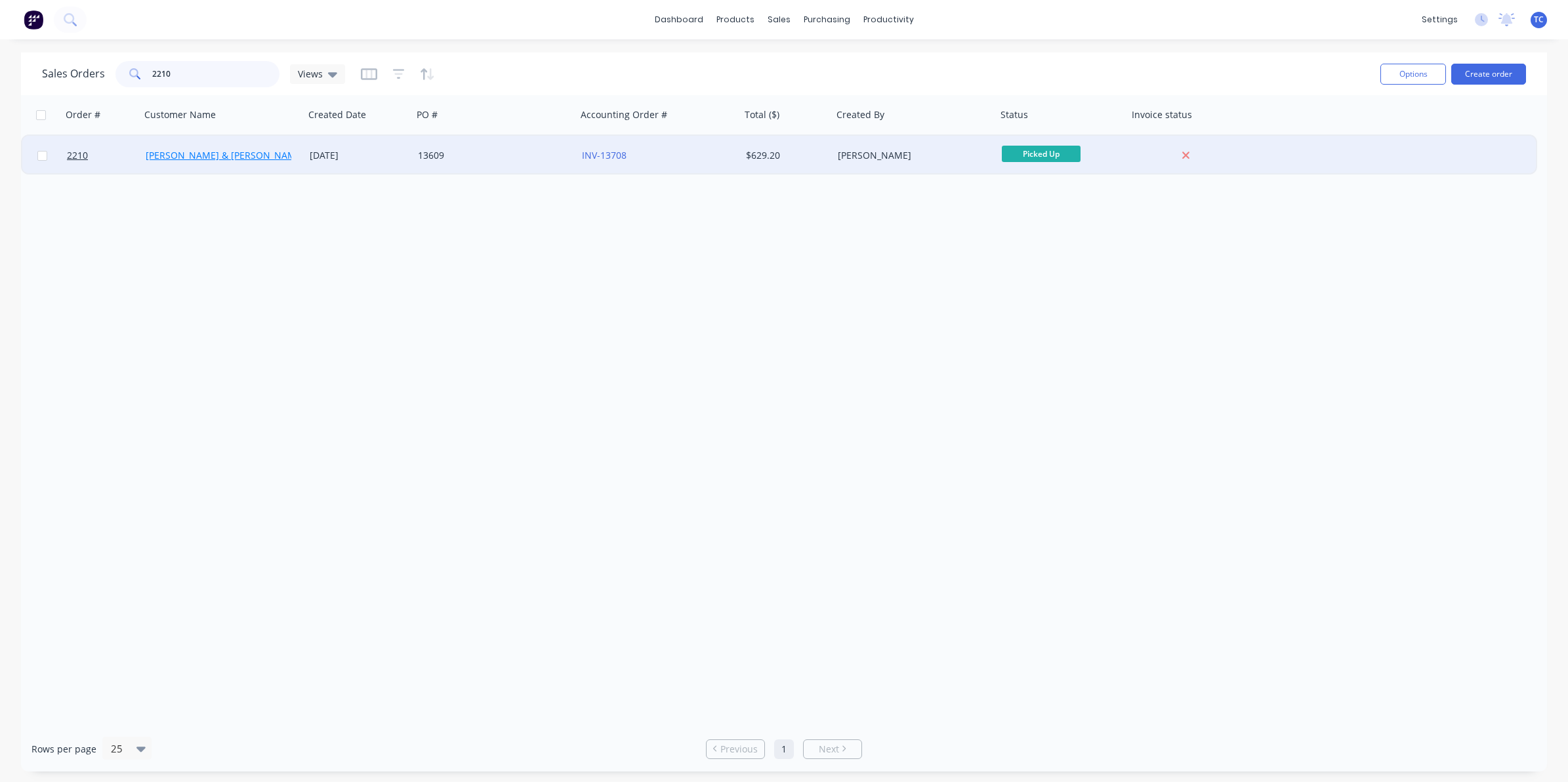
type input "2210"
click at [194, 157] on link "[PERSON_NAME] & [PERSON_NAME] Electrical" at bounding box center [245, 155] width 201 height 12
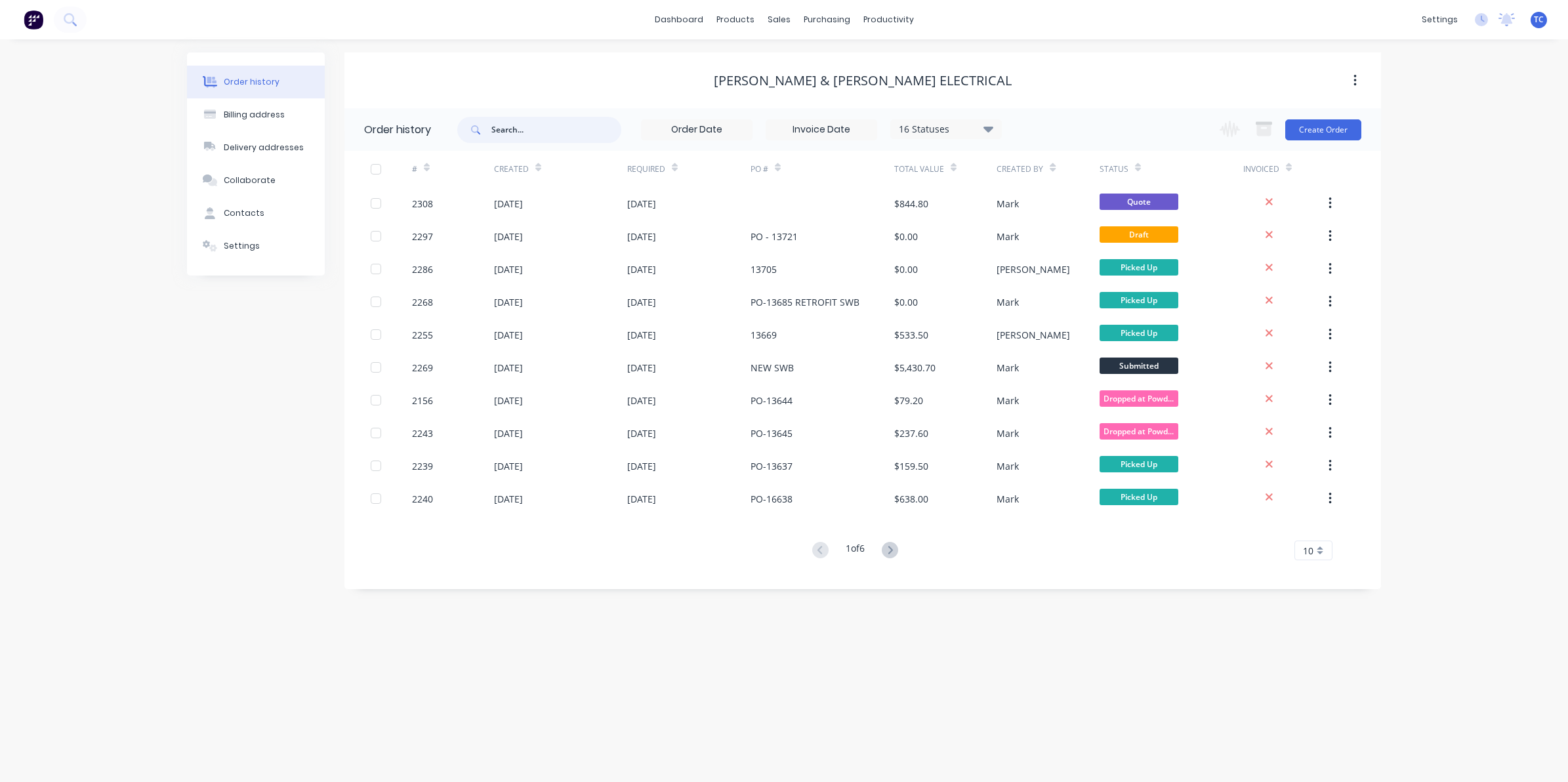
click at [500, 125] on input "text" at bounding box center [556, 130] width 130 height 26
type input "2210"
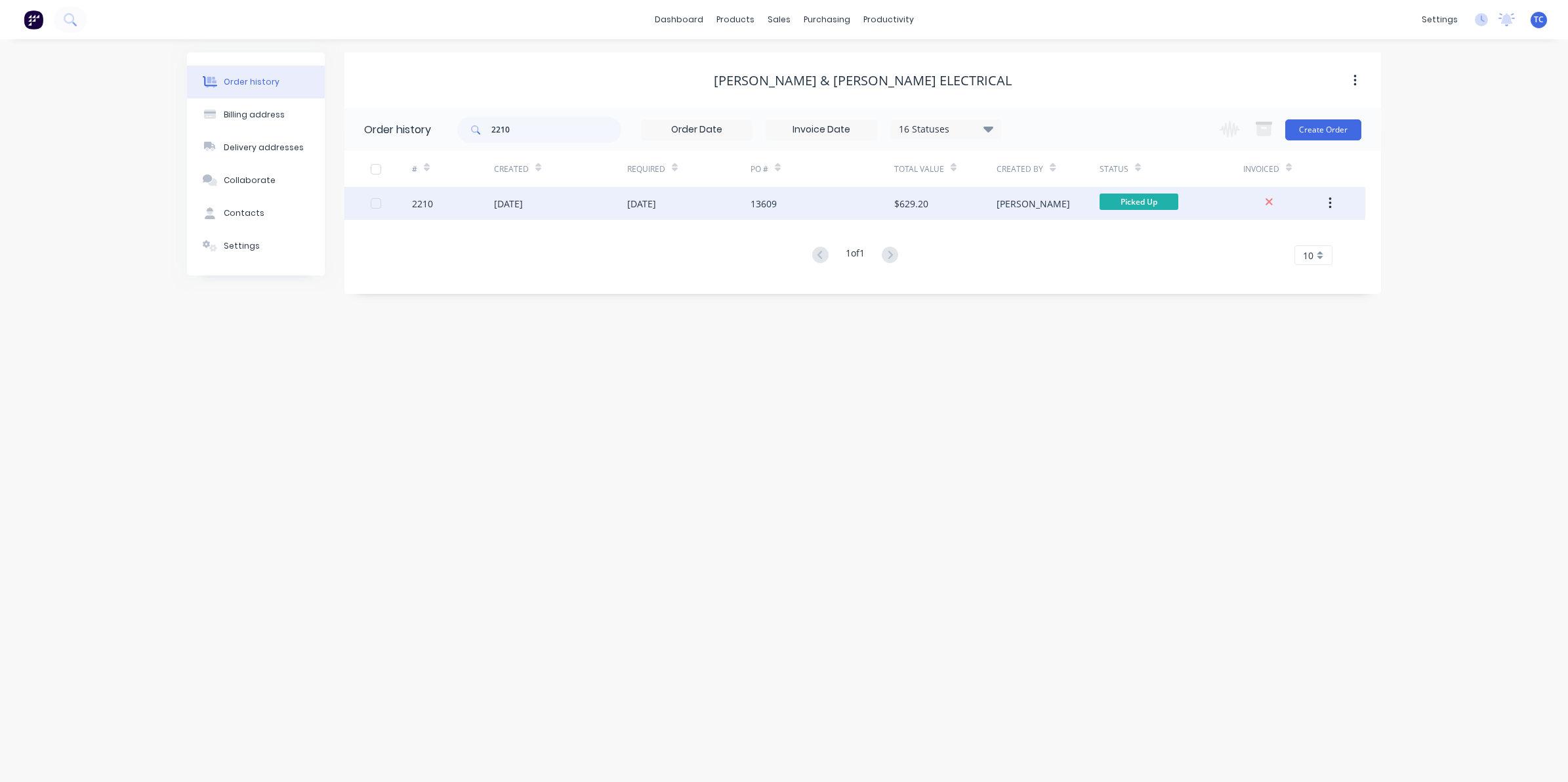
click at [522, 201] on div "[DATE]" at bounding box center [508, 203] width 29 height 14
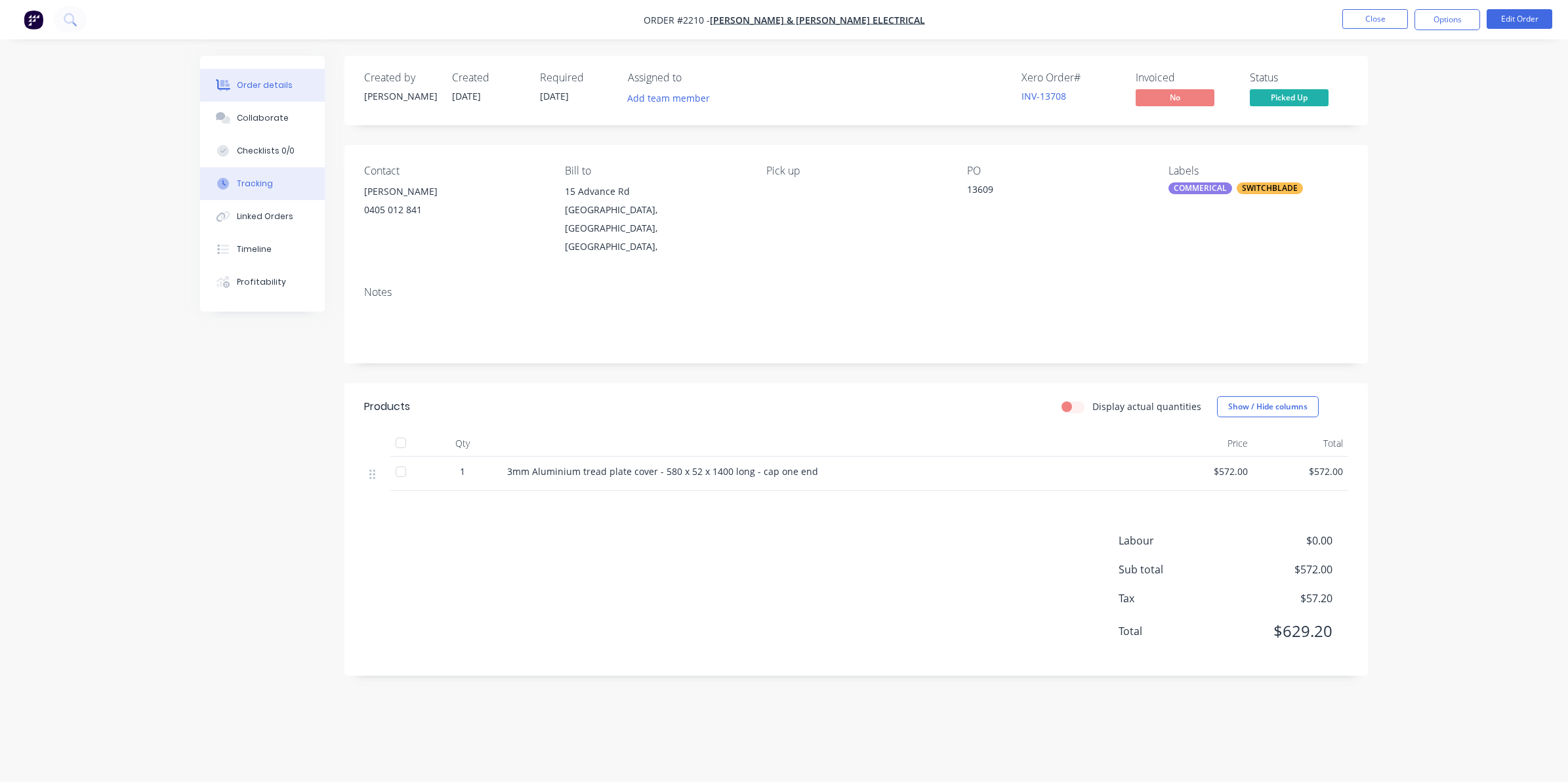
click at [246, 183] on div "Tracking" at bounding box center [255, 183] width 36 height 12
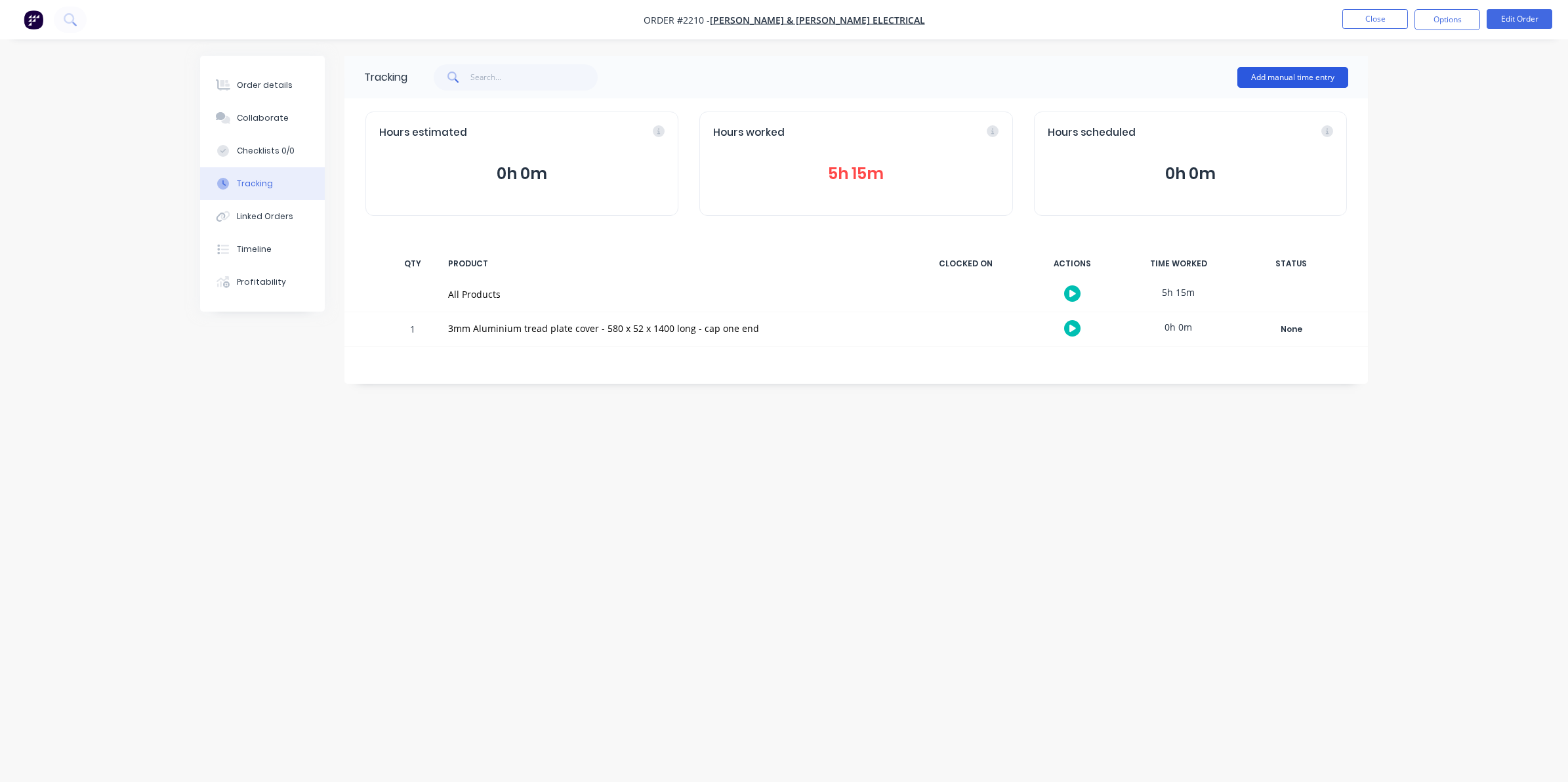
click at [1278, 73] on button "Add manual time entry" at bounding box center [1293, 77] width 111 height 21
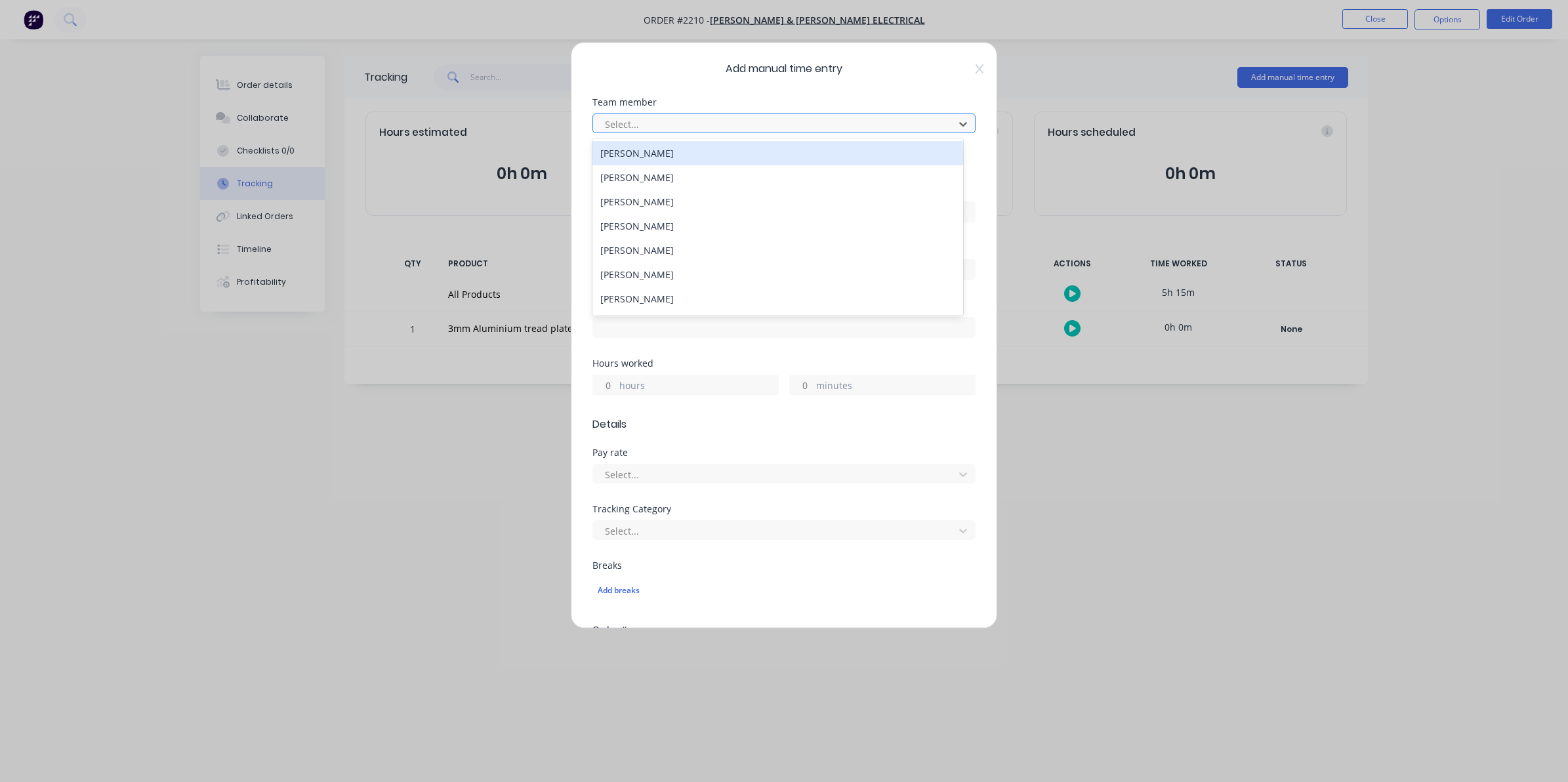
click at [633, 122] on div at bounding box center [775, 124] width 344 height 17
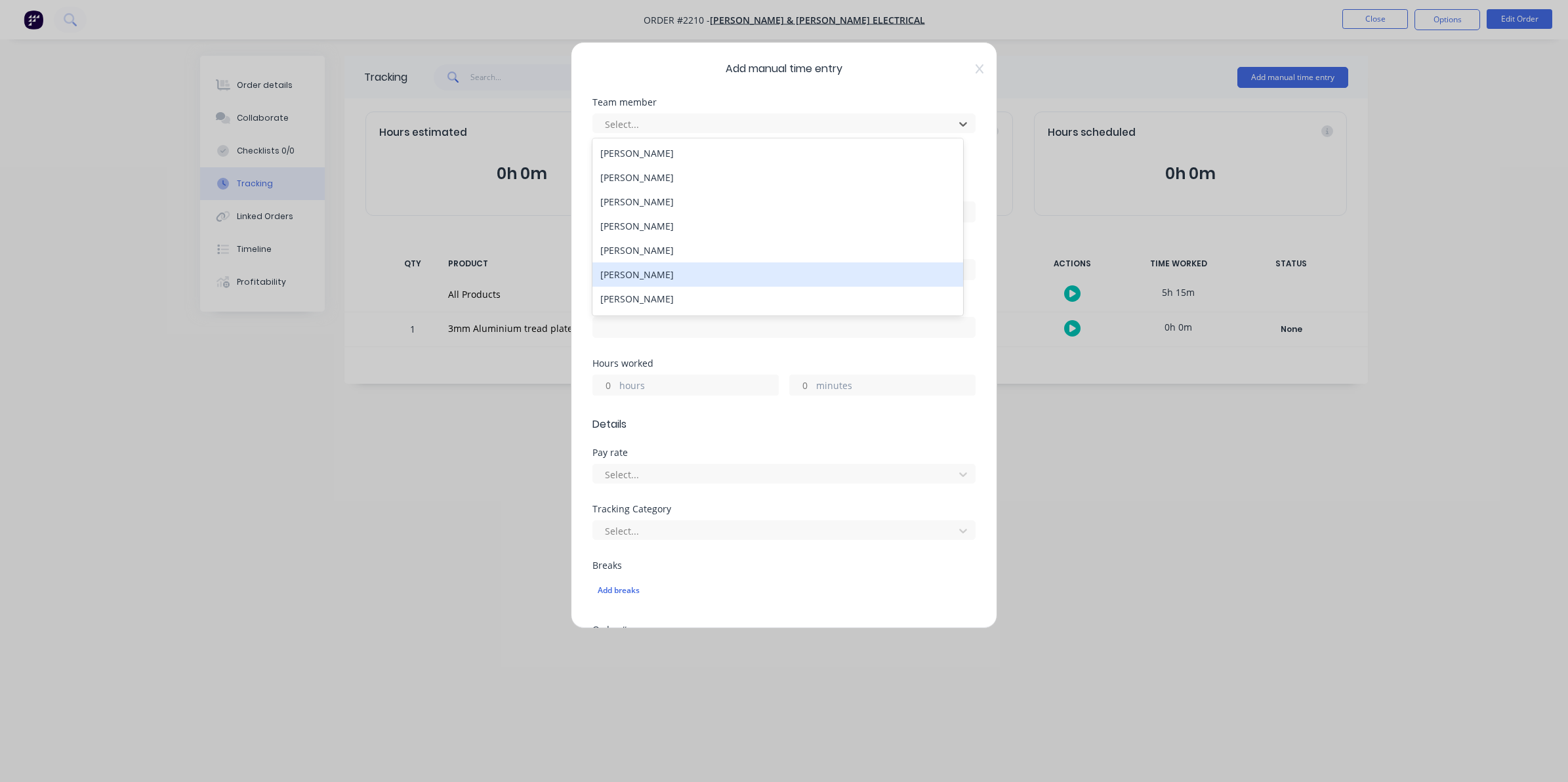
click at [644, 274] on div "[PERSON_NAME]" at bounding box center [777, 274] width 370 height 24
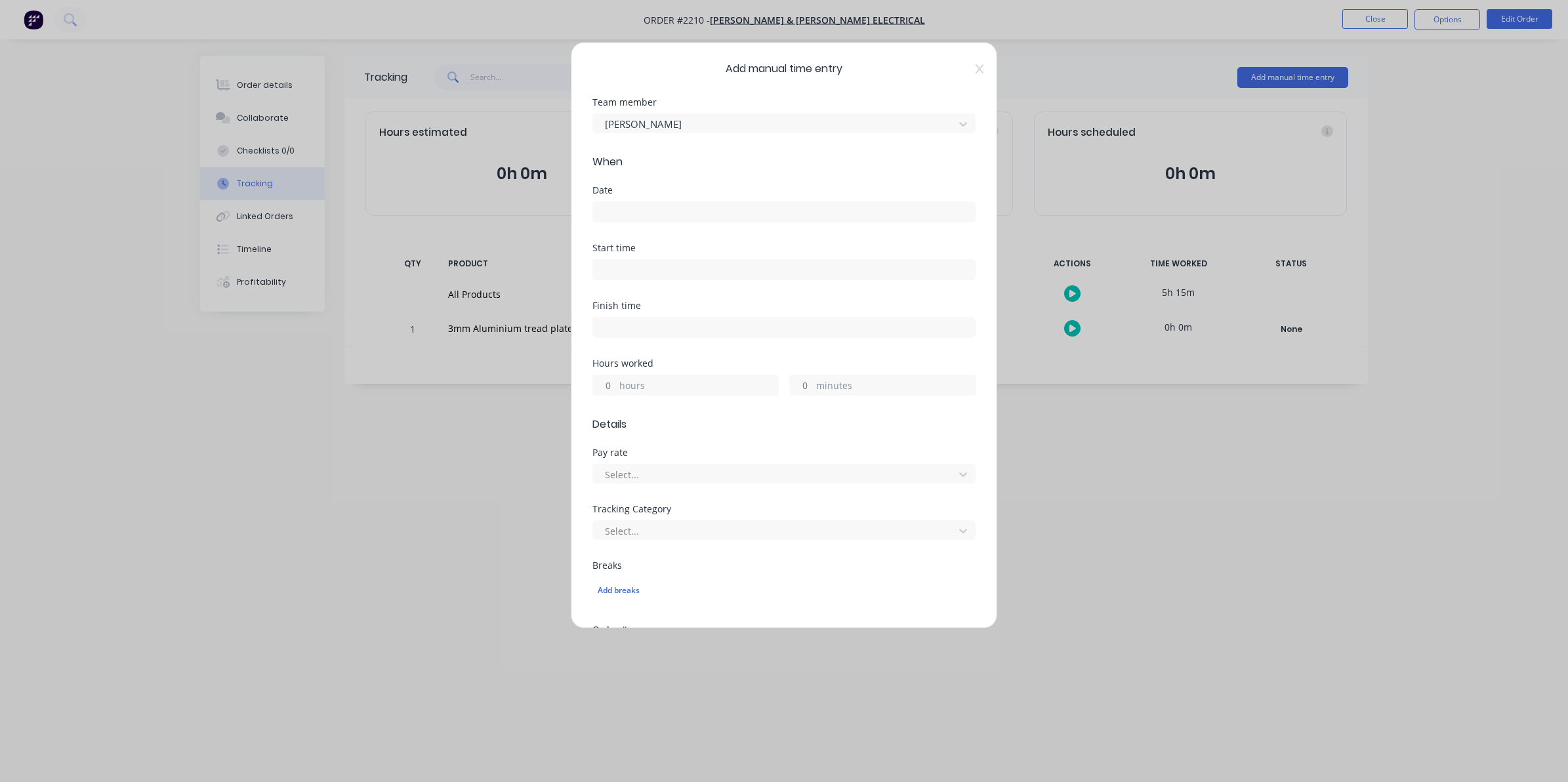
click at [619, 207] on input at bounding box center [784, 211] width 382 height 19
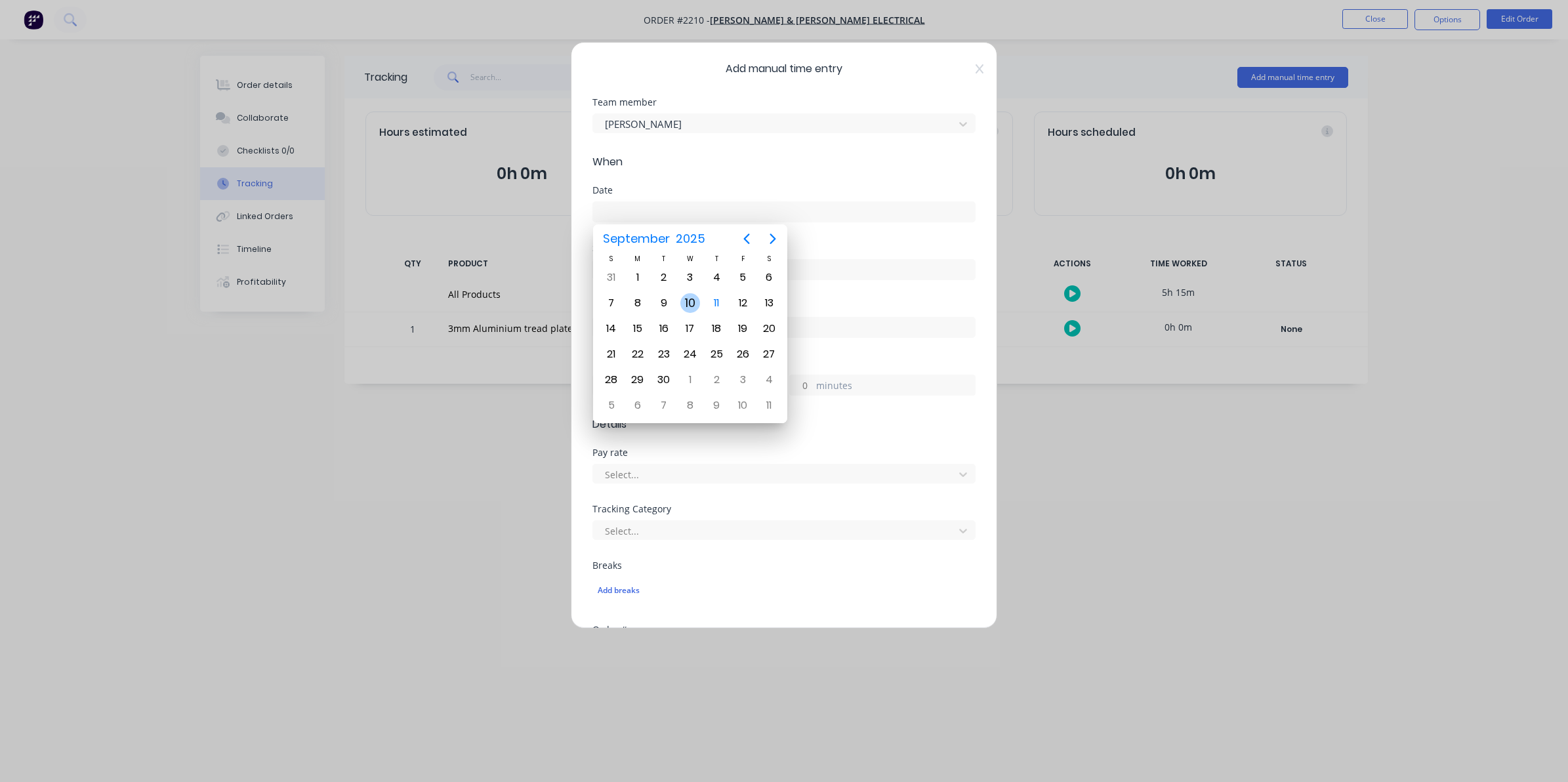
click at [691, 298] on div "10" at bounding box center [689, 303] width 19 height 19
type input "[DATE]"
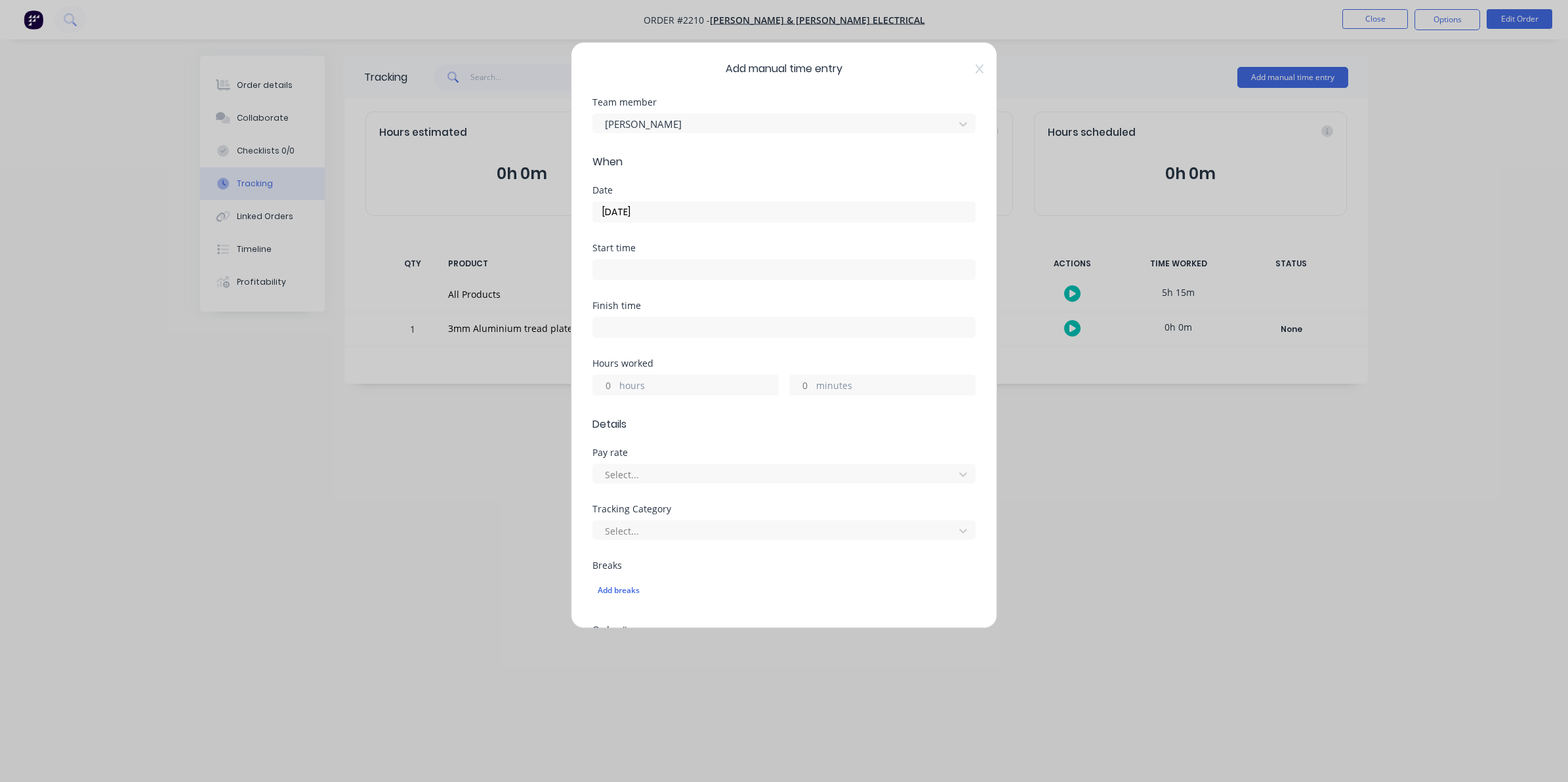
click at [611, 384] on input "hours" at bounding box center [604, 385] width 23 height 19
type input "1"
click at [802, 385] on input "minutes" at bounding box center [801, 385] width 23 height 19
type input "15"
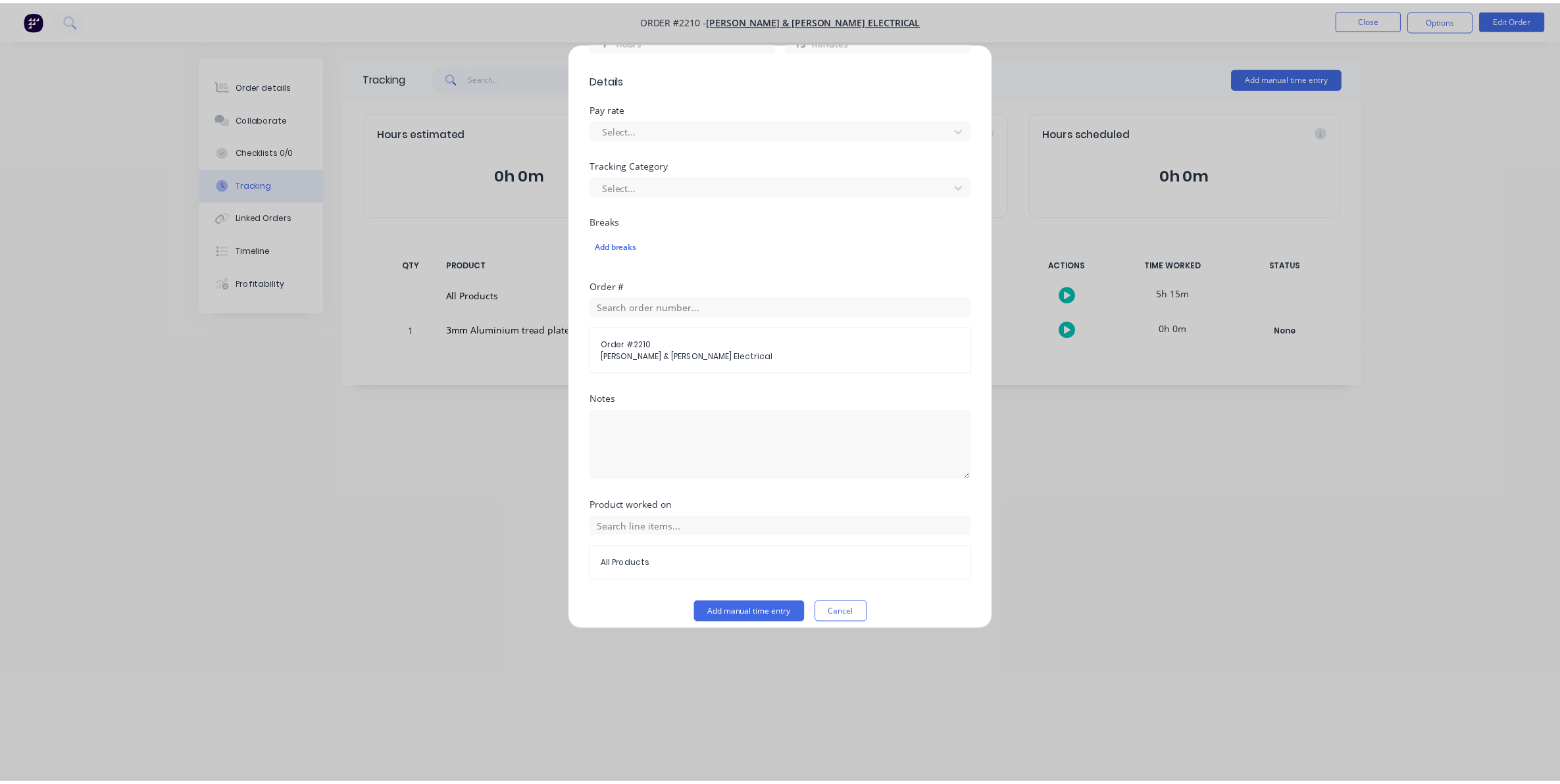
scroll to position [359, 0]
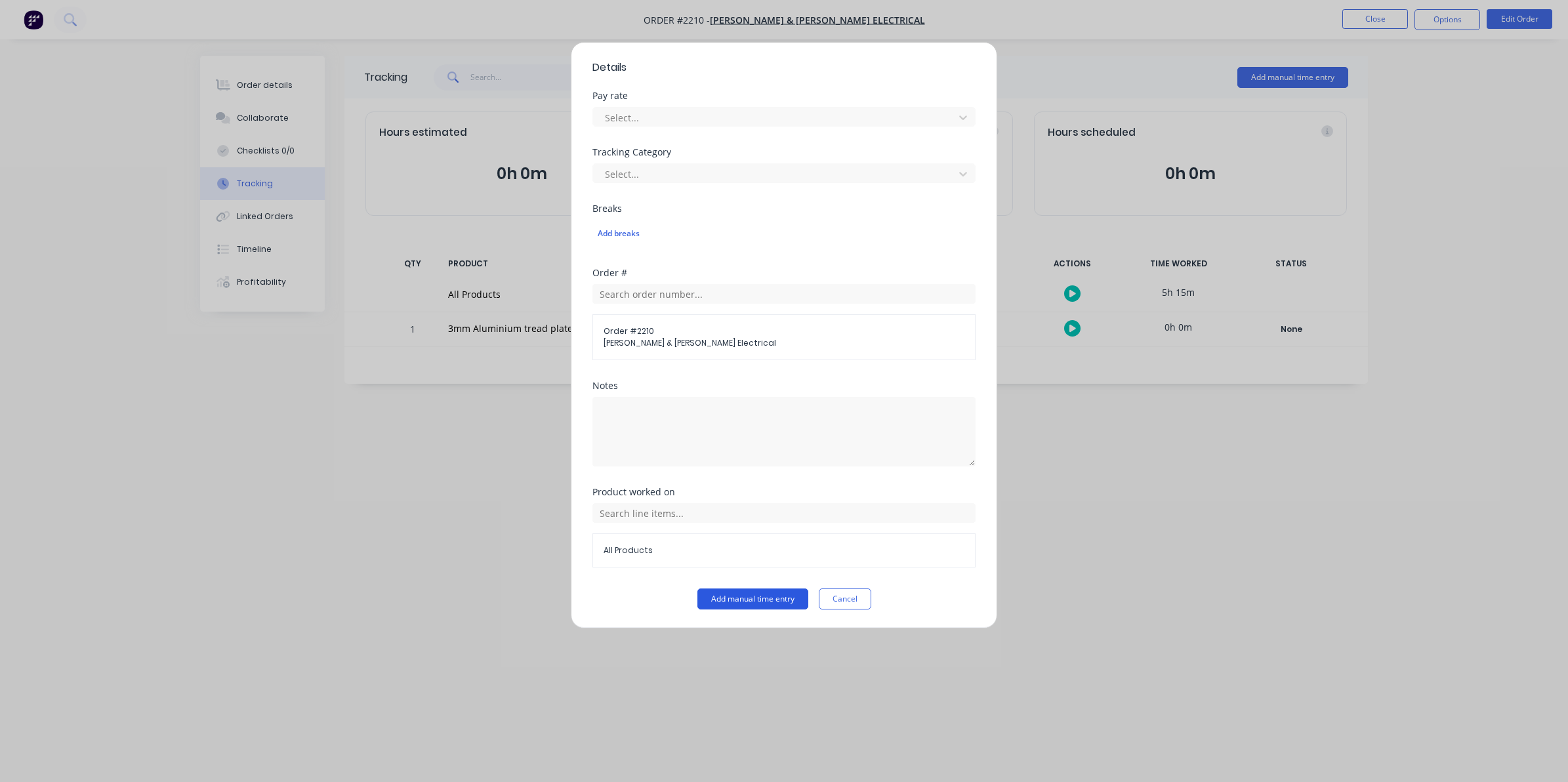
click at [753, 595] on button "Add manual time entry" at bounding box center [753, 599] width 111 height 21
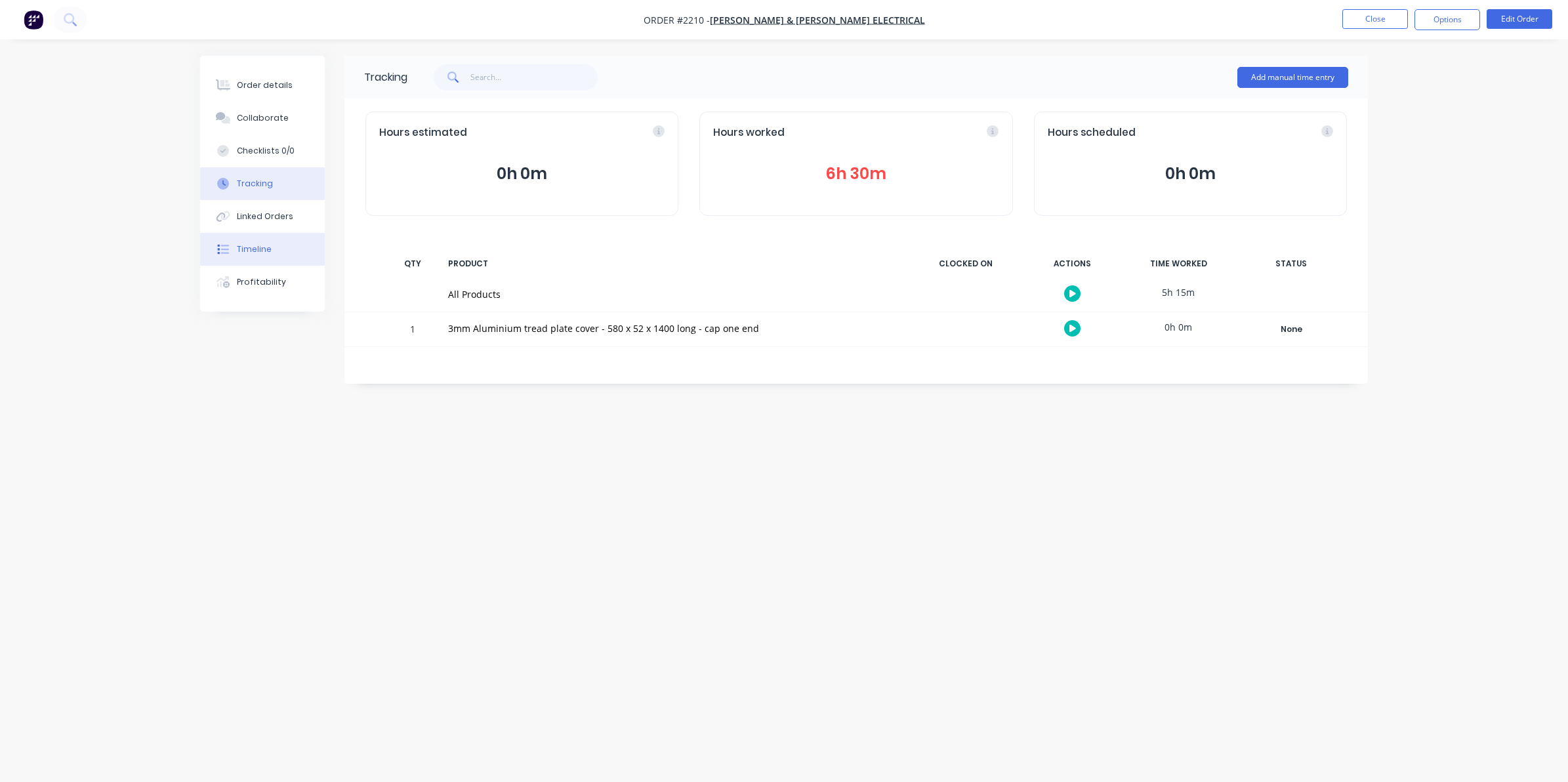
click at [250, 246] on div "Timeline" at bounding box center [255, 249] width 35 height 12
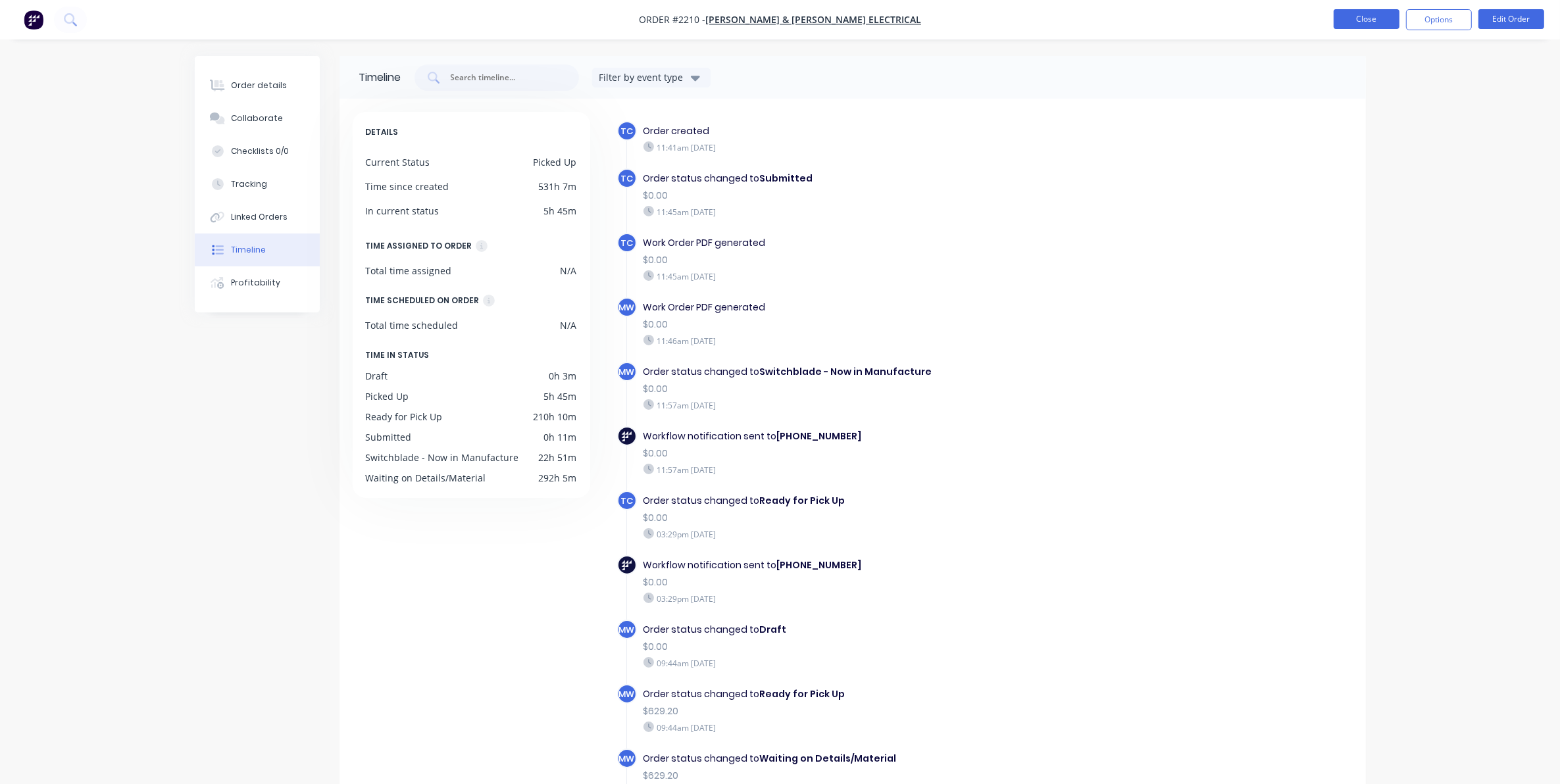
click at [1358, 14] on button "Close" at bounding box center [1366, 19] width 66 height 20
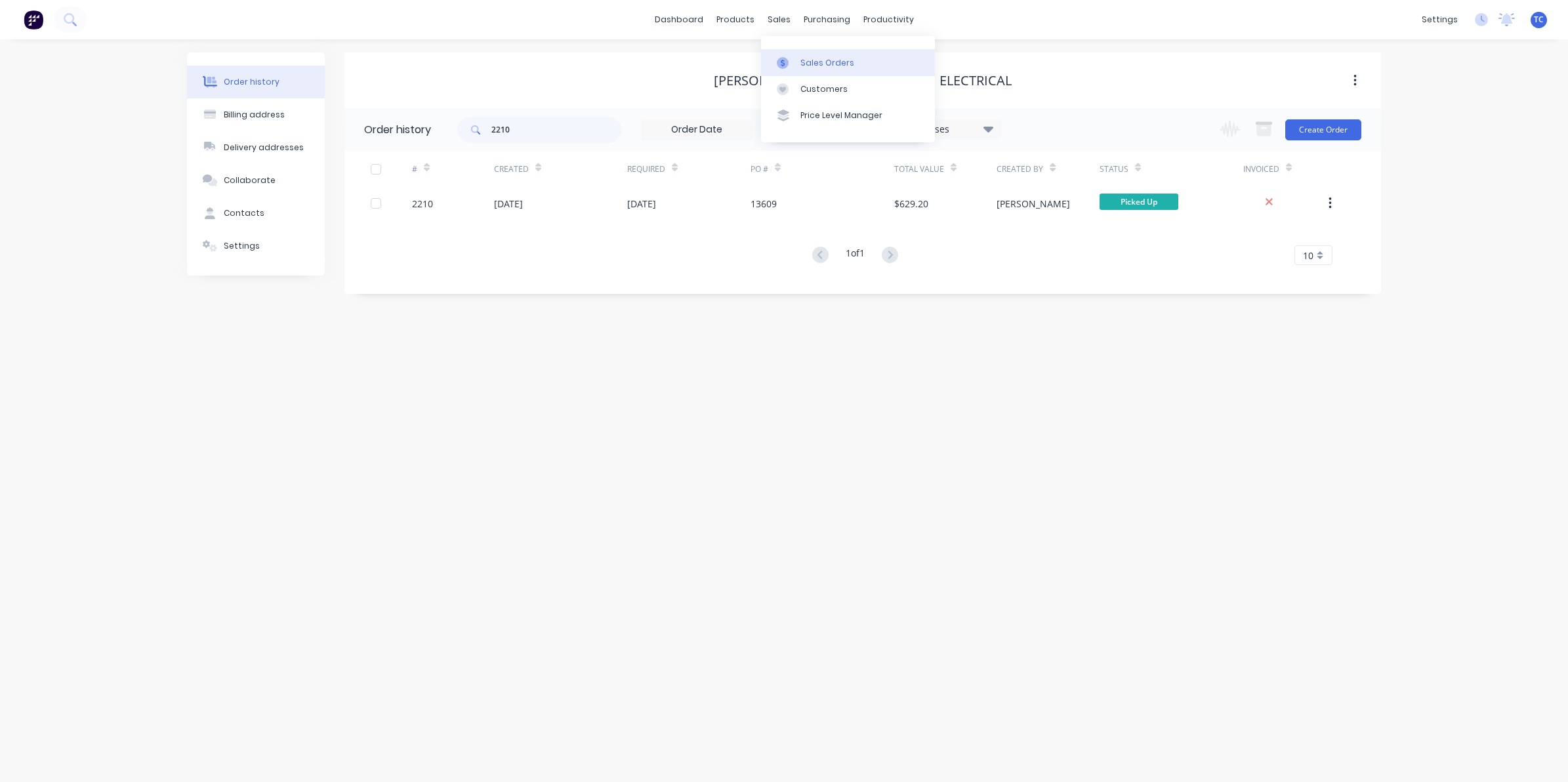
click at [810, 61] on div "Sales Orders" at bounding box center [827, 63] width 54 height 12
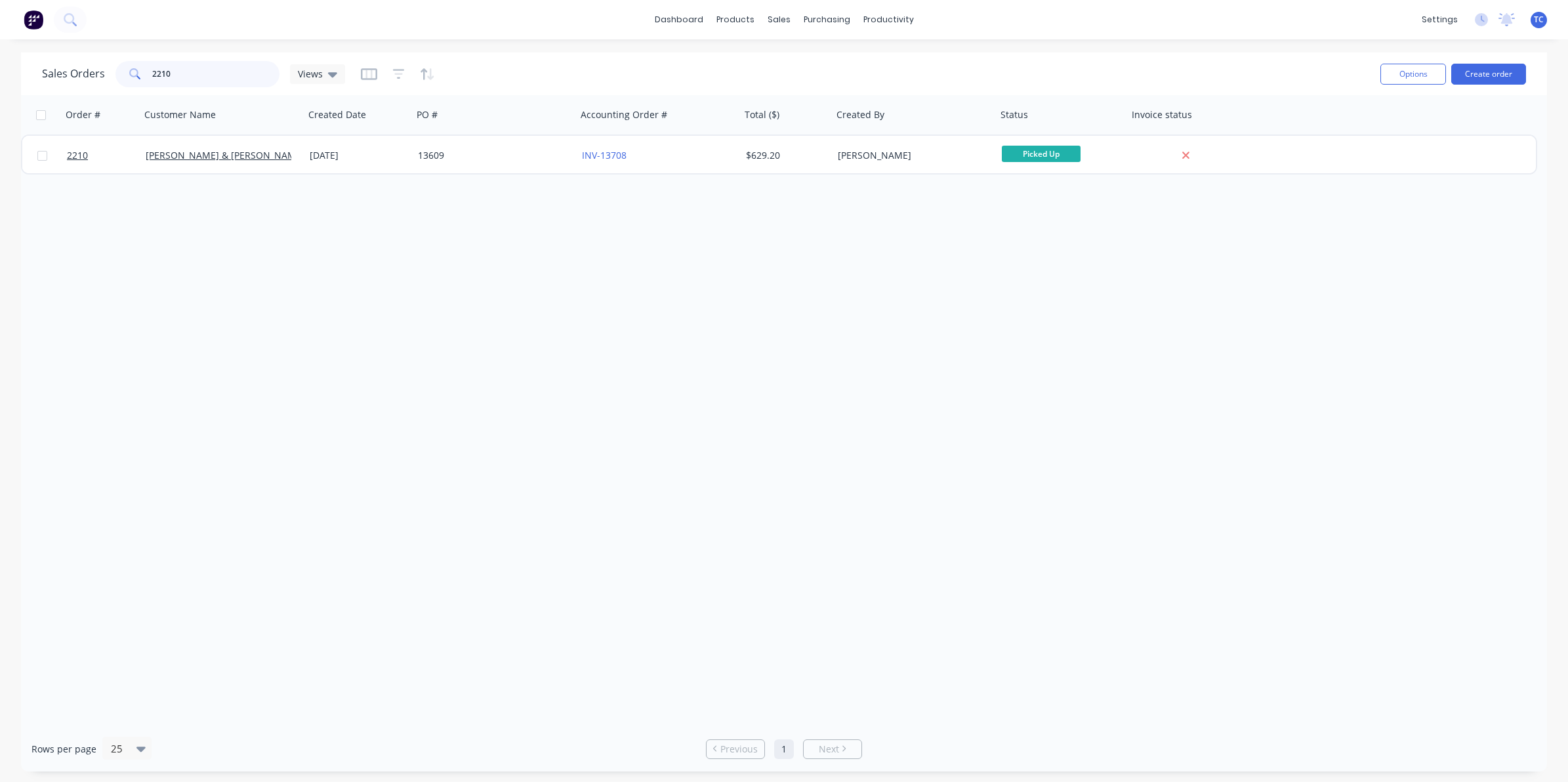
drag, startPoint x: 155, startPoint y: 70, endPoint x: 145, endPoint y: 69, distance: 10.0
click at [145, 69] on div "2210" at bounding box center [197, 74] width 164 height 26
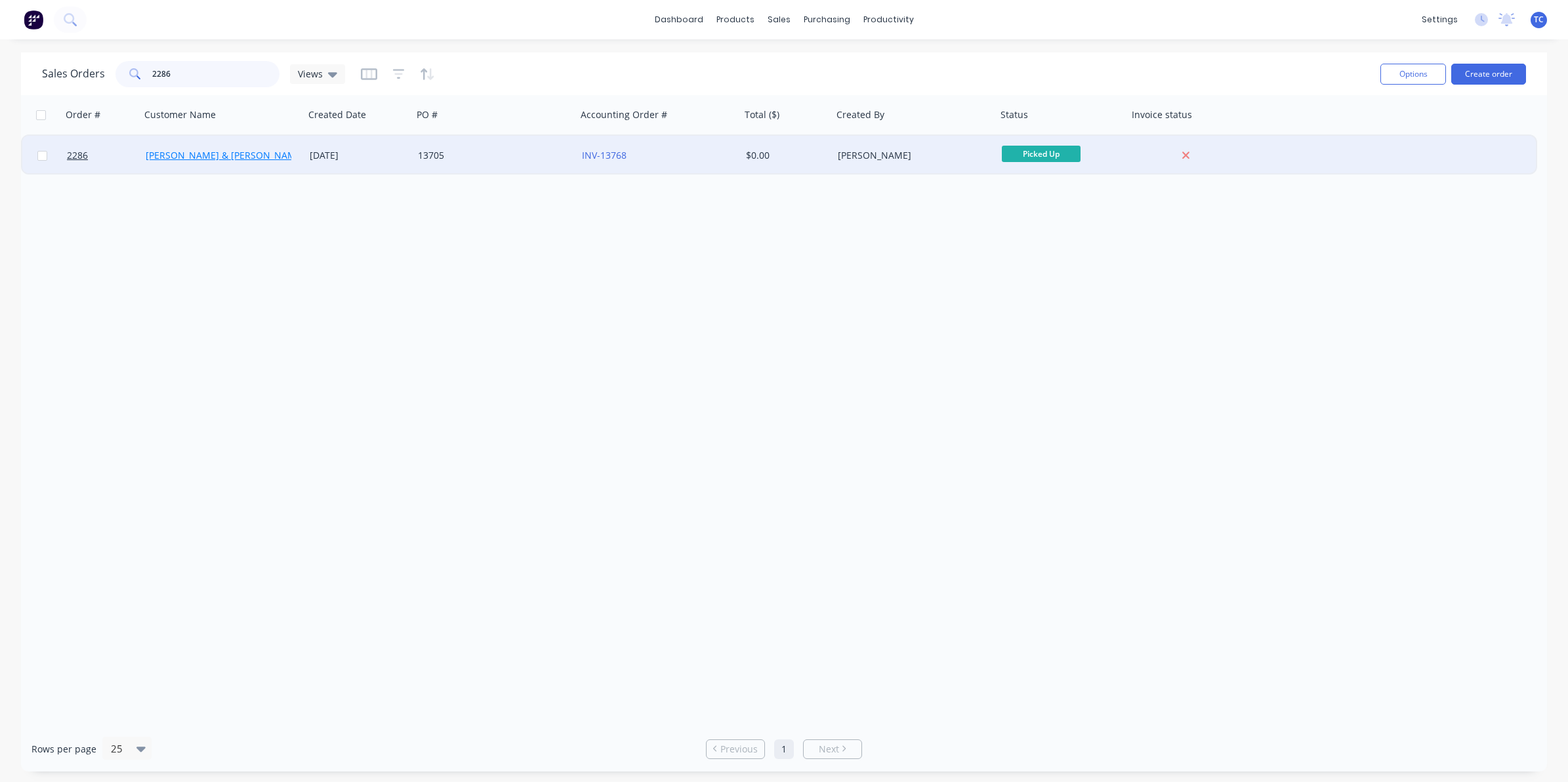
type input "2286"
click at [192, 156] on link "[PERSON_NAME] & [PERSON_NAME] Electrical" at bounding box center [245, 155] width 201 height 12
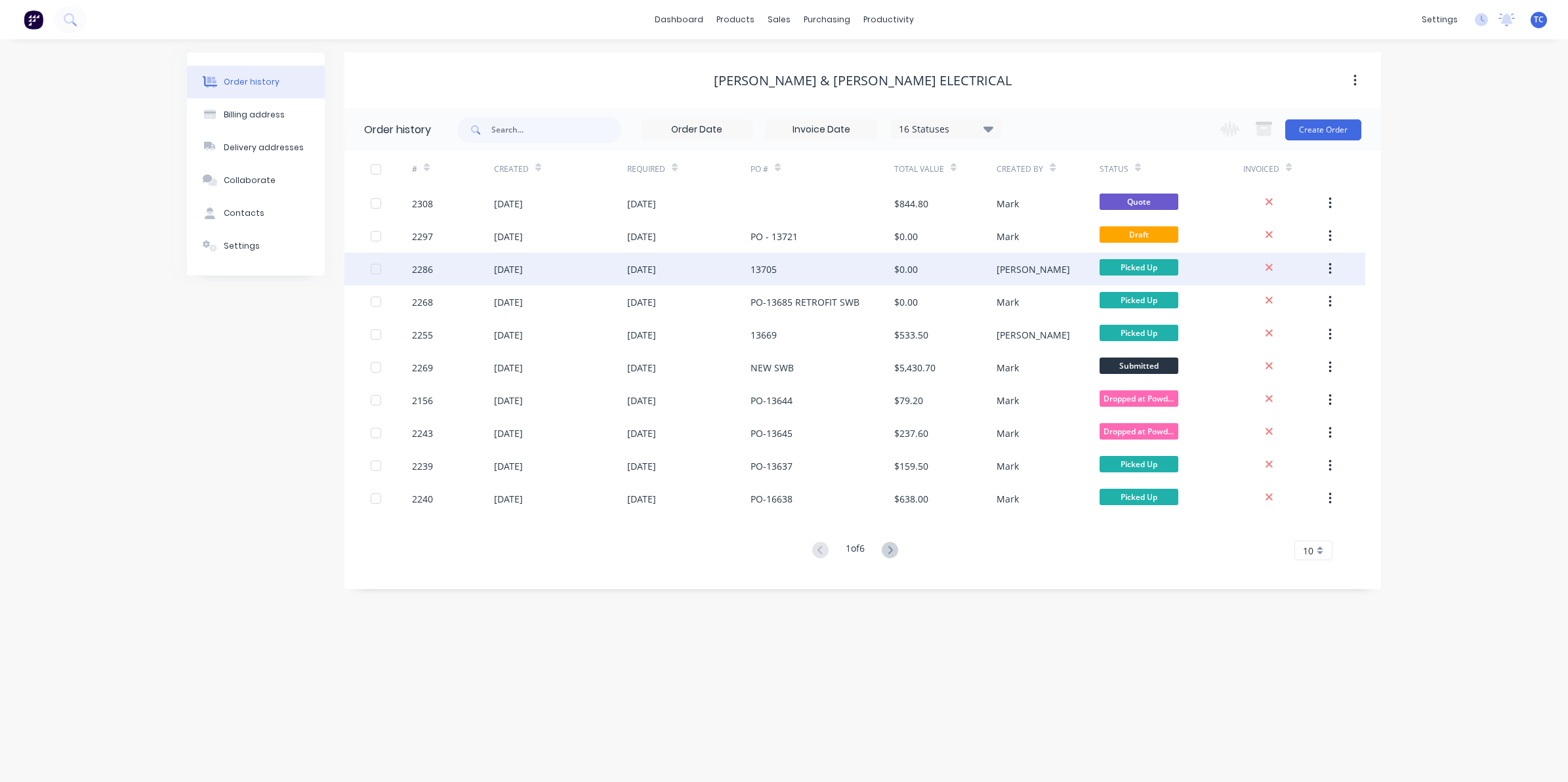
click at [421, 267] on div "2286" at bounding box center [422, 269] width 21 height 14
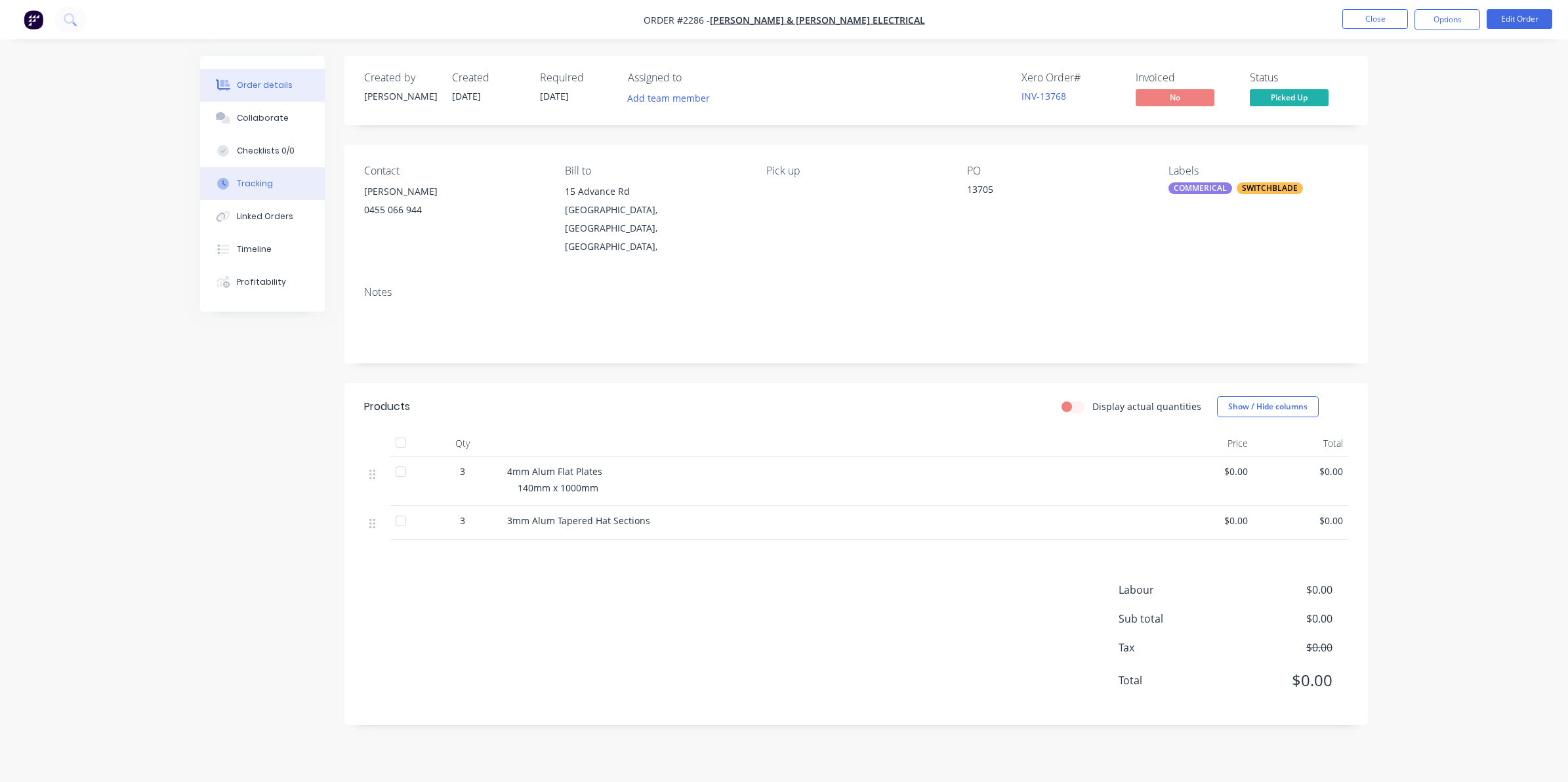
click at [255, 181] on div "Tracking" at bounding box center [255, 183] width 36 height 12
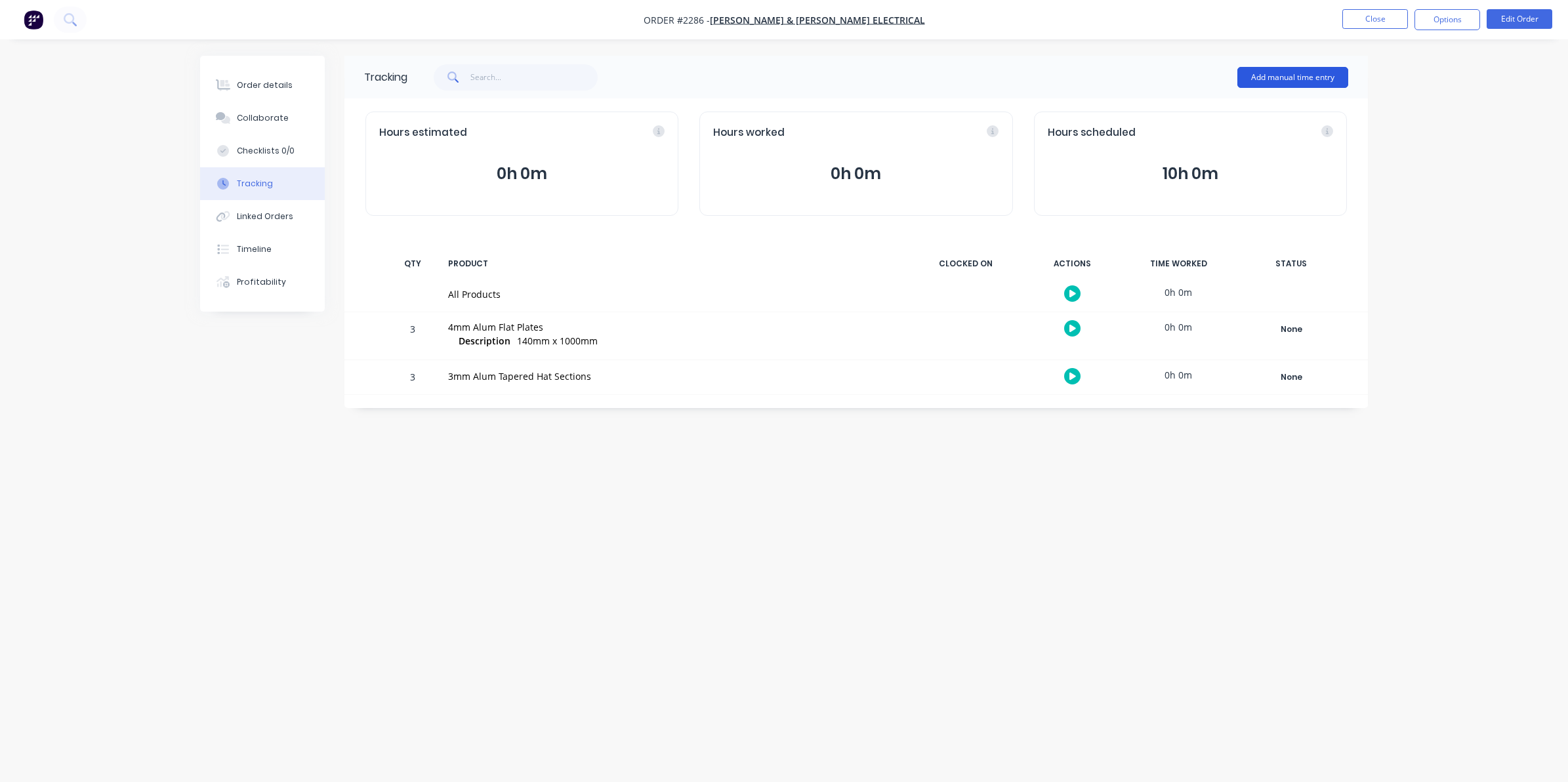
click at [1273, 75] on button "Add manual time entry" at bounding box center [1293, 77] width 111 height 21
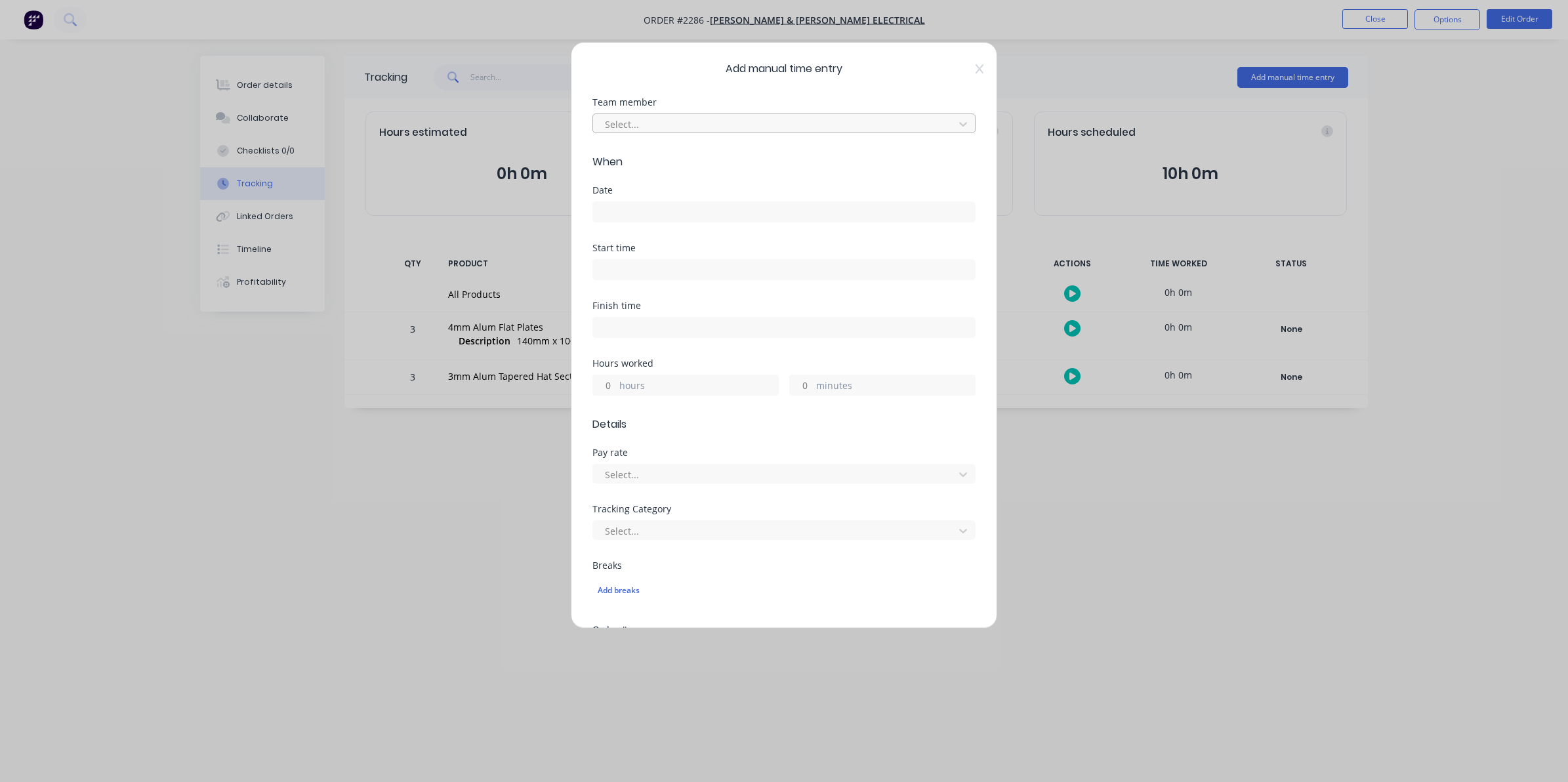
click at [625, 123] on div at bounding box center [775, 124] width 344 height 17
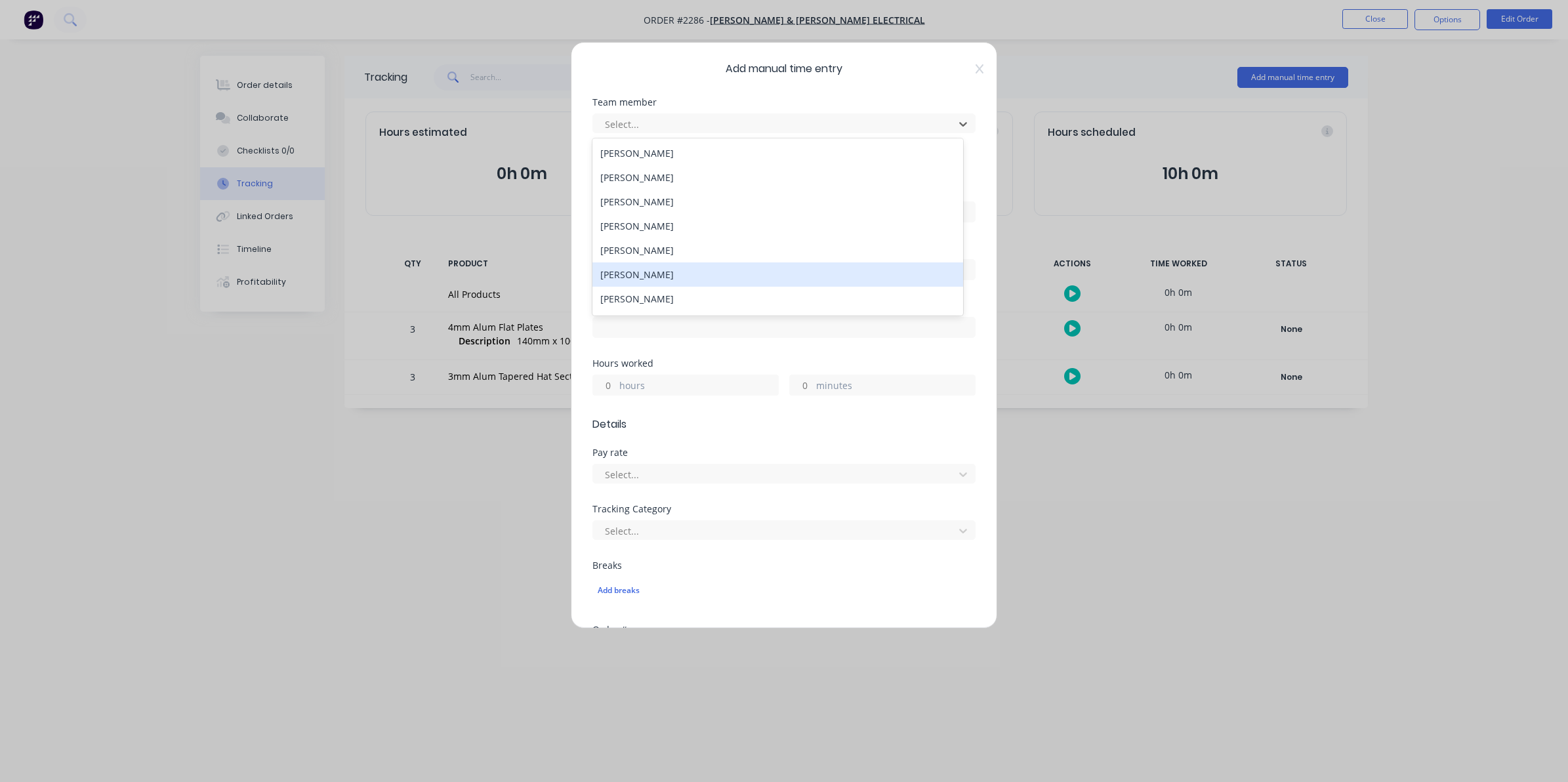
click at [627, 273] on div "[PERSON_NAME]" at bounding box center [777, 274] width 370 height 24
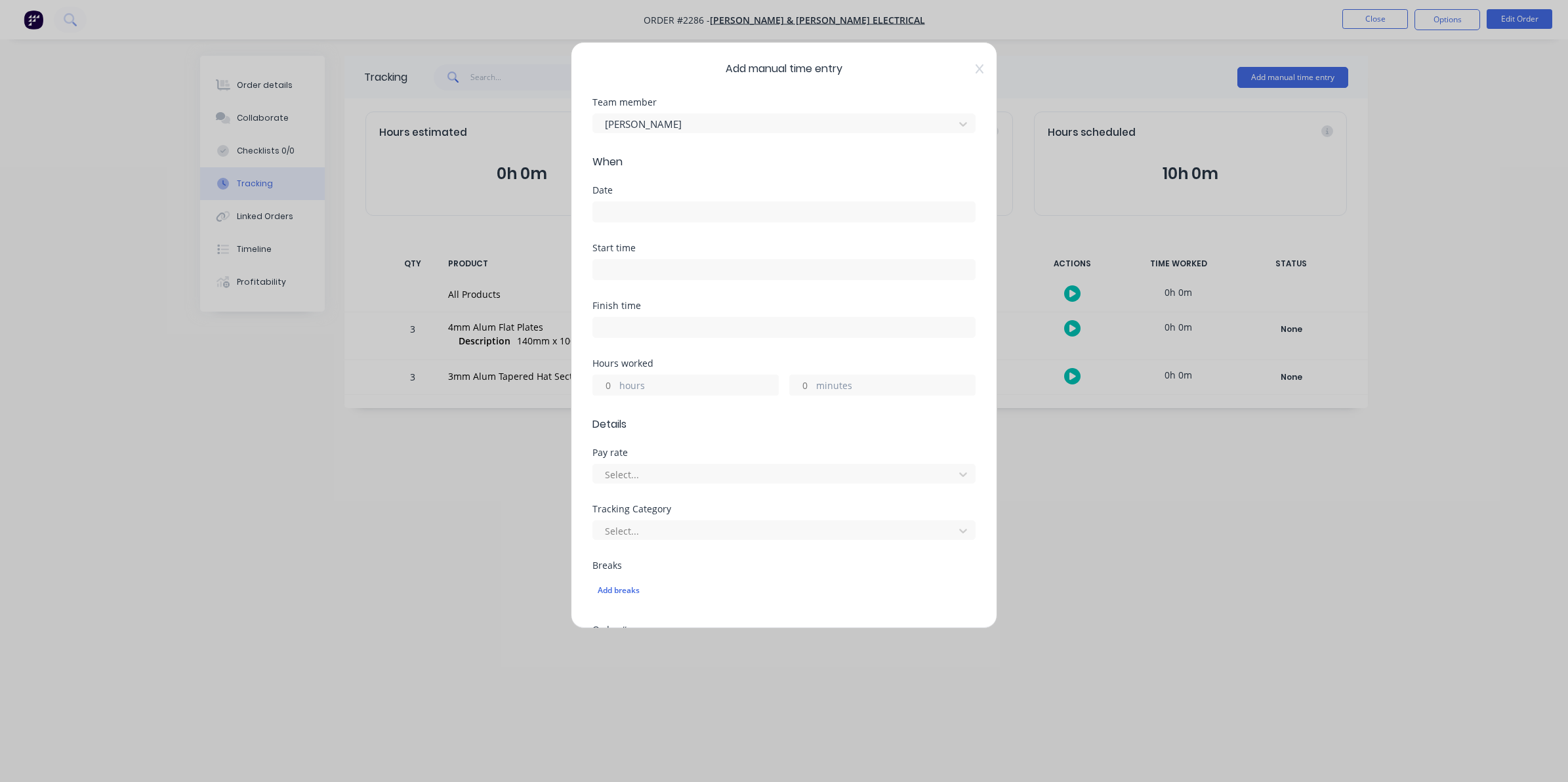
click at [608, 207] on input at bounding box center [784, 211] width 382 height 19
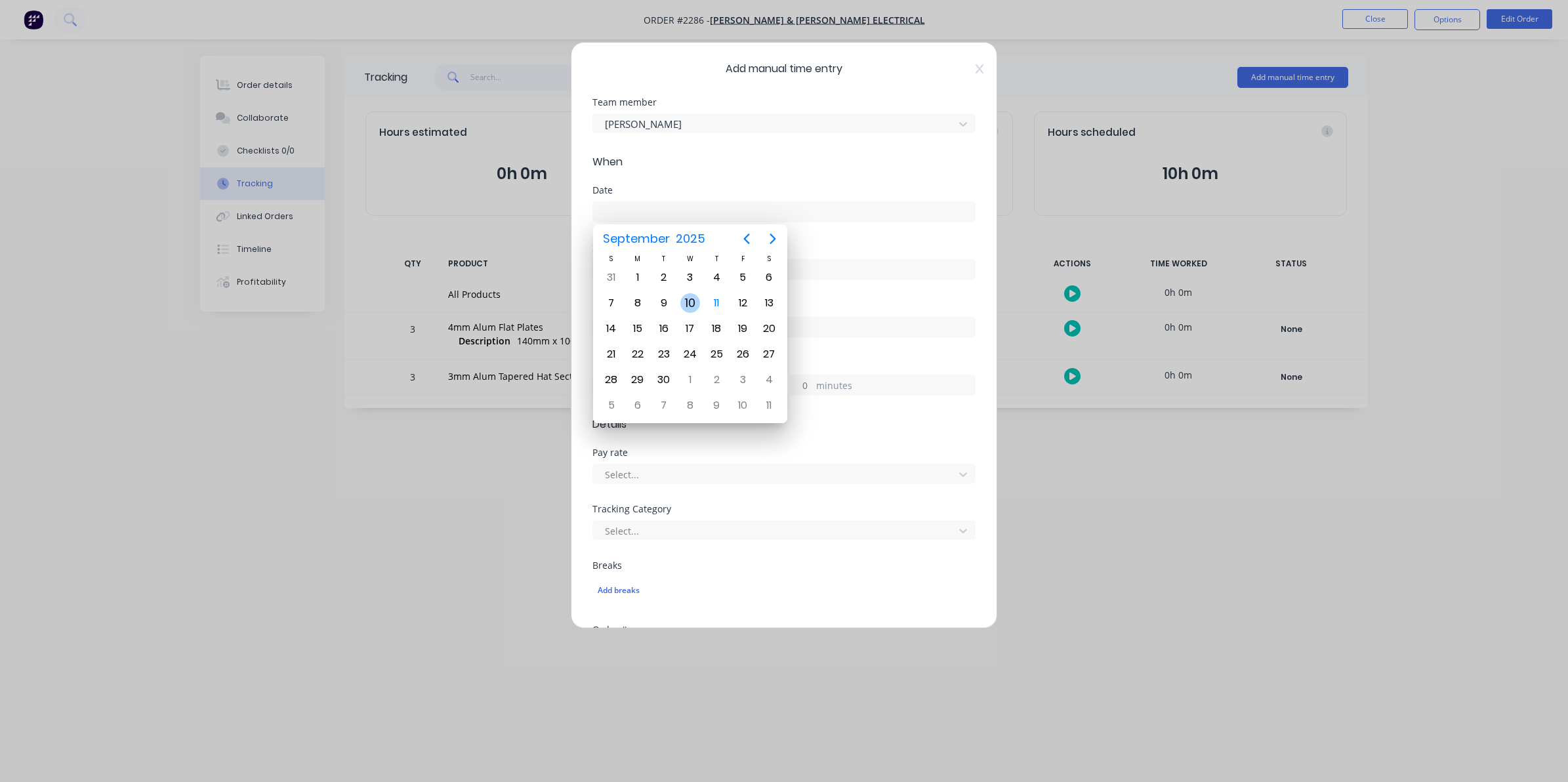
click at [691, 302] on div "10" at bounding box center [689, 303] width 19 height 19
type input "[DATE]"
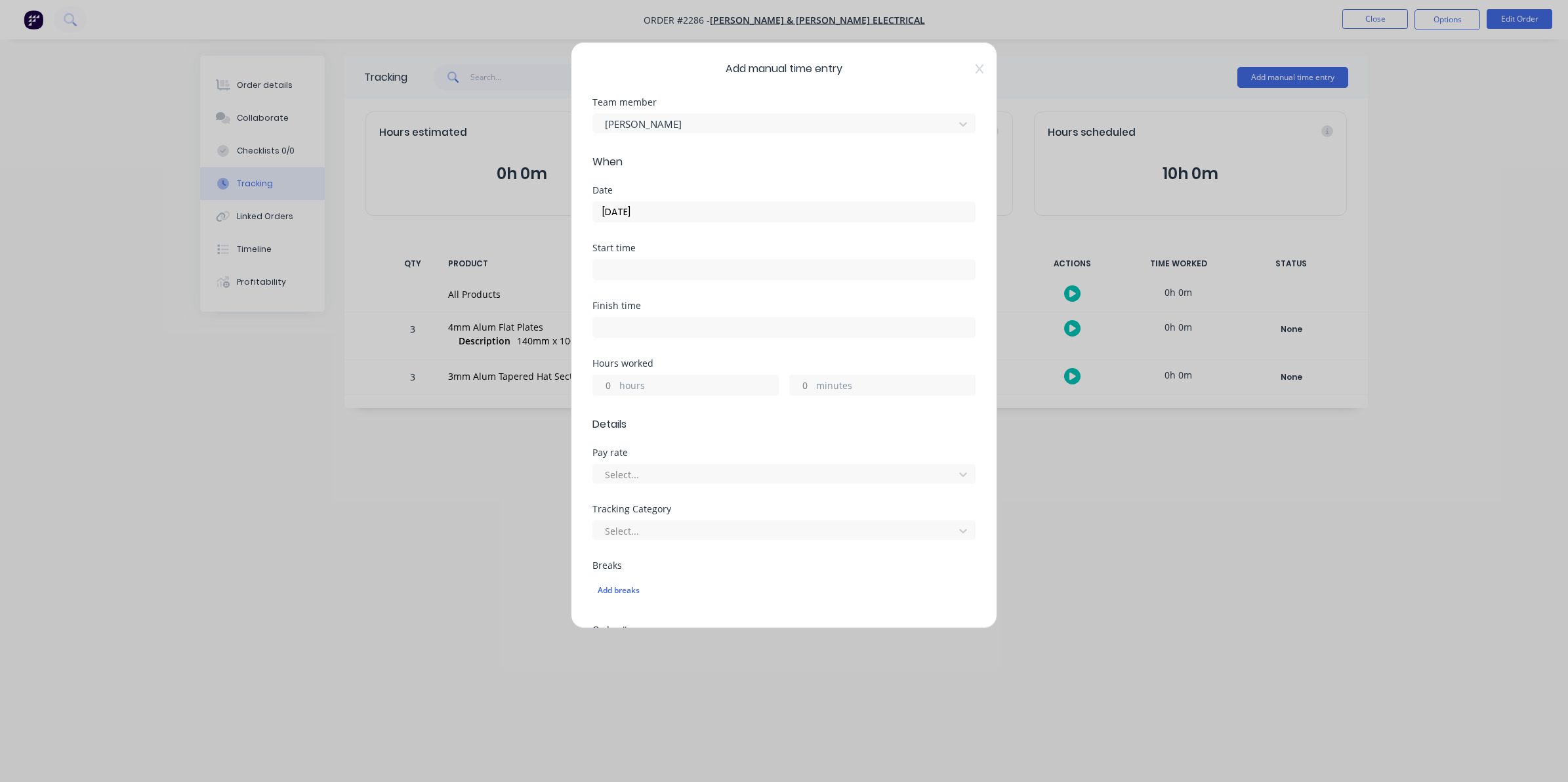
click at [611, 384] on input "hours" at bounding box center [604, 385] width 23 height 19
type input "7"
click at [799, 383] on input "minutes" at bounding box center [801, 385] width 23 height 19
type input "45"
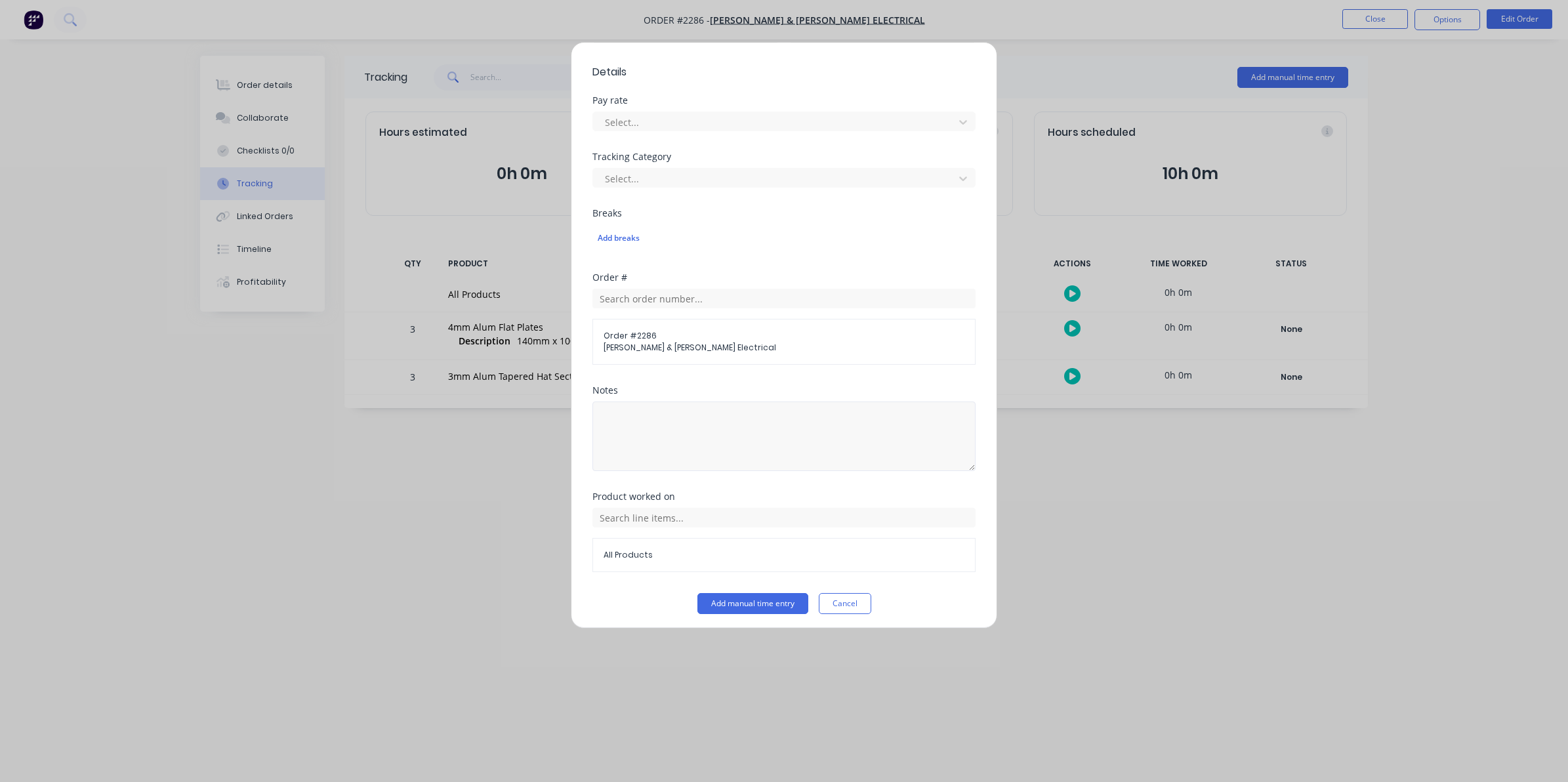
scroll to position [359, 0]
click at [741, 598] on button "Add manual time entry" at bounding box center [753, 599] width 111 height 21
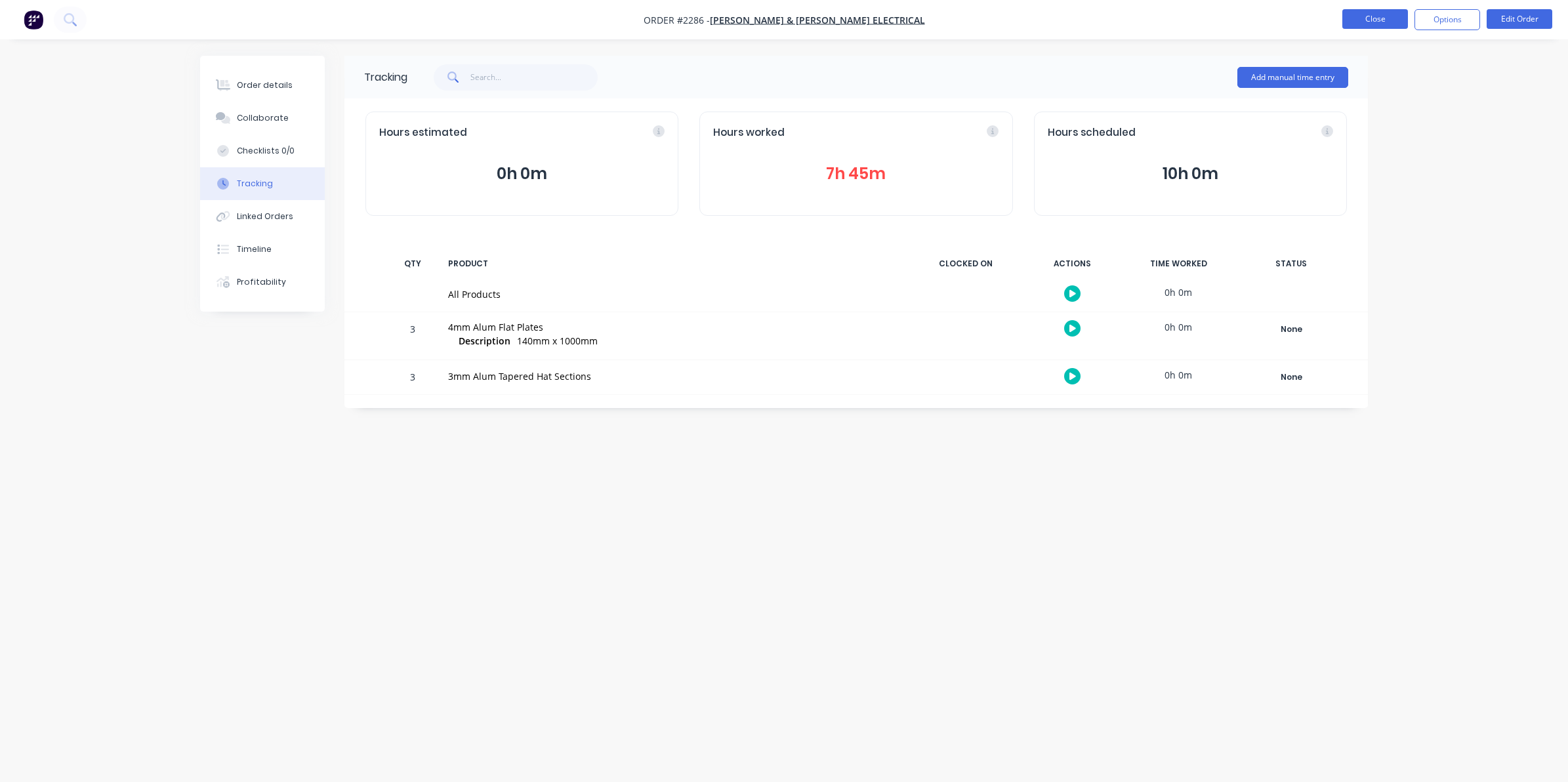
click at [1359, 18] on button "Close" at bounding box center [1374, 19] width 66 height 19
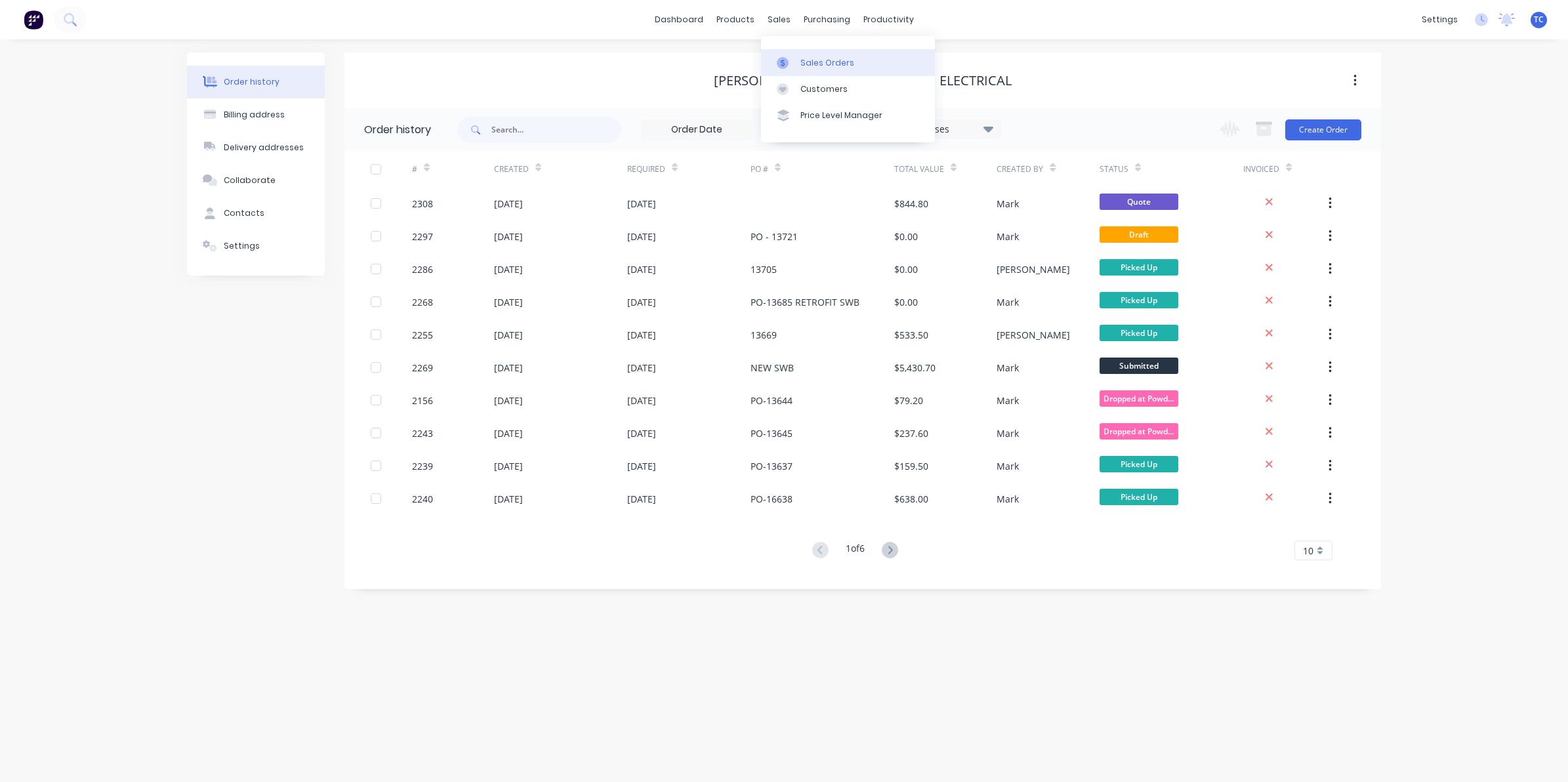
click at [815, 59] on div "Sales Orders" at bounding box center [827, 63] width 54 height 12
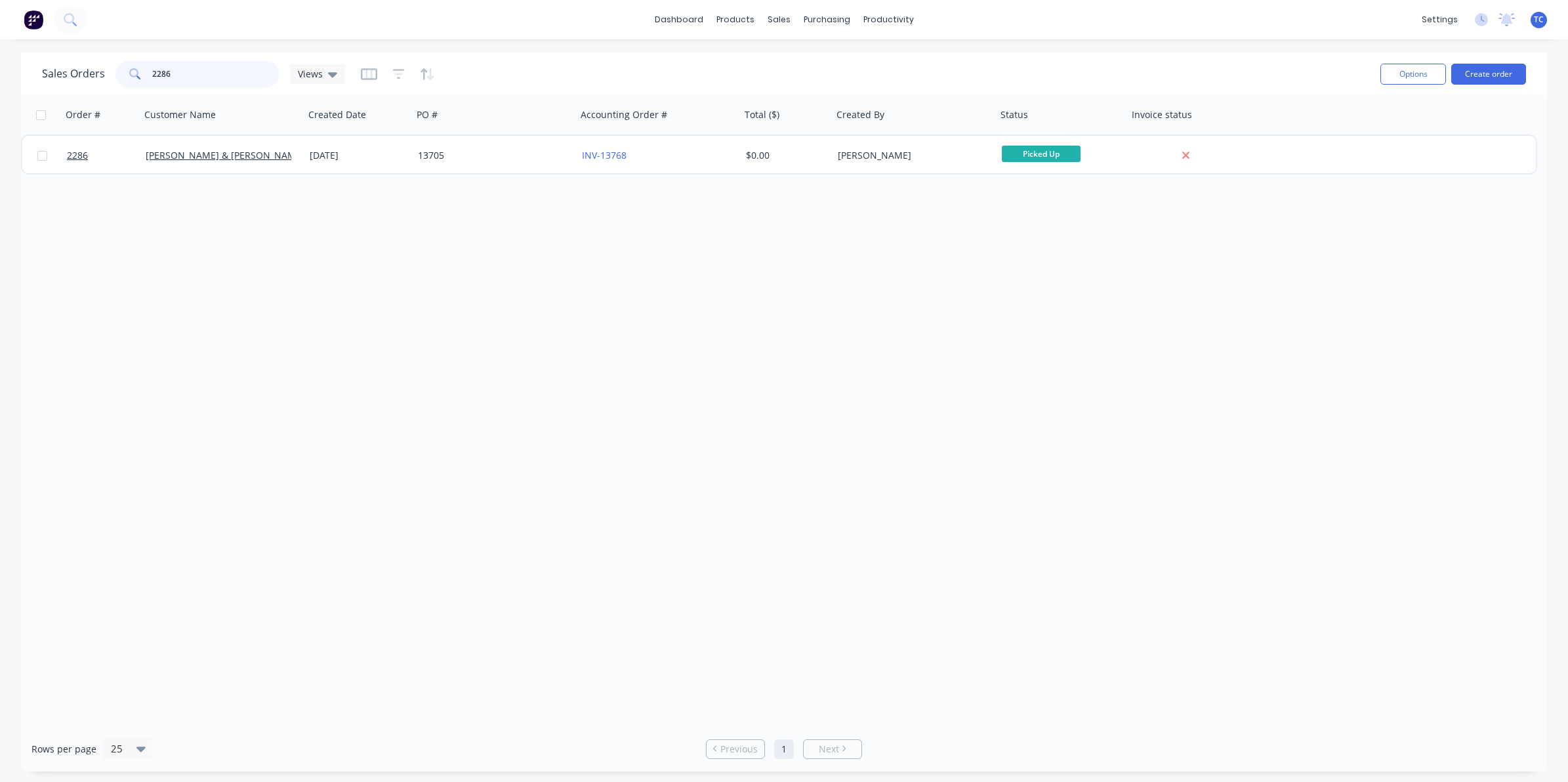
drag, startPoint x: 172, startPoint y: 73, endPoint x: 152, endPoint y: 69, distance: 20.4
click at [152, 69] on input "2286" at bounding box center [216, 74] width 128 height 26
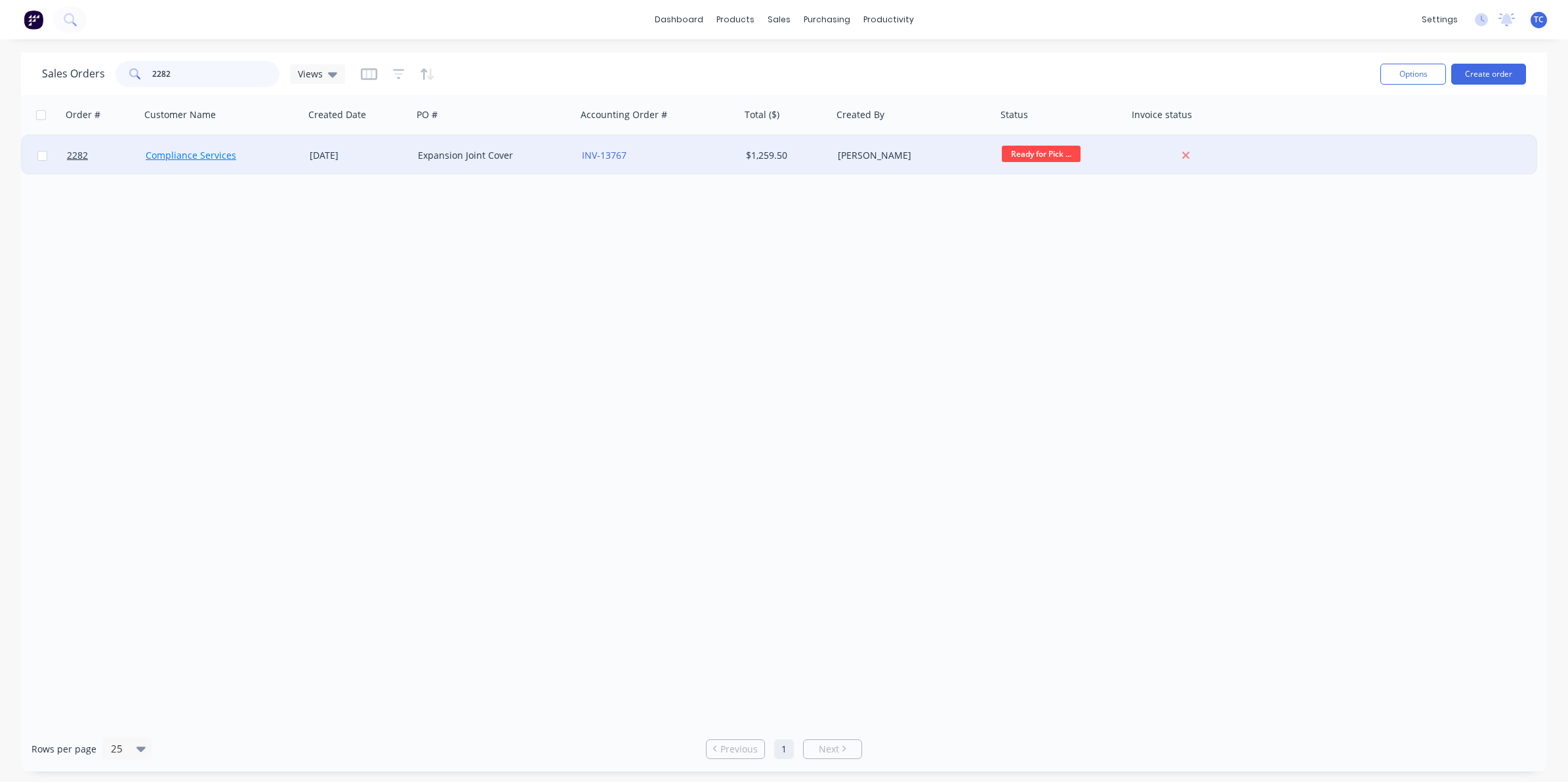
type input "2282"
click at [194, 152] on link "Compliance Services" at bounding box center [191, 155] width 91 height 12
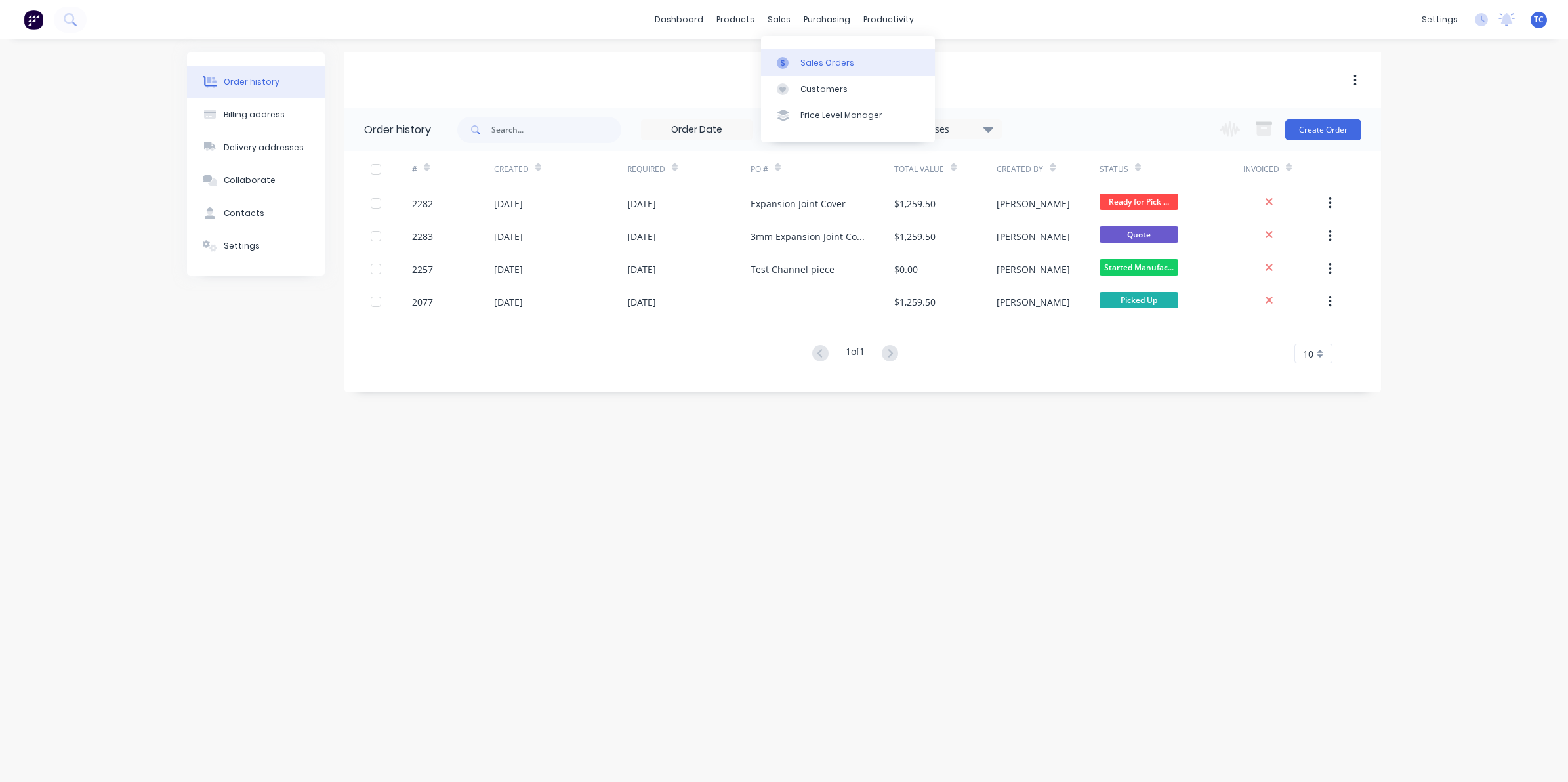
click at [808, 57] on div "Sales Orders" at bounding box center [827, 63] width 54 height 12
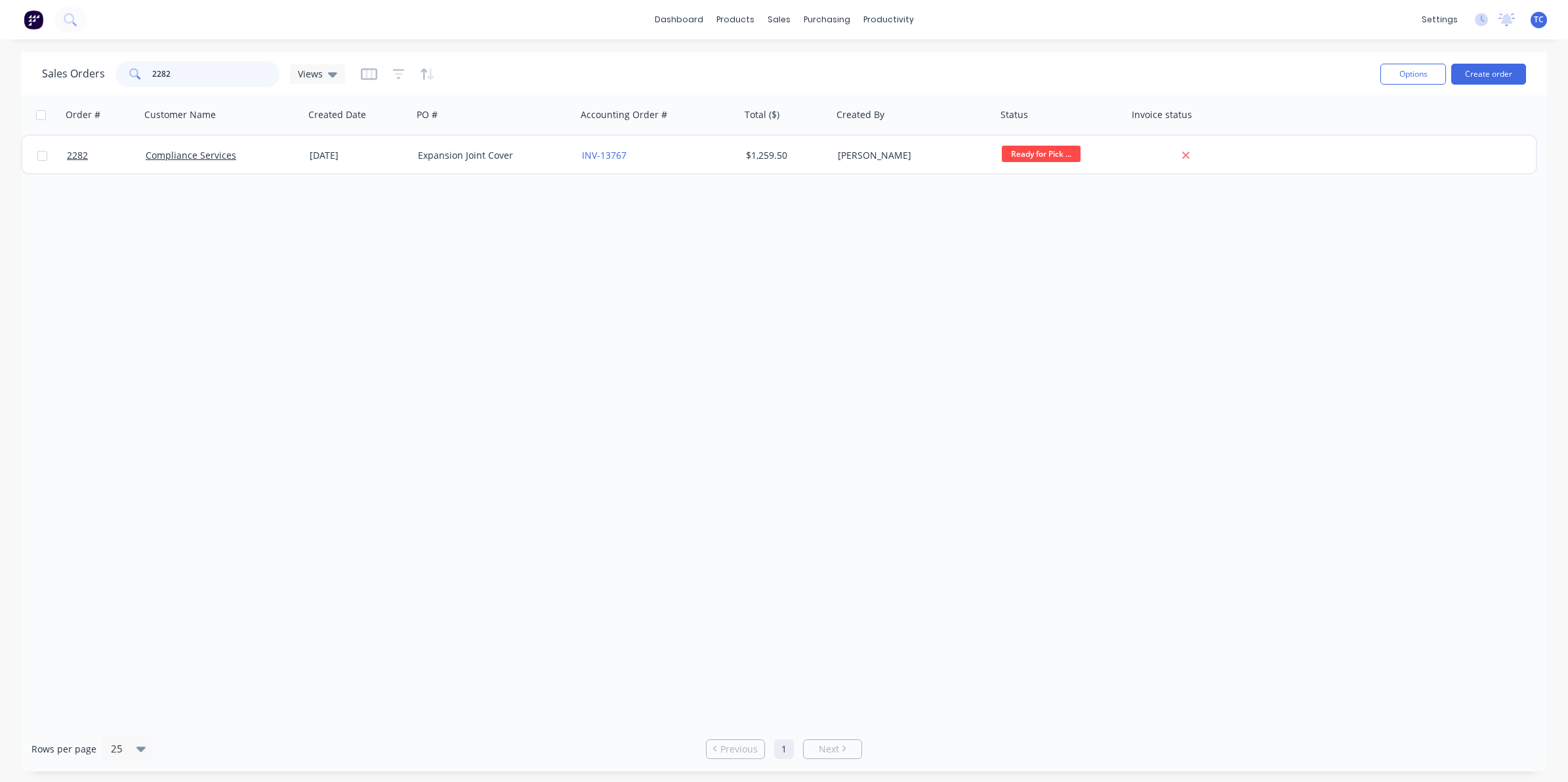
drag, startPoint x: 174, startPoint y: 70, endPoint x: 143, endPoint y: 69, distance: 31.0
click at [144, 69] on div "2282" at bounding box center [197, 74] width 164 height 26
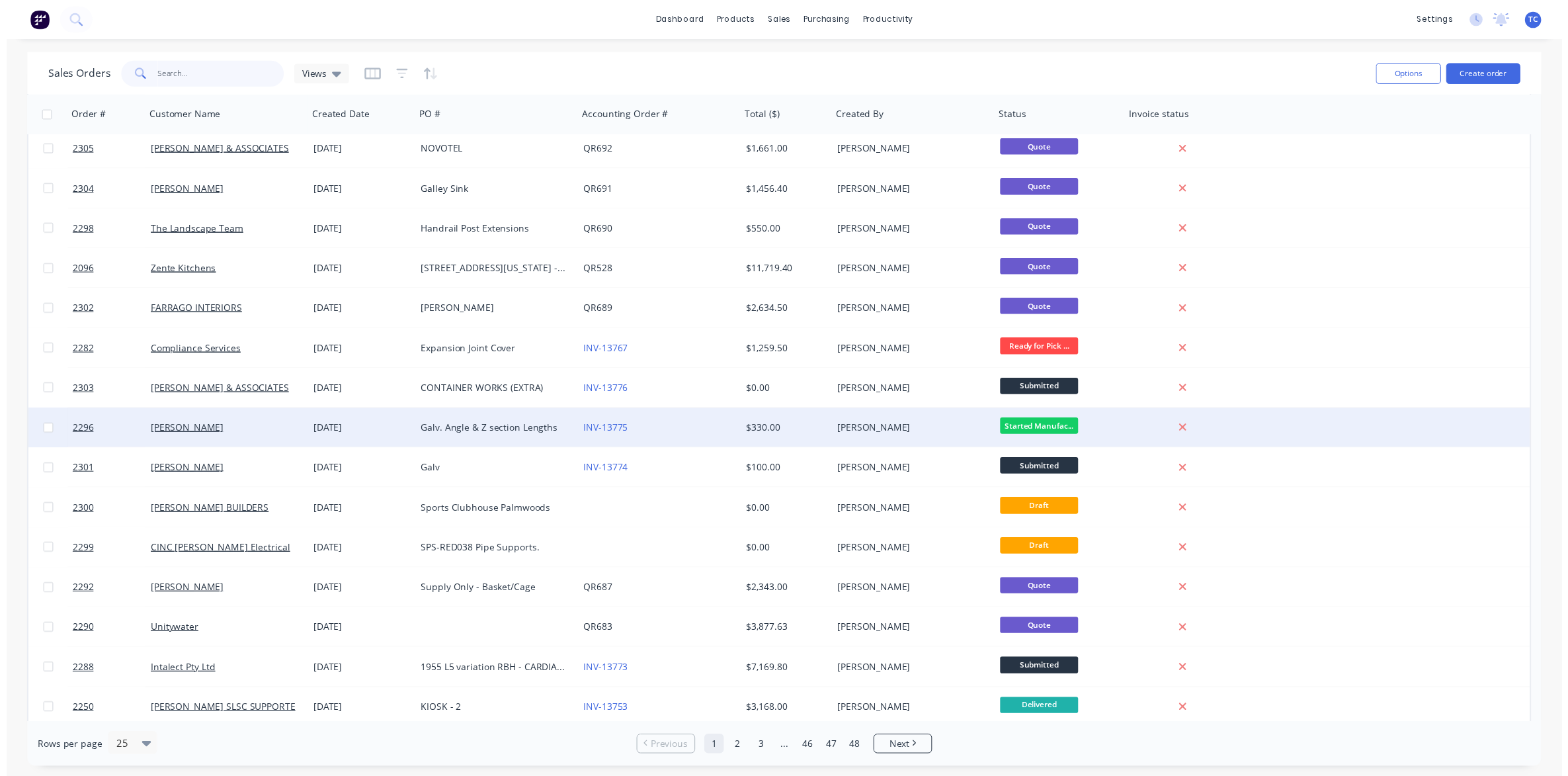
scroll to position [248, 0]
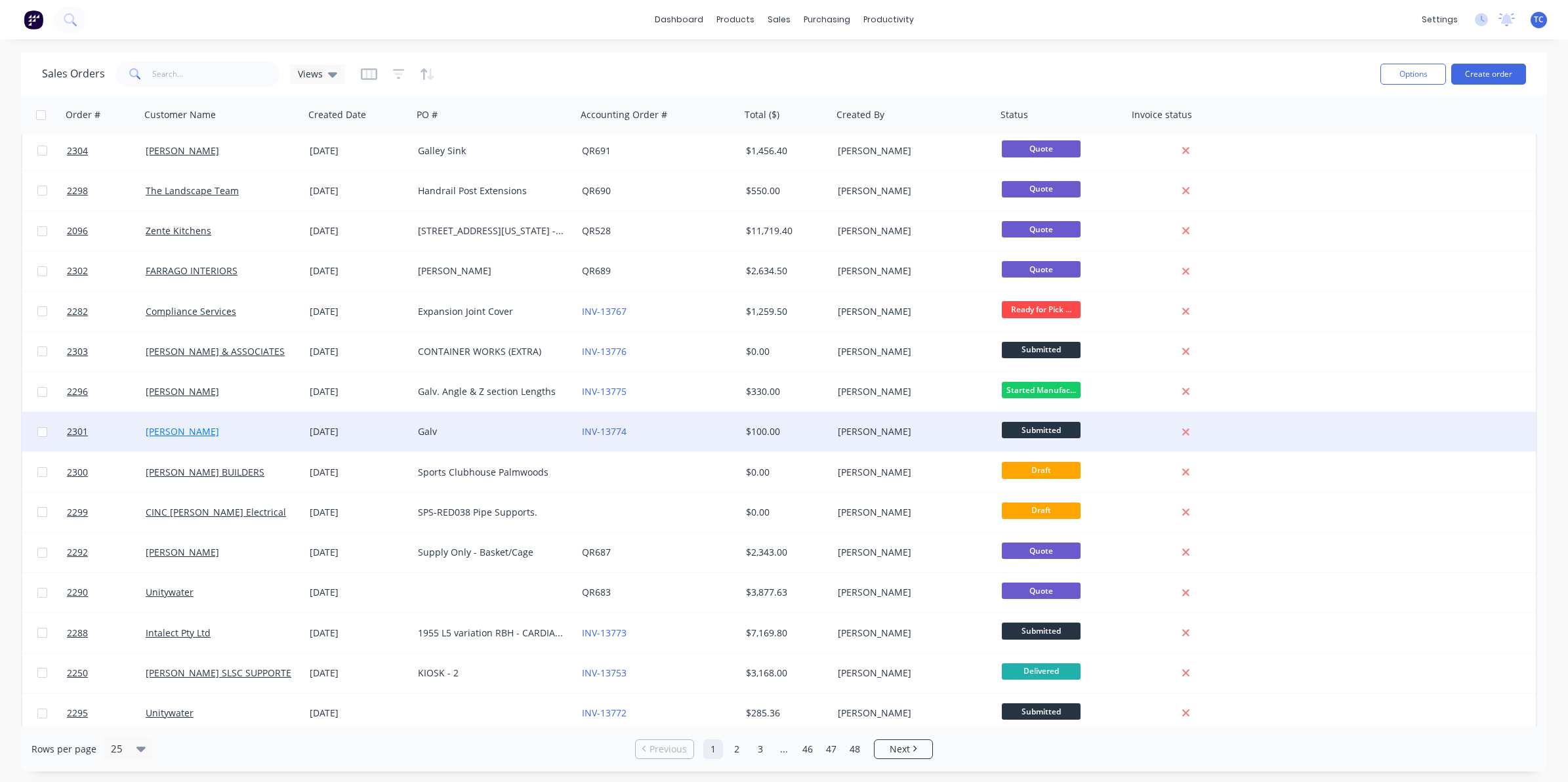
click at [188, 431] on link "[PERSON_NAME]" at bounding box center [182, 431] width 73 height 12
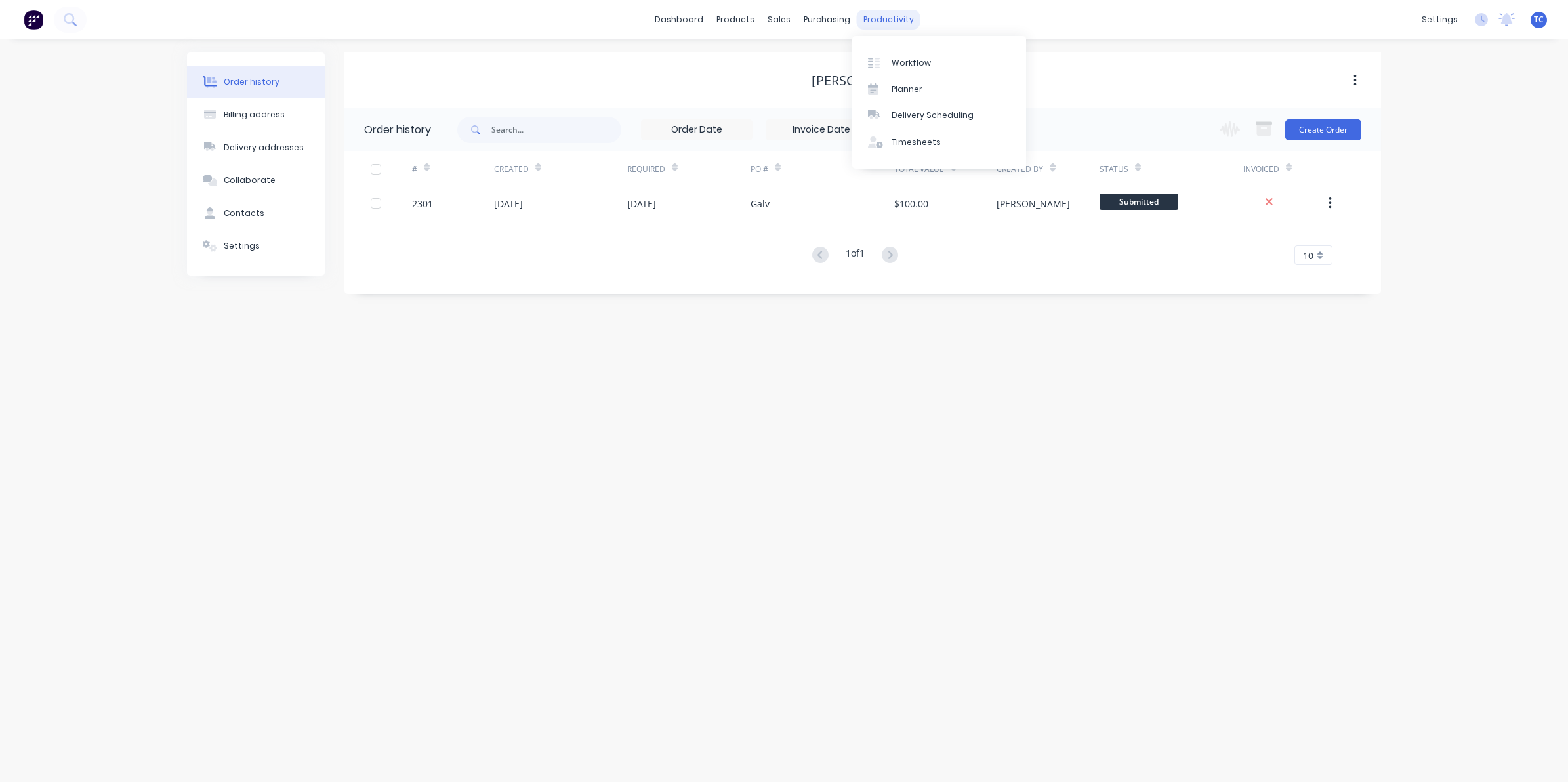
click at [875, 17] on div "productivity" at bounding box center [888, 19] width 64 height 19
click at [907, 57] on div "Workflow" at bounding box center [910, 63] width 39 height 12
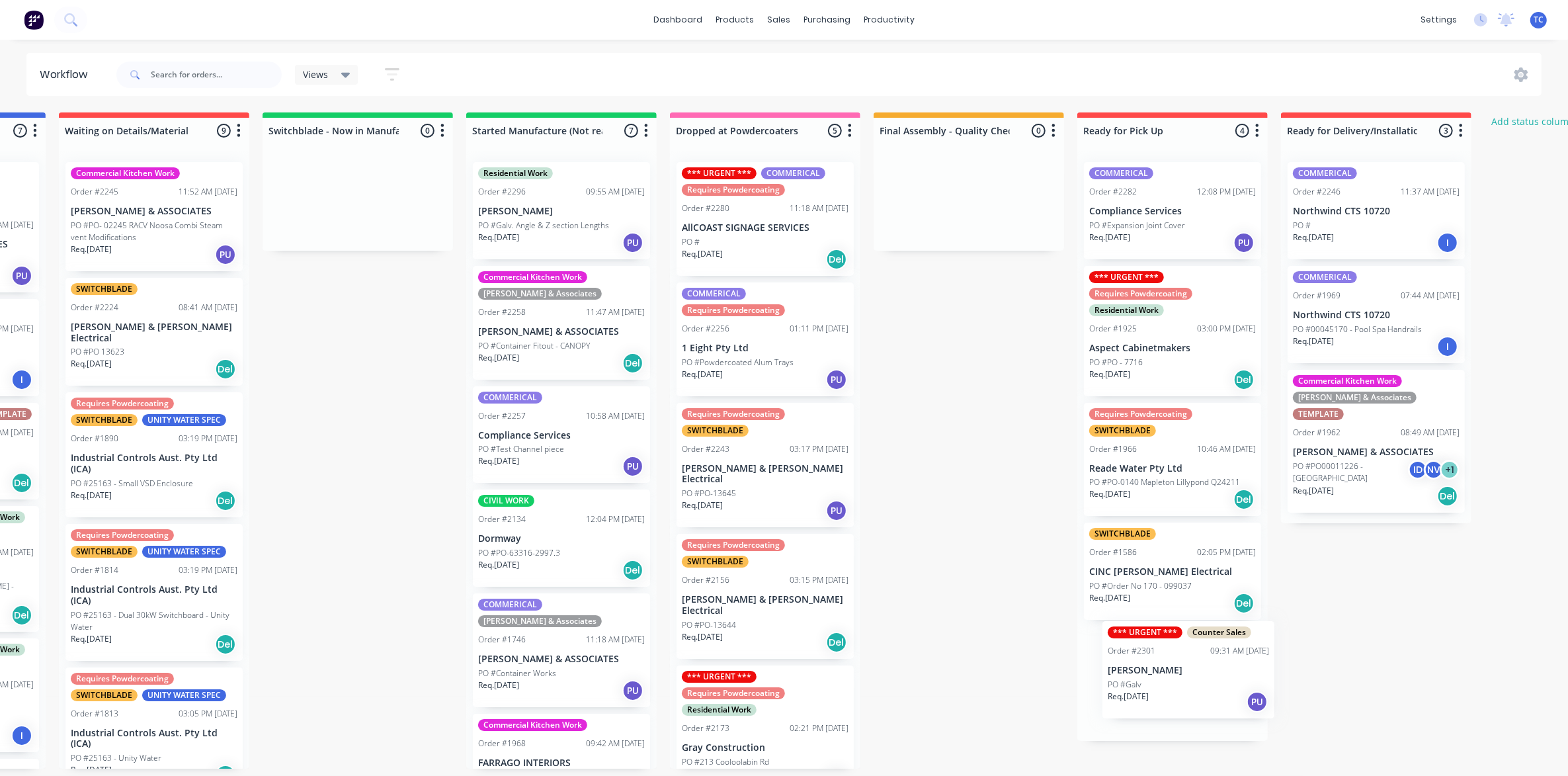
scroll to position [5, 379]
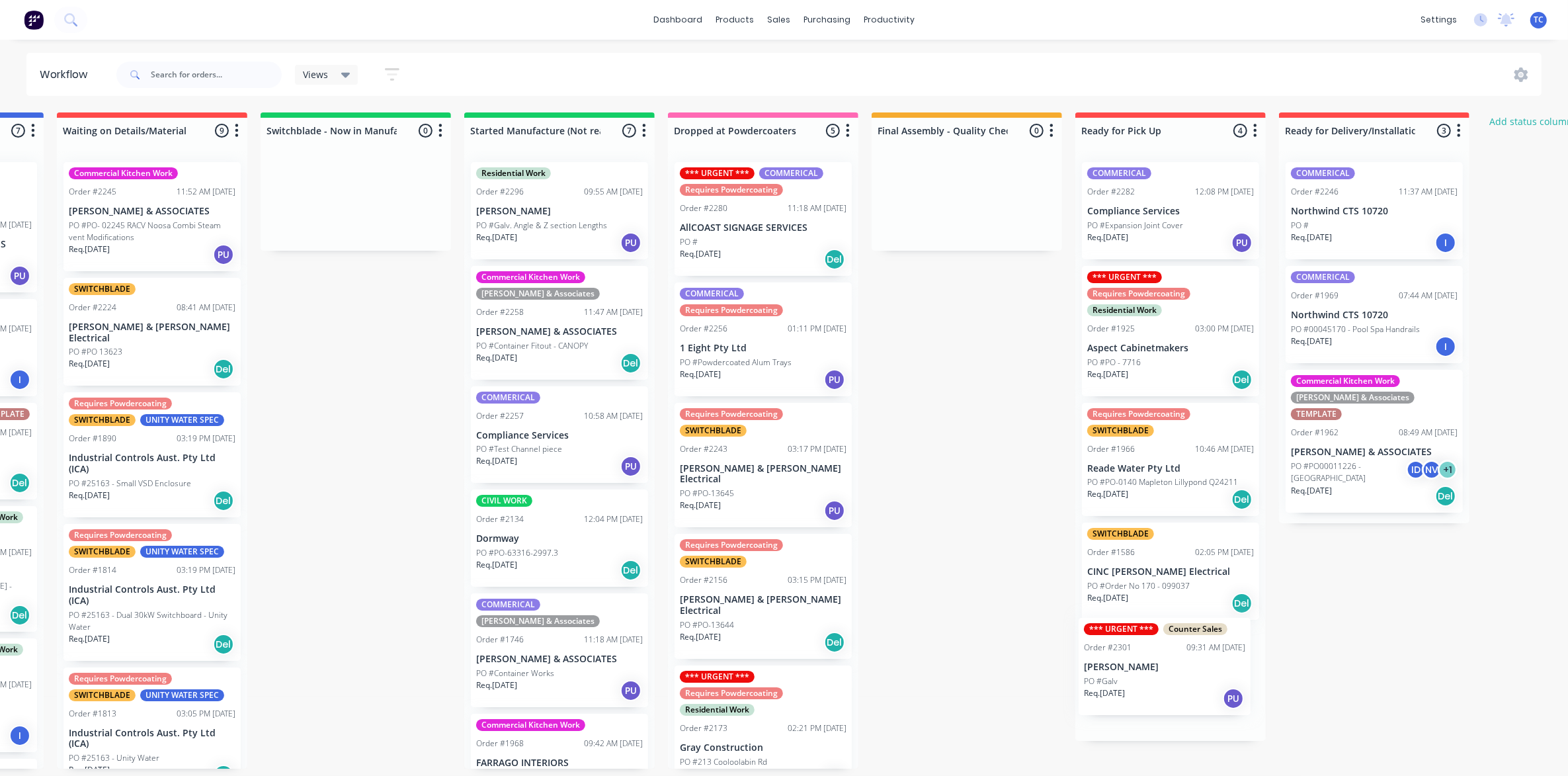
drag, startPoint x: 78, startPoint y: 303, endPoint x: 1127, endPoint y: 665, distance: 1109.7
click at [1127, 665] on div "Submitted 13 Status colour #273444 hex #273444 Save Cancel Summaries Total orde…" at bounding box center [714, 440] width 2206 height 656
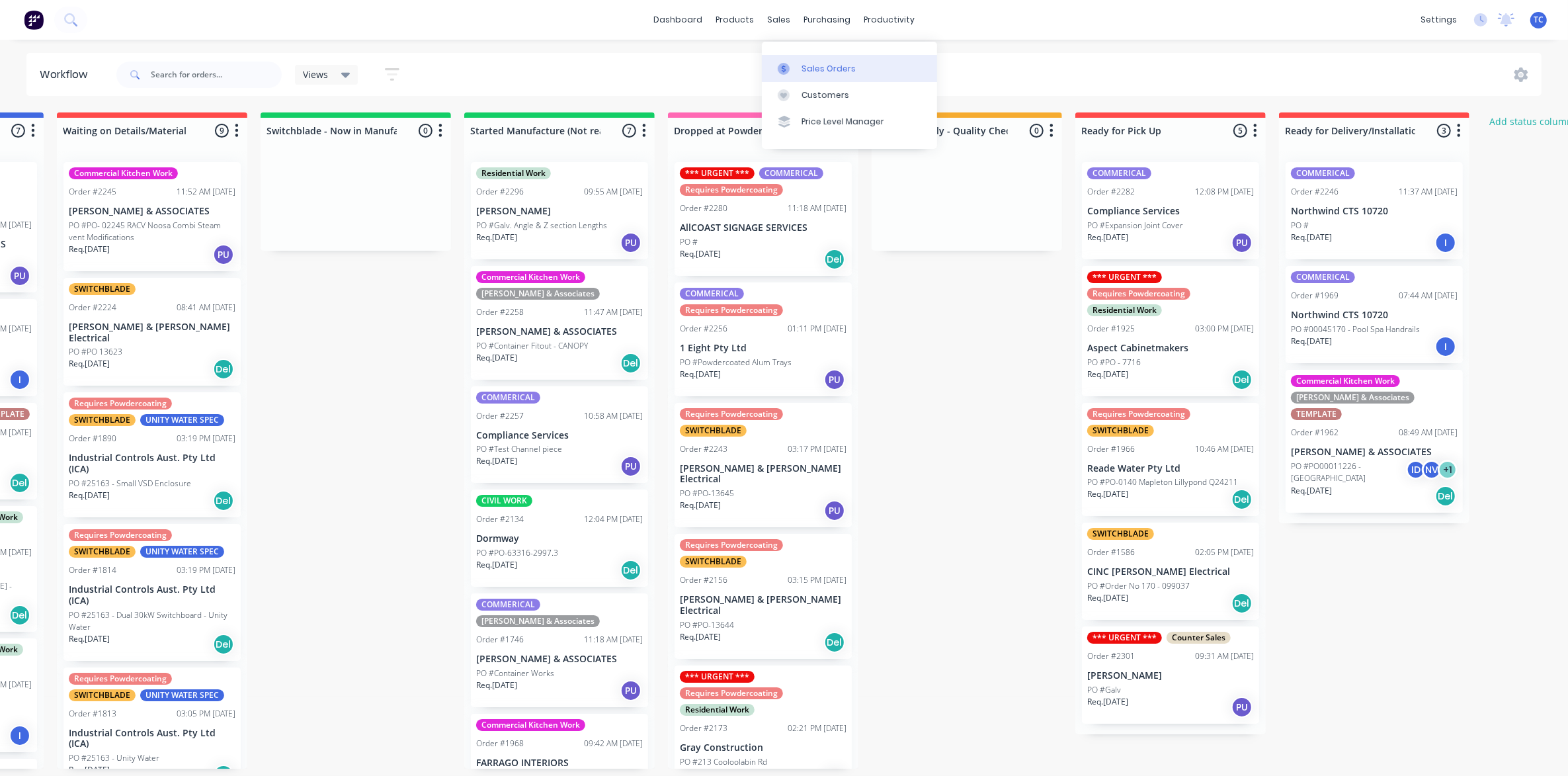
click at [811, 63] on div "Sales Orders" at bounding box center [828, 68] width 54 height 12
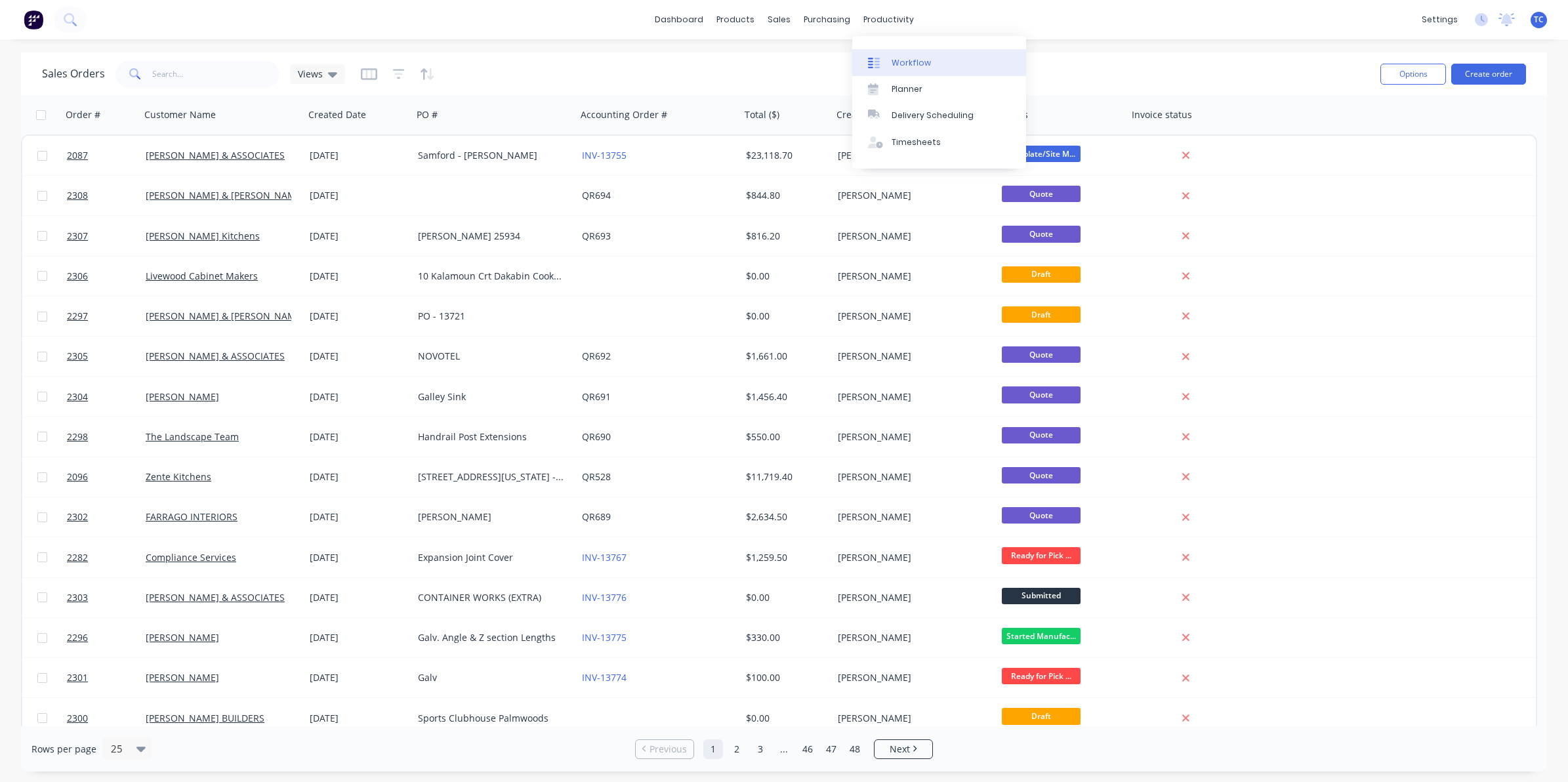
click at [903, 59] on div "Workflow" at bounding box center [910, 63] width 39 height 12
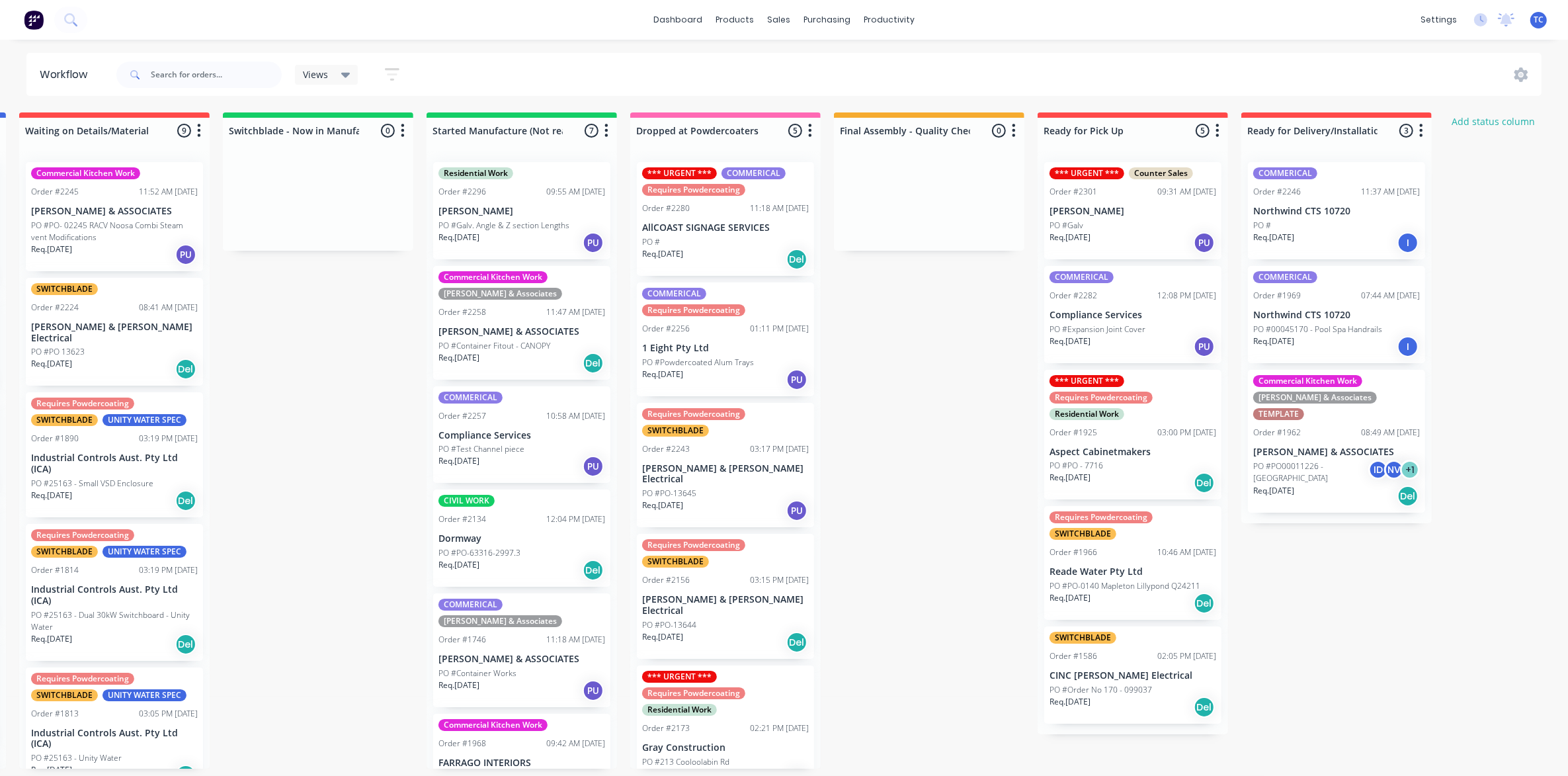
scroll to position [0, 427]
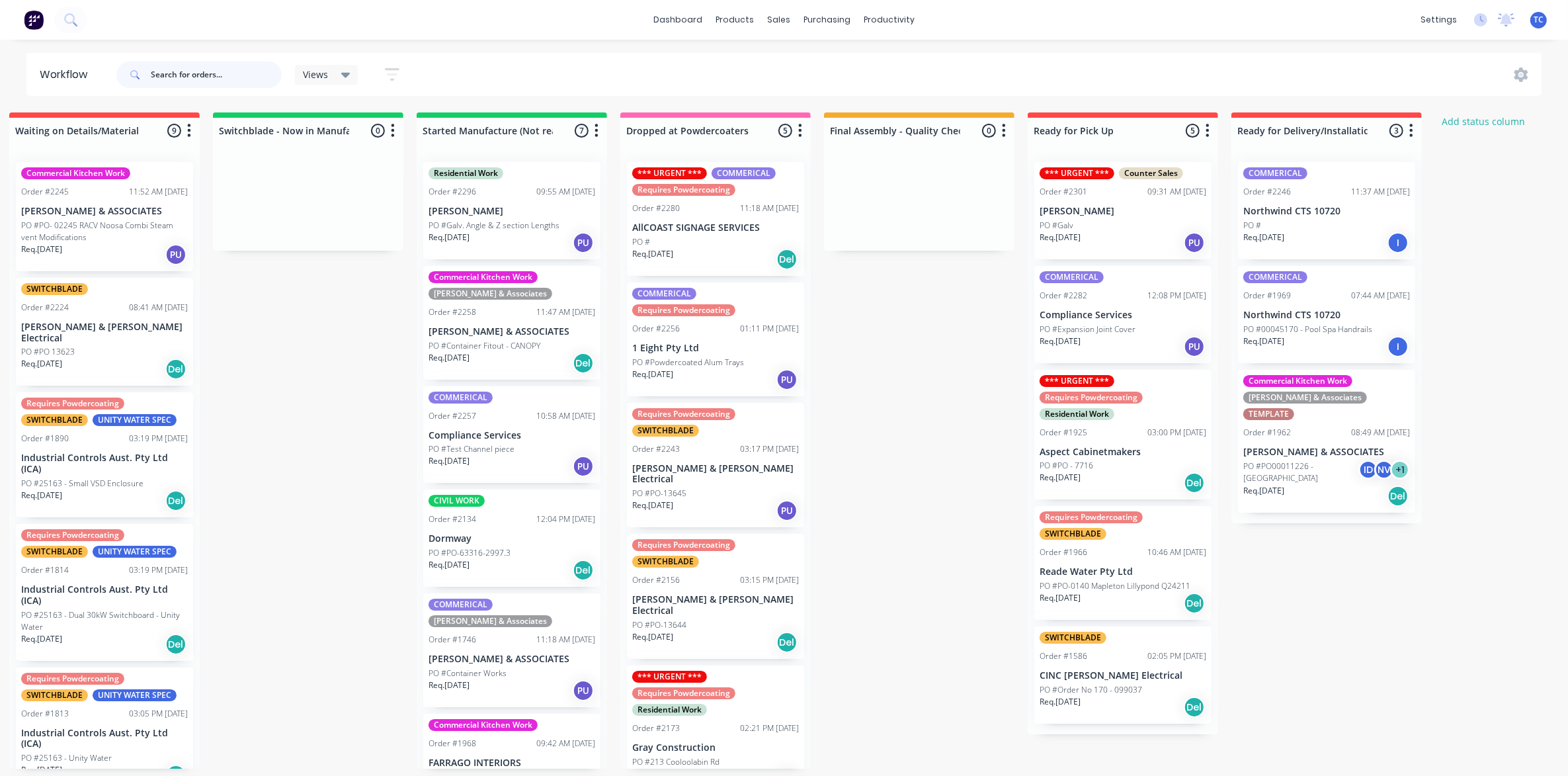
click at [182, 73] on input "text" at bounding box center [216, 75] width 131 height 26
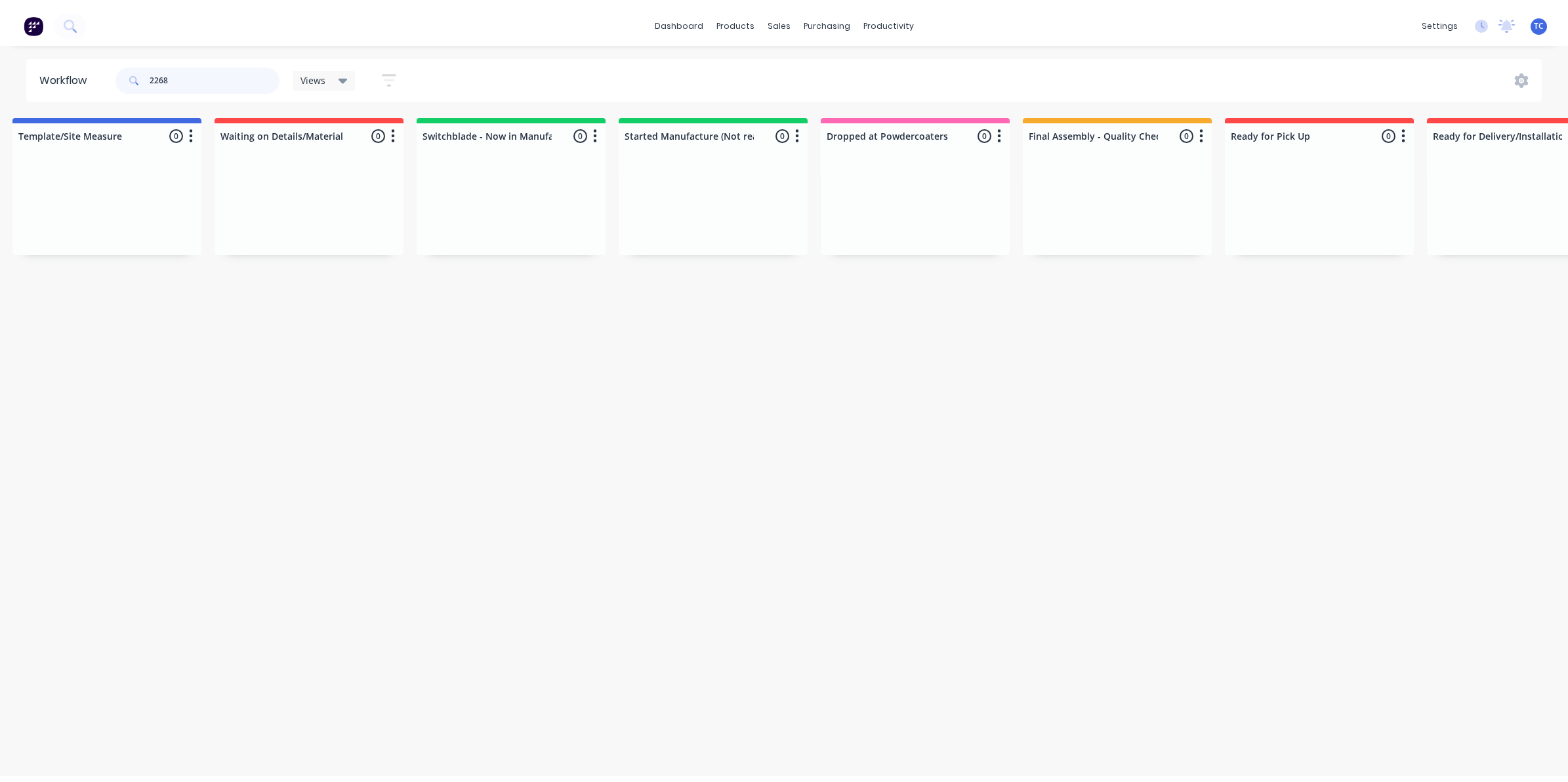
scroll to position [0, 0]
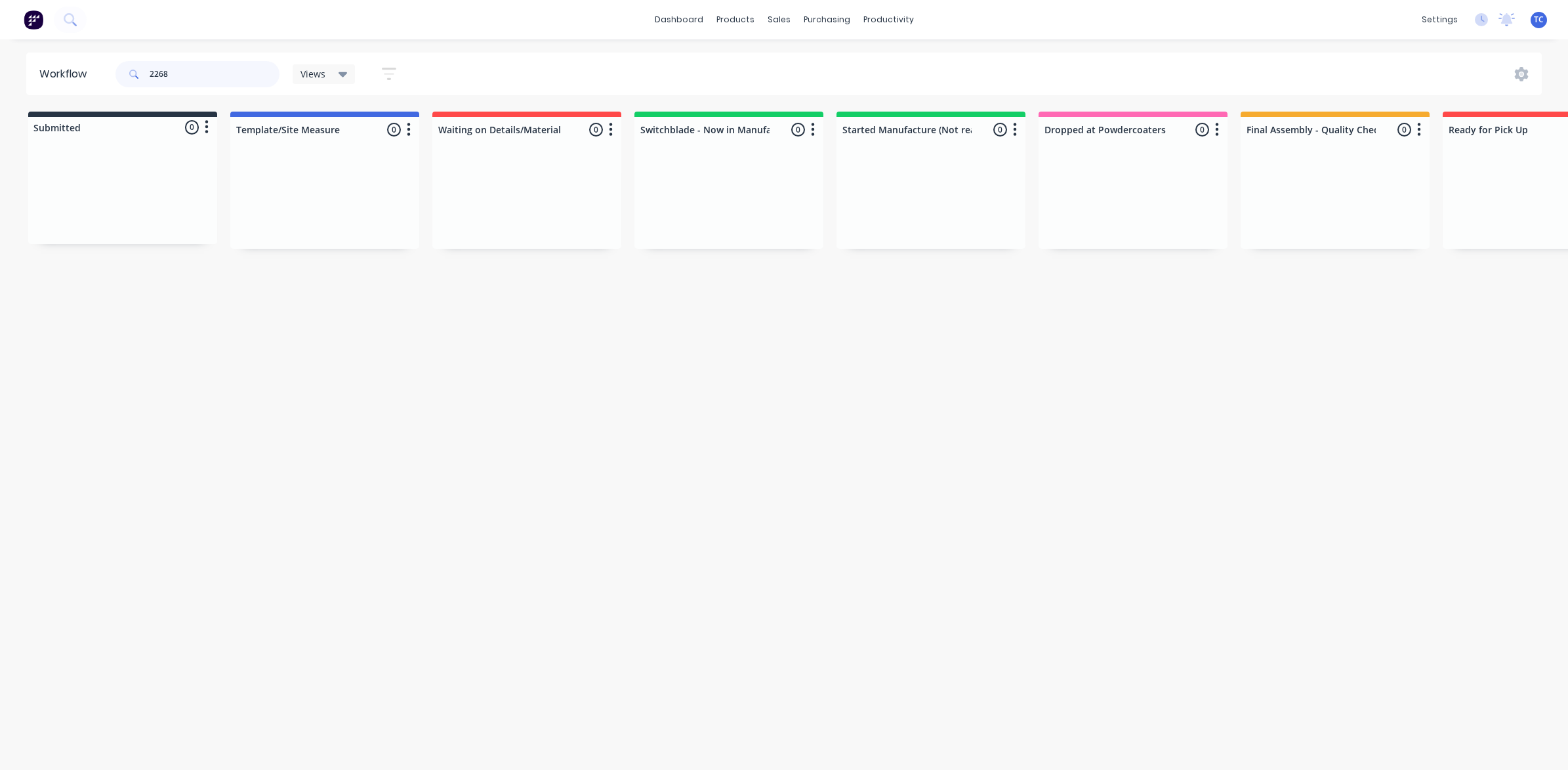
type input "2268"
click at [817, 64] on div "Sales Orders" at bounding box center [827, 63] width 54 height 12
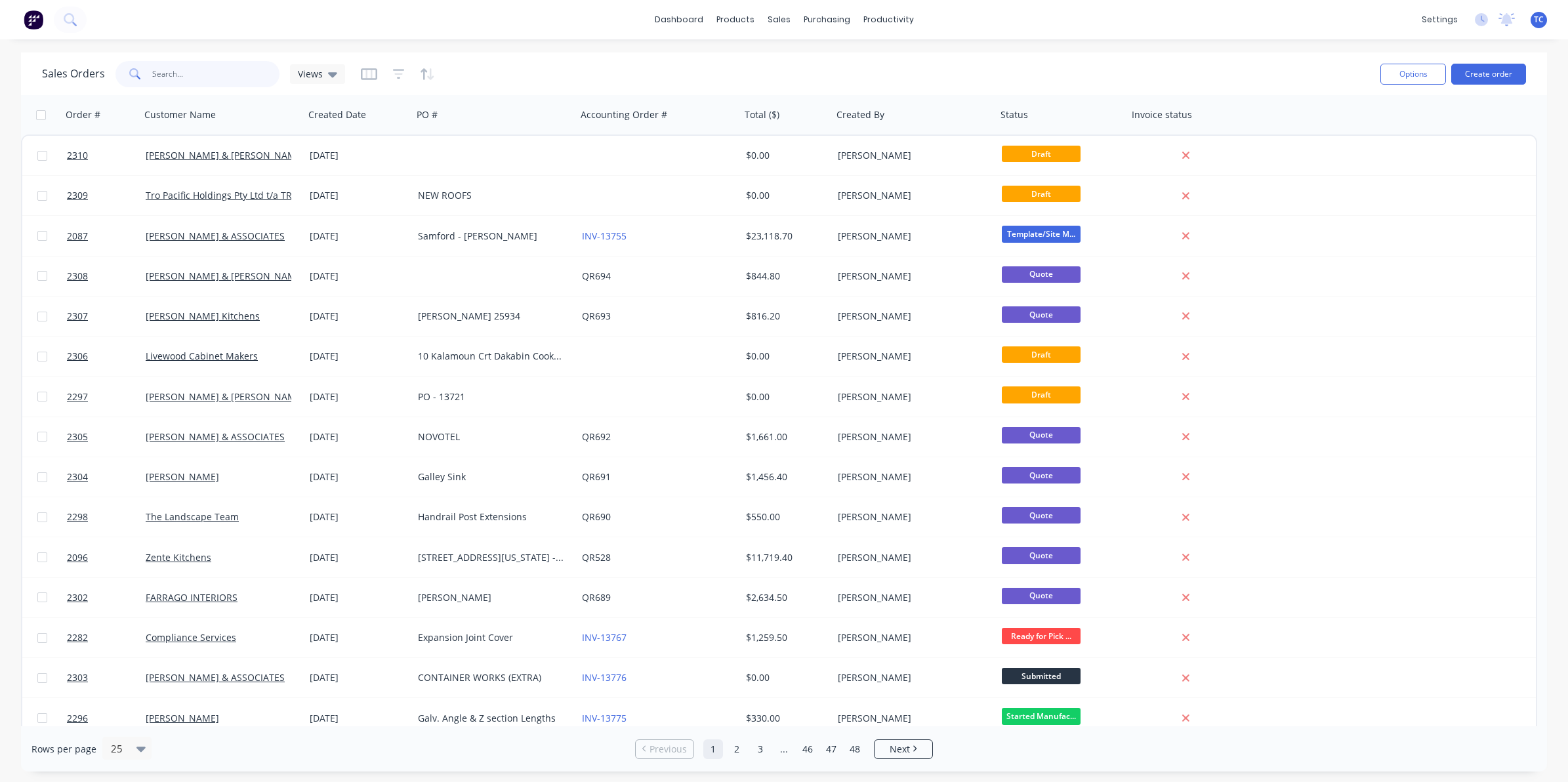
click at [181, 69] on input "text" at bounding box center [216, 74] width 128 height 26
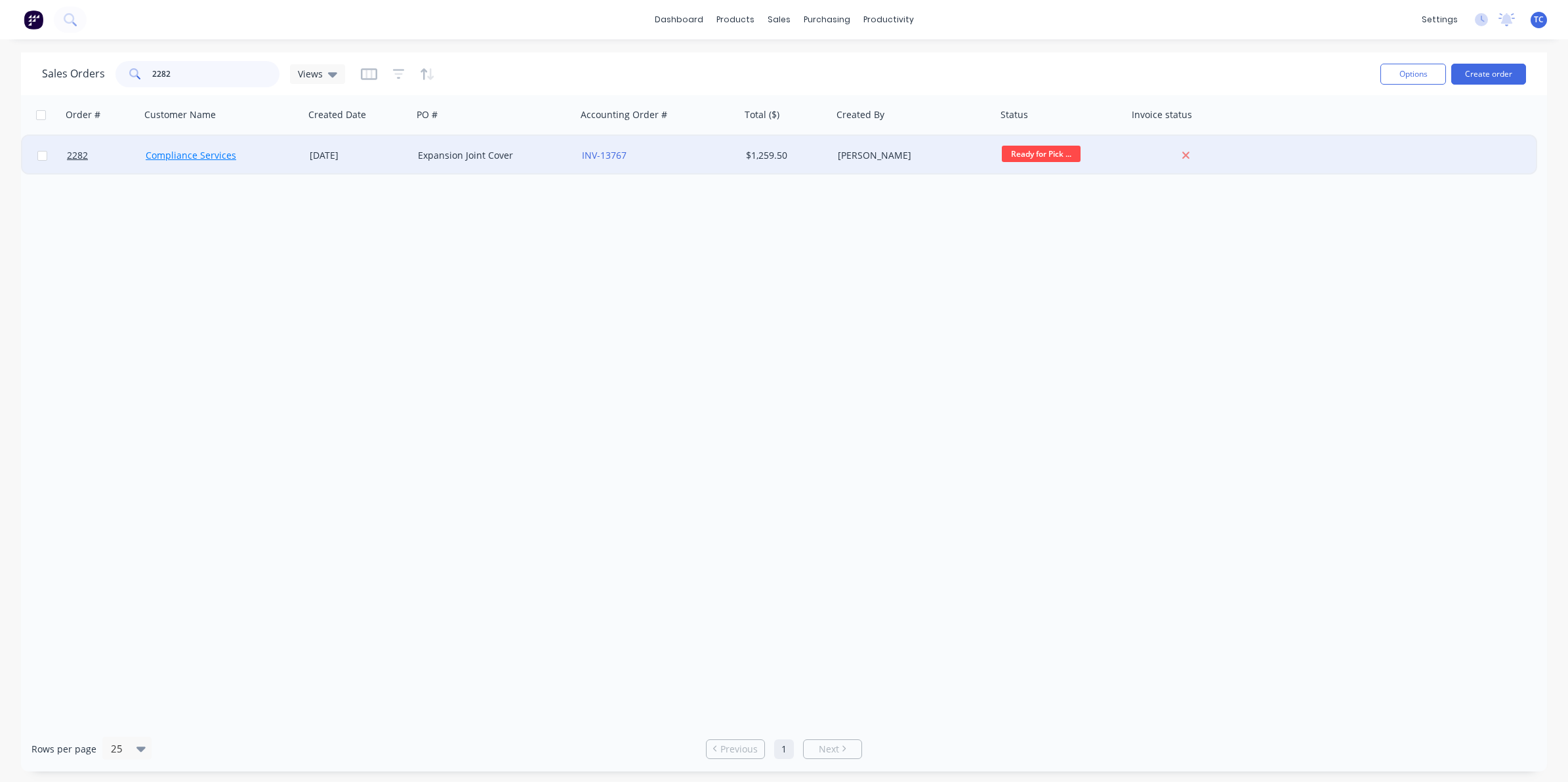
type input "2282"
click at [179, 153] on link "Compliance Services" at bounding box center [191, 155] width 91 height 12
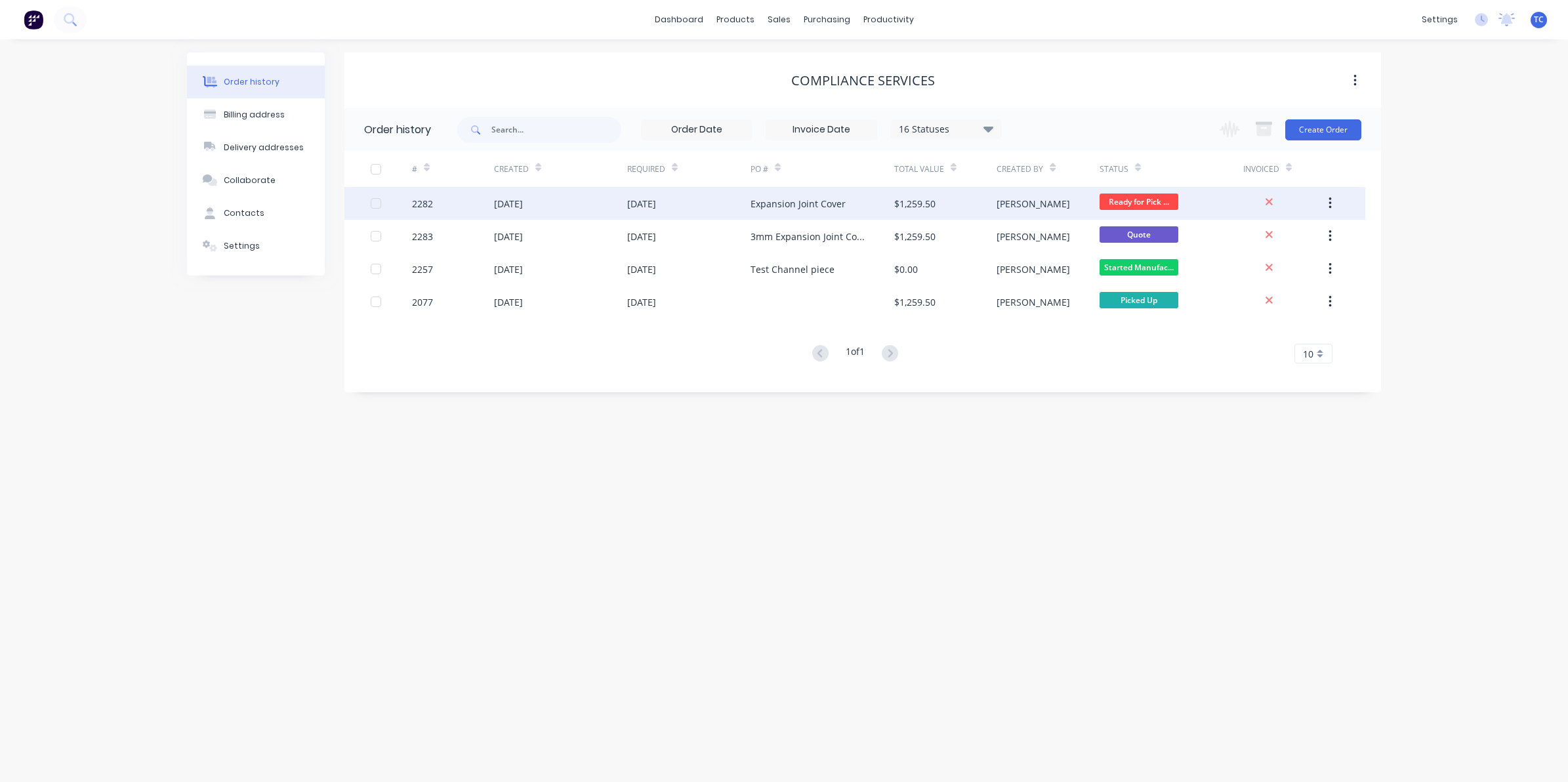
click at [508, 205] on div "[DATE]" at bounding box center [508, 203] width 29 height 14
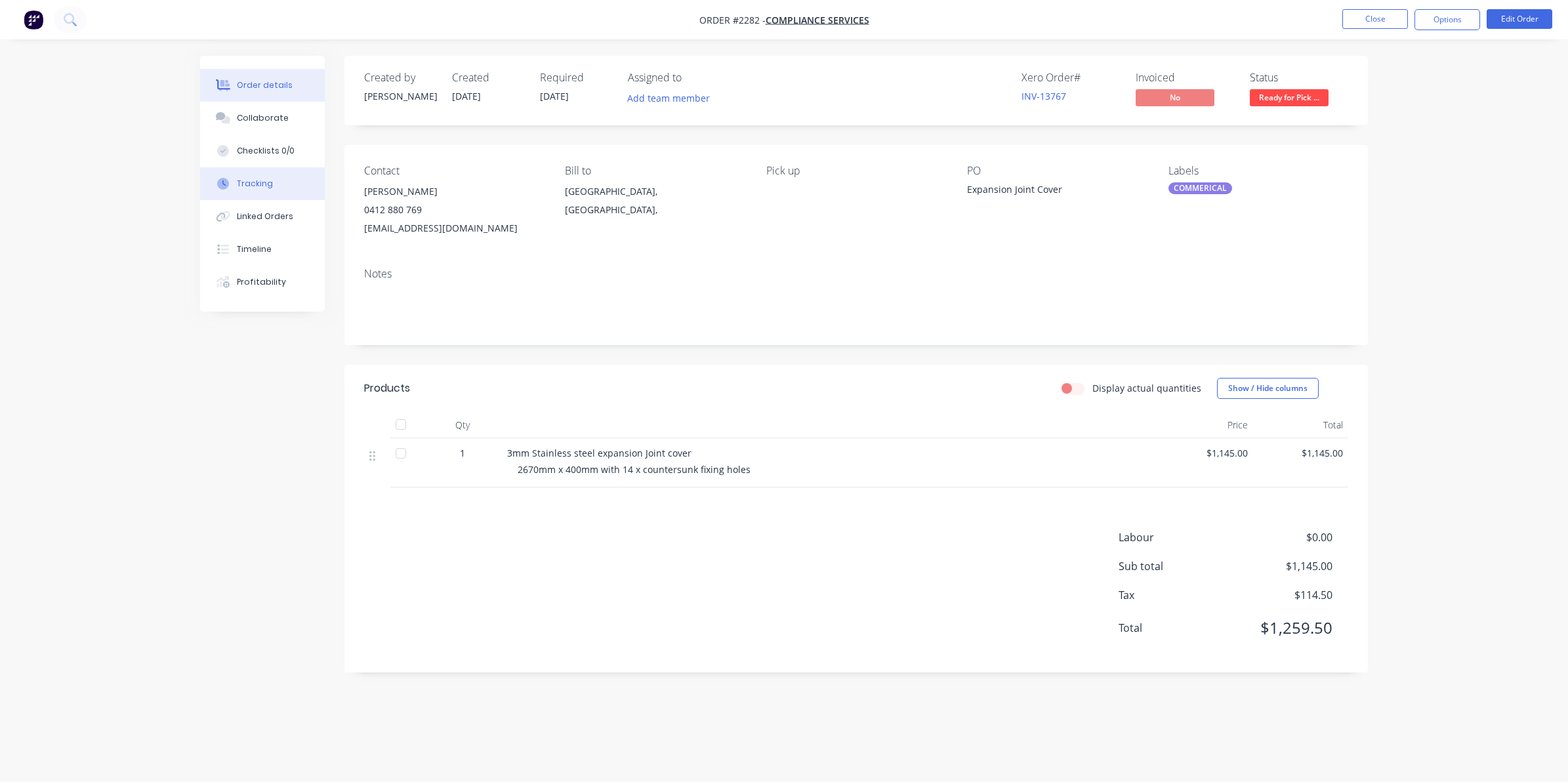
click at [251, 181] on div "Tracking" at bounding box center [255, 183] width 36 height 12
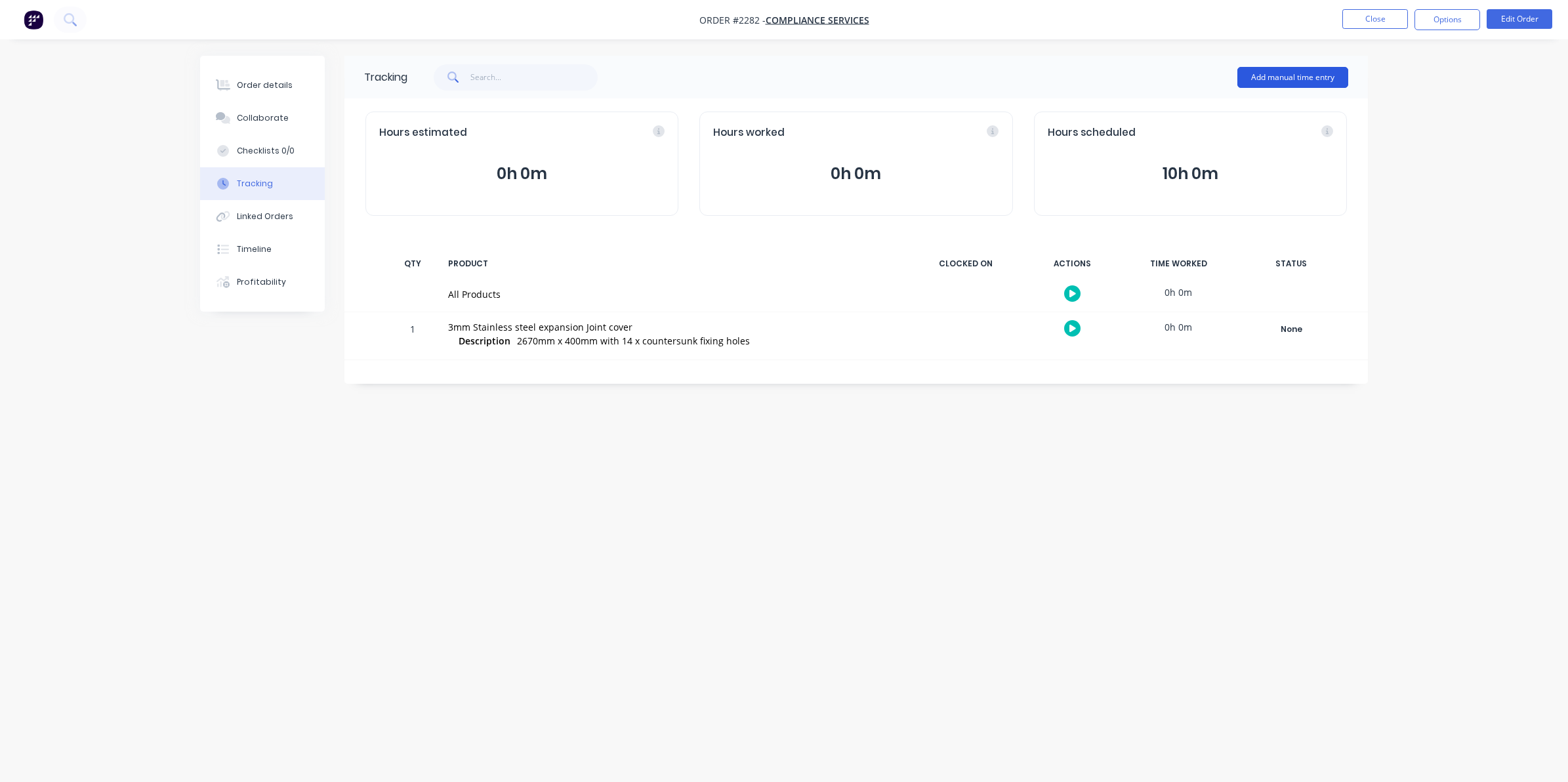
click at [1286, 75] on button "Add manual time entry" at bounding box center [1293, 77] width 111 height 21
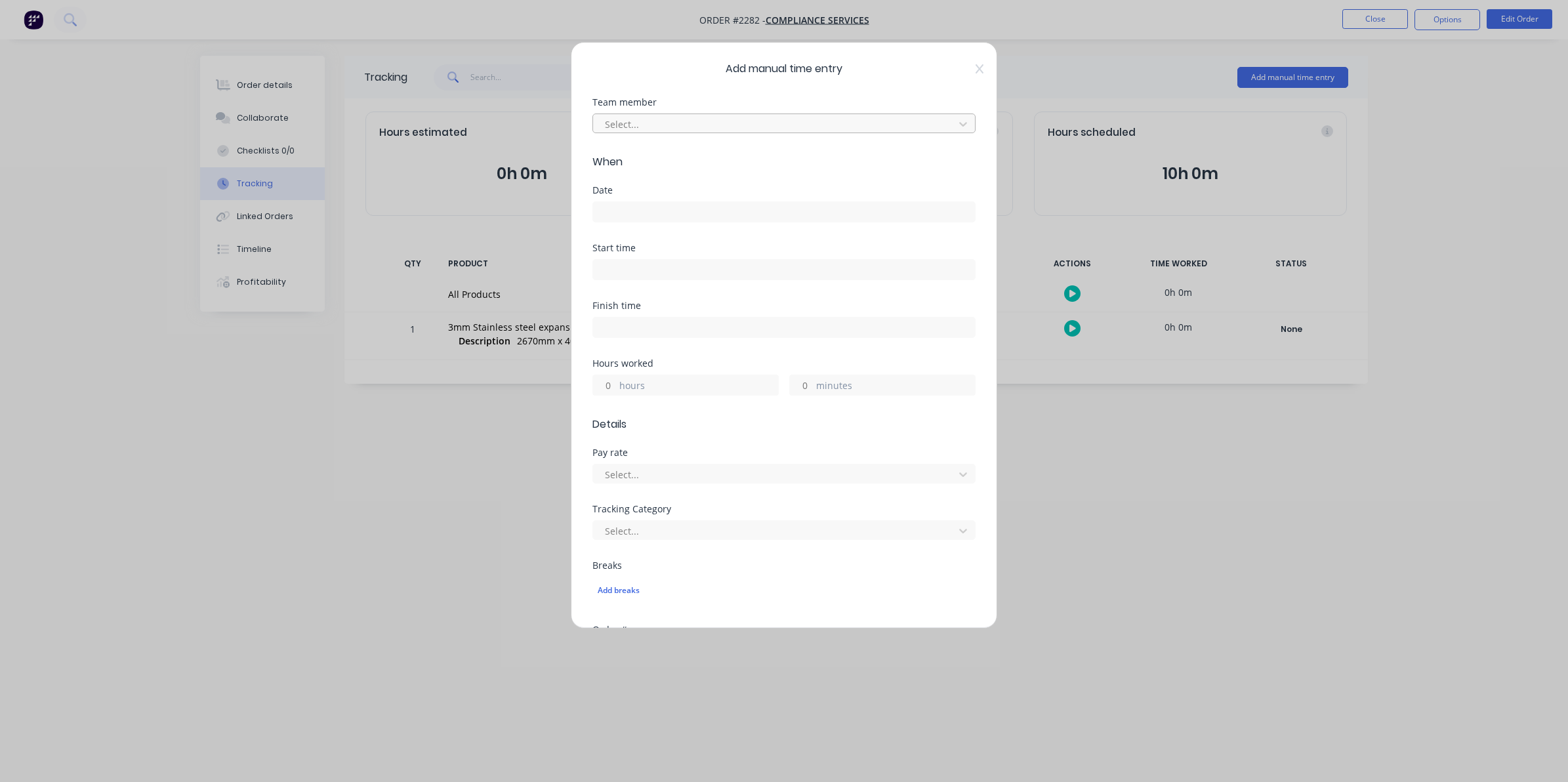
click at [624, 116] on div at bounding box center [775, 124] width 344 height 17
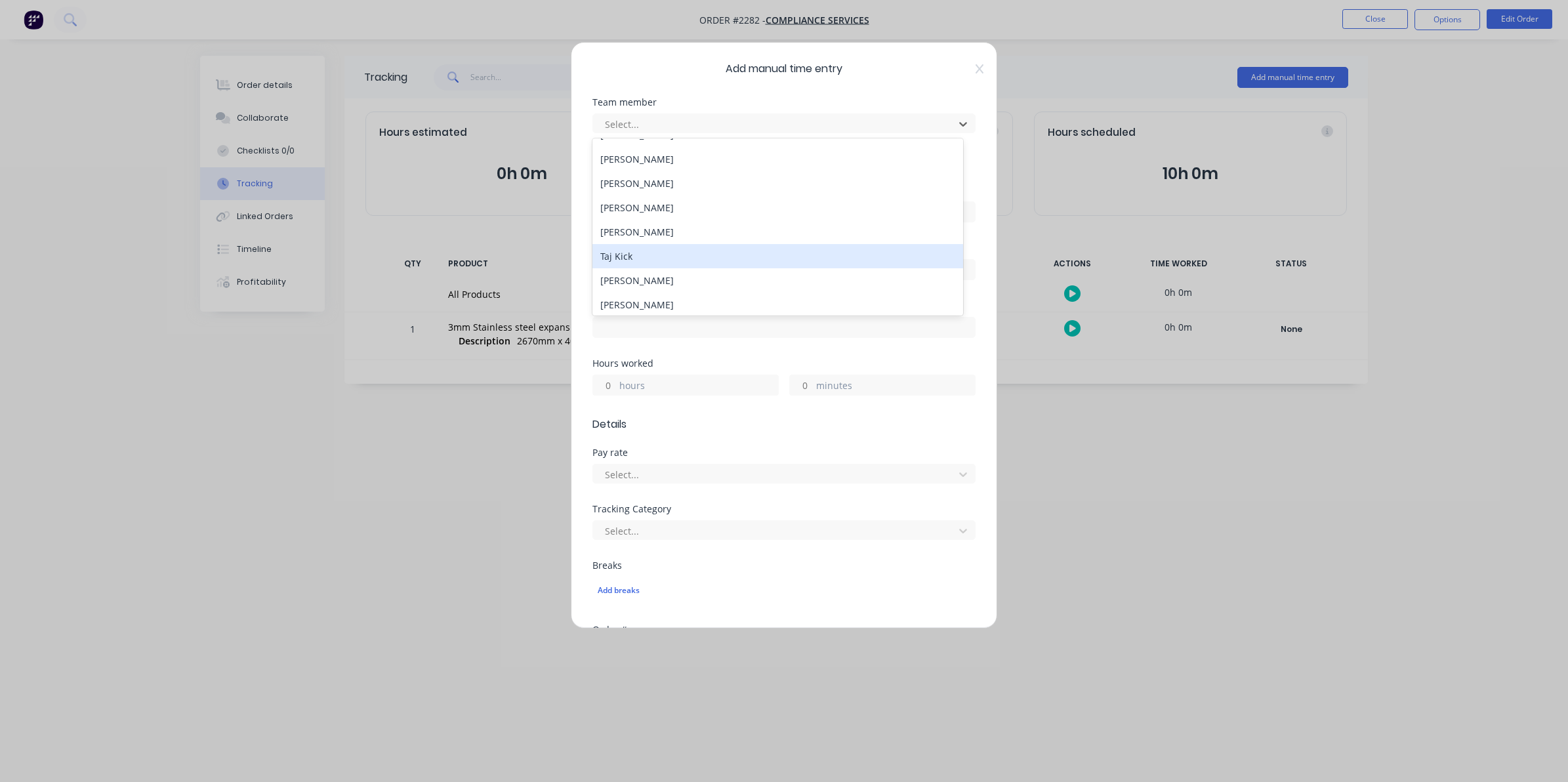
scroll to position [192, 0]
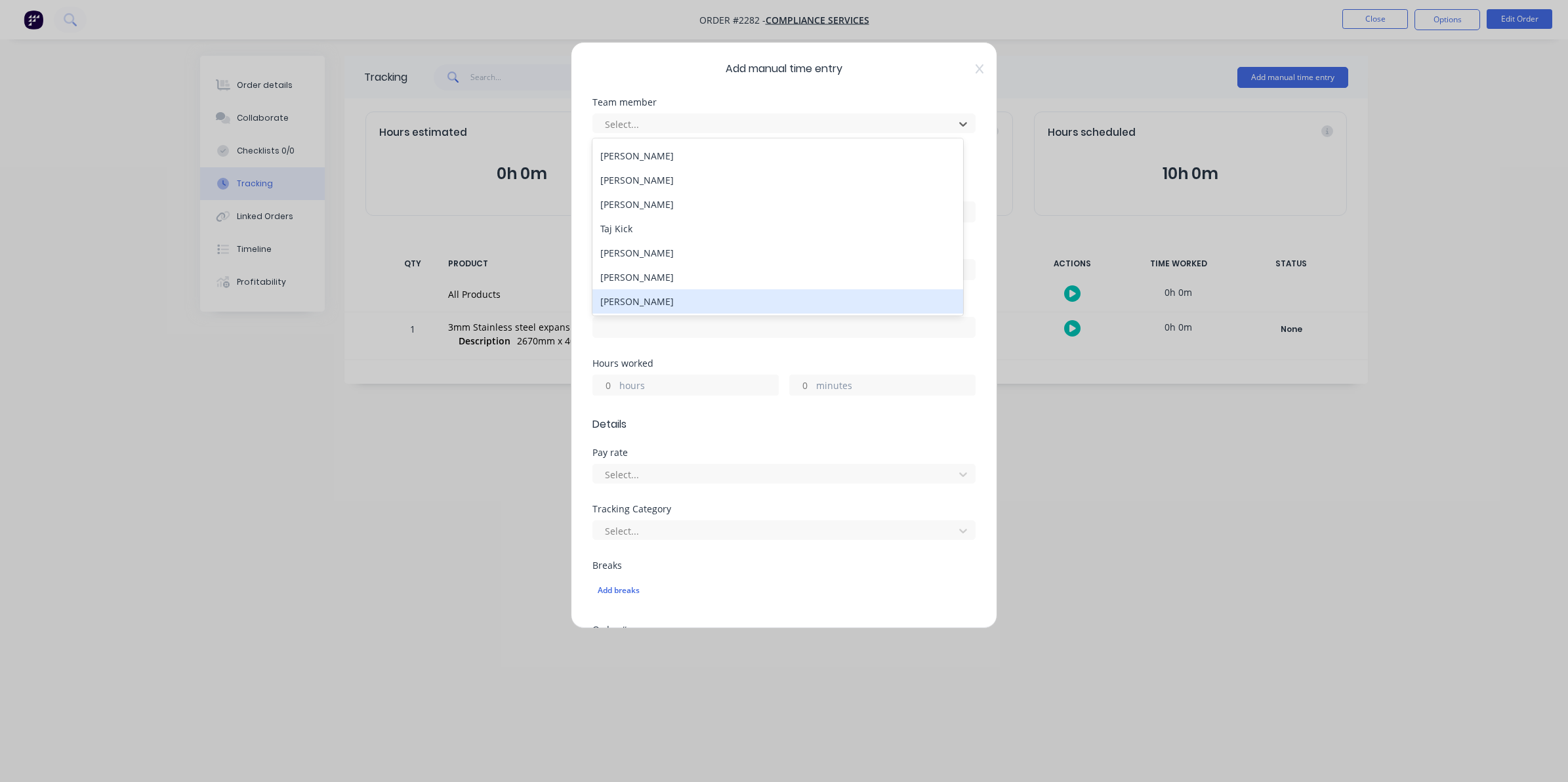
click at [638, 302] on div "[PERSON_NAME]" at bounding box center [777, 301] width 370 height 24
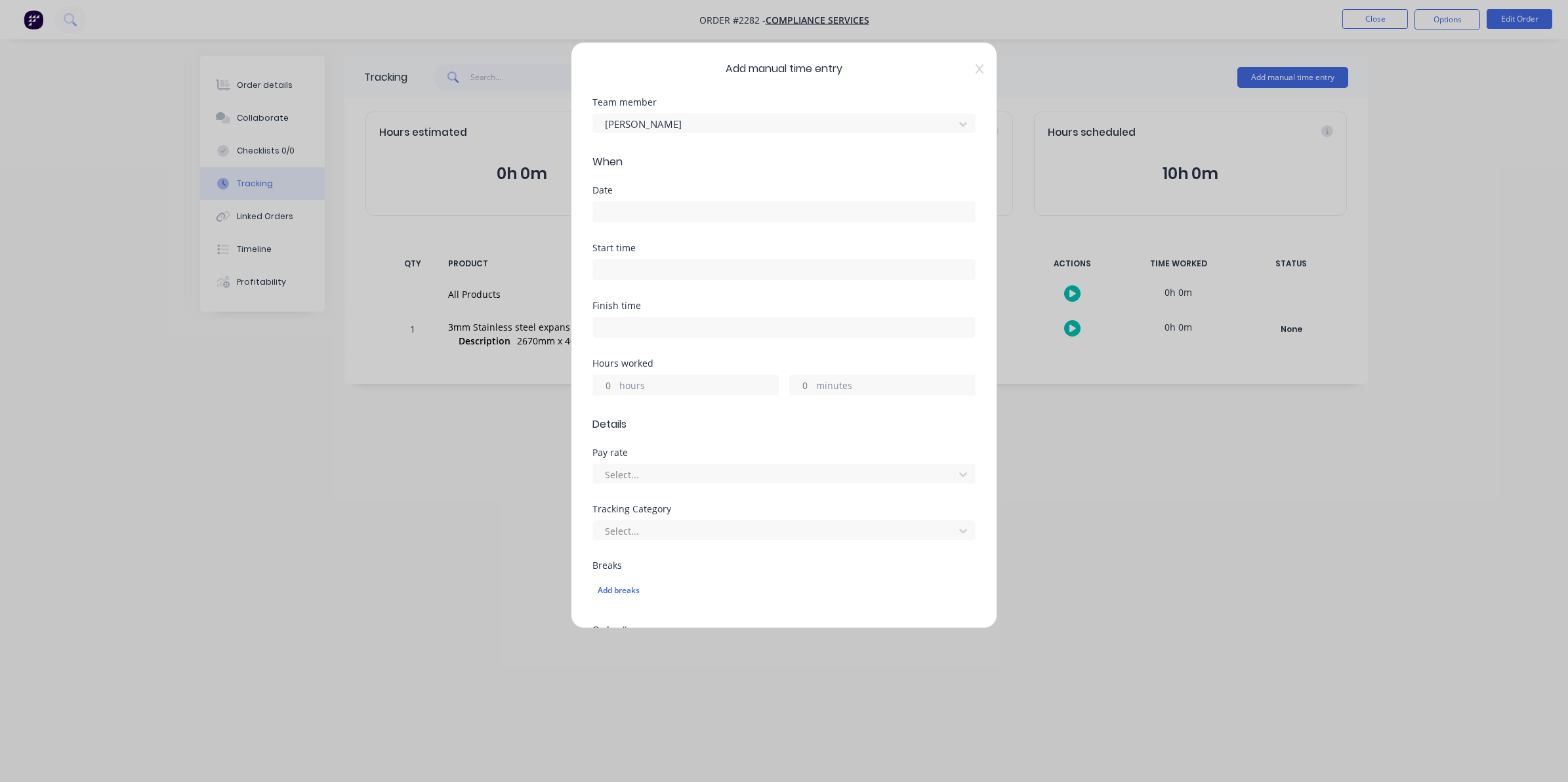
click at [606, 211] on input at bounding box center [784, 211] width 382 height 19
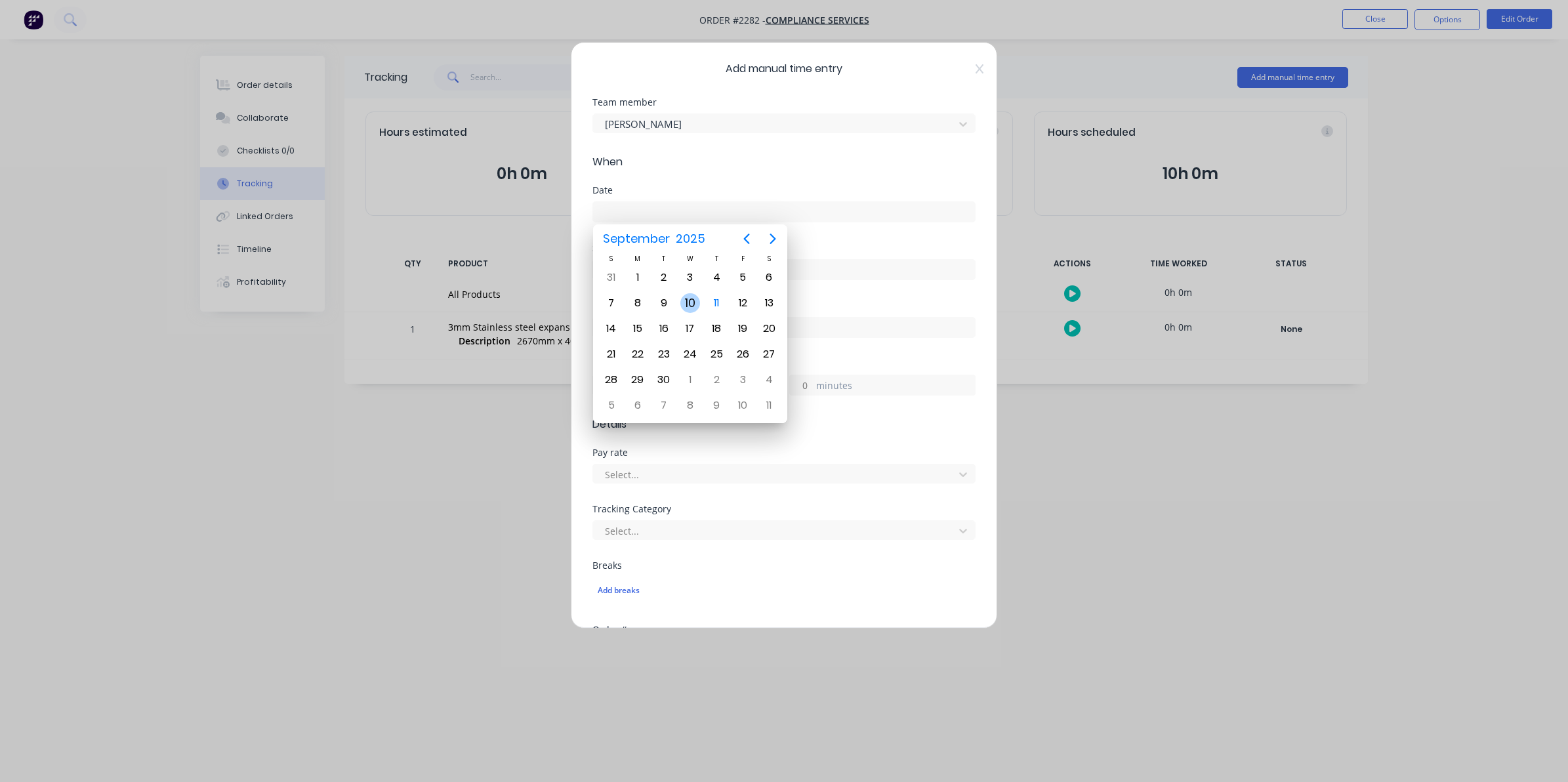
click at [689, 300] on div "10" at bounding box center [689, 303] width 19 height 19
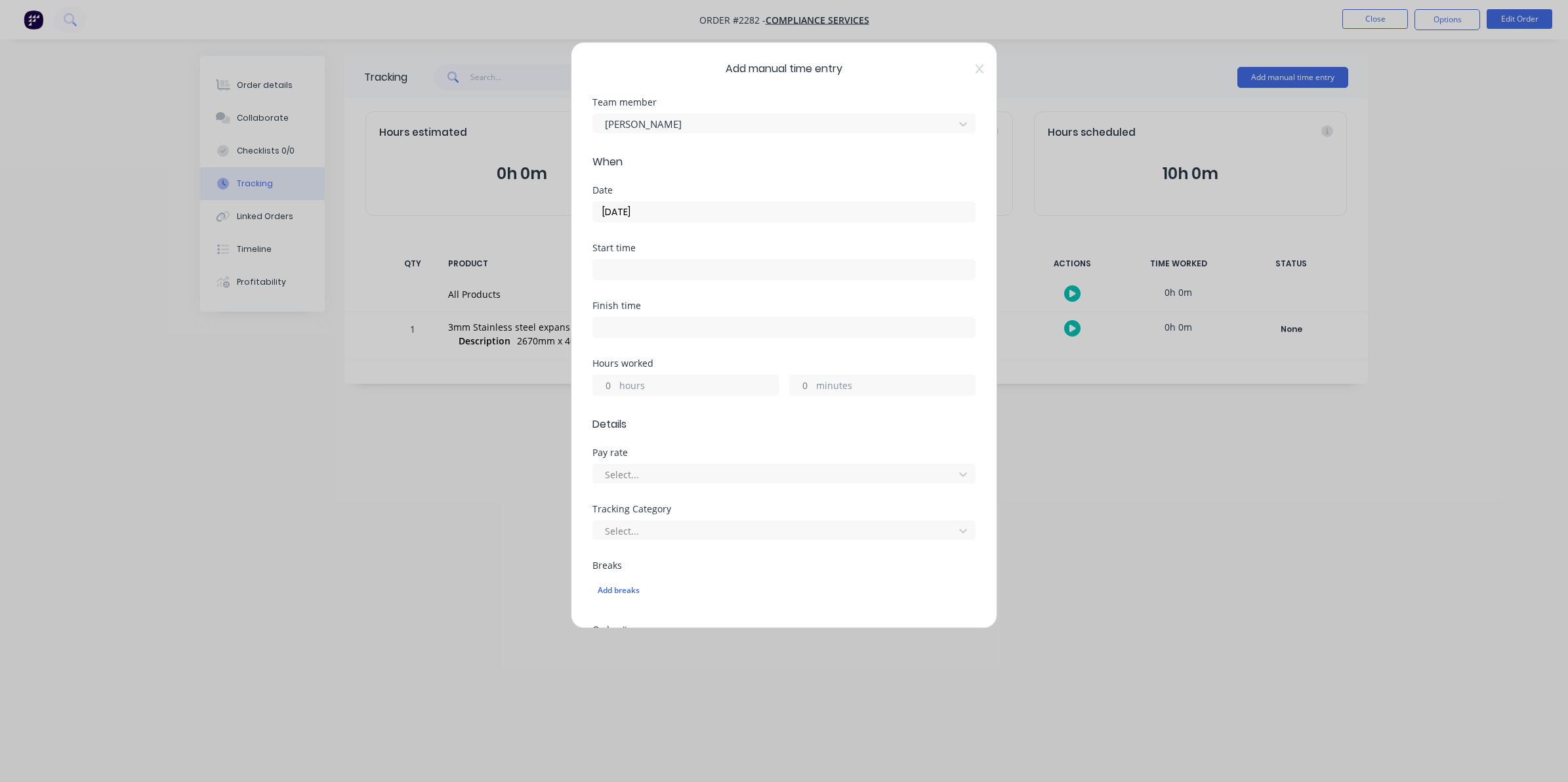
type input "[DATE]"
click at [612, 387] on input "hours" at bounding box center [604, 385] width 23 height 19
type input "5"
click at [800, 384] on input "minutes" at bounding box center [801, 385] width 23 height 19
type input "30"
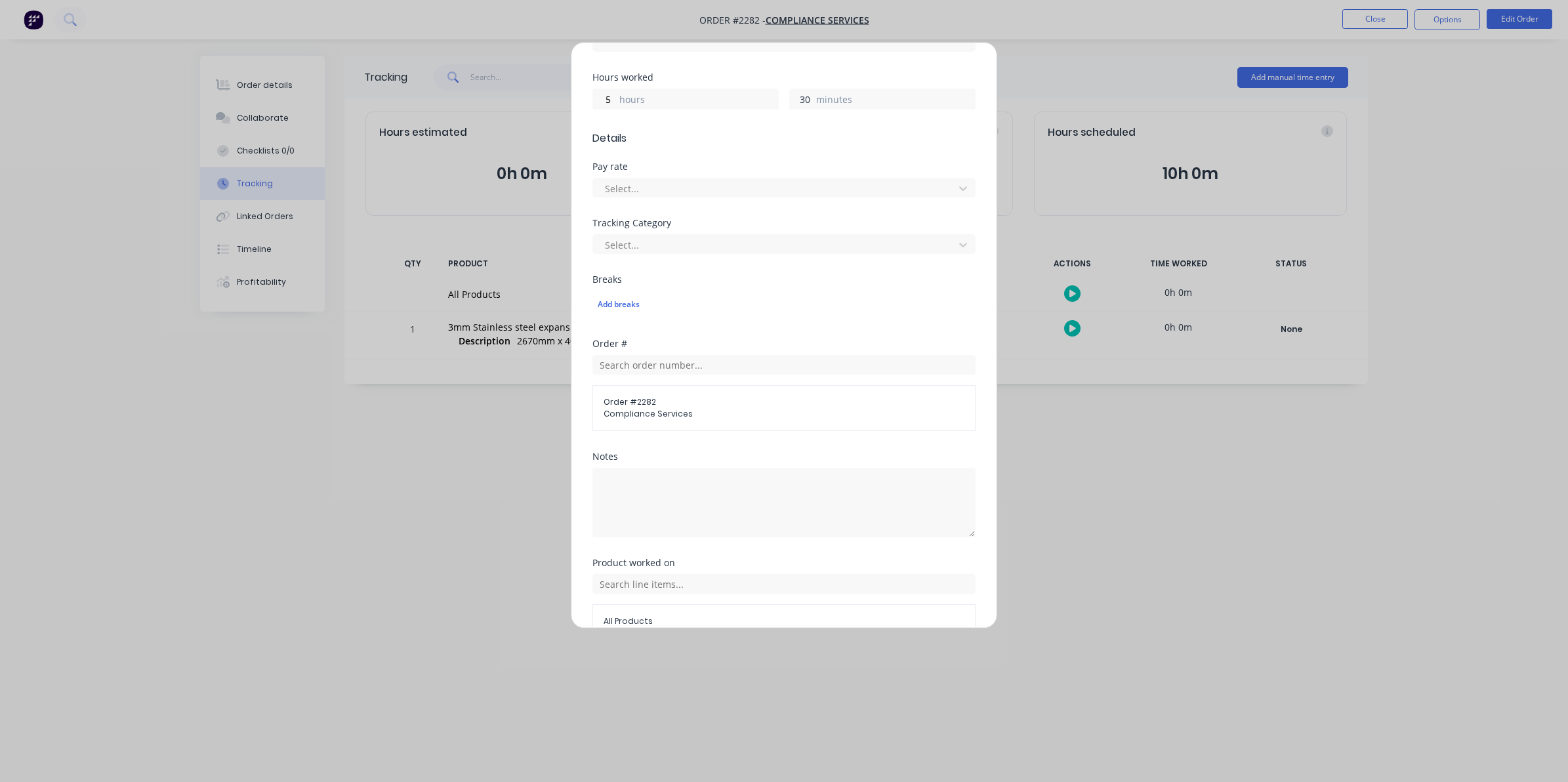
scroll to position [359, 0]
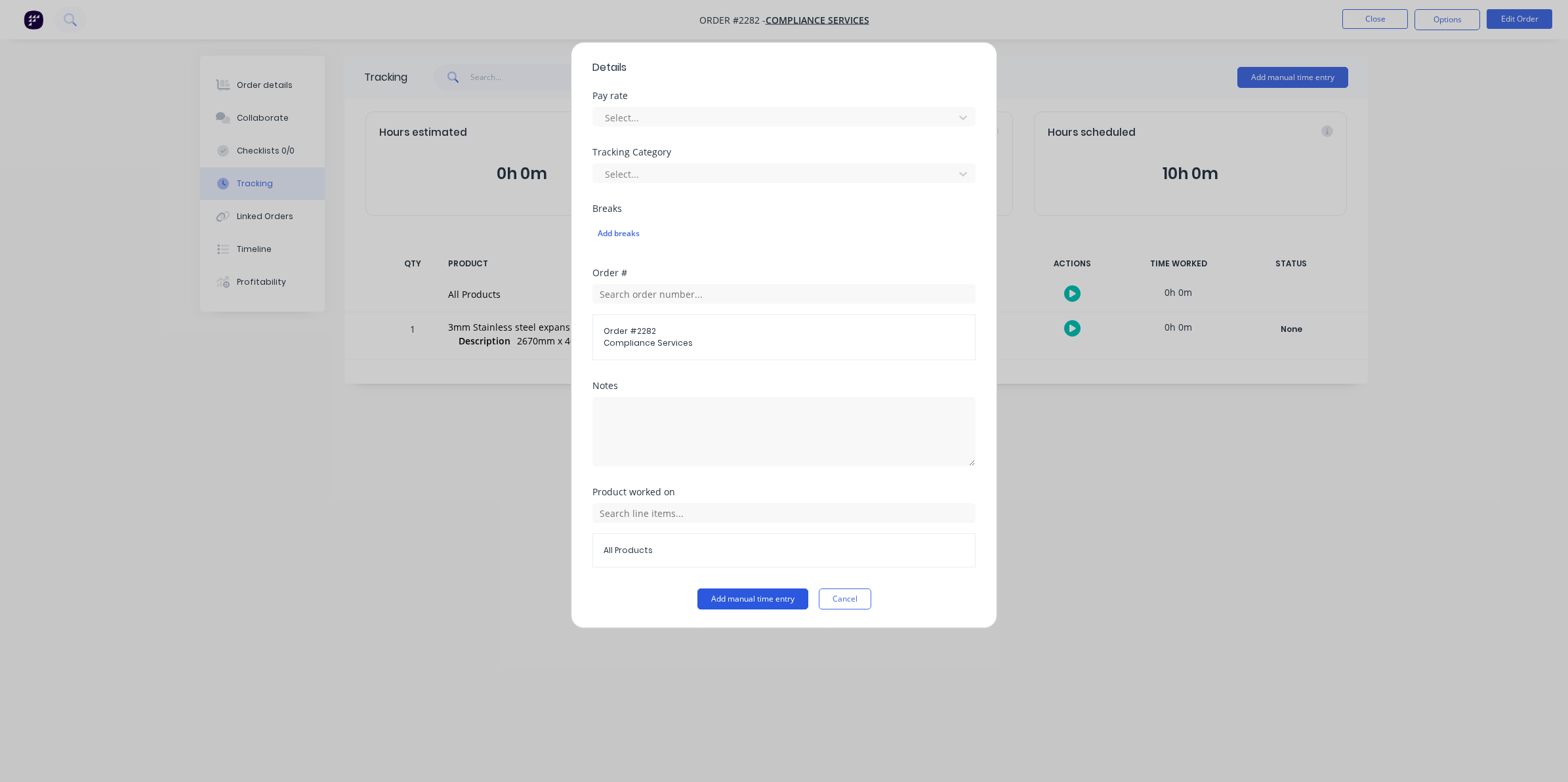
click at [746, 595] on button "Add manual time entry" at bounding box center [753, 599] width 111 height 21
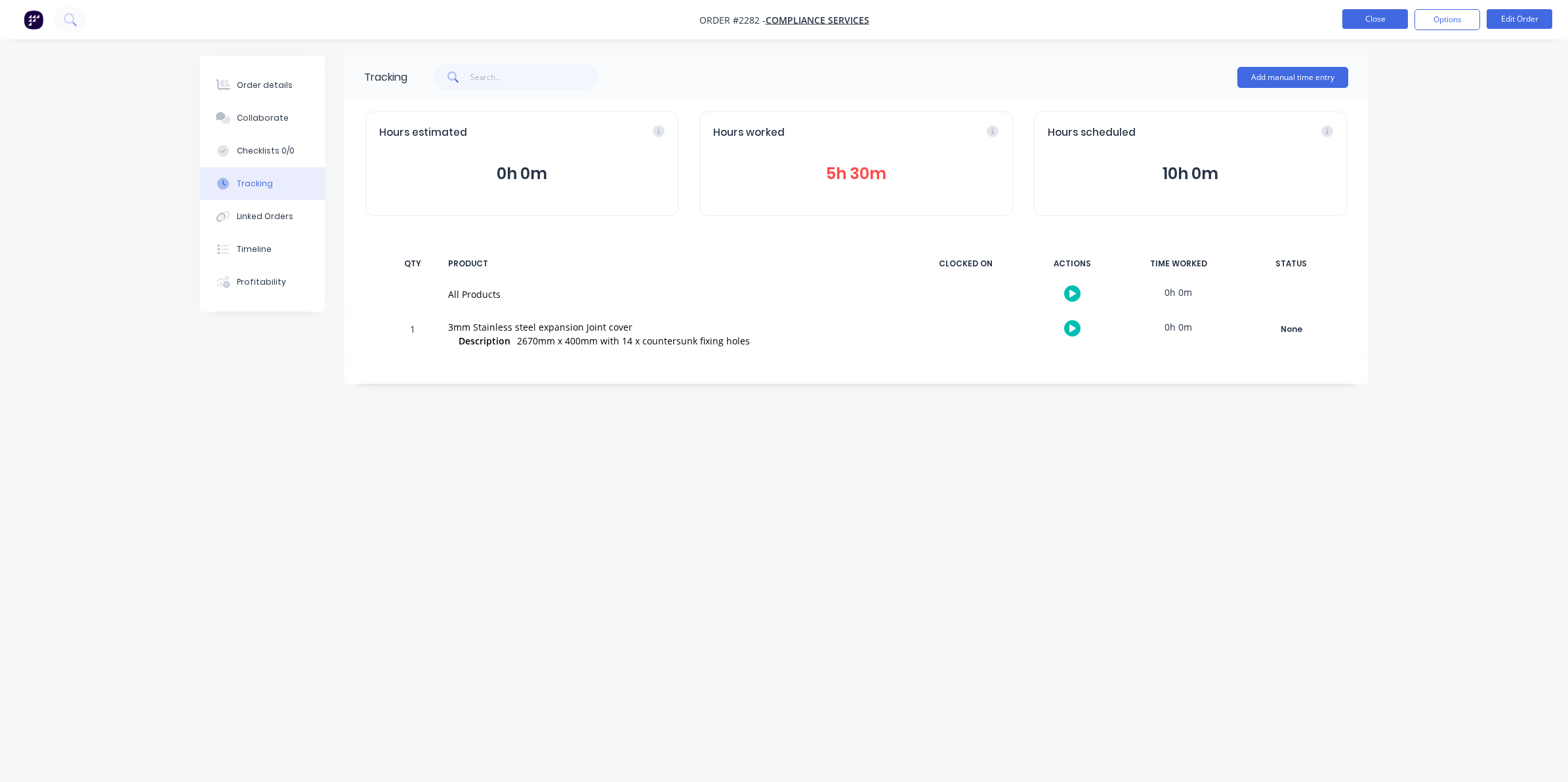
click at [1366, 20] on button "Close" at bounding box center [1374, 19] width 66 height 19
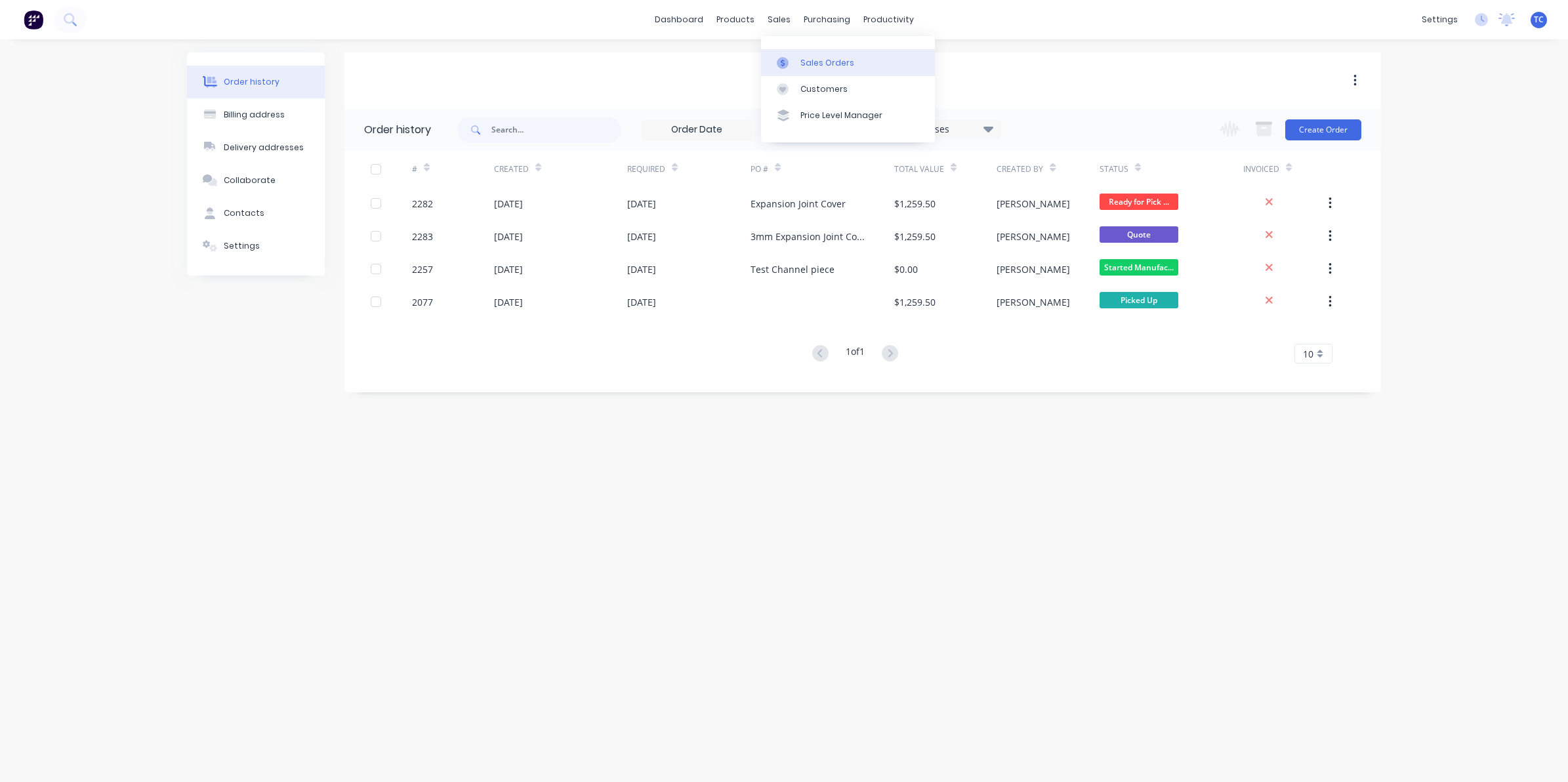
click at [808, 59] on div "Sales Orders" at bounding box center [827, 63] width 54 height 12
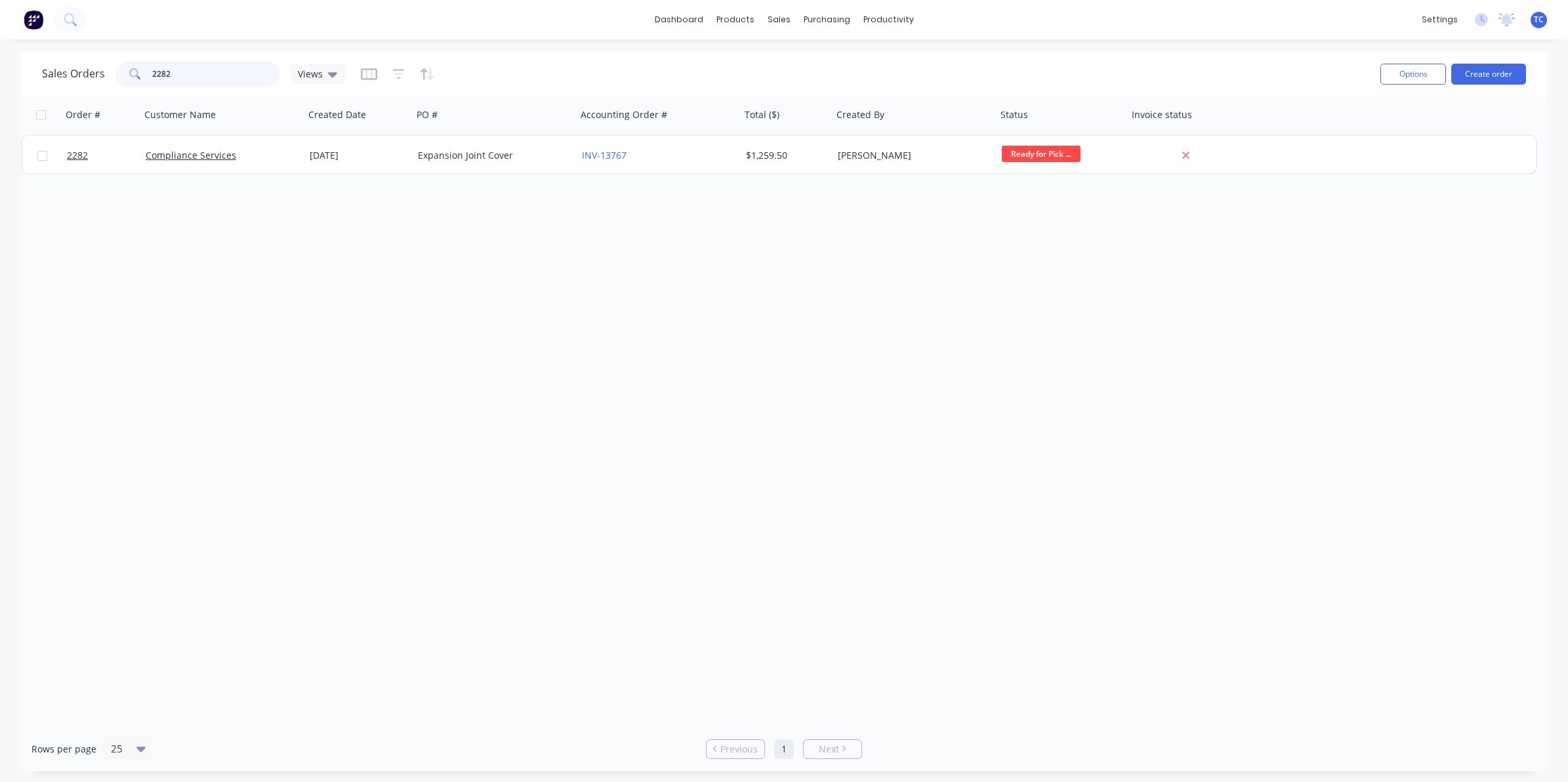
drag, startPoint x: 172, startPoint y: 69, endPoint x: 149, endPoint y: 70, distance: 23.0
click at [149, 70] on div "2282" at bounding box center [197, 74] width 164 height 26
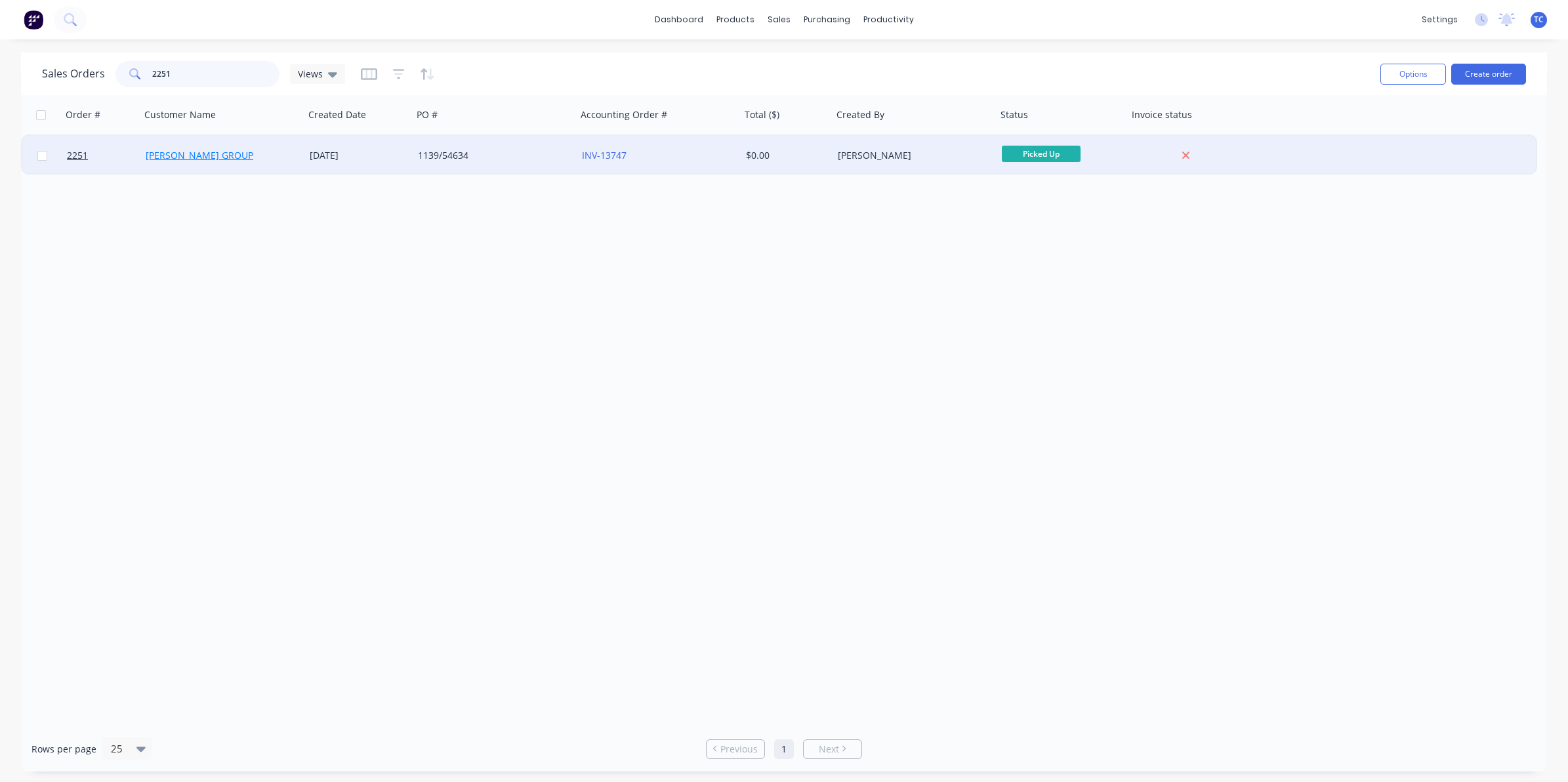
type input "2251"
click at [181, 154] on link "[PERSON_NAME] GROUP" at bounding box center [199, 155] width 107 height 12
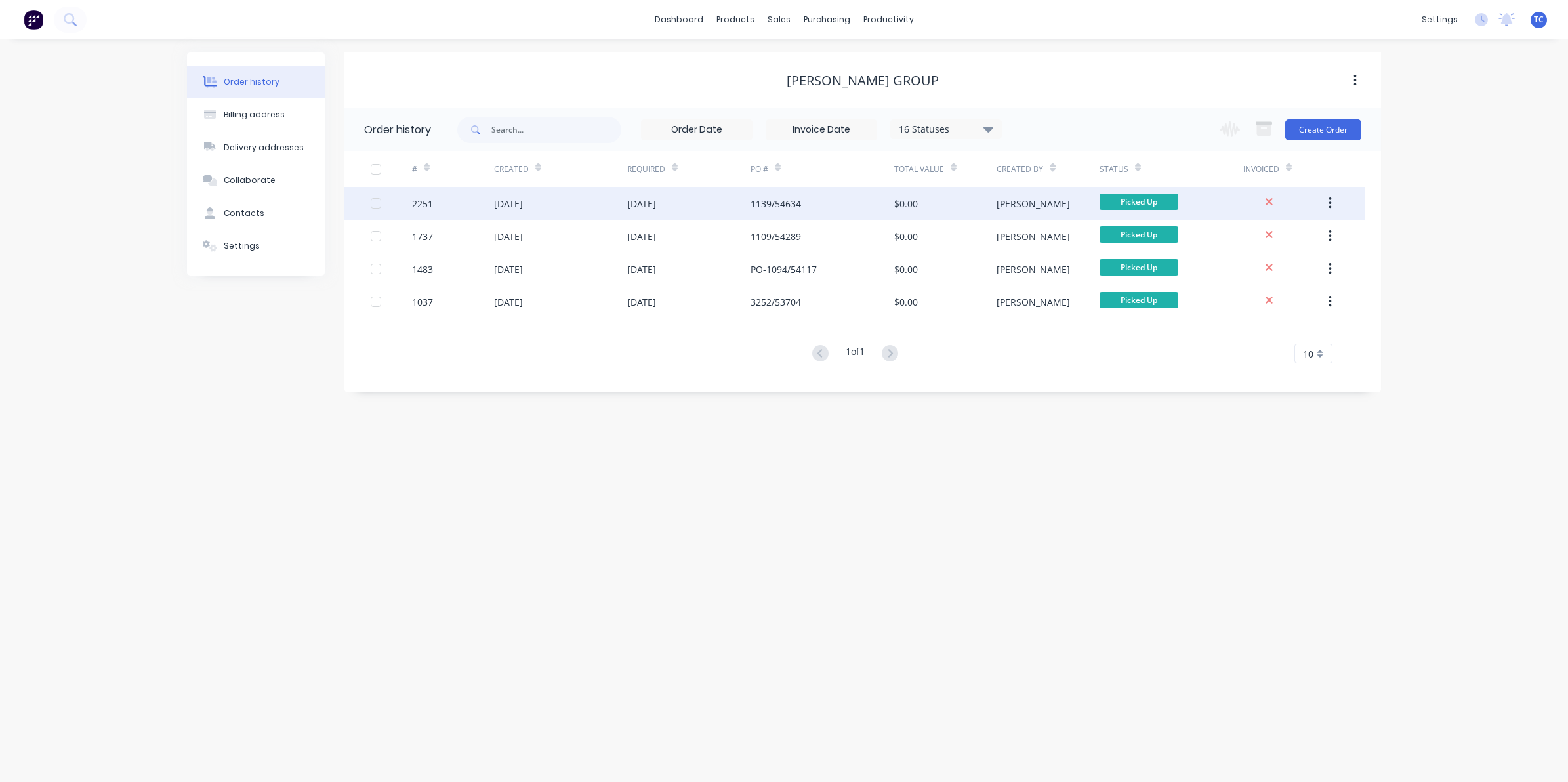
click at [511, 201] on div "[DATE]" at bounding box center [508, 203] width 29 height 14
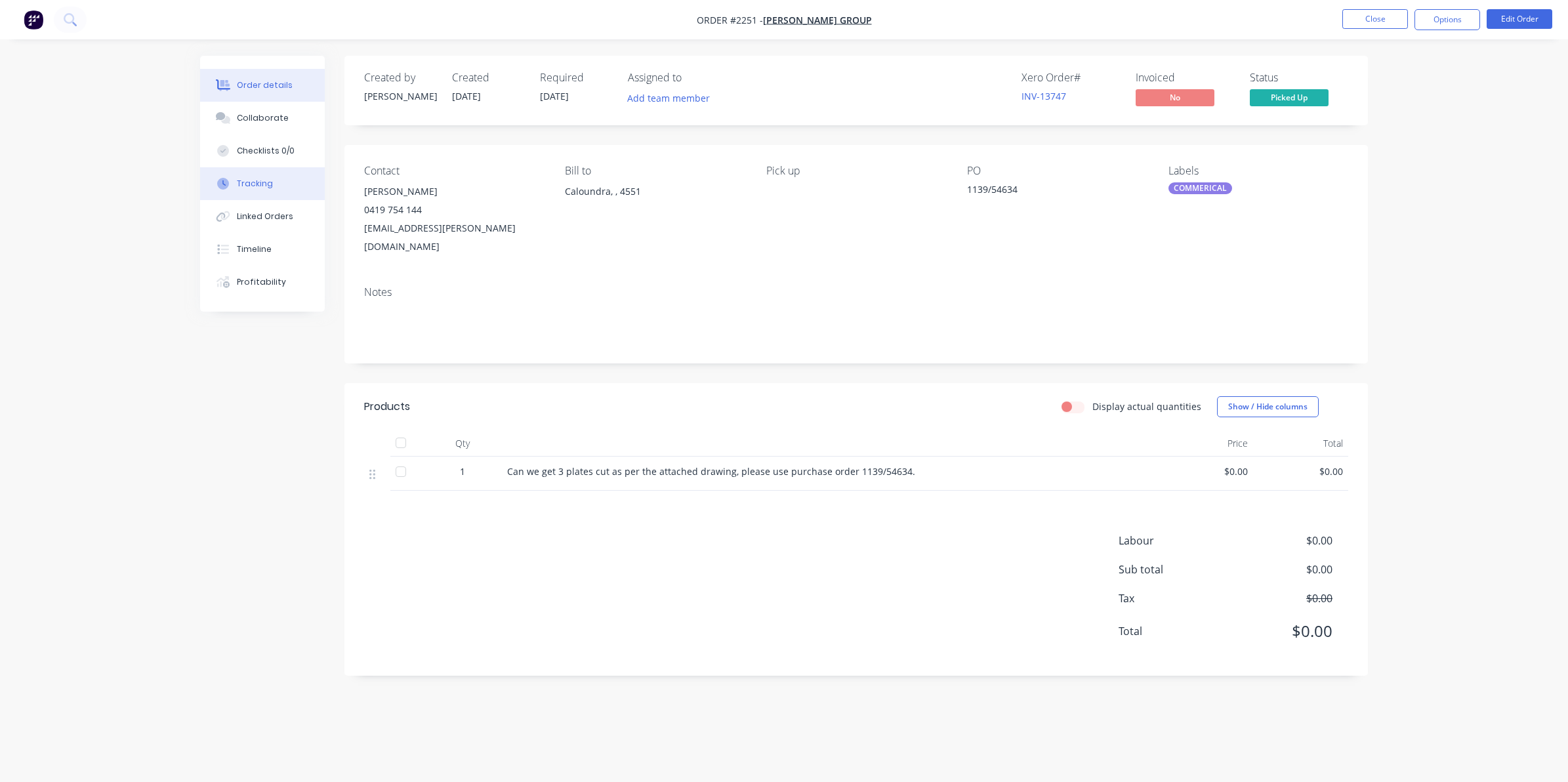
click at [257, 178] on div "Tracking" at bounding box center [255, 183] width 36 height 12
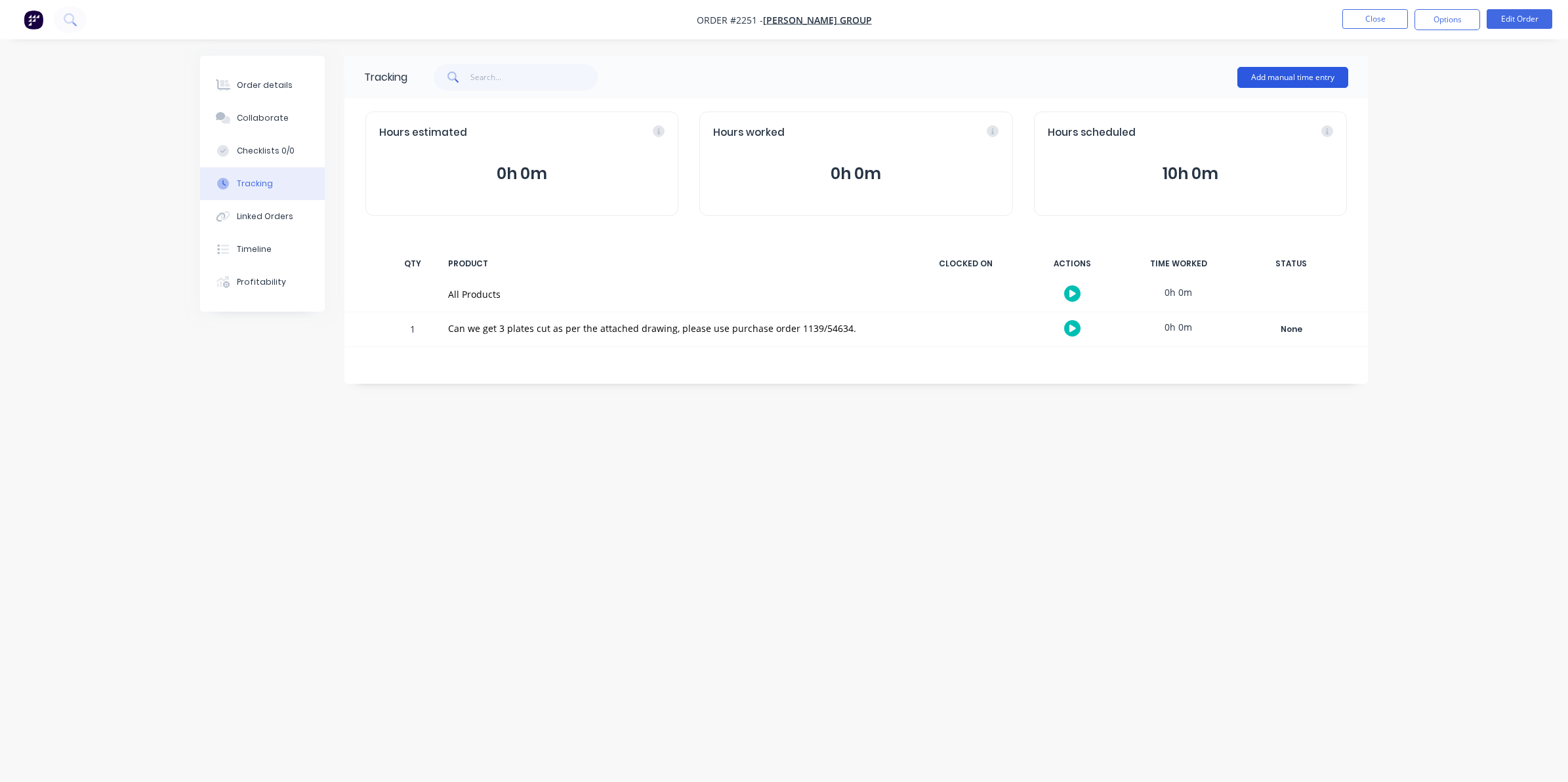
click at [1277, 72] on button "Add manual time entry" at bounding box center [1293, 77] width 111 height 21
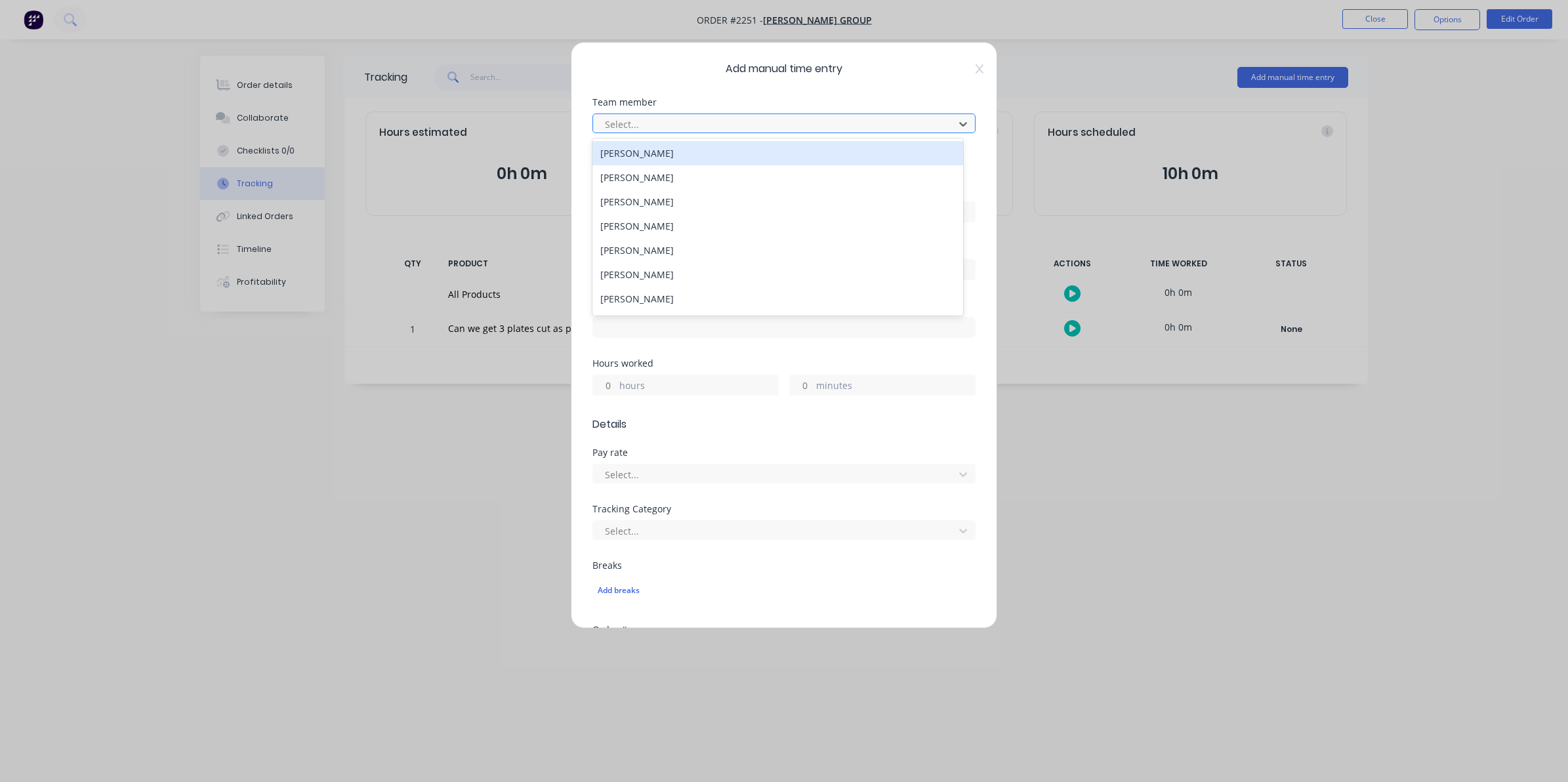
click at [623, 122] on div at bounding box center [775, 124] width 344 height 17
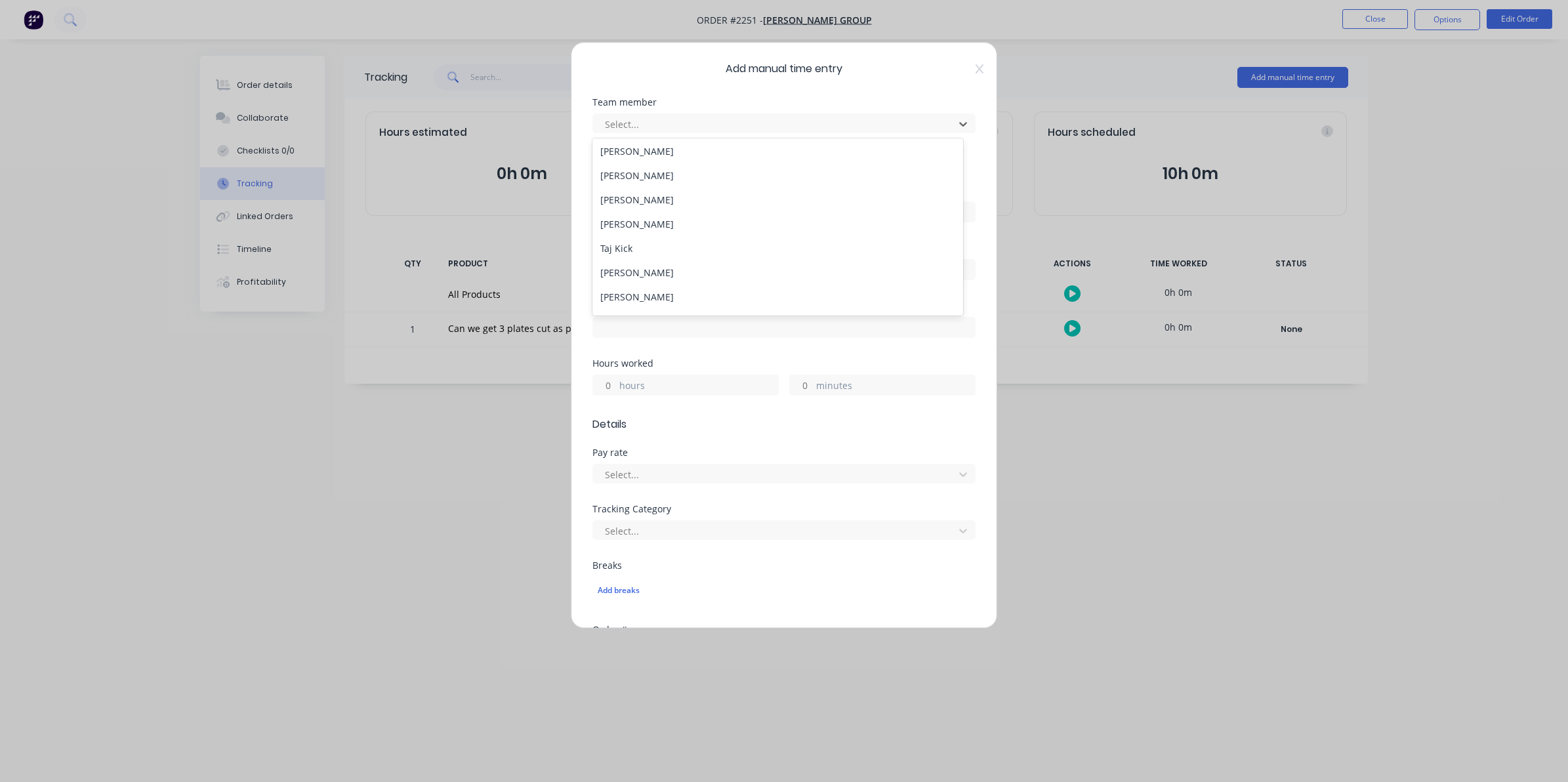
scroll to position [192, 0]
click at [638, 274] on div "[PERSON_NAME]" at bounding box center [777, 277] width 370 height 24
click at [615, 210] on input at bounding box center [784, 211] width 382 height 19
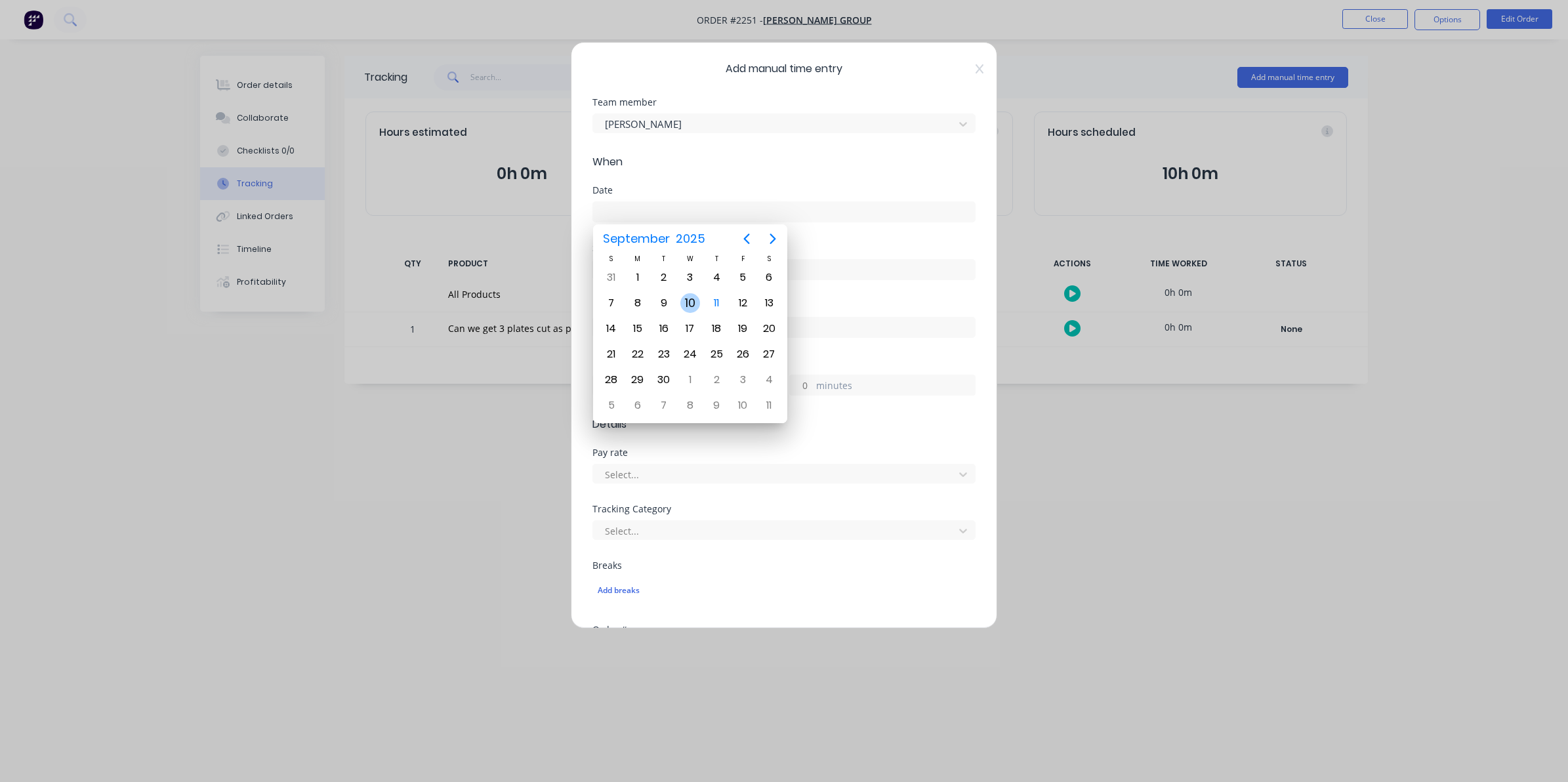
click at [692, 300] on div "10" at bounding box center [689, 303] width 19 height 19
type input "[DATE]"
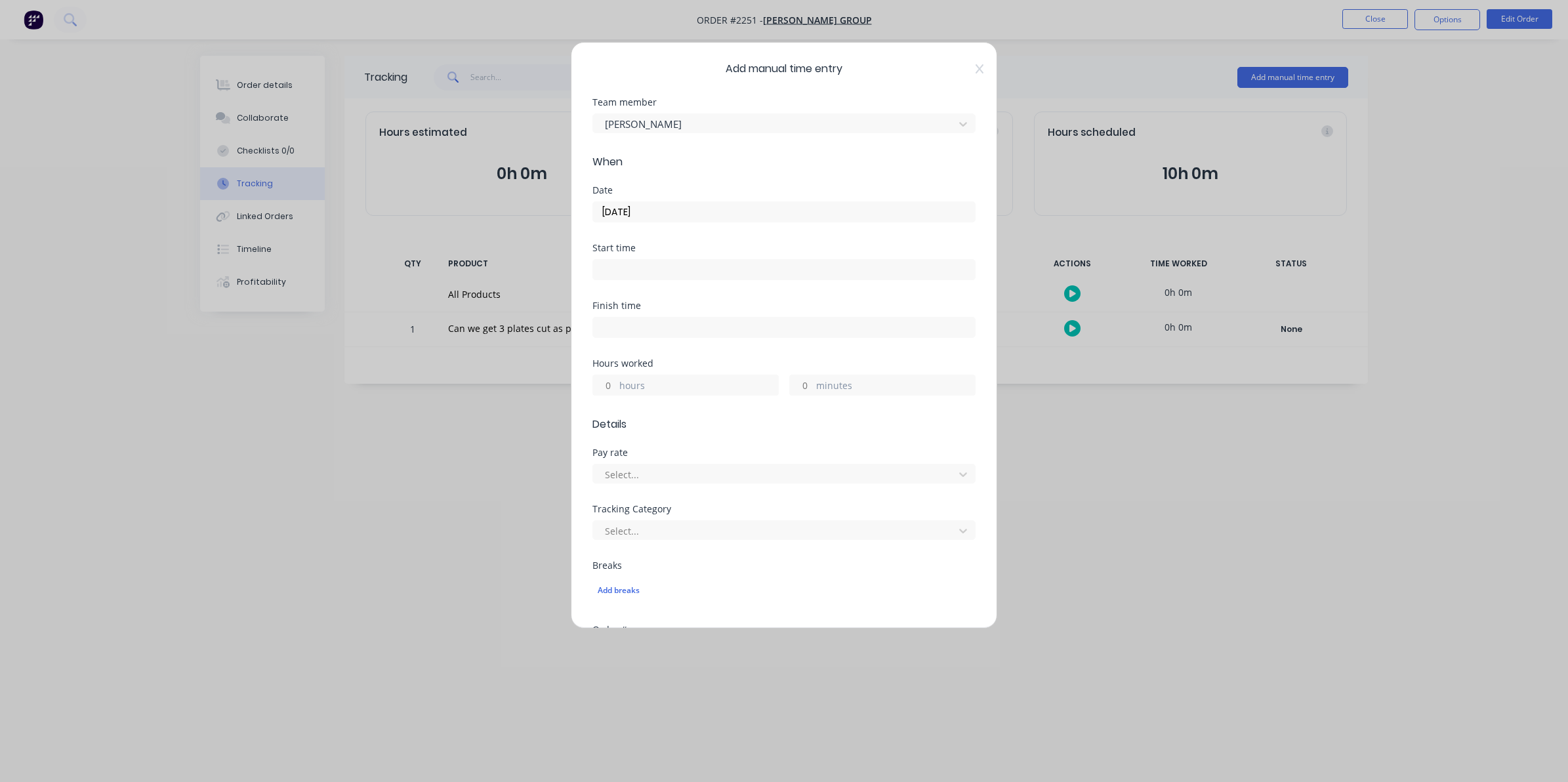
click at [802, 385] on input "minutes" at bounding box center [801, 385] width 23 height 19
type input "40"
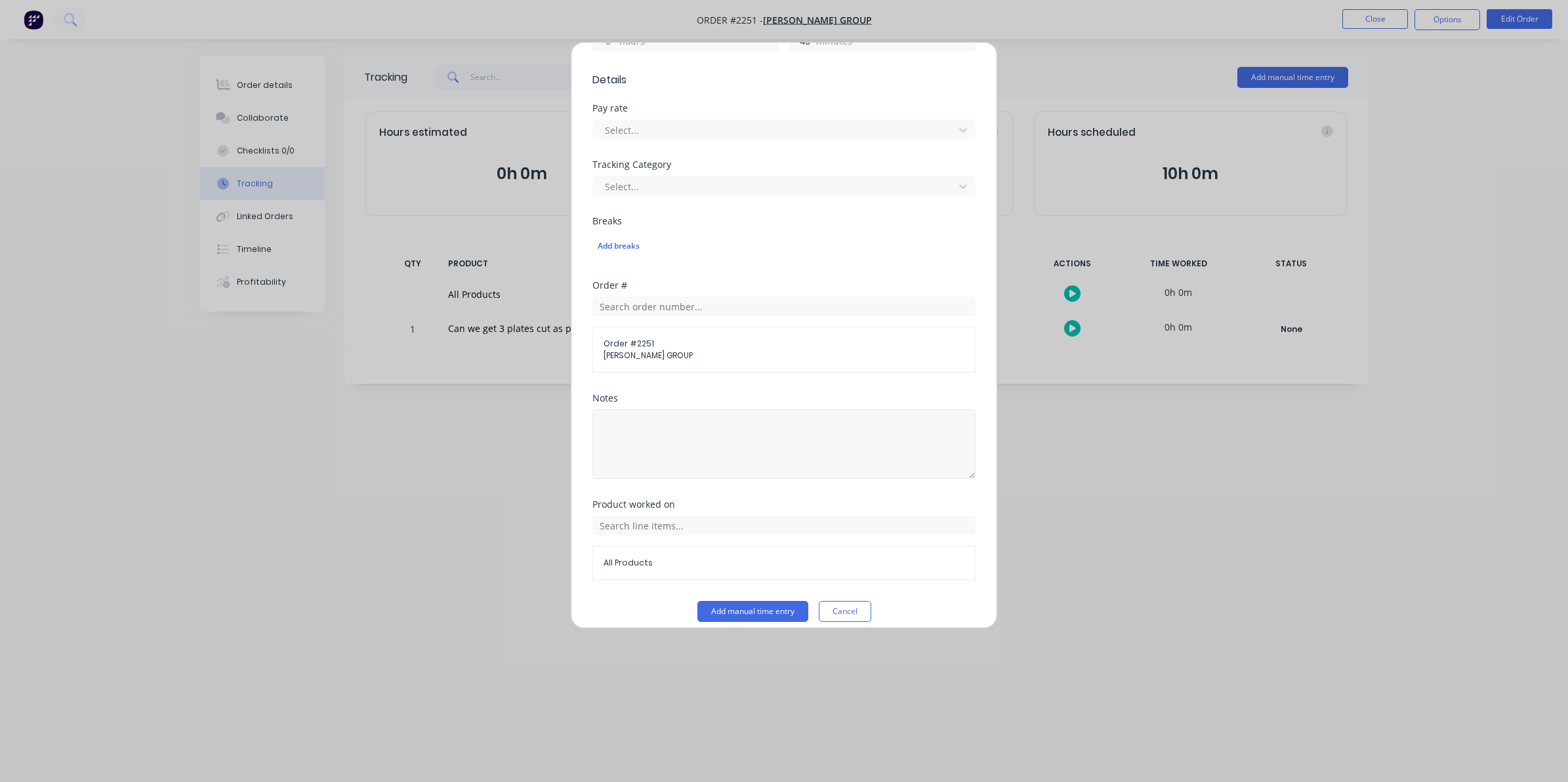
scroll to position [359, 0]
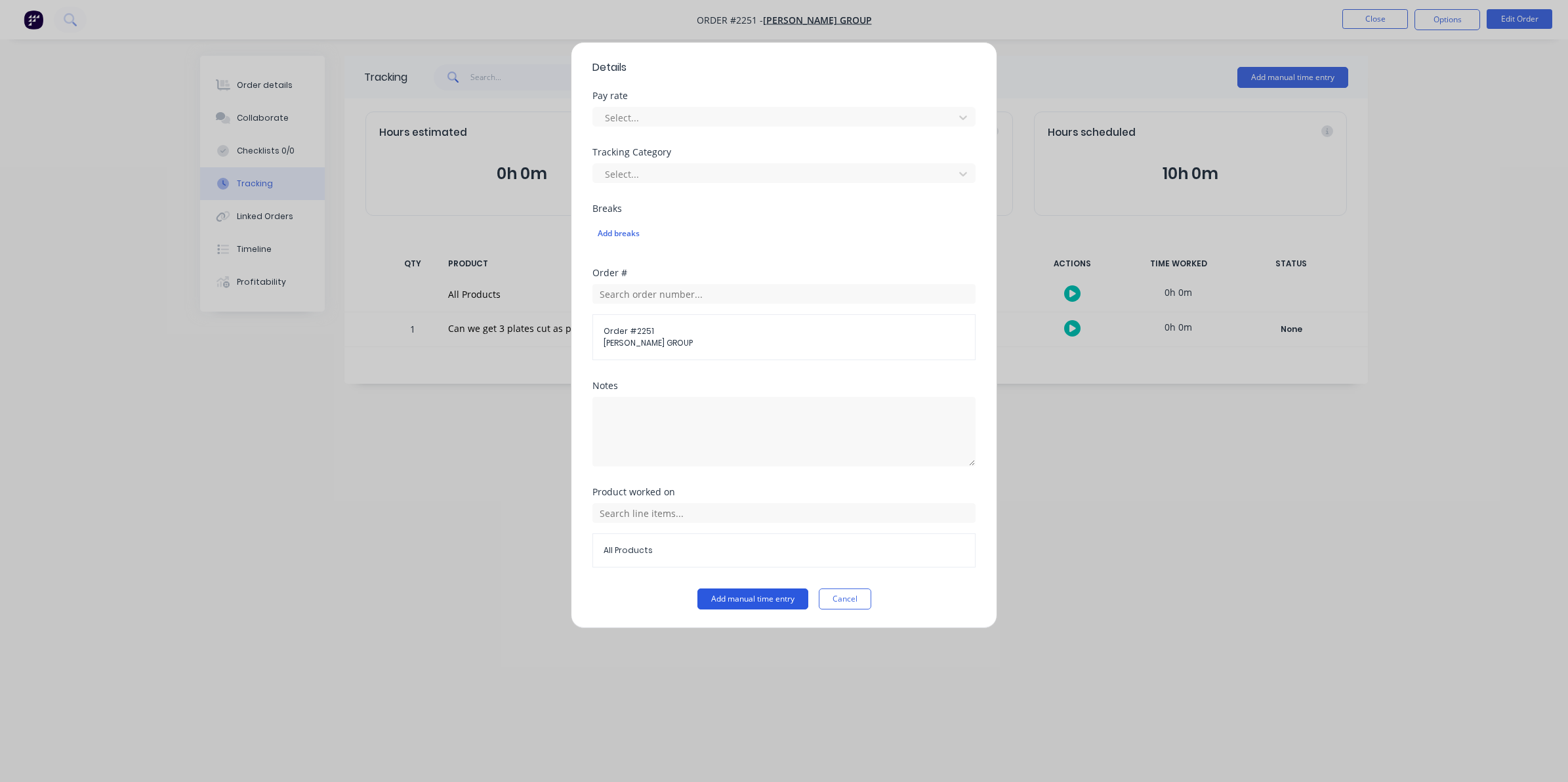
click at [742, 604] on button "Add manual time entry" at bounding box center [753, 599] width 111 height 21
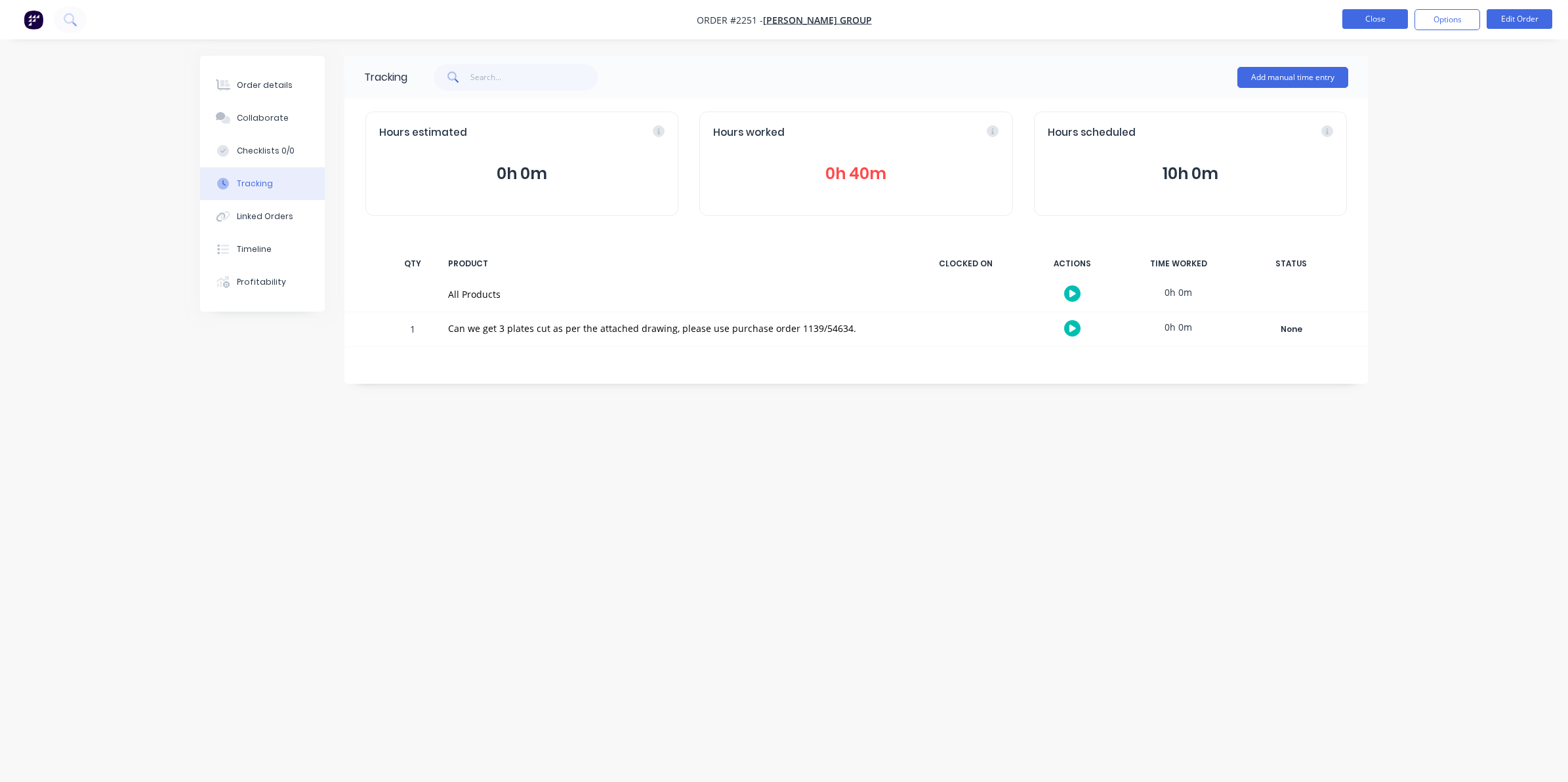
click at [1361, 19] on button "Close" at bounding box center [1374, 19] width 66 height 19
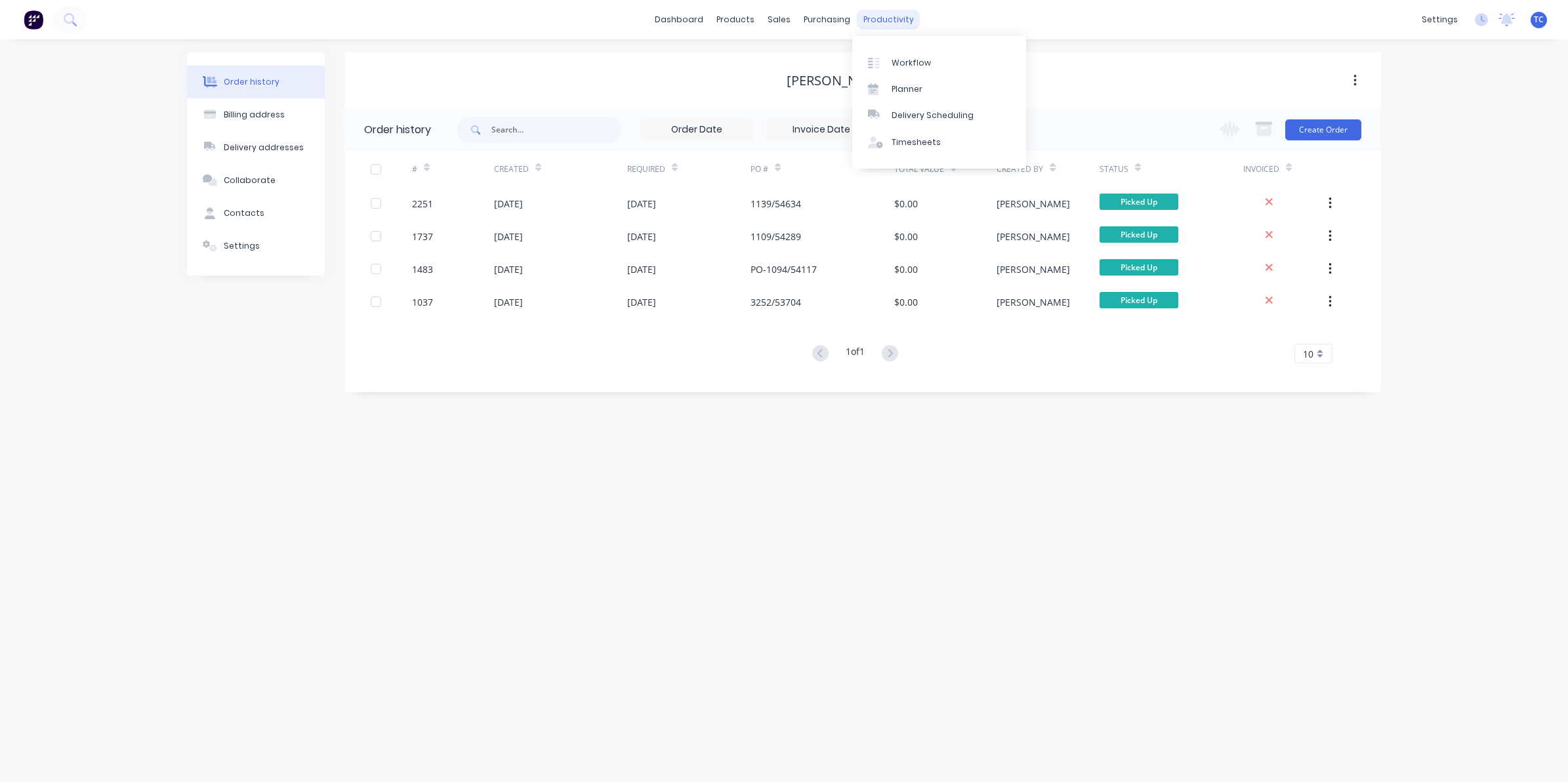
click at [886, 18] on div "productivity" at bounding box center [888, 19] width 64 height 19
click at [904, 64] on div "Workflow" at bounding box center [910, 63] width 39 height 12
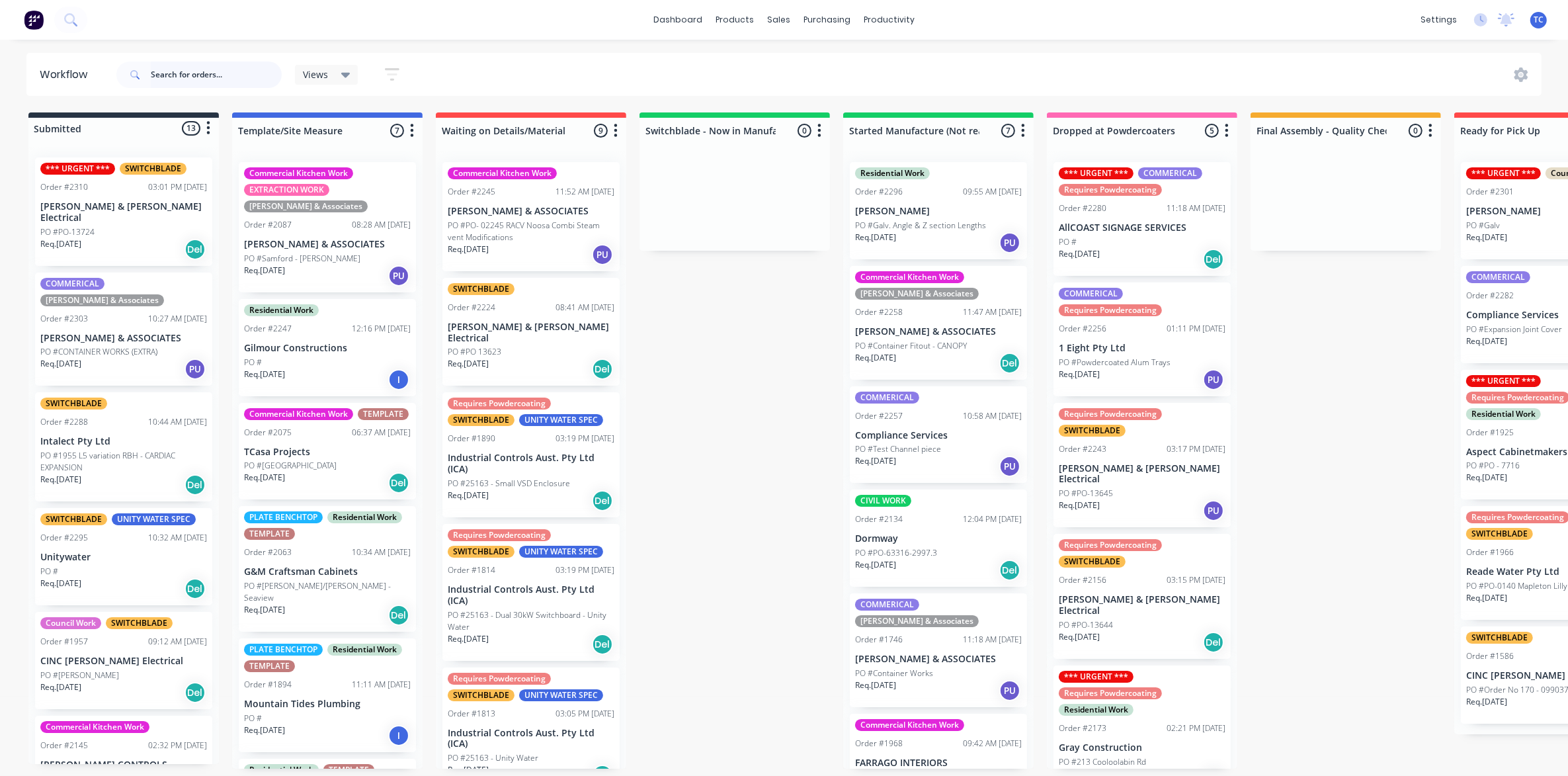
click at [177, 73] on input "text" at bounding box center [216, 75] width 131 height 26
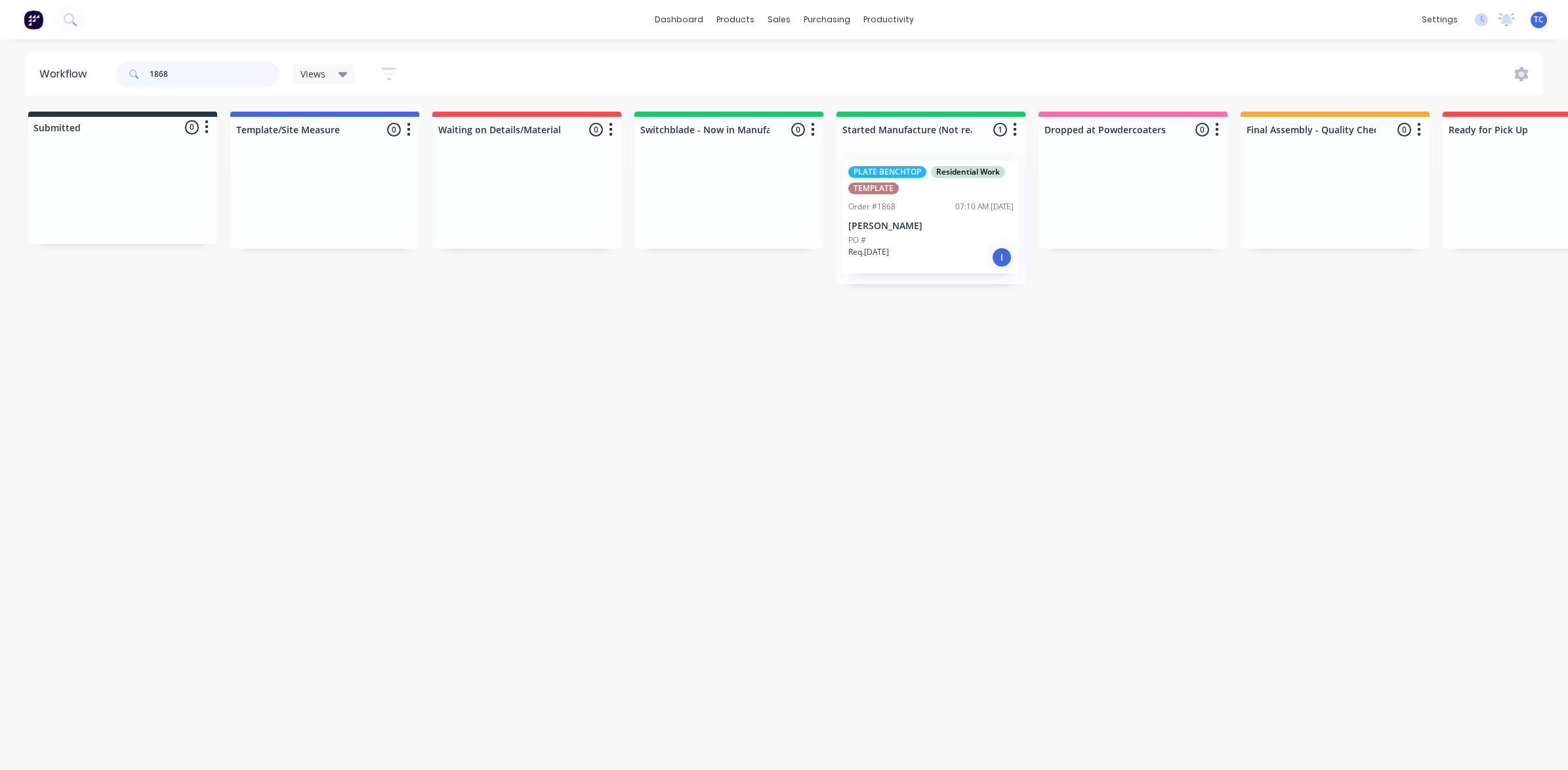
type input "1868"
click at [912, 89] on div "Planner" at bounding box center [906, 89] width 31 height 12
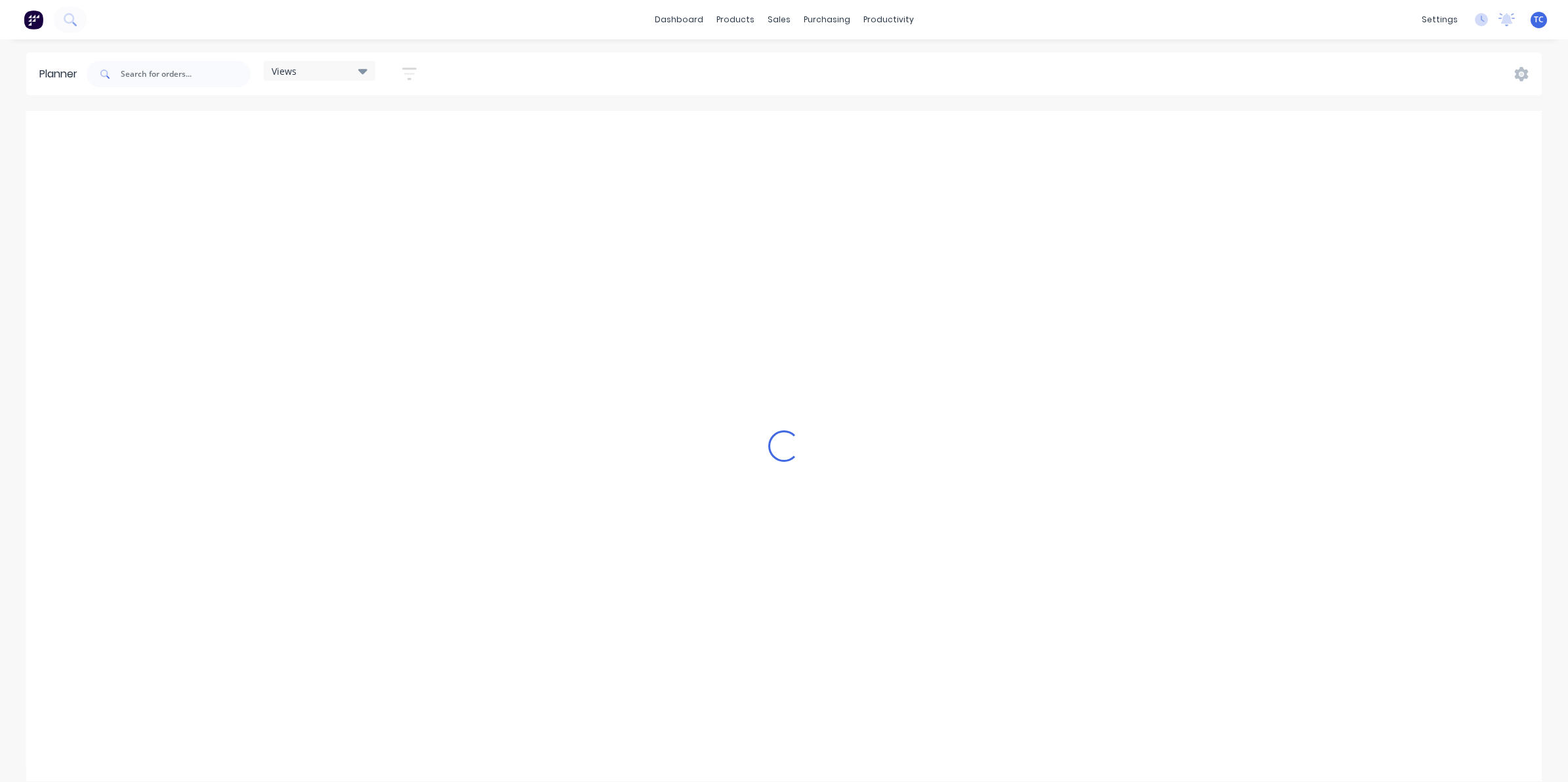
scroll to position [0, 927]
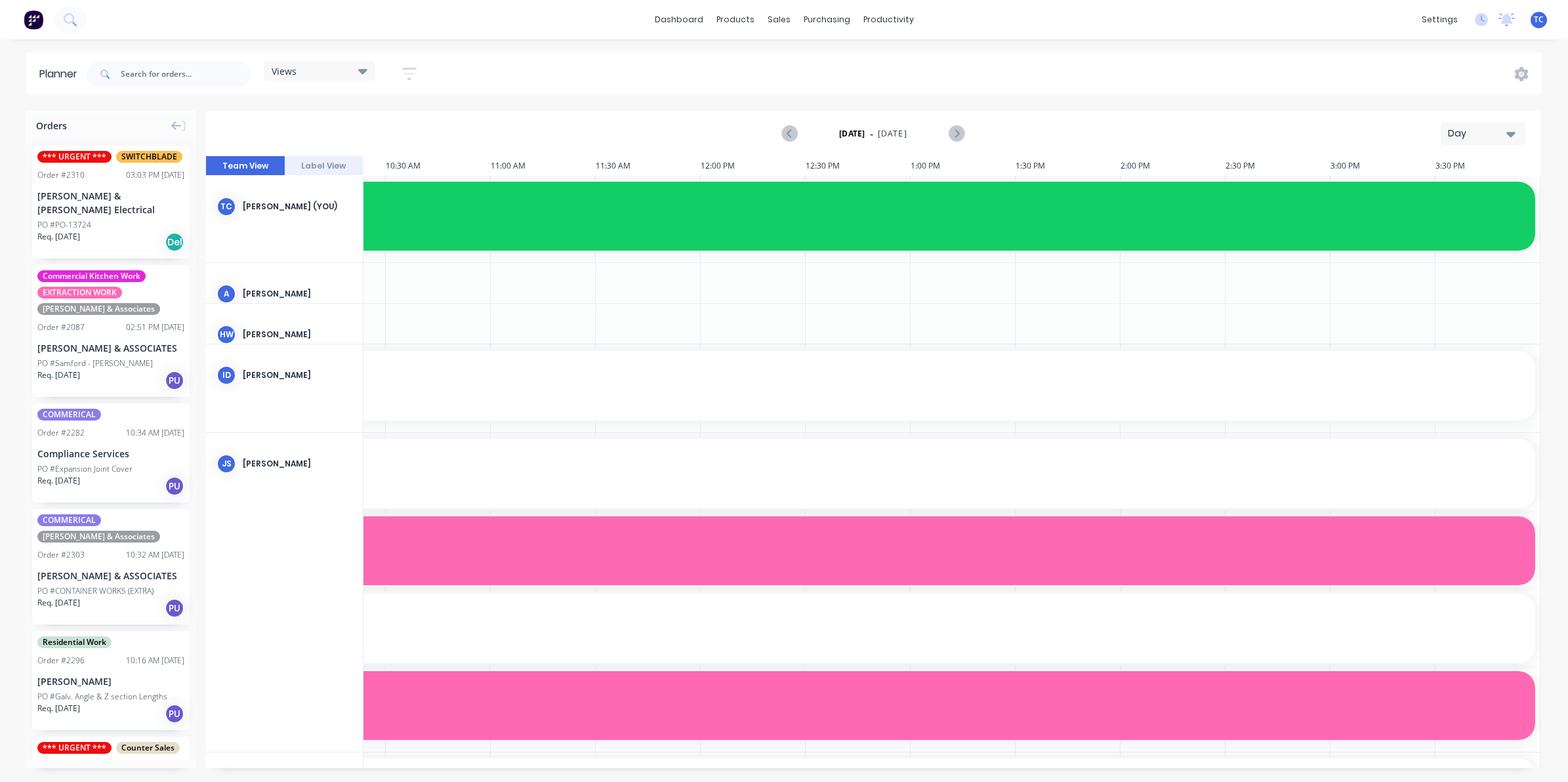
click at [1506, 132] on icon "button" at bounding box center [1511, 134] width 9 height 6
click at [1434, 196] on div "Week" at bounding box center [1460, 196] width 130 height 26
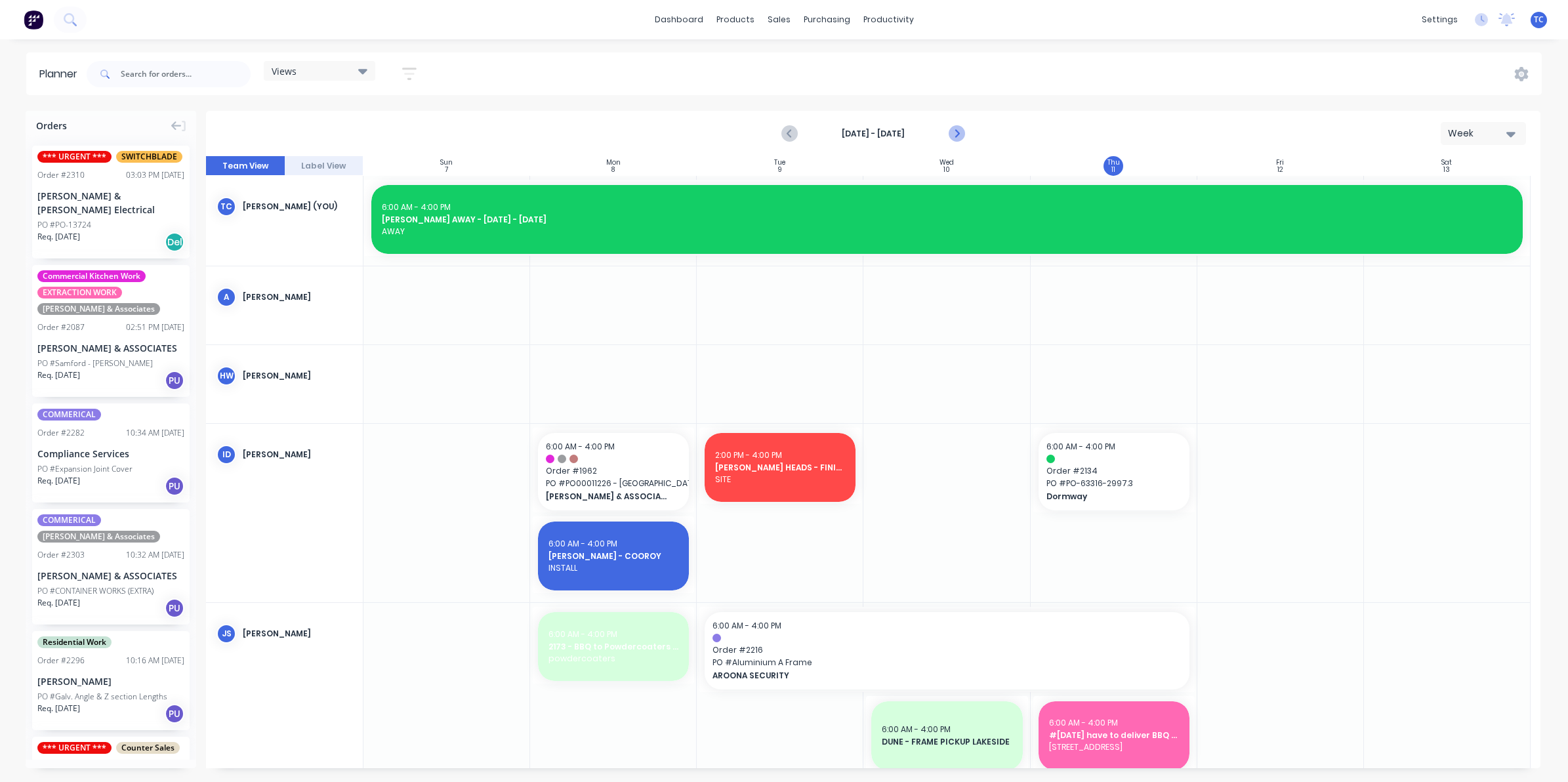
click at [955, 132] on icon "Next page" at bounding box center [955, 133] width 16 height 16
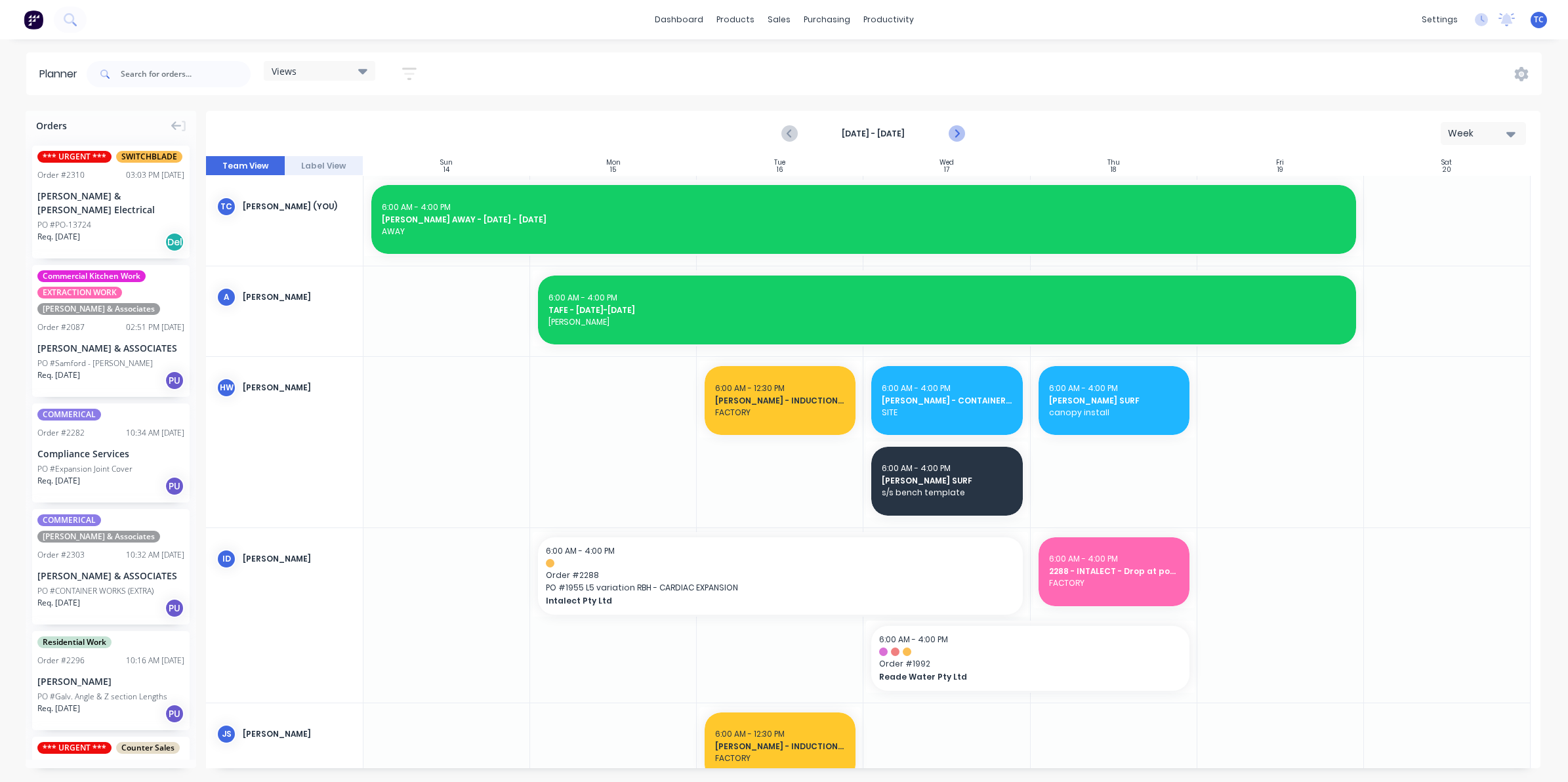
click at [955, 132] on icon "Next page" at bounding box center [955, 133] width 16 height 16
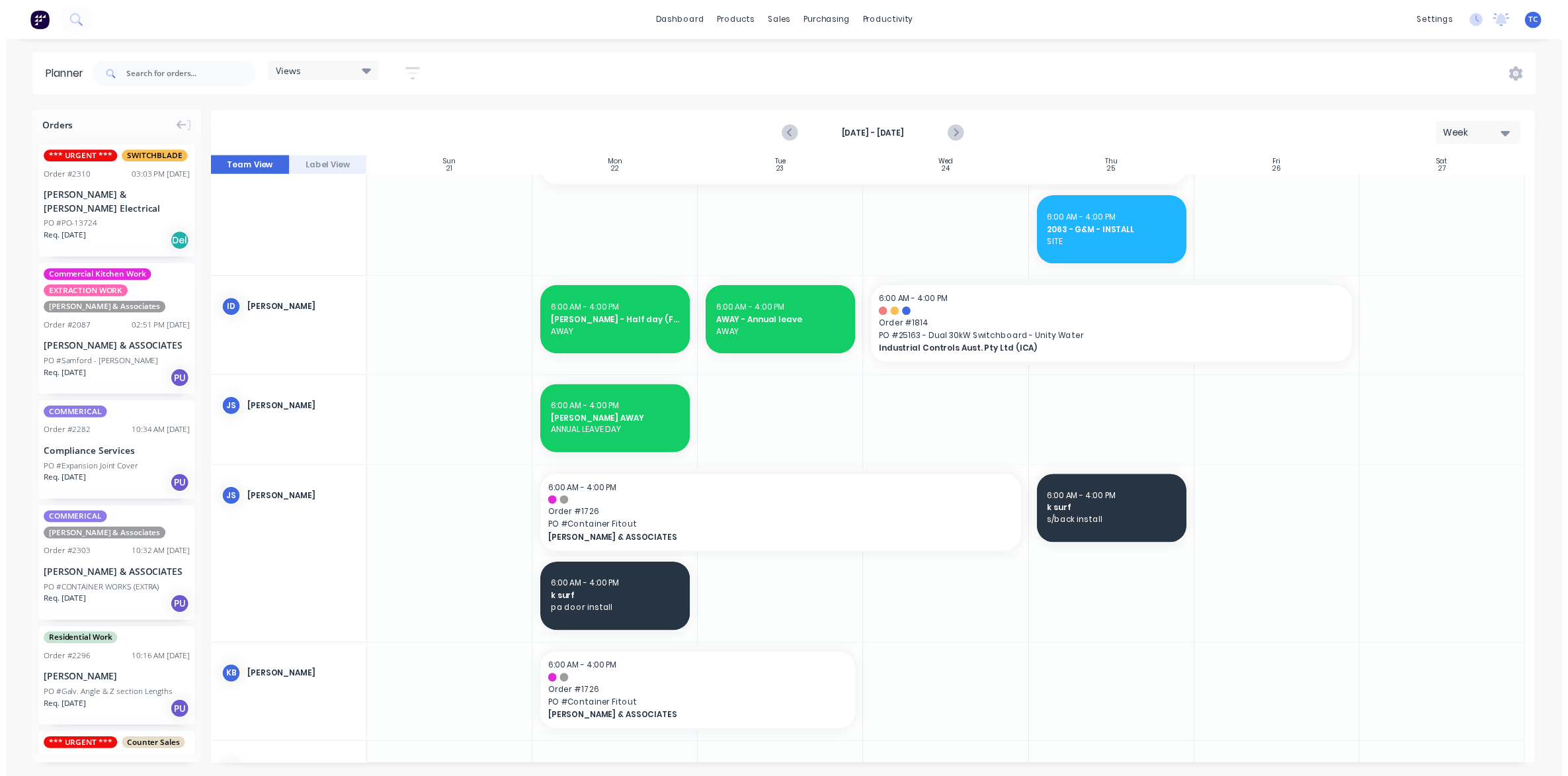
scroll to position [0, 0]
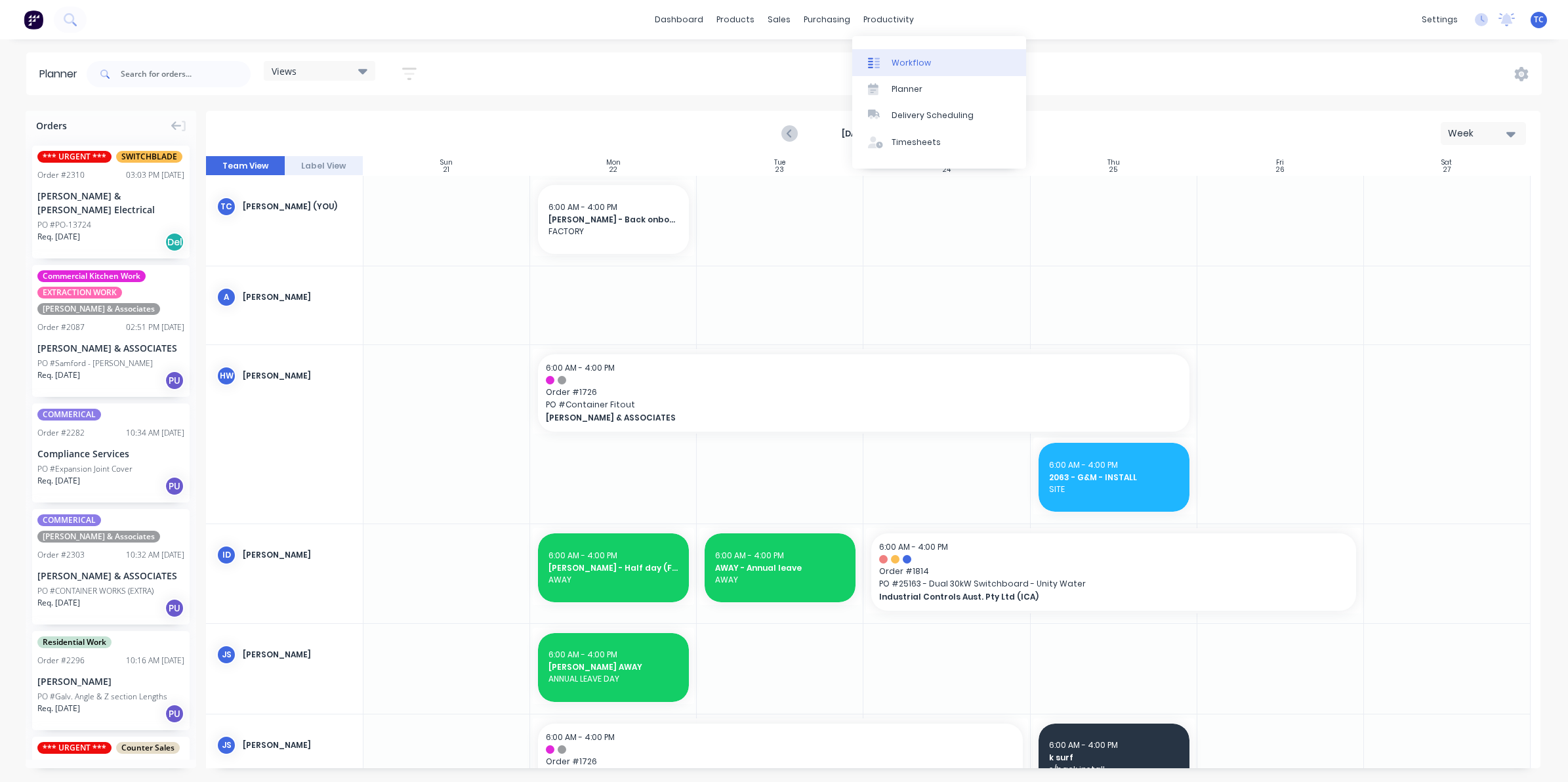
click at [911, 56] on link "Workflow" at bounding box center [939, 62] width 174 height 26
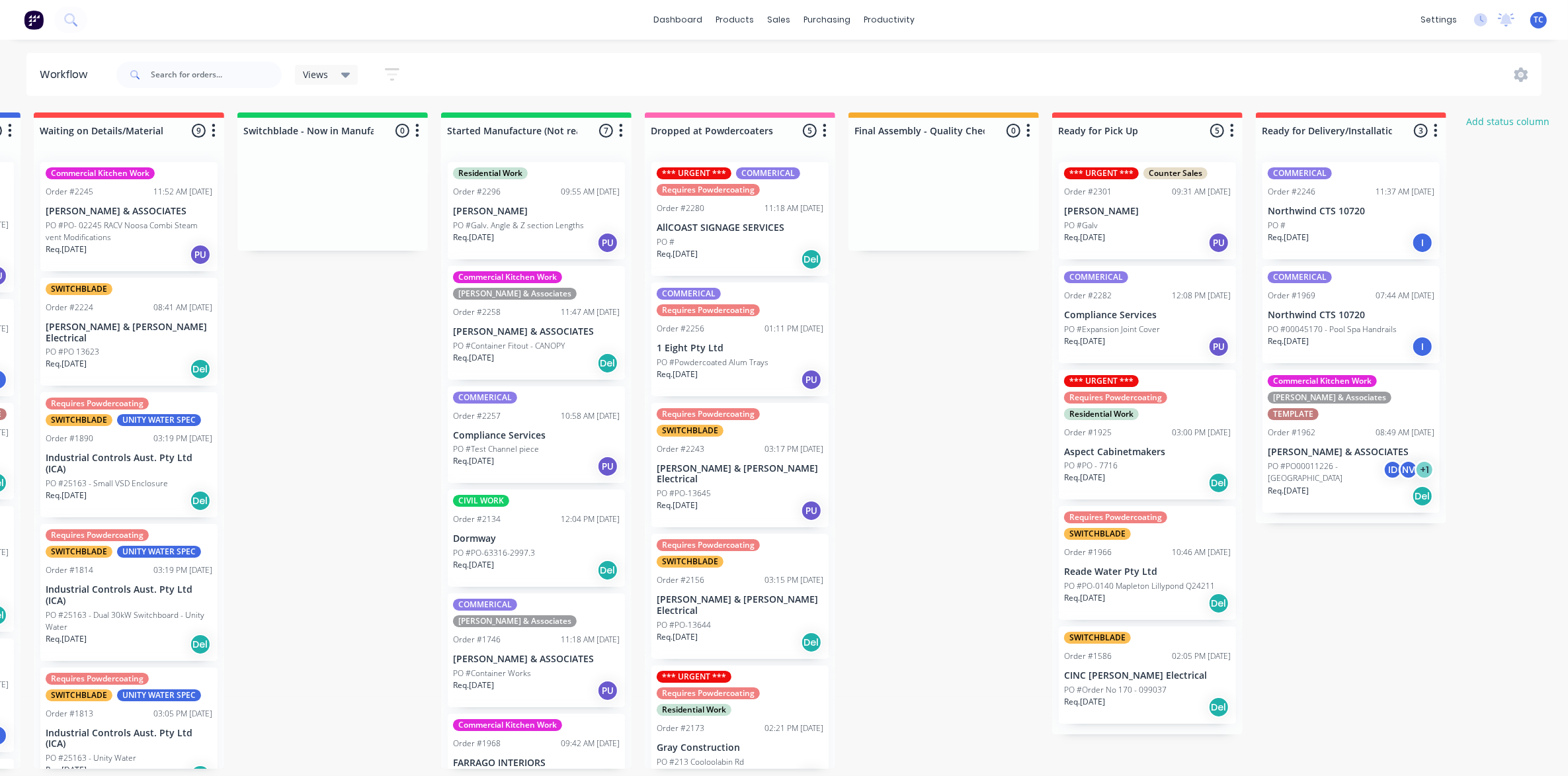
scroll to position [0, 405]
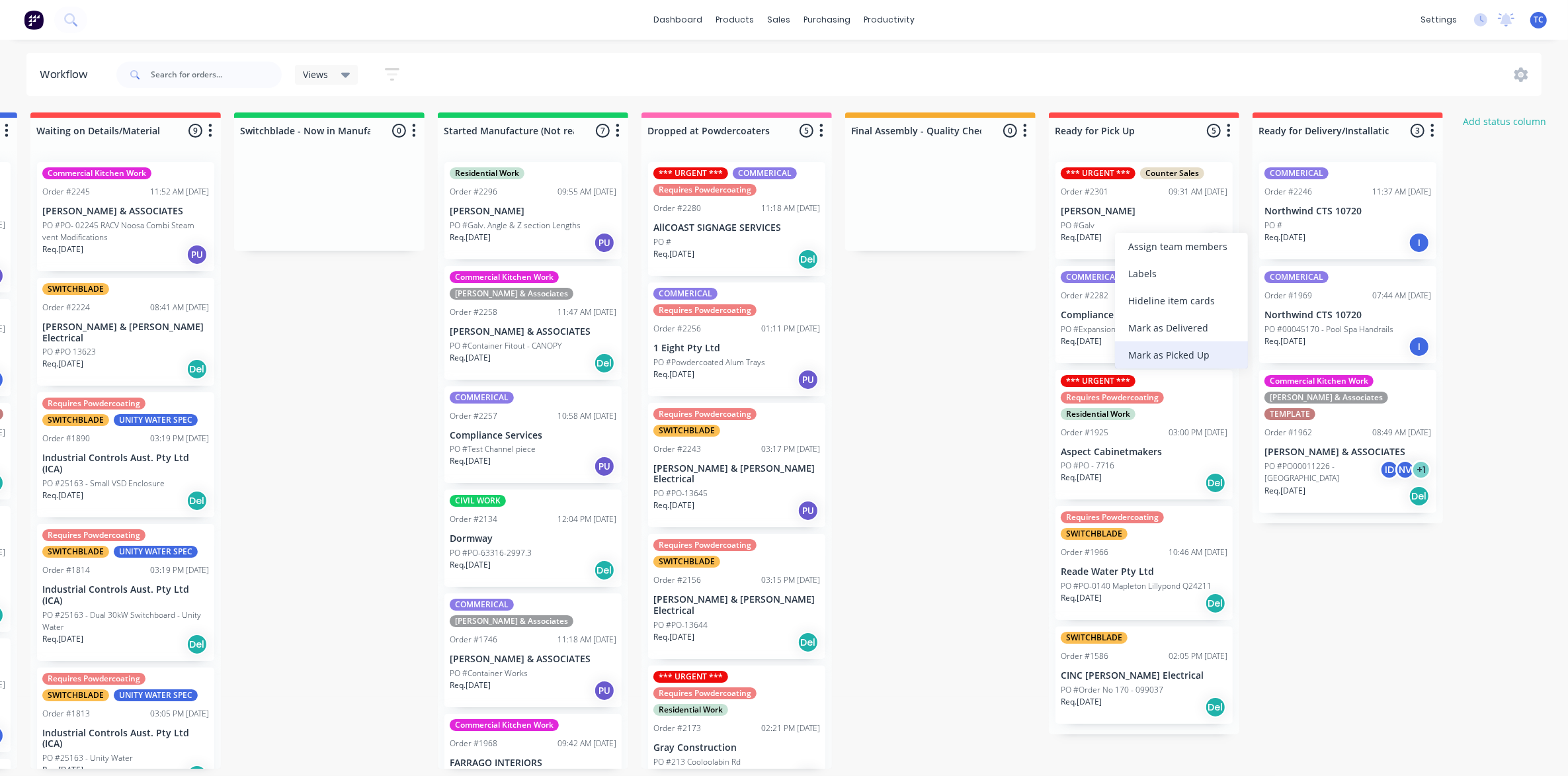
click at [1167, 354] on div "Mark as Picked Up" at bounding box center [1181, 354] width 133 height 27
